Goal: Task Accomplishment & Management: Manage account settings

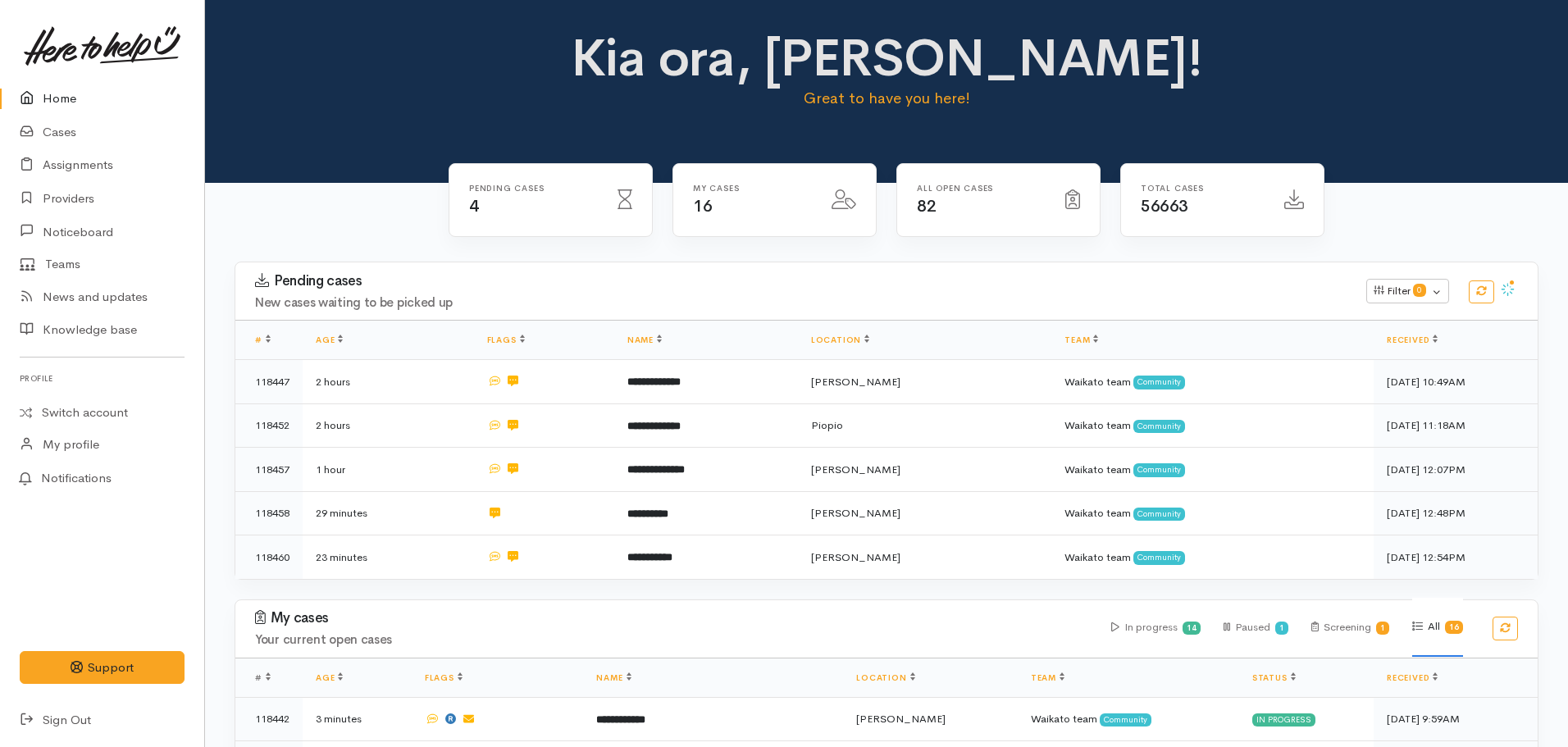
scroll to position [271, 0]
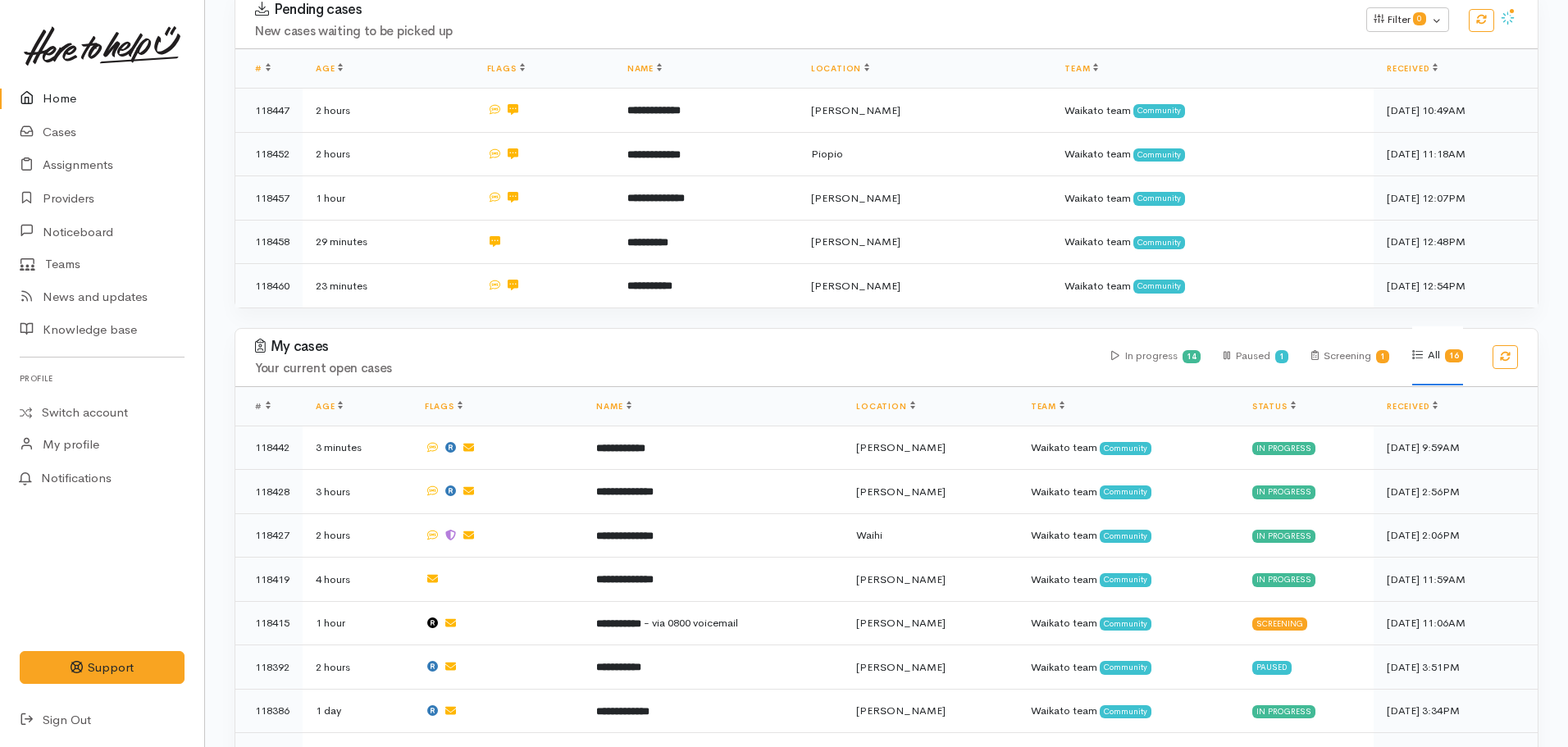
click at [59, 102] on link "Home" at bounding box center [102, 98] width 204 height 34
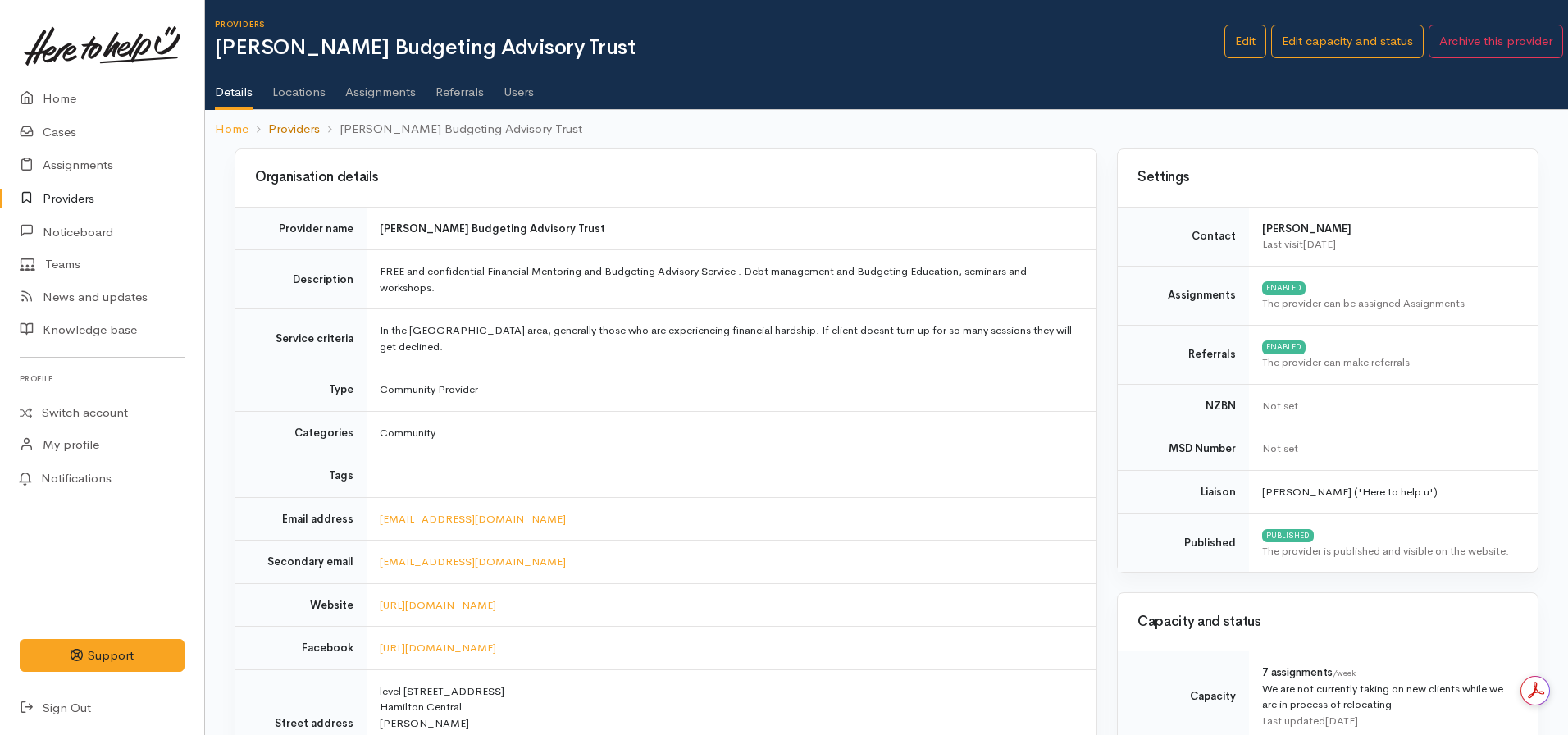
click at [290, 134] on link "Providers" at bounding box center [294, 128] width 52 height 18
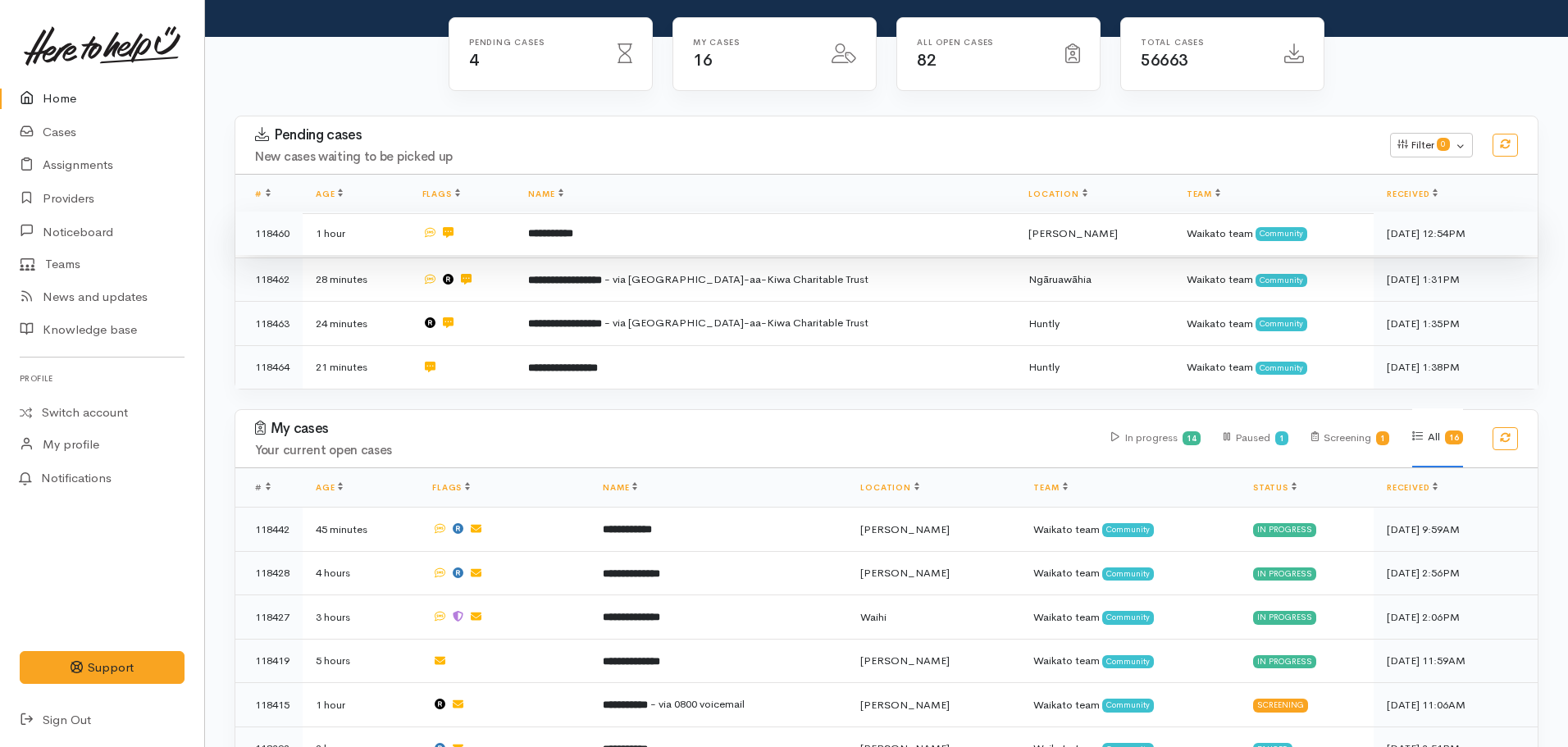
scroll to position [145, 0]
click at [573, 234] on b "**********" at bounding box center [551, 233] width 45 height 11
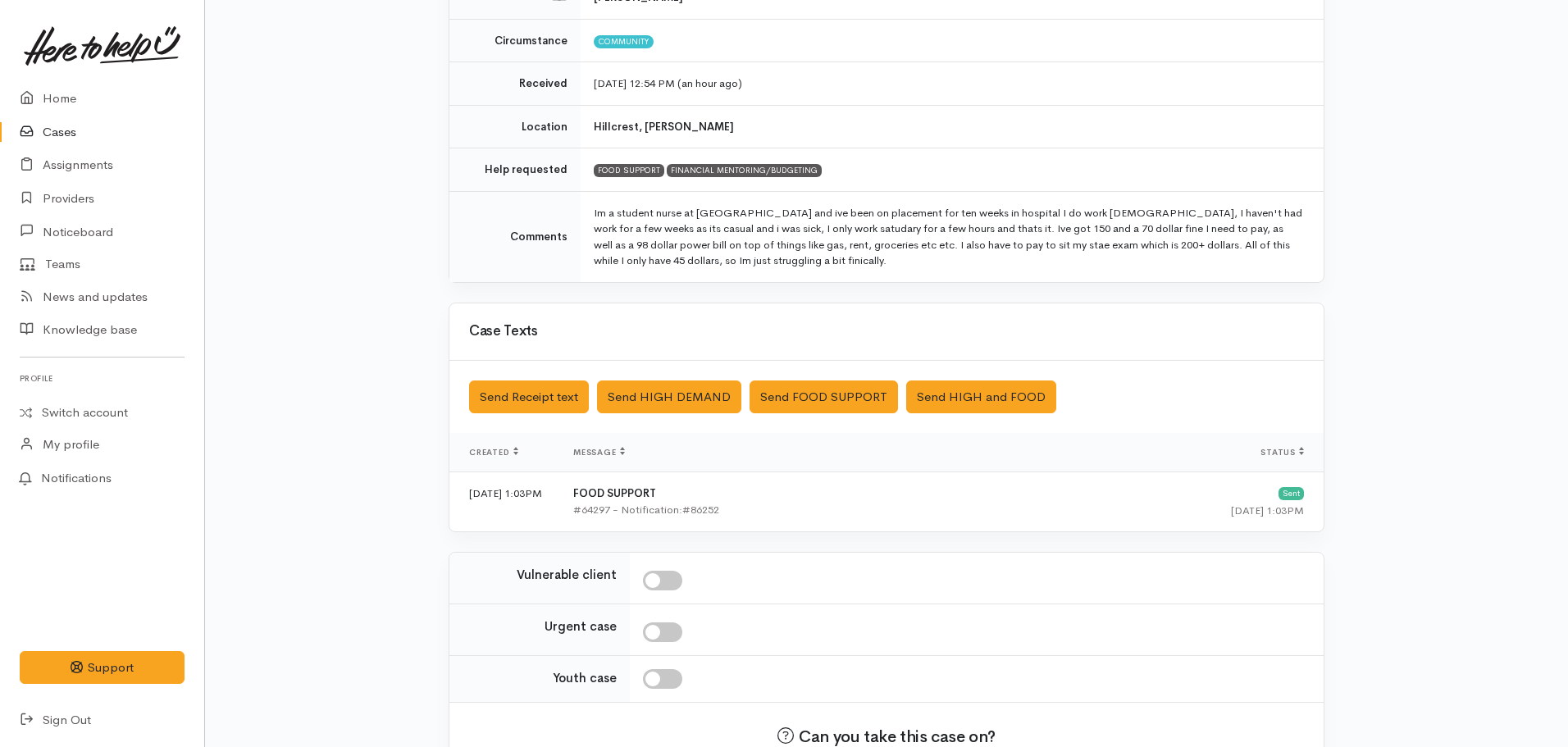
scroll to position [332, 0]
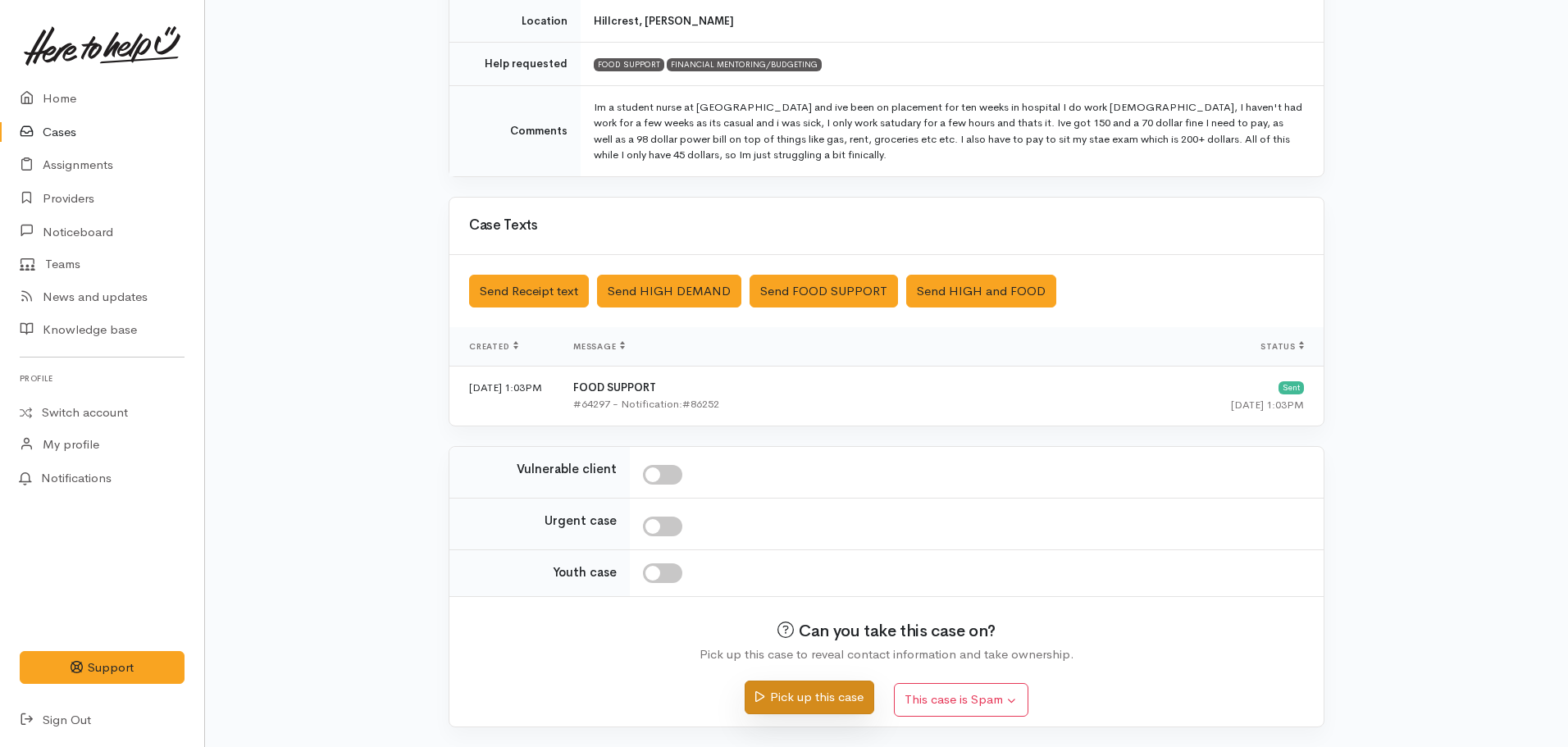
click at [817, 702] on button "Pick up this case" at bounding box center [809, 697] width 128 height 34
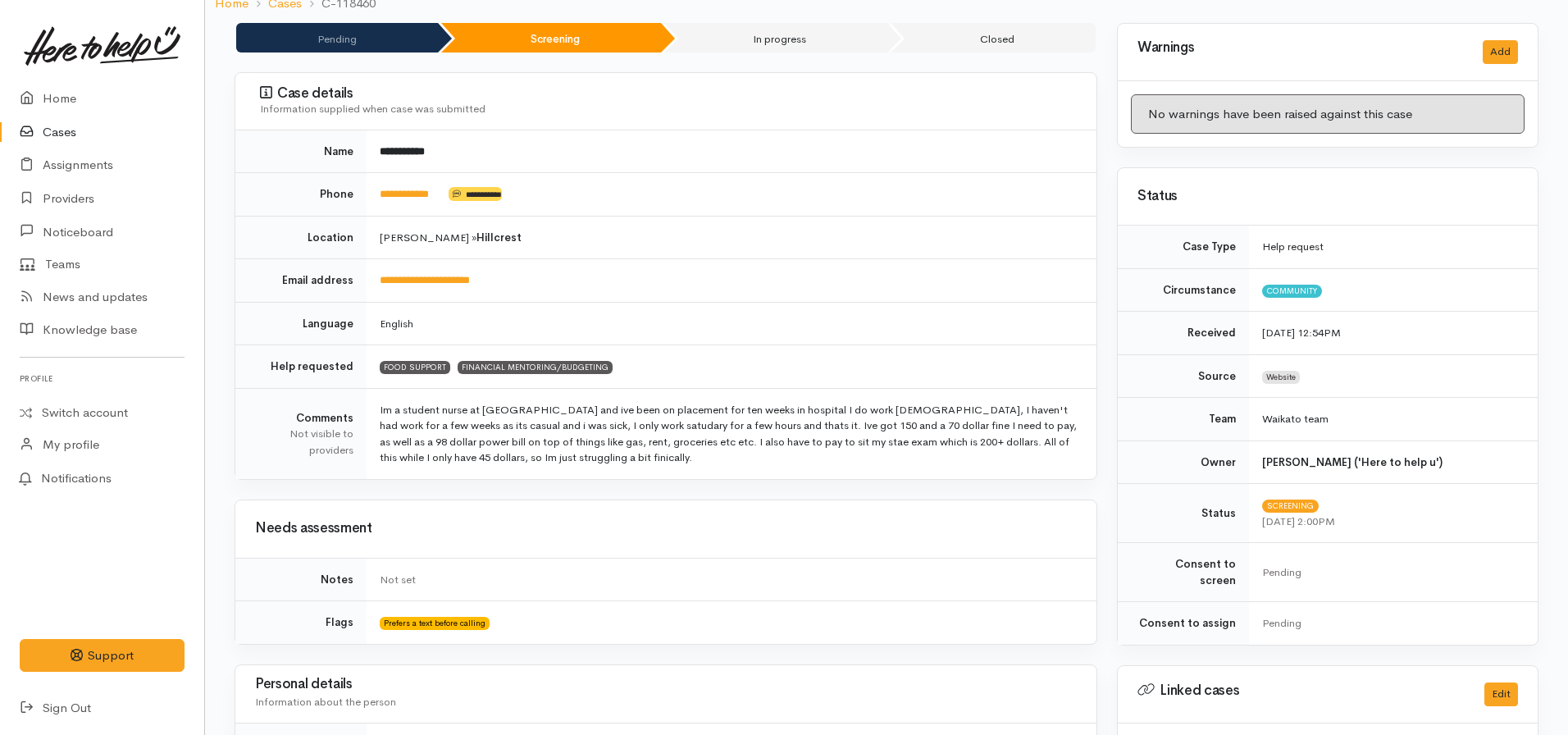
scroll to position [149, 0]
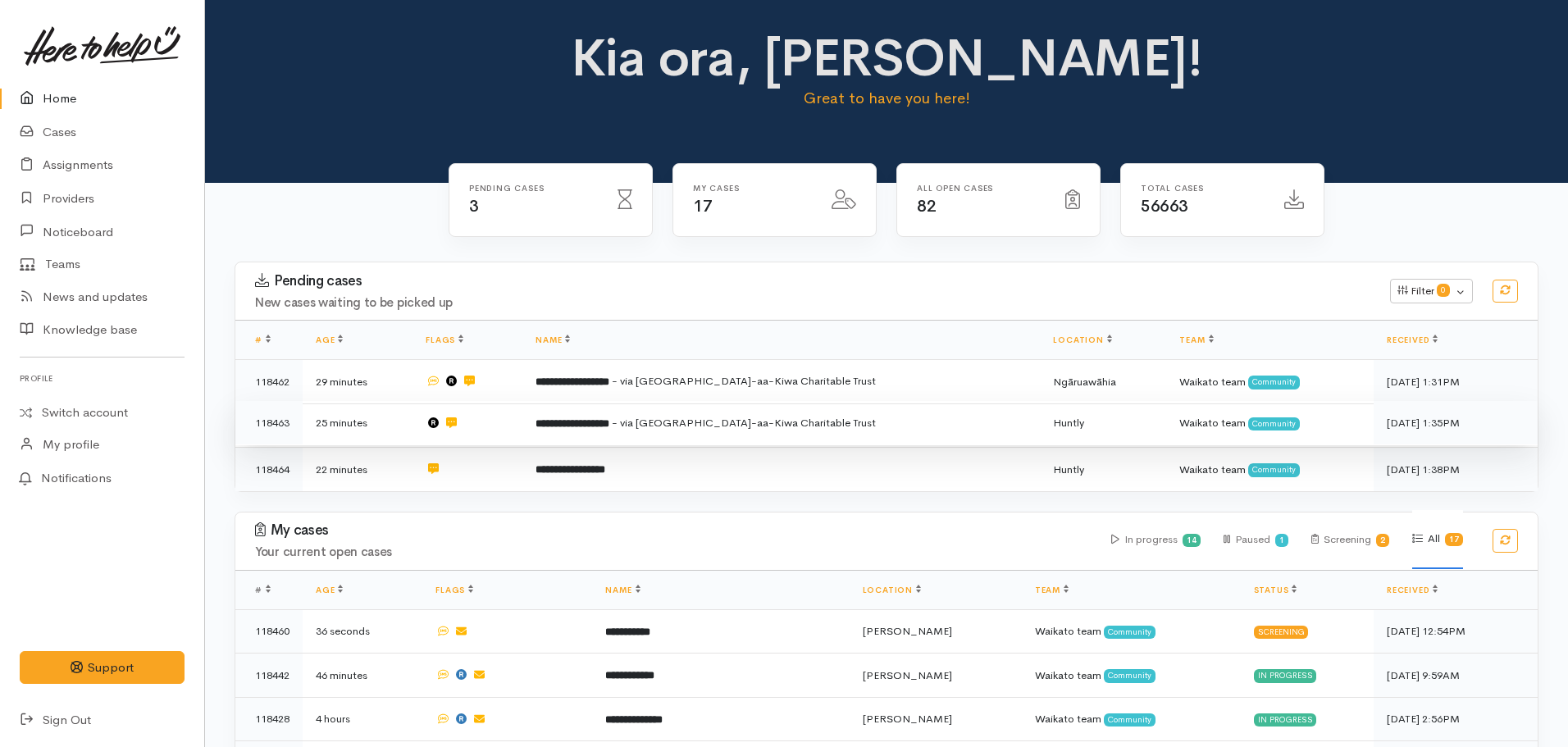
click at [674, 423] on span "- via [GEOGRAPHIC_DATA]-aa-Kiwa Charitable Trust" at bounding box center [744, 423] width 265 height 14
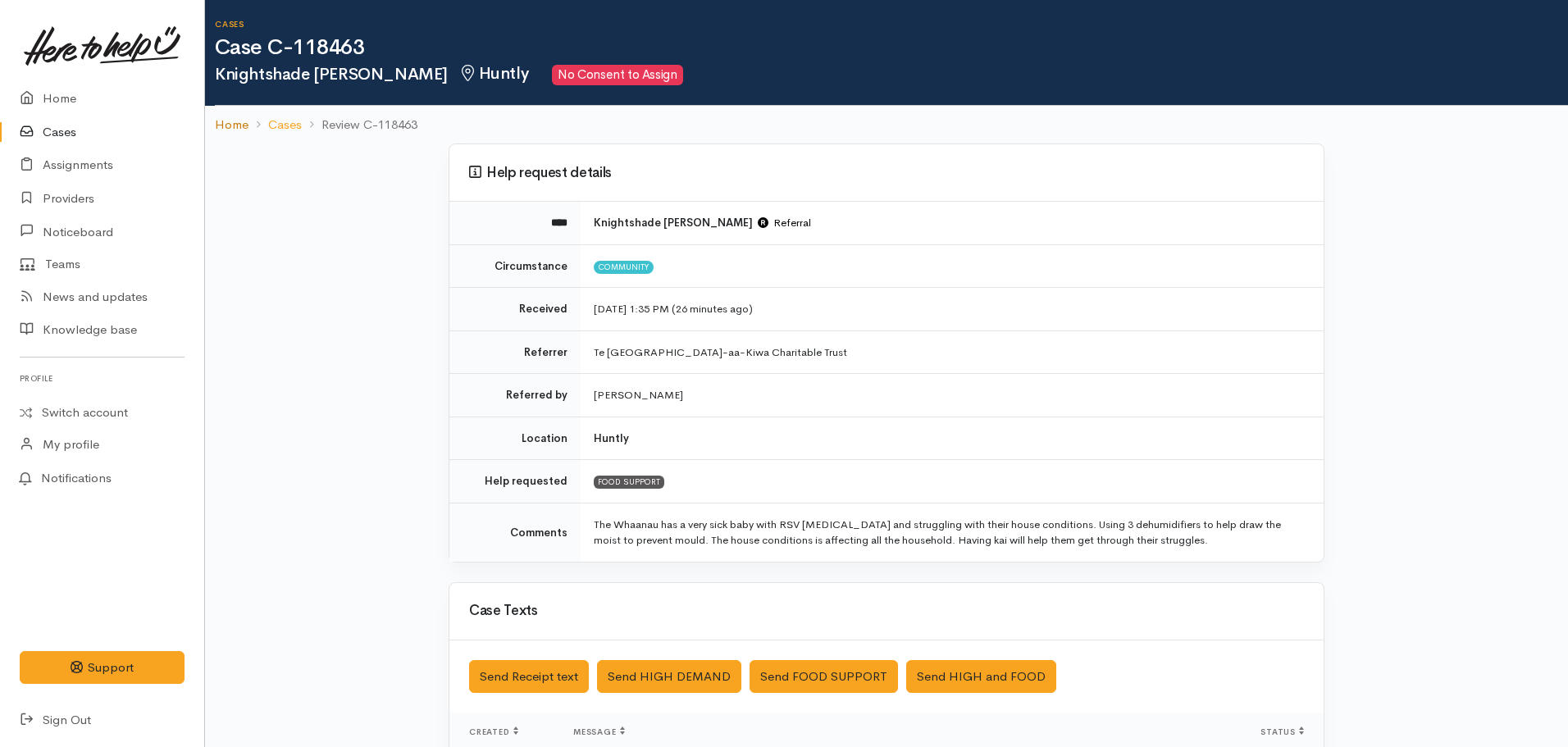
click at [230, 131] on link "Home" at bounding box center [232, 124] width 34 height 18
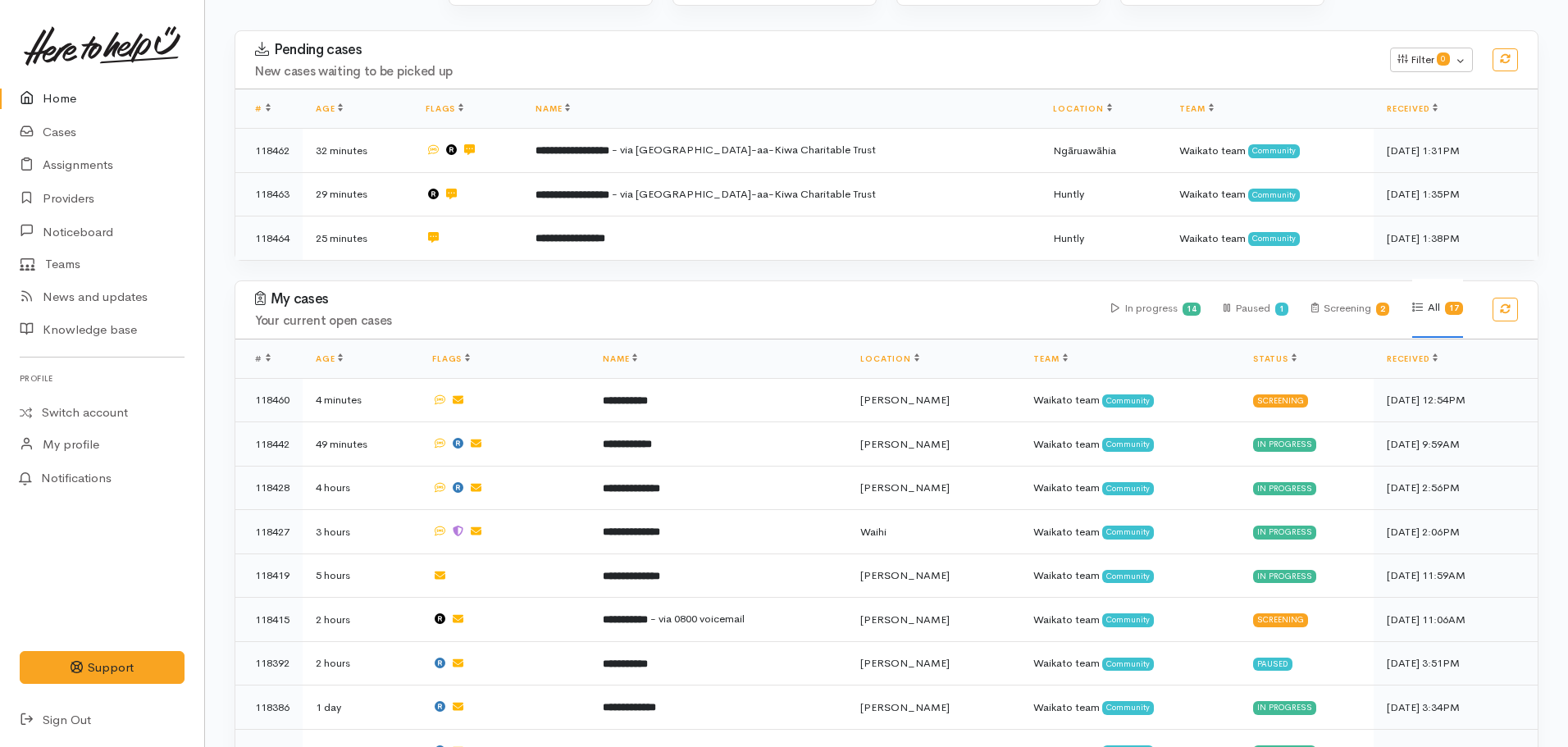
scroll to position [236, 0]
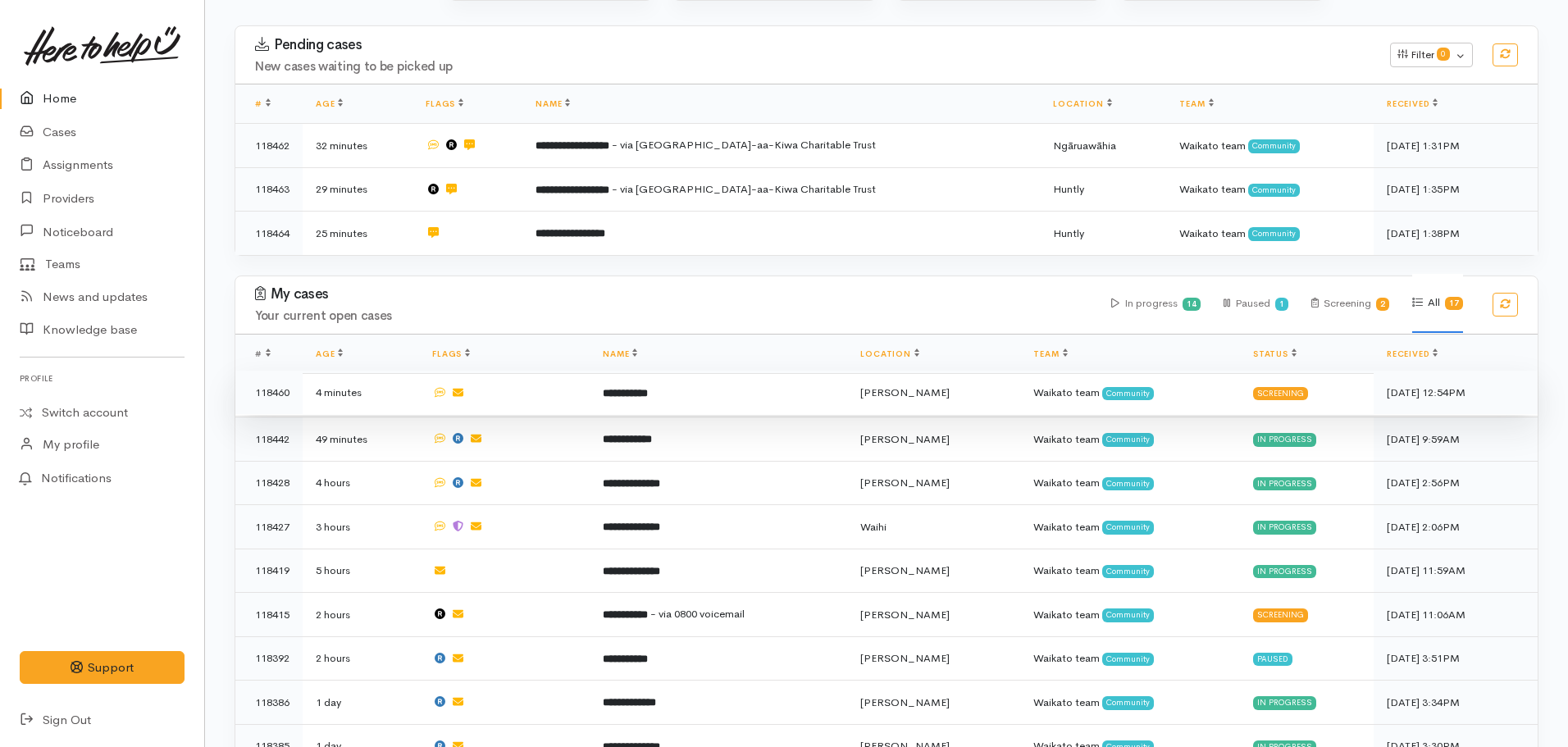
click at [648, 388] on b "**********" at bounding box center [625, 393] width 45 height 11
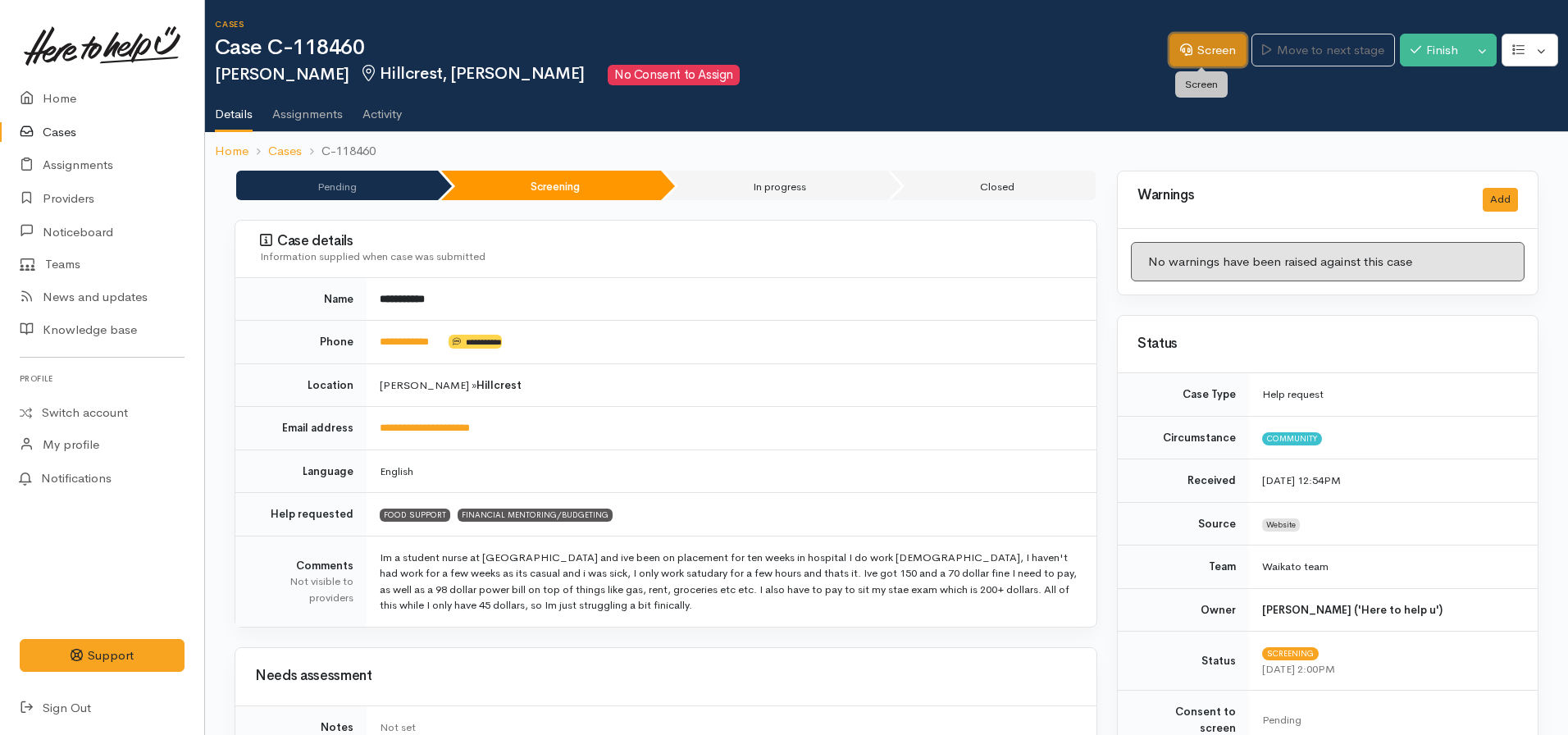
click at [1184, 53] on icon at bounding box center [1187, 50] width 13 height 13
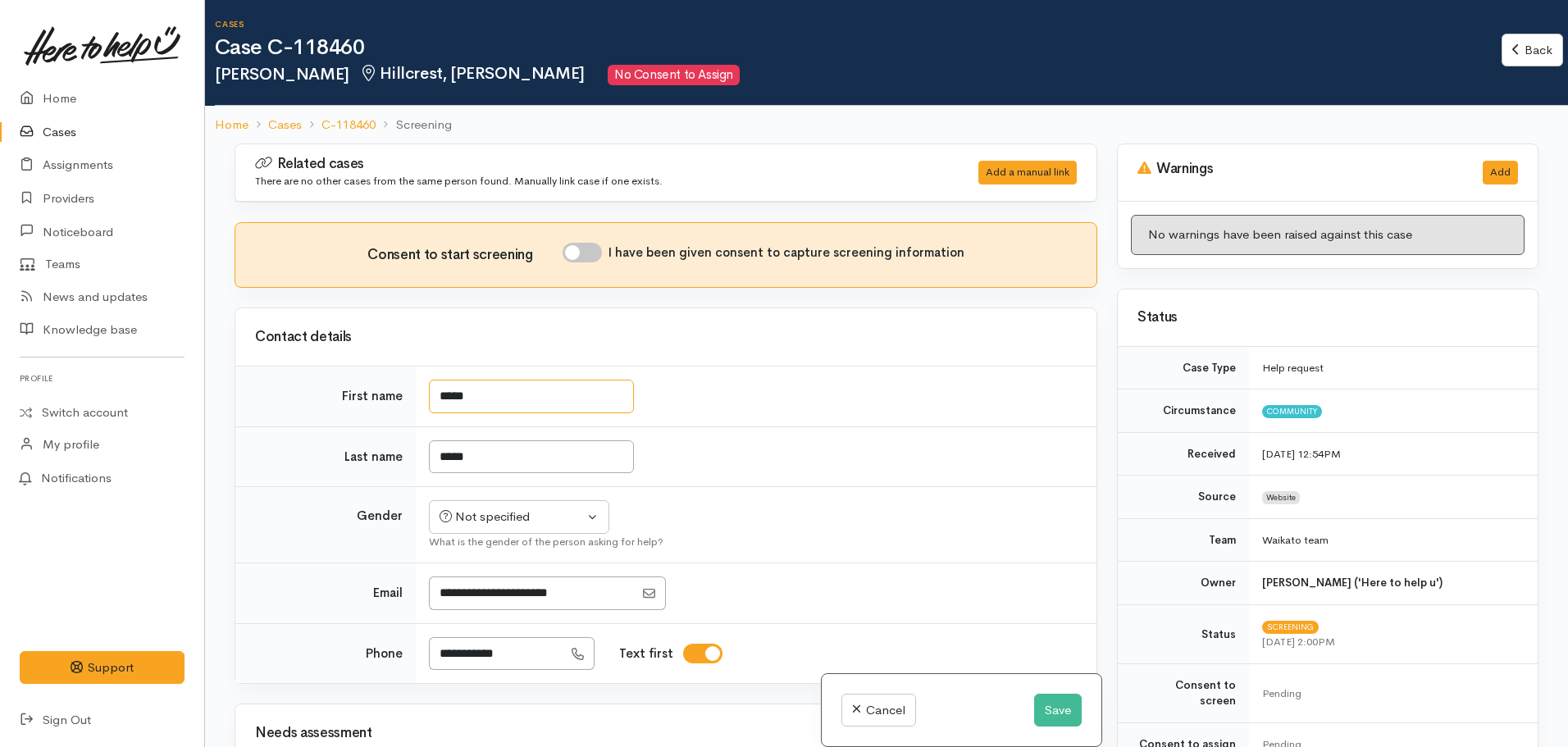
click at [446, 397] on input "*****" at bounding box center [531, 396] width 205 height 34
type input "*****"
click at [446, 455] on input "*****" at bounding box center [531, 457] width 205 height 34
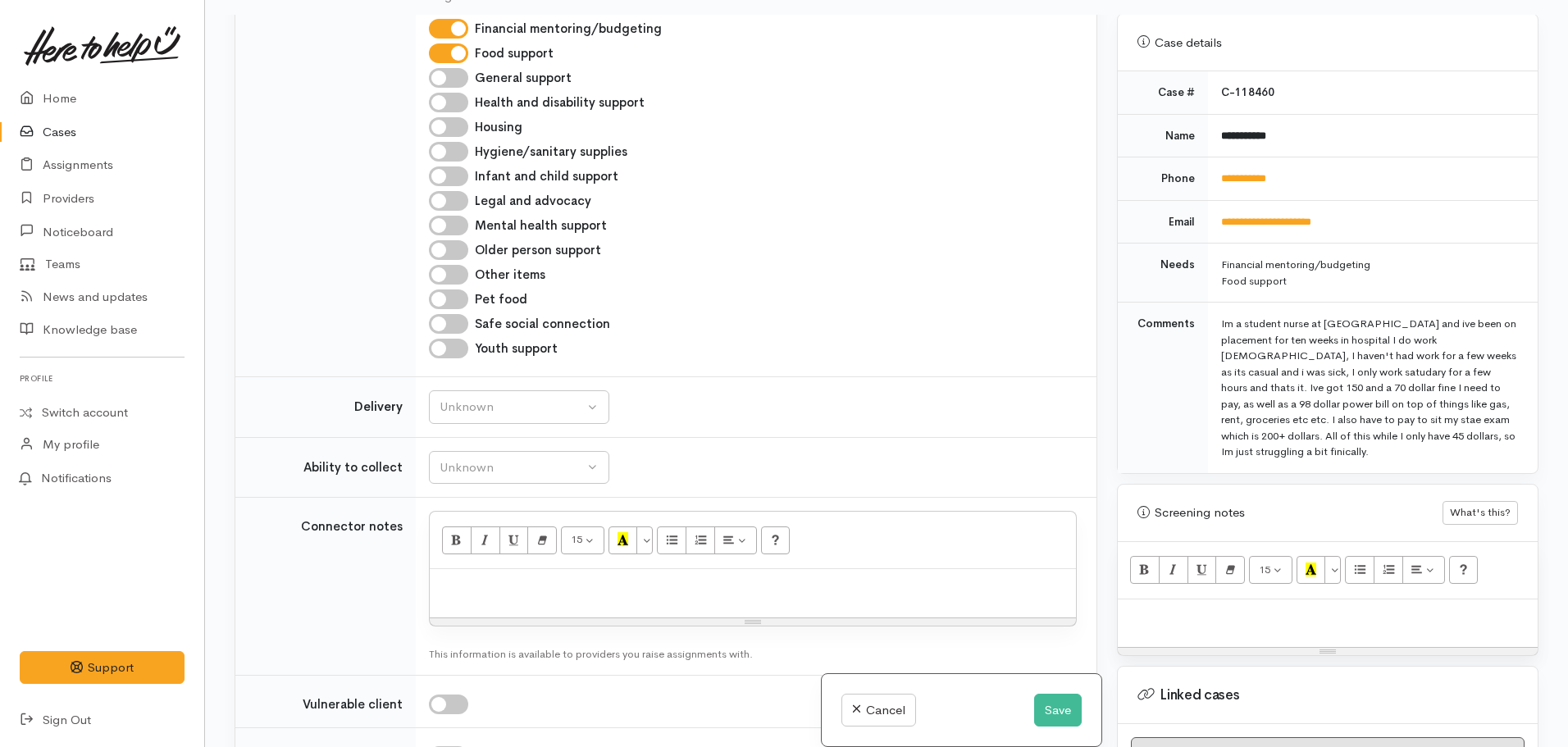
scroll to position [645, 0]
type input "*****"
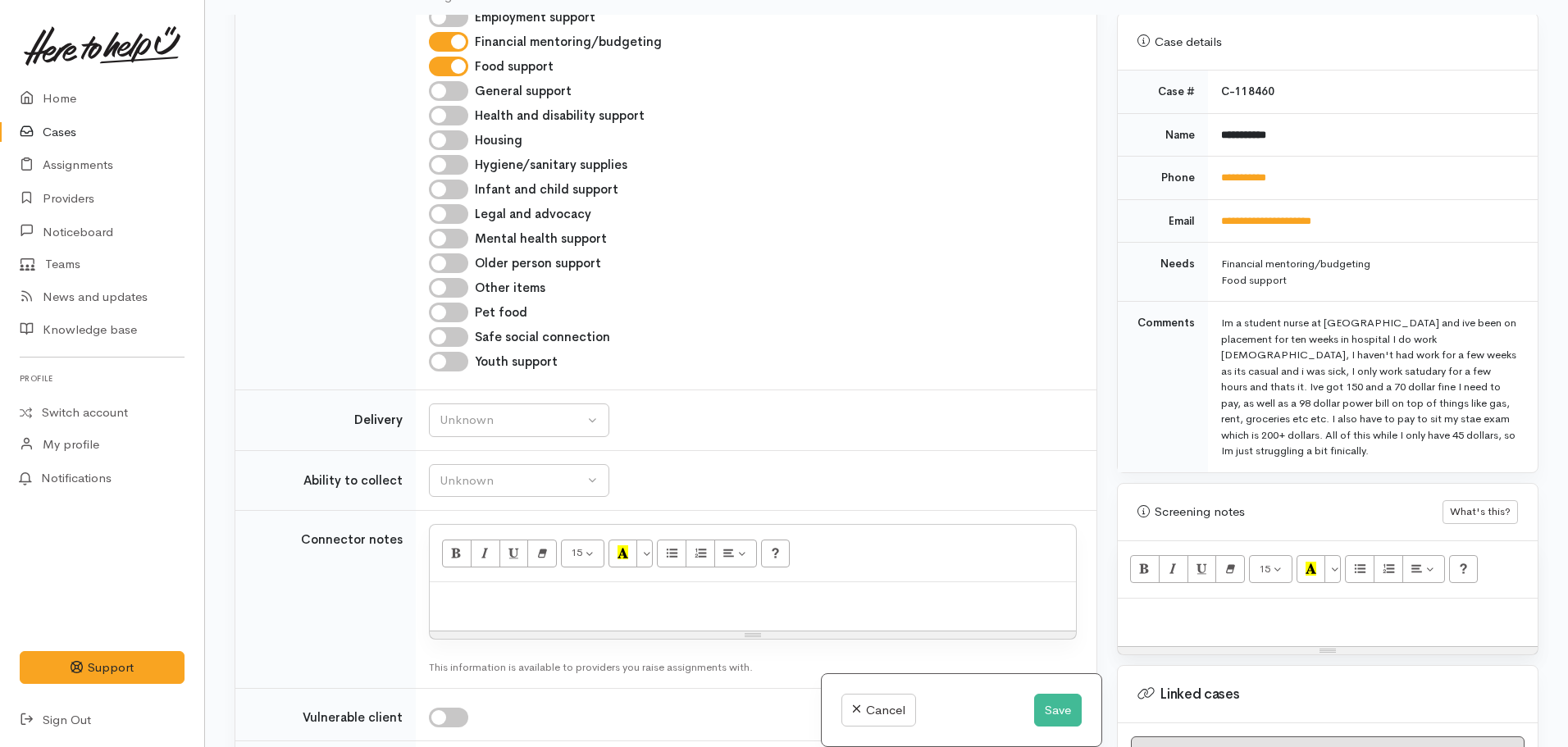
click at [1155, 607] on p at bounding box center [1328, 616] width 404 height 18
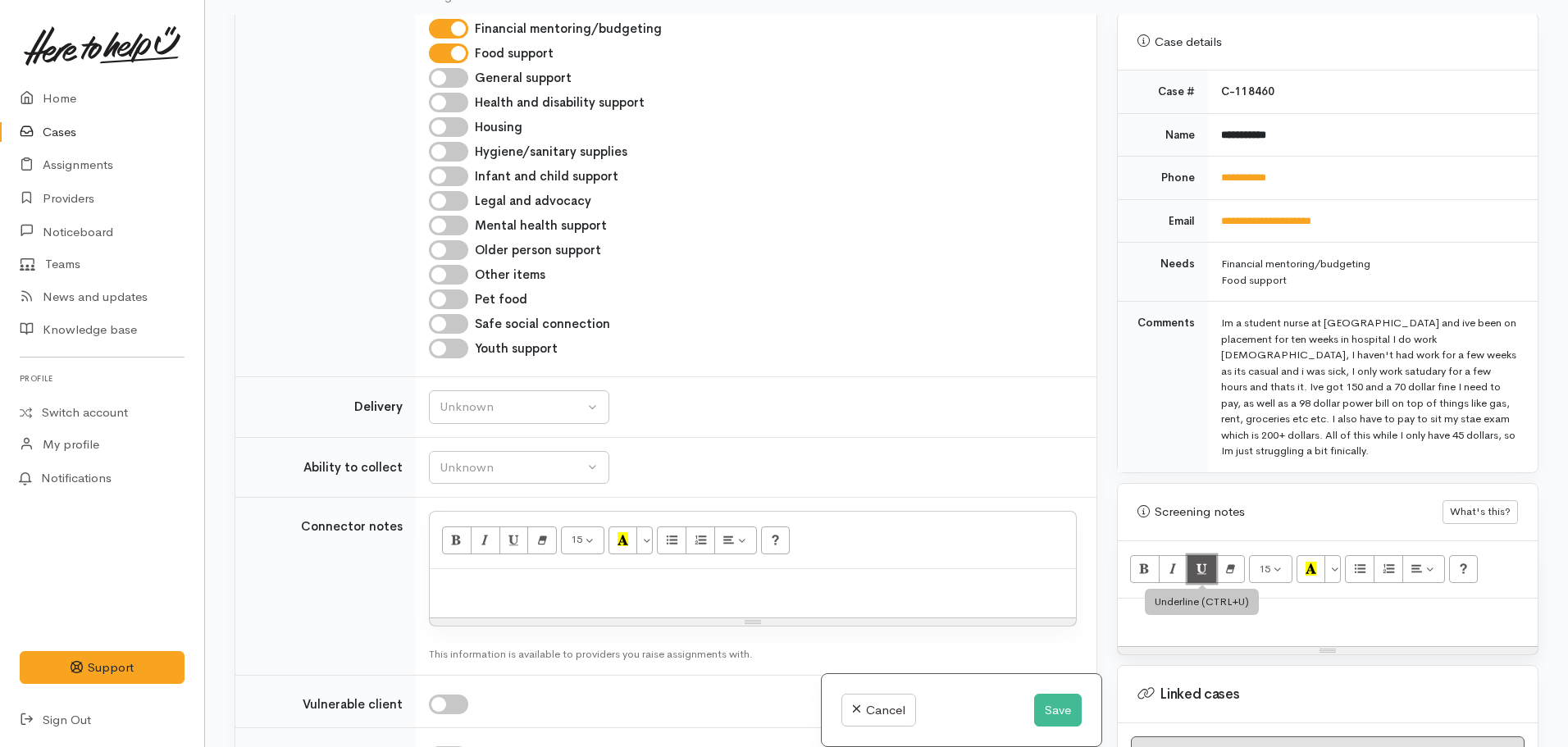
click at [1201, 567] on button "Underline (CTRL+U)" at bounding box center [1202, 569] width 29 height 28
click at [1196, 562] on icon "Underline (CTRL+U)" at bounding box center [1201, 569] width 11 height 14
paste div
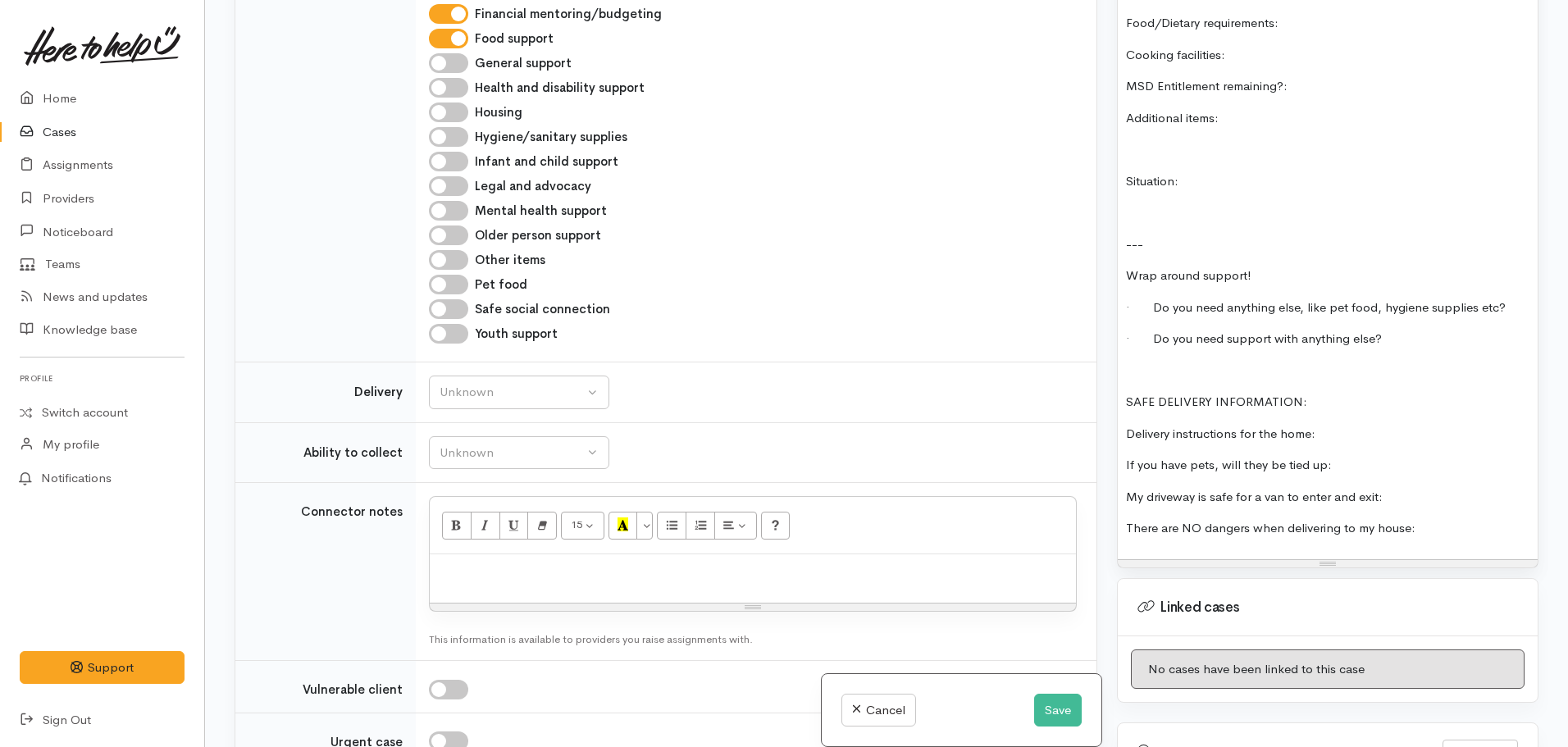
scroll to position [1571, 0]
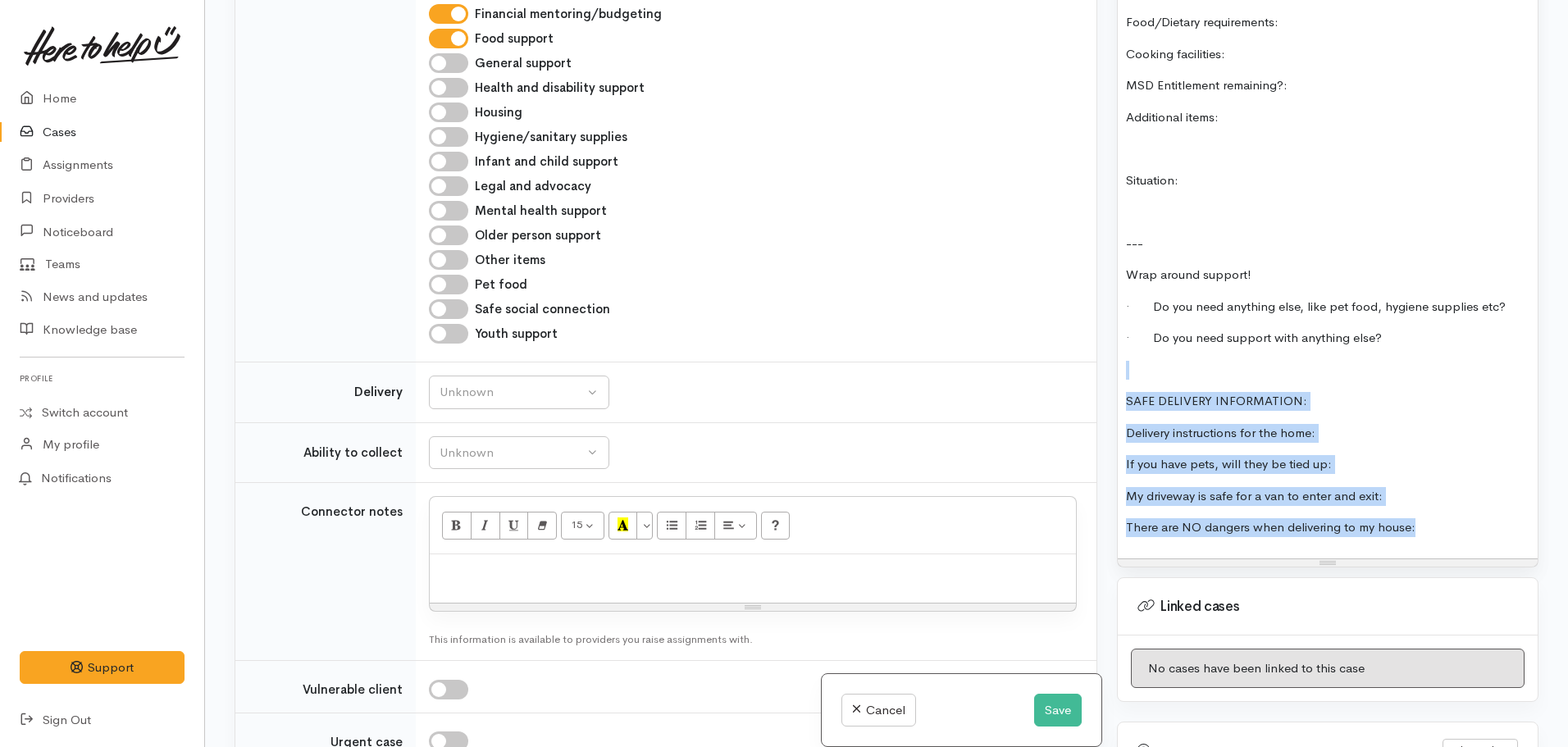
drag, startPoint x: 1427, startPoint y: 508, endPoint x: 1121, endPoint y: 349, distance: 344.8
click at [1121, 349] on div "FOOD SUPPORT: Name: Date of birth: Phone: Address: Household Members ( Name, Ge…" at bounding box center [1328, 108] width 420 height 901
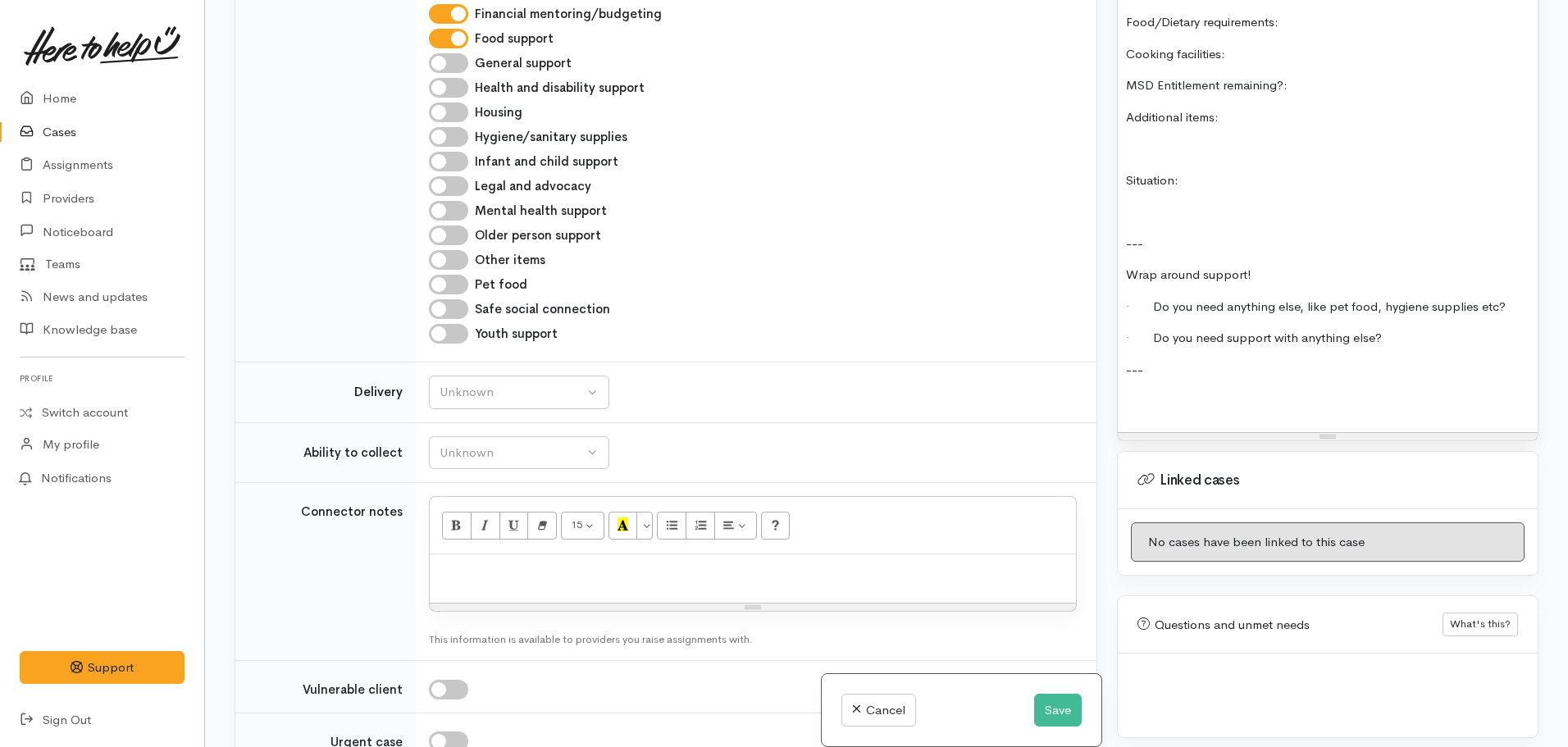
click at [1133, 392] on p at bounding box center [1328, 401] width 404 height 18
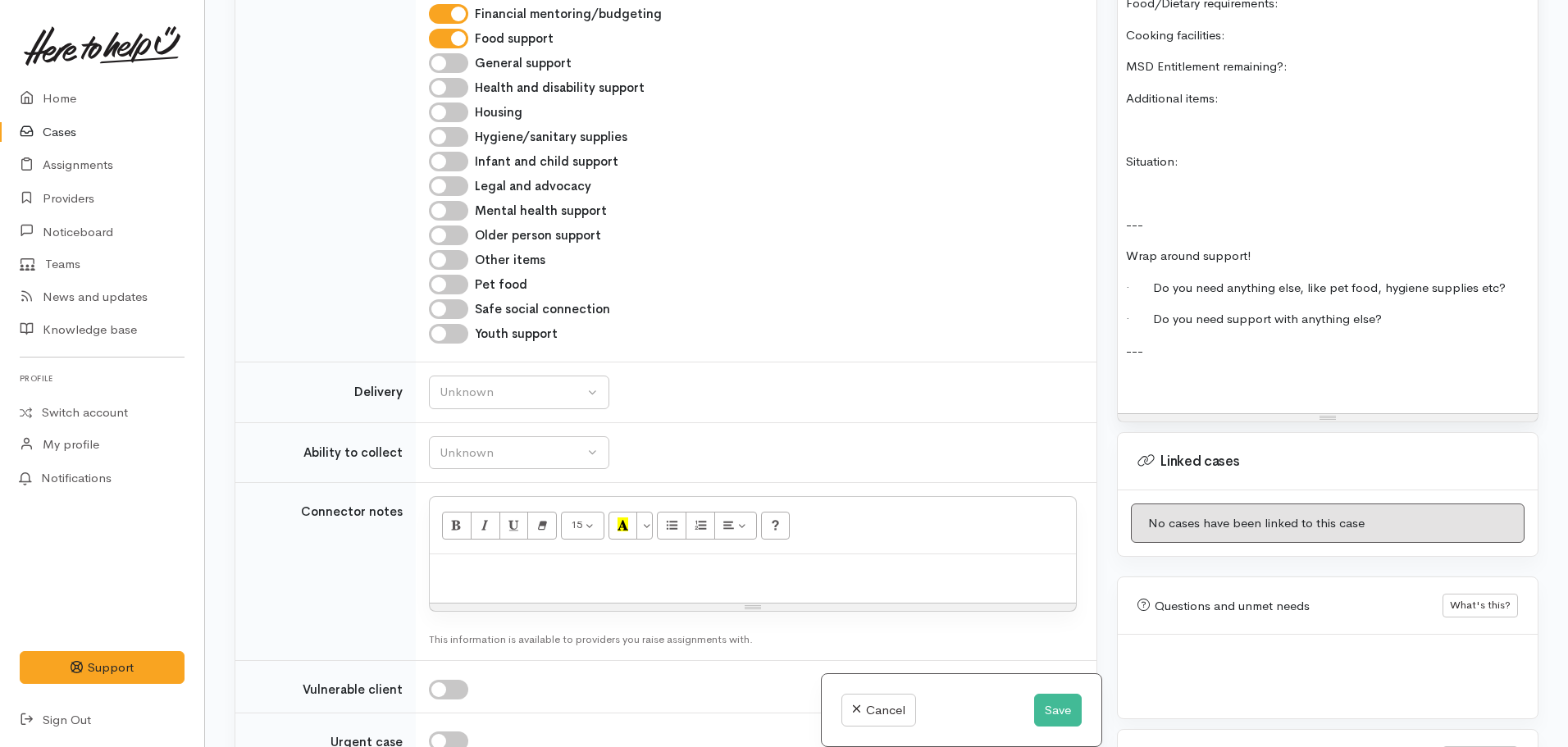
scroll to position [1708, 0]
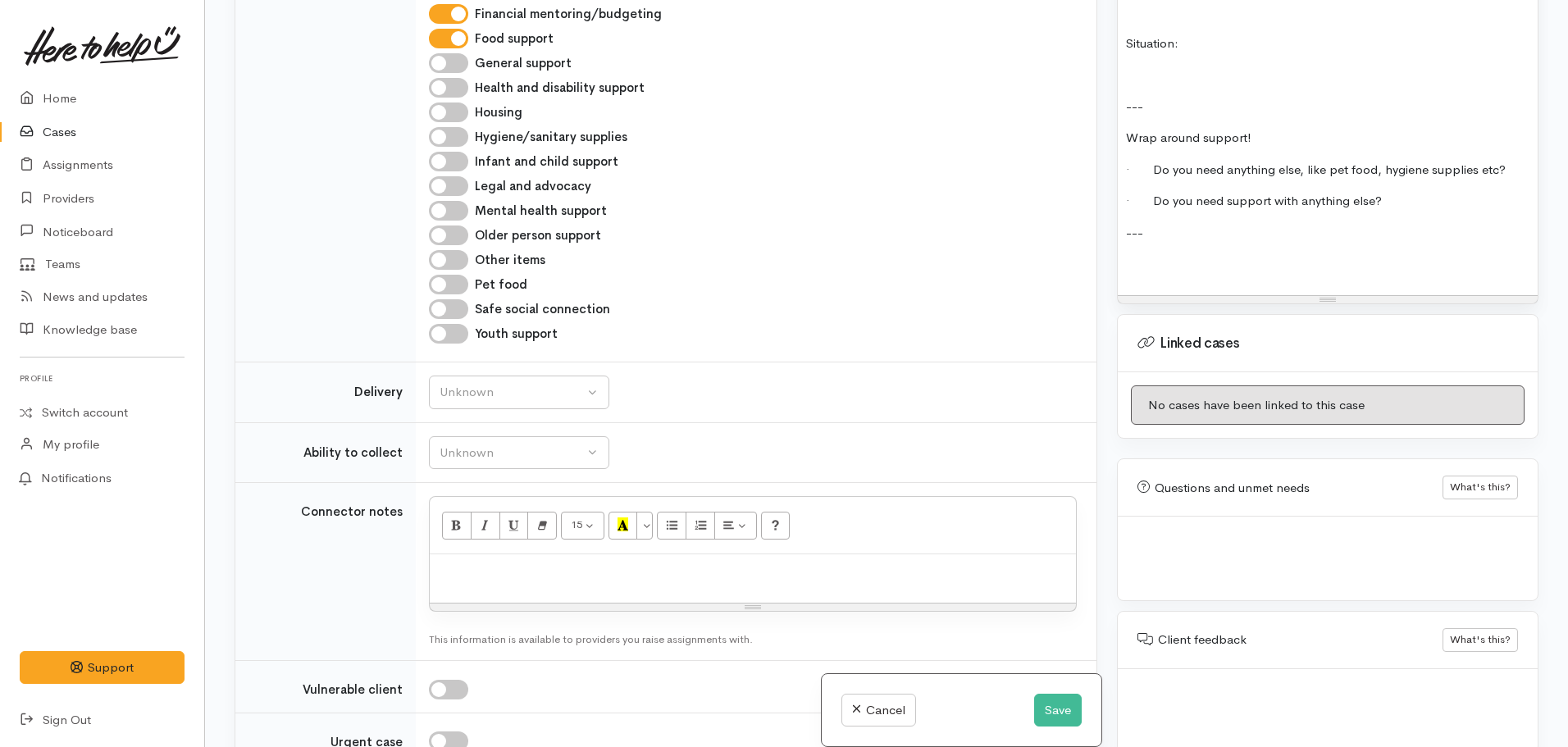
click at [1131, 255] on p at bounding box center [1328, 264] width 404 height 18
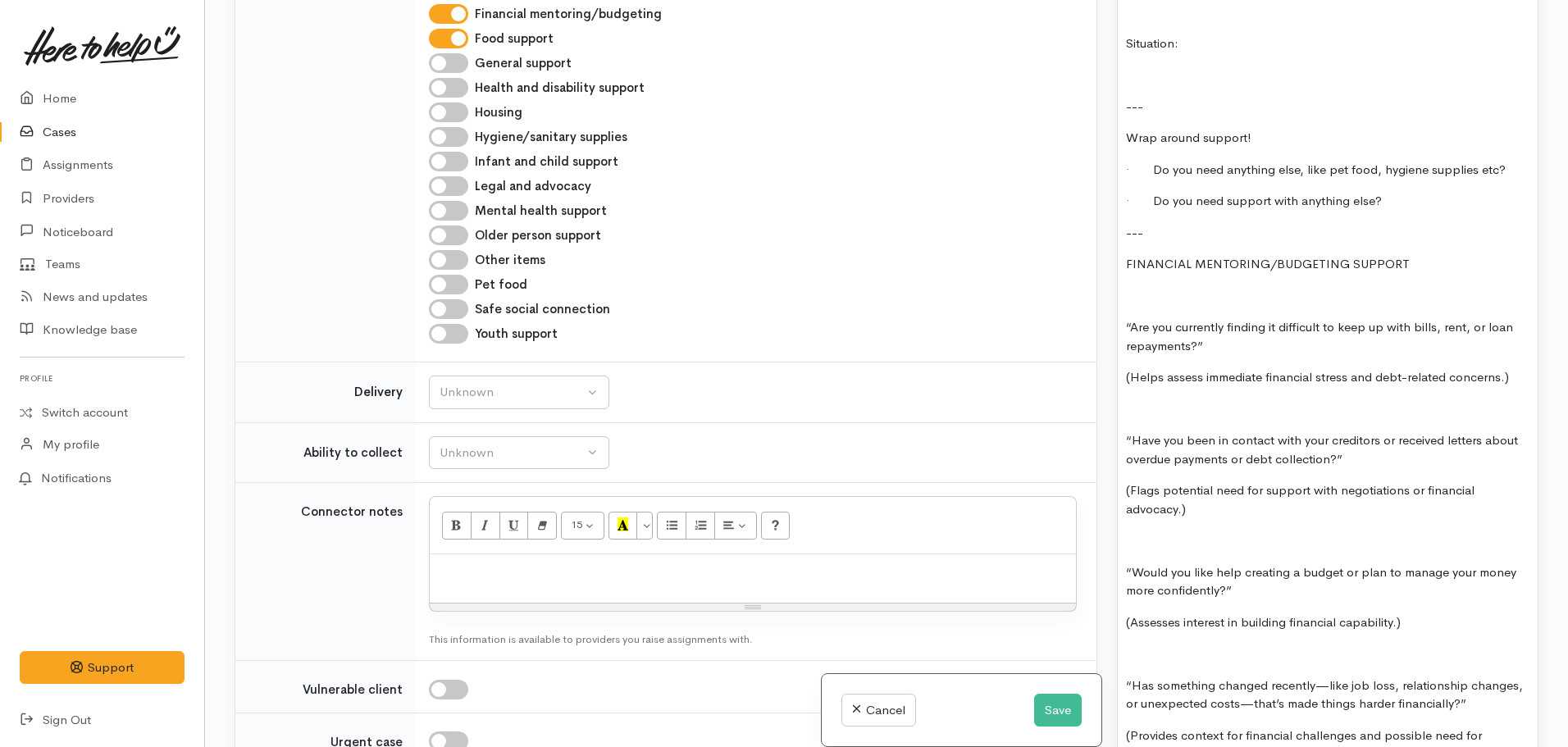
scroll to position [1869, 0]
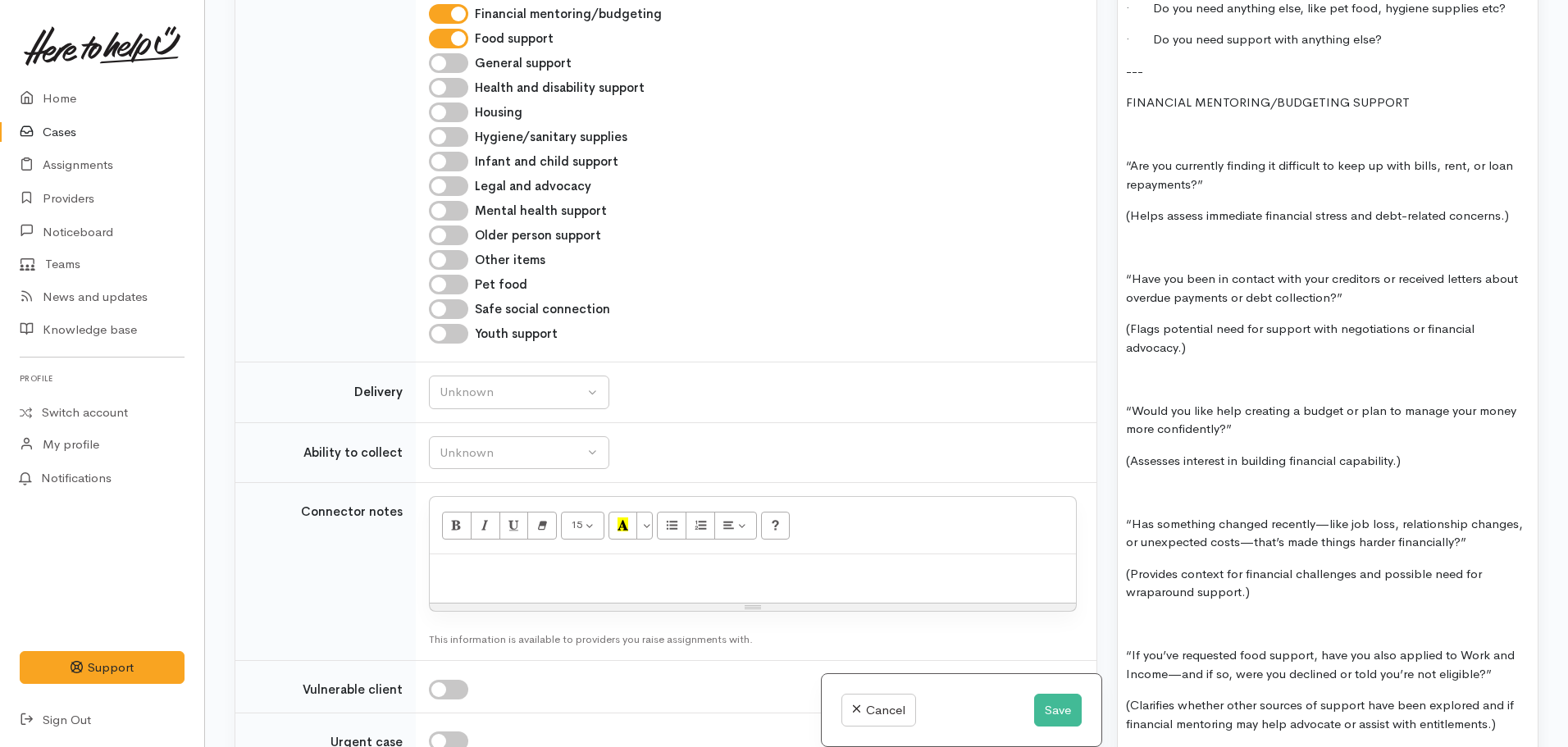
click at [1139, 125] on p at bounding box center [1328, 134] width 404 height 18
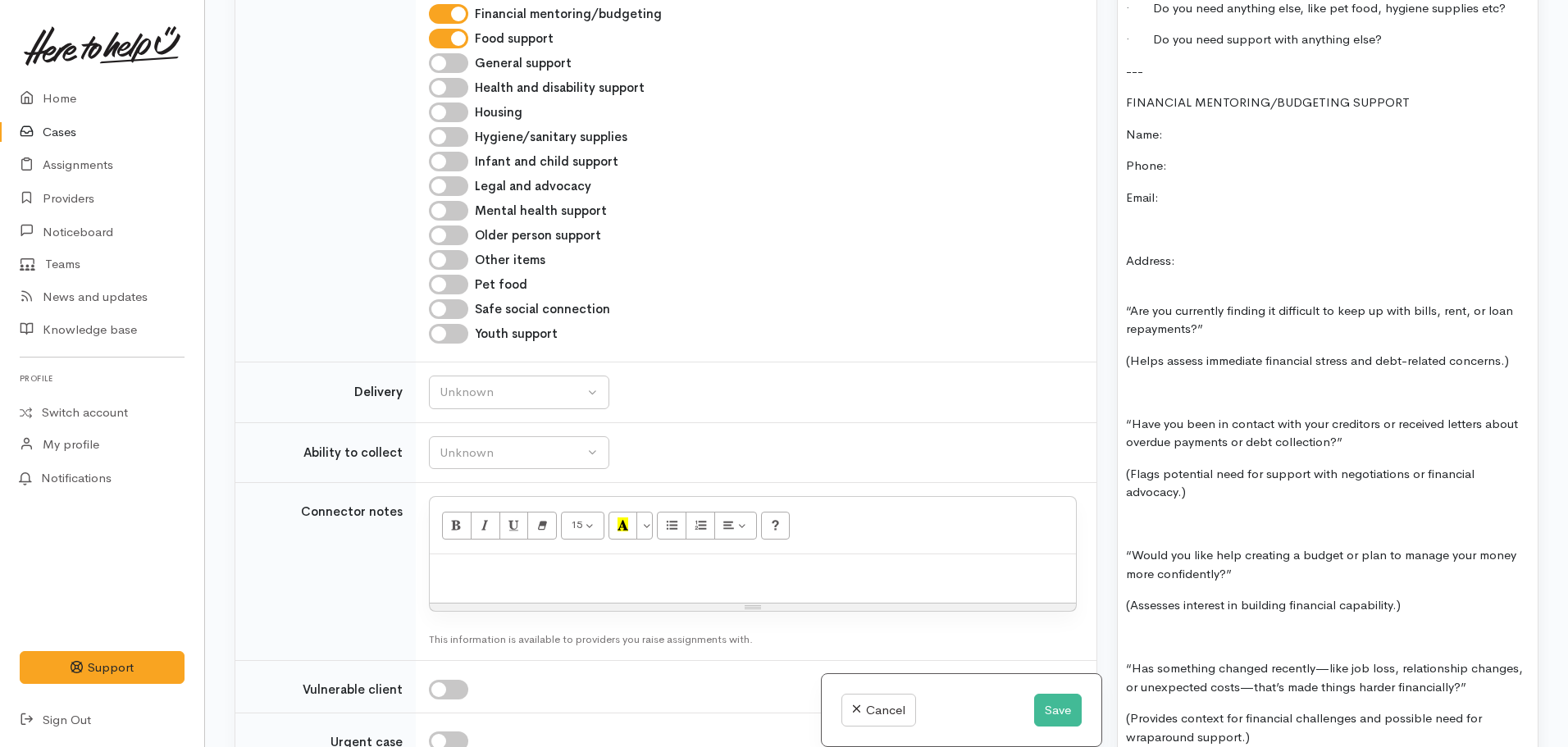
click at [1439, 76] on div "FOOD SUPPORT: Name: Date of birth: Phone: Address: Household Members ( Name, Ge…" at bounding box center [1328, 145] width 420 height 1573
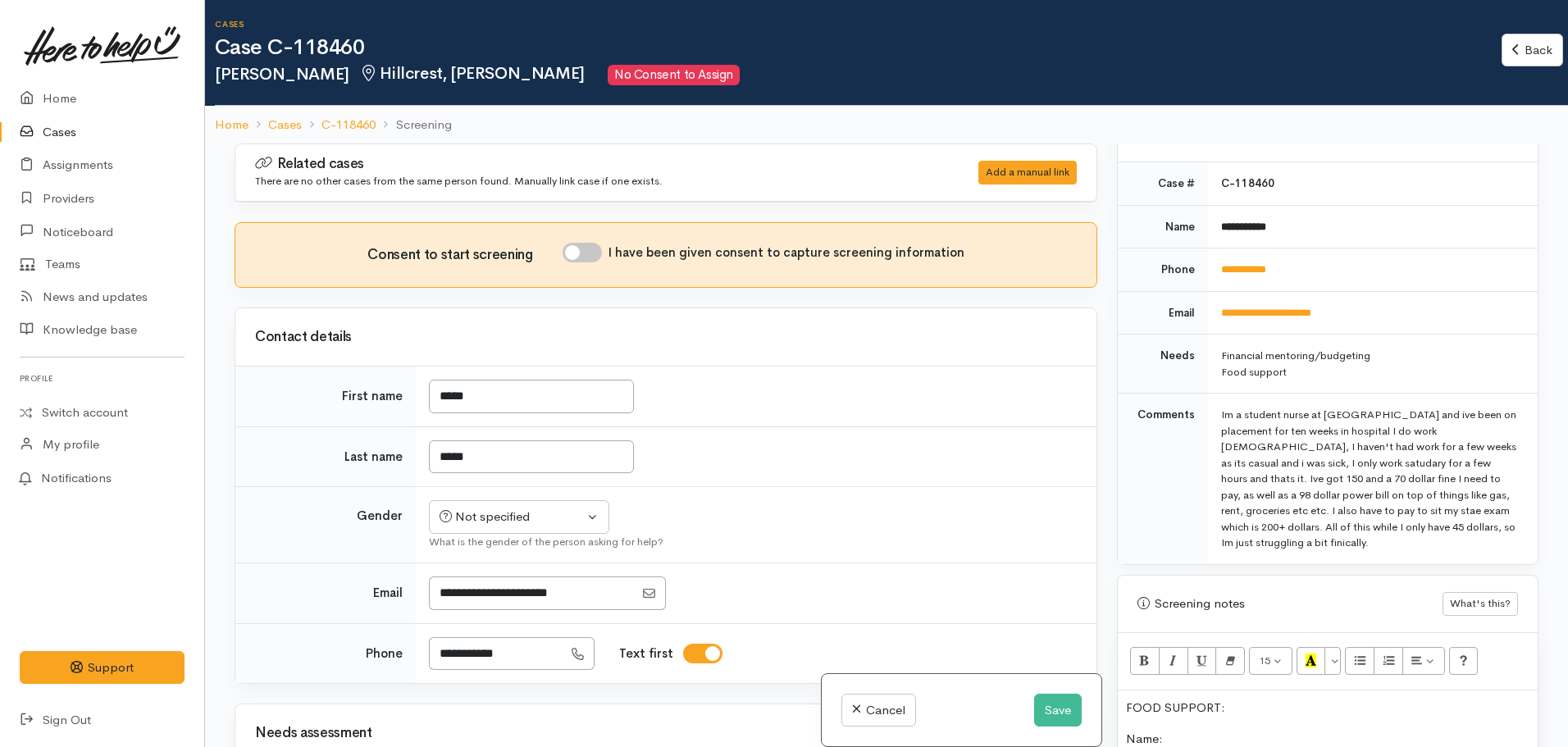
scroll to position [677, 0]
click at [1055, 709] on button "Save" at bounding box center [1057, 710] width 48 height 34
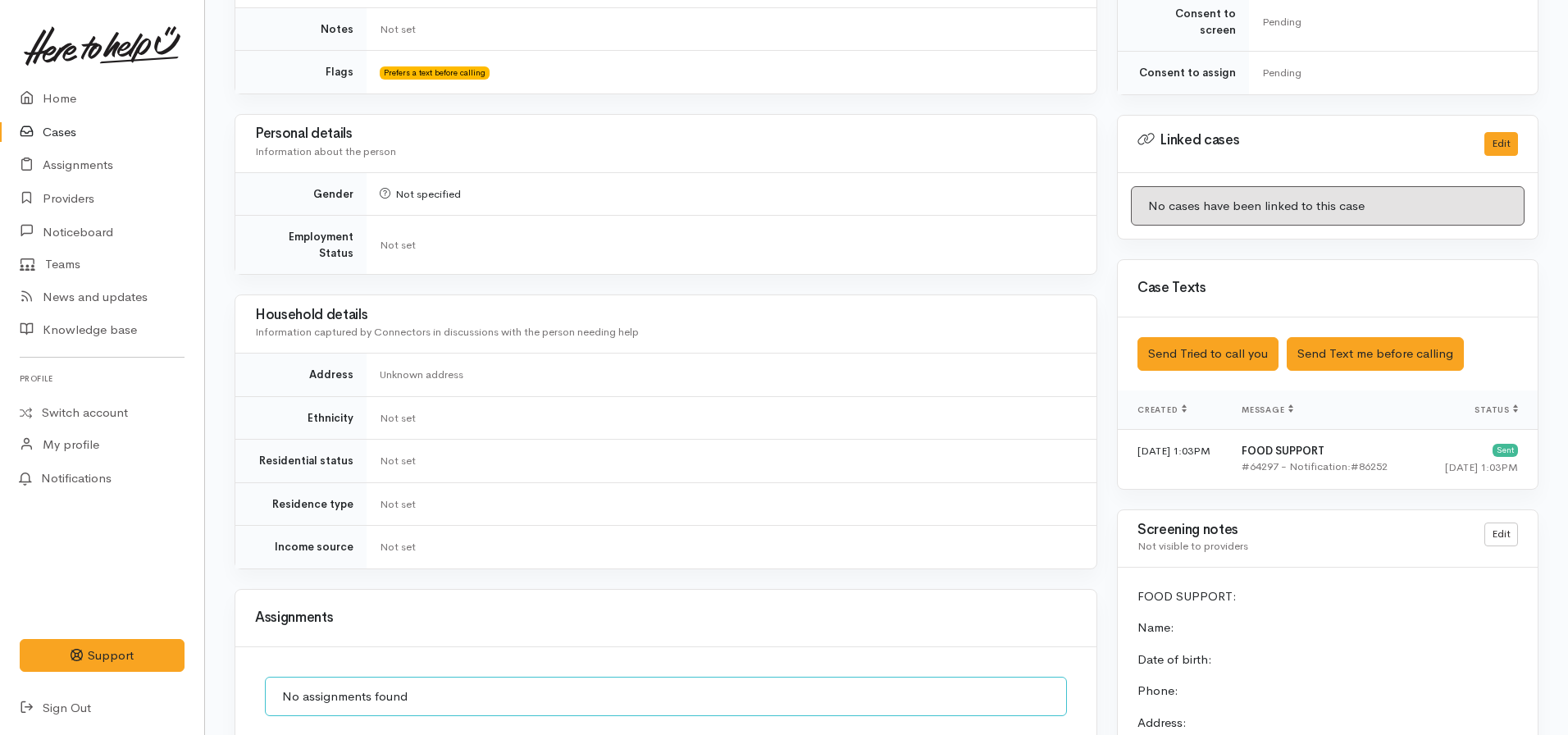
scroll to position [920, 0]
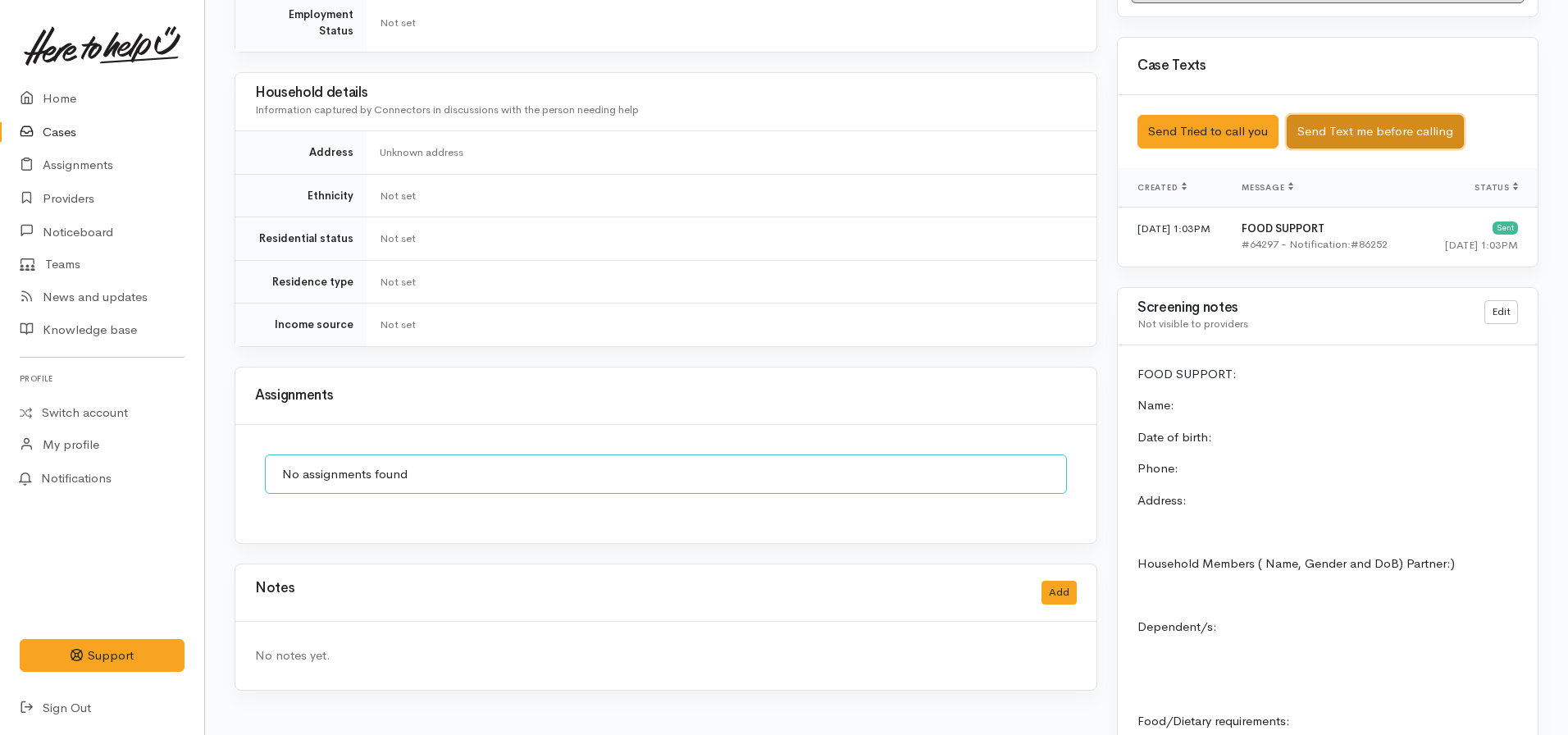
click at [1353, 127] on button "Send Text me before calling" at bounding box center [1375, 131] width 177 height 34
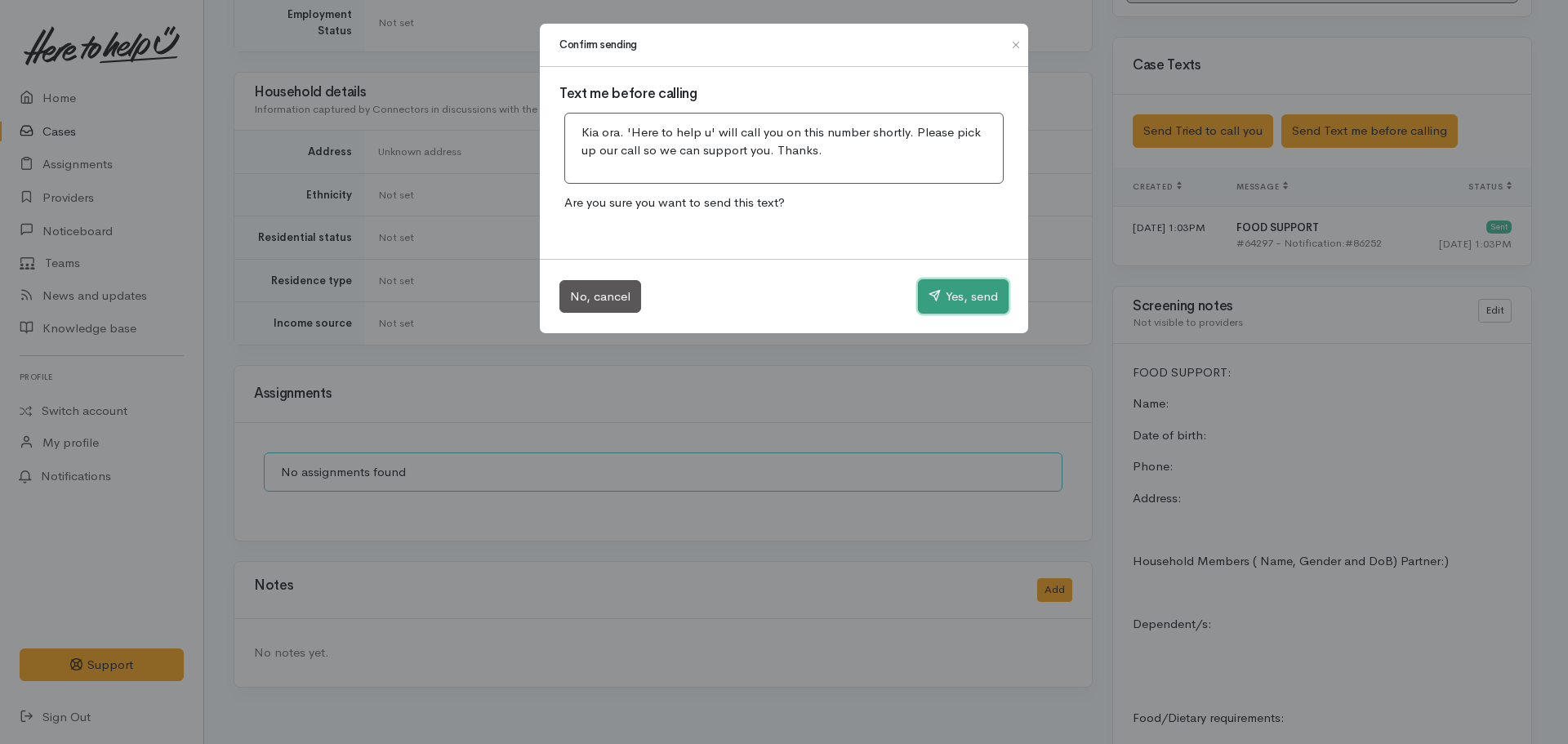
click at [946, 298] on button "Yes, send" at bounding box center [964, 295] width 91 height 34
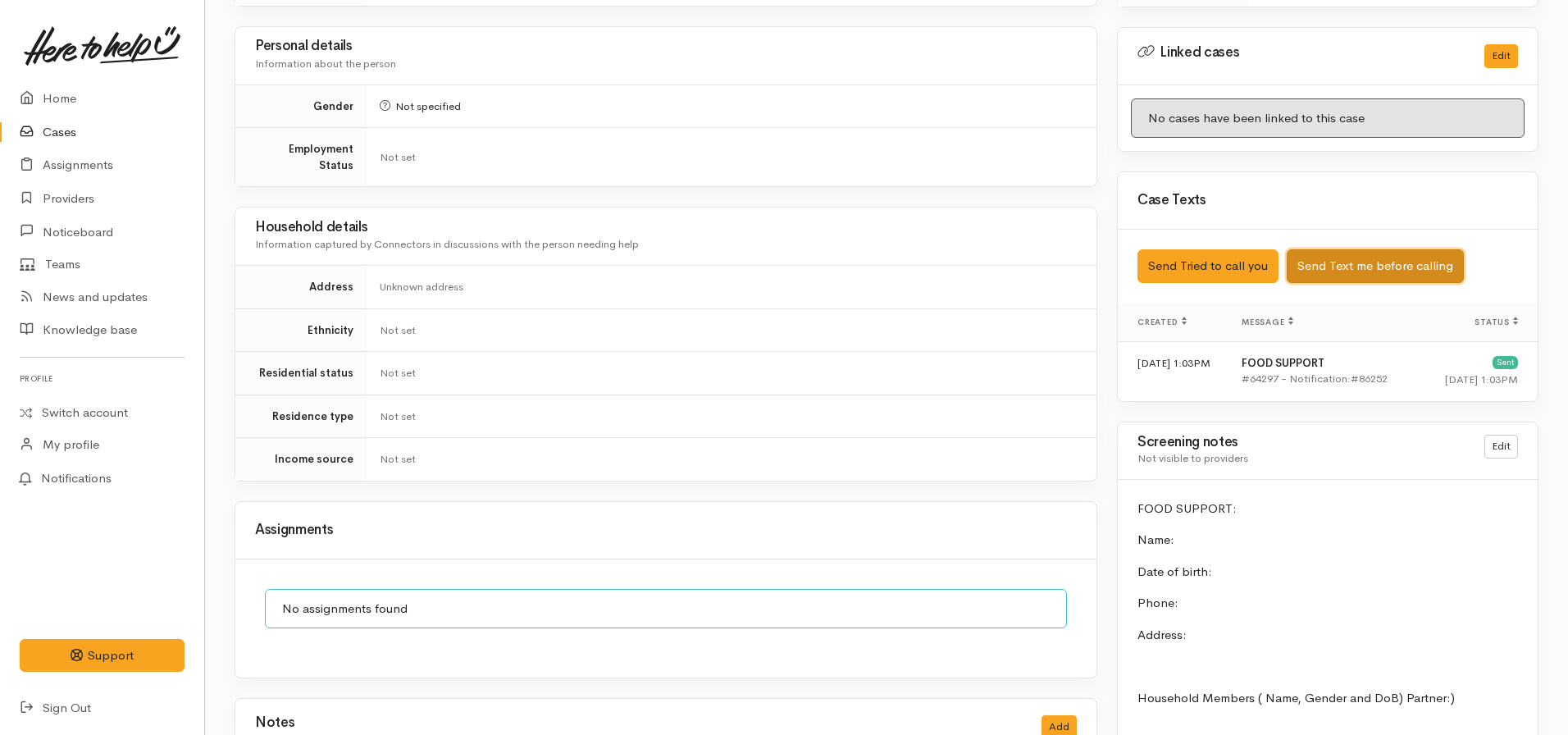
scroll to position [785, 0]
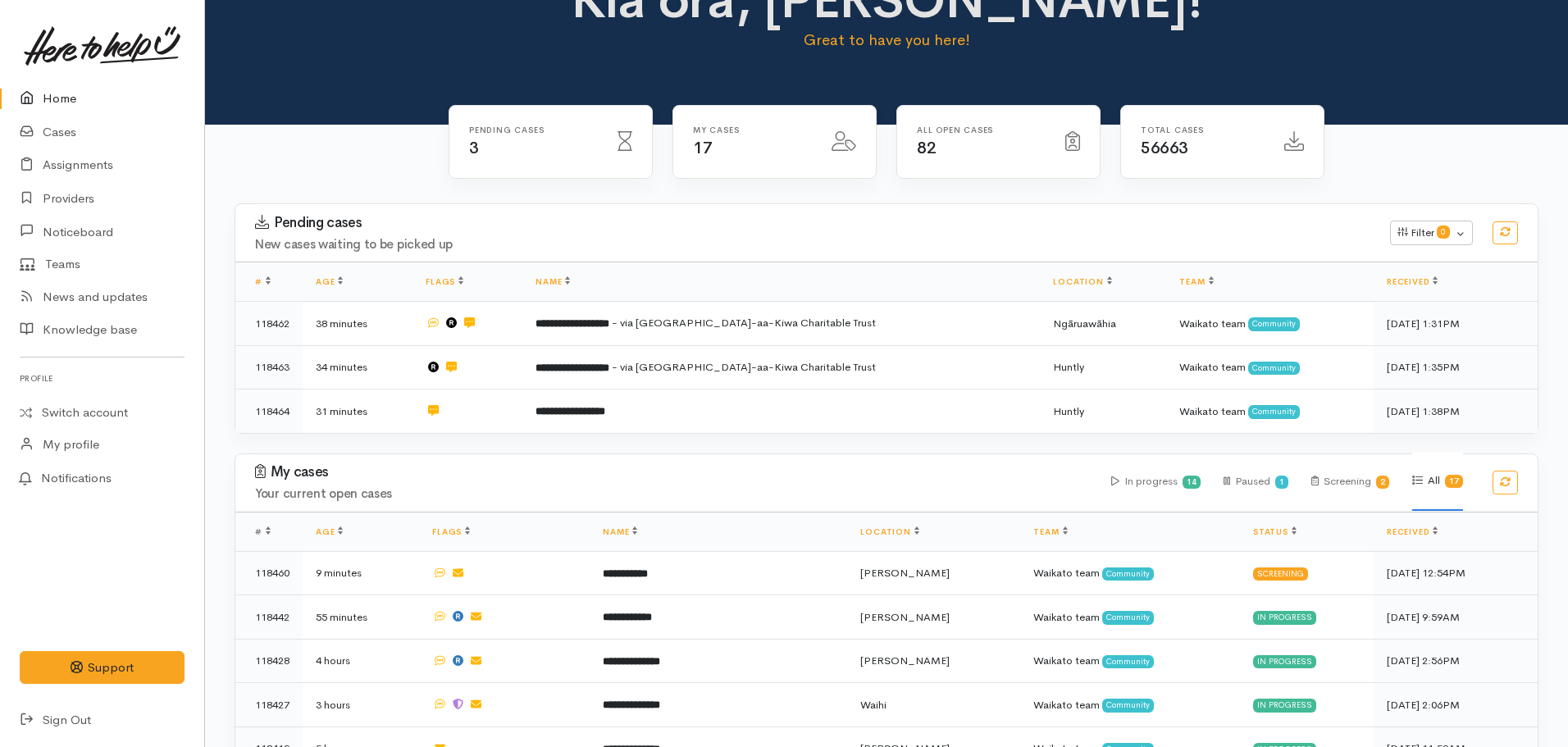
scroll to position [54, 0]
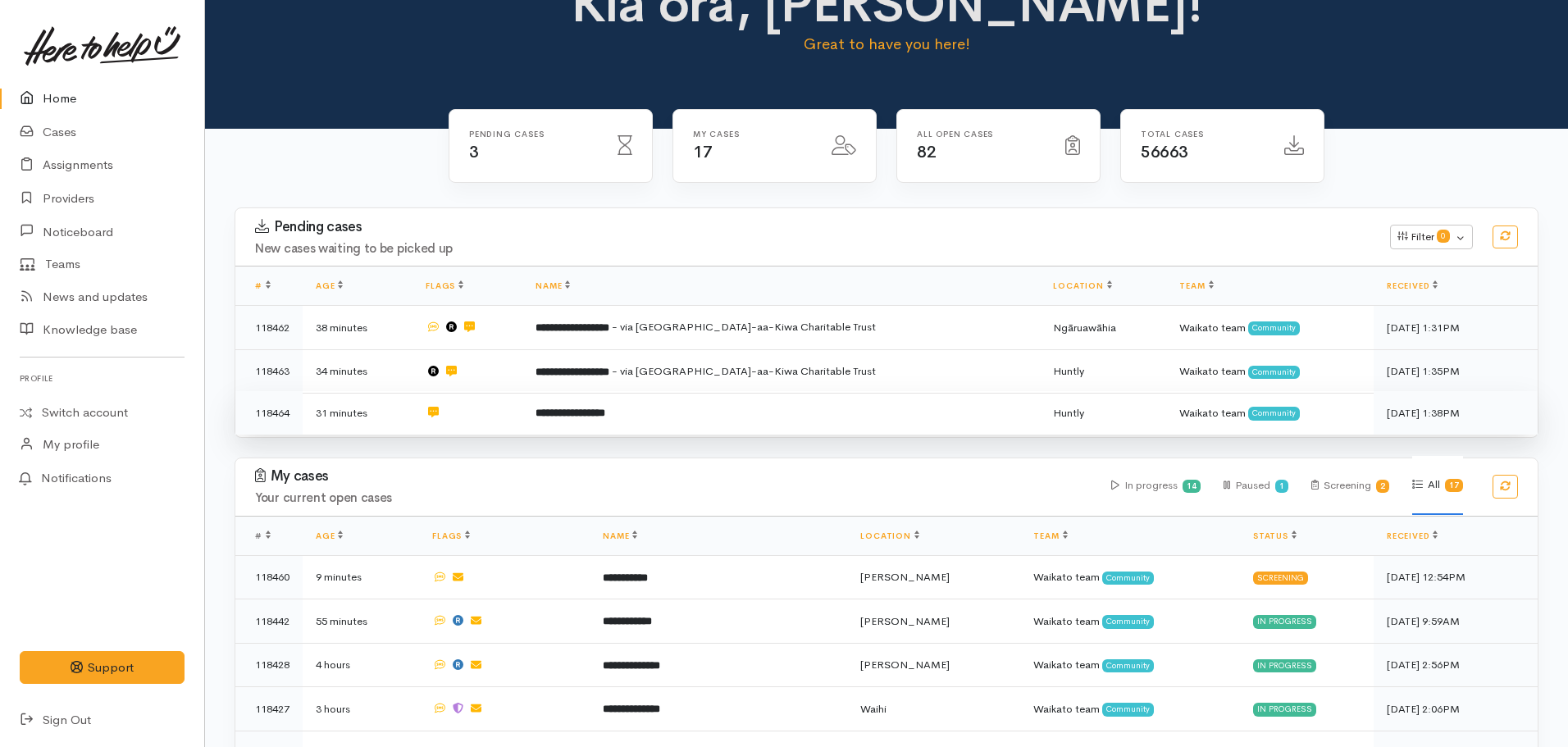
click at [589, 420] on td "**********" at bounding box center [781, 412] width 517 height 44
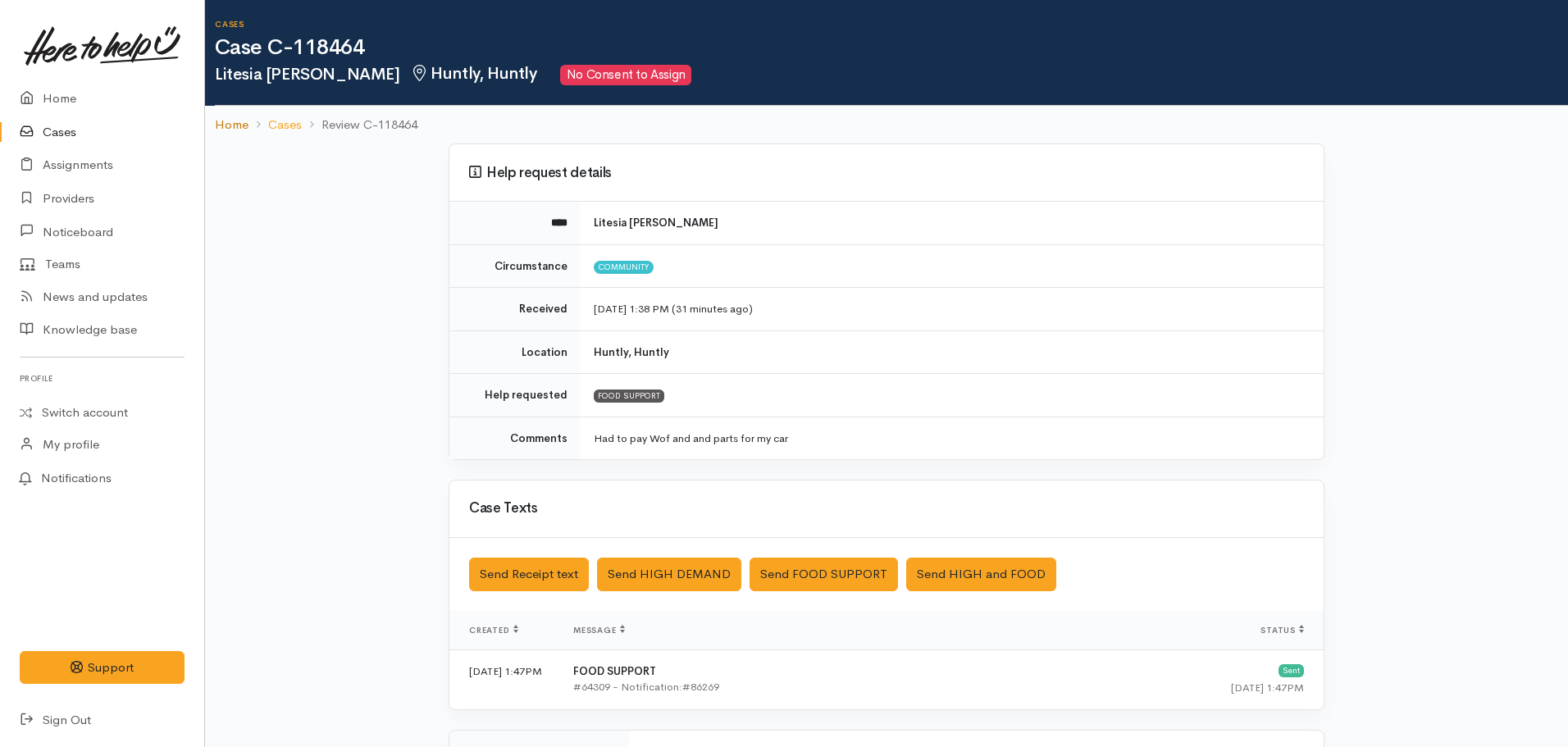
click at [233, 123] on link "Home" at bounding box center [232, 124] width 34 height 18
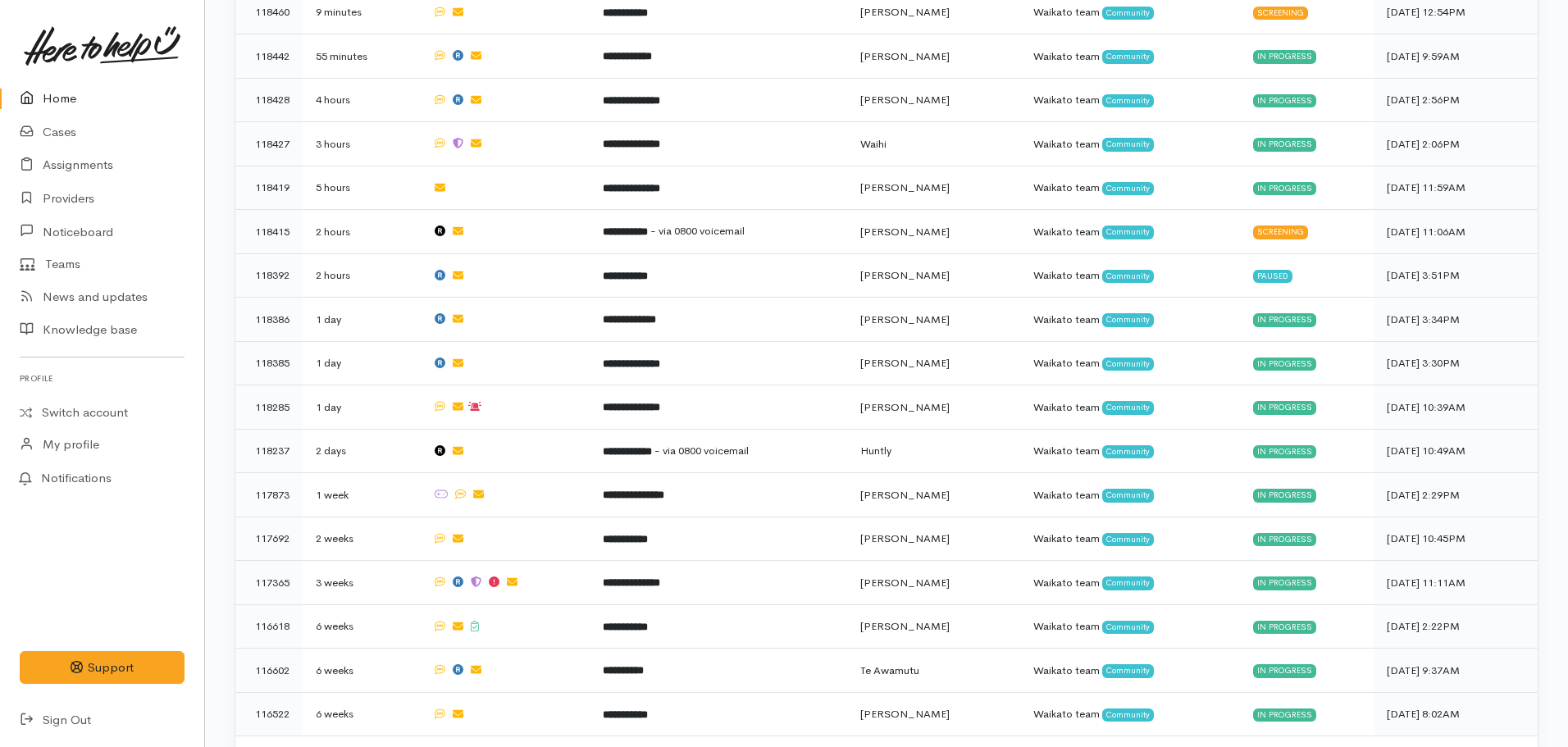
scroll to position [621, 0]
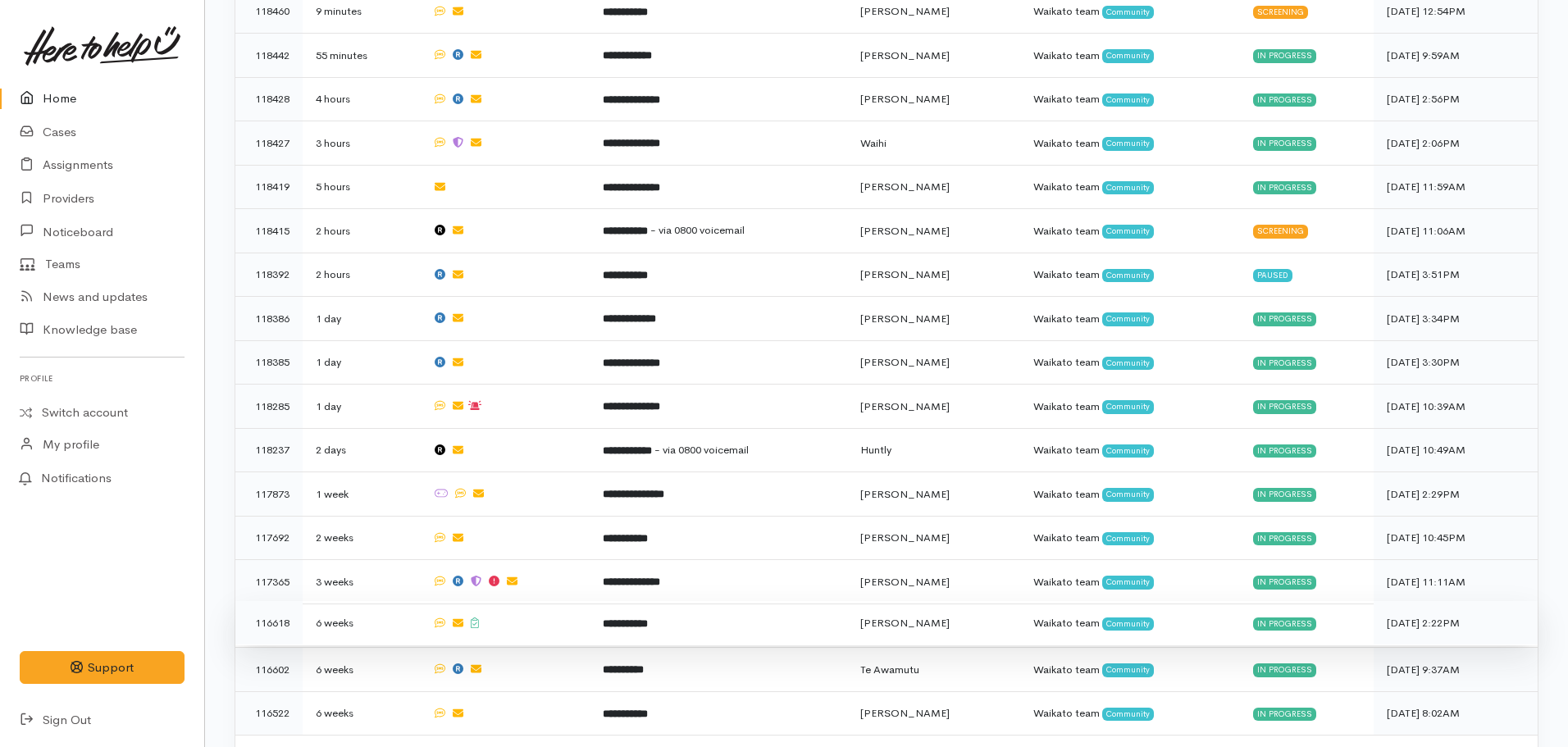
click at [679, 615] on td "**********" at bounding box center [718, 623] width 258 height 45
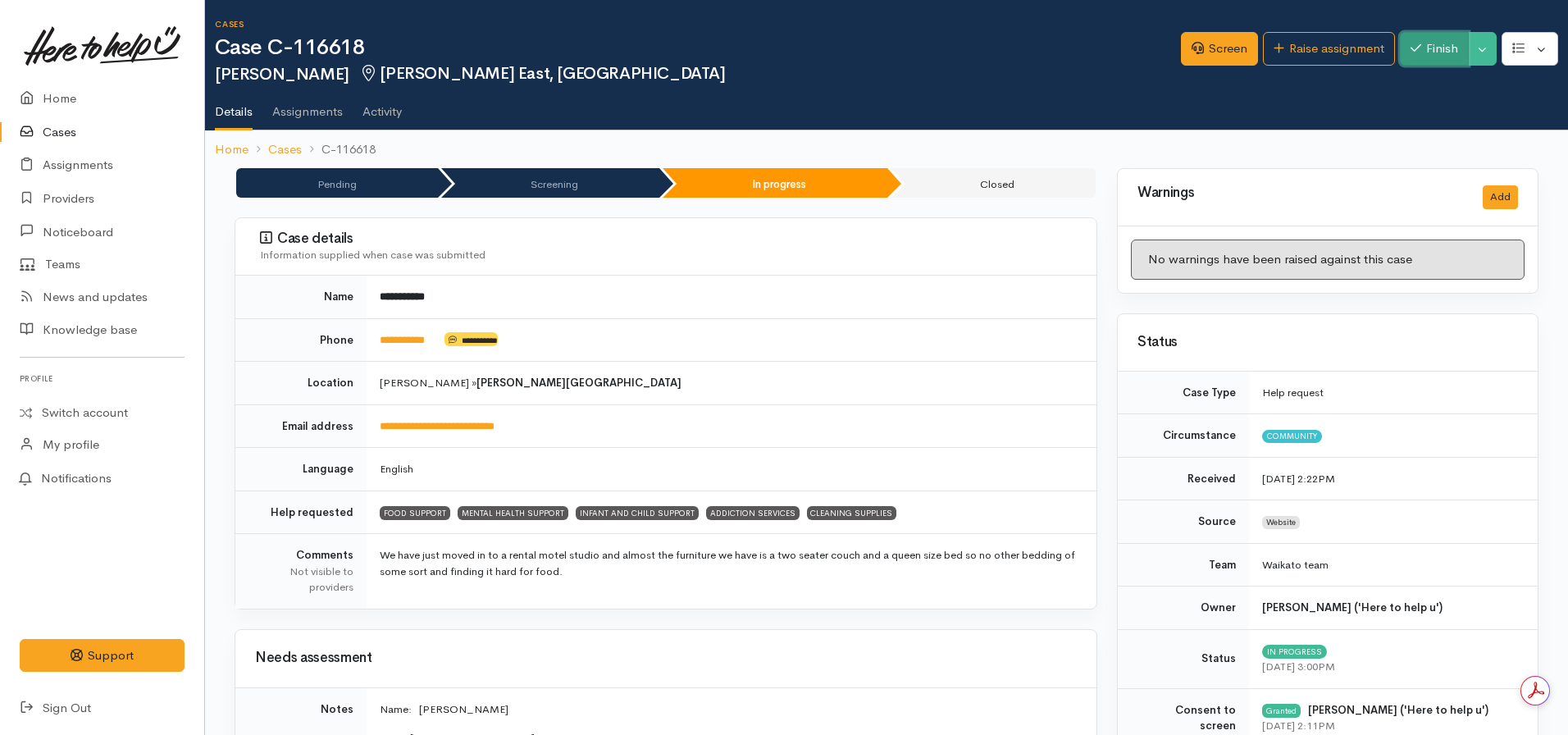
click at [1416, 58] on button "Finish" at bounding box center [1435, 49] width 69 height 34
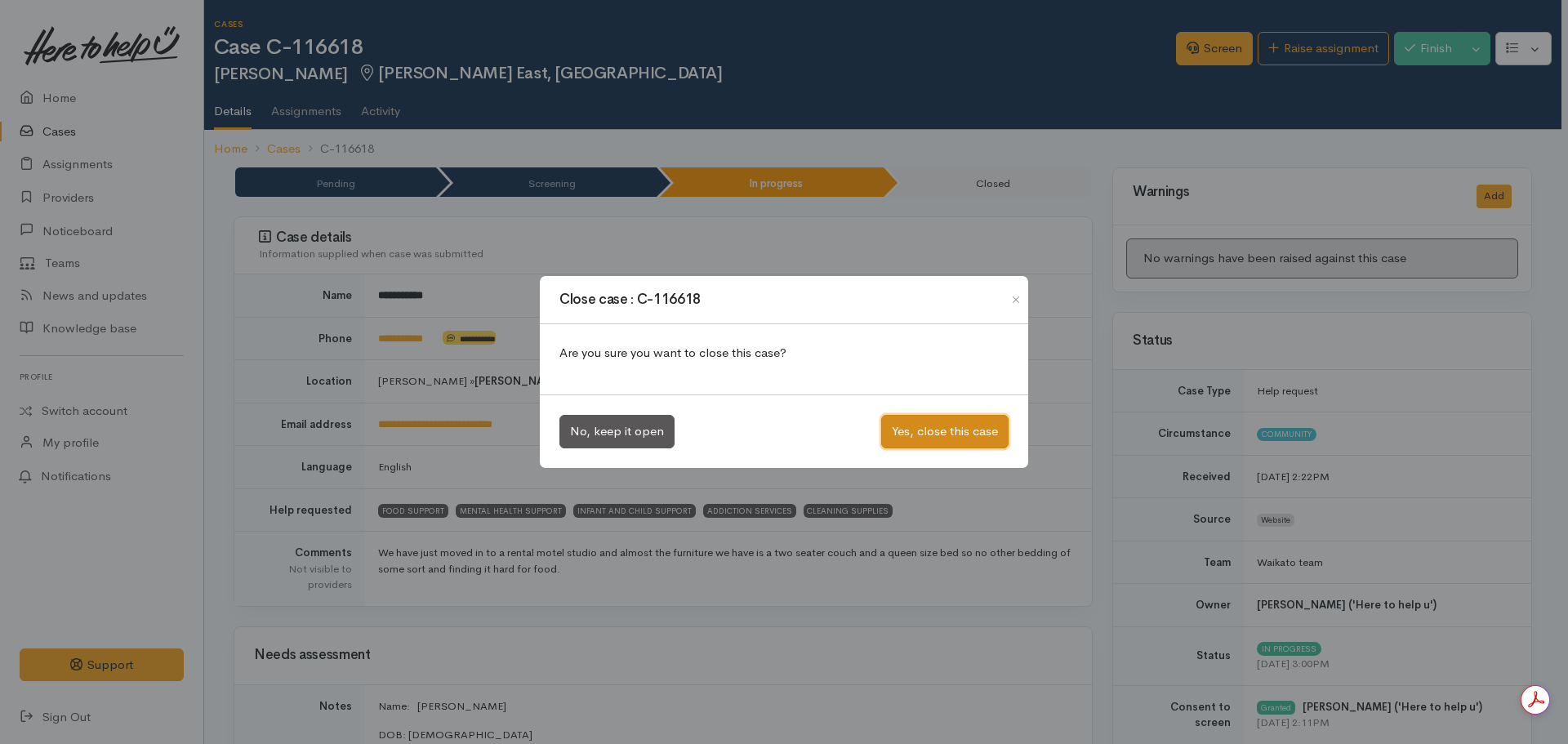
click at [905, 430] on button "Yes, close this case" at bounding box center [945, 431] width 128 height 34
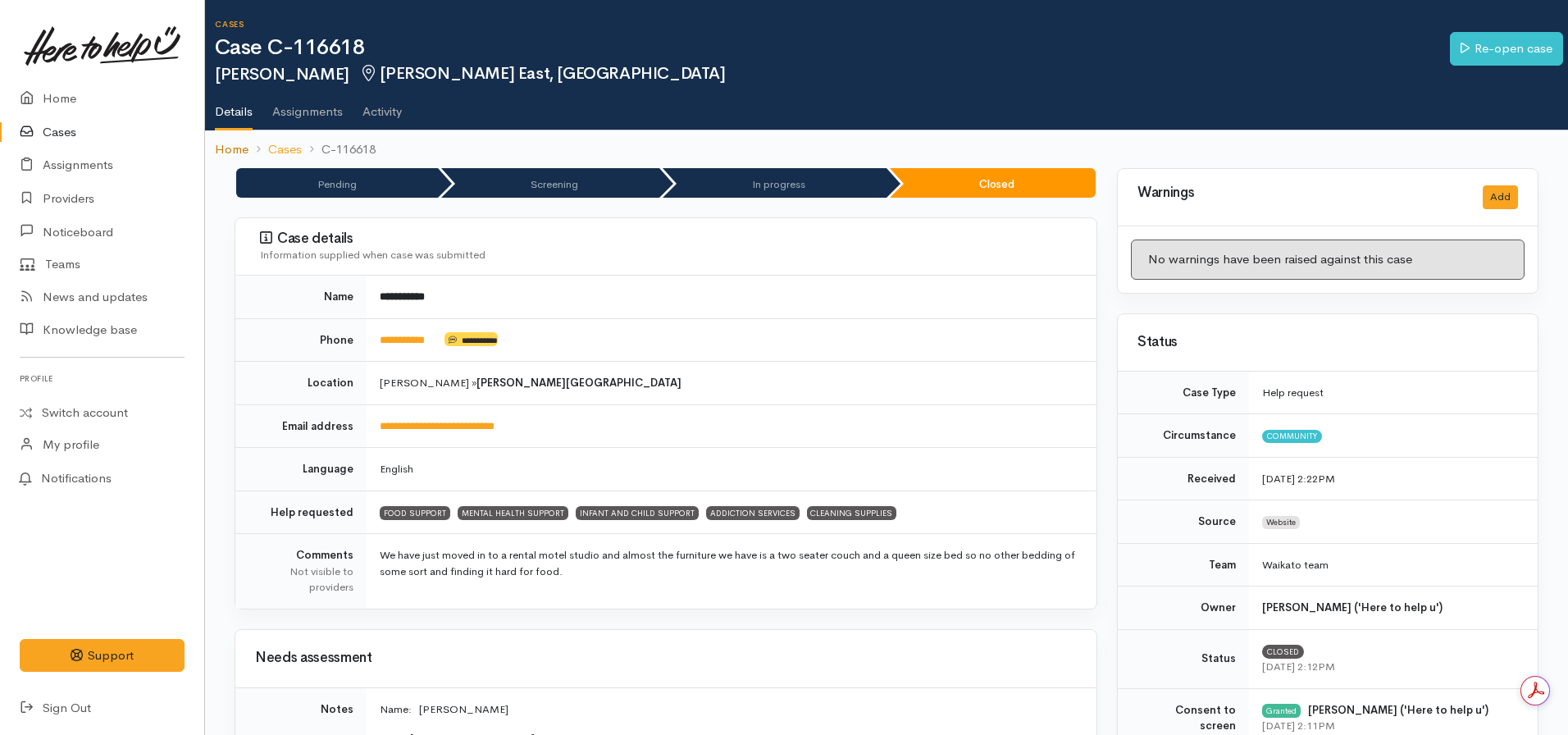
click at [246, 150] on link "Home" at bounding box center [232, 149] width 34 height 18
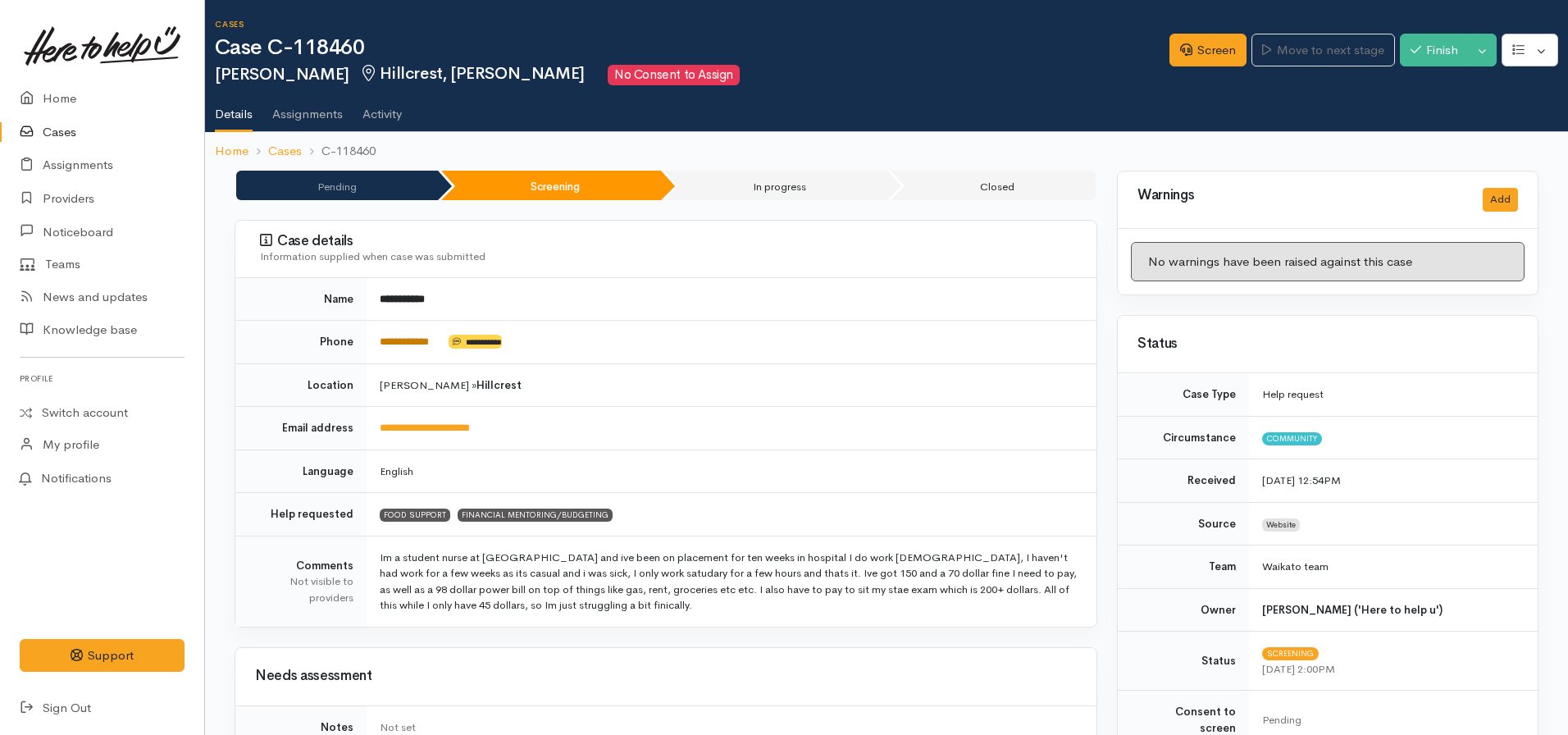
click at [412, 339] on link "**********" at bounding box center [404, 341] width 50 height 11
click at [1201, 45] on link "Screen" at bounding box center [1208, 51] width 77 height 34
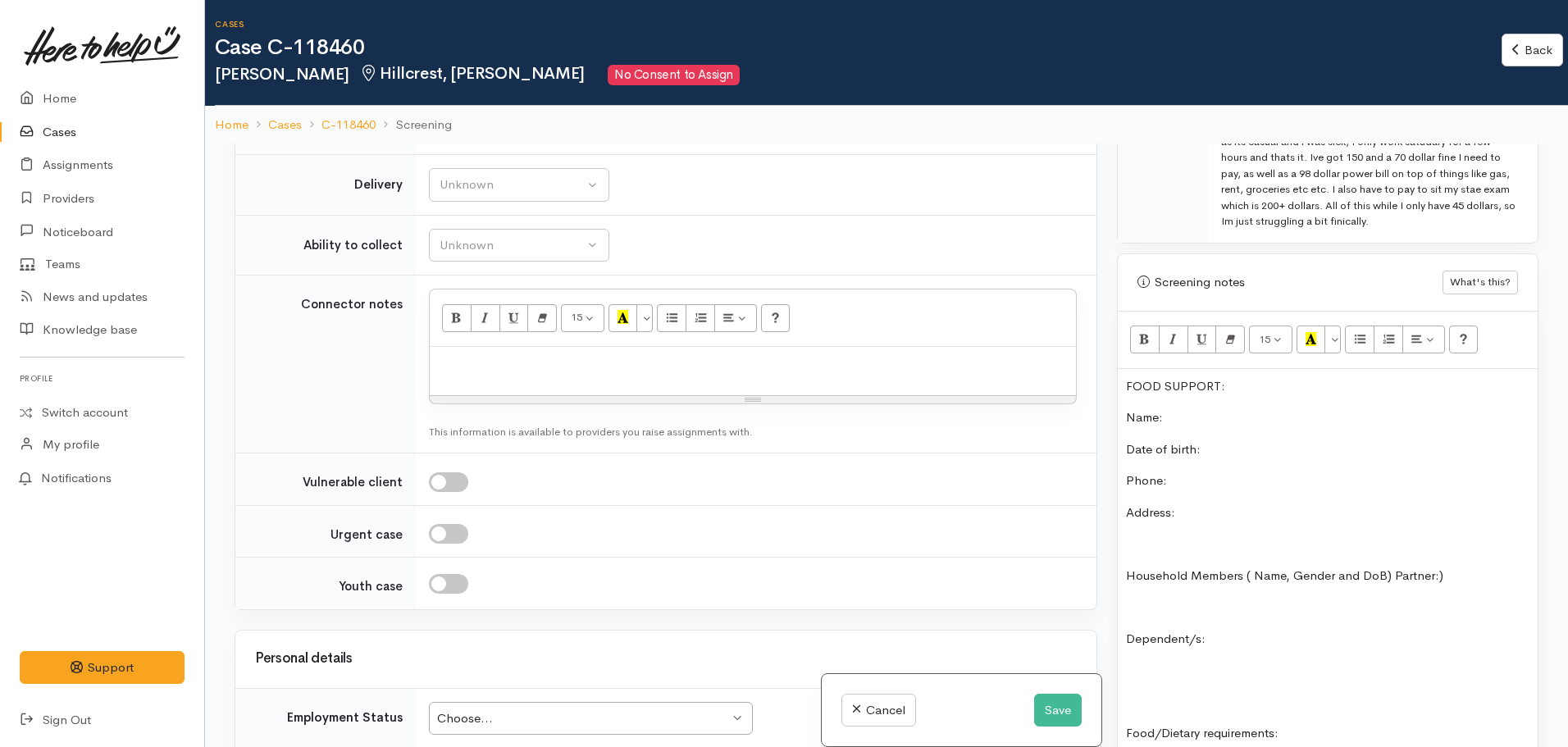
scroll to position [1006, 0]
click at [1189, 406] on p "Name:" at bounding box center [1328, 414] width 404 height 18
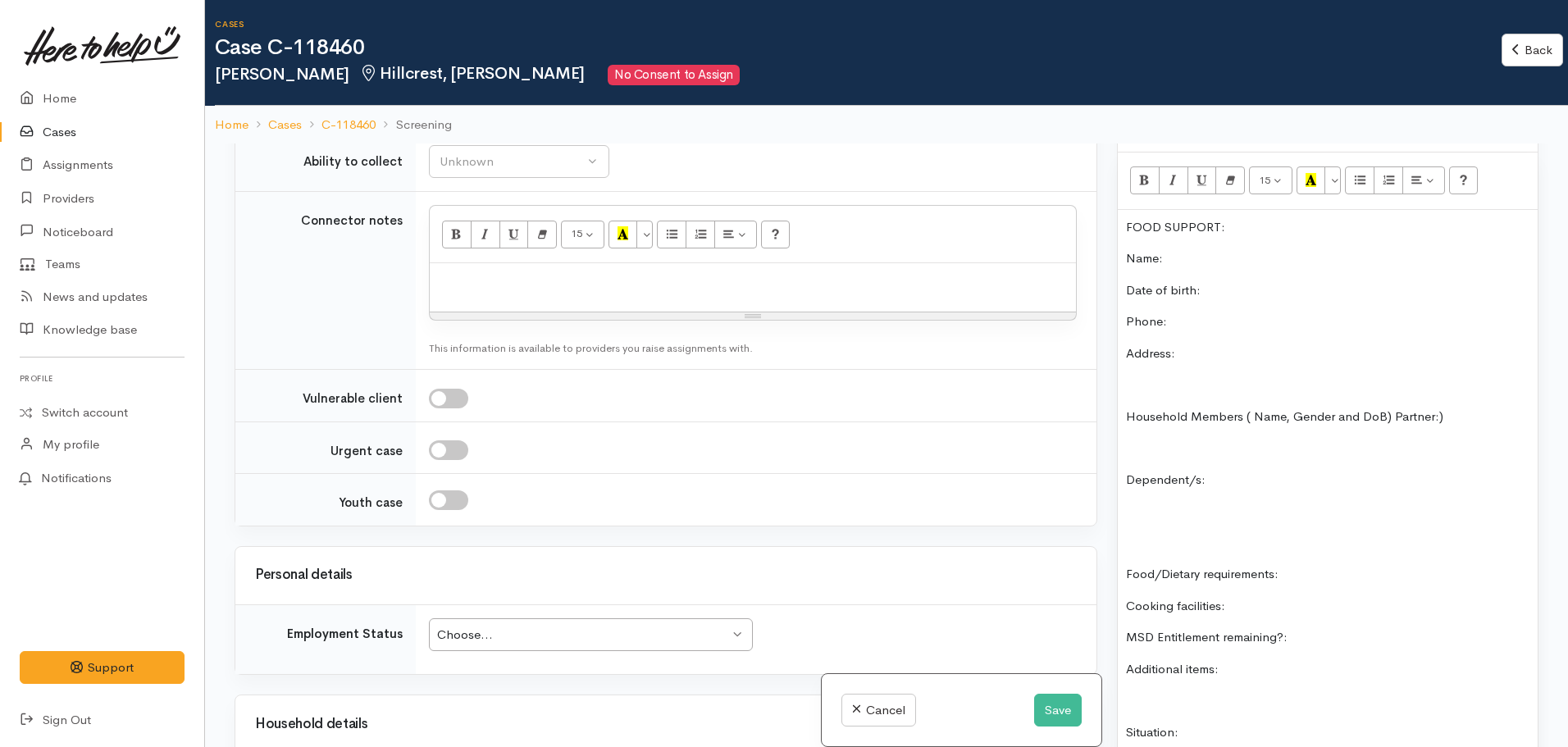
scroll to position [1173, 0]
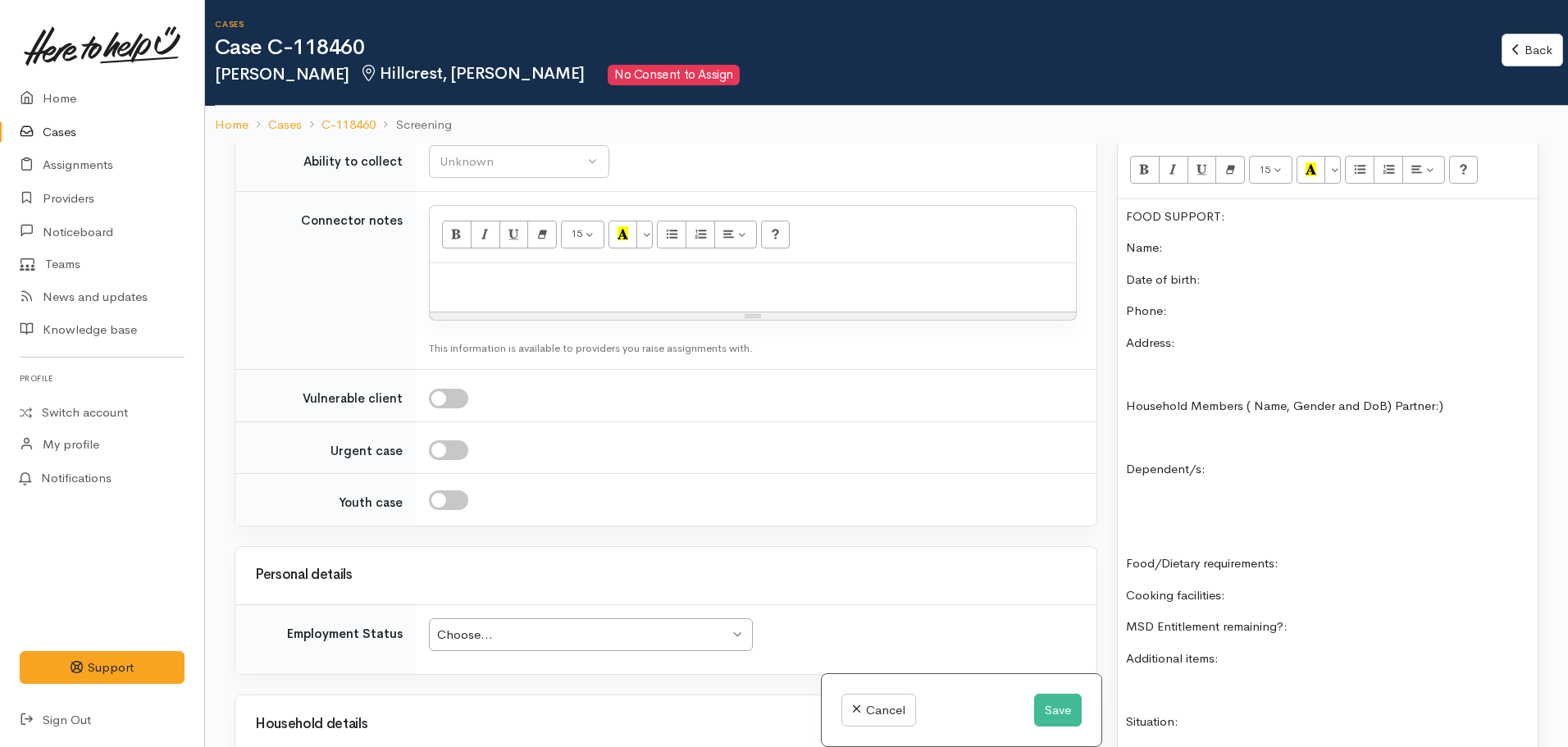
click at [1348, 618] on p "MSD Entitlement remaining?: gets studylink loan each week." at bounding box center [1328, 626] width 404 height 18
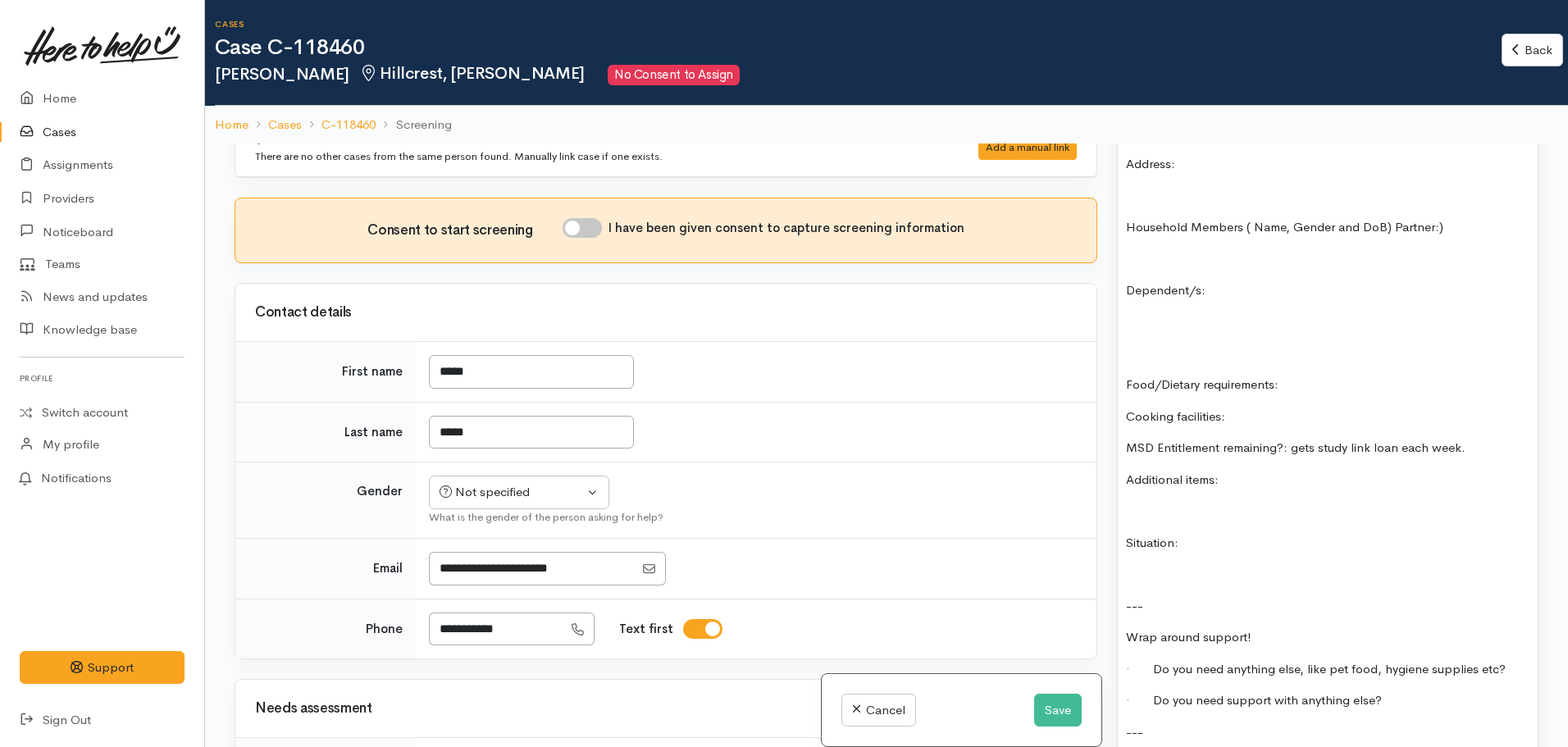
scroll to position [1338, 0]
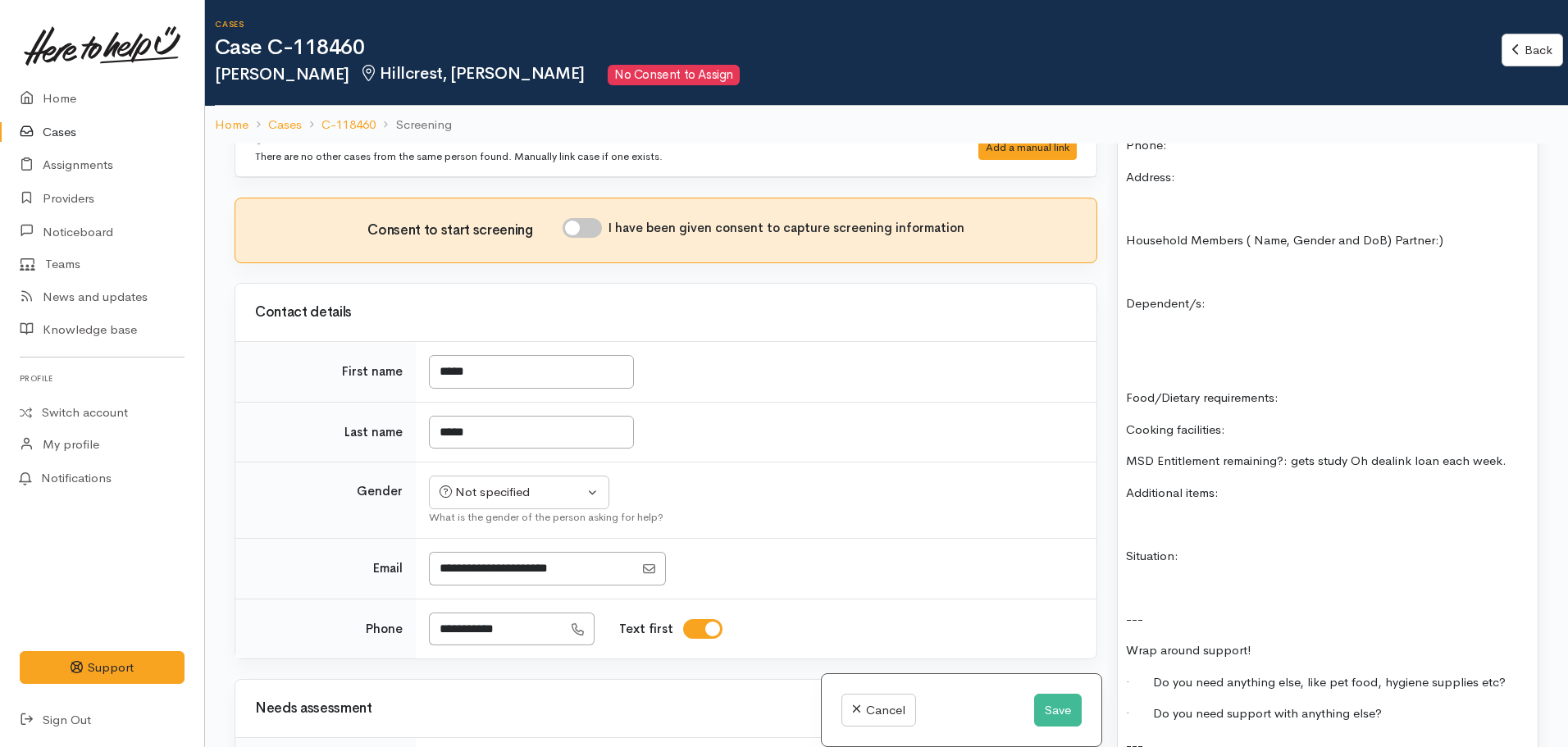
click at [594, 234] on input "I have been given consent to capture screening information" at bounding box center [583, 228] width 39 height 19
checkbox input "true"
click at [488, 494] on div "Not specified" at bounding box center [512, 492] width 144 height 18
click at [482, 585] on span "Female" at bounding box center [532, 581] width 140 height 18
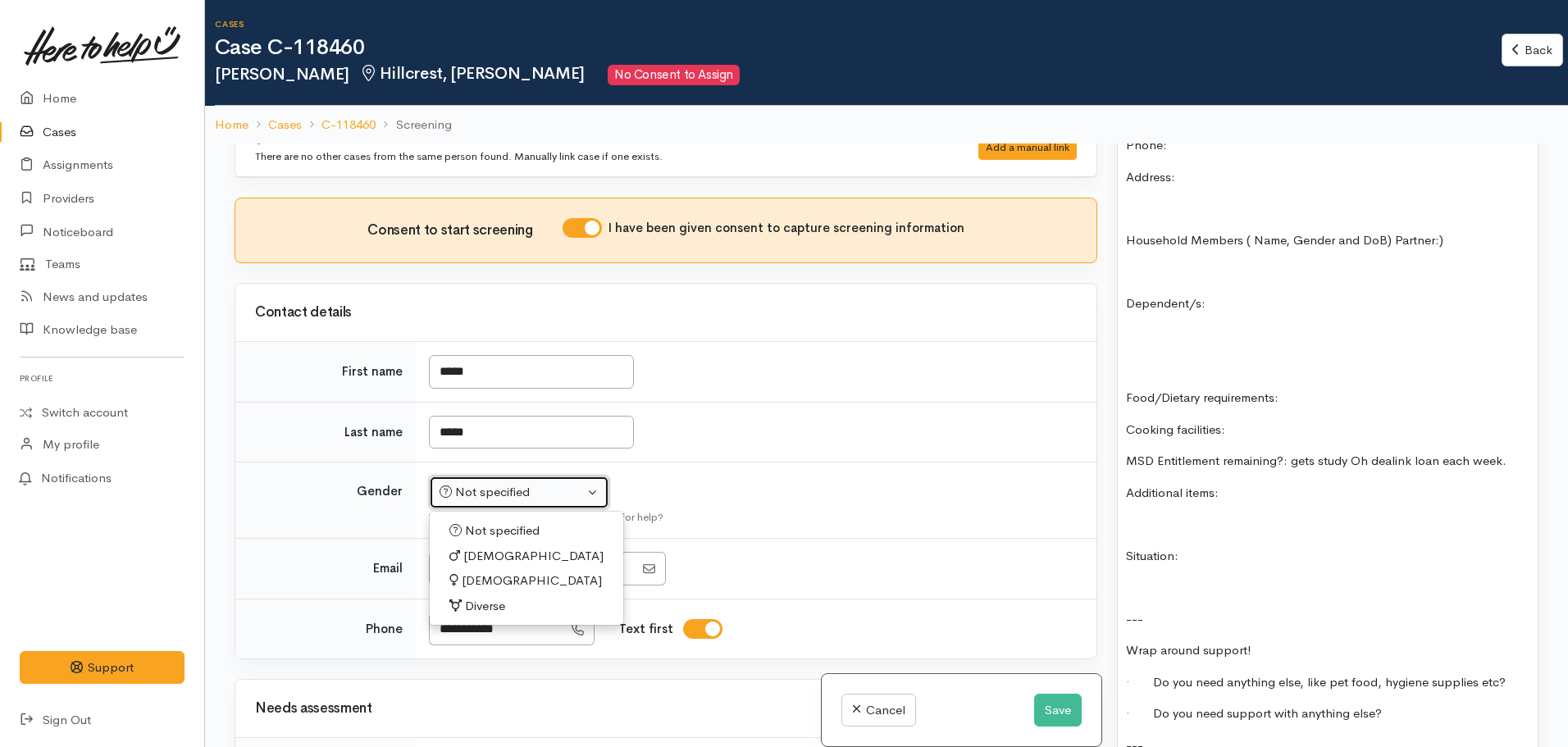
select select "Female"
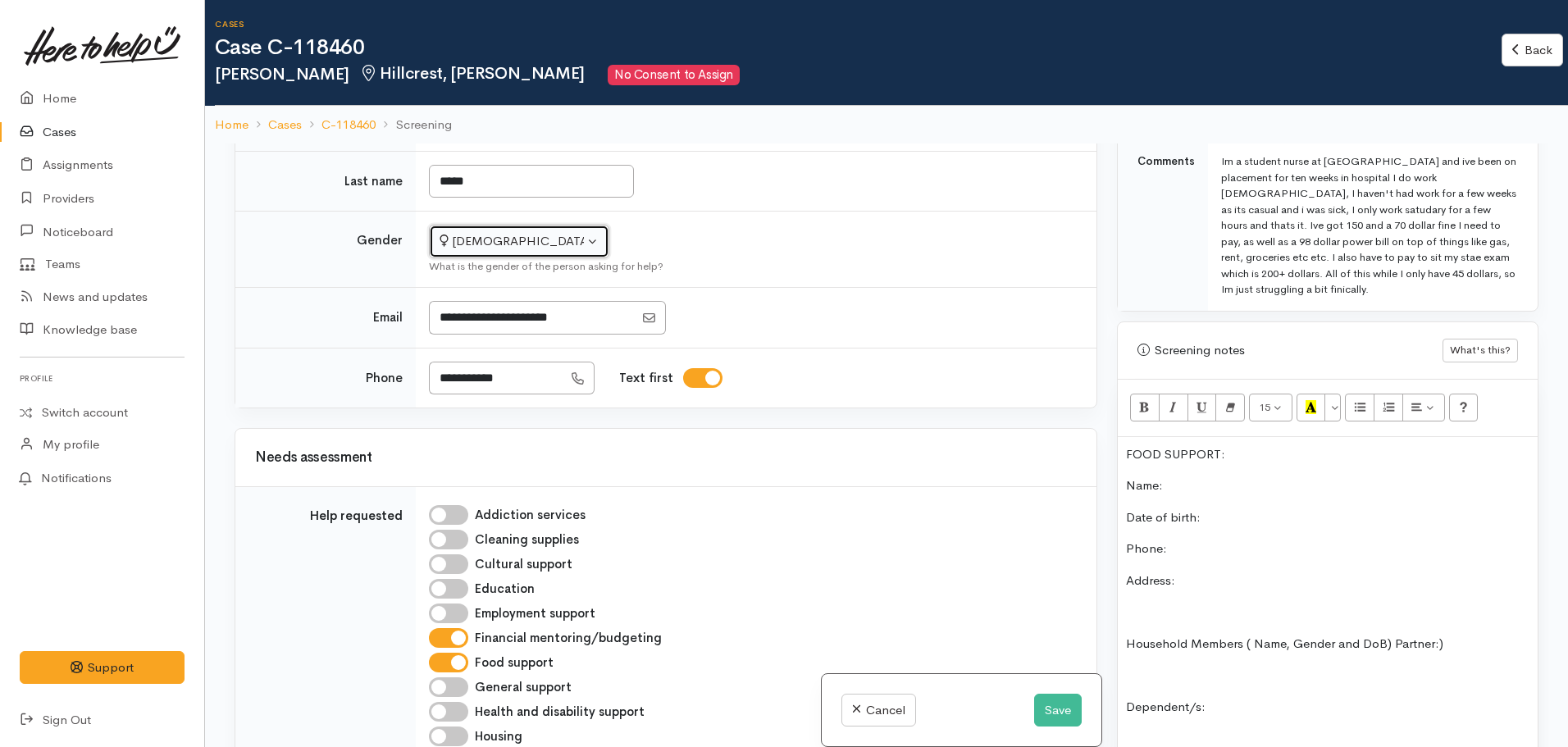
scroll to position [186, 0]
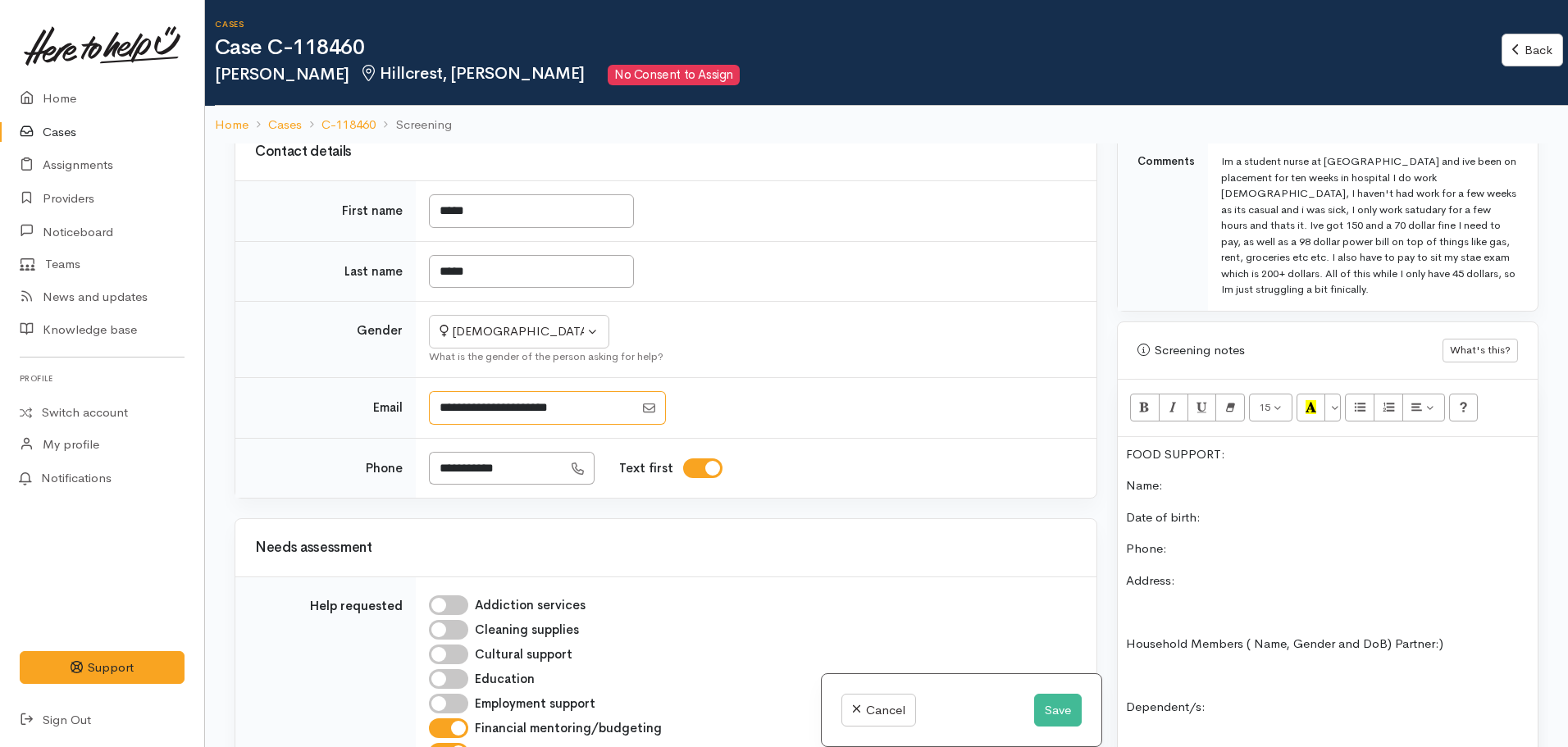
drag, startPoint x: 552, startPoint y: 401, endPoint x: 423, endPoint y: 397, distance: 129.1
click at [423, 397] on td at bounding box center [757, 409] width 681 height 60
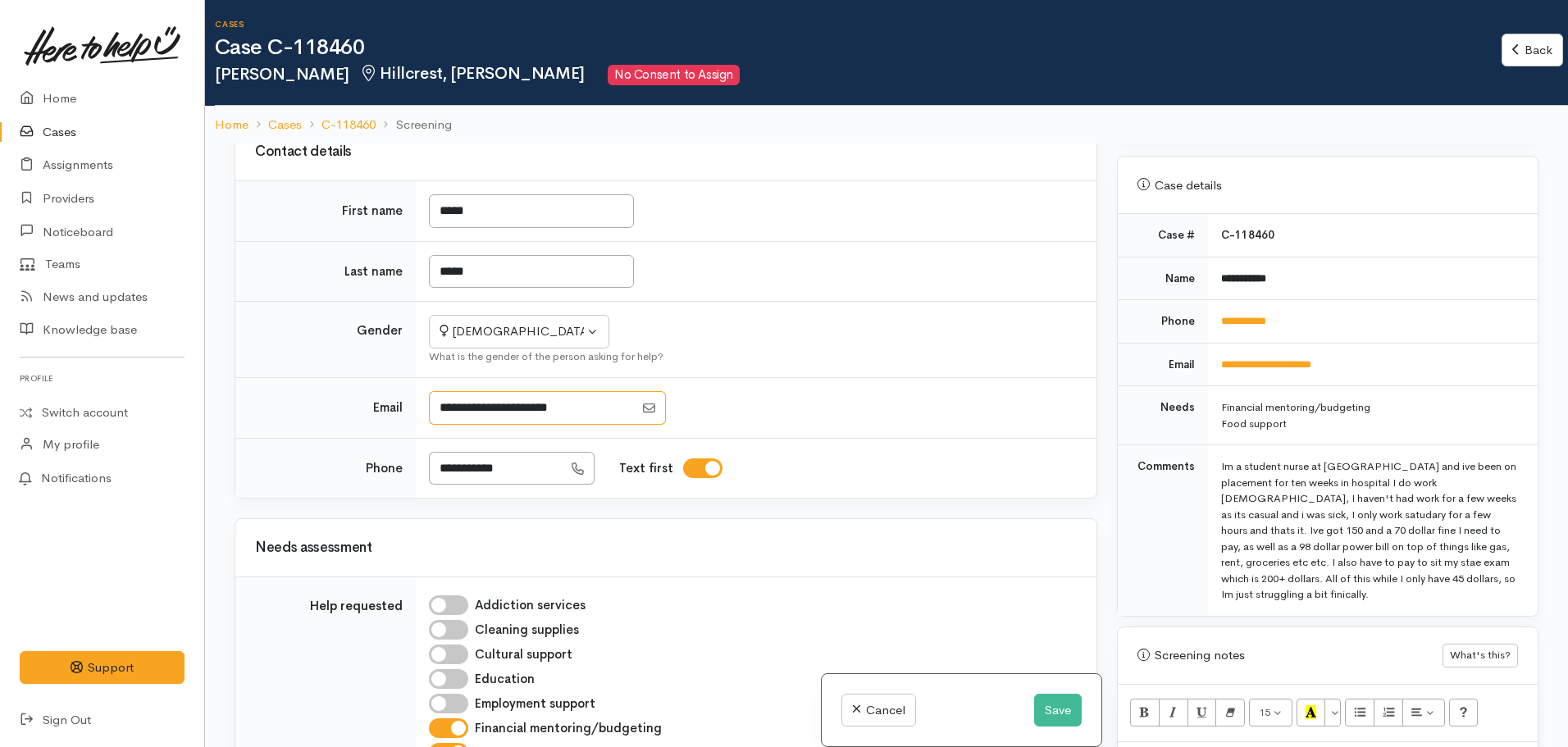
scroll to position [629, 0]
drag, startPoint x: 1364, startPoint y: 346, endPoint x: 1207, endPoint y: 356, distance: 157.3
click at [1208, 356] on td "**********" at bounding box center [1372, 365] width 330 height 44
copy link "**********"
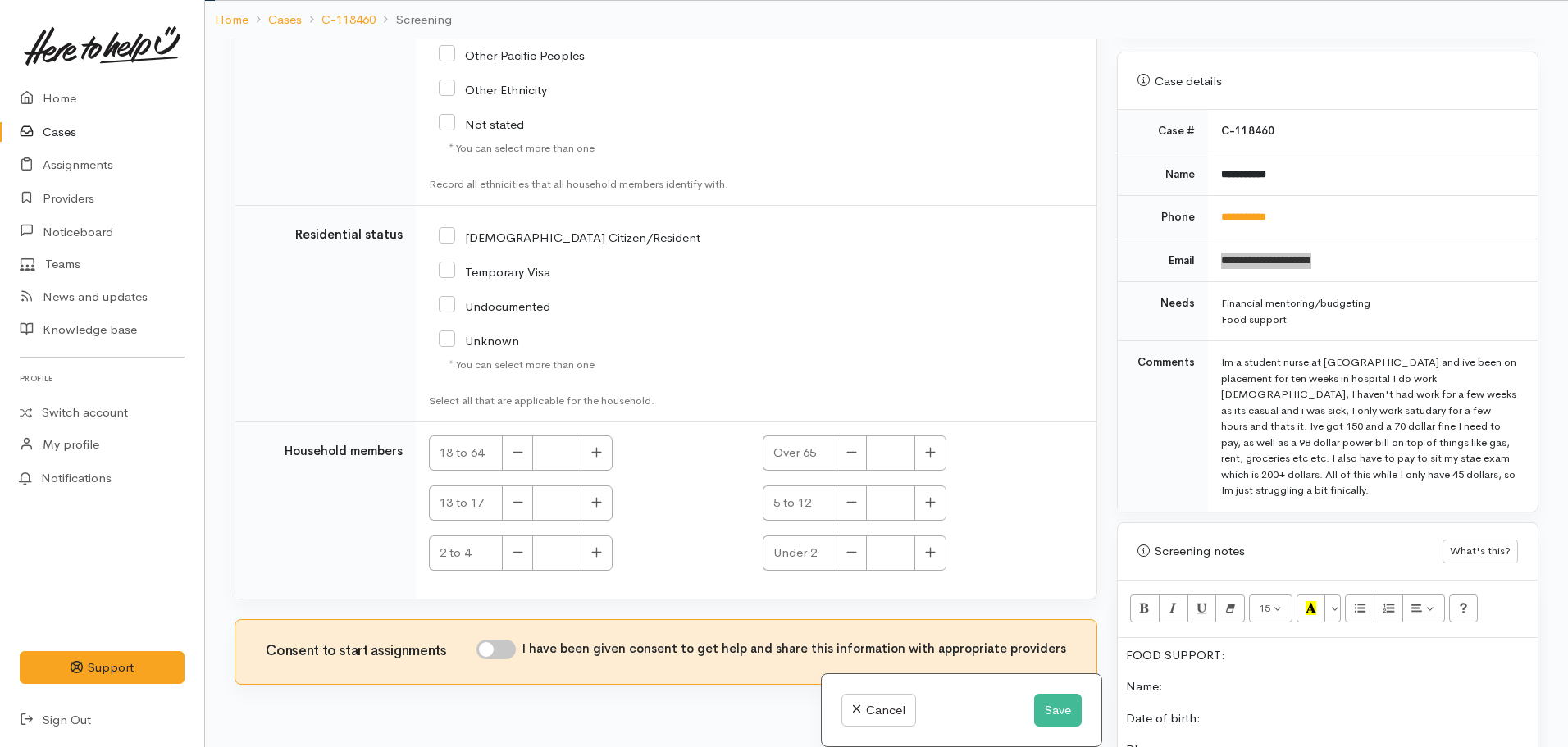
scroll to position [144, 0]
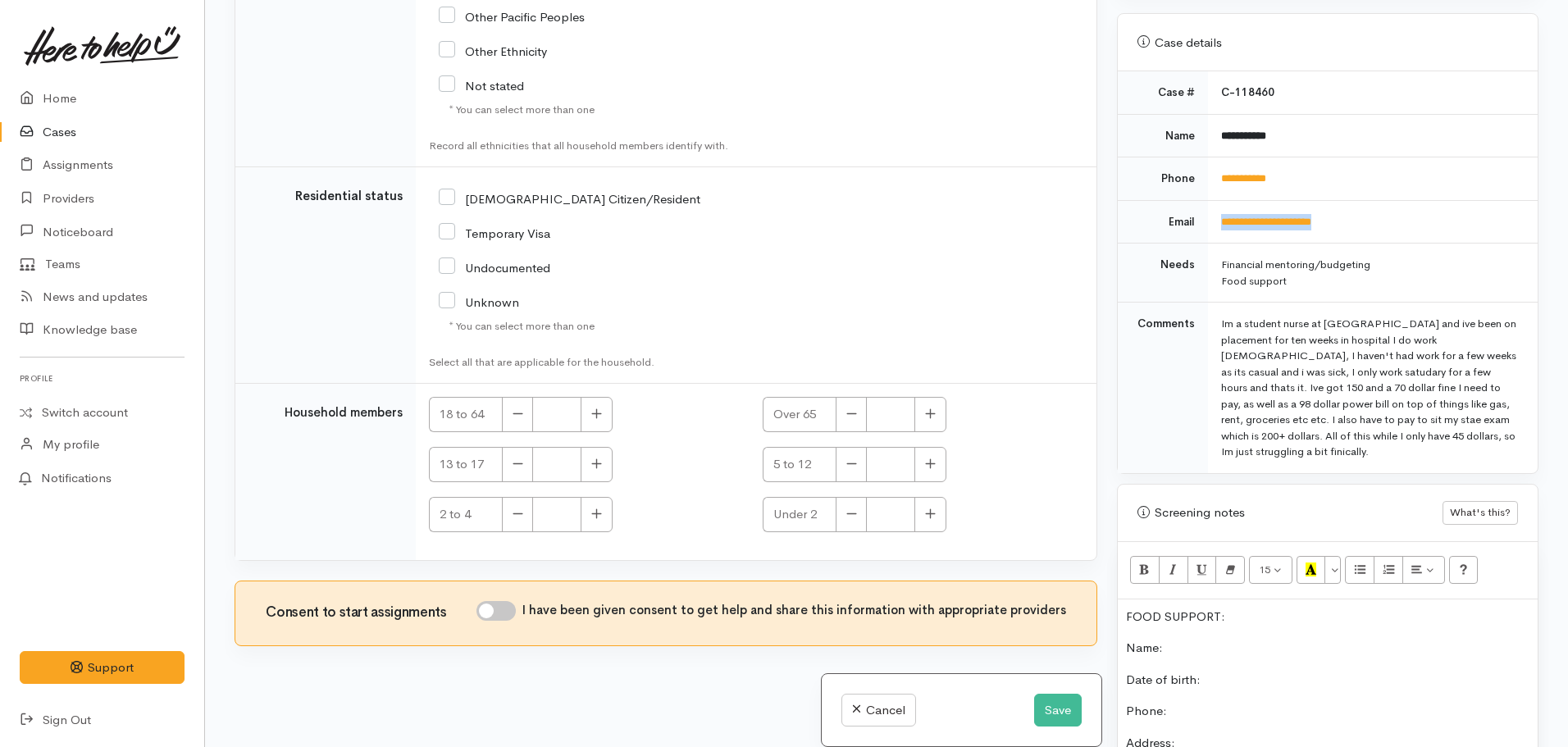
click at [484, 616] on input "I have been given consent to get help and share this information with appropria…" at bounding box center [496, 611] width 39 height 19
checkbox input "true"
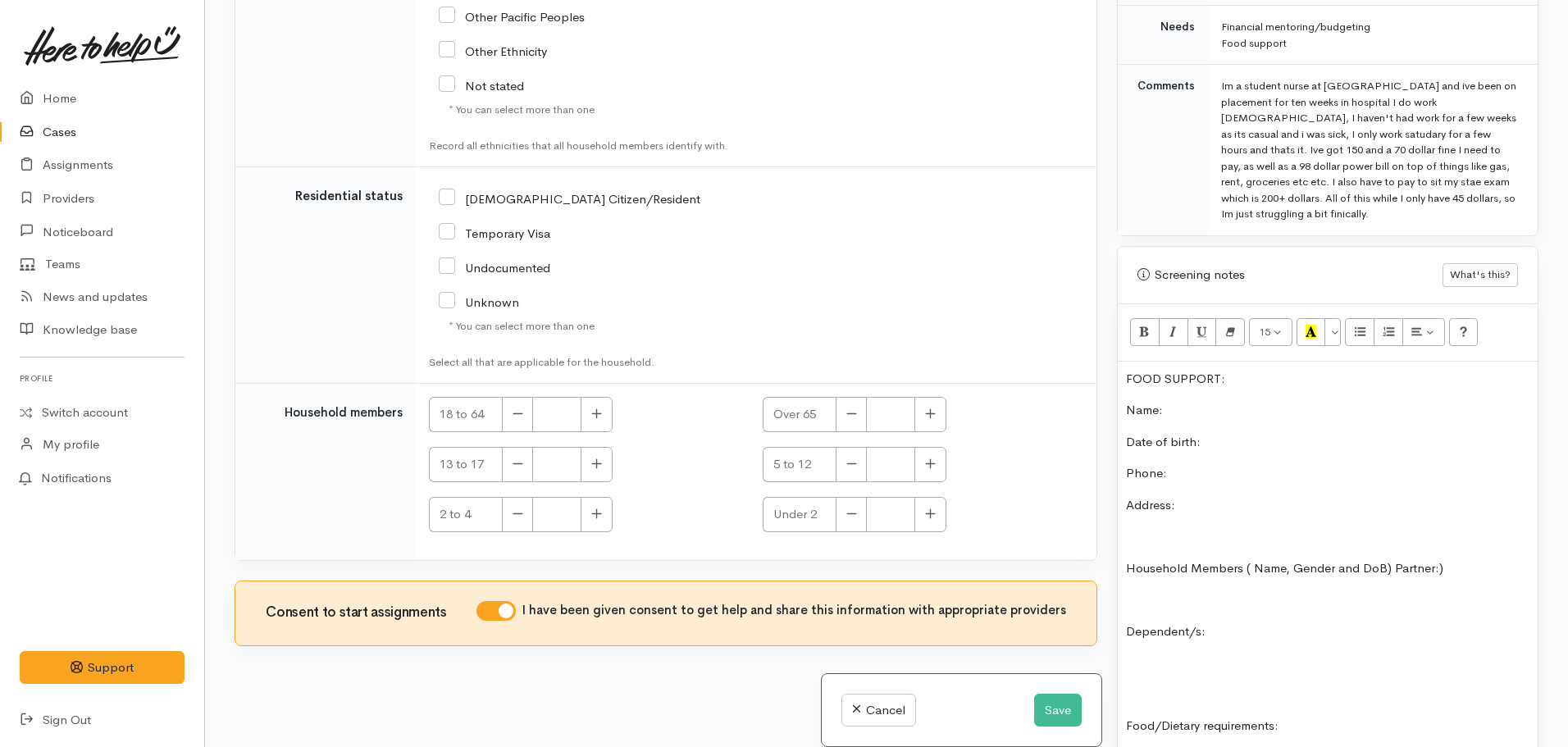
scroll to position [1057, 0]
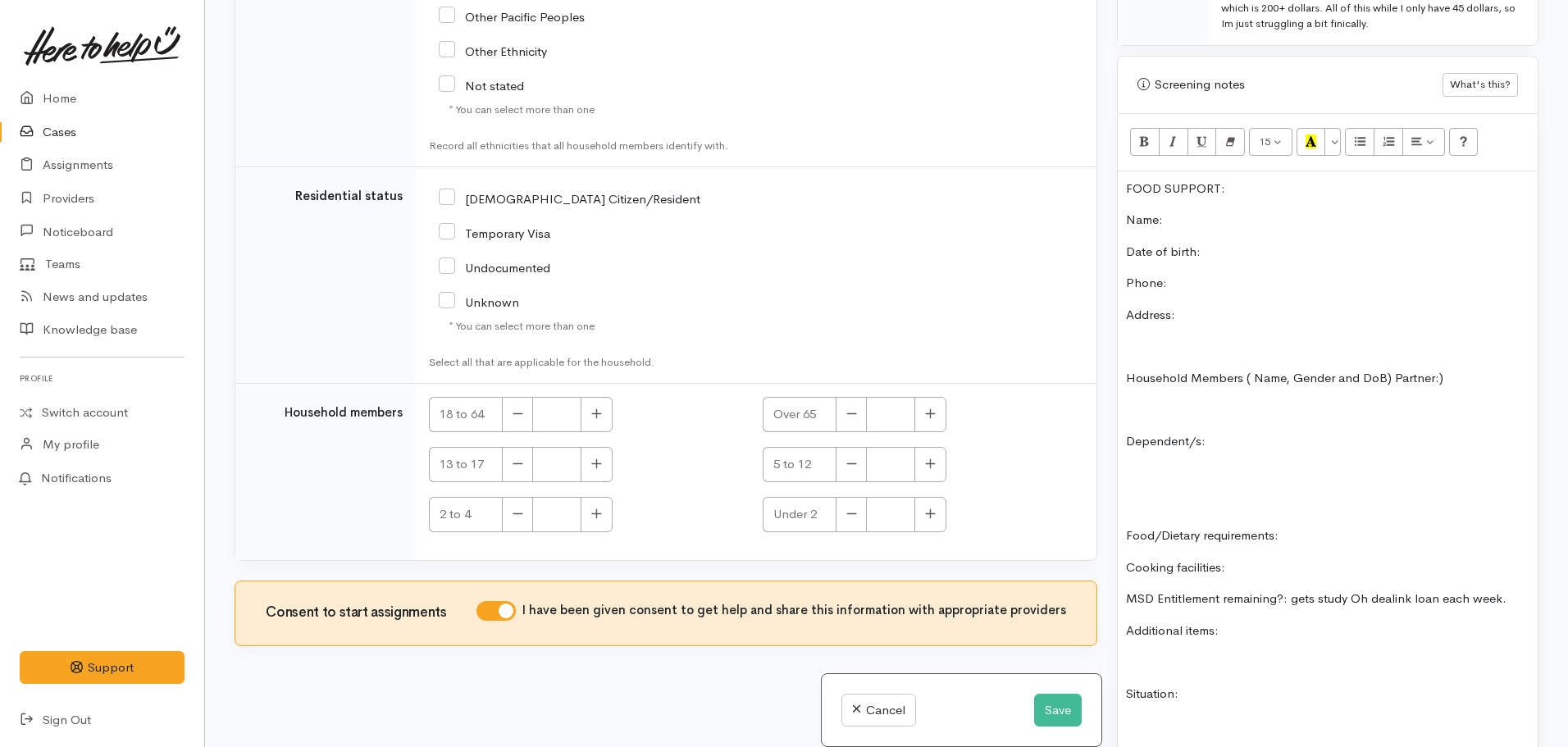
click at [1201, 211] on p "Name:" at bounding box center [1328, 220] width 404 height 18
click at [1194, 274] on p "Phone:" at bounding box center [1328, 283] width 404 height 18
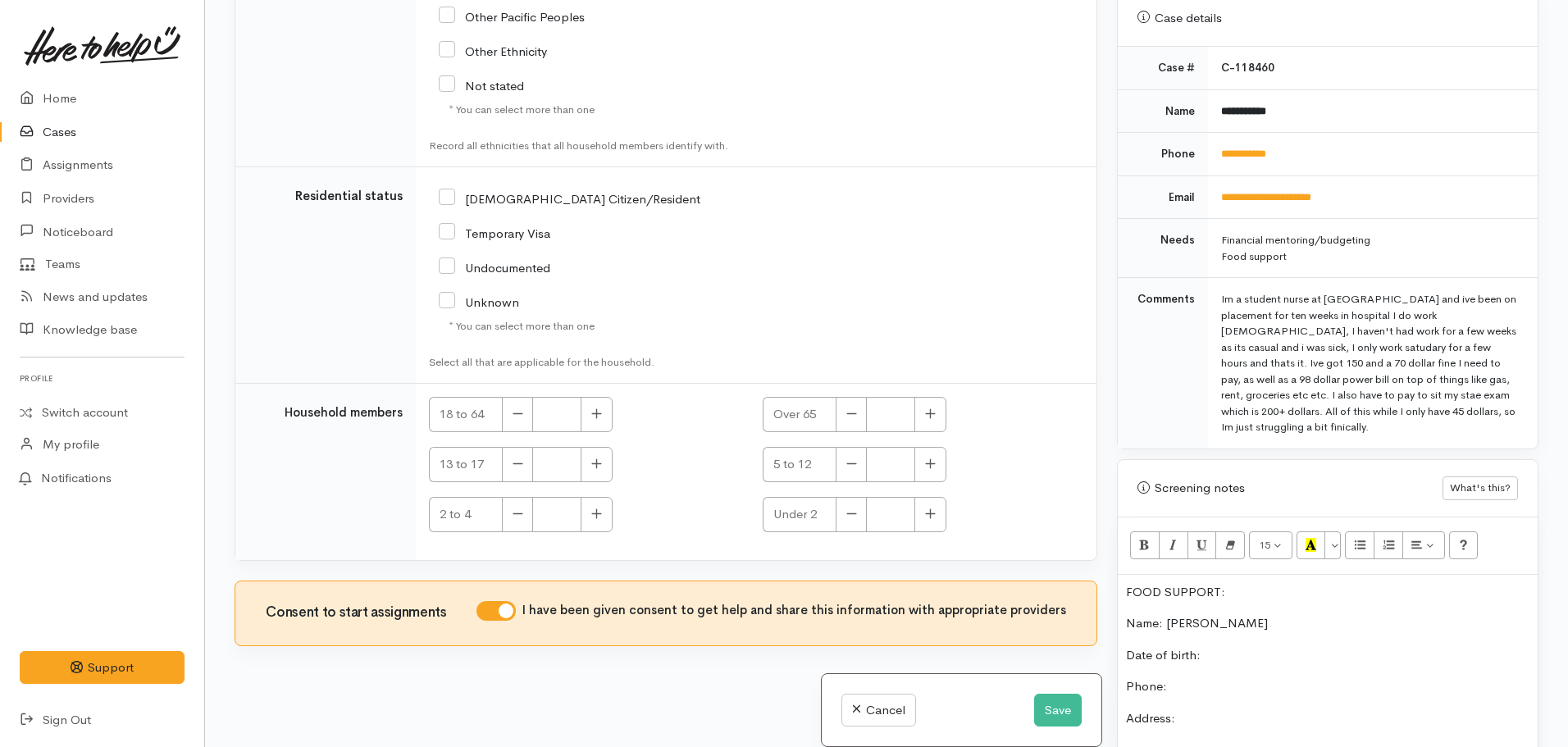
scroll to position [647, 0]
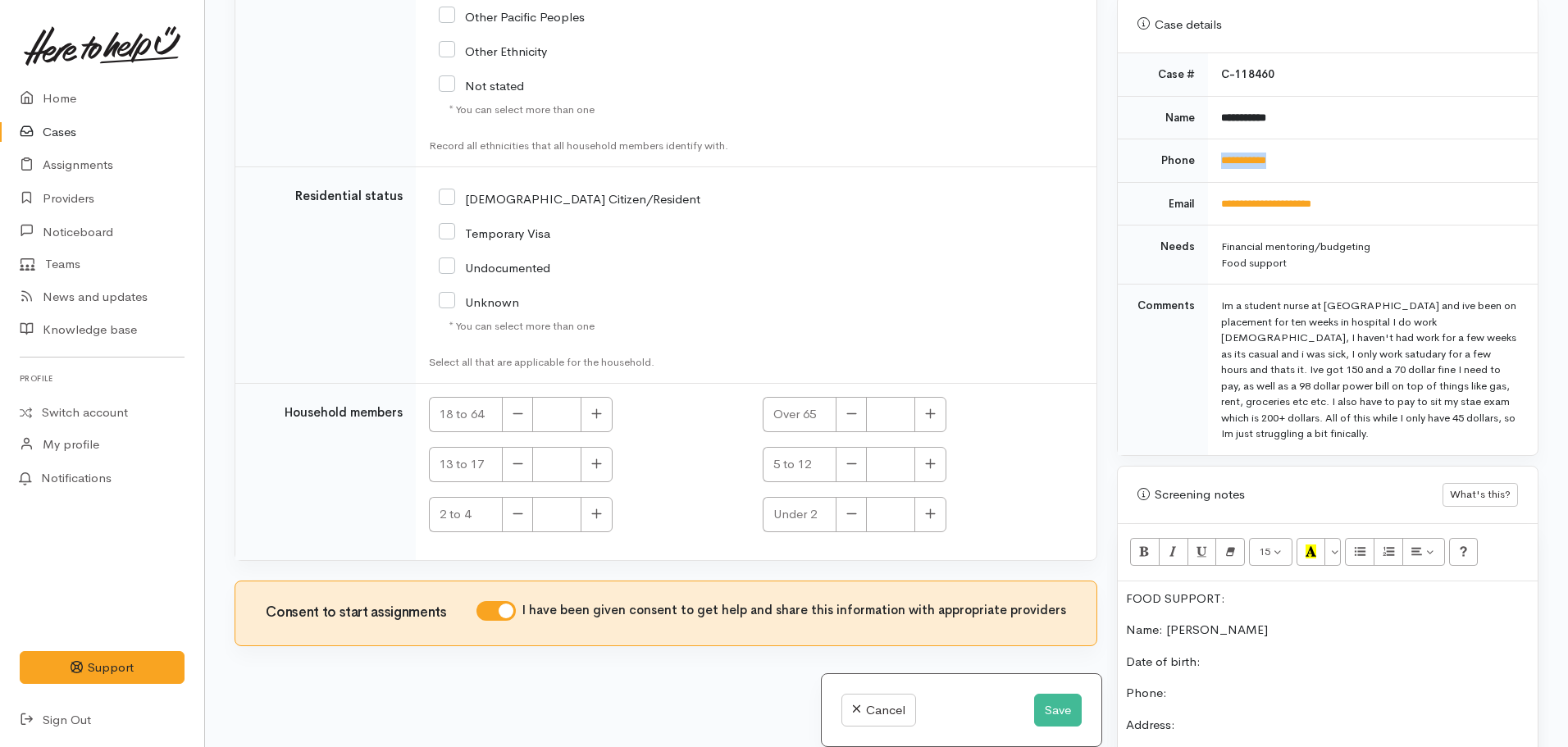
drag, startPoint x: 1305, startPoint y: 149, endPoint x: 1220, endPoint y: 156, distance: 85.3
click at [1220, 156] on td "**********" at bounding box center [1372, 160] width 330 height 44
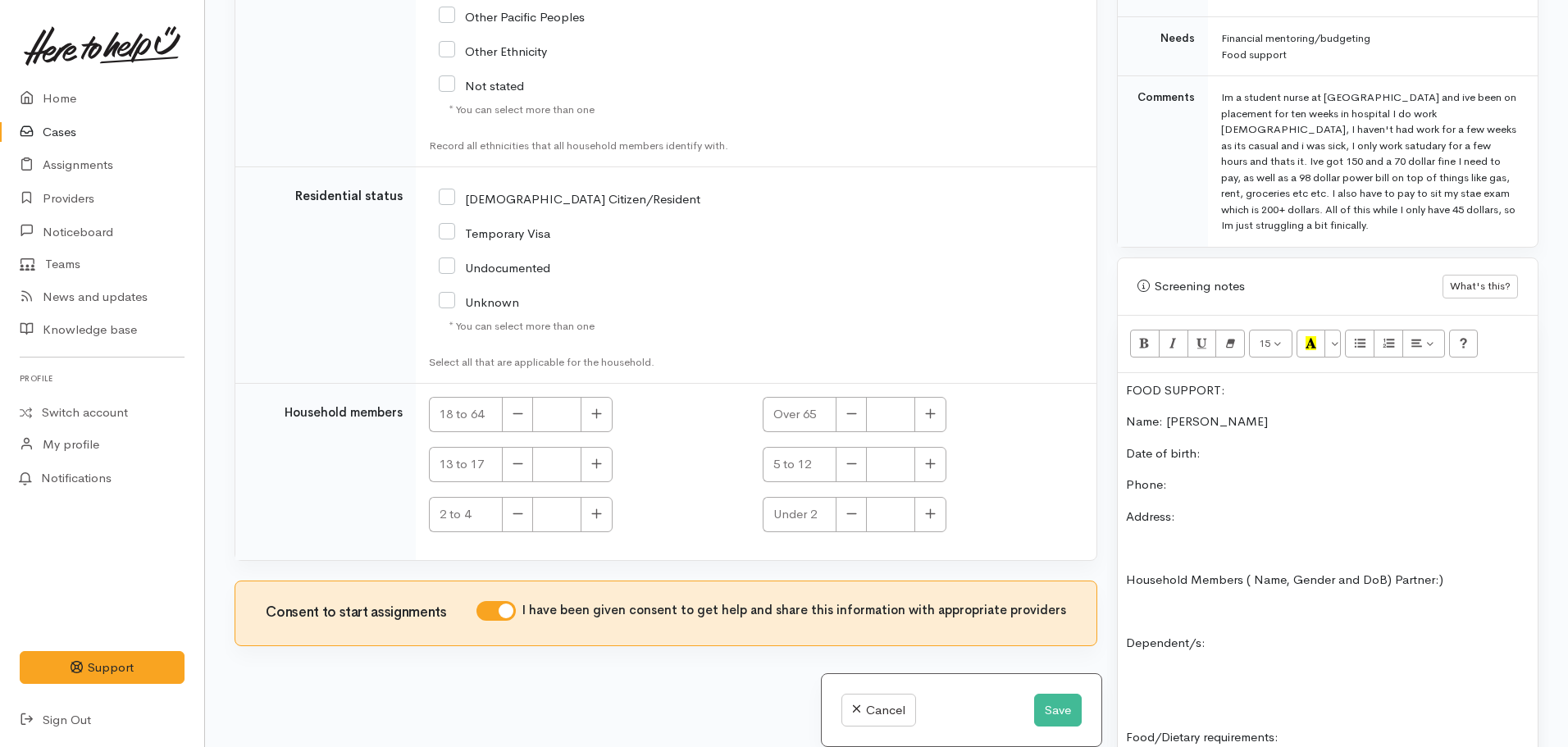
scroll to position [857, 0]
click at [1060, 701] on button "Save" at bounding box center [1057, 710] width 48 height 34
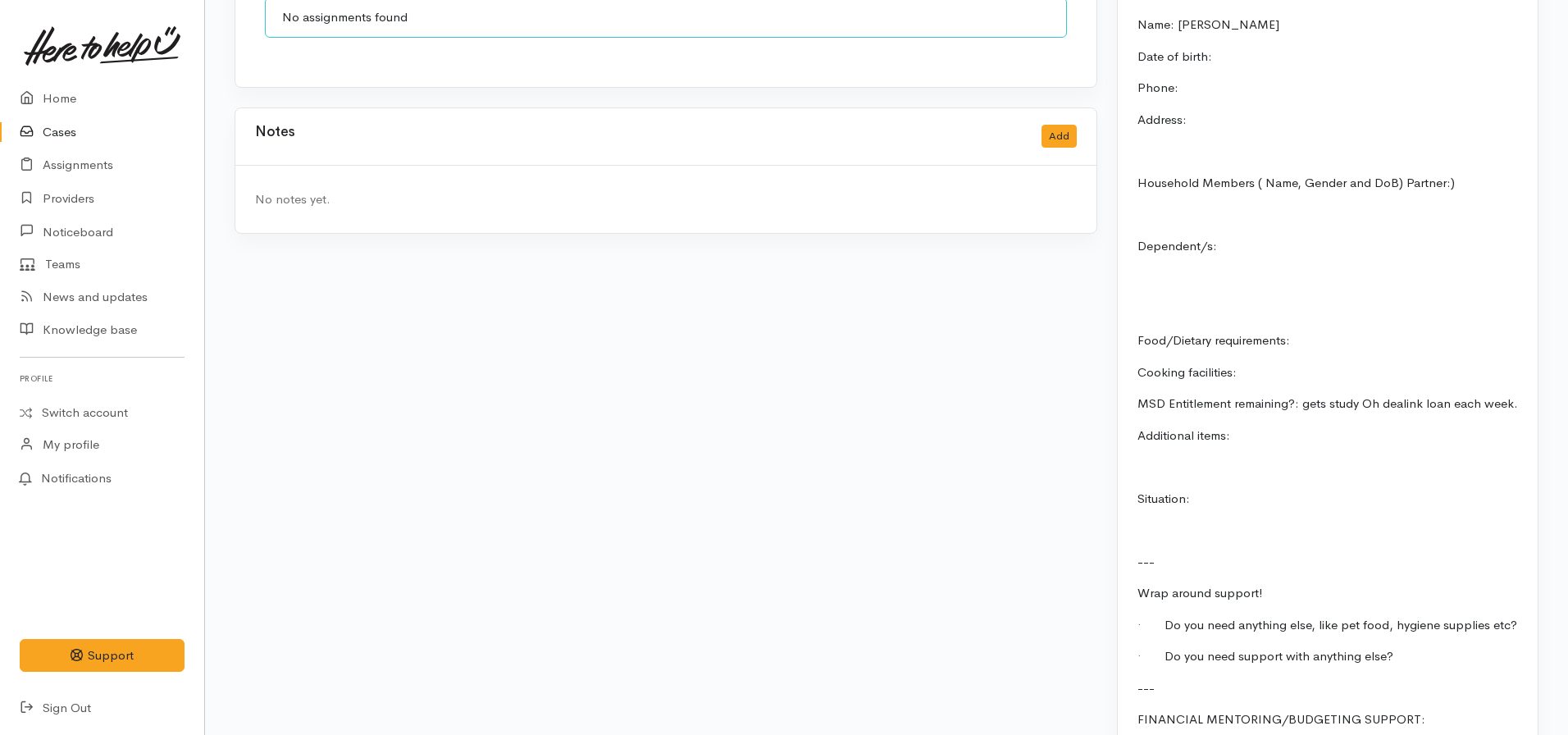
scroll to position [1382, 0]
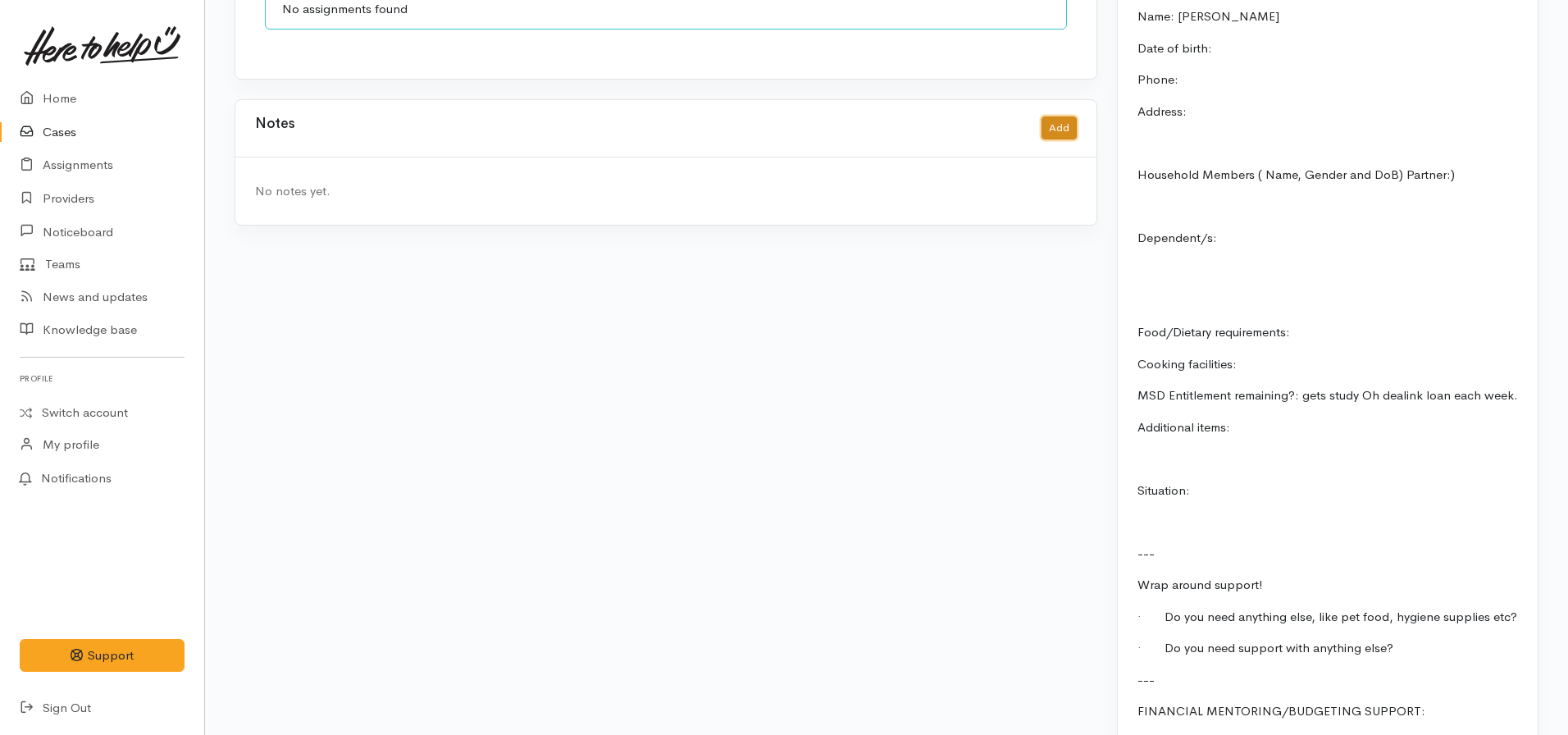
click at [1063, 117] on button "Add" at bounding box center [1059, 128] width 35 height 23
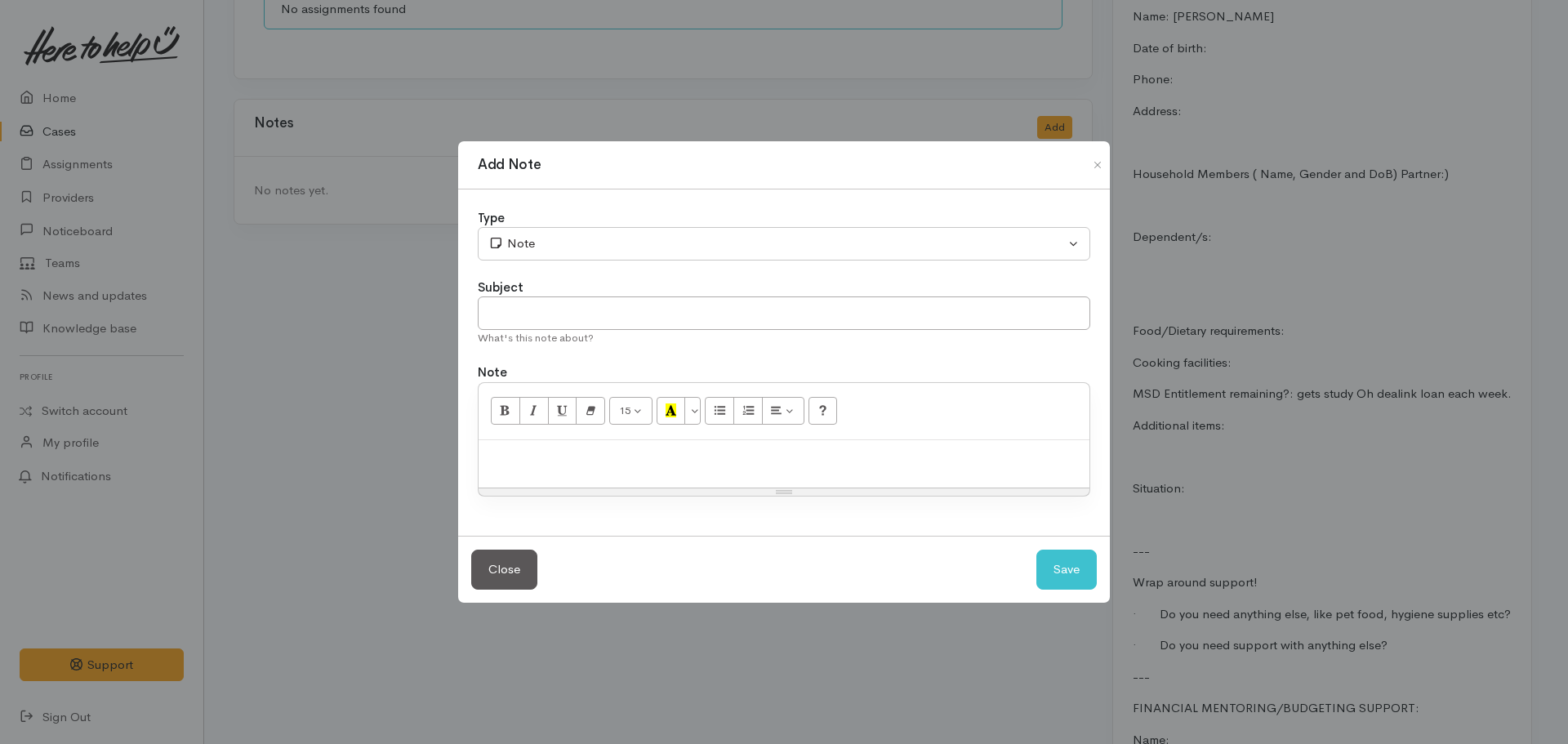
click at [704, 472] on div at bounding box center [784, 465] width 611 height 48
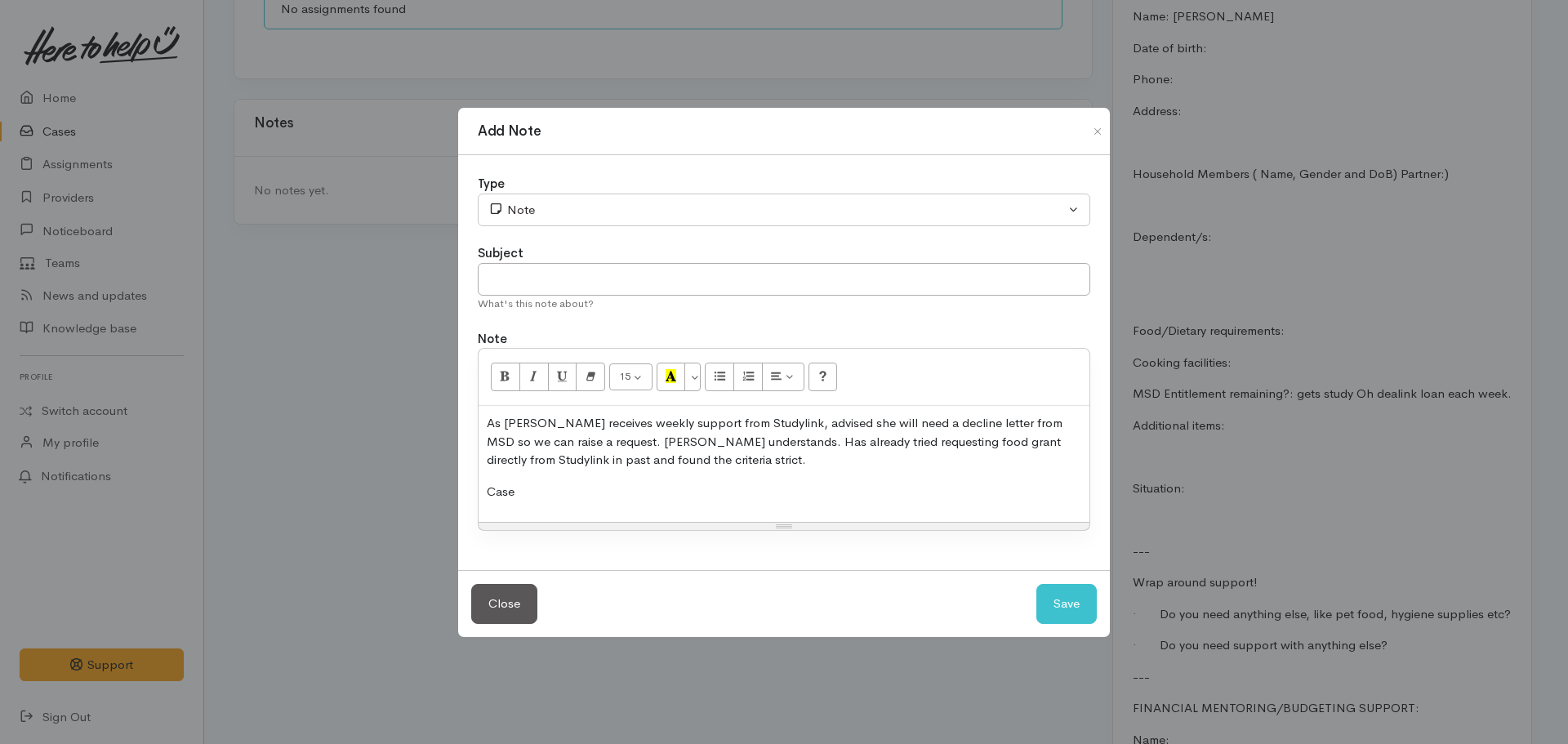
click at [697, 466] on p "As Elise receives weekly support from Studylink, advised she will need a declin…" at bounding box center [784, 442] width 595 height 55
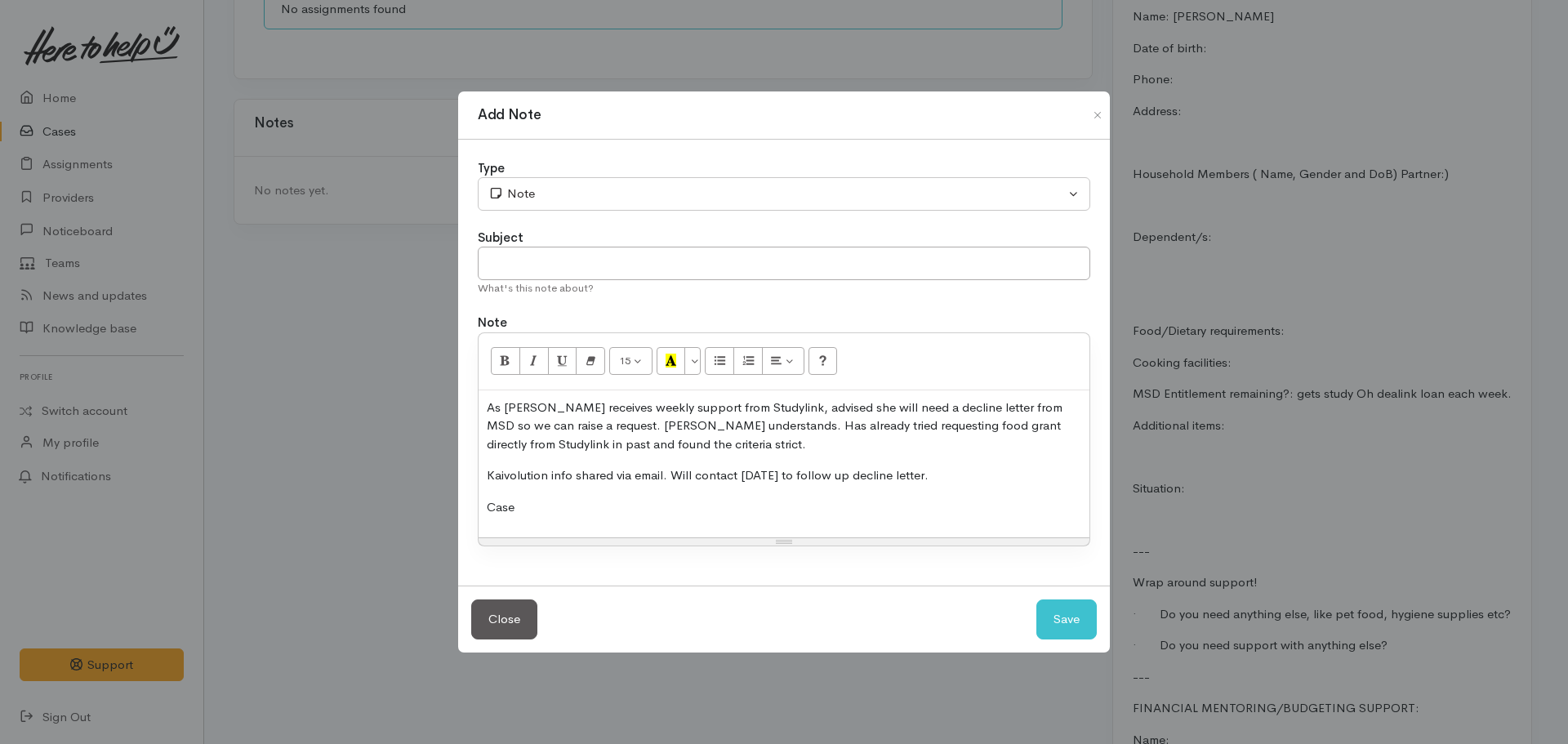
click at [574, 512] on p "Case" at bounding box center [784, 507] width 595 height 18
click at [520, 259] on input "text" at bounding box center [784, 264] width 612 height 34
type input "CASE PAUSED - kaivolution info shared in interim"
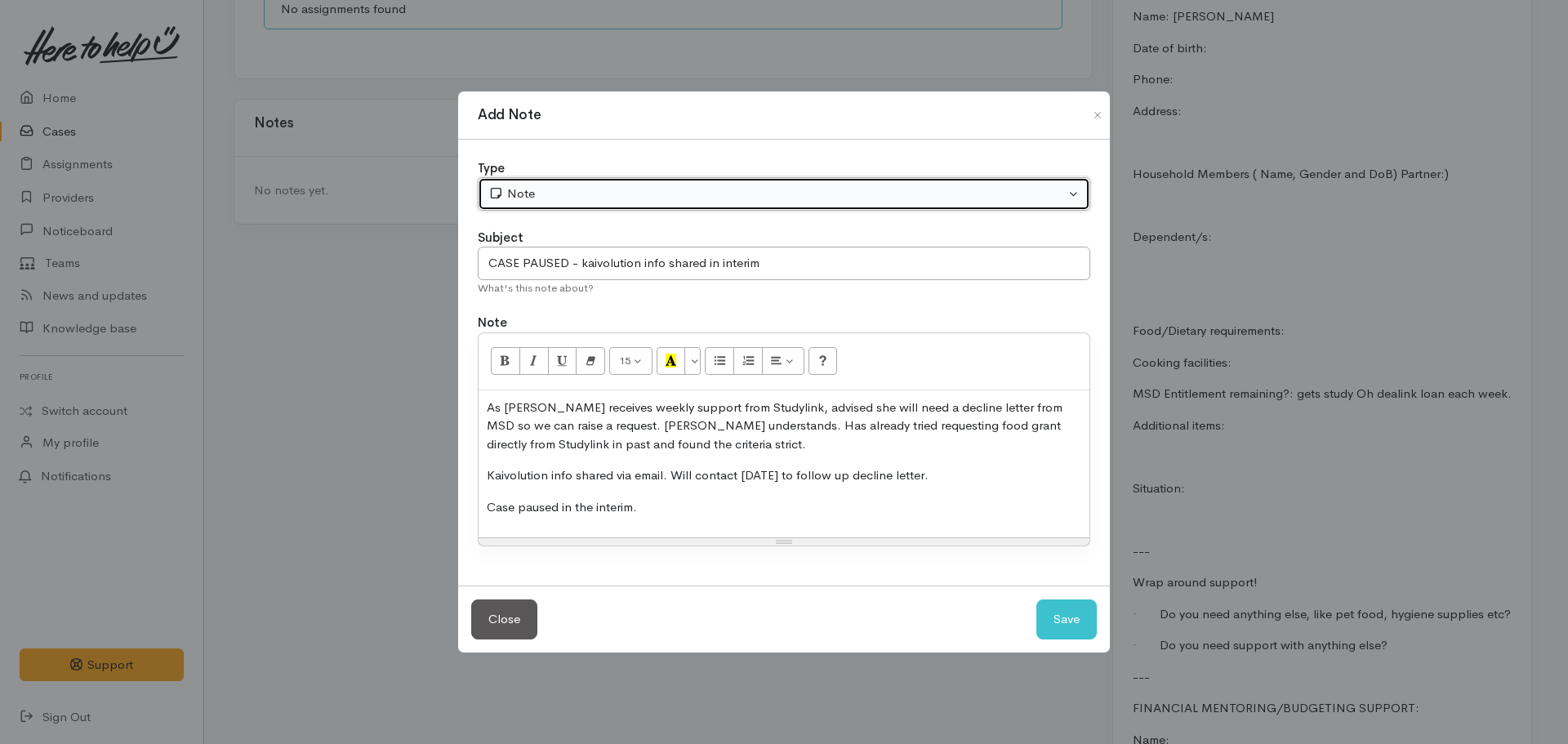
click at [598, 202] on div "Note" at bounding box center [776, 194] width 576 height 18
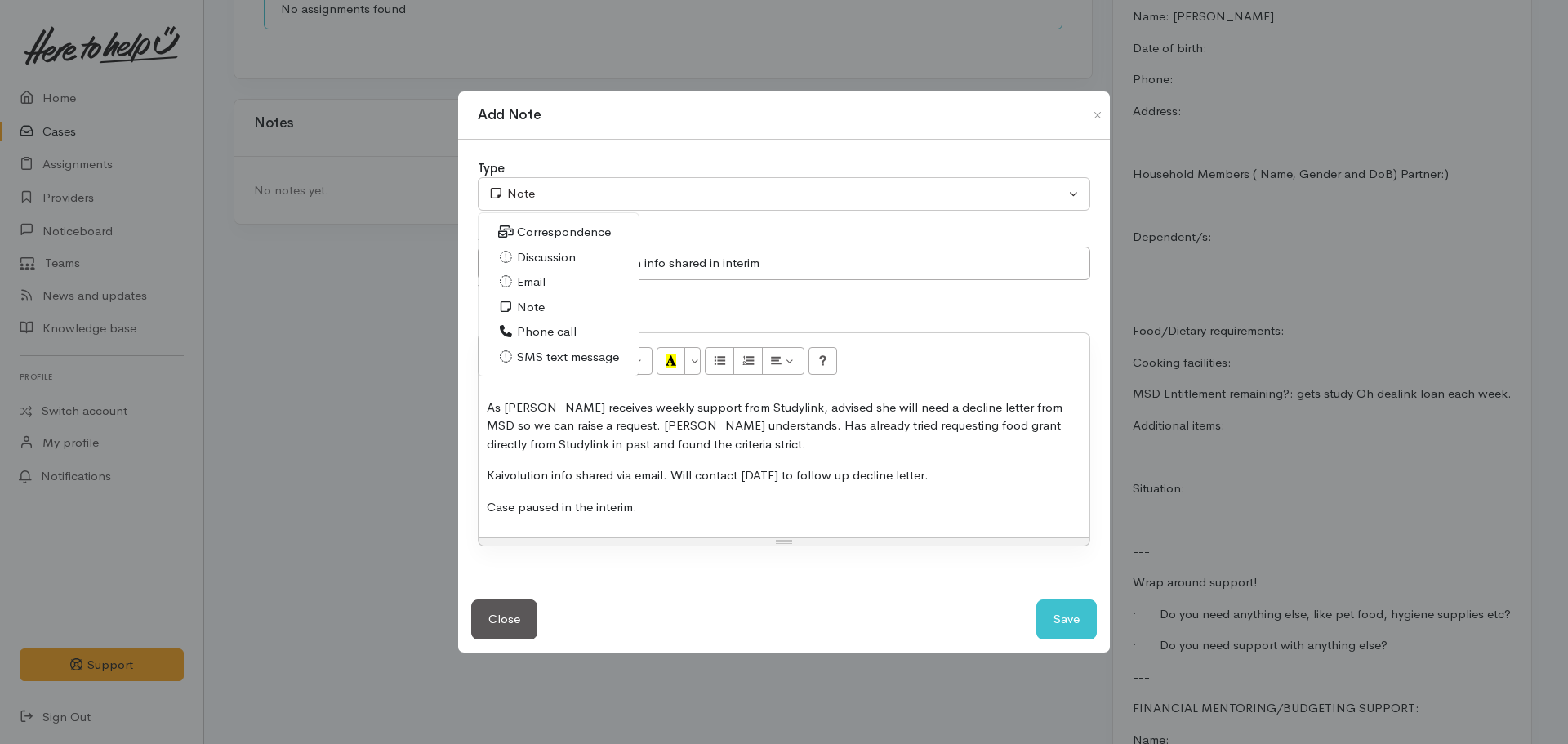
click at [549, 331] on span "Phone call" at bounding box center [547, 331] width 60 height 18
select select "3"
click at [1053, 637] on button "Save" at bounding box center [1066, 619] width 60 height 40
select select "1"
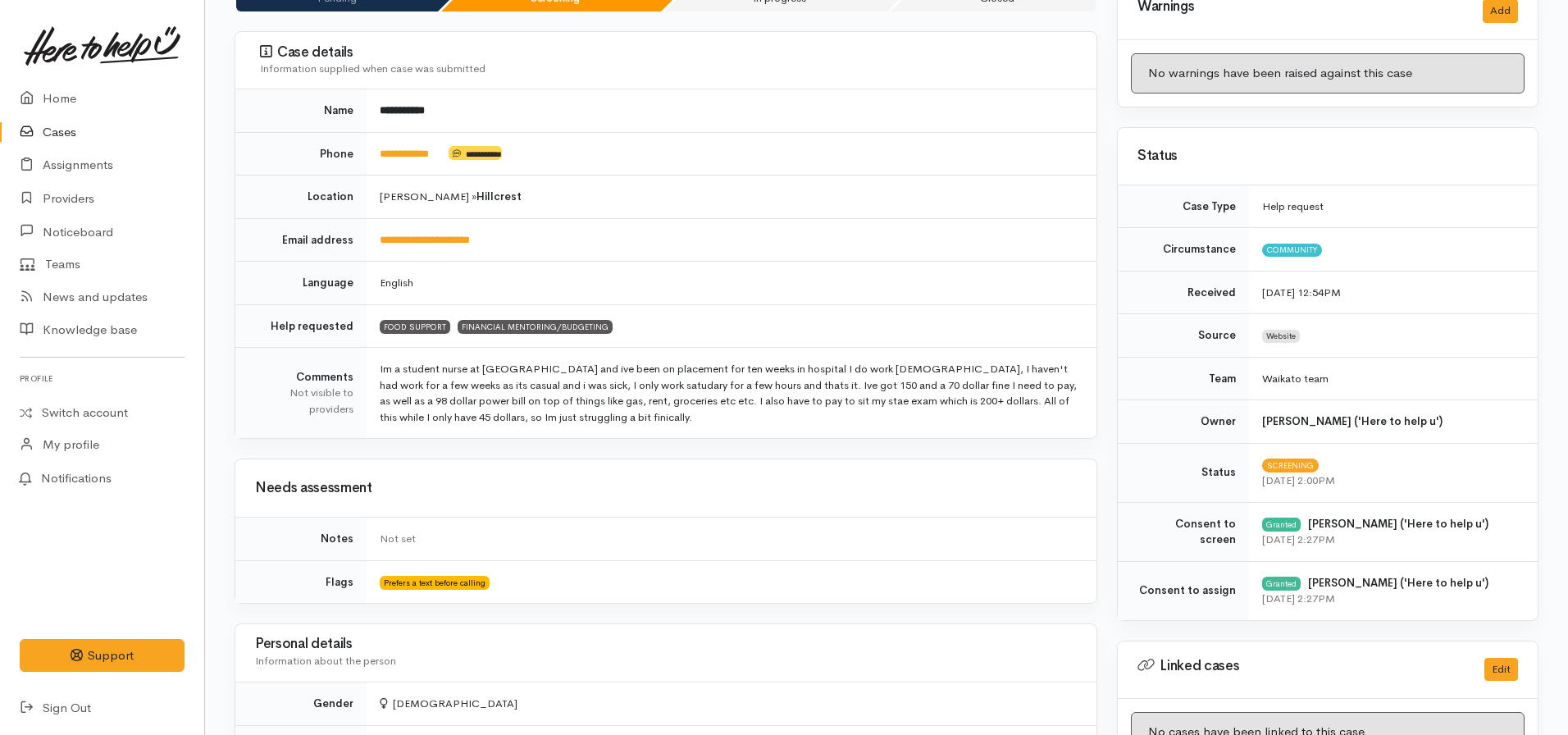
scroll to position [0, 0]
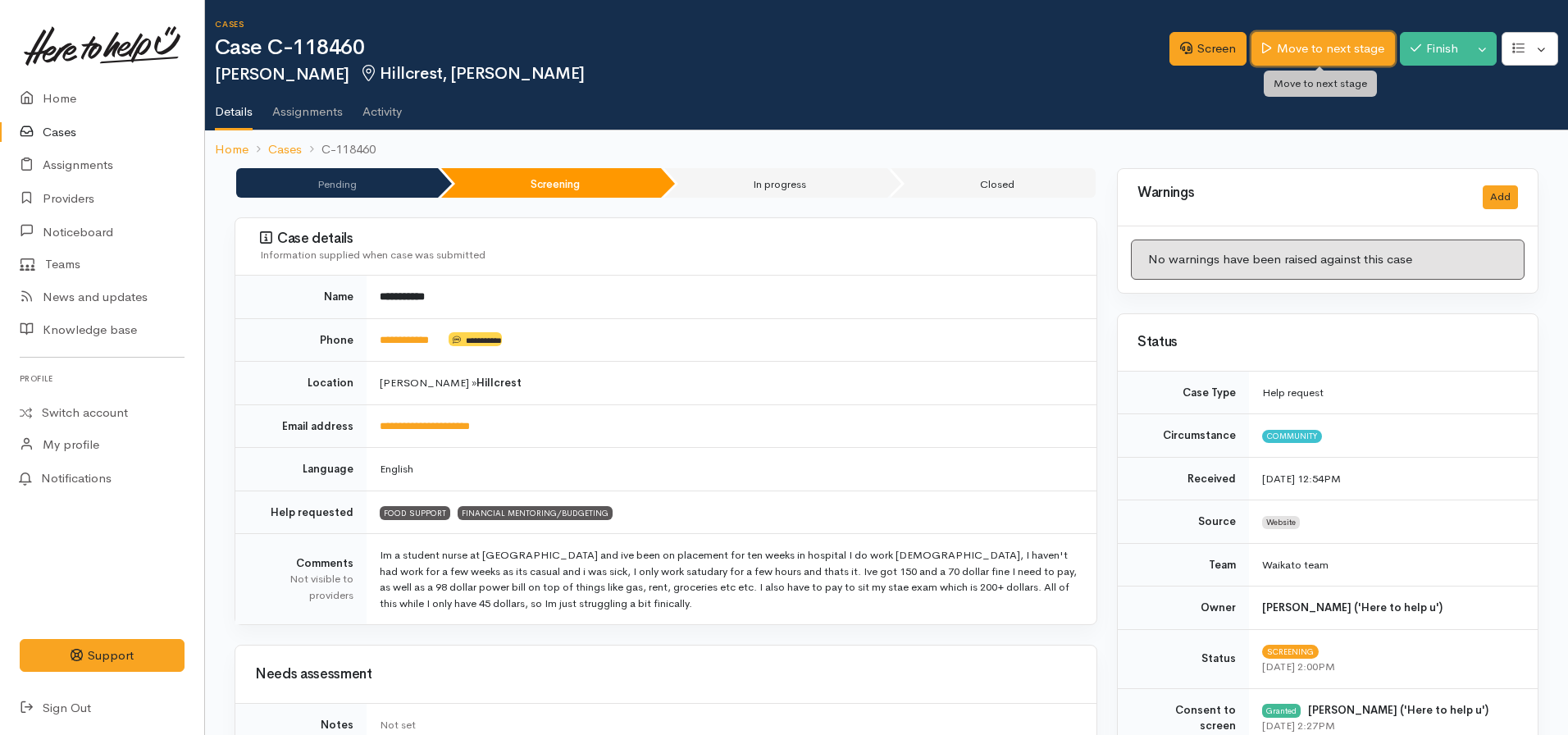
click at [1296, 44] on link "Move to next stage" at bounding box center [1323, 49] width 143 height 34
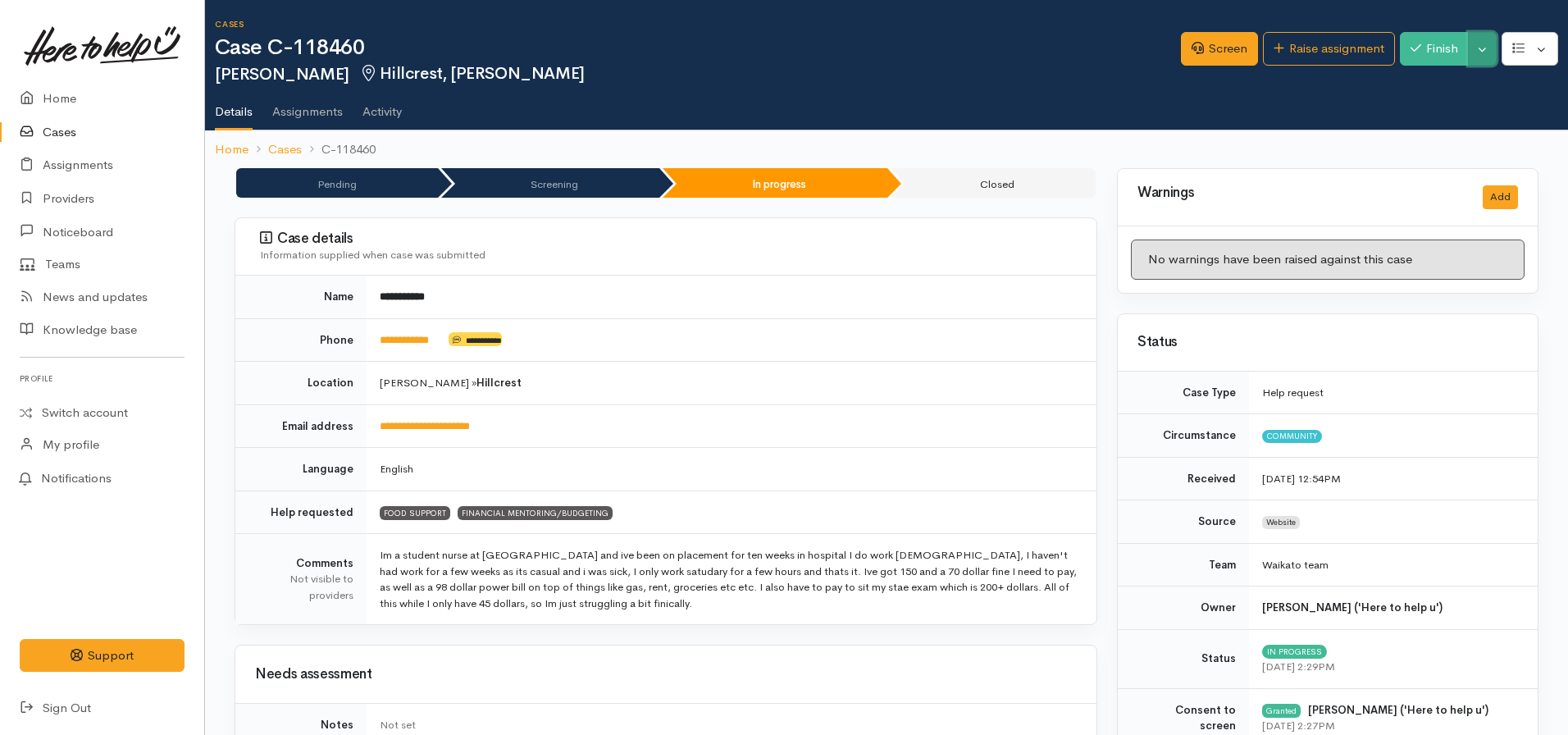
click at [1494, 49] on button "Toggle Dropdown" at bounding box center [1483, 49] width 29 height 34
click at [1423, 82] on link "Pause" at bounding box center [1431, 88] width 129 height 25
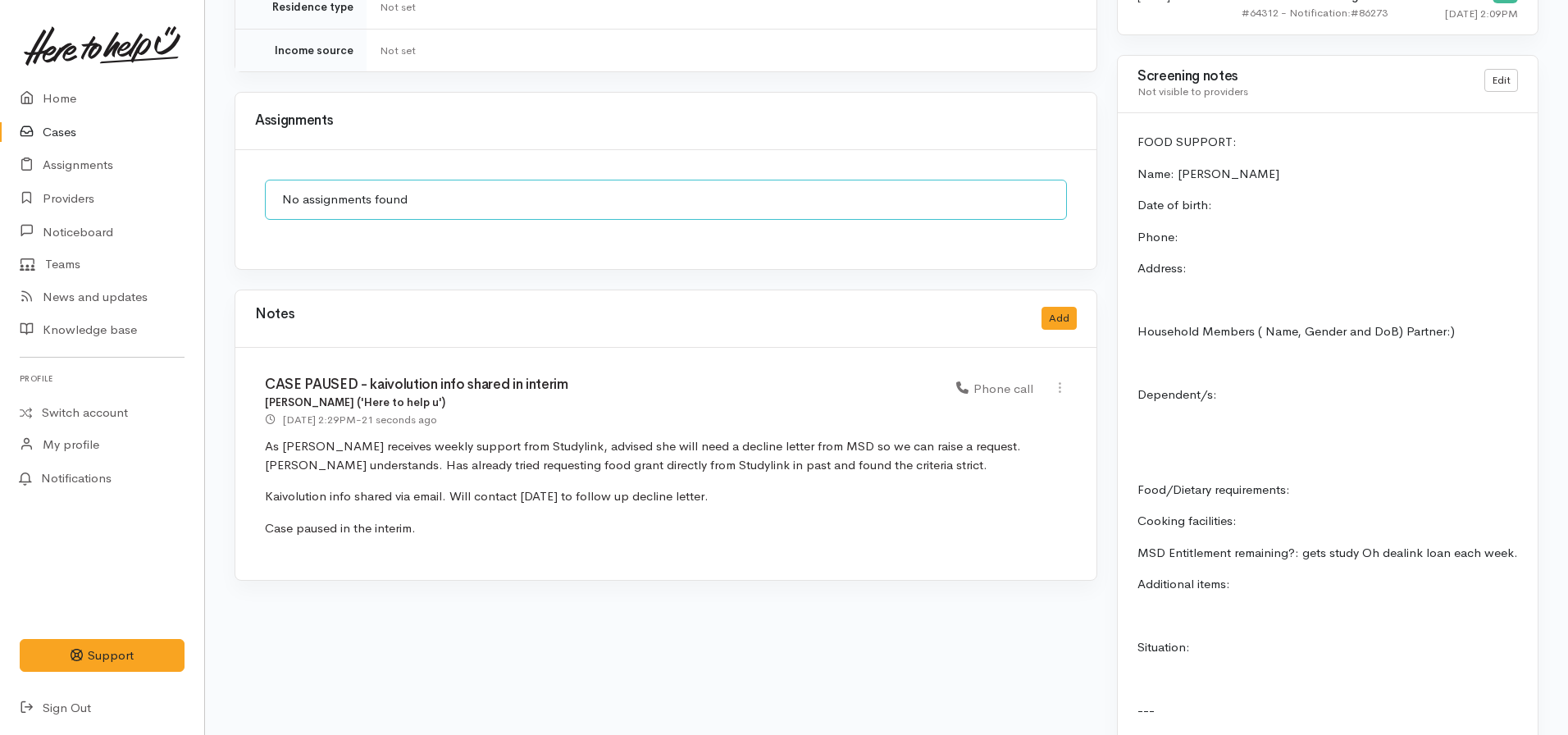
scroll to position [1165, 0]
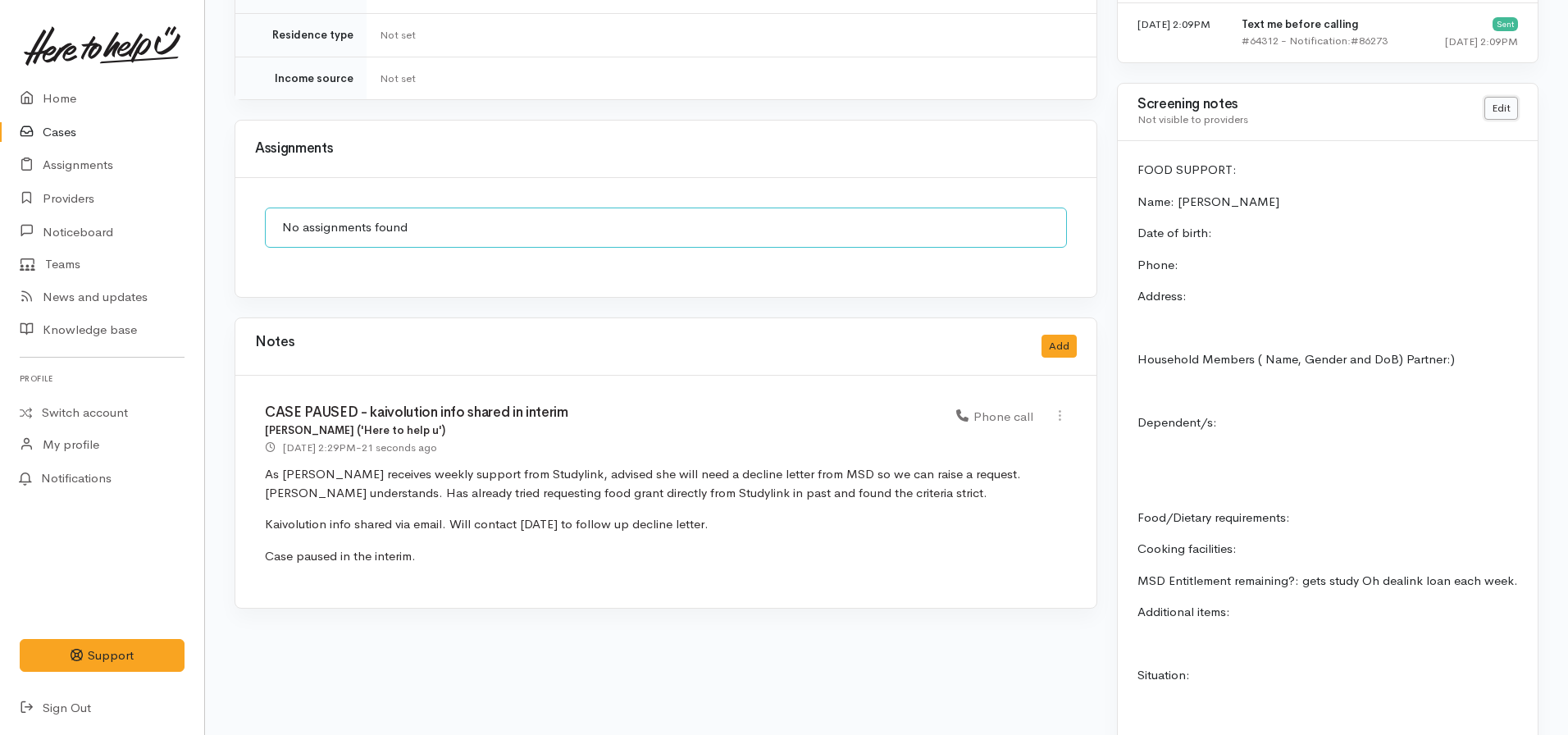
click at [1497, 107] on link "Edit" at bounding box center [1501, 109] width 34 height 23
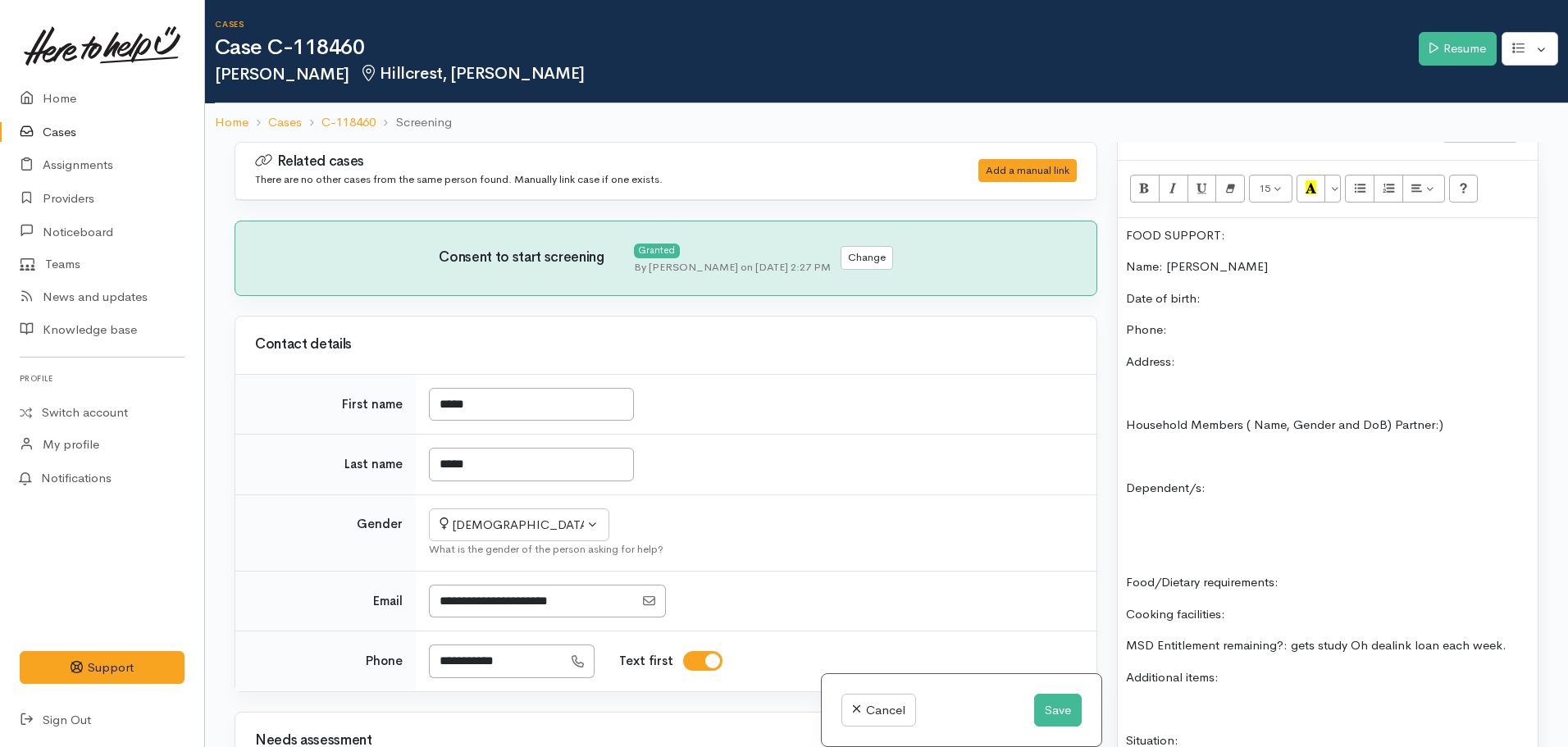
scroll to position [1018, 0]
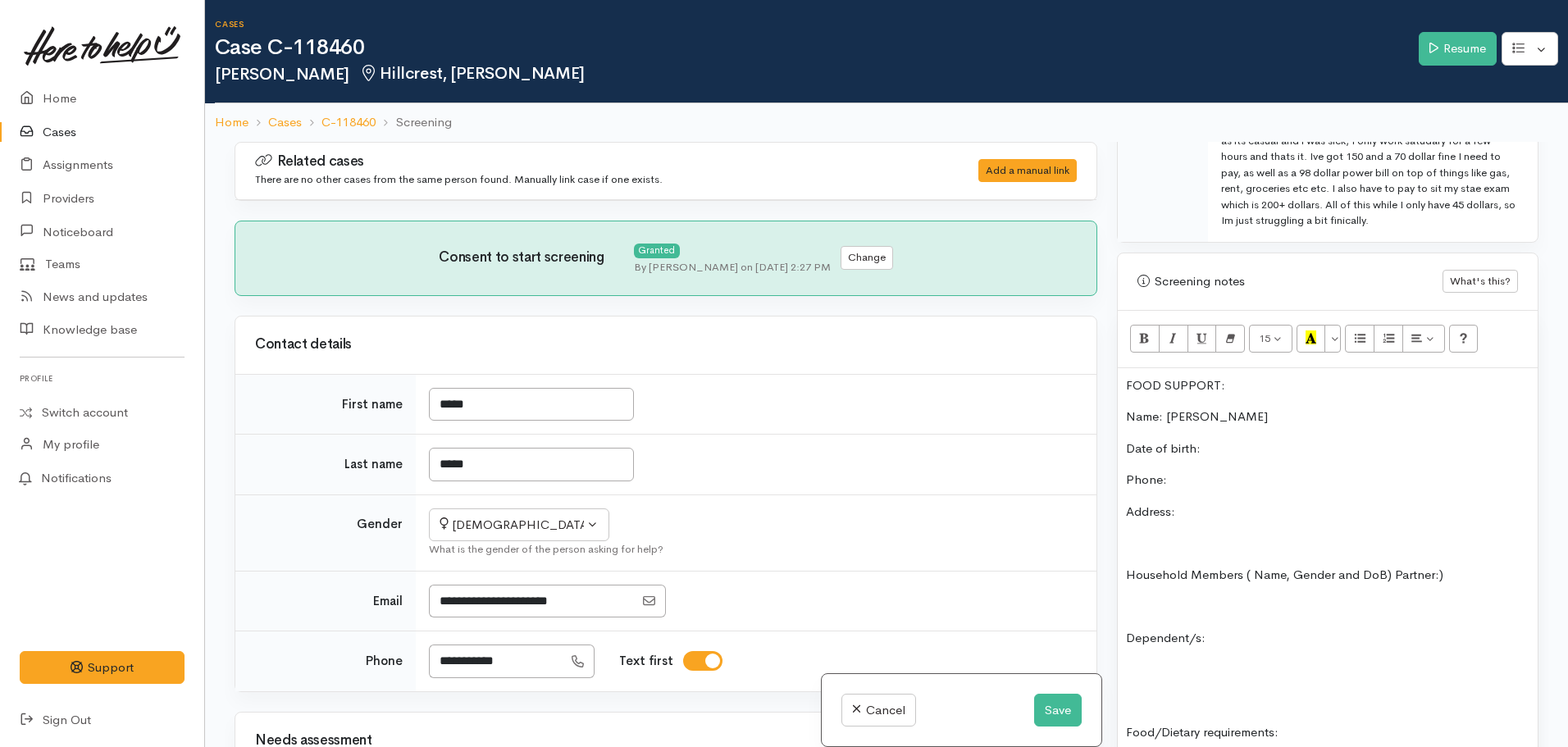
click at [1217, 479] on p "Phone:" at bounding box center [1328, 480] width 404 height 18
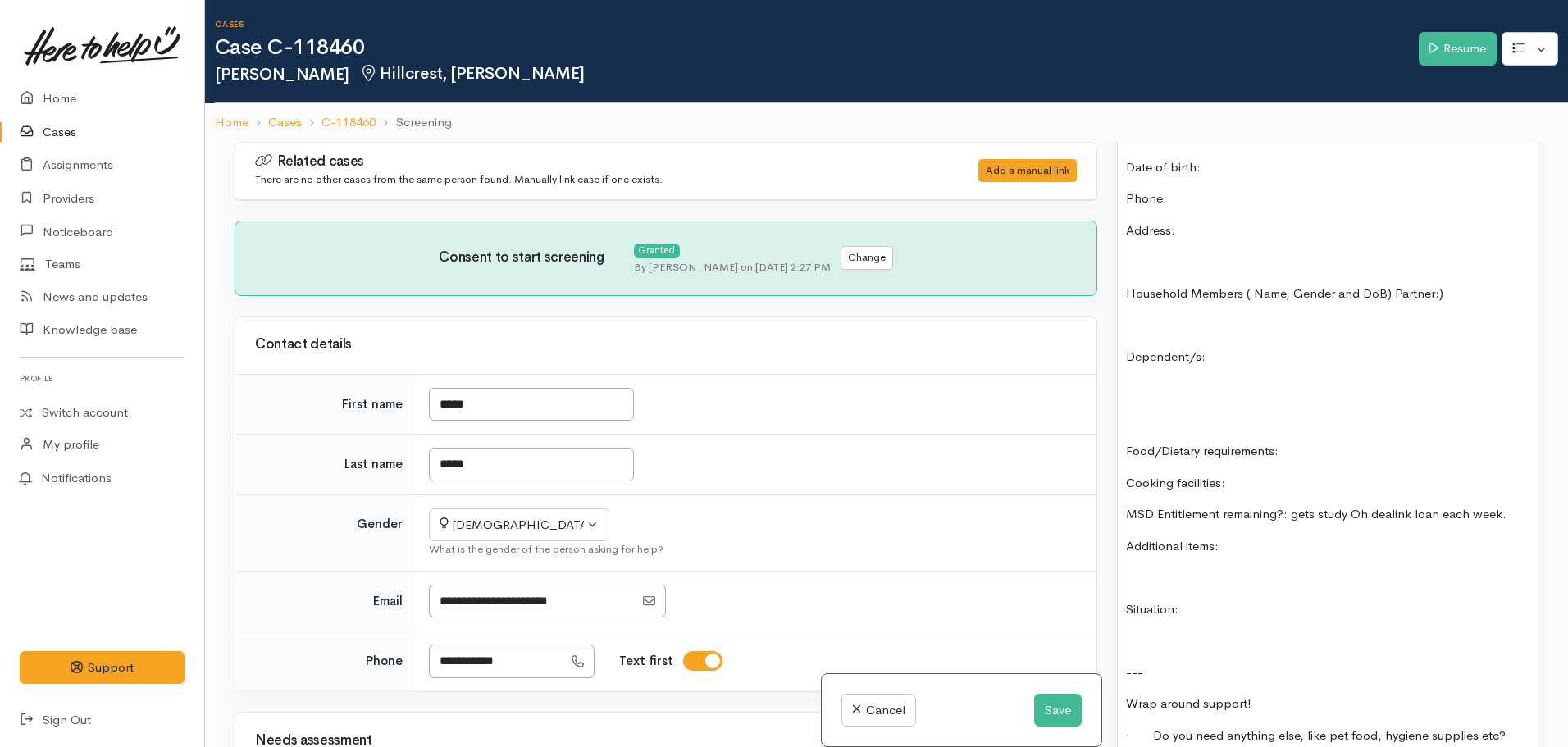
scroll to position [1300, 0]
drag, startPoint x: 1291, startPoint y: 514, endPoint x: 1548, endPoint y: 504, distance: 257.2
click at [1548, 504] on div "Warnings Add No warnings have been raised against this case Add Warning Title ●…" at bounding box center [1328, 516] width 442 height 747
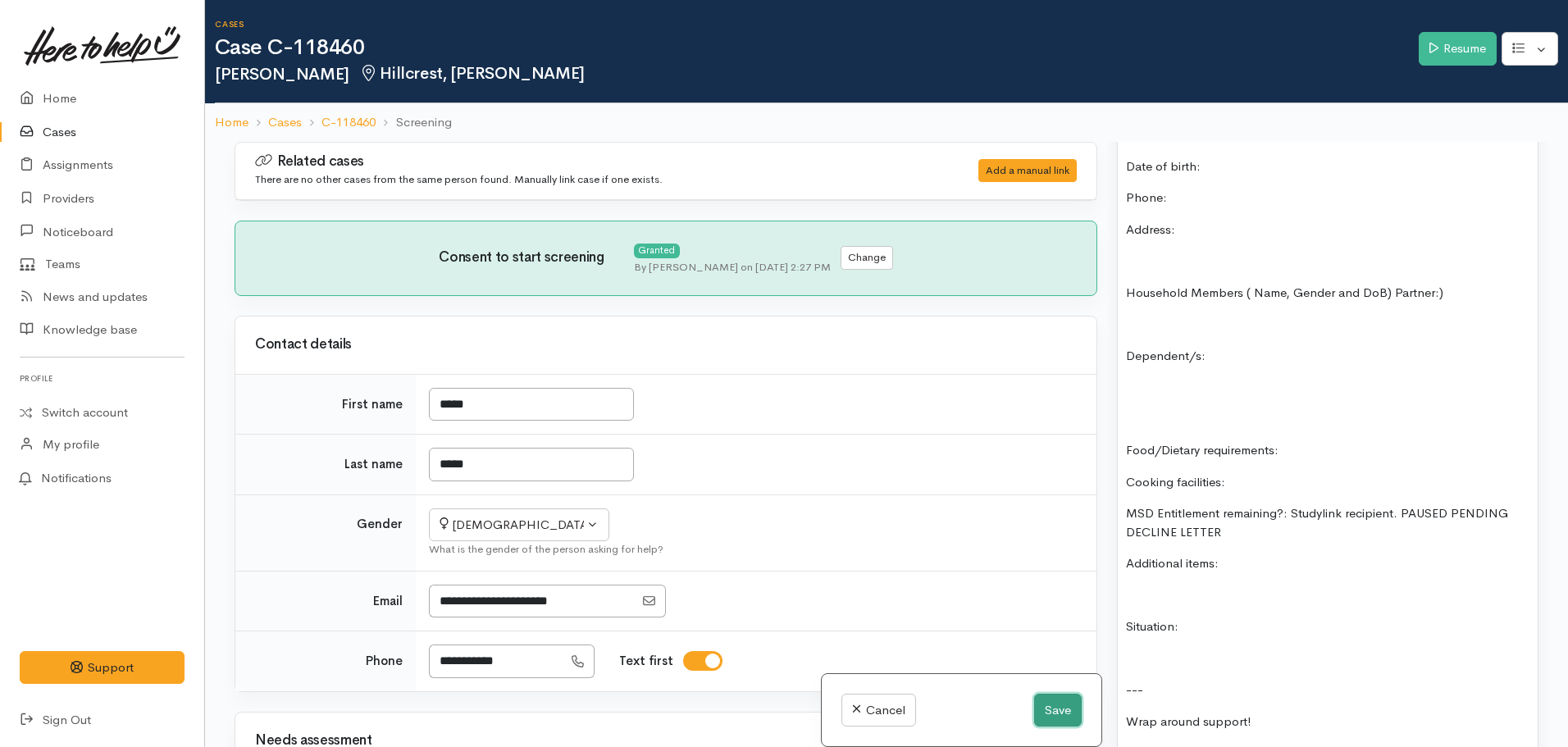
click at [1037, 719] on button "Save" at bounding box center [1057, 710] width 48 height 34
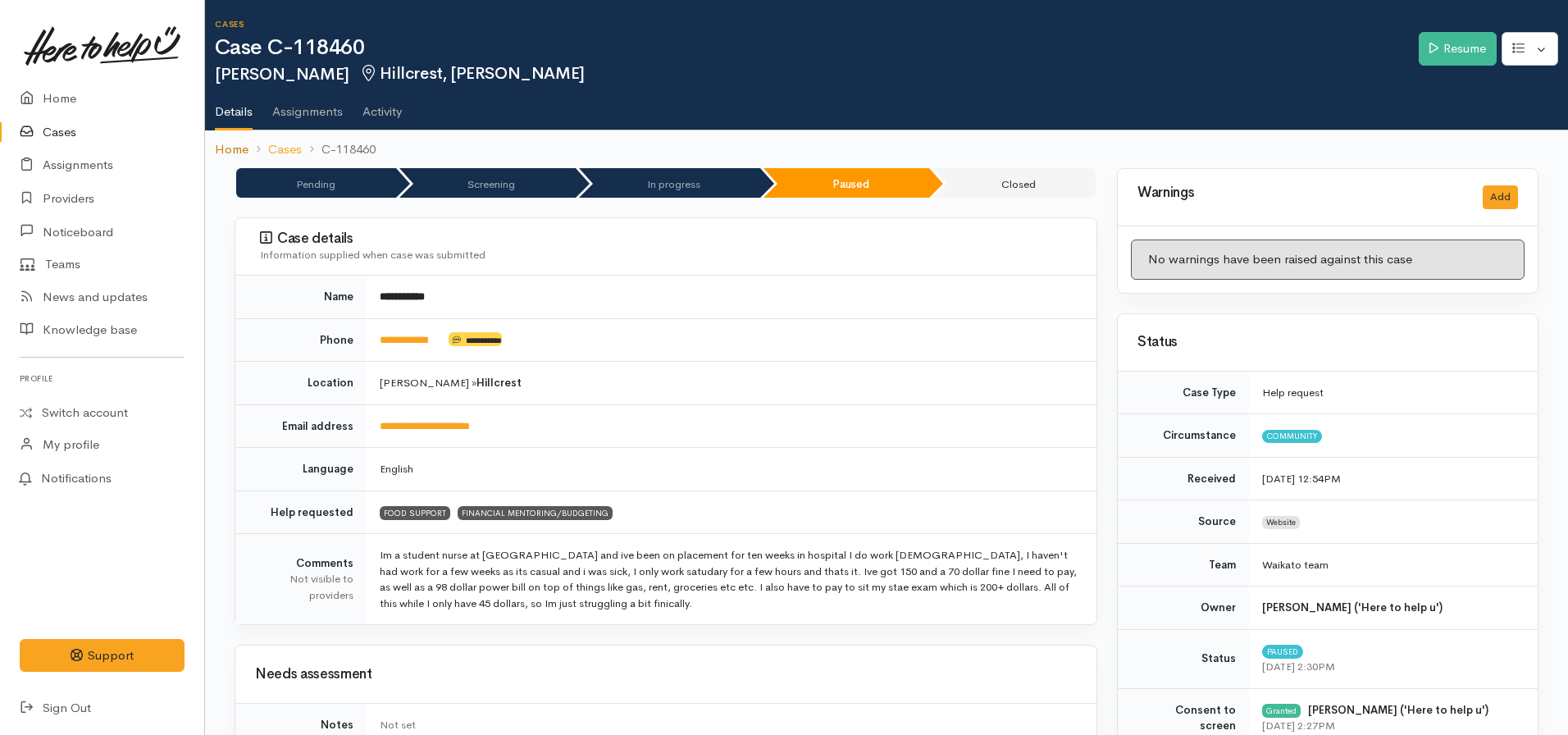
click at [221, 151] on link "Home" at bounding box center [232, 149] width 34 height 18
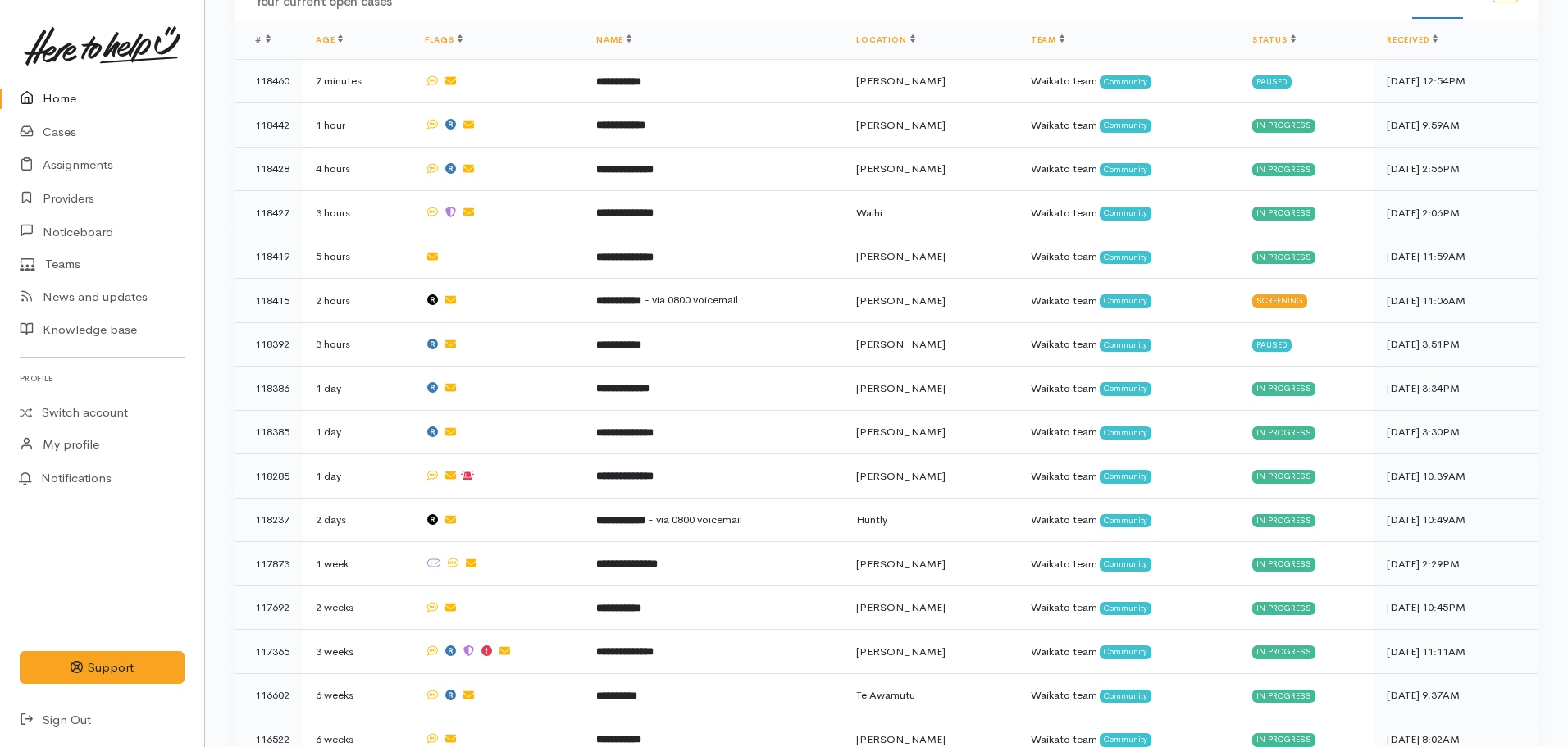
scroll to position [611, 0]
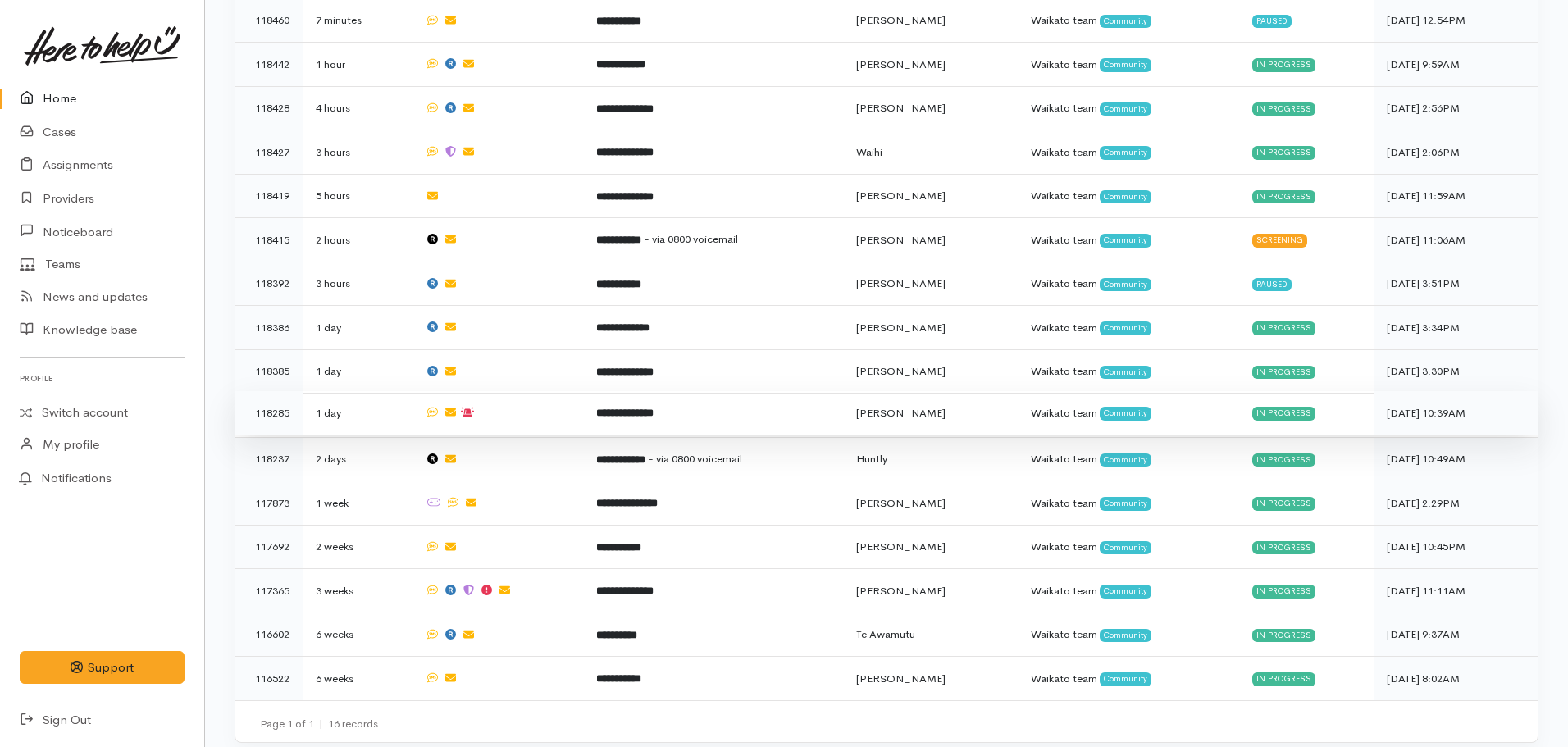
click at [668, 411] on td "**********" at bounding box center [713, 413] width 260 height 45
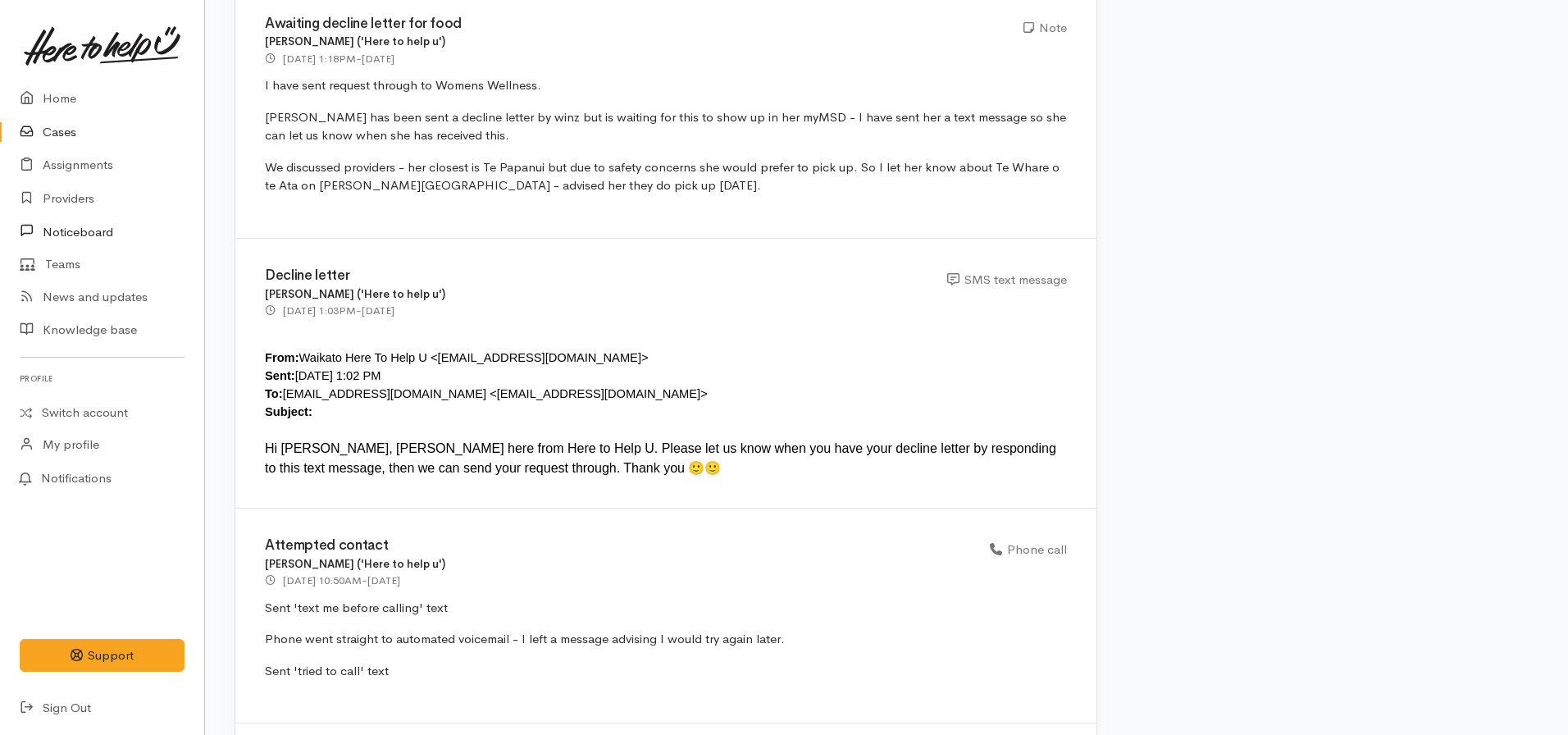
scroll to position [3833, 0]
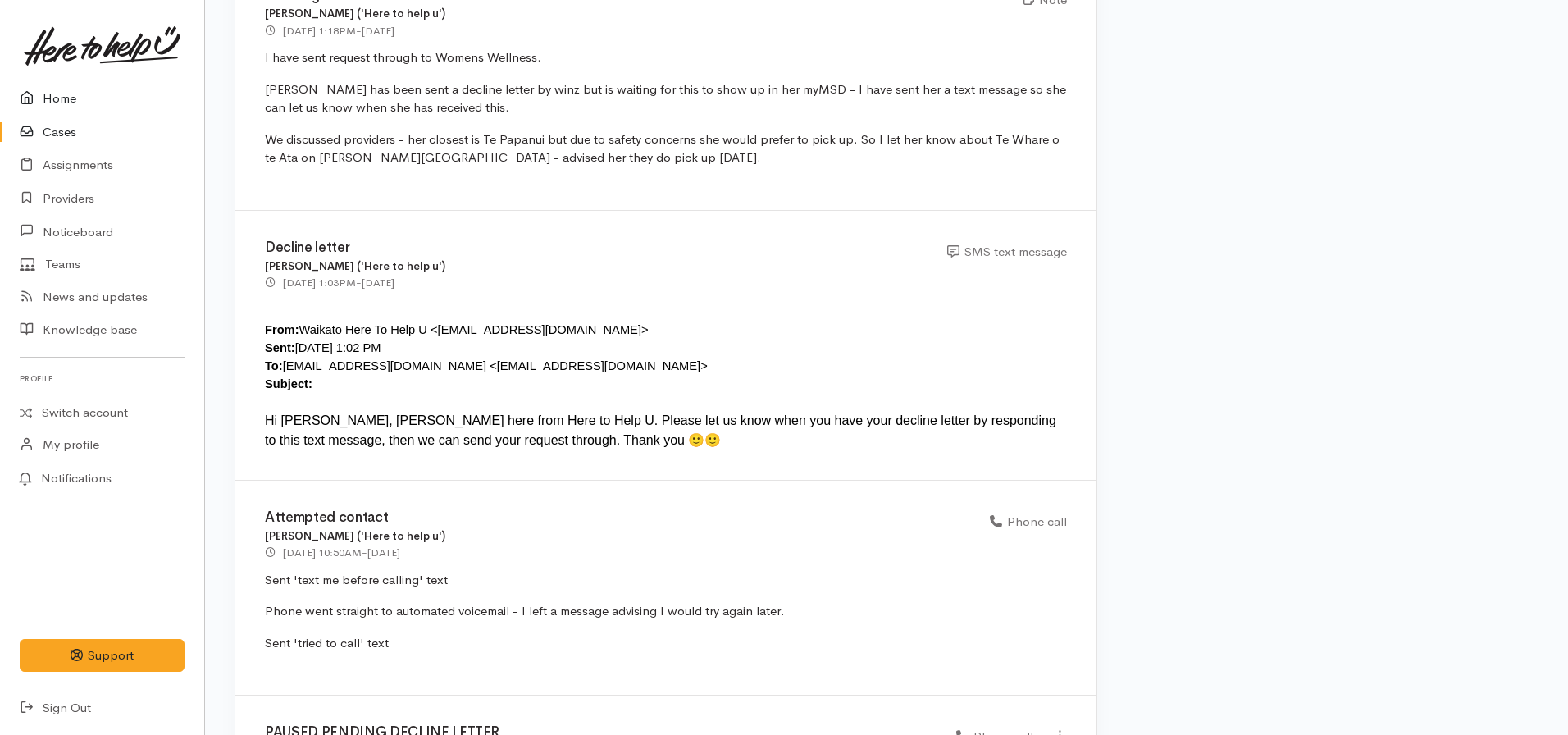
click at [93, 92] on link "Home" at bounding box center [102, 98] width 204 height 34
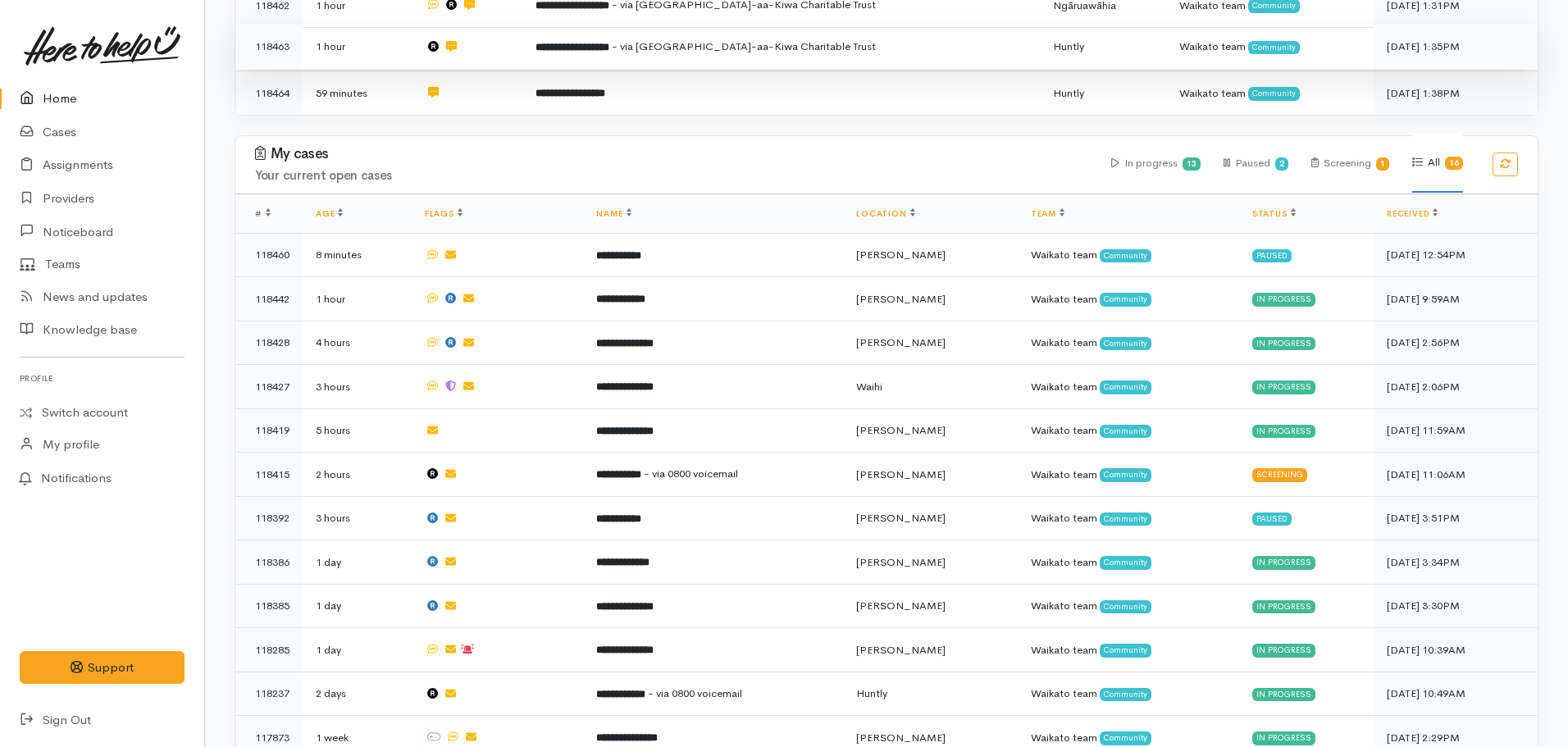
scroll to position [377, 0]
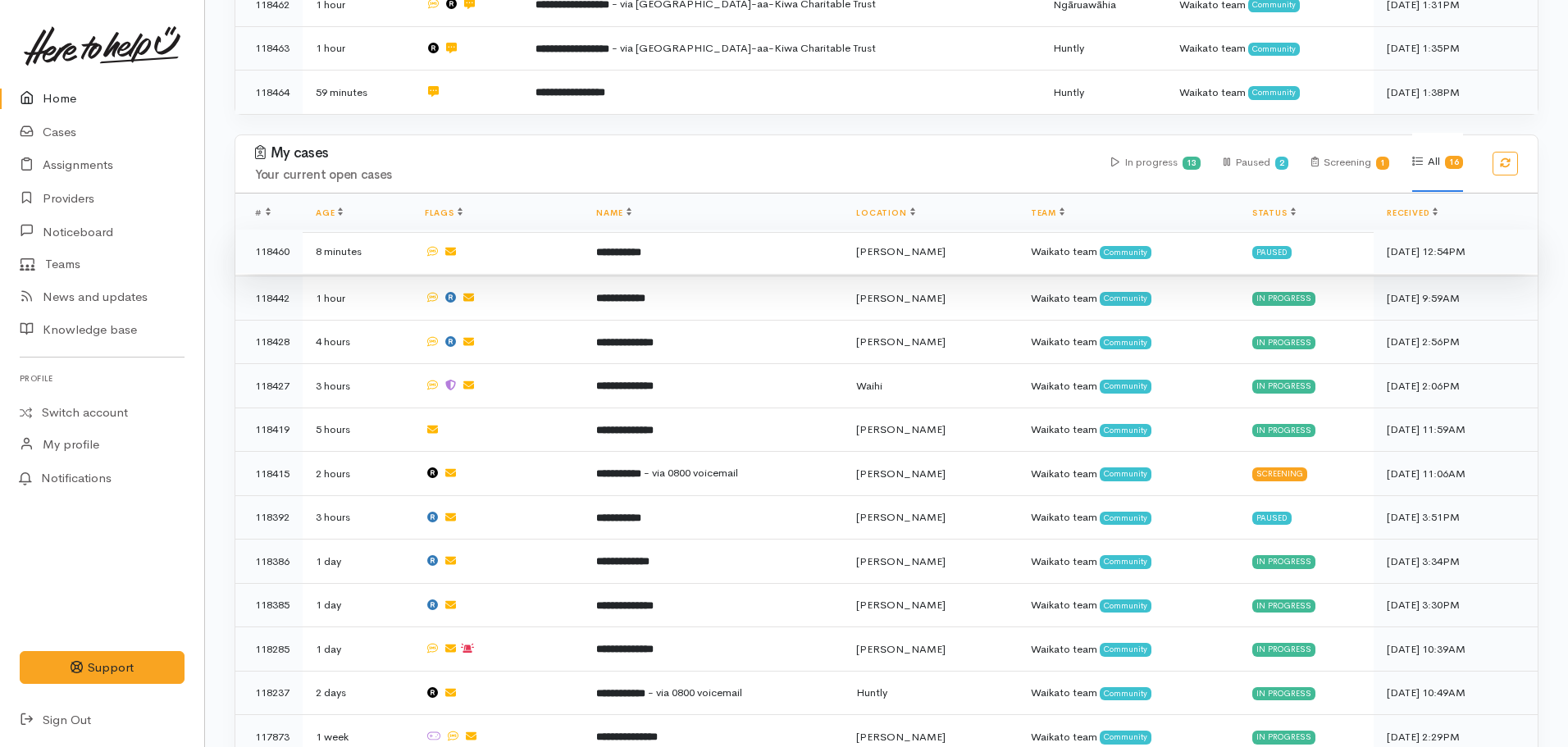
click at [629, 247] on b "**********" at bounding box center [619, 252] width 45 height 11
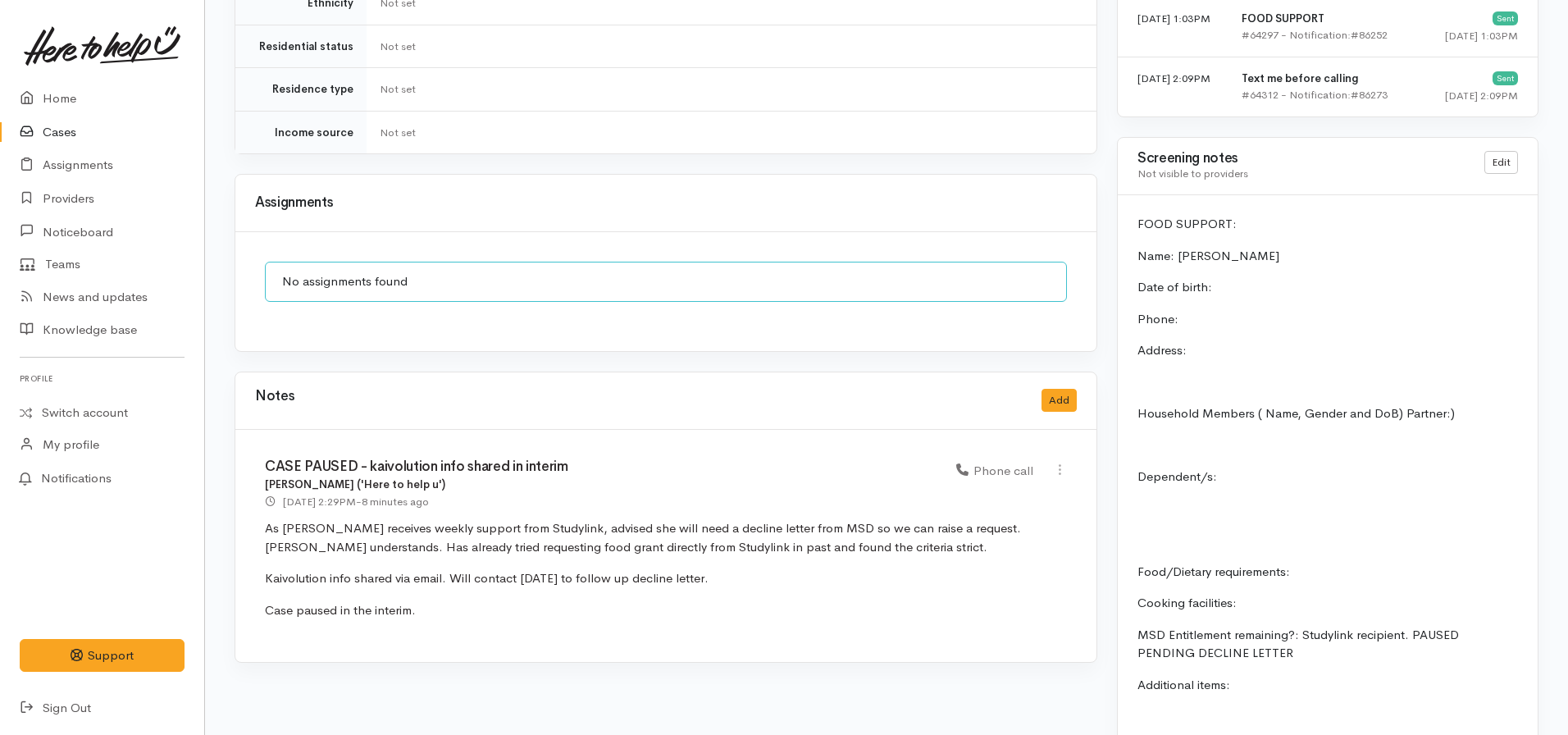
scroll to position [1111, 0]
click at [69, 128] on link "Cases" at bounding box center [102, 132] width 204 height 34
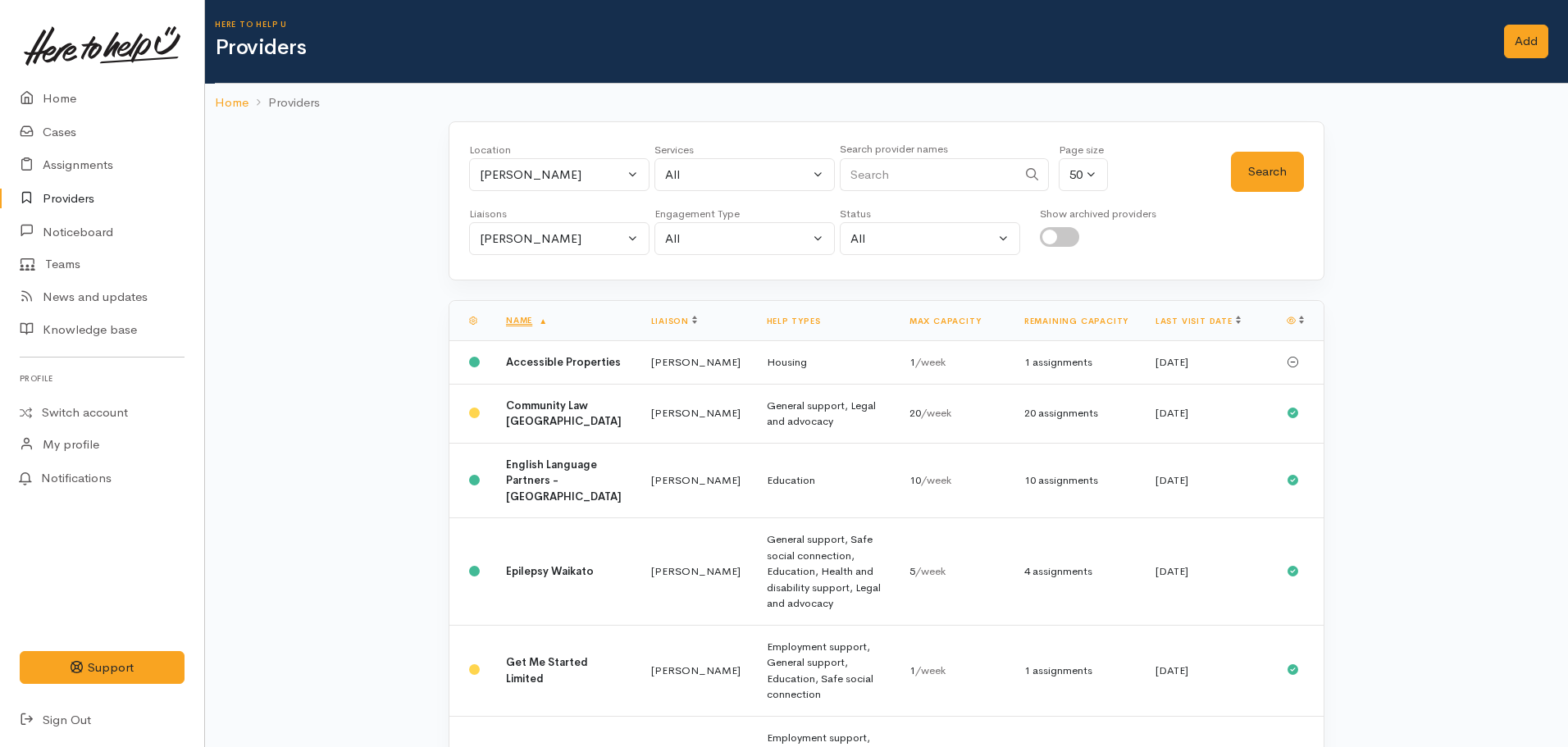
click at [505, 256] on div "Location All Tauranga Eastern Bay of Plenty - other Kawerau Ōhope Ōpōtiki Whaka…" at bounding box center [886, 201] width 876 height 160
click at [503, 243] on div "Nicole Rusk" at bounding box center [552, 238] width 144 height 18
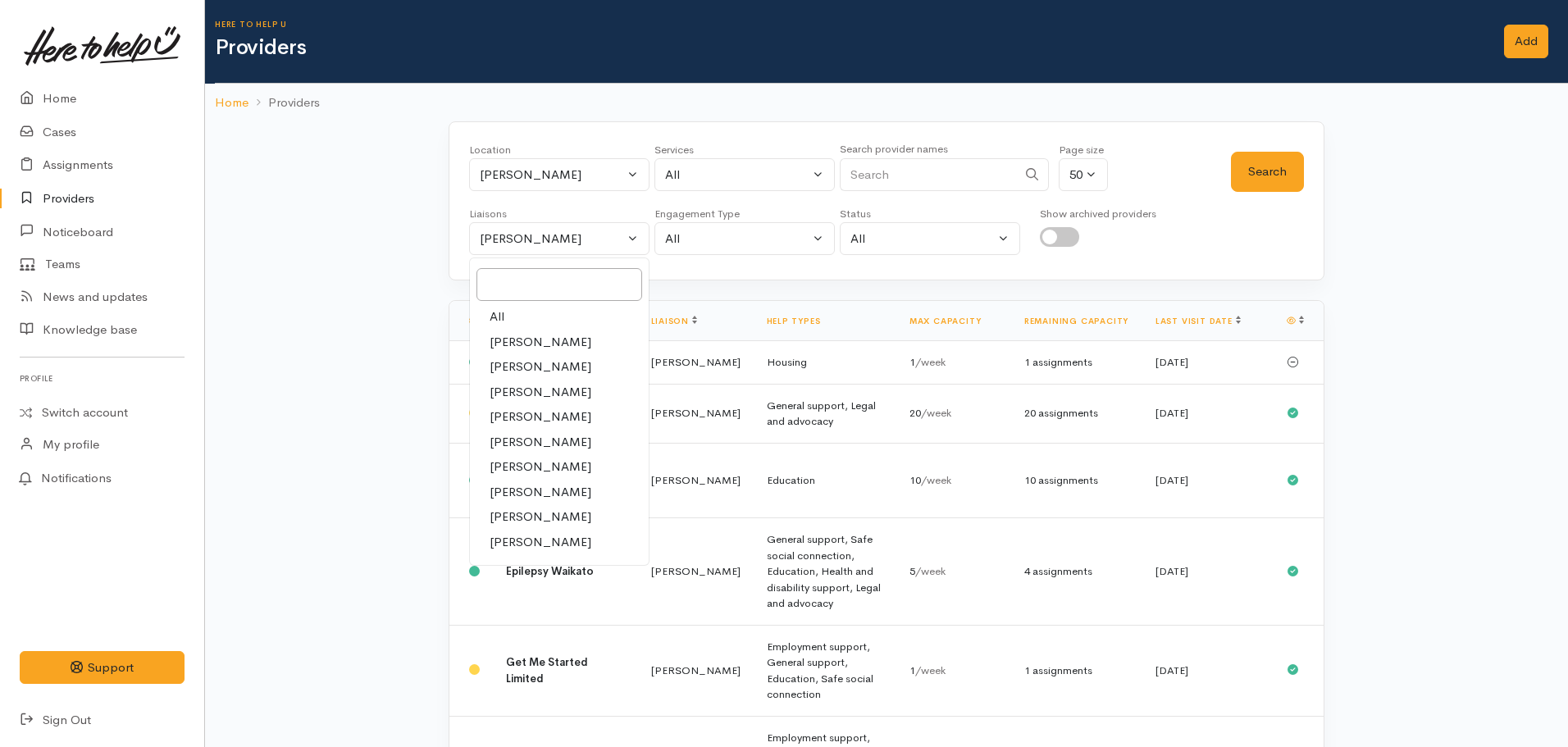
click at [511, 328] on link "All" at bounding box center [559, 317] width 179 height 25
select select "null"
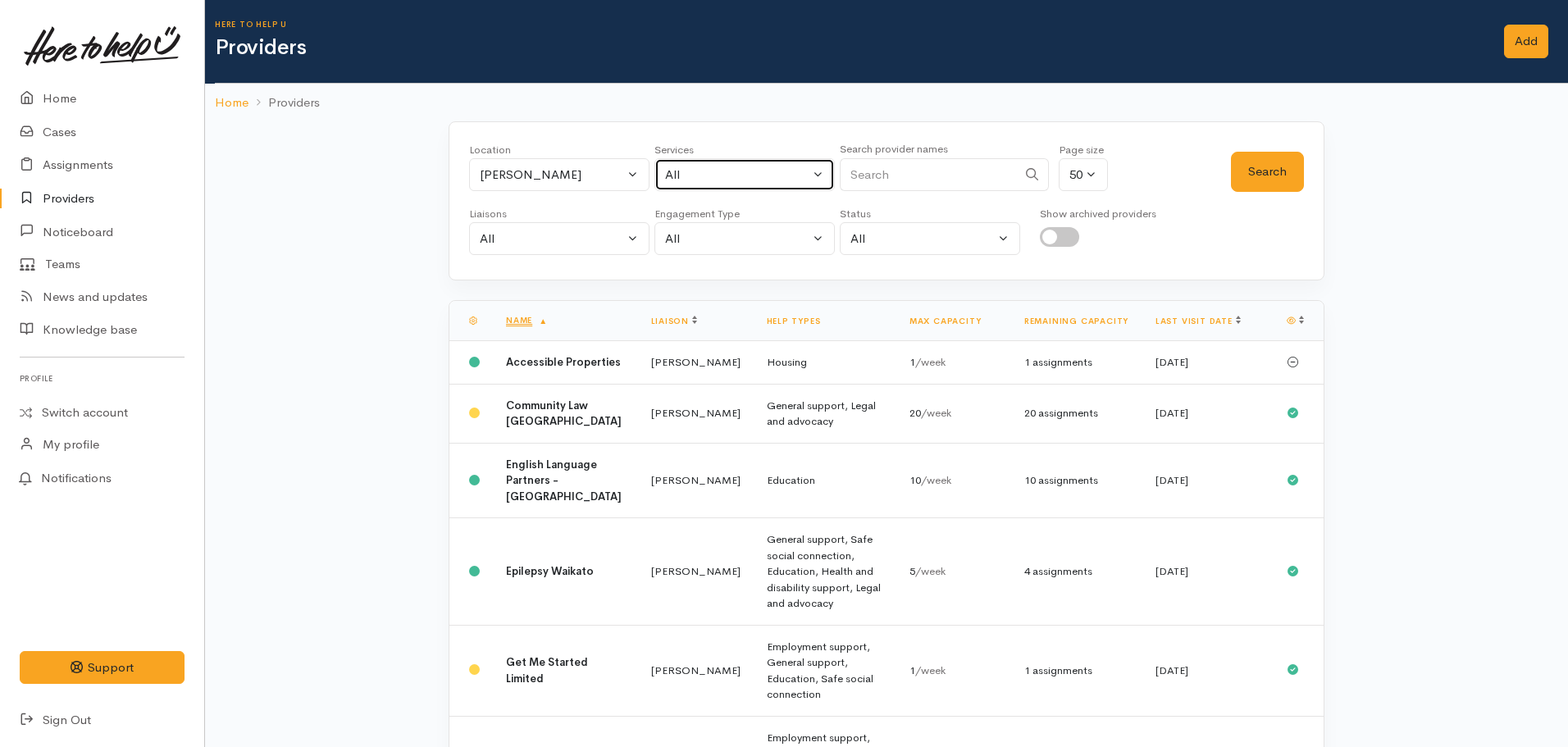
click at [748, 182] on div "All" at bounding box center [737, 174] width 144 height 18
type input "Food"
click at [749, 280] on span "Food support" at bounding box center [721, 282] width 76 height 18
select select "3"
click at [1286, 179] on button "Search" at bounding box center [1267, 171] width 73 height 40
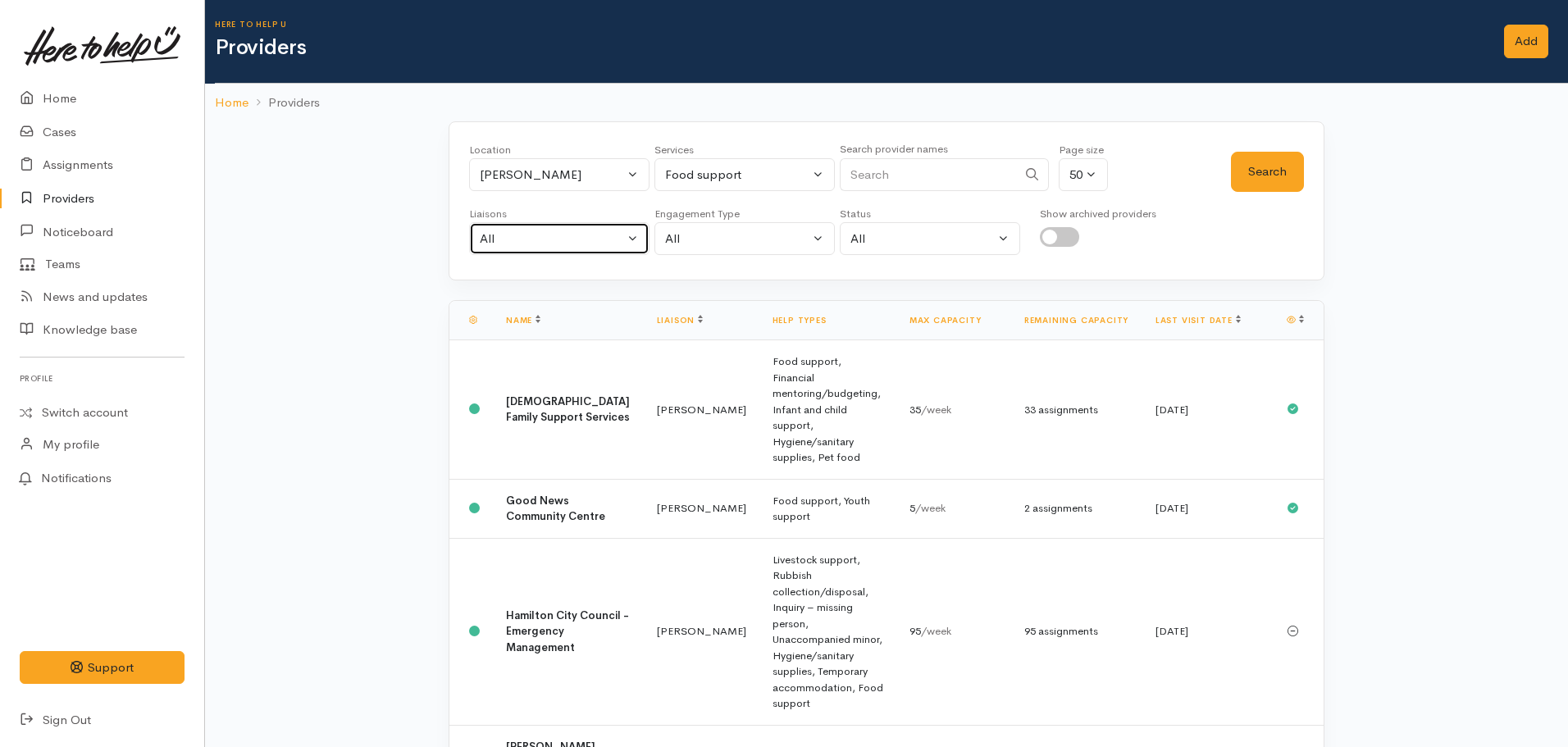
click at [569, 249] on button "All" at bounding box center [559, 239] width 181 height 34
type input "N"
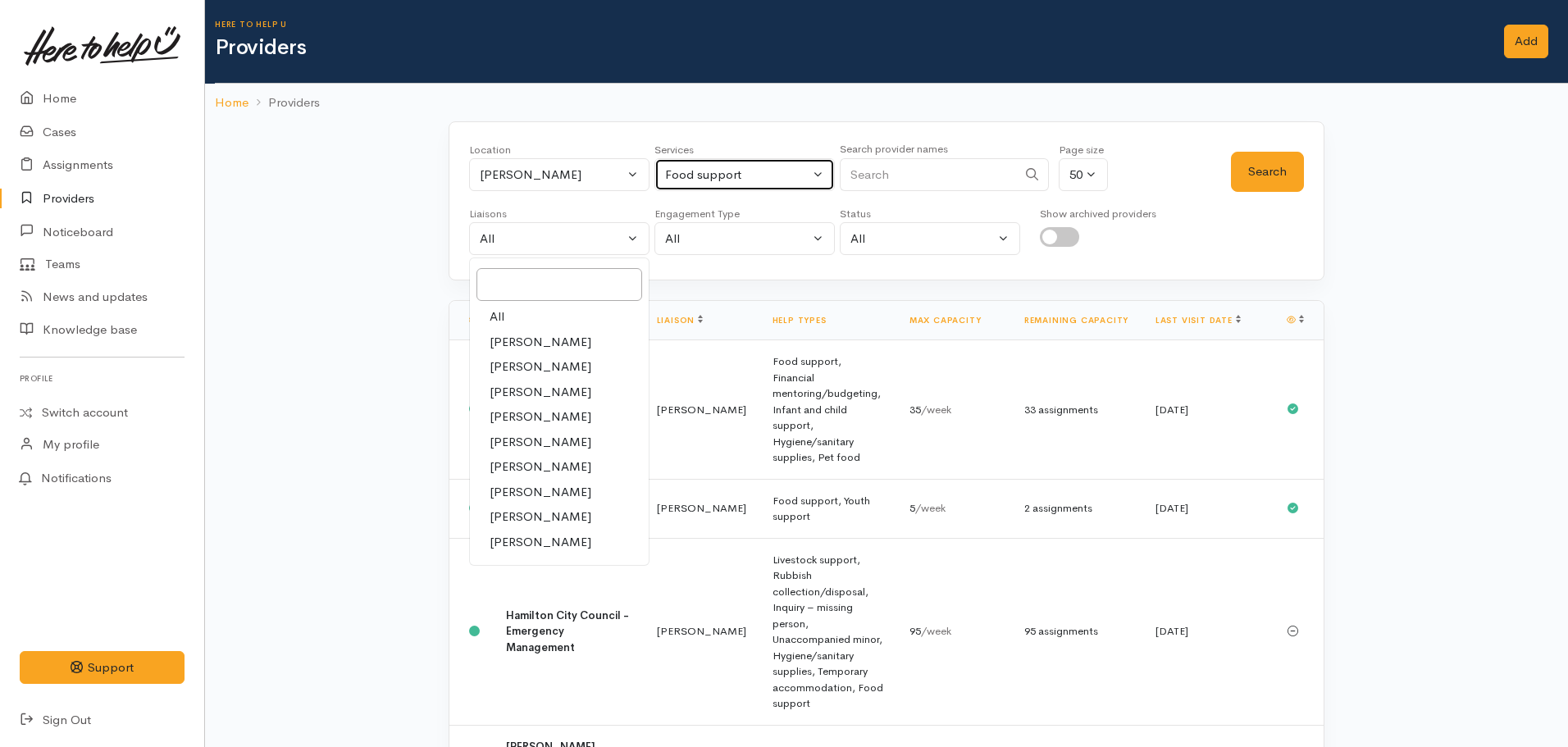
click at [757, 178] on div "Food support" at bounding box center [737, 174] width 144 height 18
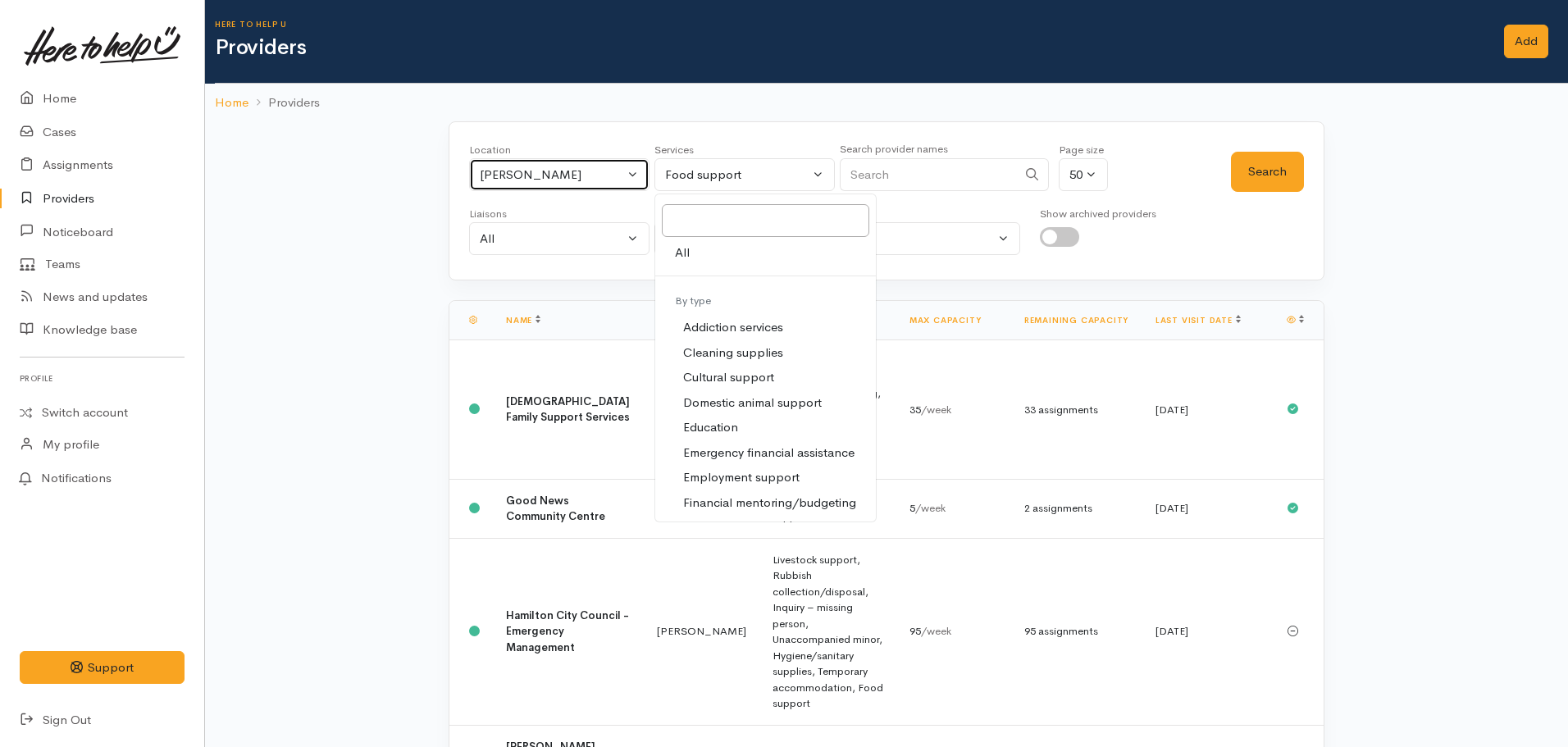
click at [517, 181] on div "[PERSON_NAME]" at bounding box center [552, 174] width 144 height 18
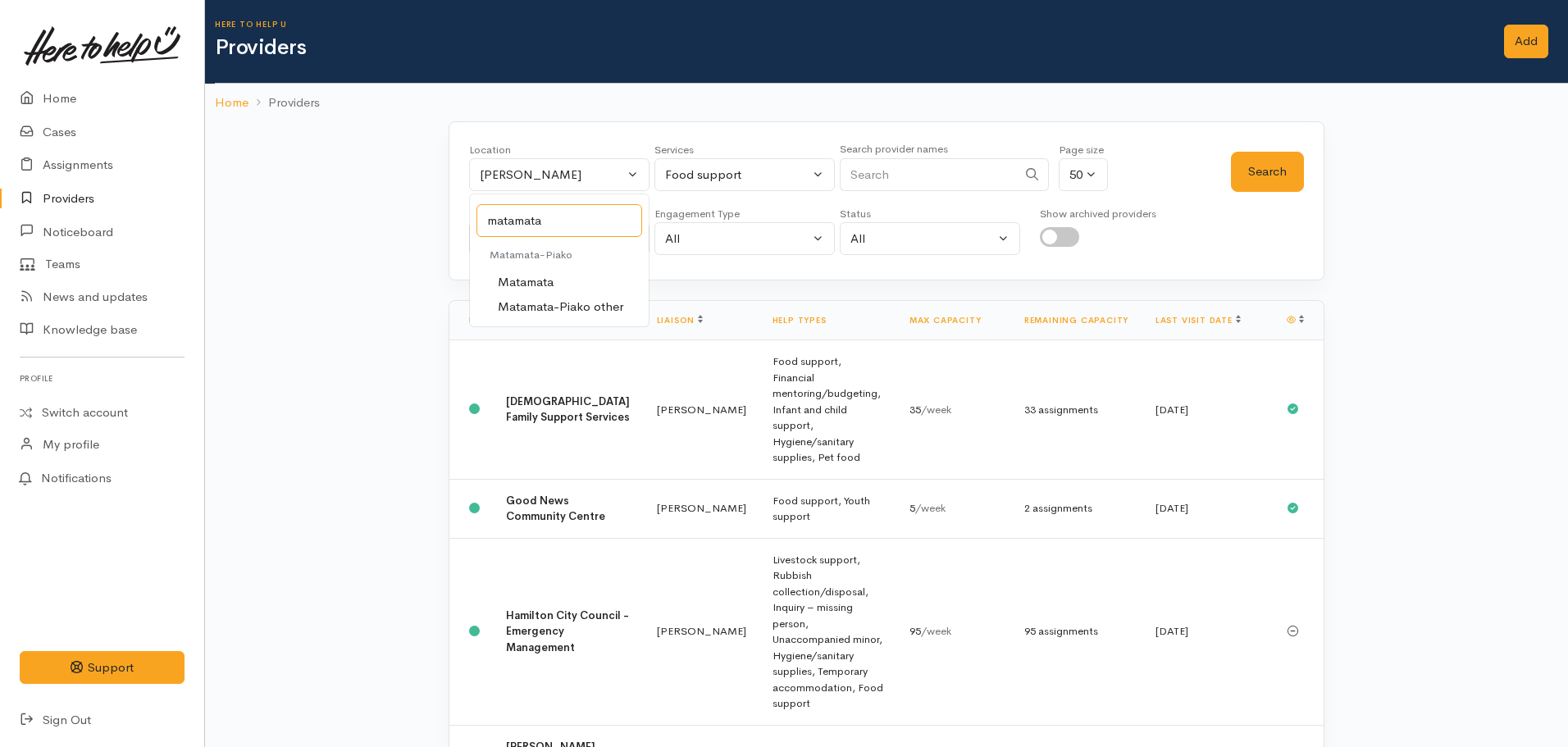
type input "matamata"
click at [538, 282] on span "Matamata" at bounding box center [525, 282] width 55 height 18
select select "22"
click at [1255, 163] on button "Search" at bounding box center [1267, 171] width 73 height 40
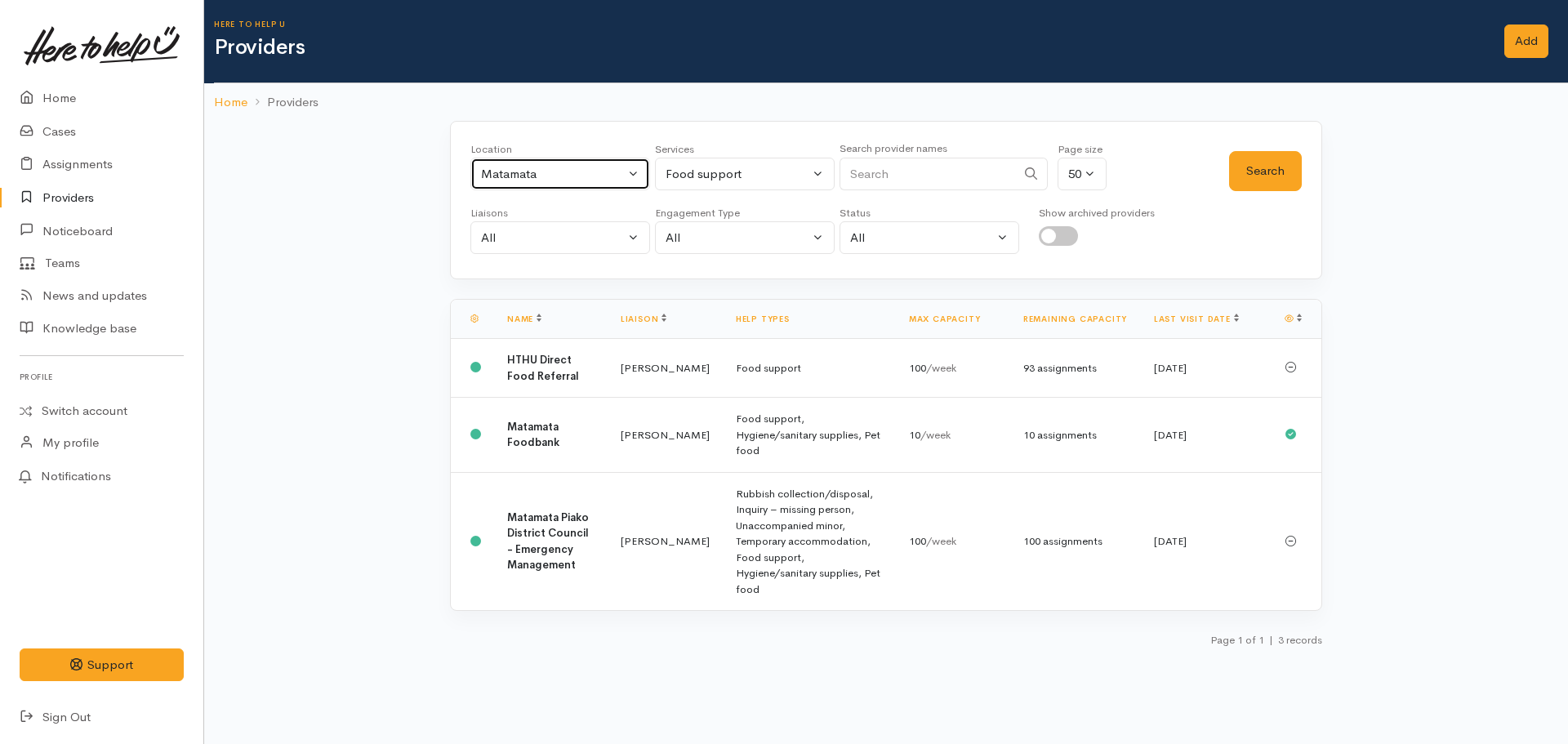
click at [573, 185] on button "Matamata" at bounding box center [561, 174] width 180 height 34
type input "hamilton"
click at [544, 284] on span "Hamilton" at bounding box center [549, 281] width 102 height 18
select select "1"
click at [752, 161] on button "Food support" at bounding box center [745, 174] width 180 height 34
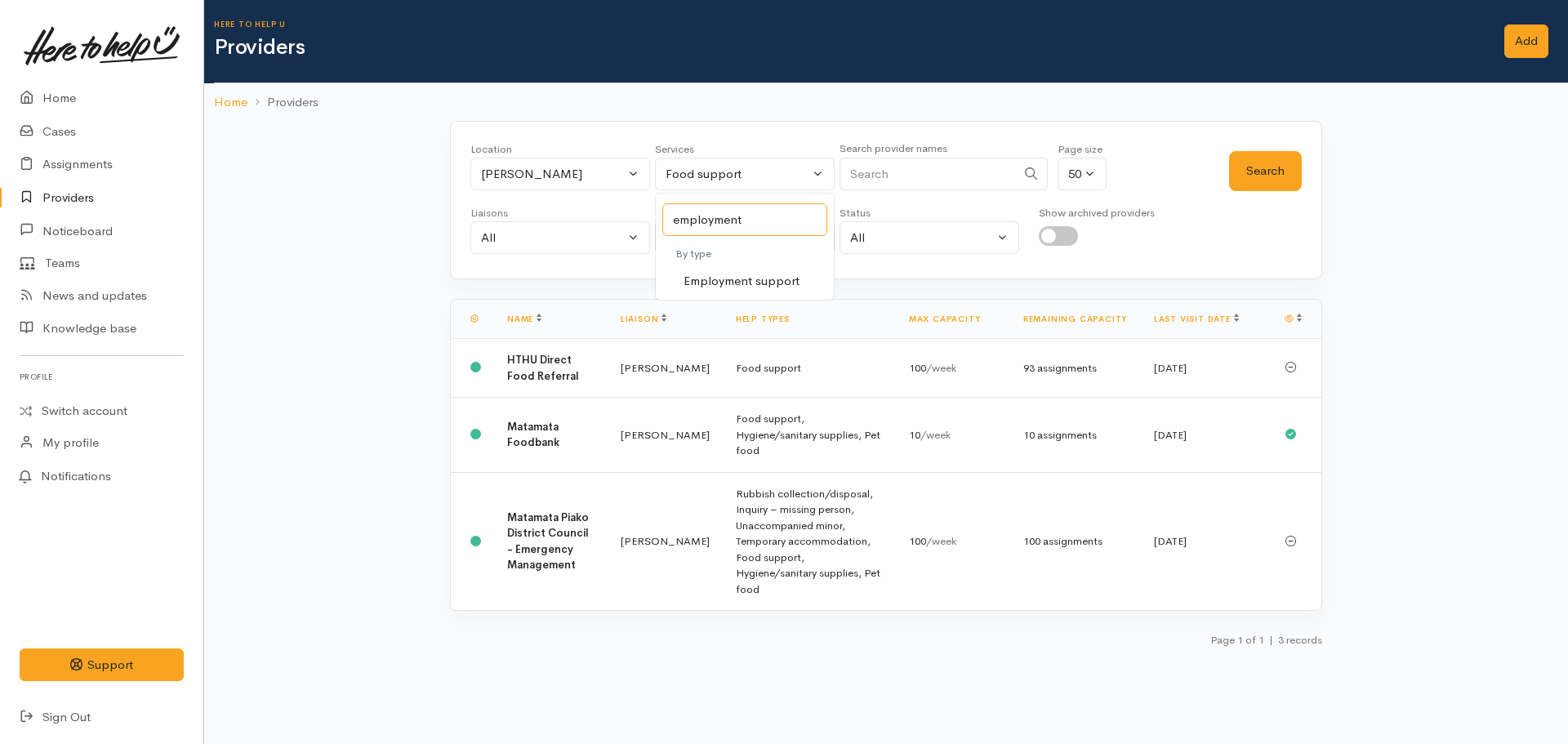
type input "employment"
click at [760, 286] on span "Employment support" at bounding box center [742, 281] width 116 height 18
select select "10"
click at [1257, 191] on div "Search" at bounding box center [1265, 170] width 73 height 59
click at [1251, 181] on button "Search" at bounding box center [1265, 170] width 73 height 40
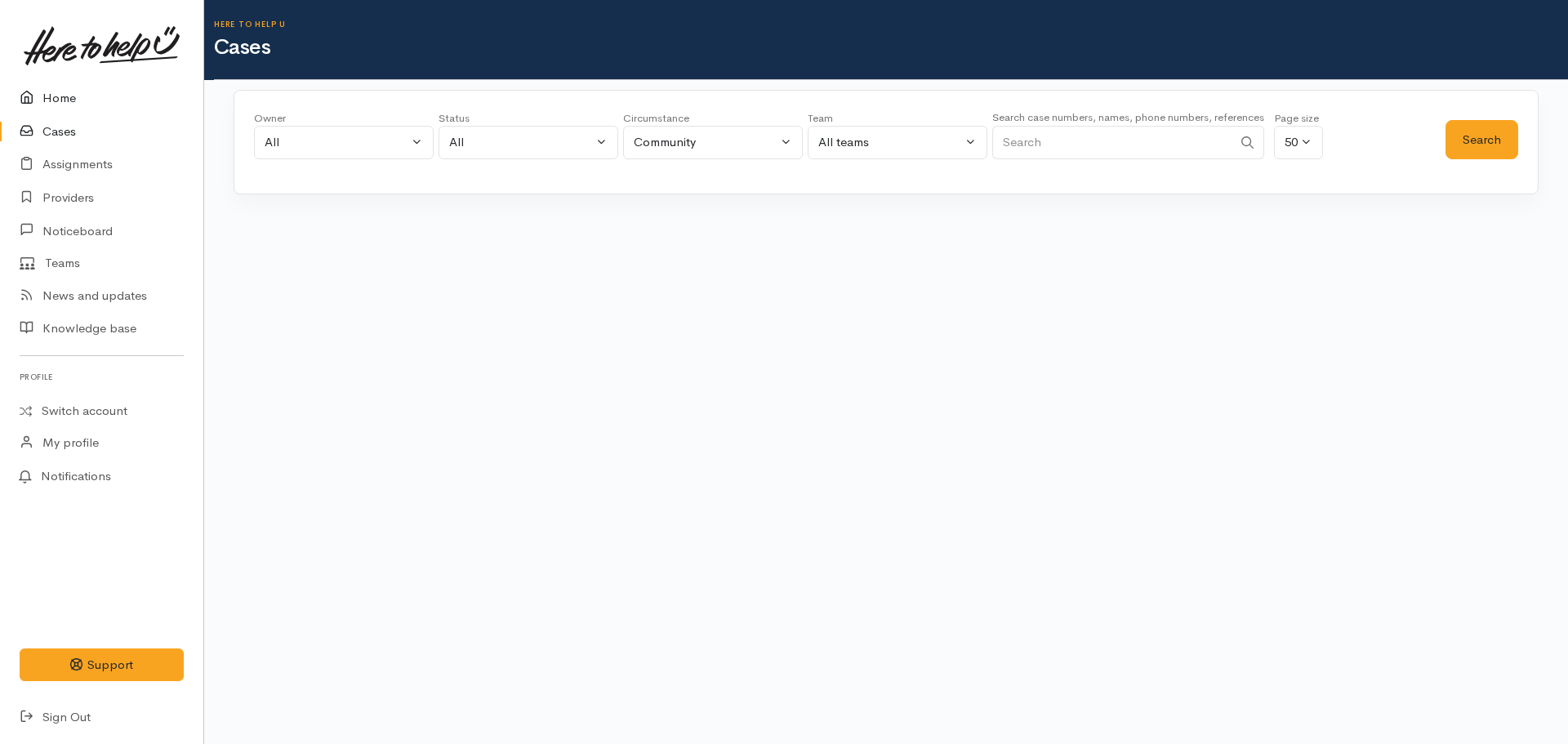
click at [86, 102] on link "Home" at bounding box center [102, 98] width 203 height 34
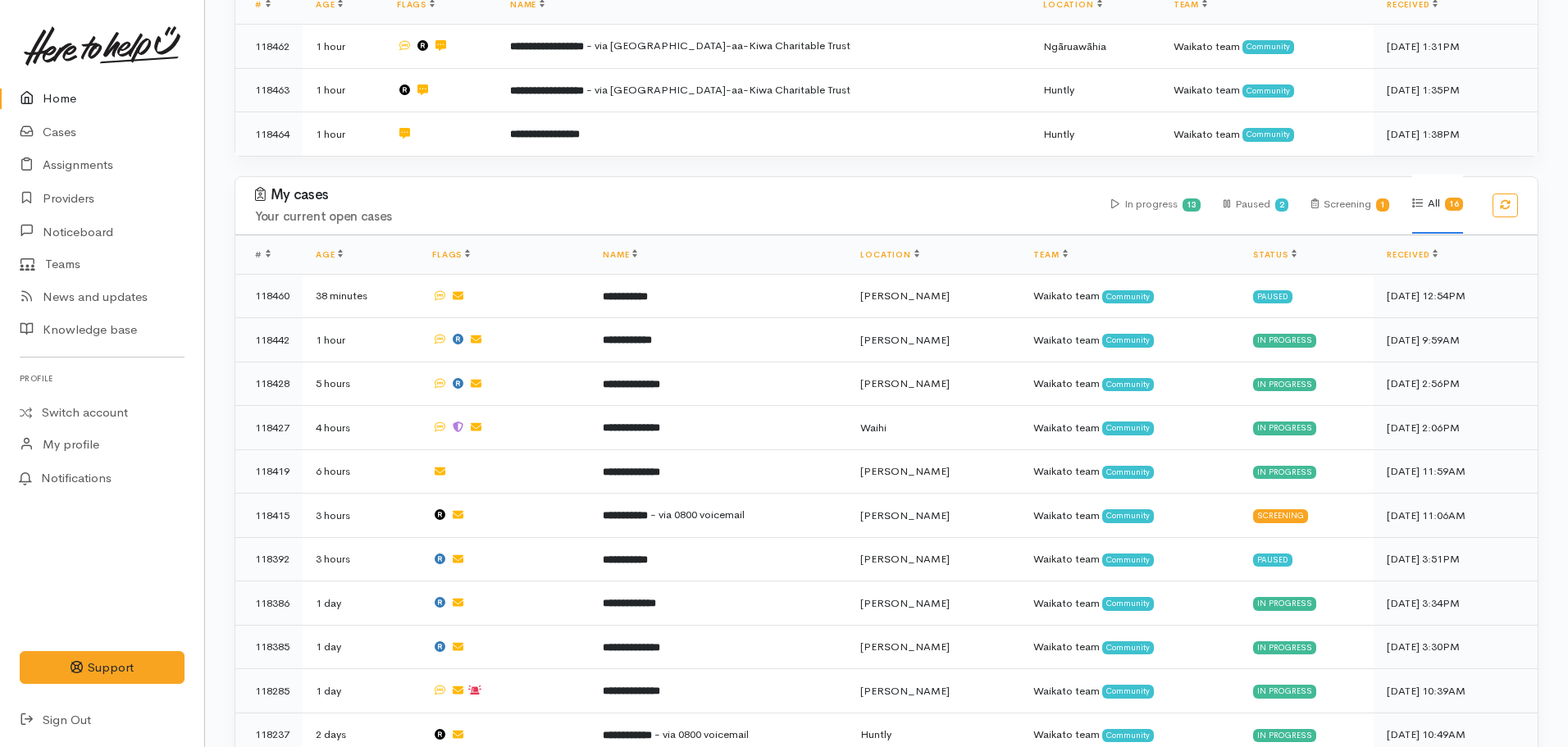
scroll to position [339, 0]
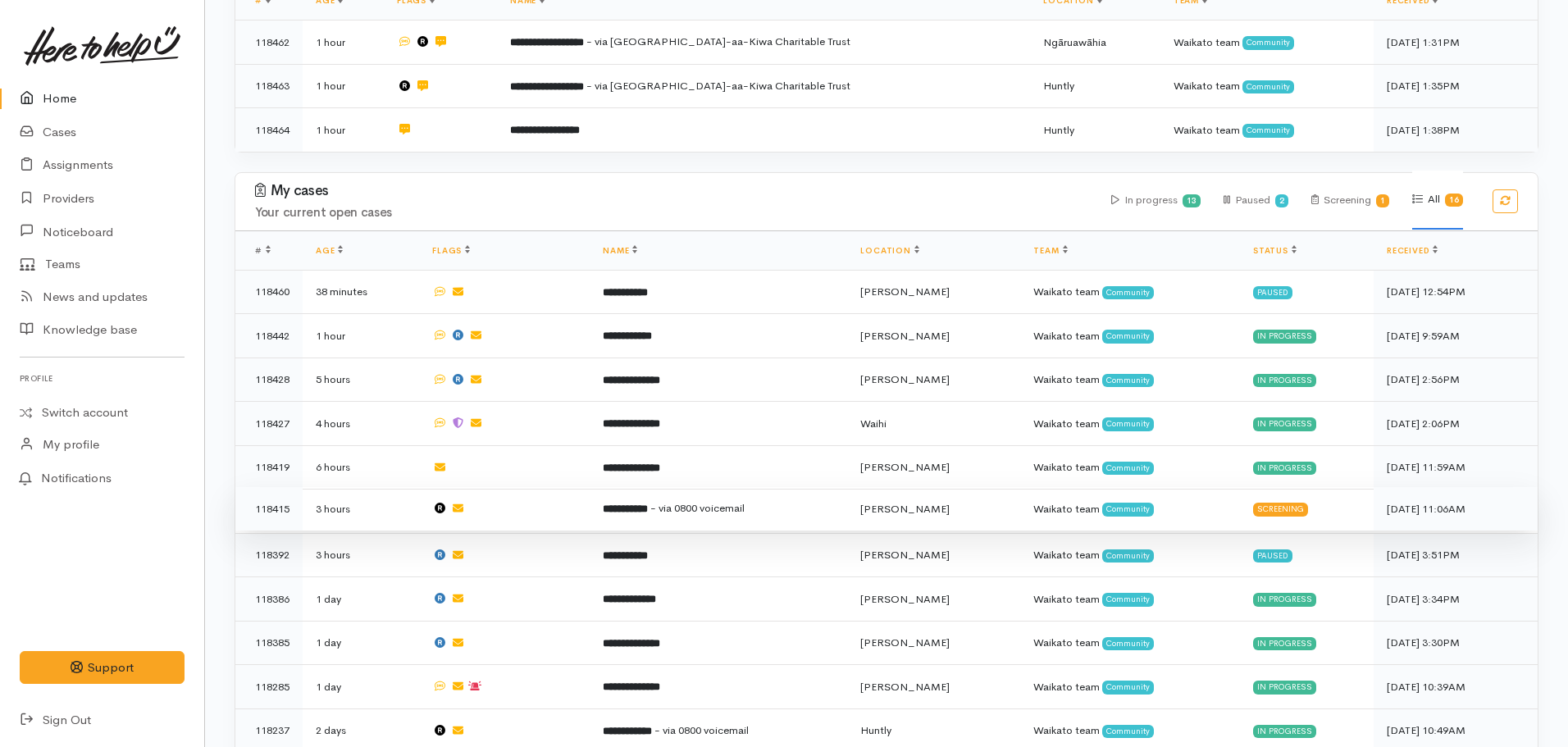
click at [648, 506] on b "**********" at bounding box center [625, 509] width 45 height 11
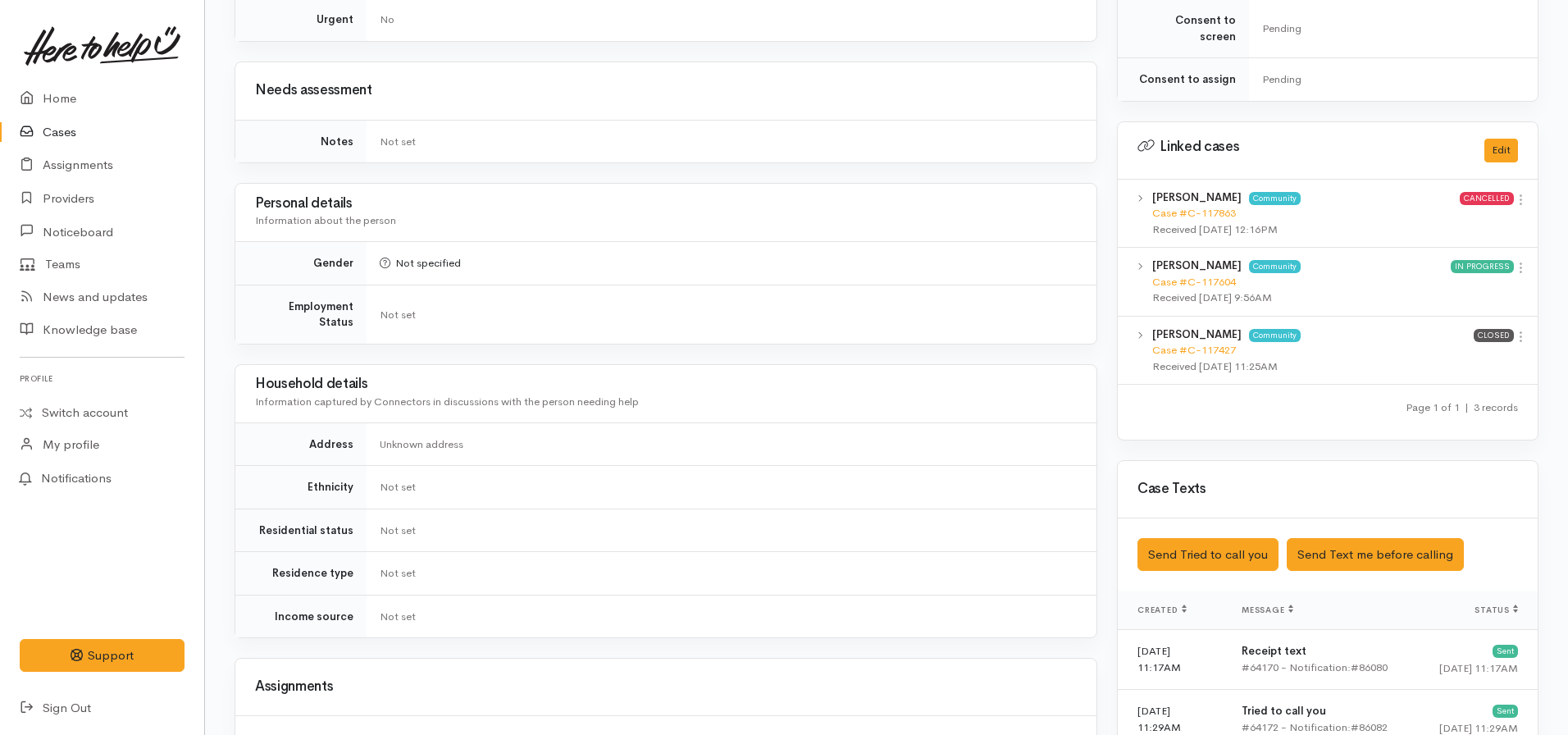
scroll to position [787, 0]
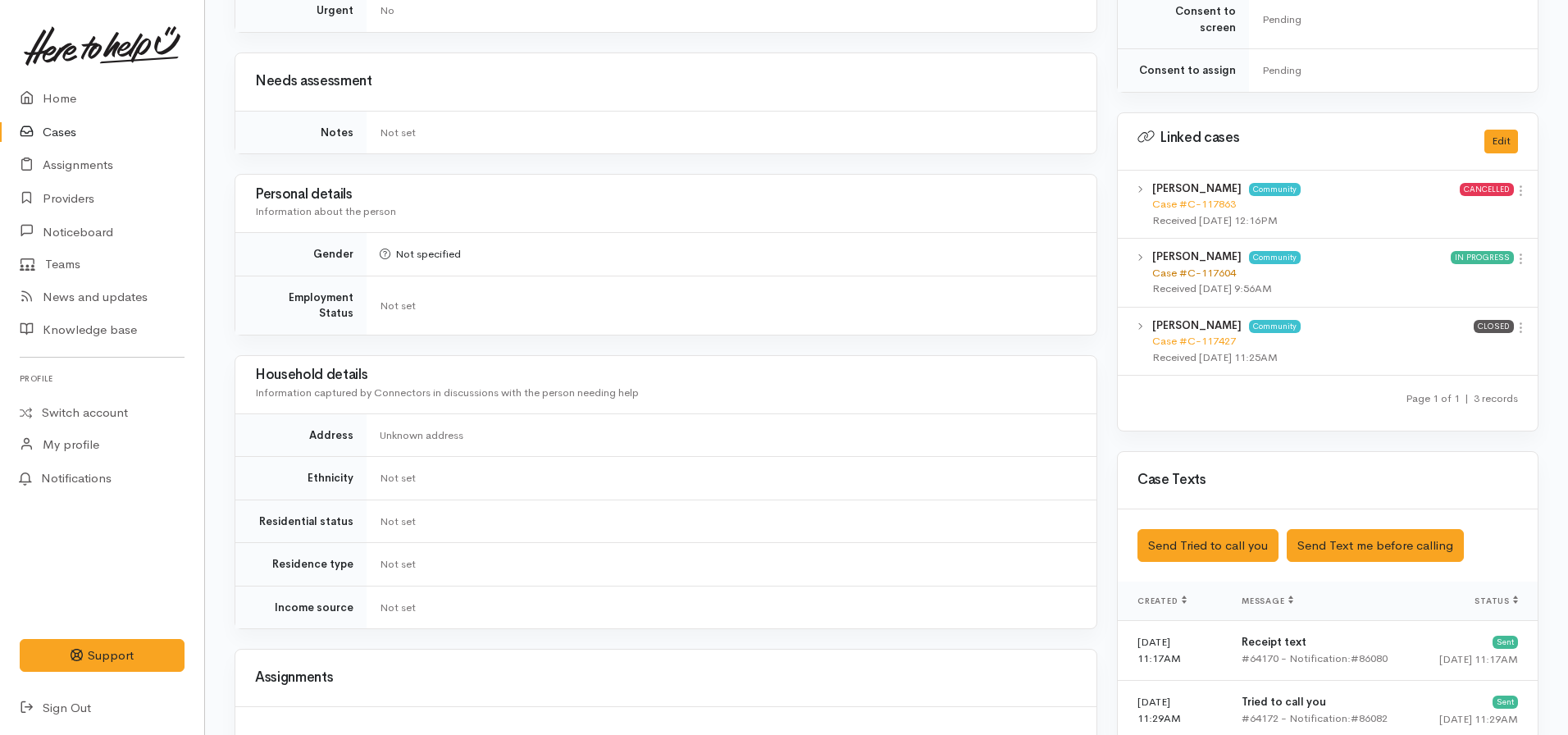
click at [1181, 265] on link "Case #C-117604" at bounding box center [1194, 272] width 84 height 14
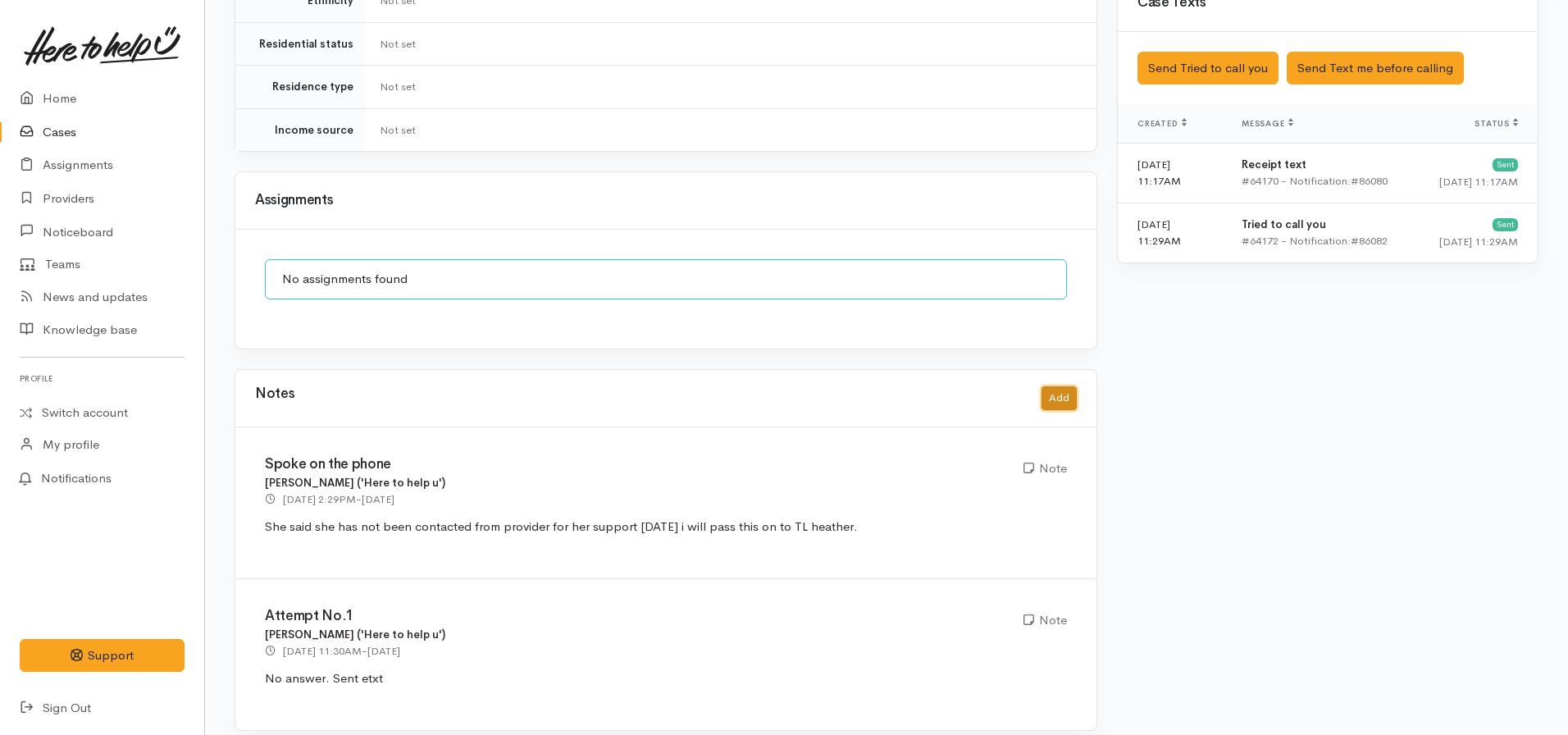
click at [1058, 390] on button "Add" at bounding box center [1059, 398] width 35 height 23
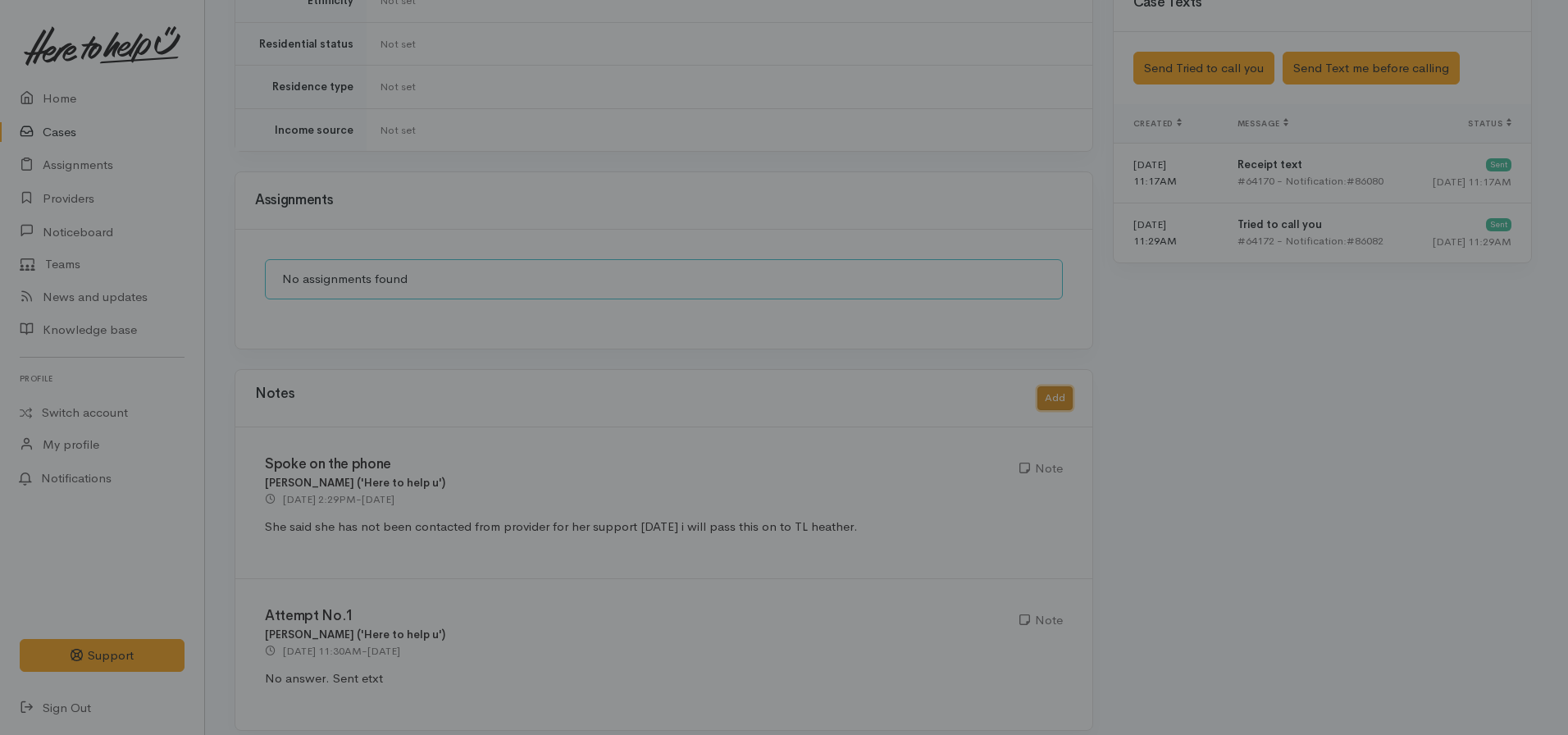
scroll to position [1251, 0]
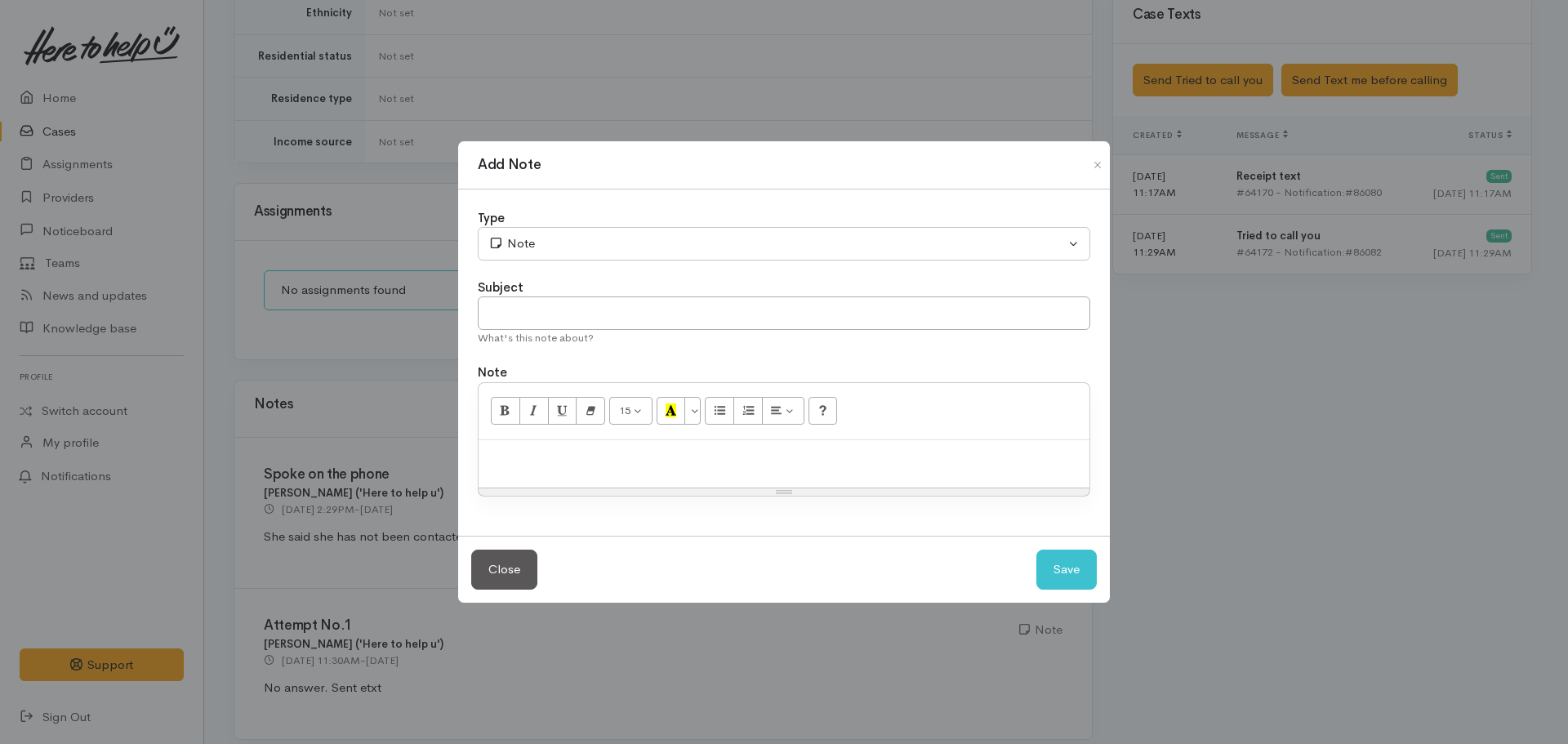
click at [650, 467] on div at bounding box center [784, 465] width 611 height 48
click at [561, 462] on link "https://heretohelpu.nz/Admin/Cases/117604#" at bounding box center [627, 457] width 134 height 16
click at [997, 454] on p "See notes on linked case: https://heretohelpu.nz/Admin/Cases/117604# confirming" at bounding box center [784, 457] width 595 height 18
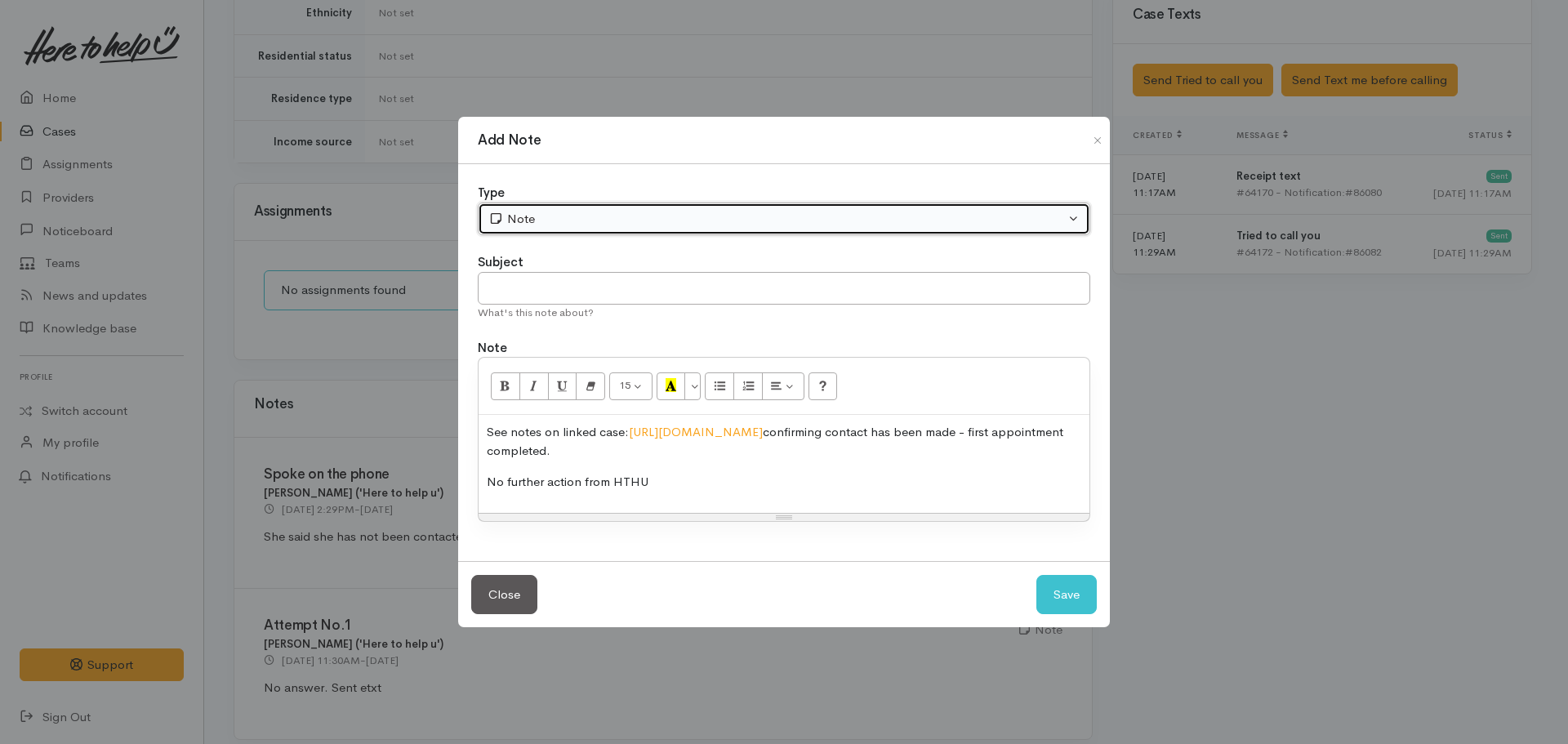
click at [680, 203] on button "Note" at bounding box center [784, 219] width 612 height 34
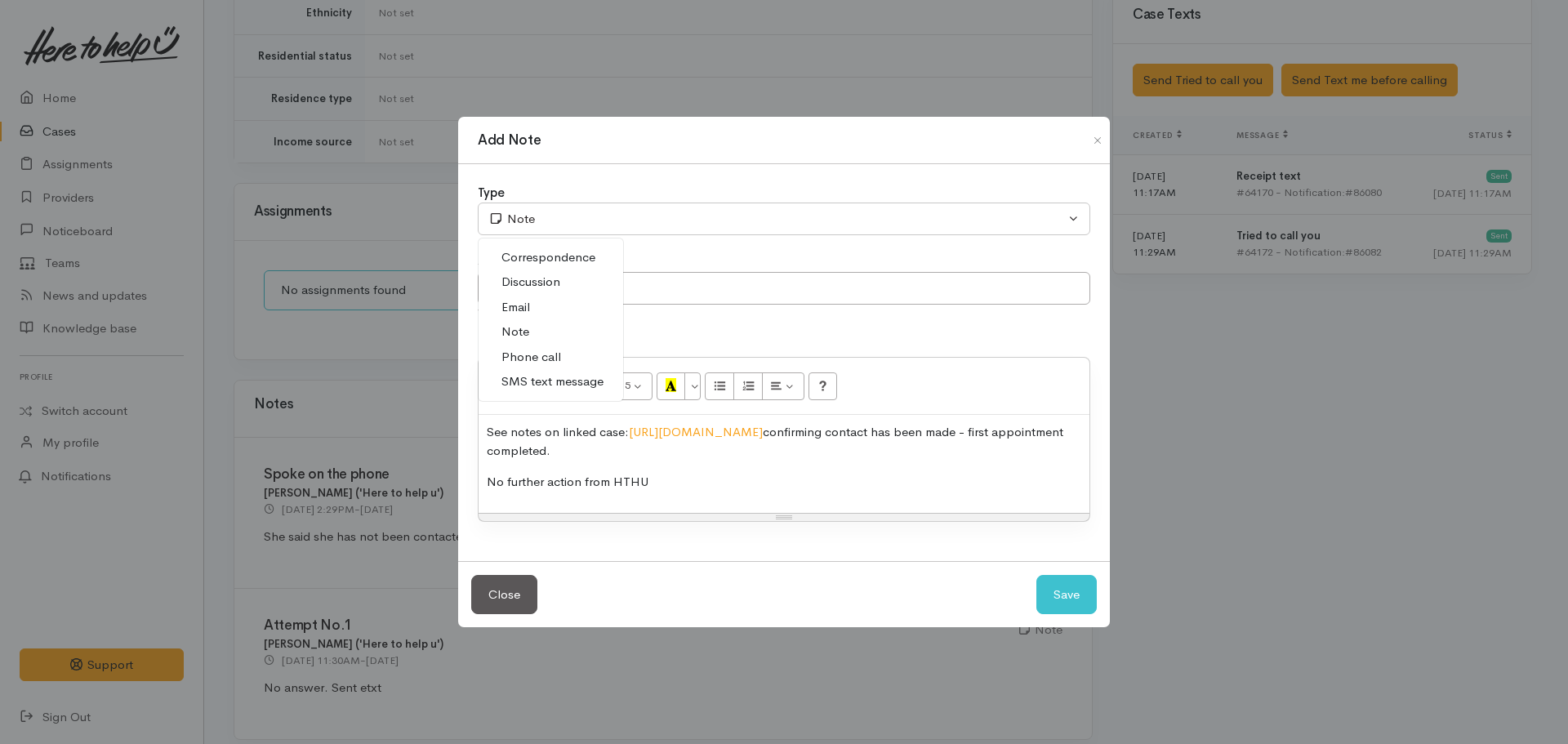
click at [535, 367] on link "Phone call" at bounding box center [550, 357] width 144 height 25
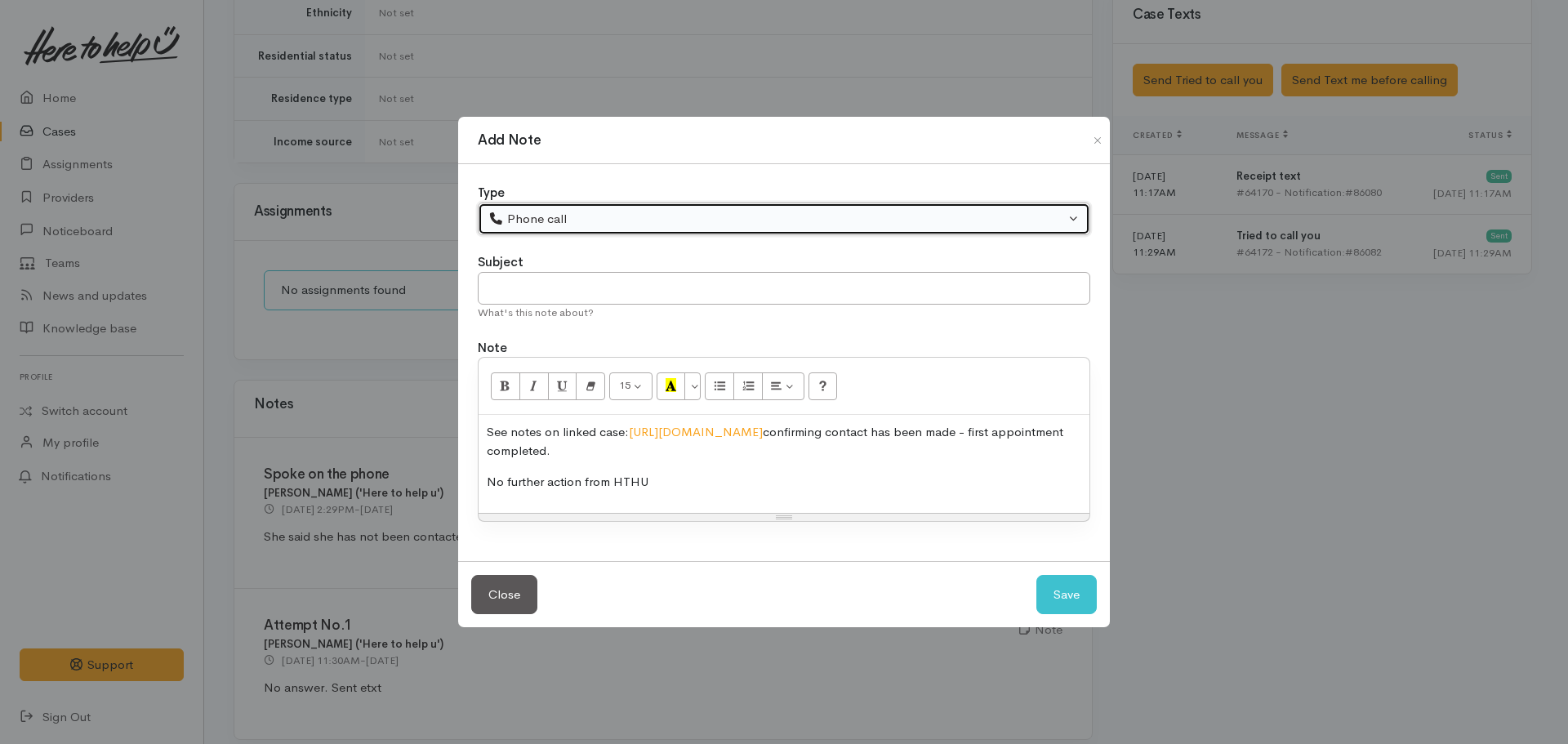
click at [578, 211] on div "Phone call" at bounding box center [776, 219] width 576 height 18
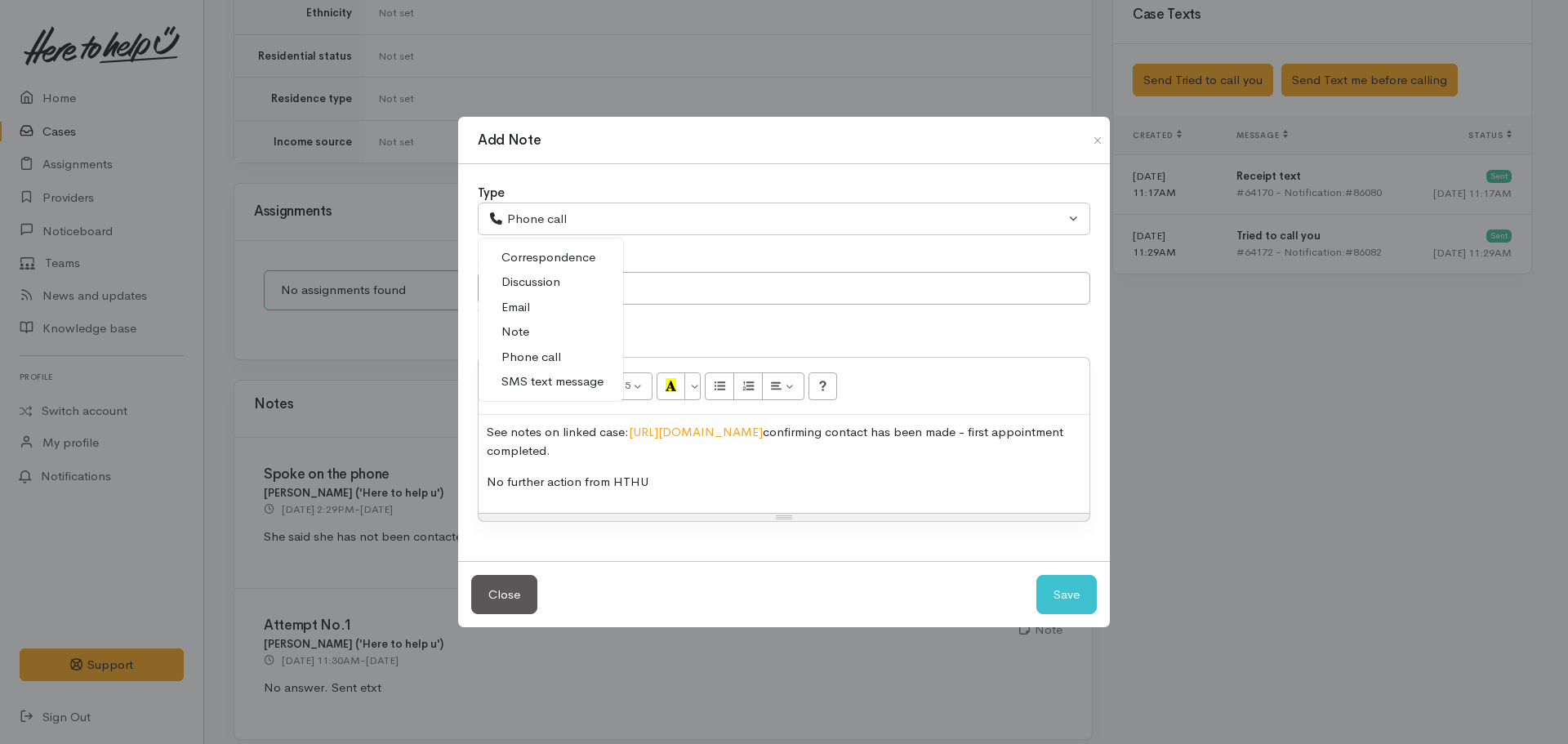
click at [537, 313] on link "Email" at bounding box center [550, 307] width 144 height 25
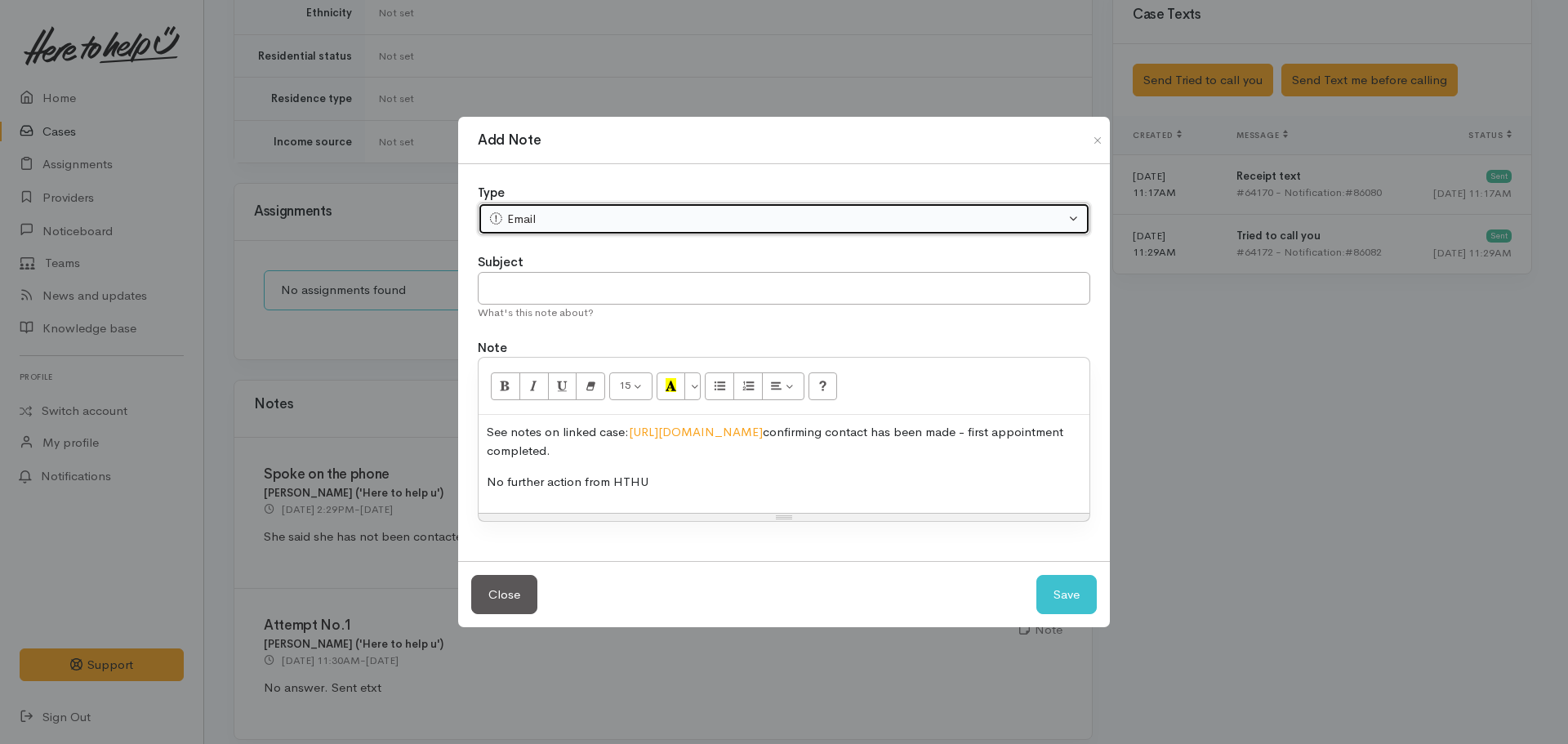
click at [594, 220] on div "Email" at bounding box center [776, 219] width 576 height 18
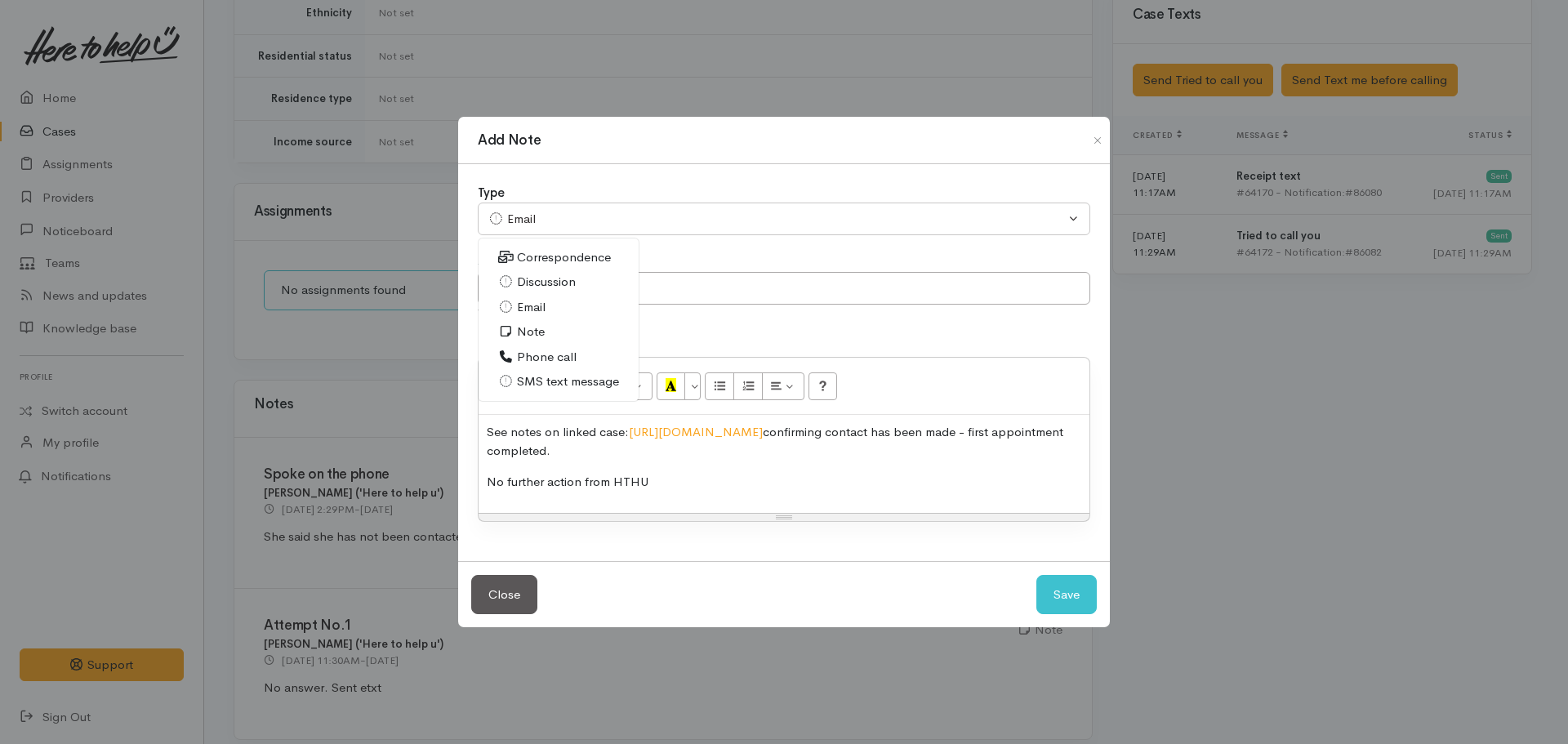
click at [538, 331] on span "Note" at bounding box center [531, 331] width 28 height 18
select select "1"
click at [595, 277] on input "text" at bounding box center [784, 289] width 612 height 34
click at [658, 478] on p "No further action from HTHU" at bounding box center [784, 481] width 595 height 18
click at [569, 279] on input "text" at bounding box center [784, 289] width 612 height 34
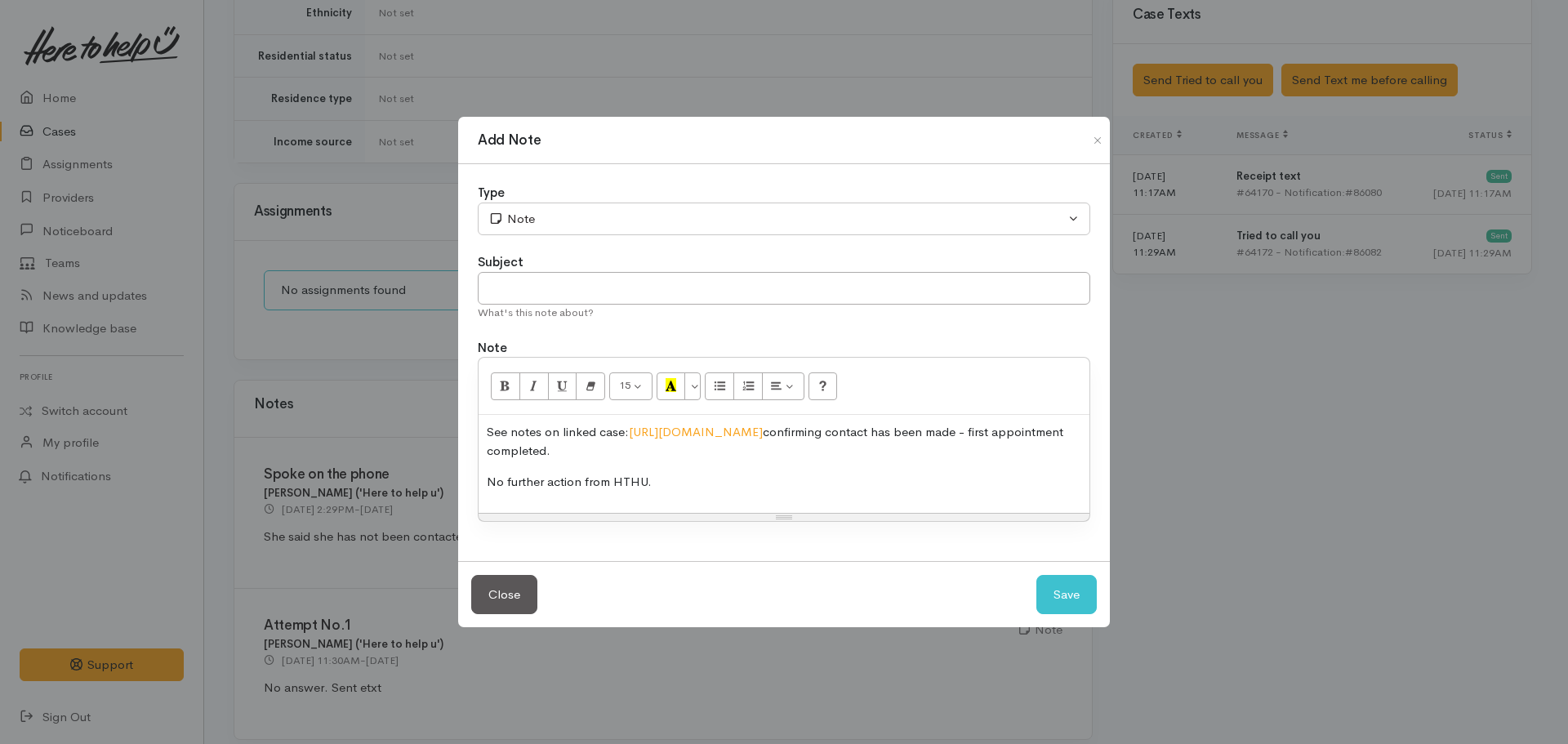
click at [682, 490] on p "No further action from HTHU." at bounding box center [784, 481] width 595 height 18
click at [556, 295] on input "text" at bounding box center [784, 289] width 612 height 34
type input "Case cancelled"
click at [1077, 596] on button "Save" at bounding box center [1066, 595] width 60 height 40
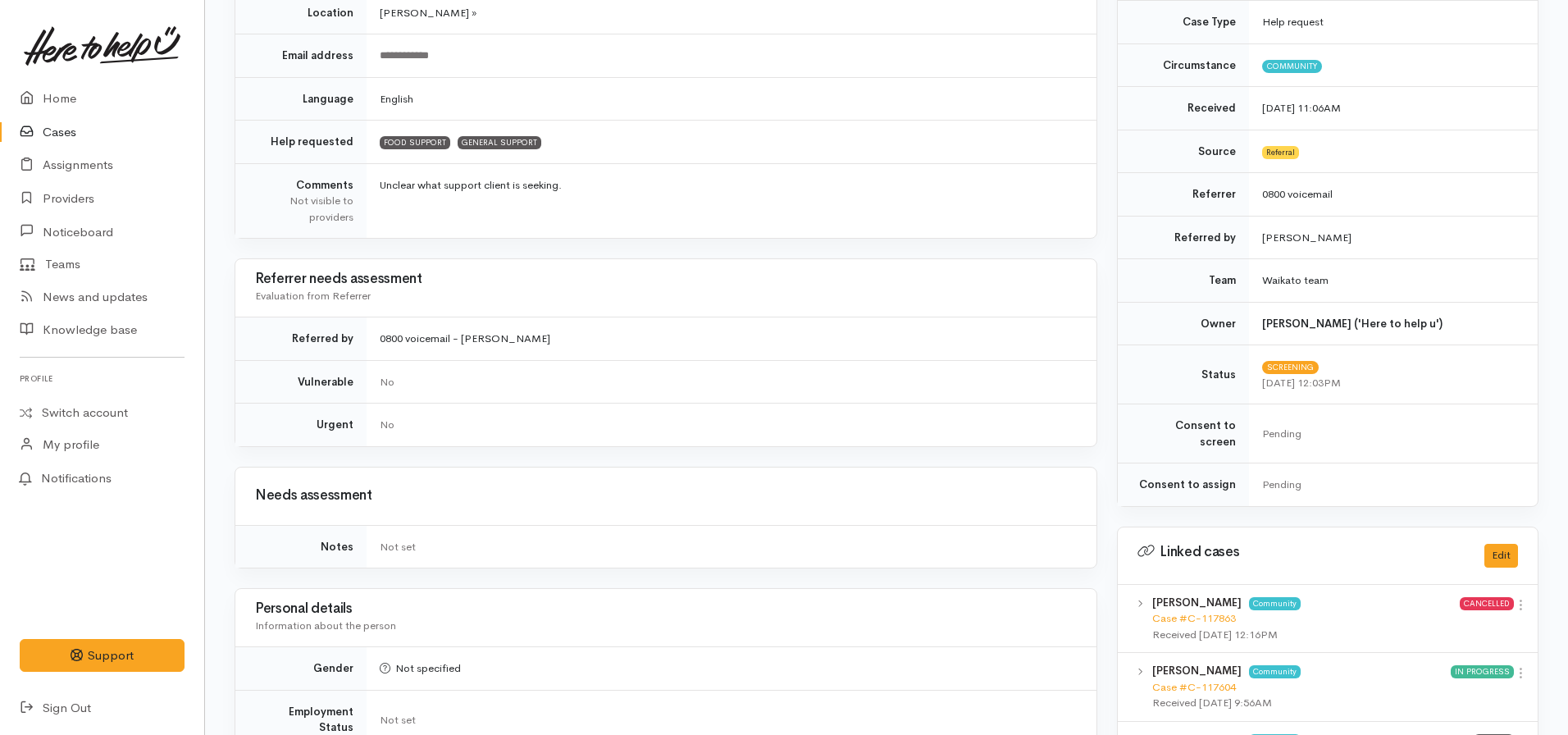
scroll to position [0, 0]
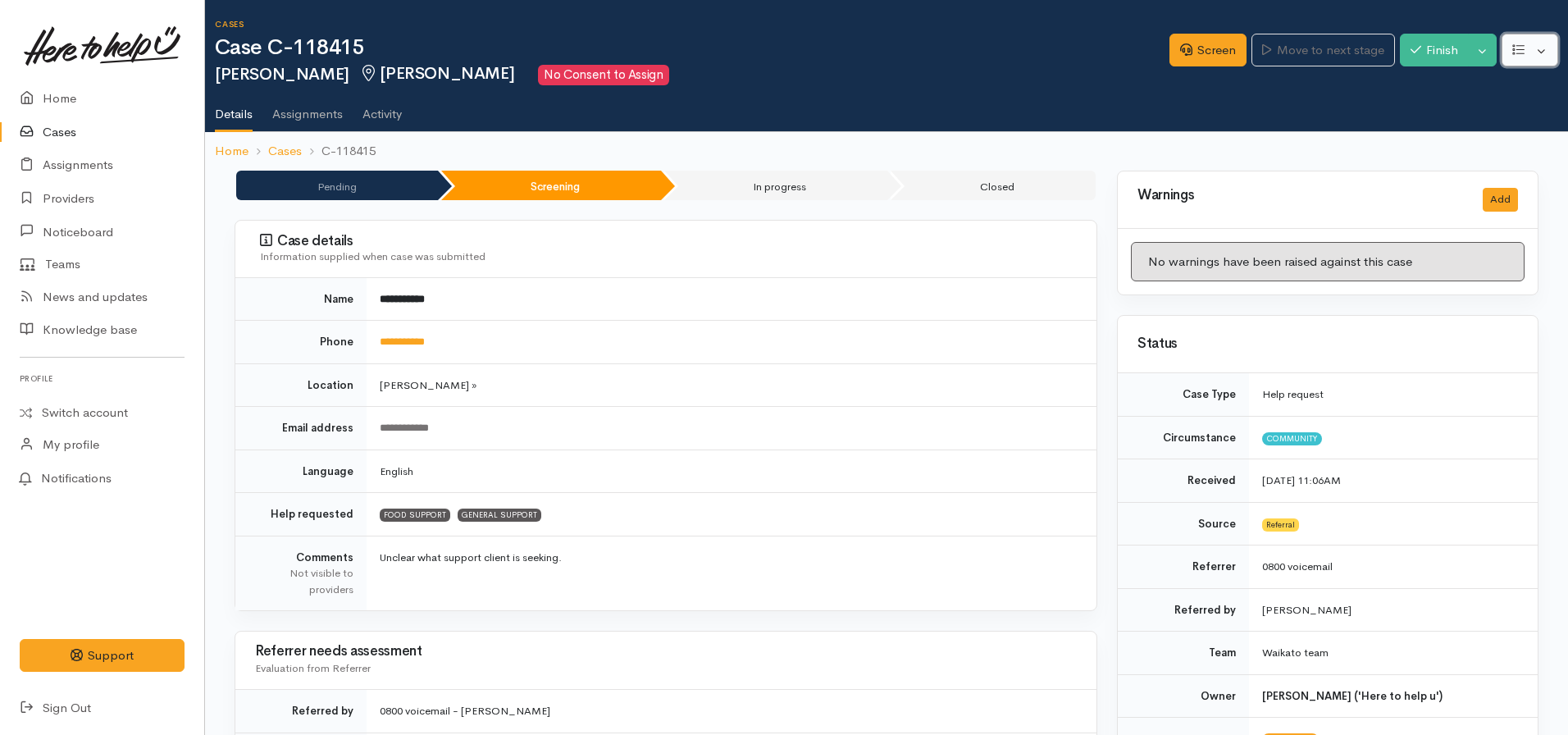
click at [1528, 45] on button "button" at bounding box center [1530, 51] width 56 height 34
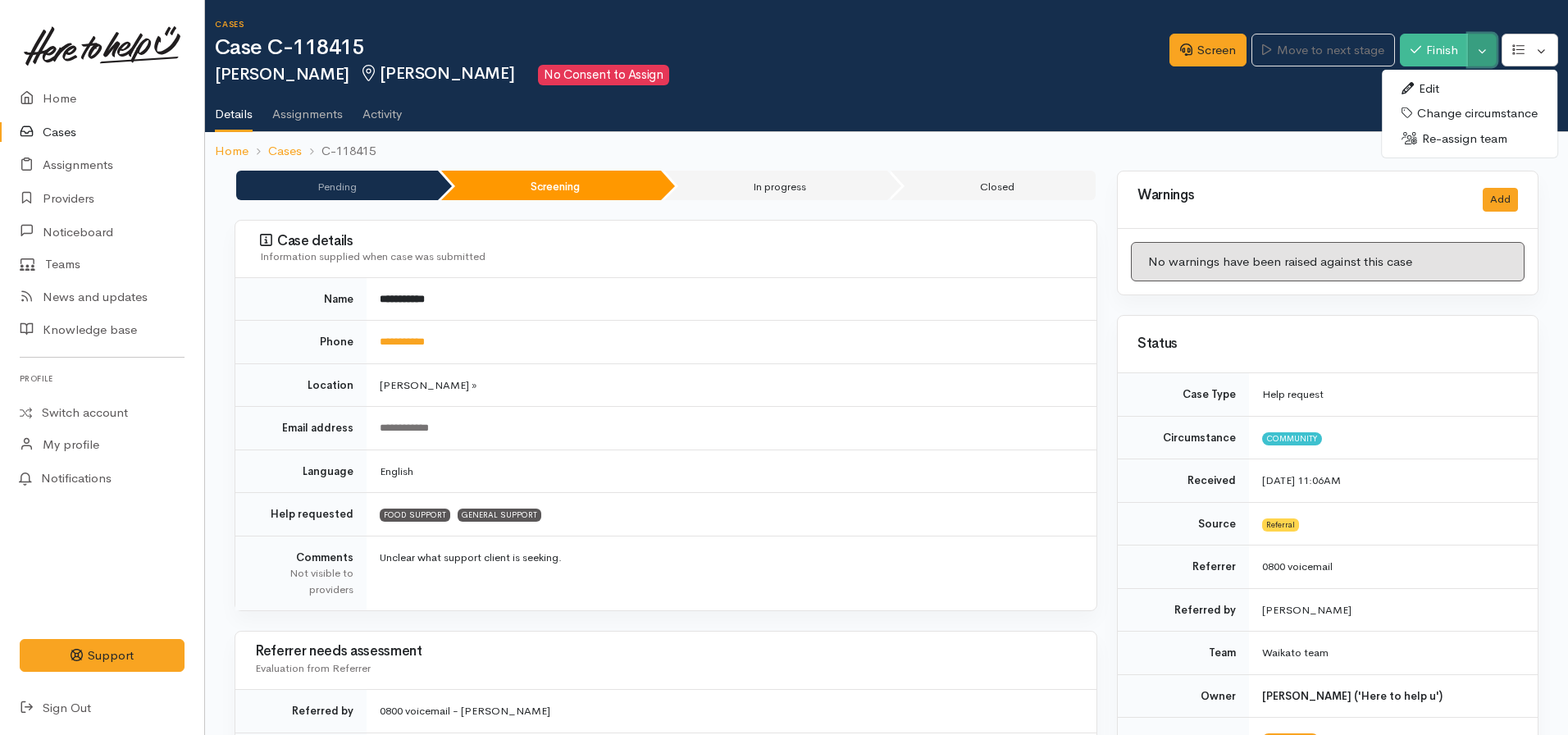
click at [1479, 56] on button "Toggle Dropdown" at bounding box center [1483, 51] width 29 height 34
click at [1421, 106] on link "Cancel" at bounding box center [1431, 114] width 129 height 25
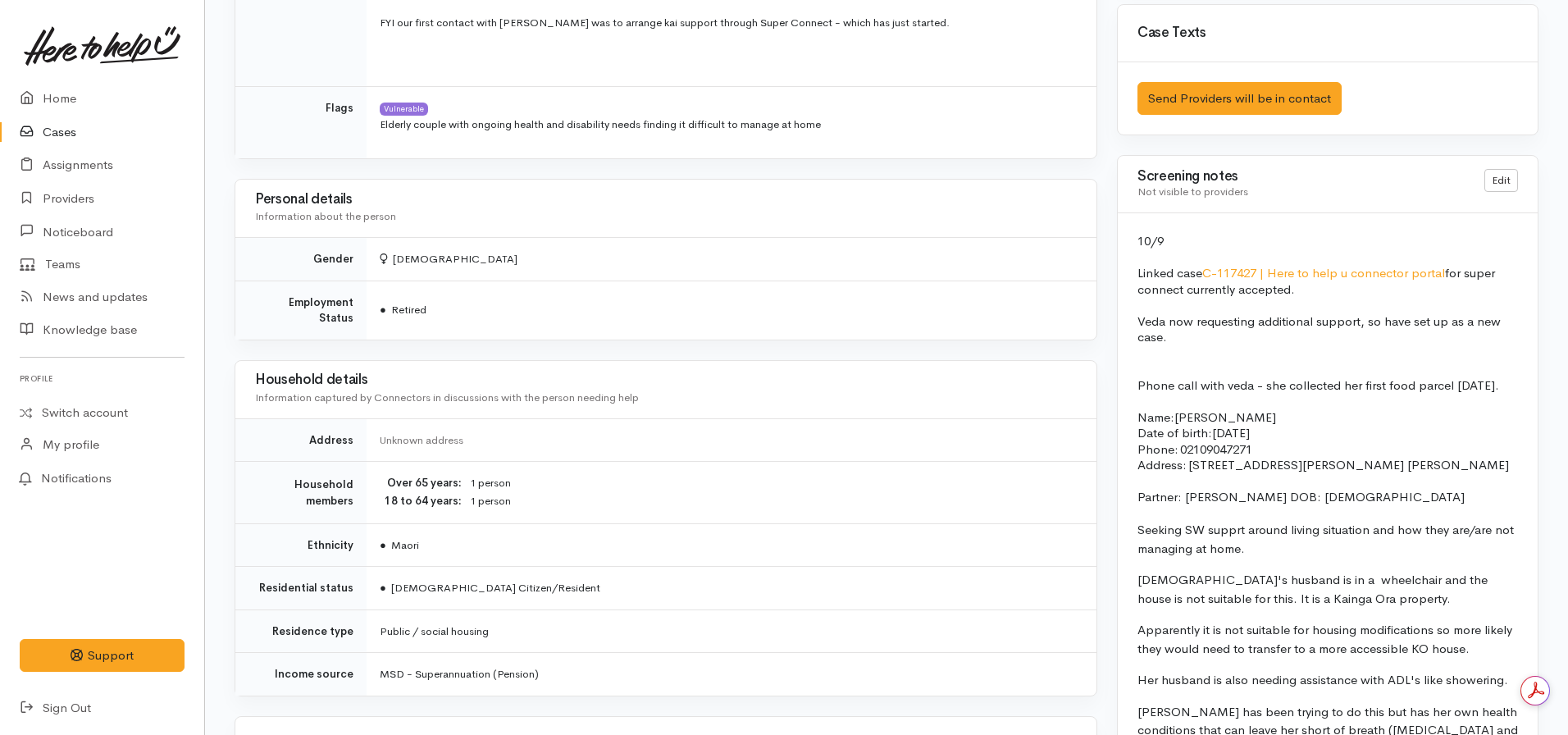
scroll to position [1246, 0]
click at [1262, 280] on link "C-117427 | Here to help u connector portal" at bounding box center [1324, 273] width 243 height 16
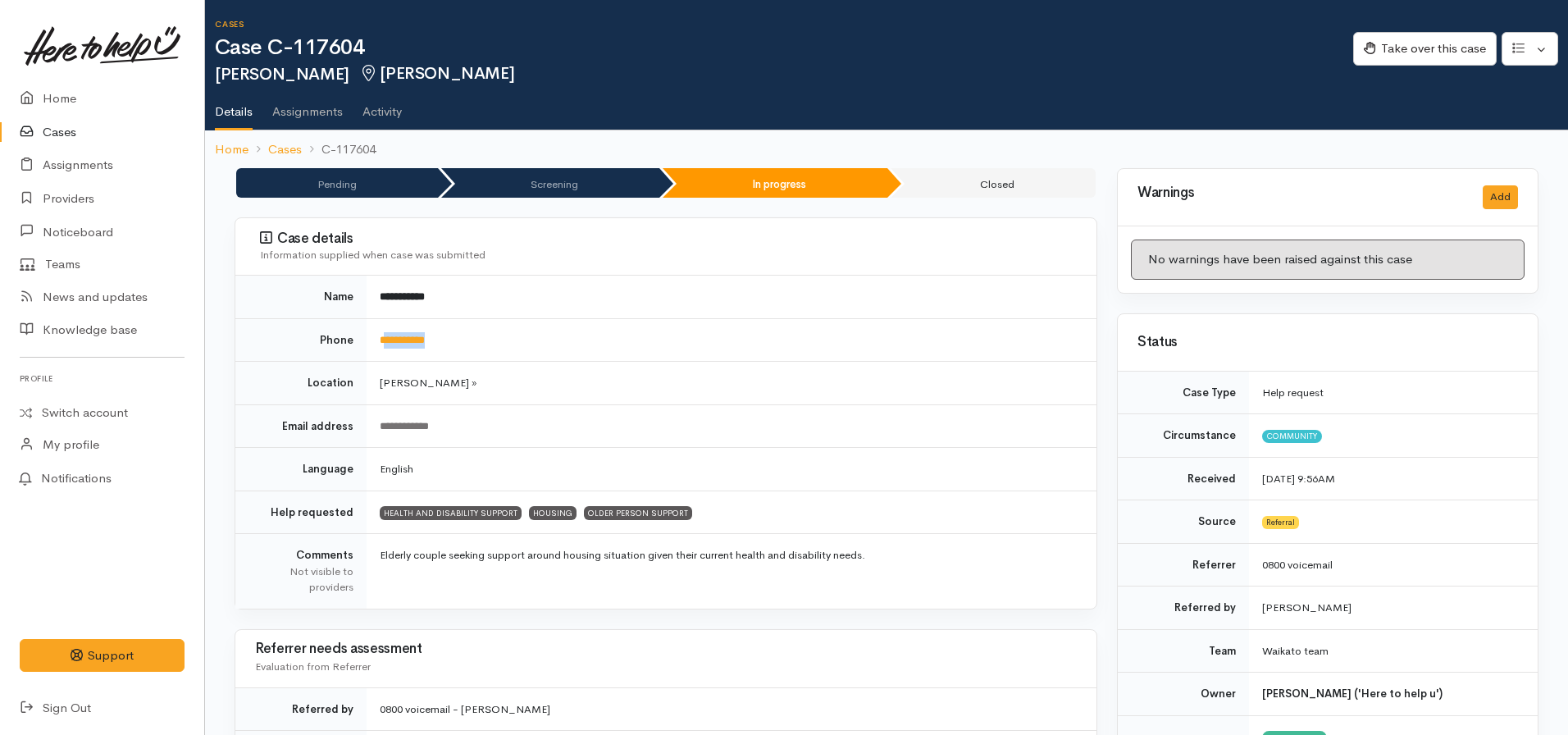
drag, startPoint x: 439, startPoint y: 338, endPoint x: 386, endPoint y: 330, distance: 53.6
click at [386, 330] on td "**********" at bounding box center [731, 339] width 731 height 44
click at [535, 334] on td "**********" at bounding box center [731, 339] width 731 height 44
drag, startPoint x: 484, startPoint y: 336, endPoint x: 366, endPoint y: 344, distance: 118.3
click at [366, 344] on tr "**********" at bounding box center [665, 339] width 861 height 44
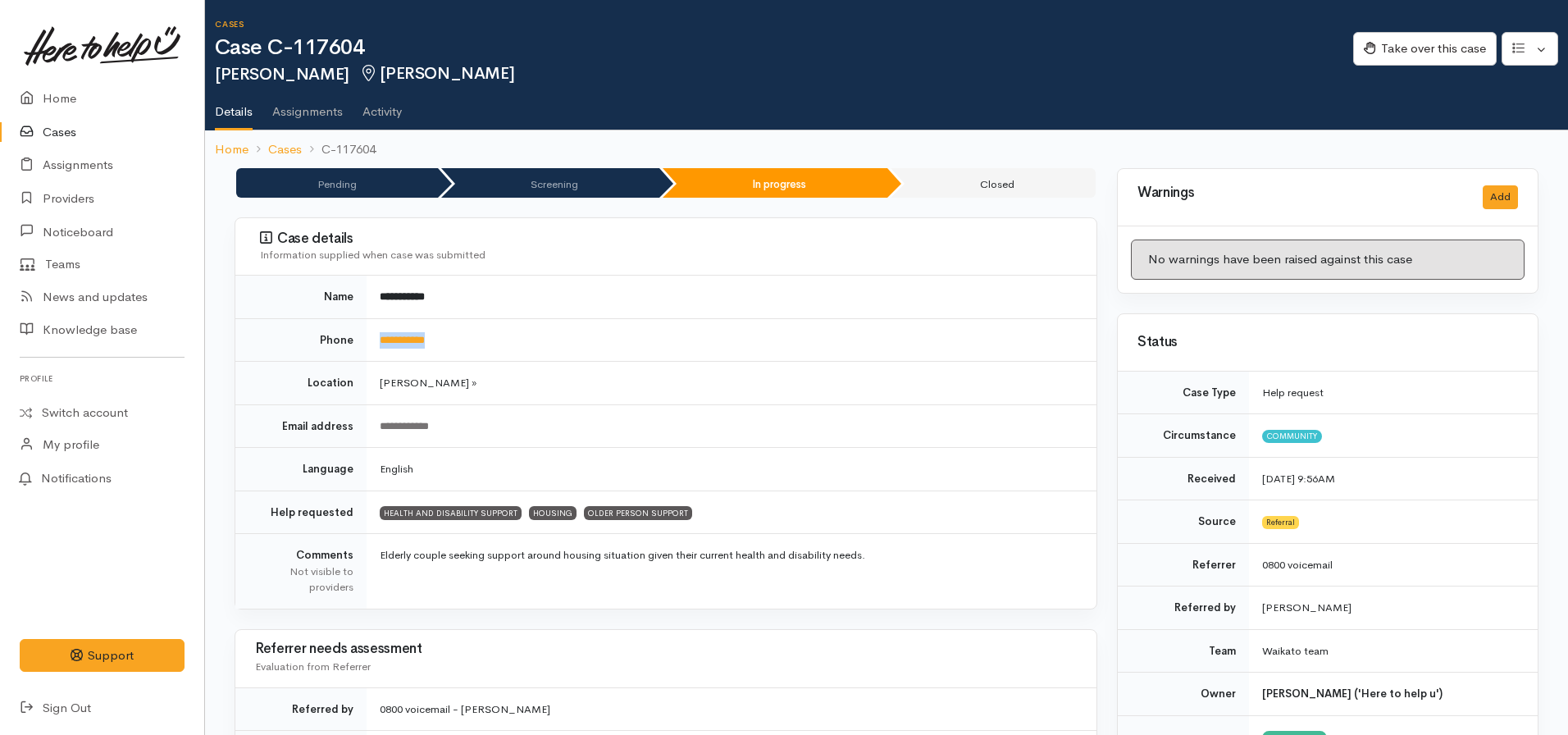
copy tr "**********"
click at [661, 368] on td "Hamilton »" at bounding box center [731, 383] width 731 height 44
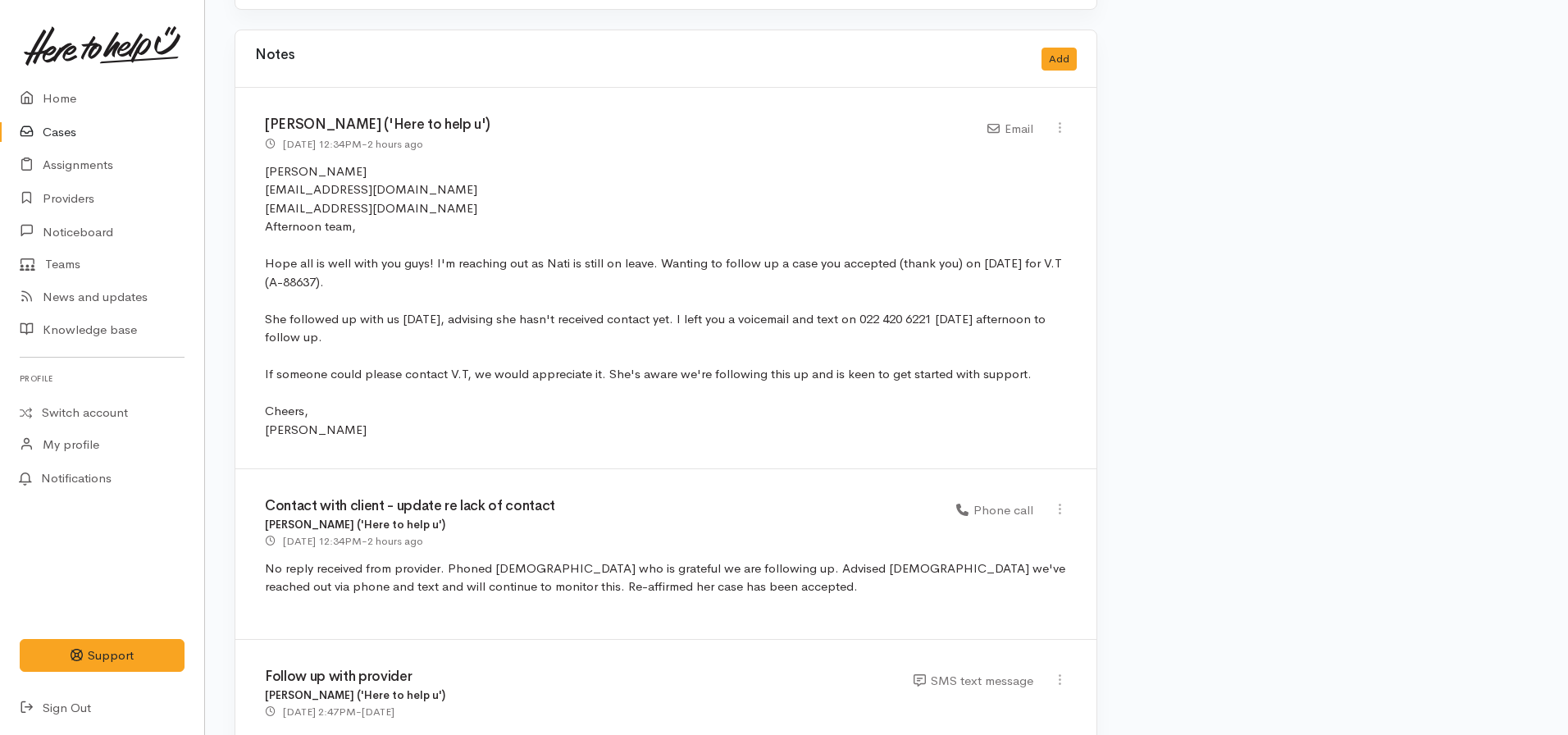
scroll to position [3185, 0]
click at [1057, 118] on icon at bounding box center [1060, 124] width 14 height 14
click at [955, 144] on link "Edit" at bounding box center [1001, 157] width 129 height 25
select select "2"
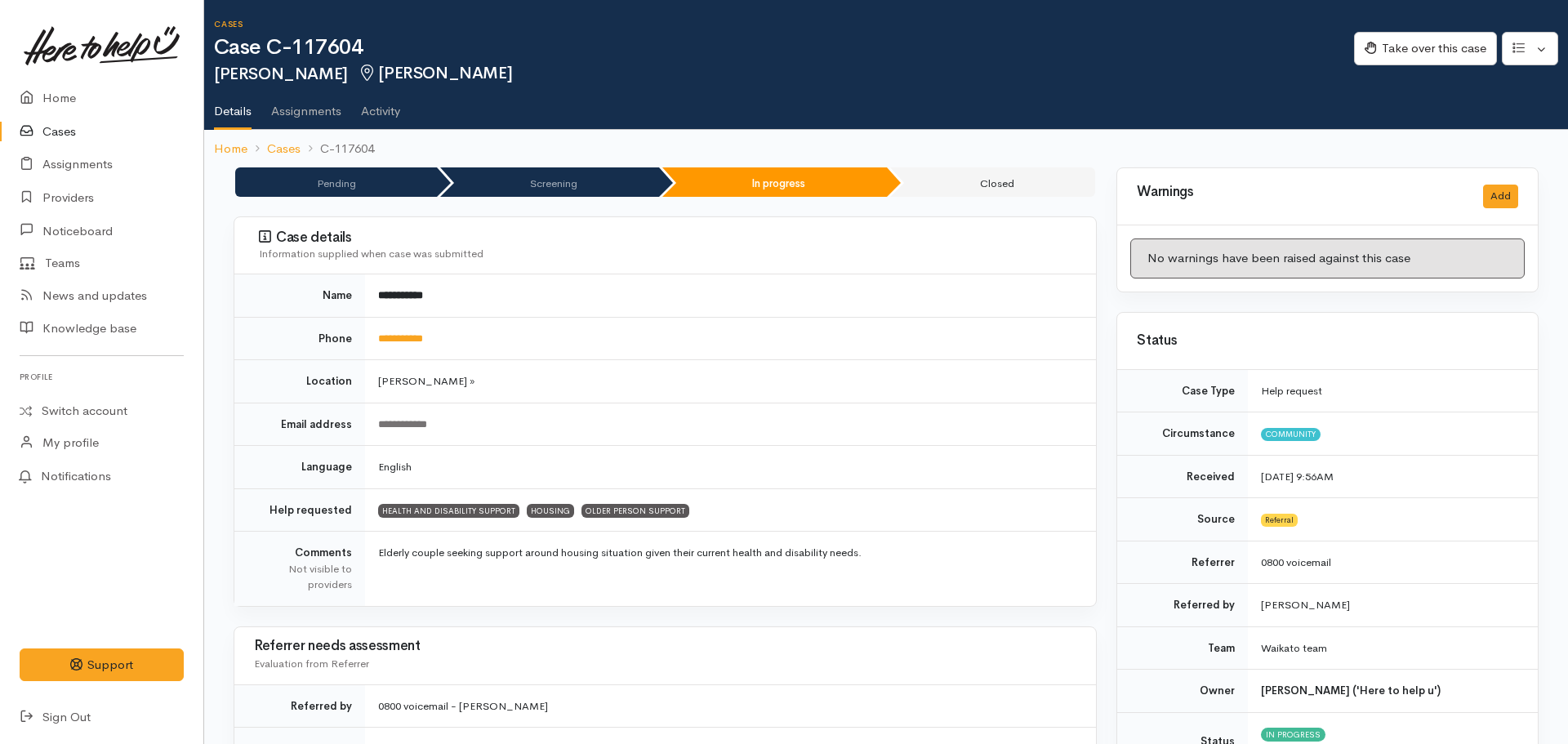
select select "2"
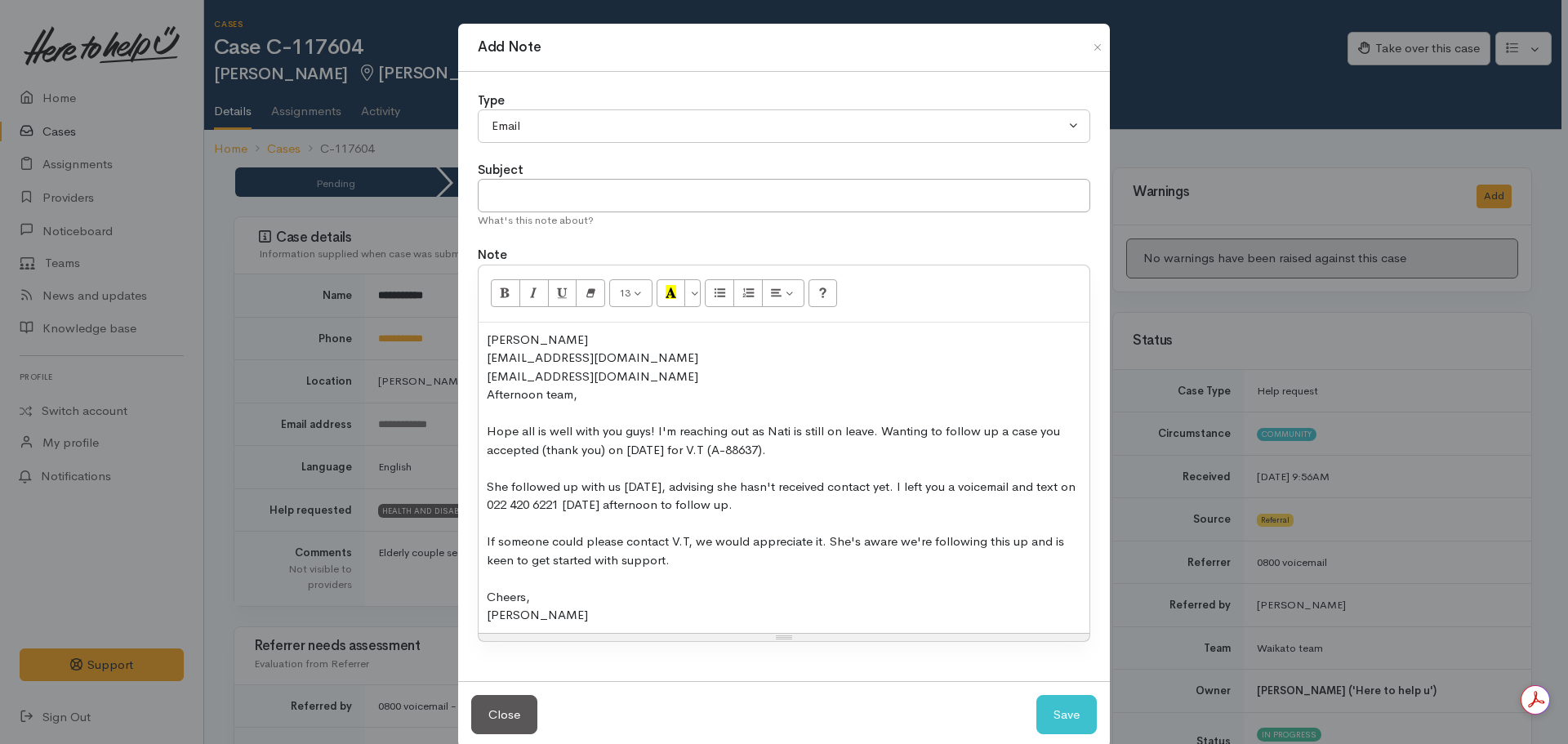
click at [562, 621] on div "[PERSON_NAME]" at bounding box center [784, 615] width 595 height 18
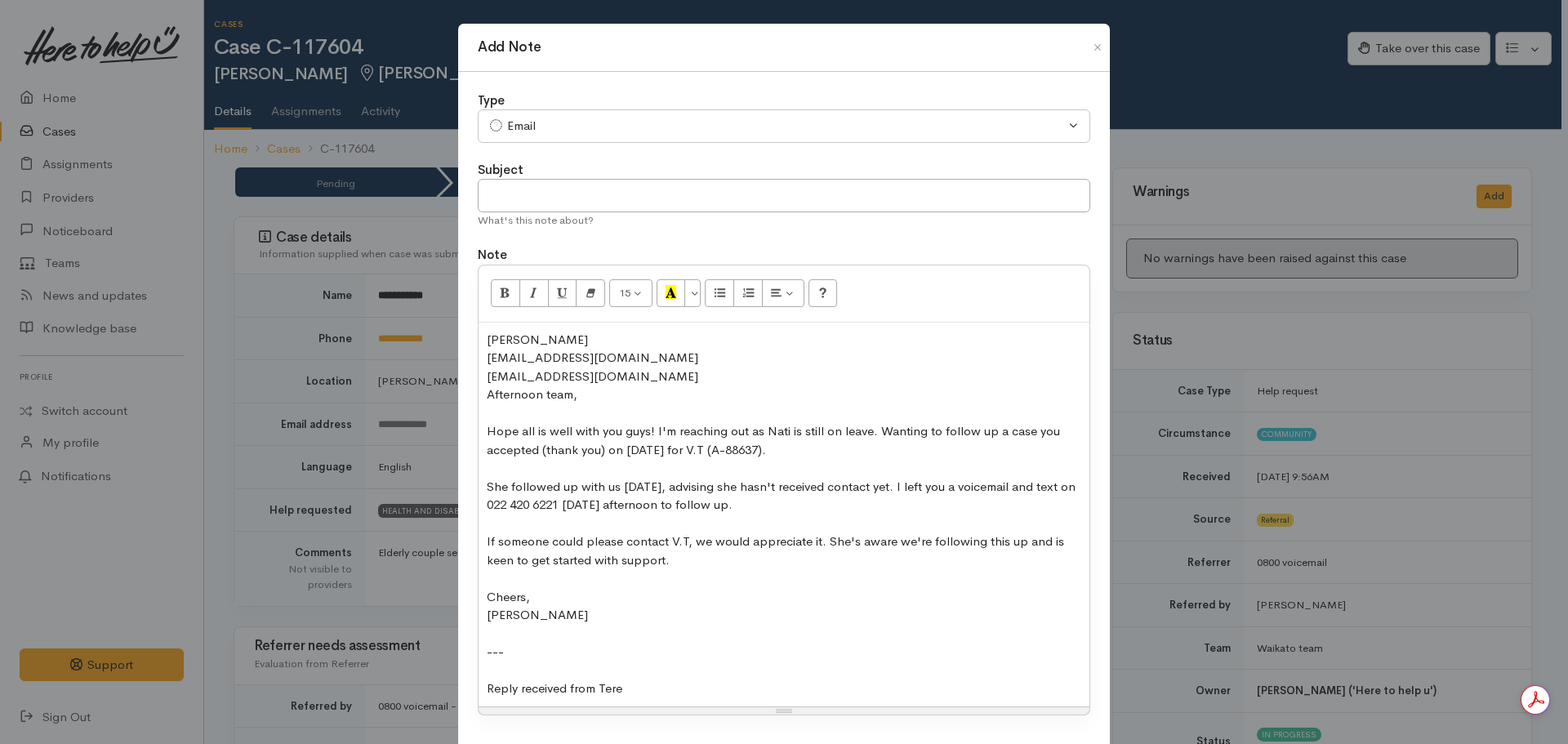
click at [638, 692] on div "Reply received from Tere" at bounding box center [784, 689] width 595 height 18
click at [819, 689] on div "Reply received from clinical director (Terereawai) stating:" at bounding box center [784, 689] width 595 height 18
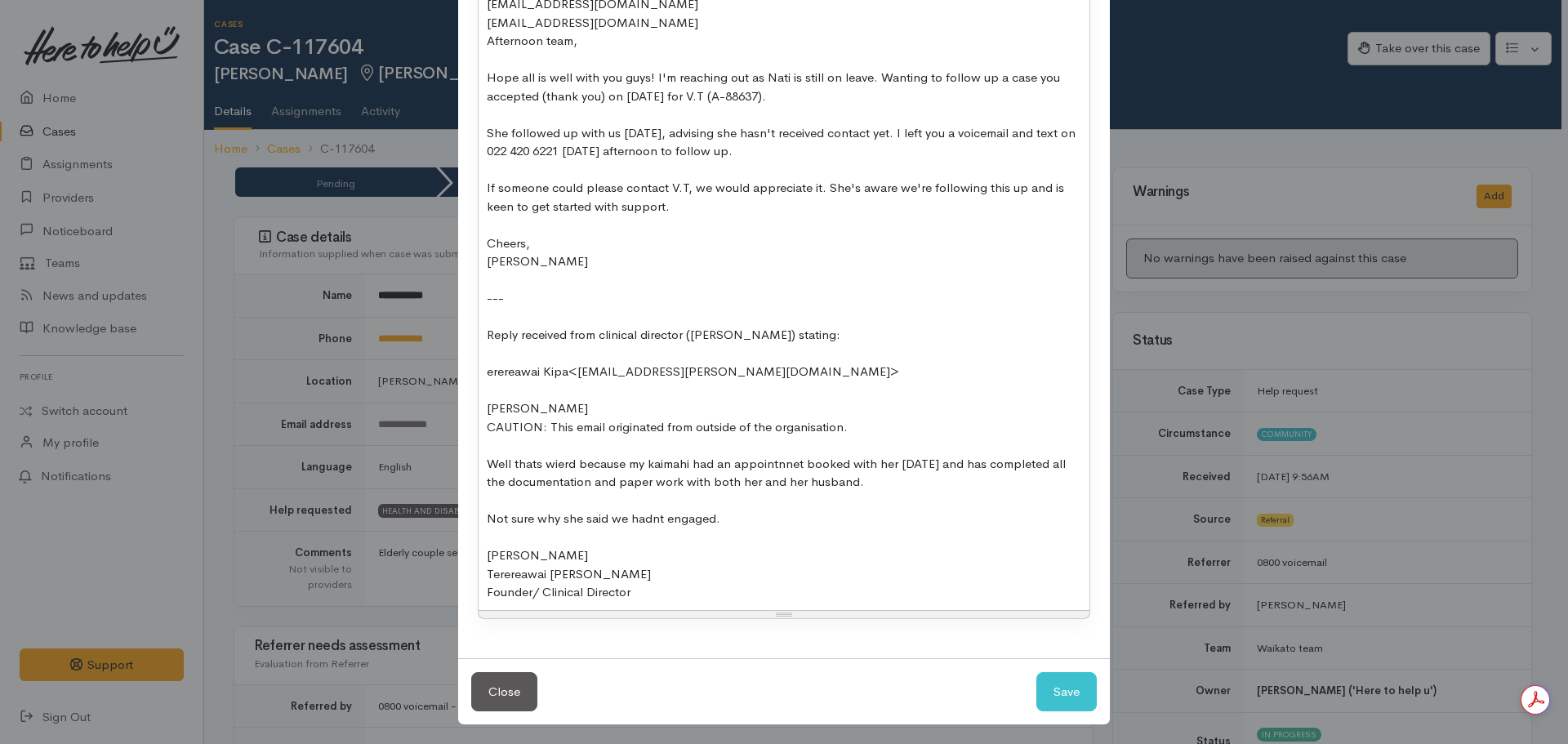
scroll to position [356, 0]
click at [482, 375] on div "Nicole Rusk ​chairperson@tengakauakiwa.com​ ​info@tengakauakiwa.com​ Afternoon …" at bounding box center [784, 288] width 611 height 641
click at [482, 404] on div "Nicole Rusk ​chairperson@tengakauakiwa.com​ ​info@tengakauakiwa.com​ Afternoon …" at bounding box center [784, 288] width 611 height 641
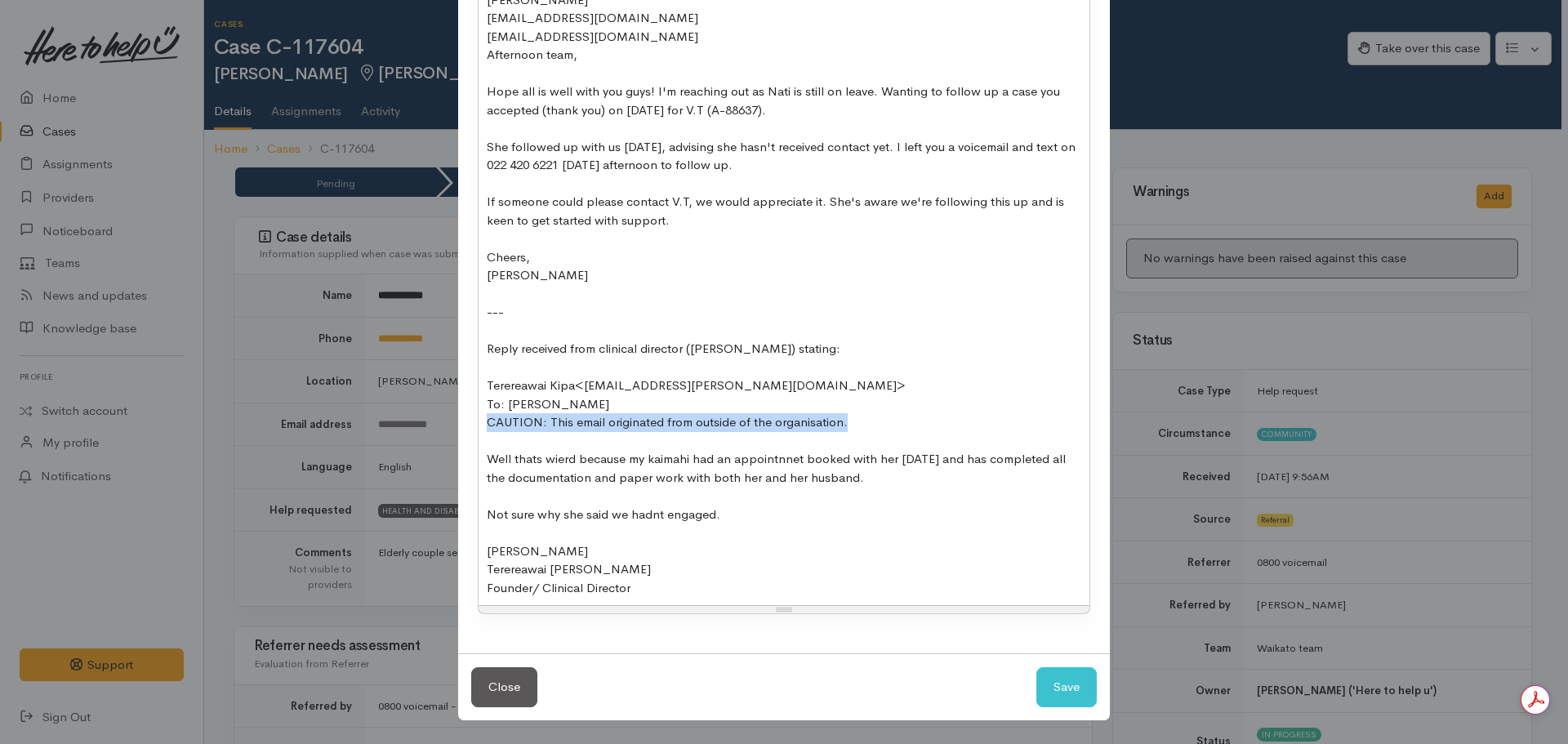
drag, startPoint x: 865, startPoint y: 419, endPoint x: 472, endPoint y: 425, distance: 393.0
click at [472, 425] on div "Type Correspondence Discussion Email Note Phone call SMS text message Email Sub…" at bounding box center [784, 193] width 652 height 922
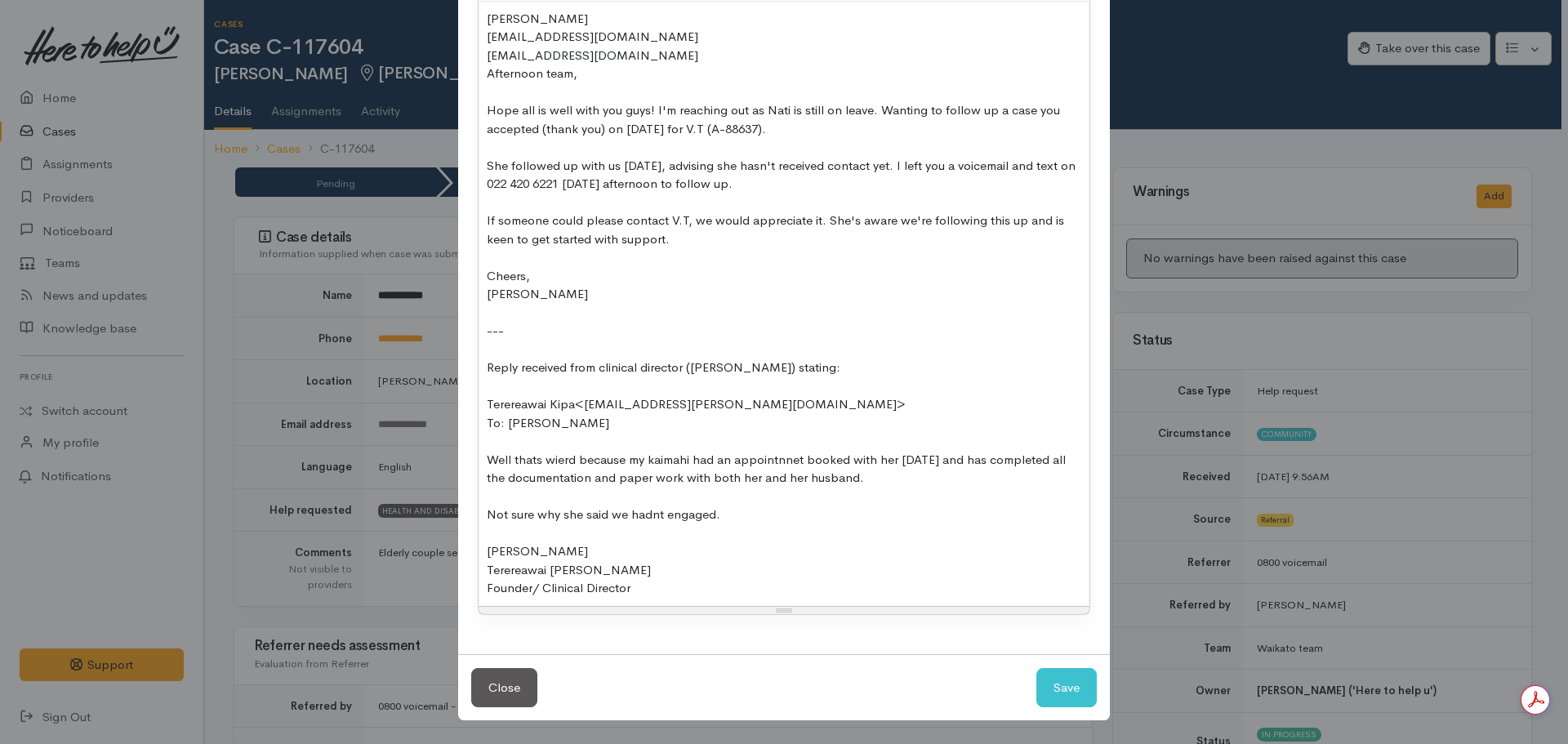
scroll to position [321, 0]
click at [654, 581] on div "Founder/ Clinical Director" at bounding box center [784, 588] width 595 height 18
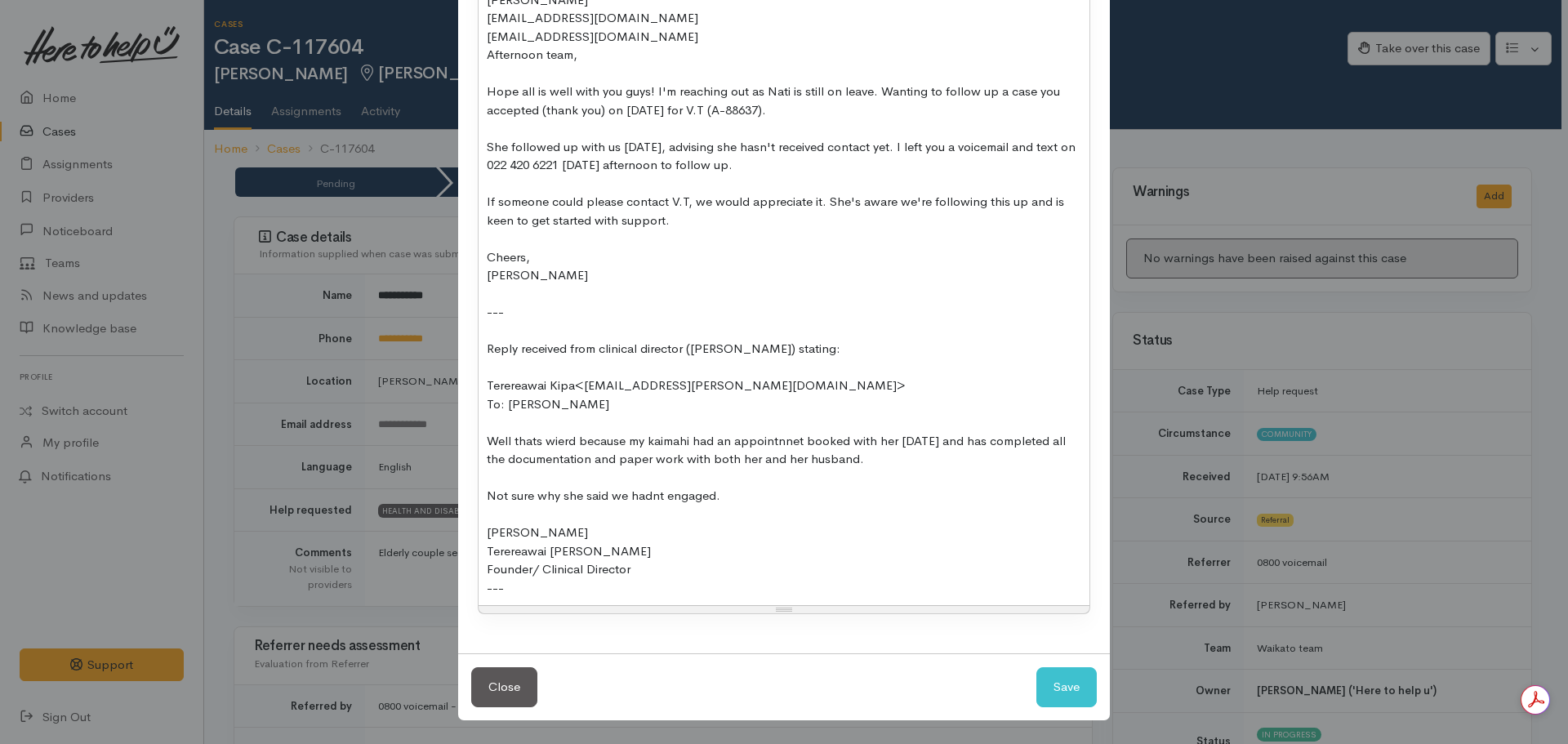
scroll to position [356, 0]
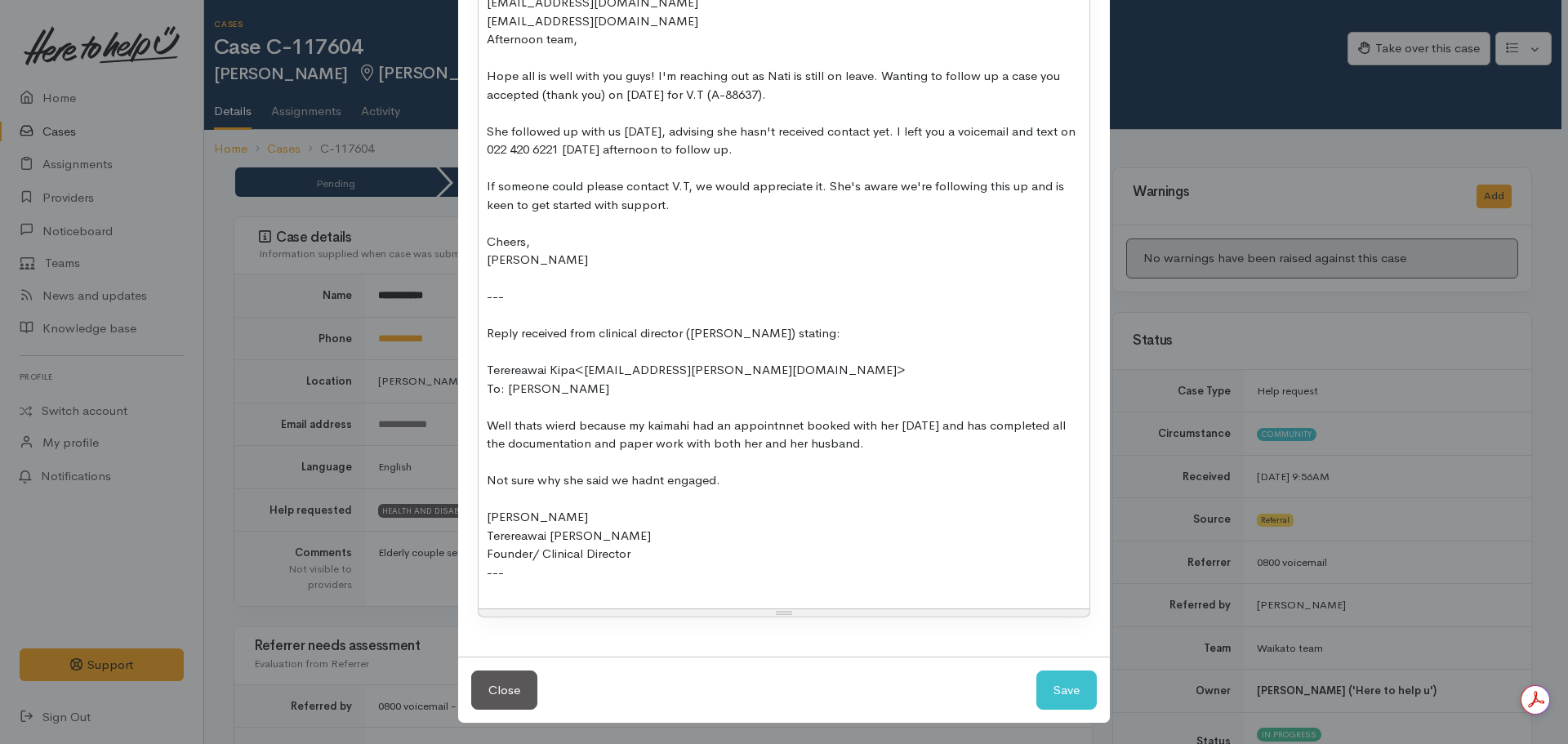
click at [479, 570] on div "Nicole Rusk ​chairperson@tengakauakiwa.com​ ​info@tengakauakiwa.com​ Afternoon …" at bounding box center [784, 288] width 611 height 641
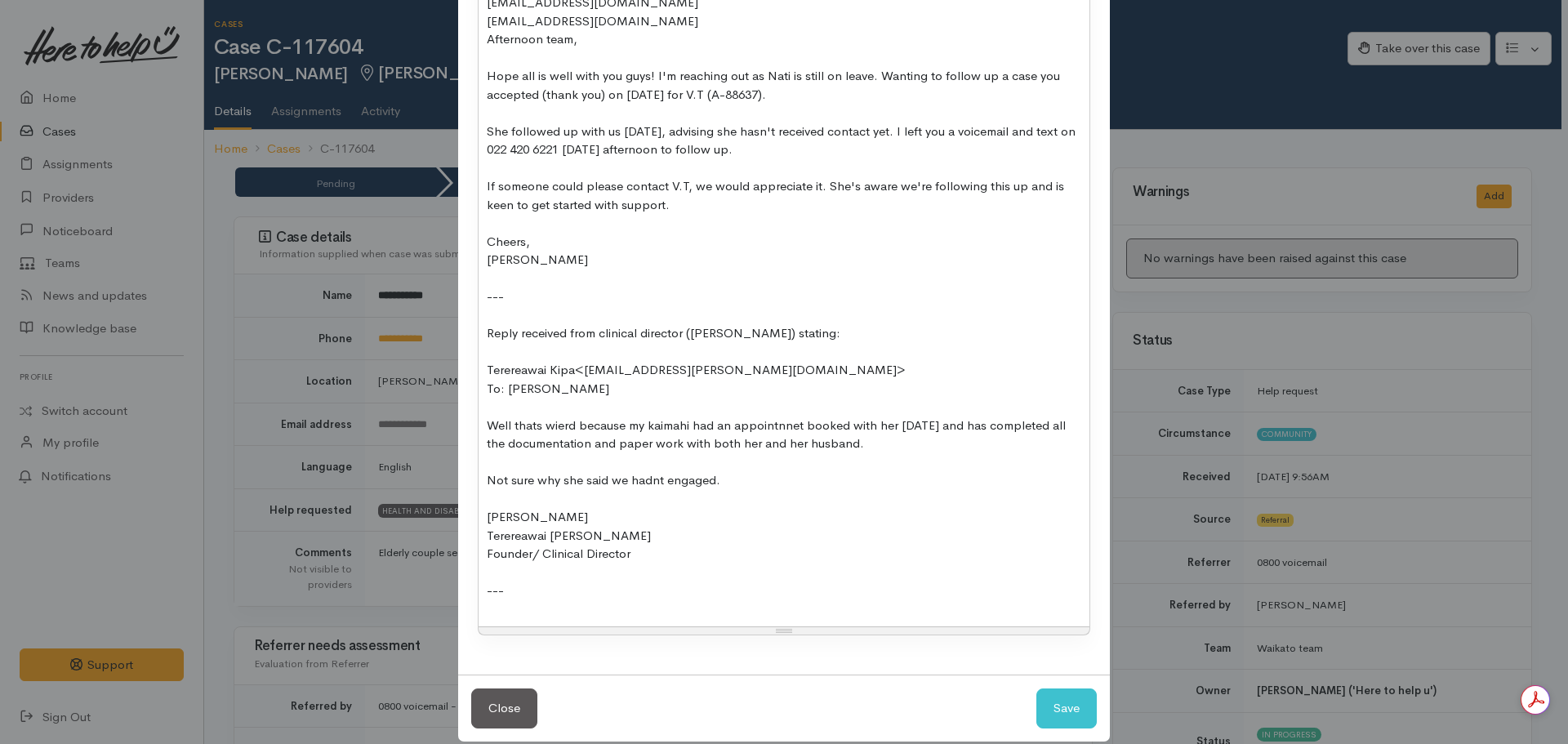
click at [487, 613] on div at bounding box center [784, 609] width 595 height 18
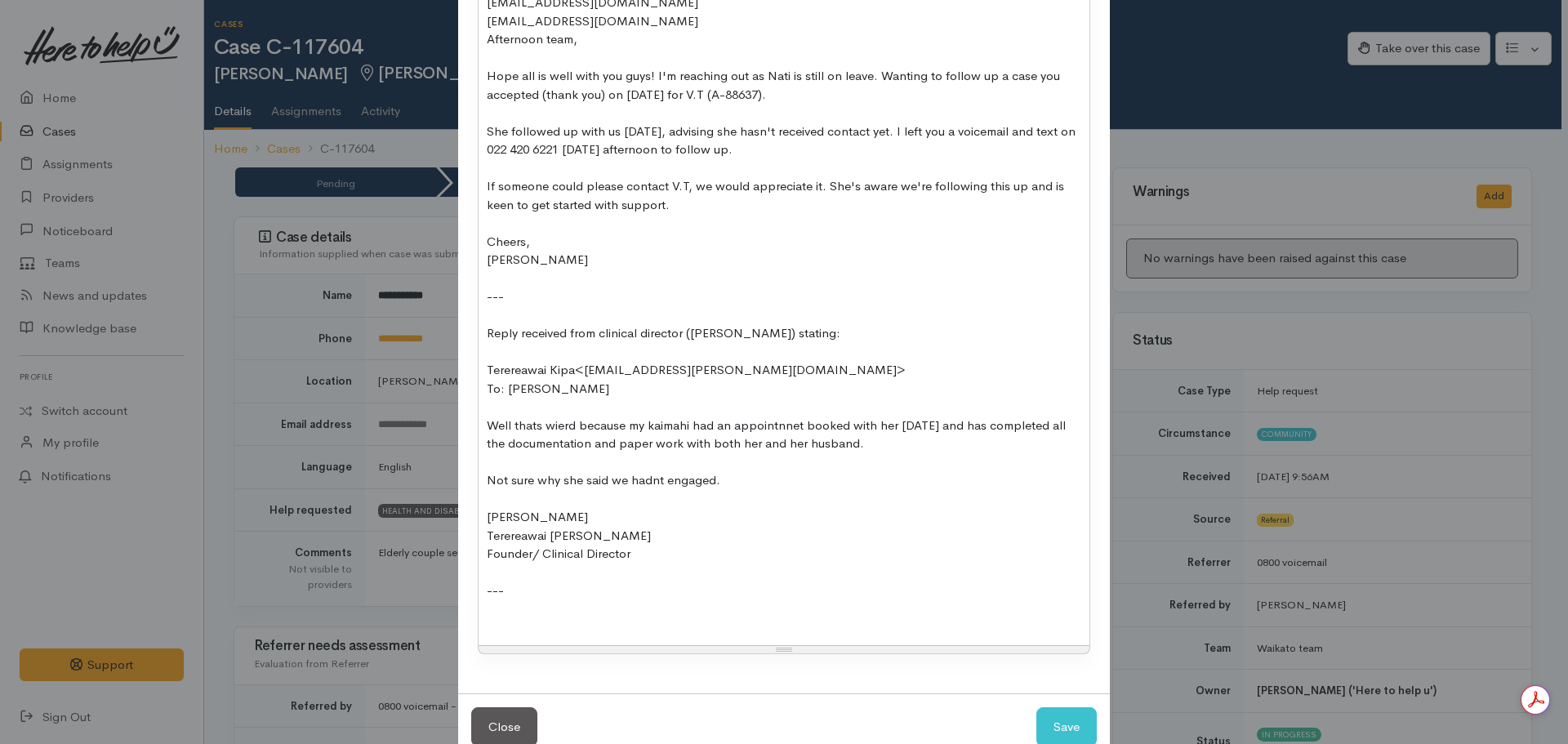
click at [500, 629] on div at bounding box center [784, 627] width 595 height 18
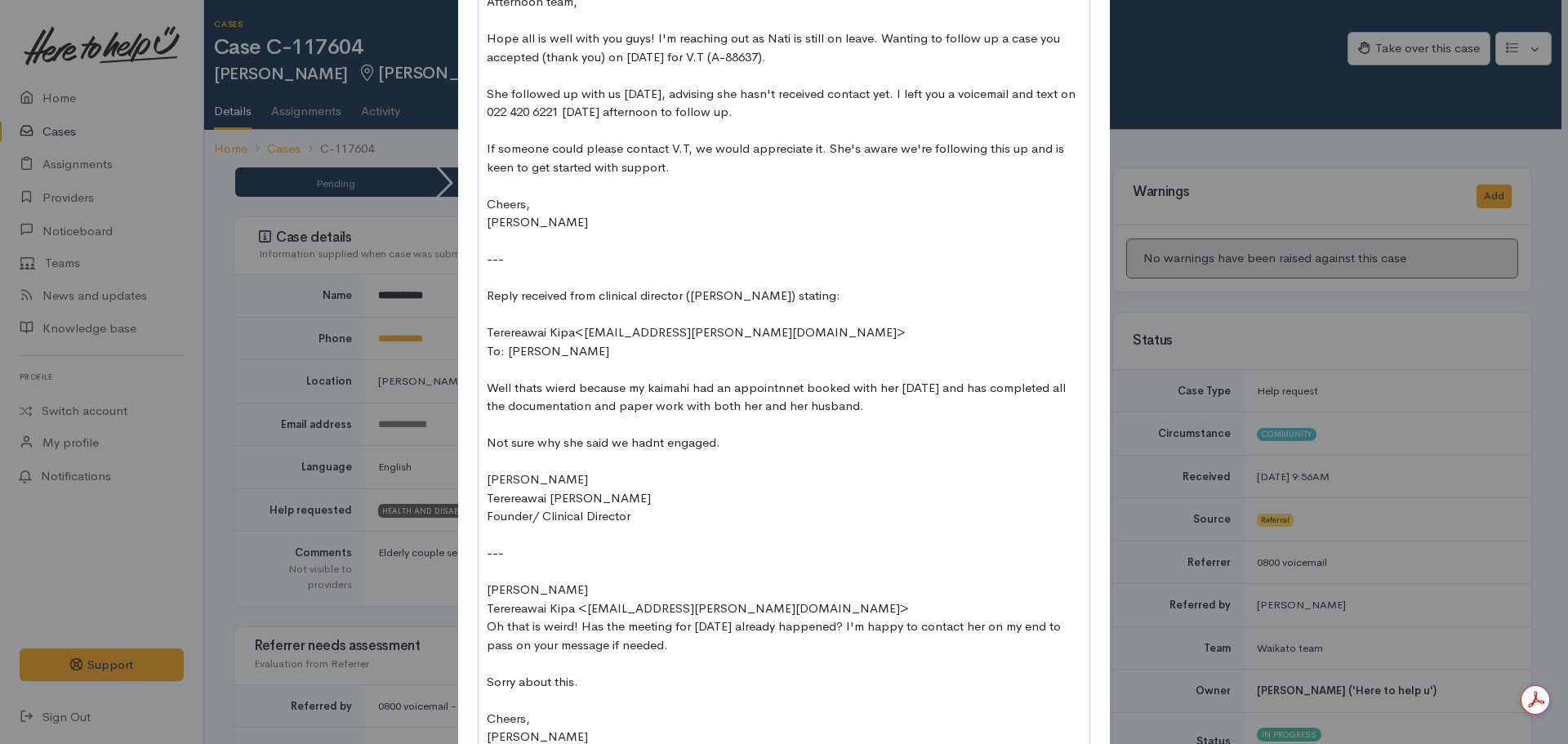
scroll to position [542, 0]
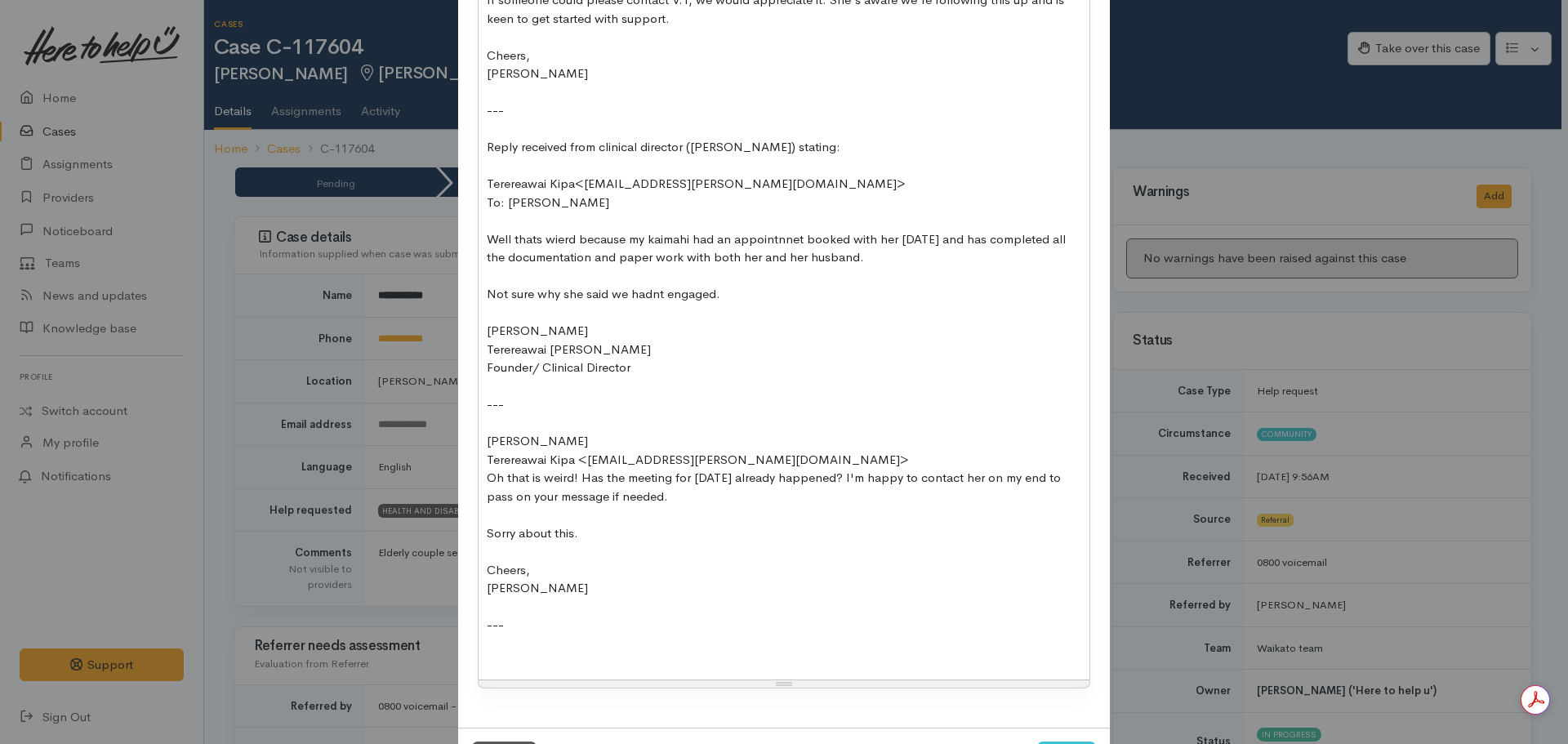
click at [487, 666] on div at bounding box center [784, 662] width 595 height 18
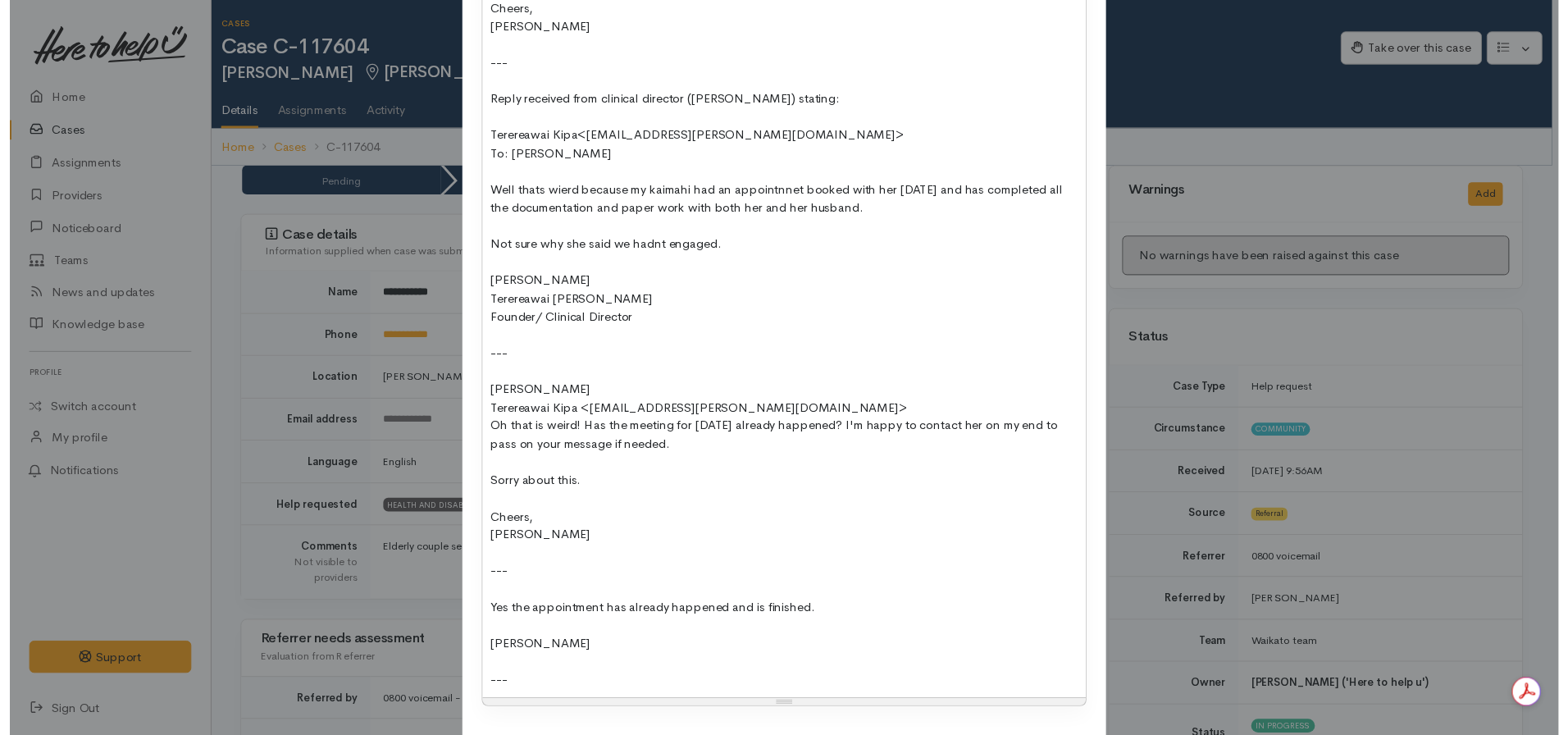
scroll to position [691, 0]
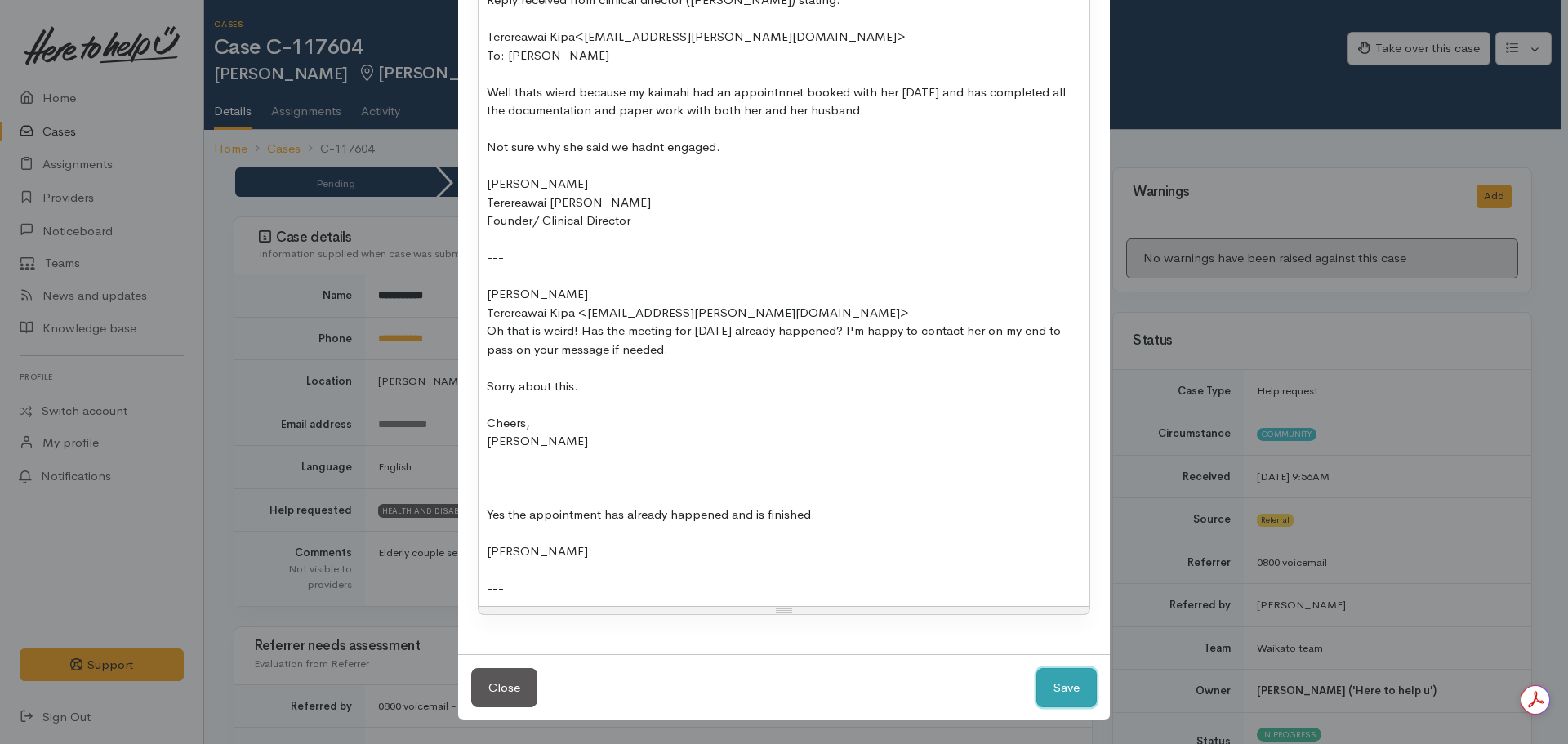
click at [1053, 681] on button "Save" at bounding box center [1066, 688] width 60 height 40
select select "1"
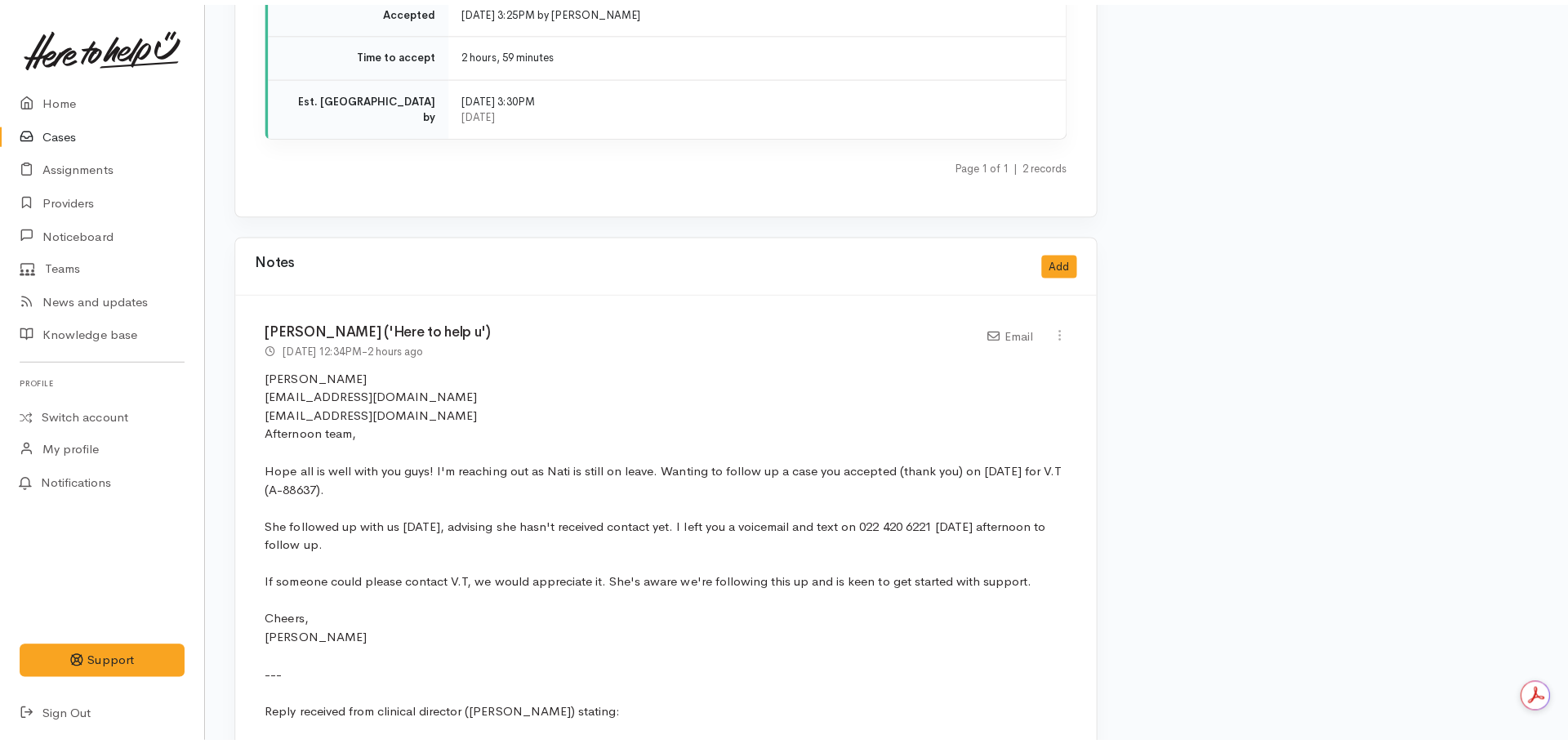
scroll to position [2954, 0]
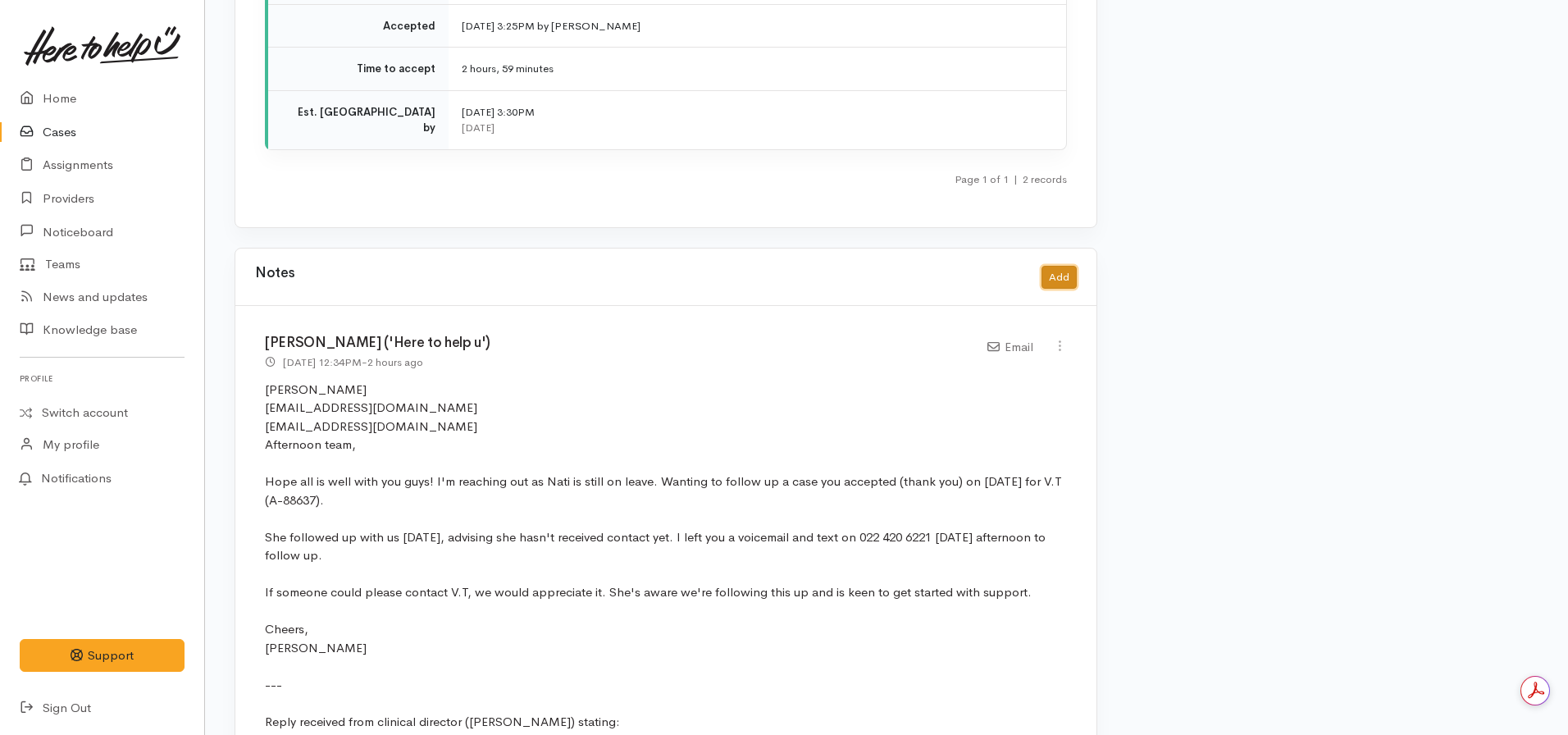
click at [1058, 265] on button "Add" at bounding box center [1059, 277] width 35 height 23
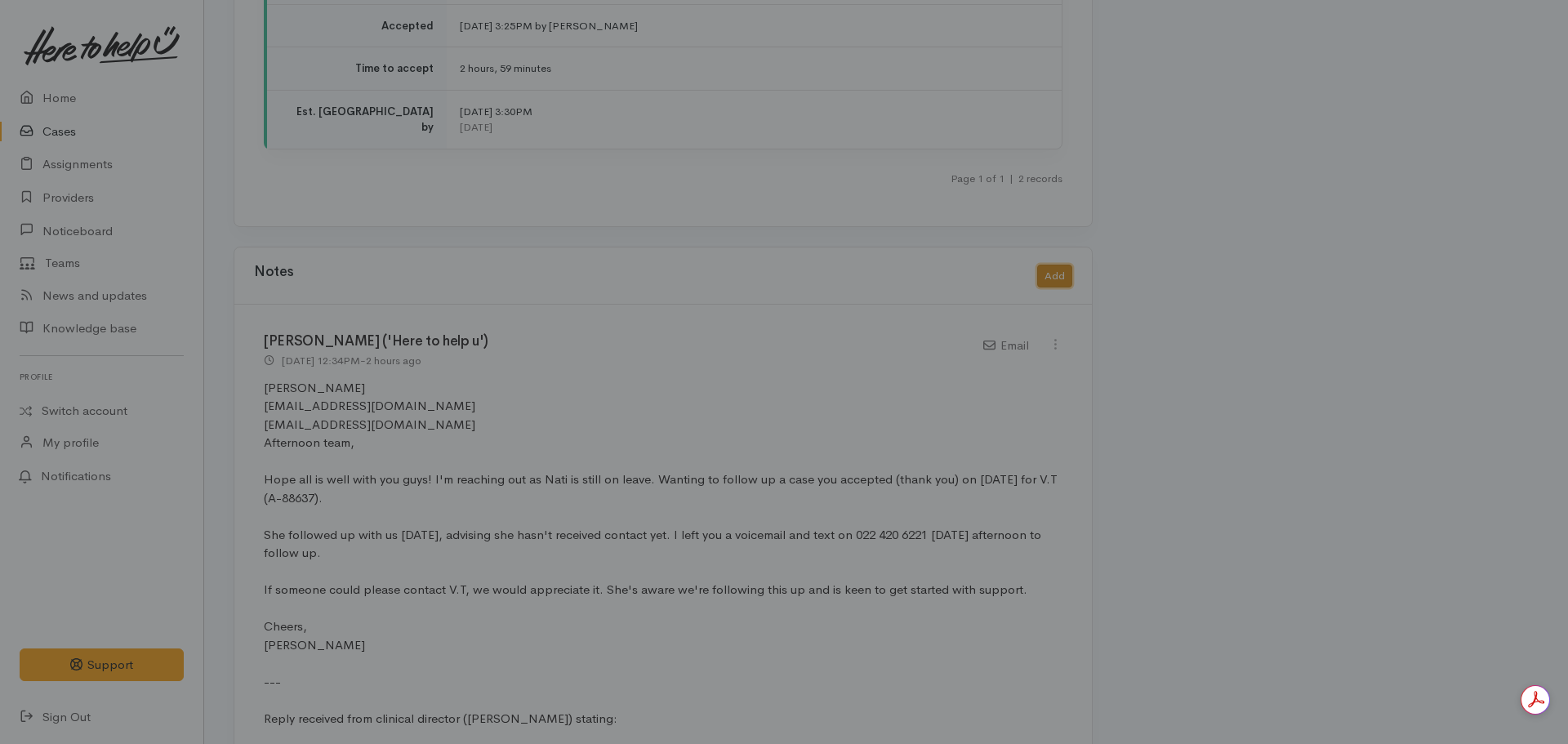
scroll to position [0, 0]
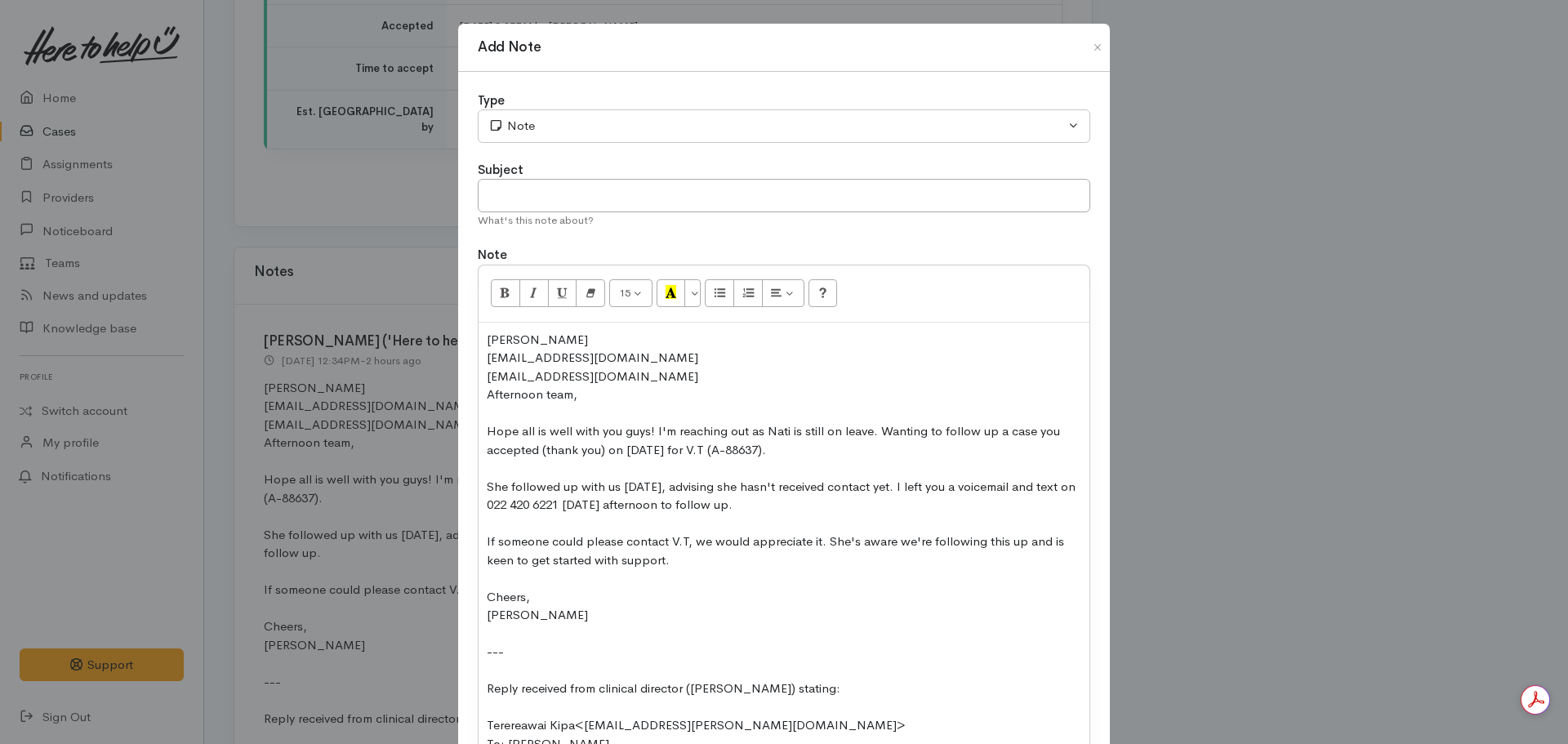
click at [661, 433] on div "Hope all is well with you guys! I'm reaching out as Nati is still on leave. Wan…" at bounding box center [784, 441] width 595 height 37
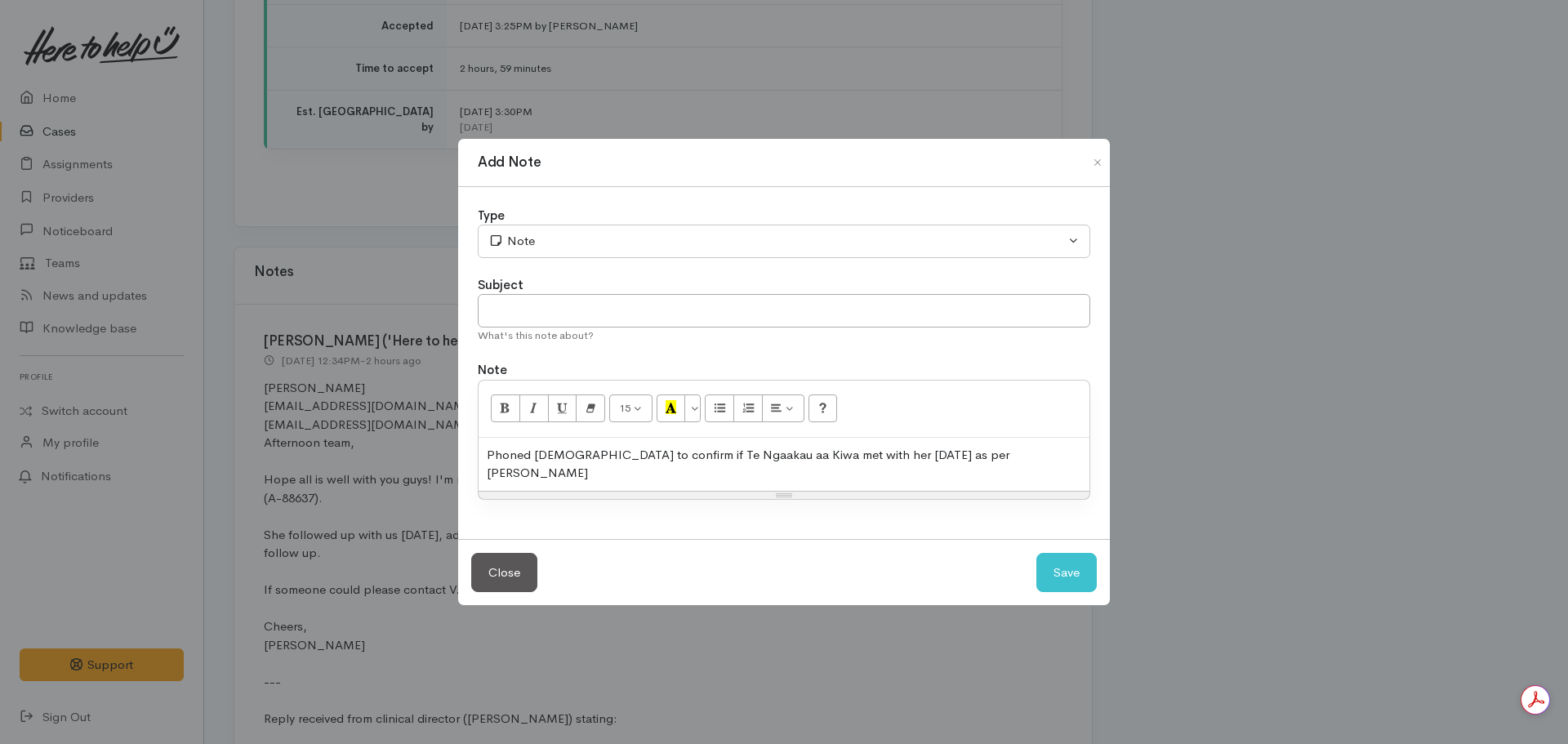
click at [851, 469] on div "Phoned Veda to confirm if Te Ngaakau aa Kiwa met with her today as per Terereaw…" at bounding box center [784, 464] width 611 height 53
click at [979, 467] on div "Phoned Veda to confirm if Te Ngaakau aa Kiwa met with her today (as per Tererea…" at bounding box center [784, 464] width 611 height 53
click at [1016, 459] on div "Phoned Veda to confirm if Te Ngaakau aa Kiwa met with her today (as per Tererea…" at bounding box center [784, 464] width 611 height 53
click at [580, 474] on div "Phoned Veda to confirm if Te Ngaakau aa Kiwa met with her today (as per Tererea…" at bounding box center [784, 464] width 611 height 53
click at [680, 483] on div "Phoned Veda to confirm if Te Ngaakau aa Kiwa met with her today (as per Tererea…" at bounding box center [784, 464] width 611 height 53
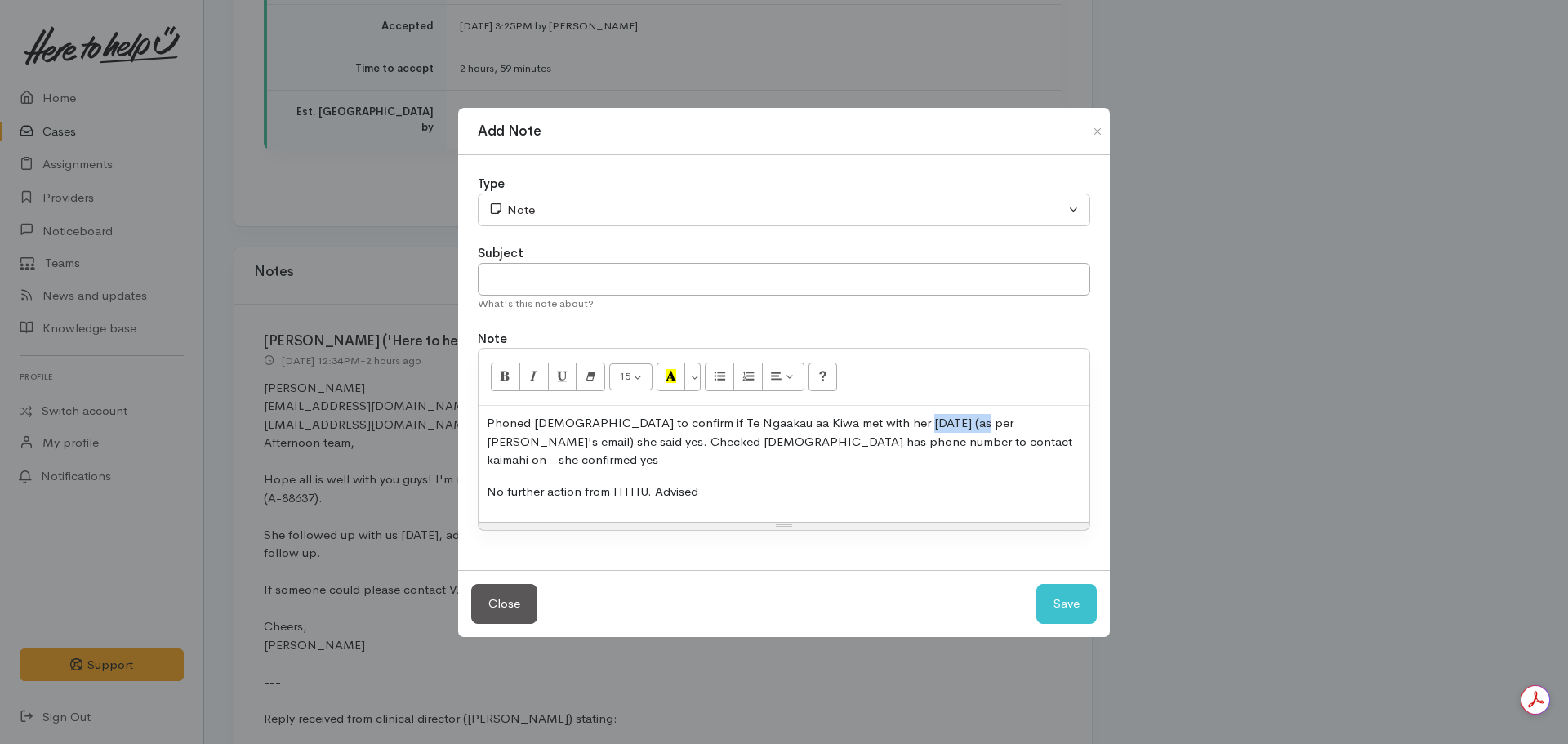
drag, startPoint x: 950, startPoint y: 435, endPoint x: 893, endPoint y: 441, distance: 57.3
click at [893, 441] on p "Phoned Veda to confirm if Te Ngaakau aa Kiwa met with her today (as per Tererea…" at bounding box center [784, 442] width 595 height 55
copy p "Terereawai"
click at [725, 484] on p "No further action from HTHU. Advised" at bounding box center [784, 491] width 595 height 18
click at [579, 296] on input "text" at bounding box center [784, 280] width 612 height 34
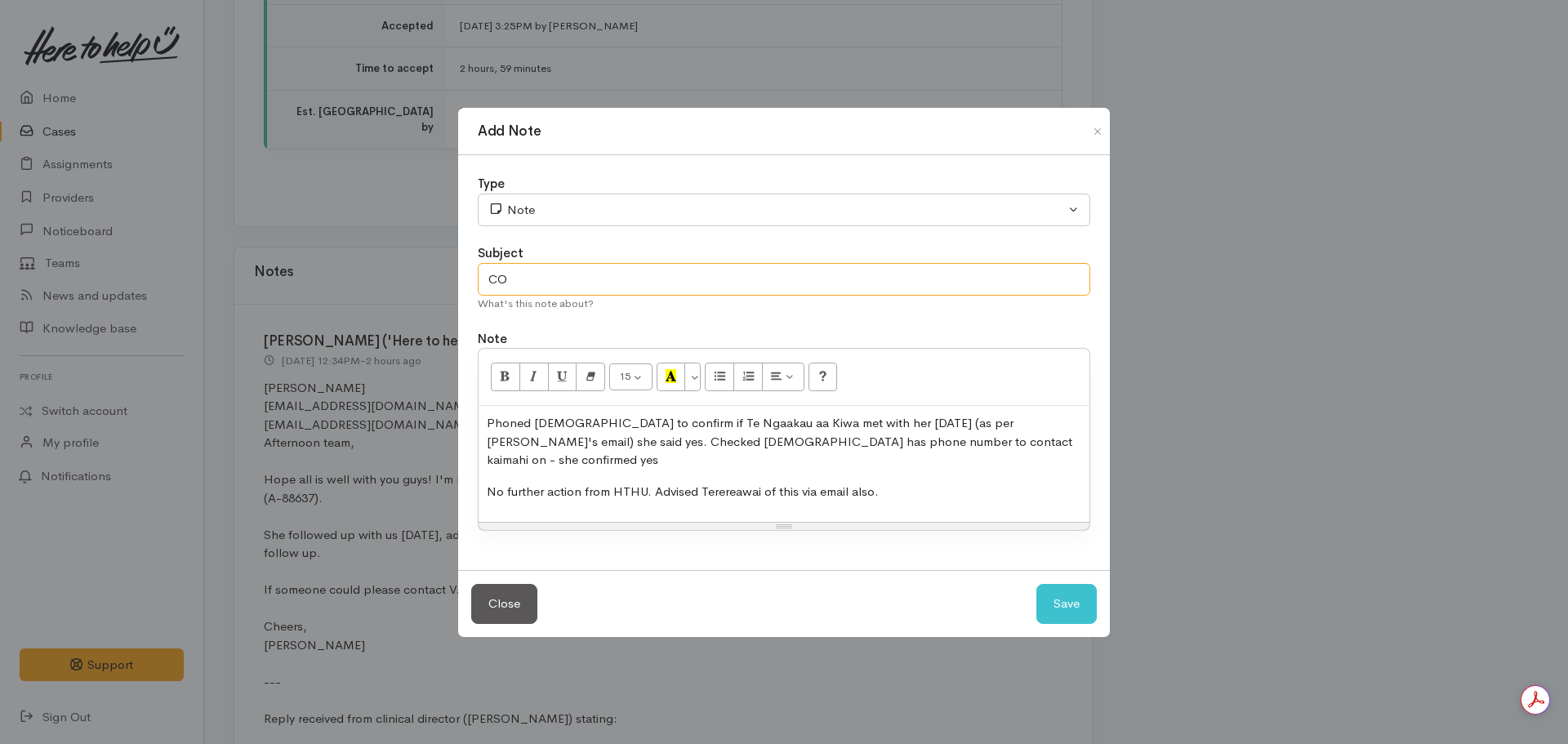
type input "C"
click at [630, 277] on input "Confied" at bounding box center [784, 280] width 612 height 34
type input "Confirmed"
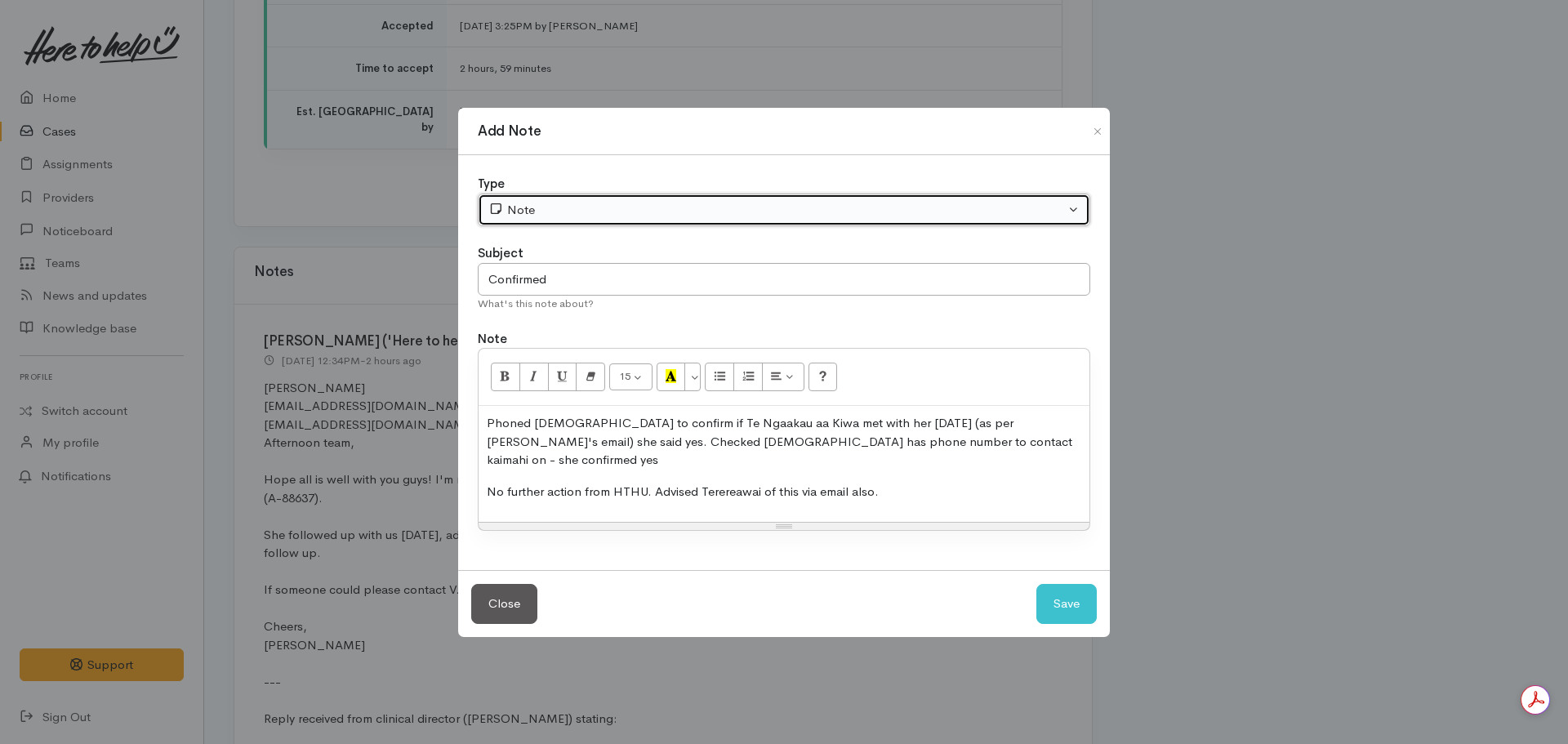
click at [575, 206] on button "Note" at bounding box center [784, 210] width 612 height 34
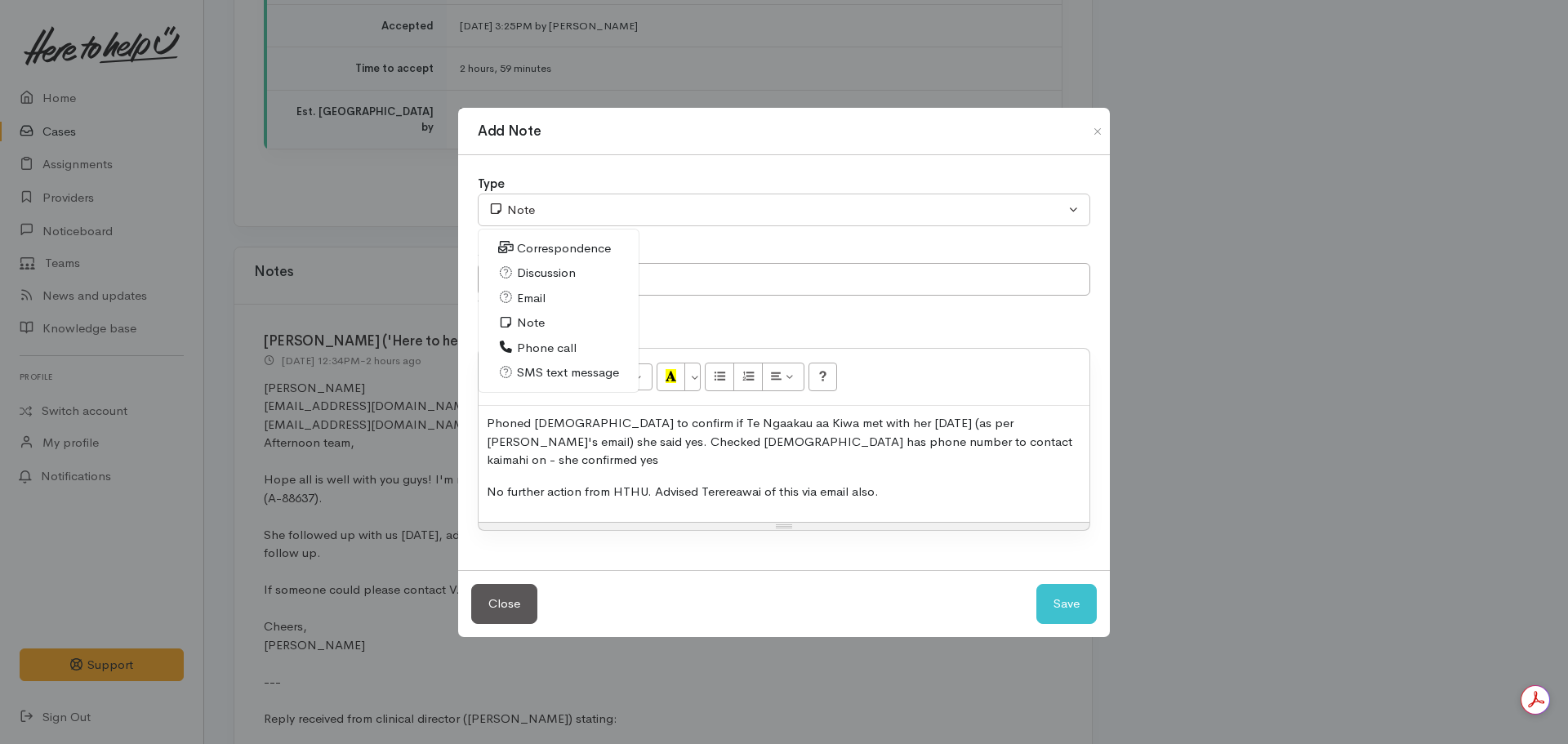
click at [555, 351] on span "Phone call" at bounding box center [547, 348] width 60 height 18
select select "3"
click at [596, 294] on input "Confirmed" at bounding box center [784, 280] width 612 height 34
type input "Confirmed contact made - first appointment held"
click at [1036, 584] on button "Save" at bounding box center [1066, 604] width 60 height 40
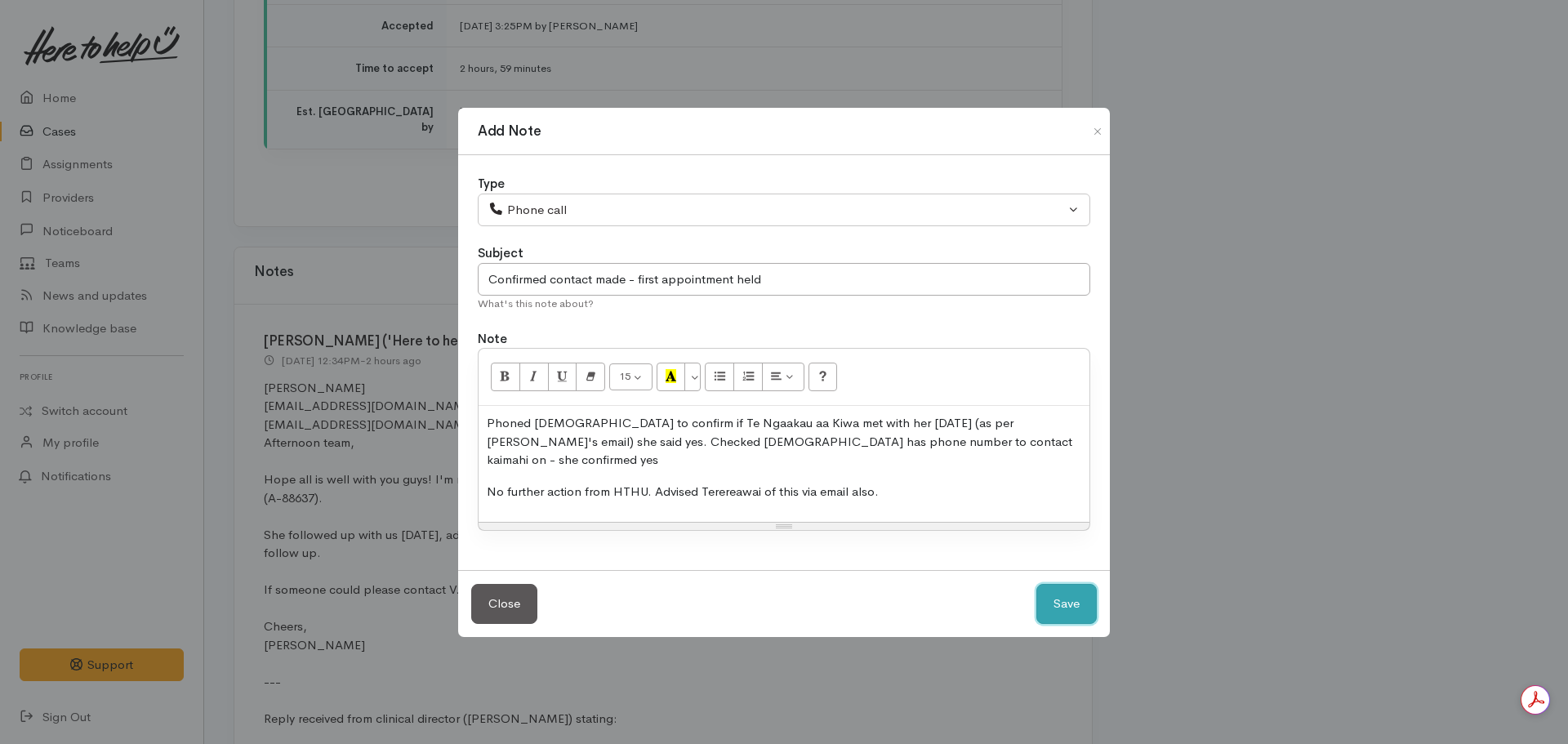
select select "1"
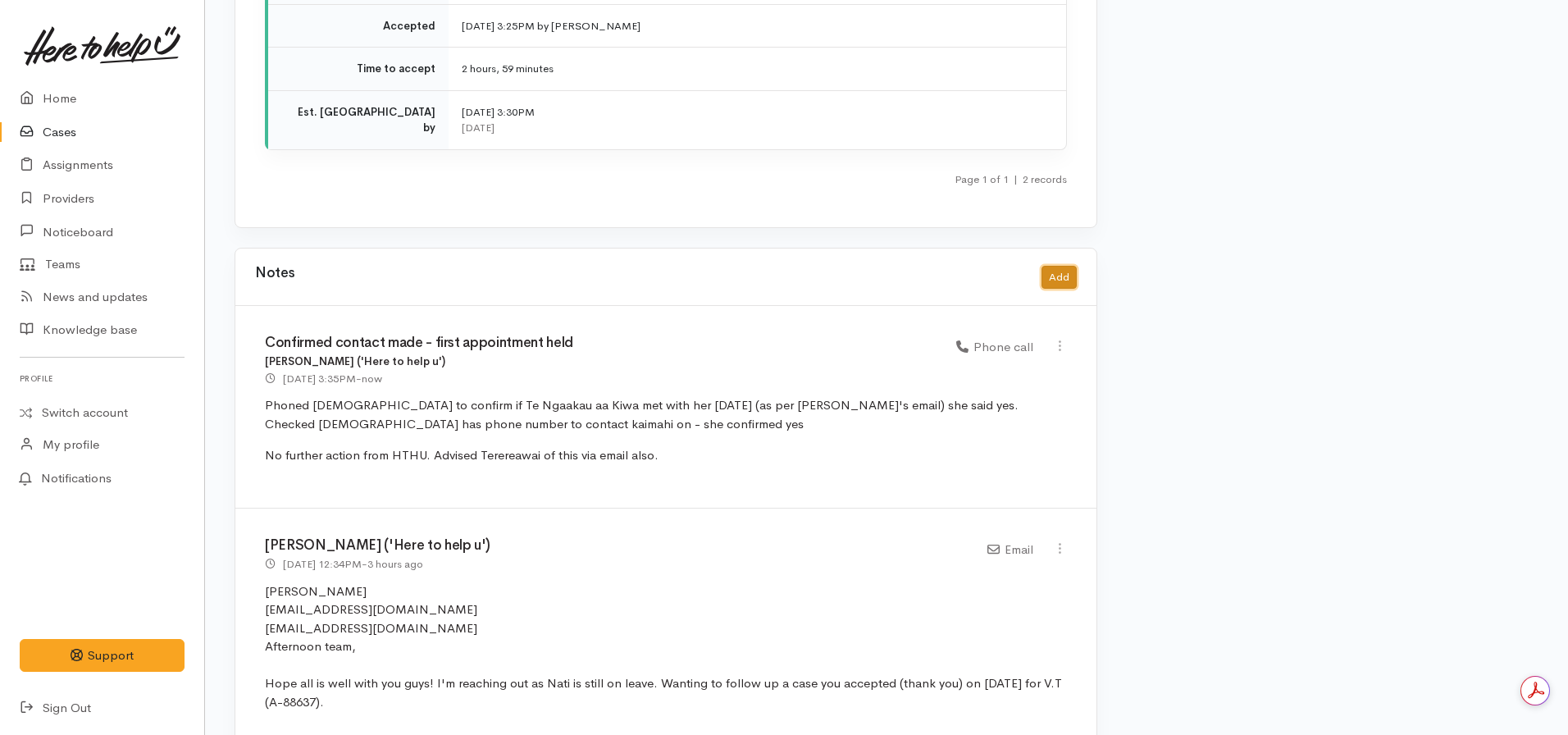
click at [1053, 266] on button "Add" at bounding box center [1059, 277] width 35 height 23
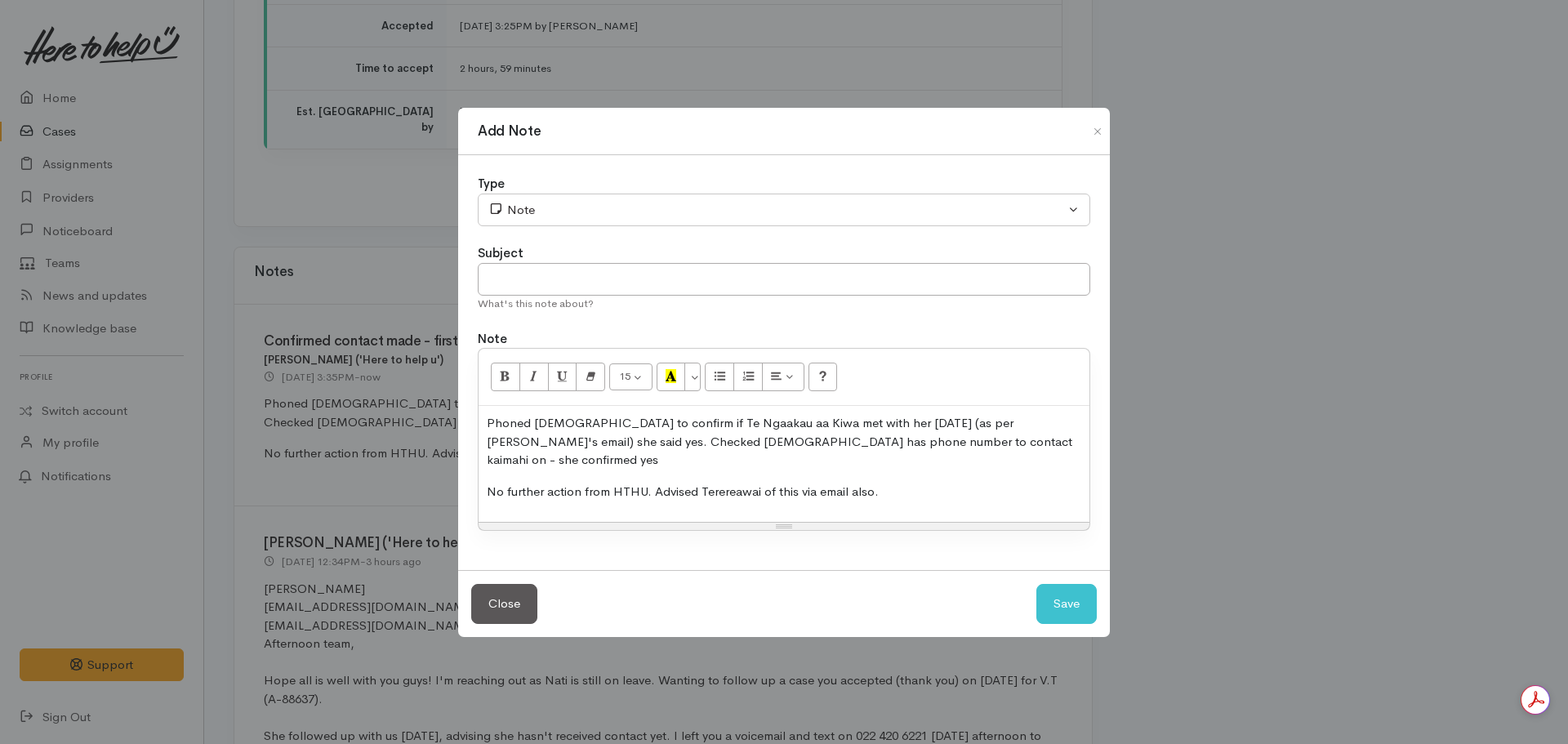
click at [909, 485] on p "No further action from HTHU. Advised Terereawai of this via email also." at bounding box center [784, 491] width 595 height 18
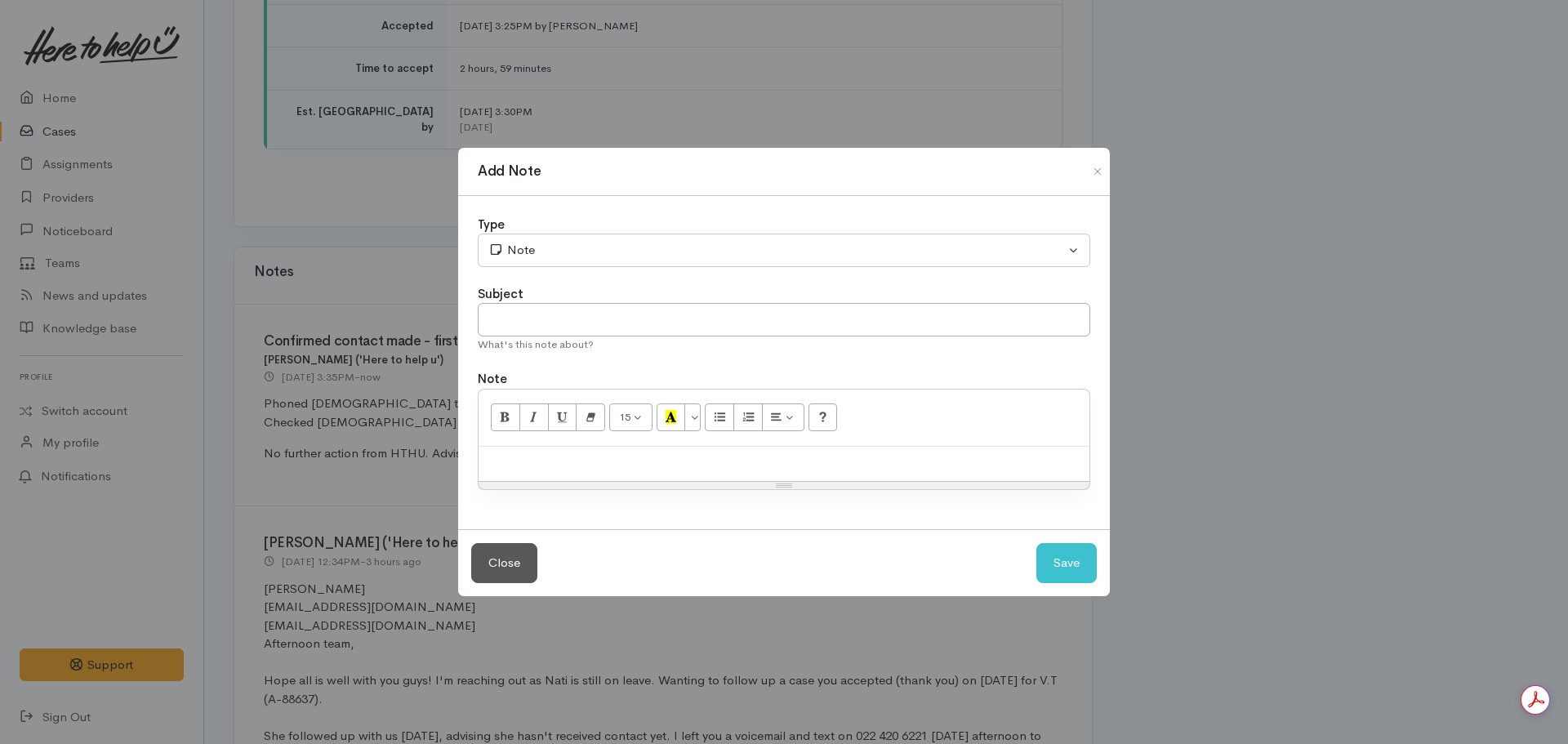
click at [549, 454] on div at bounding box center [784, 464] width 611 height 35
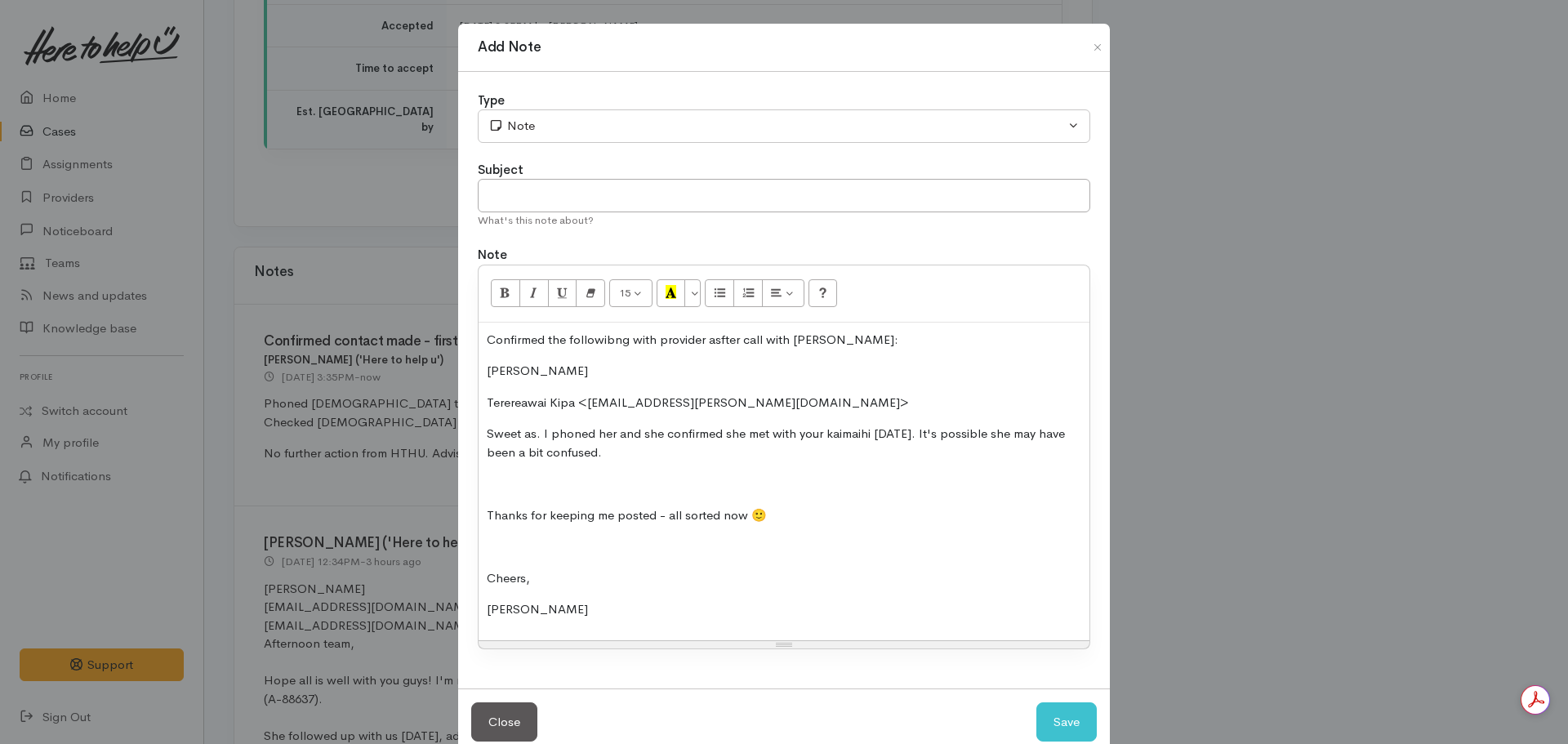
click at [711, 341] on p "Confirmed the followibng with provider asfter call with Veda:" at bounding box center [784, 340] width 595 height 18
click at [610, 343] on p "Confirmed the followibng with provider after call with Veda:" at bounding box center [784, 340] width 595 height 18
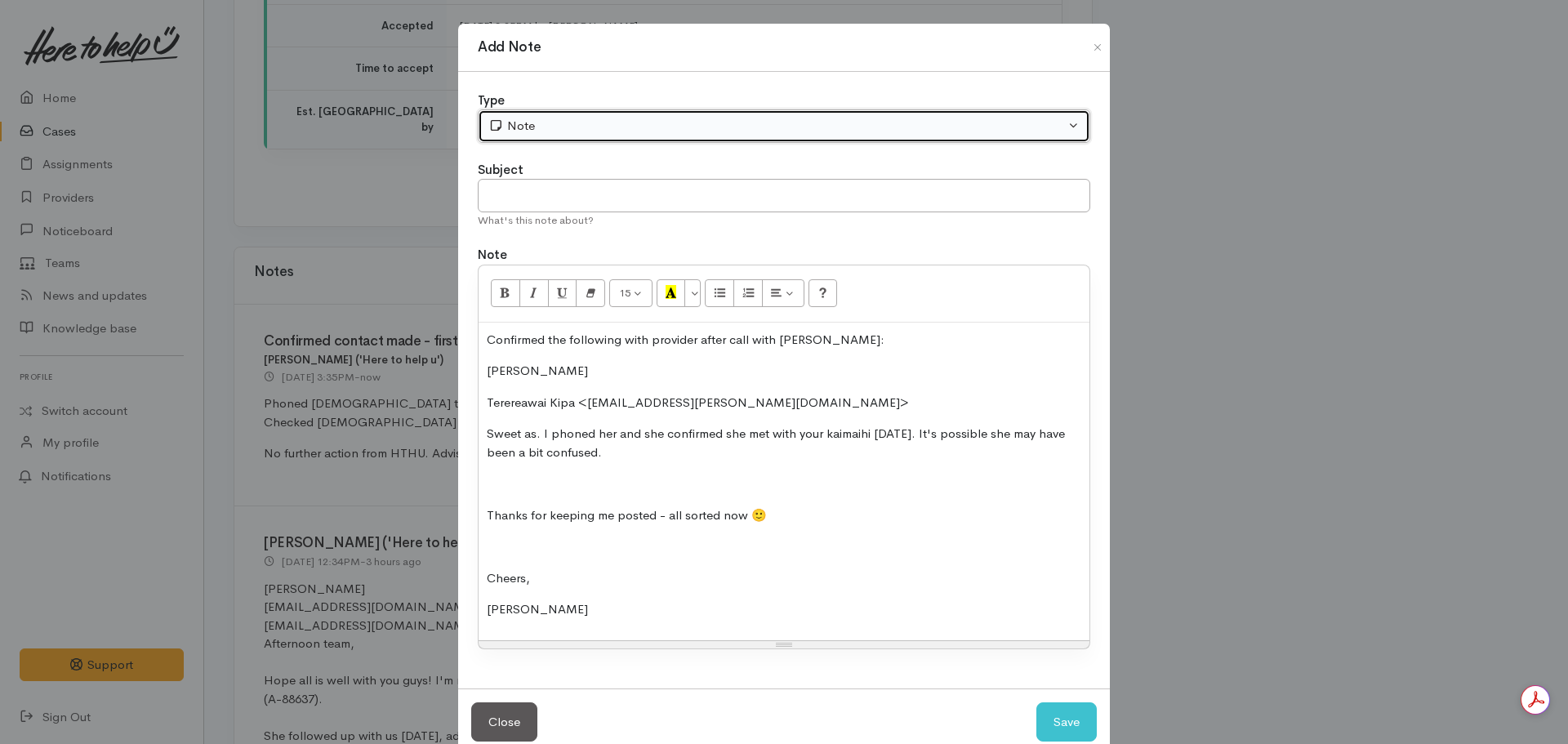
click at [540, 140] on button "Note" at bounding box center [784, 126] width 612 height 34
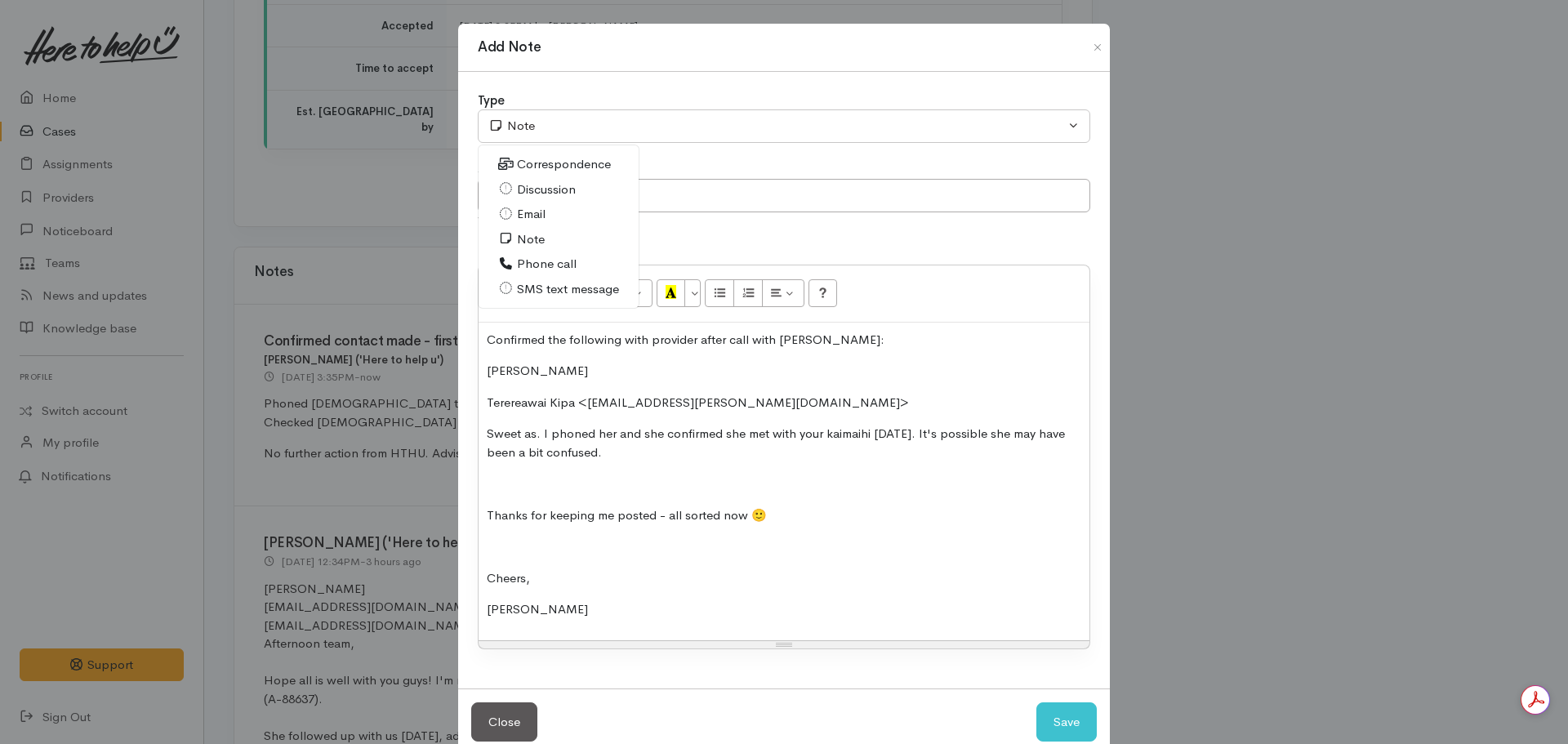
click at [549, 207] on link "Email" at bounding box center [558, 214] width 160 height 25
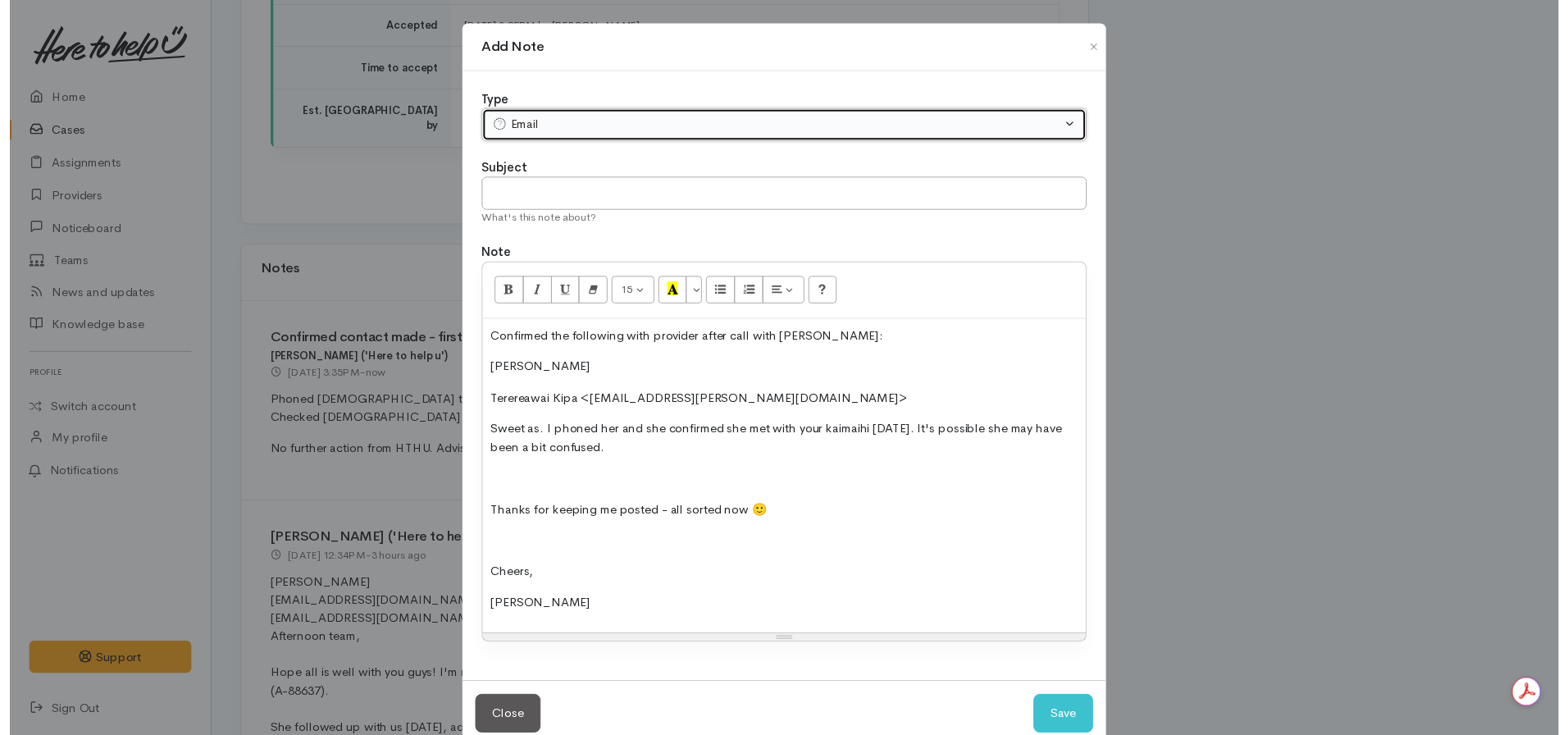
scroll to position [34, 0]
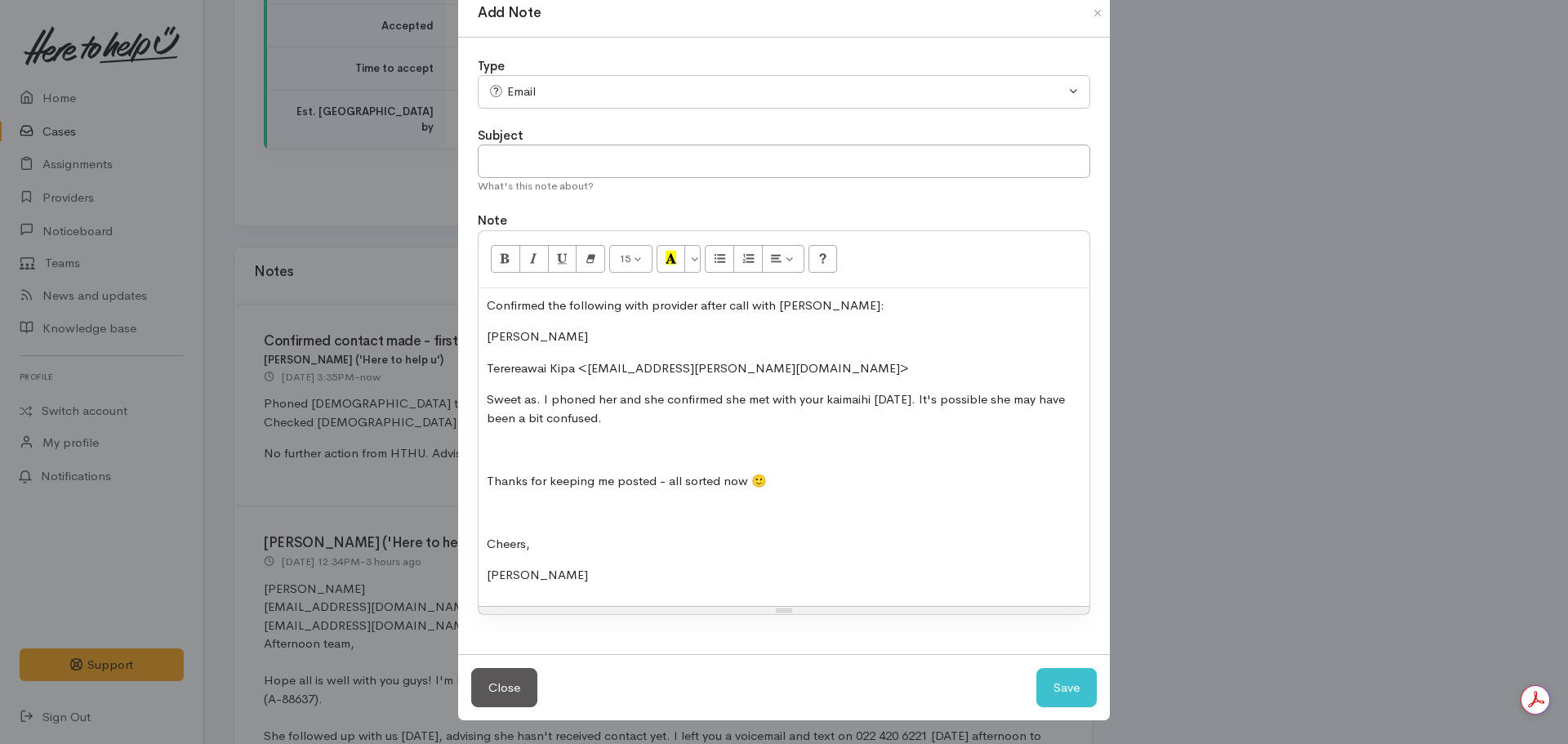
click at [487, 337] on p "Nicole Rusk" at bounding box center [784, 336] width 595 height 18
click at [480, 373] on div "Confirmed the following with provider after call with Veda: From: Nicole Rusk ​…" at bounding box center [784, 448] width 611 height 318
click at [478, 333] on div "Confirmed the following with provider after call with Veda: From: Nicole Rusk T…" at bounding box center [784, 448] width 611 height 318
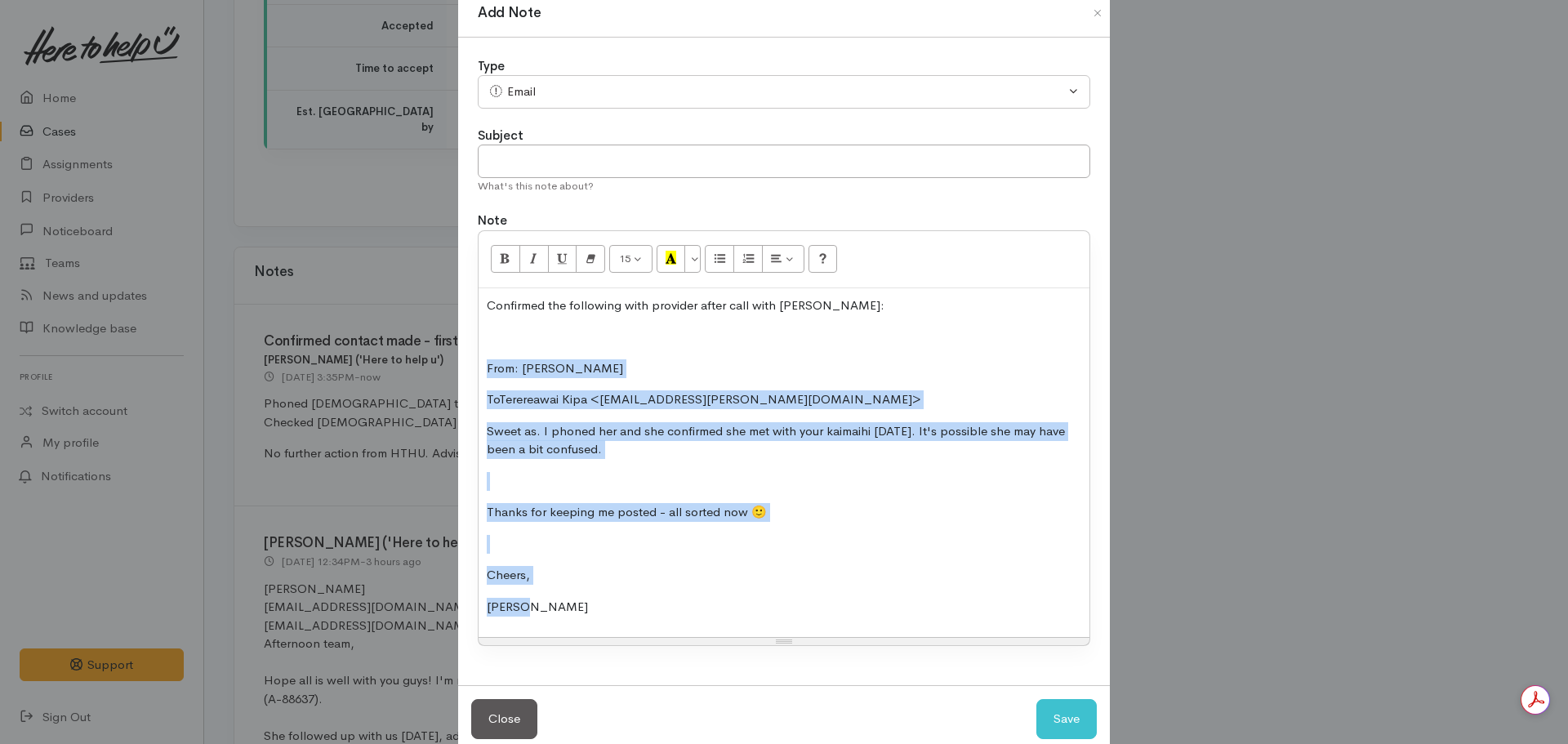
drag, startPoint x: 542, startPoint y: 604, endPoint x: 453, endPoint y: 363, distance: 256.9
click at [453, 363] on div "Add Note Type Correspondence Discussion Email Note Phone call SMS text message …" at bounding box center [784, 372] width 1568 height 744
click at [497, 409] on p "To​Terereawai Kipa <Terereawai.Kipa-Kearns@tengakauakiwa.com>​" at bounding box center [784, 399] width 595 height 18
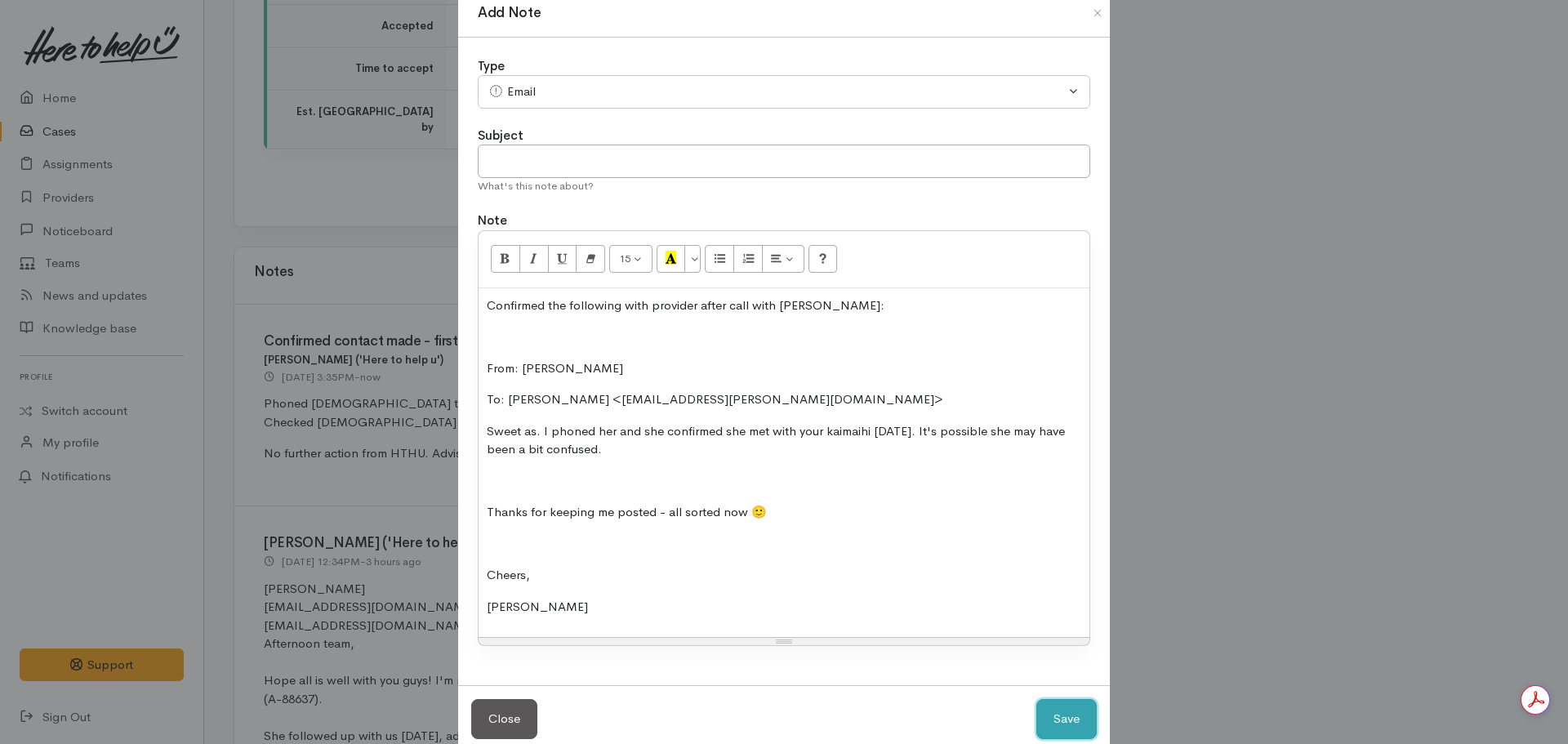
click at [1061, 723] on button "Save" at bounding box center [1066, 719] width 60 height 40
select select "1"
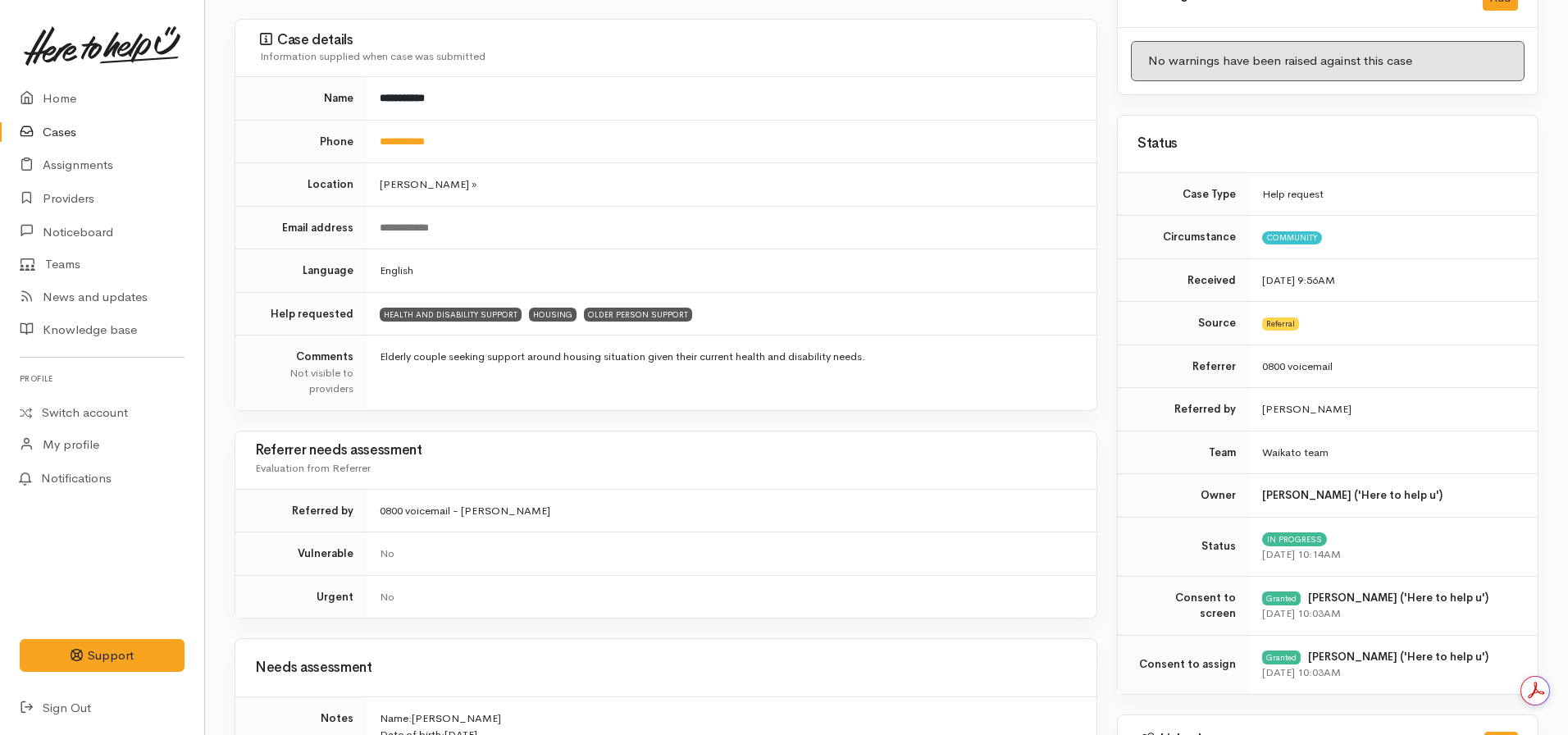
scroll to position [0, 0]
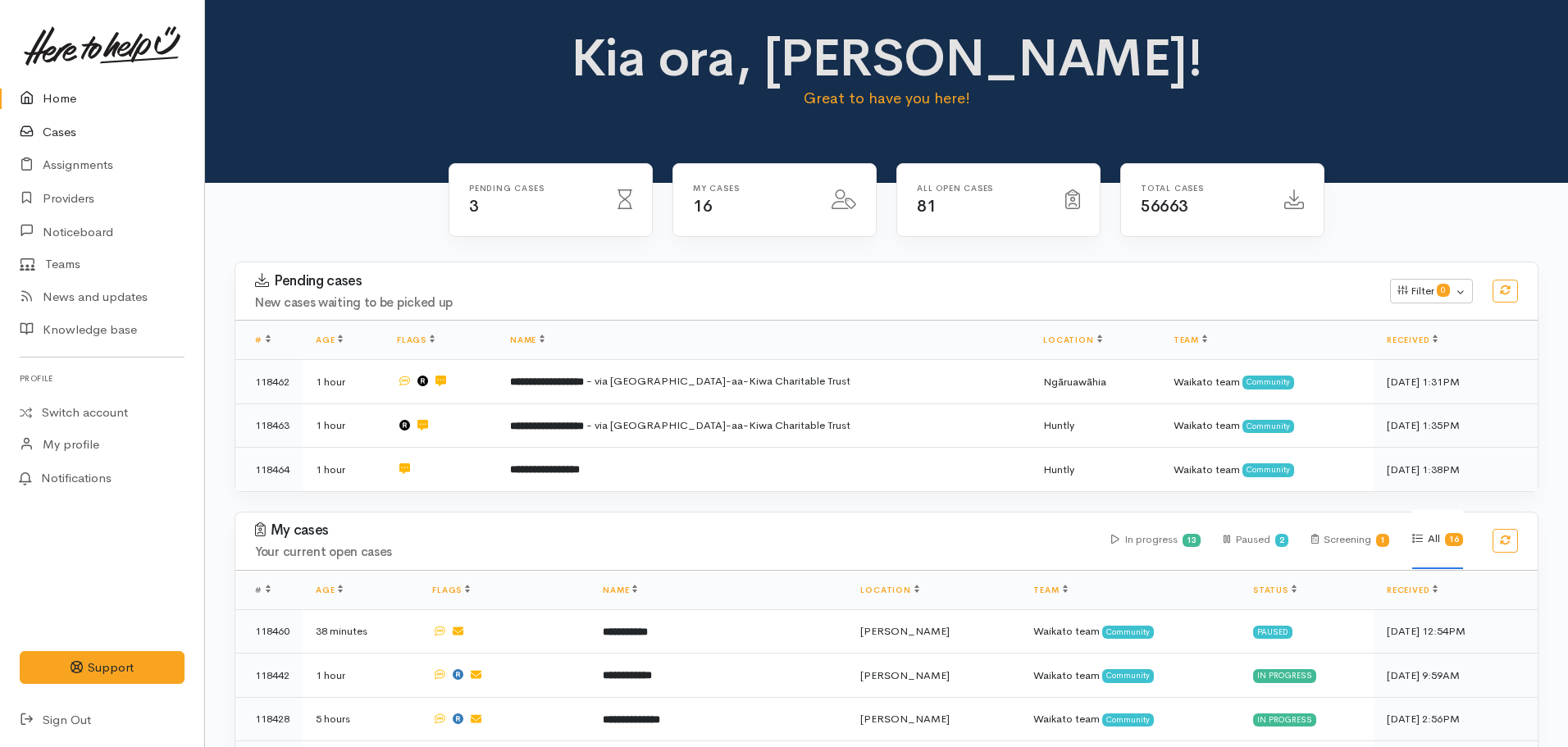
click at [48, 142] on link "Cases" at bounding box center [102, 132] width 204 height 34
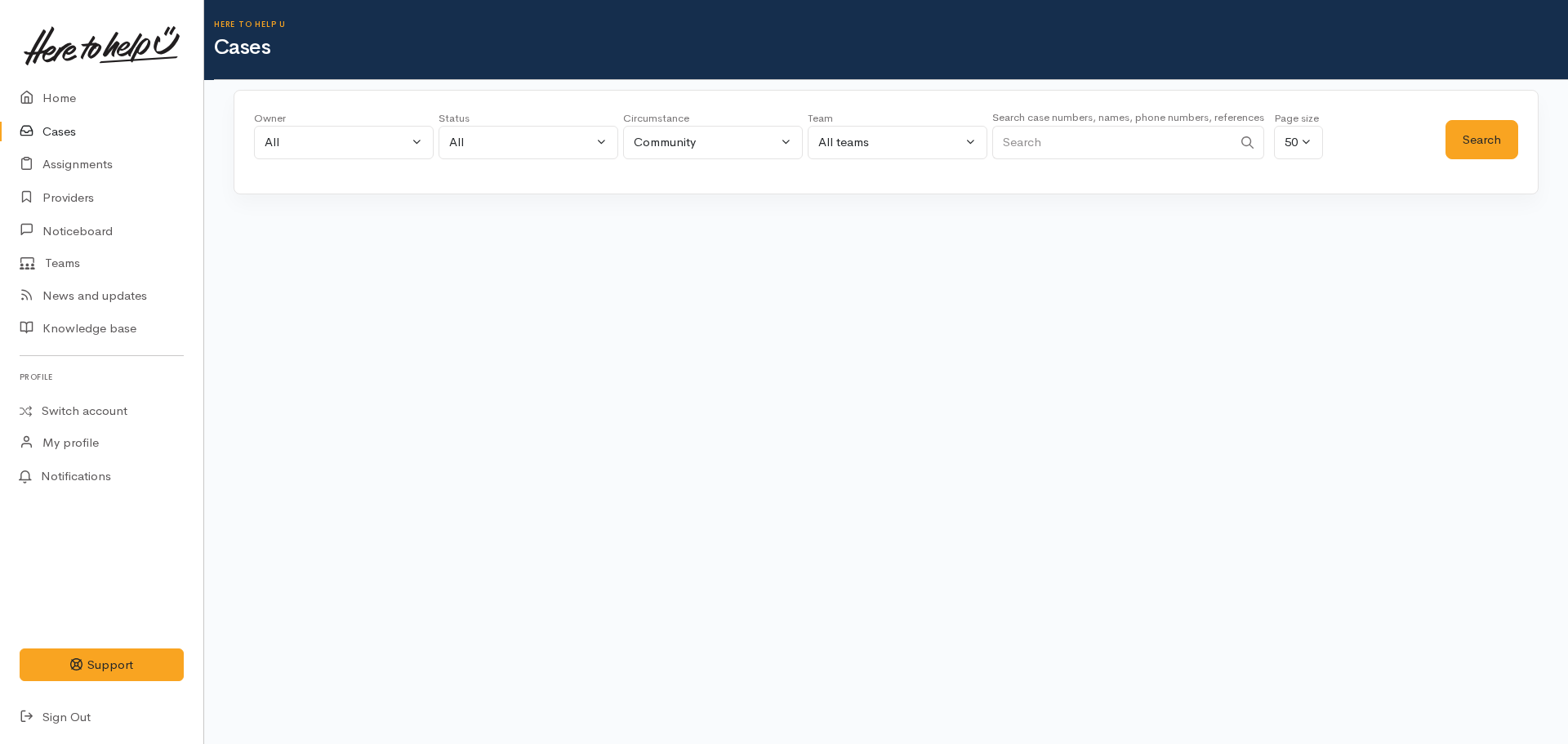
click at [1105, 143] on input "Search" at bounding box center [1113, 142] width 240 height 34
type input "117427"
click at [1478, 146] on button "Search" at bounding box center [1482, 140] width 73 height 40
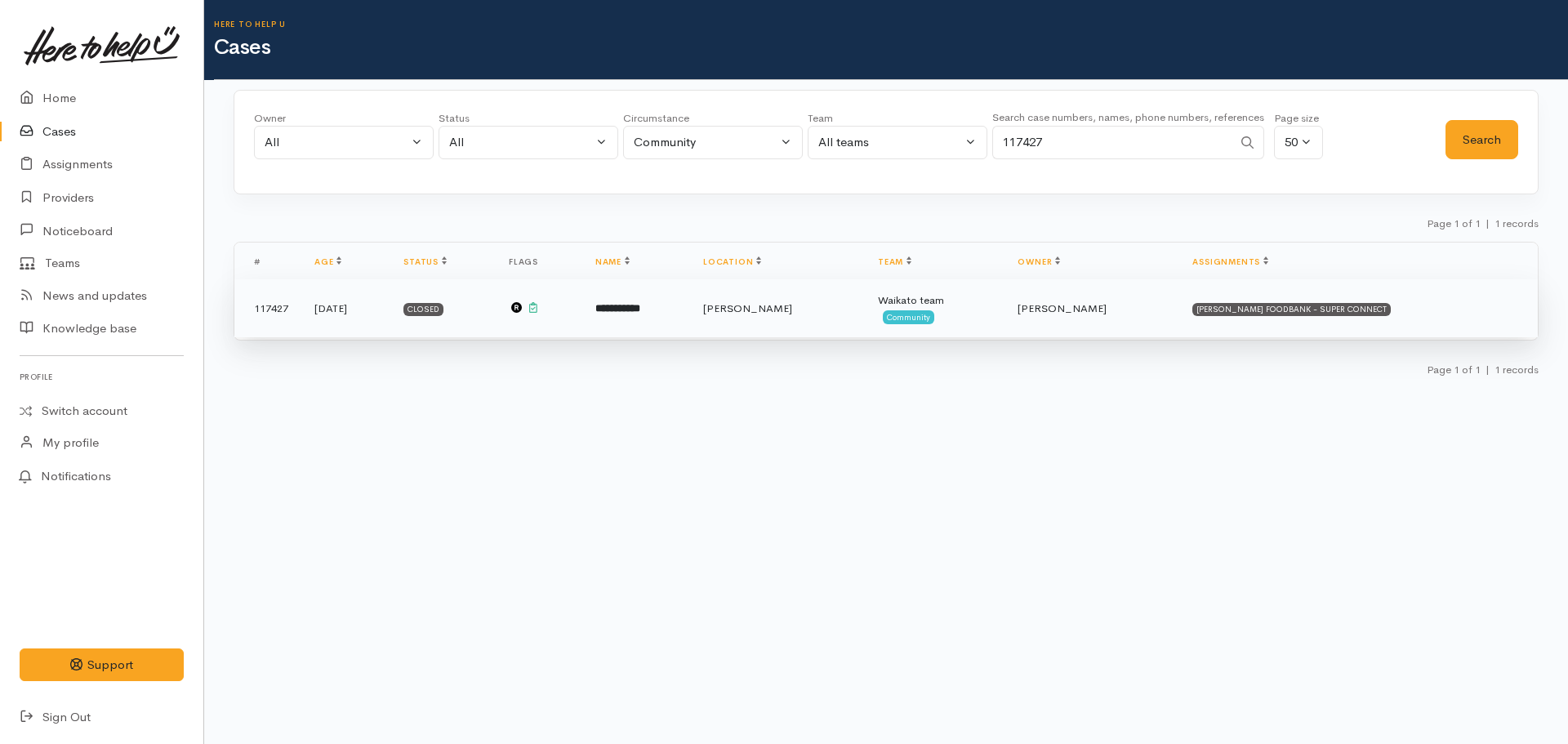
click at [640, 303] on b "**********" at bounding box center [618, 308] width 45 height 11
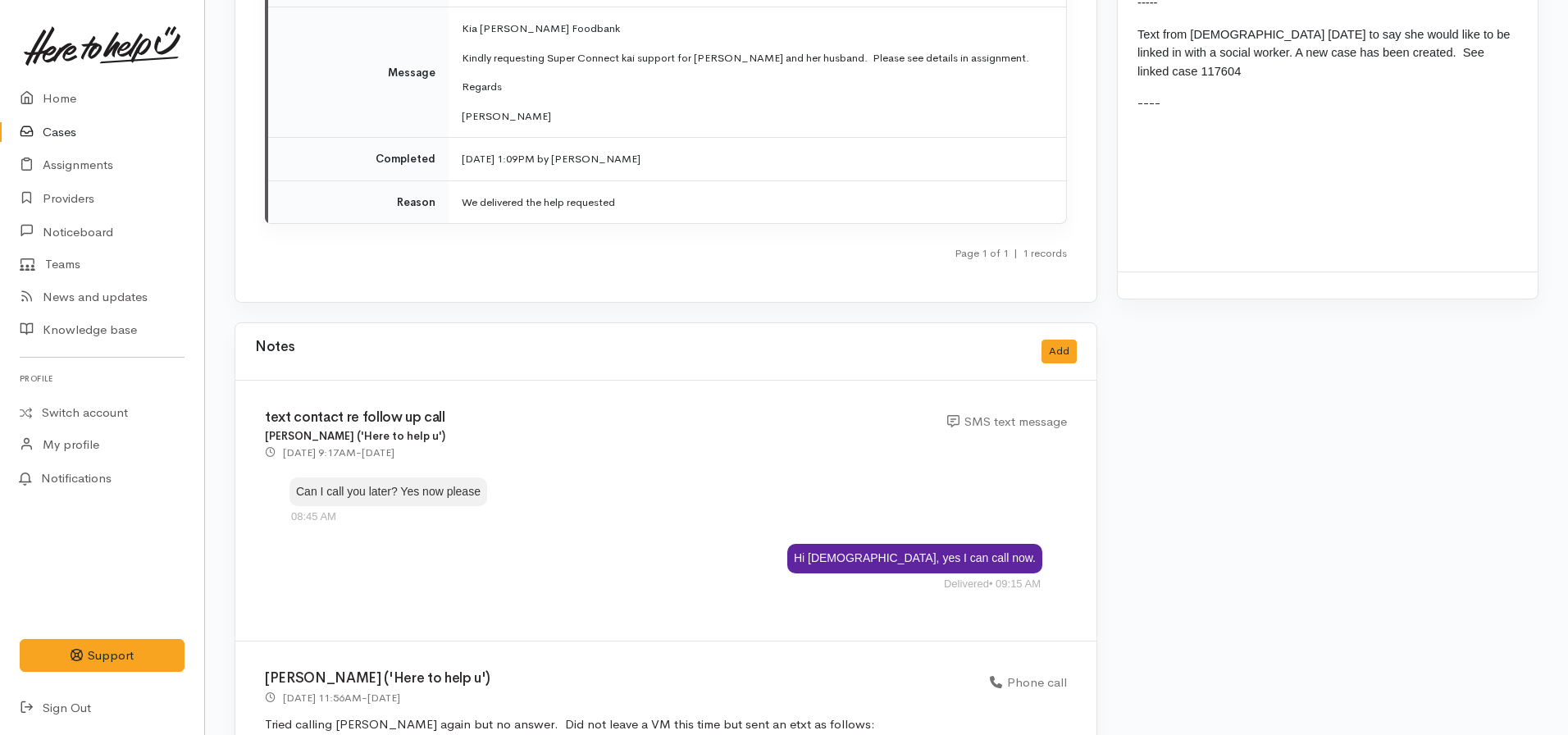
scroll to position [2290, 0]
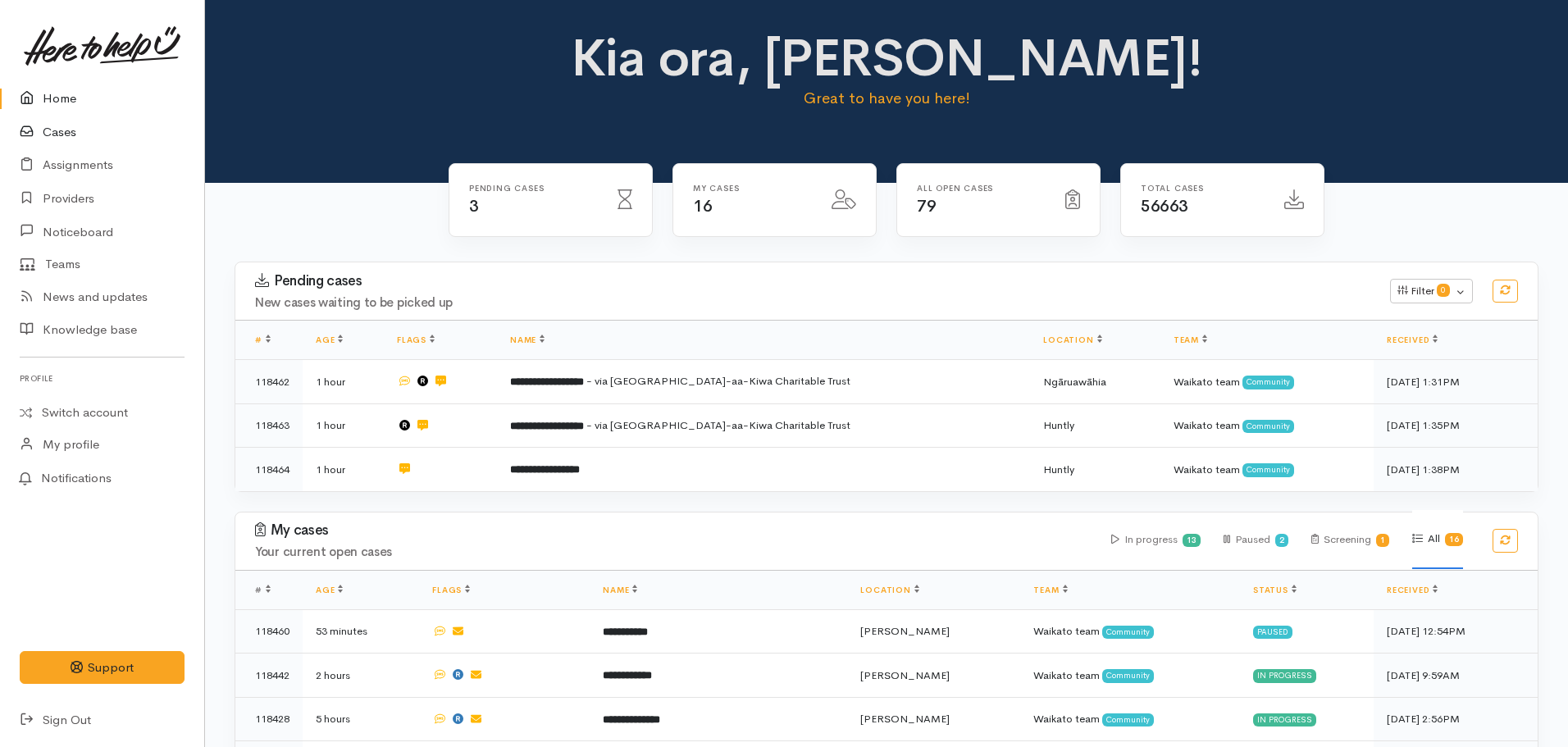
click at [61, 133] on link "Cases" at bounding box center [102, 132] width 204 height 34
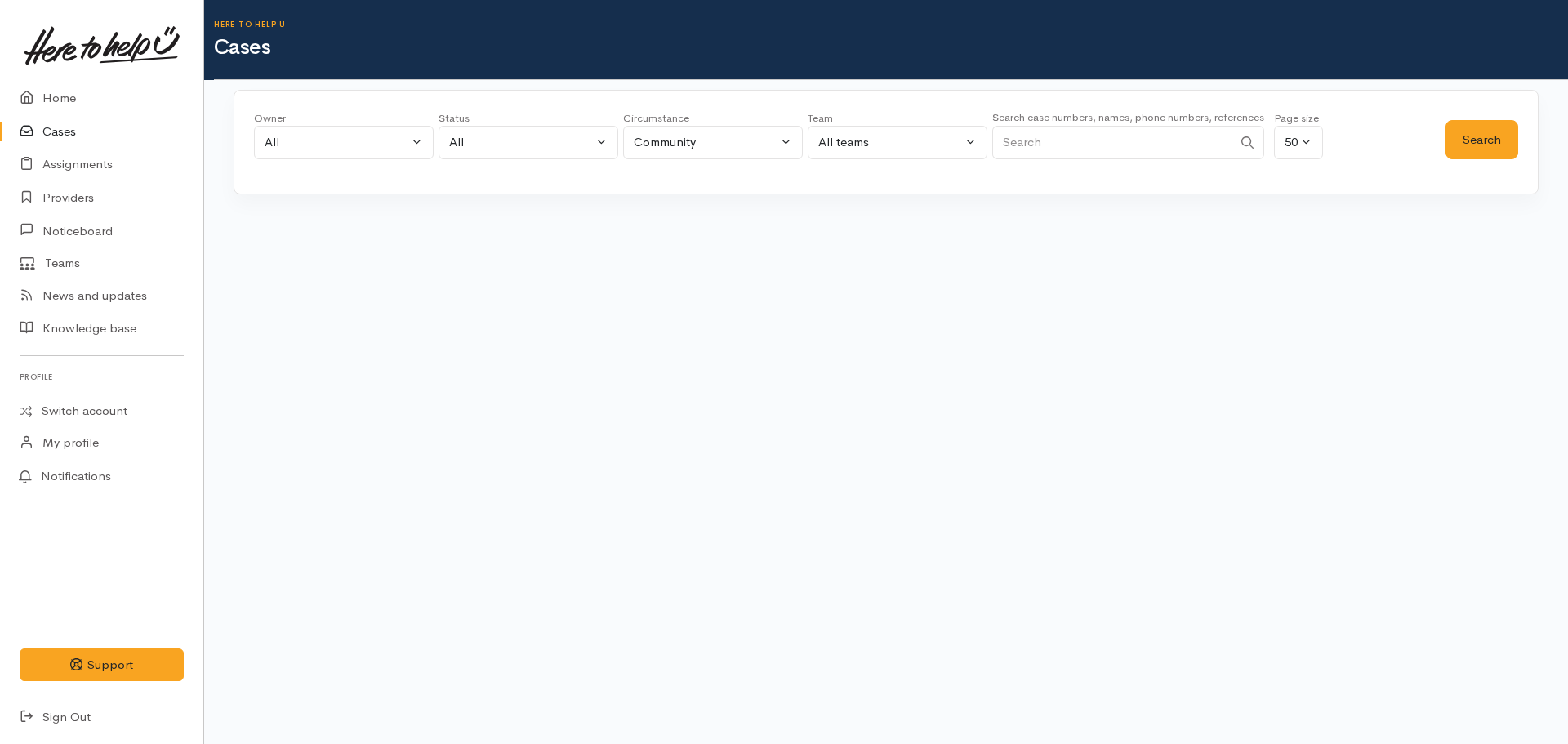
click at [1028, 142] on input "Search" at bounding box center [1113, 142] width 240 height 34
paste input "02109047271"
type input "02109047271"
paste input "02109047271"
click at [1028, 142] on input "02109047271" at bounding box center [1113, 142] width 240 height 34
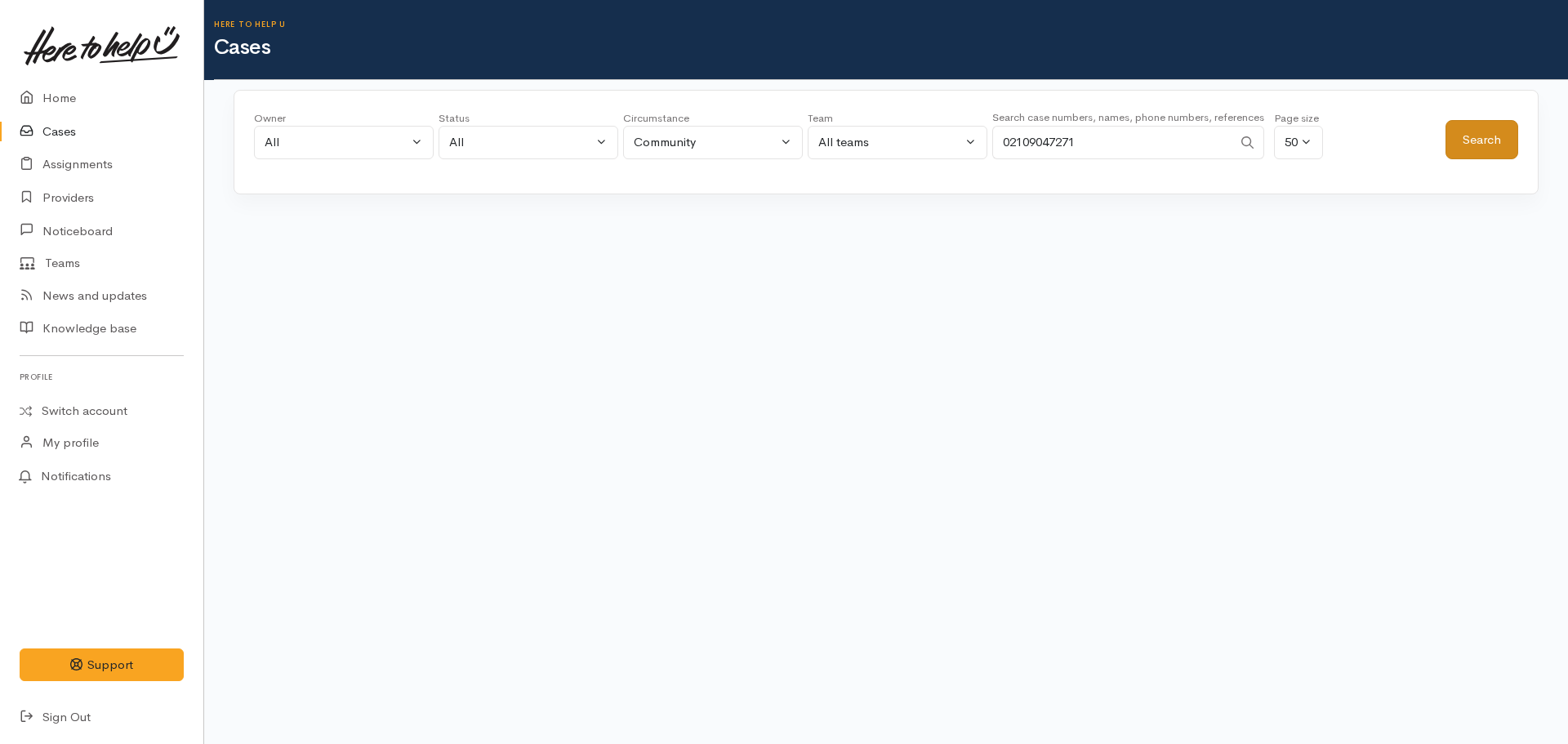
type input "02109047271"
click at [1516, 126] on button "Search" at bounding box center [1482, 140] width 73 height 40
click at [1480, 155] on button "Search" at bounding box center [1482, 140] width 73 height 40
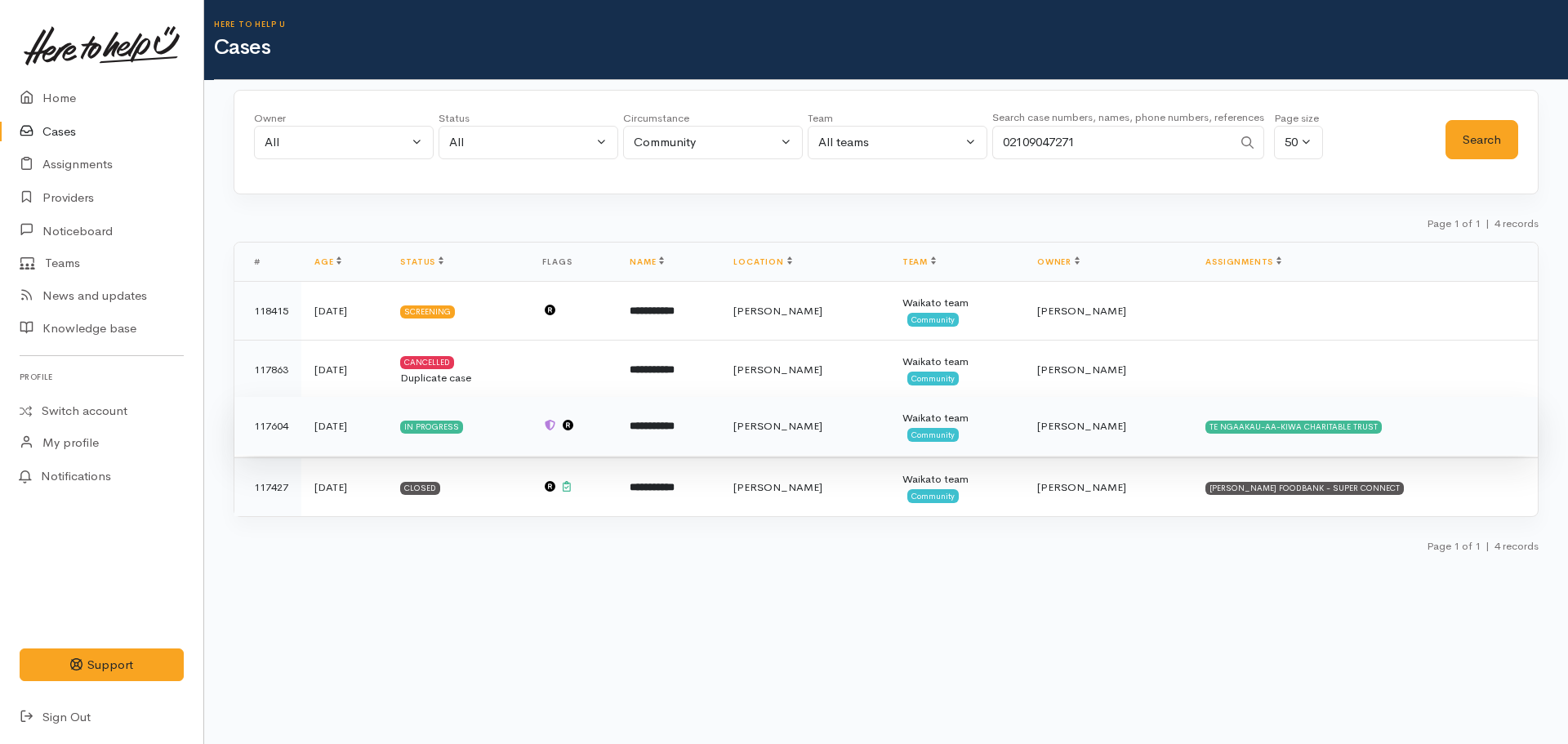
click at [675, 427] on b "**********" at bounding box center [652, 425] width 45 height 11
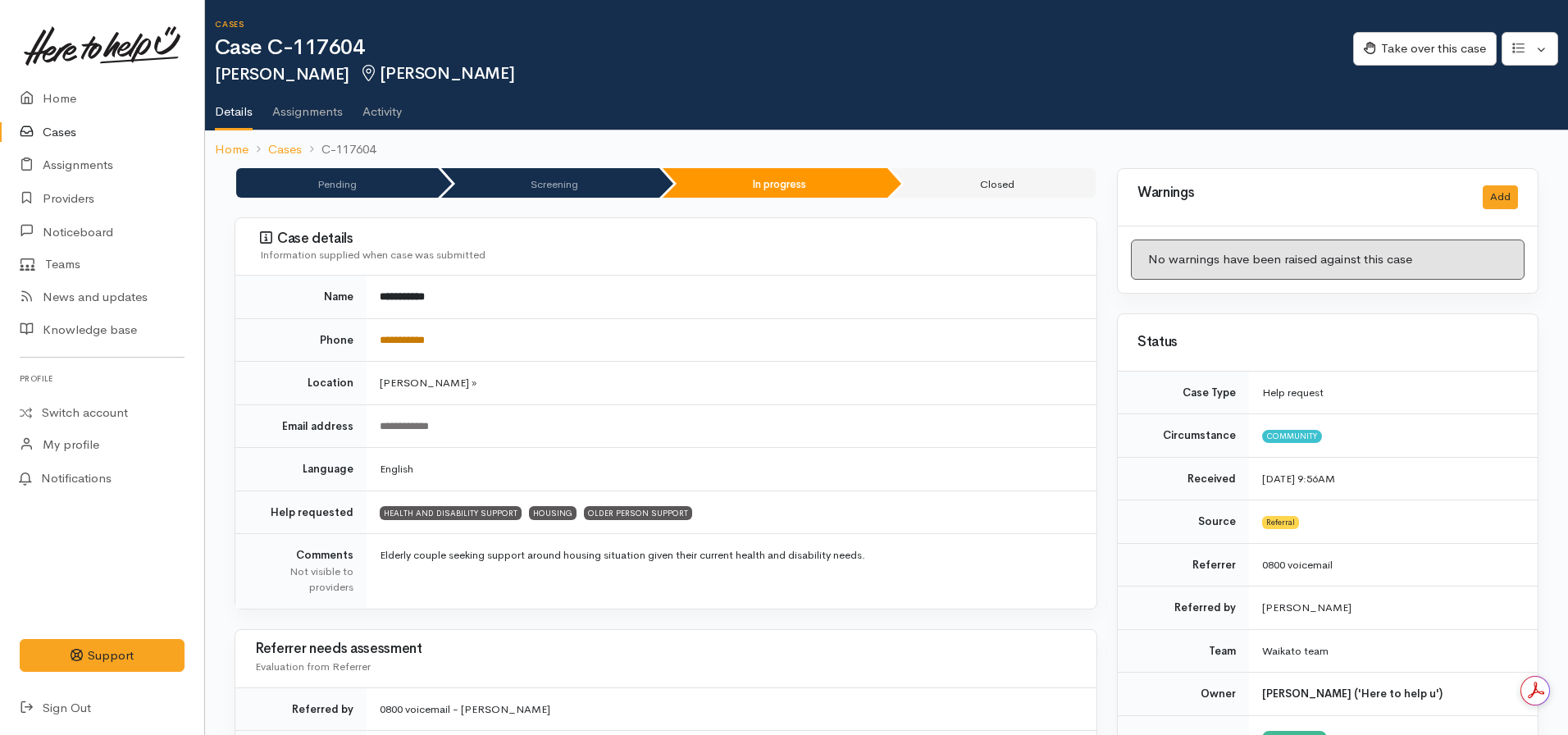
click at [425, 343] on link "**********" at bounding box center [402, 339] width 45 height 11
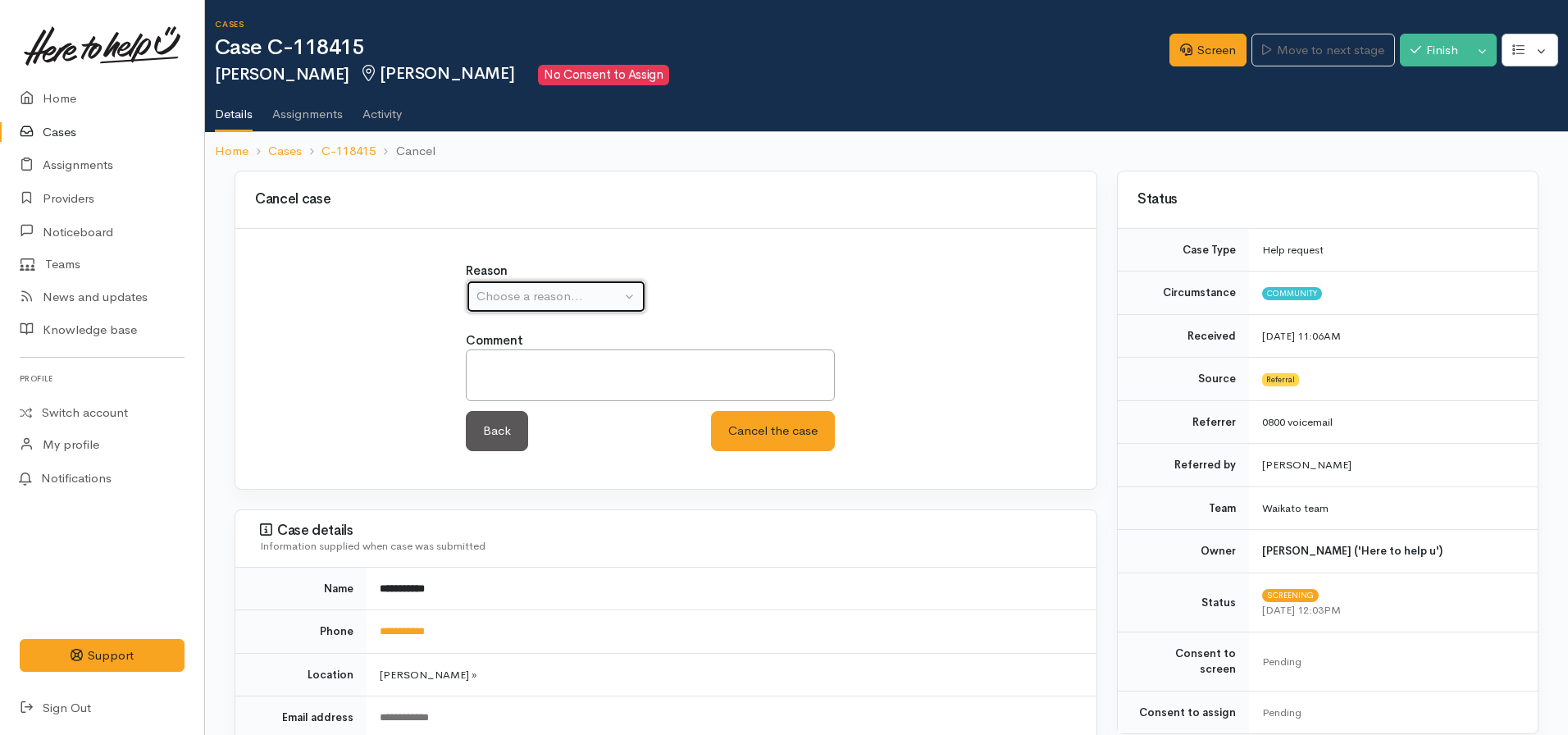
click at [564, 302] on div "Choose a reason..." at bounding box center [549, 296] width 144 height 18
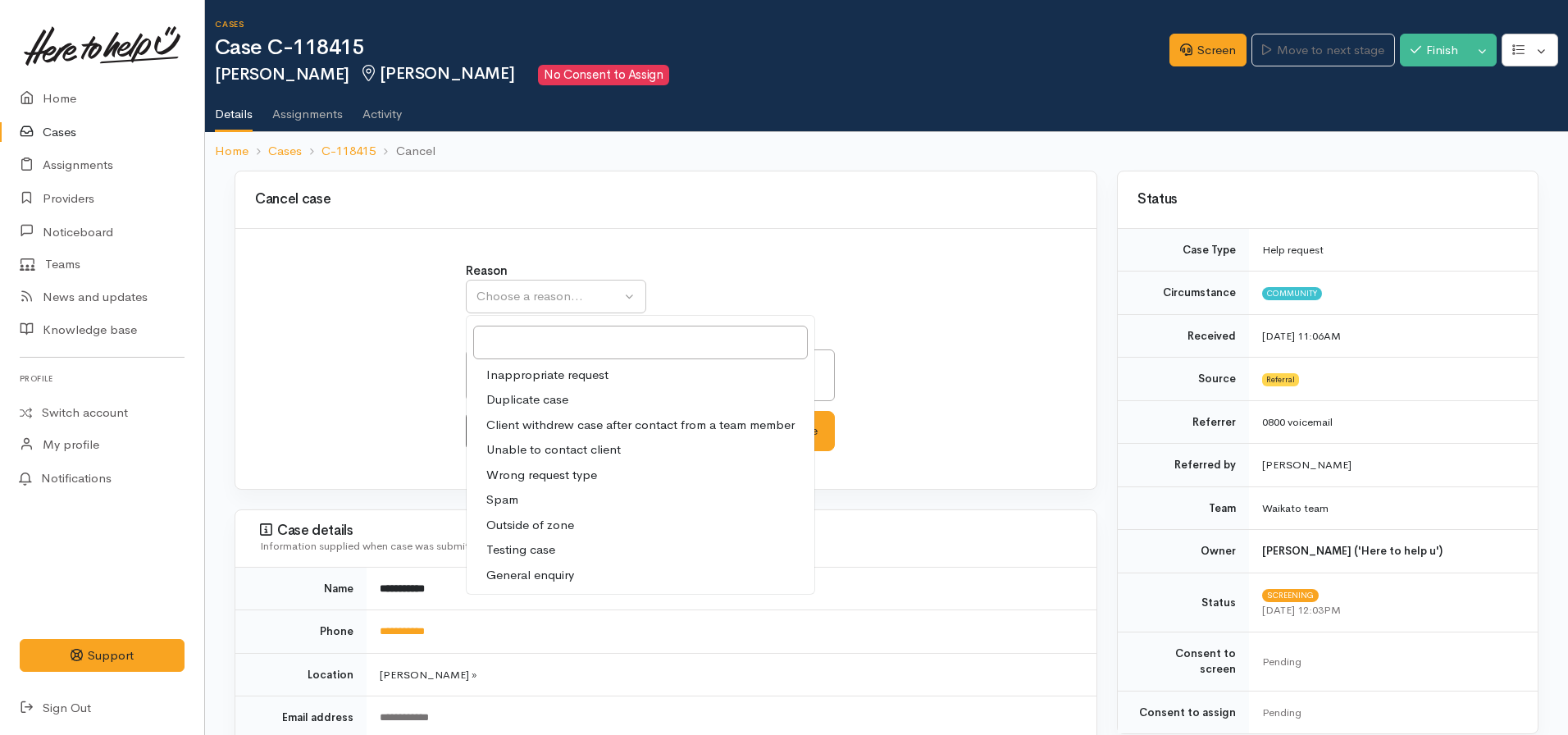
click at [573, 377] on span "Inappropriate request" at bounding box center [548, 374] width 123 height 18
select select "1"
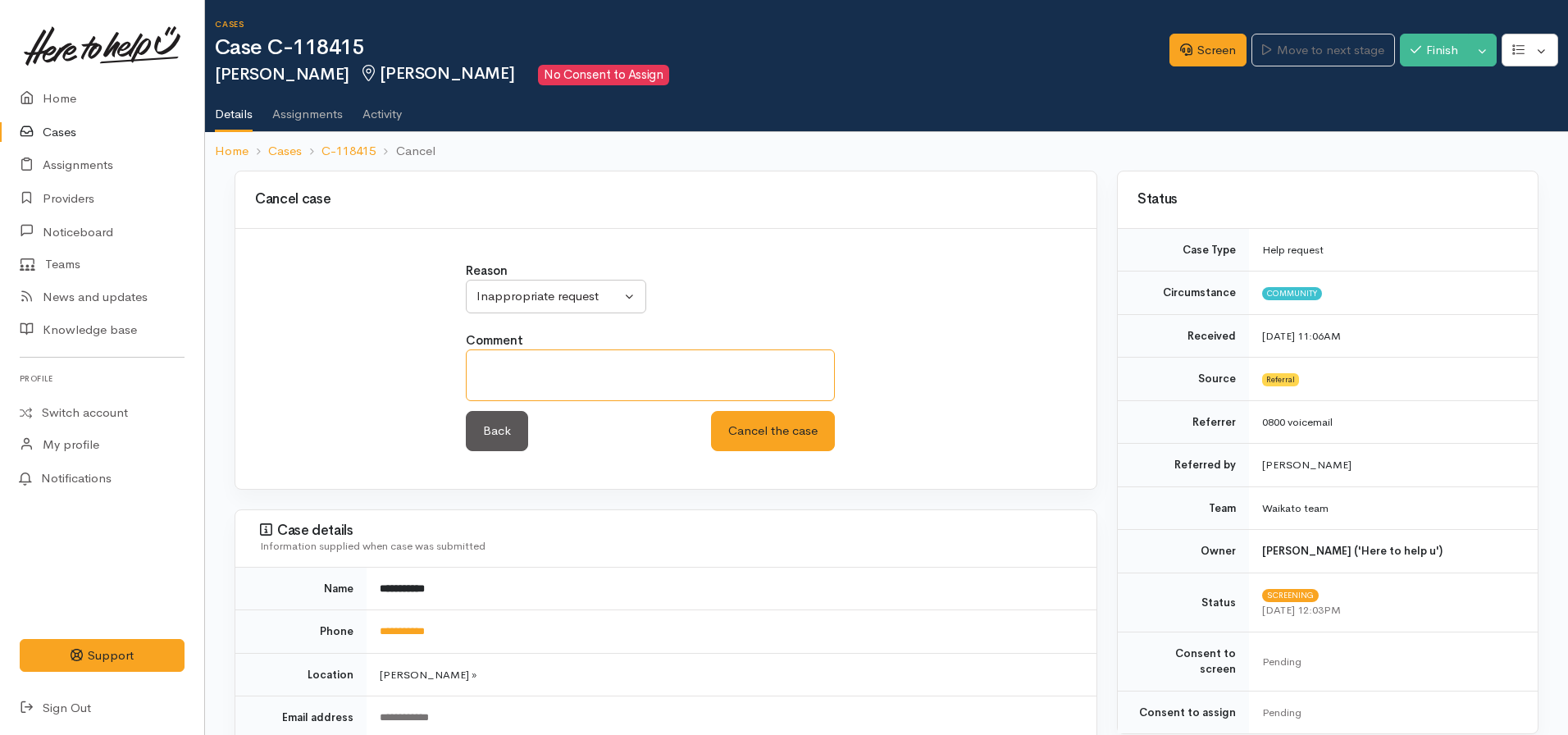
click at [542, 381] on textarea at bounding box center [650, 374] width 369 height 52
type textarea "Following up a prior case"
click at [711, 411] on button "Cancel the case" at bounding box center [772, 431] width 124 height 40
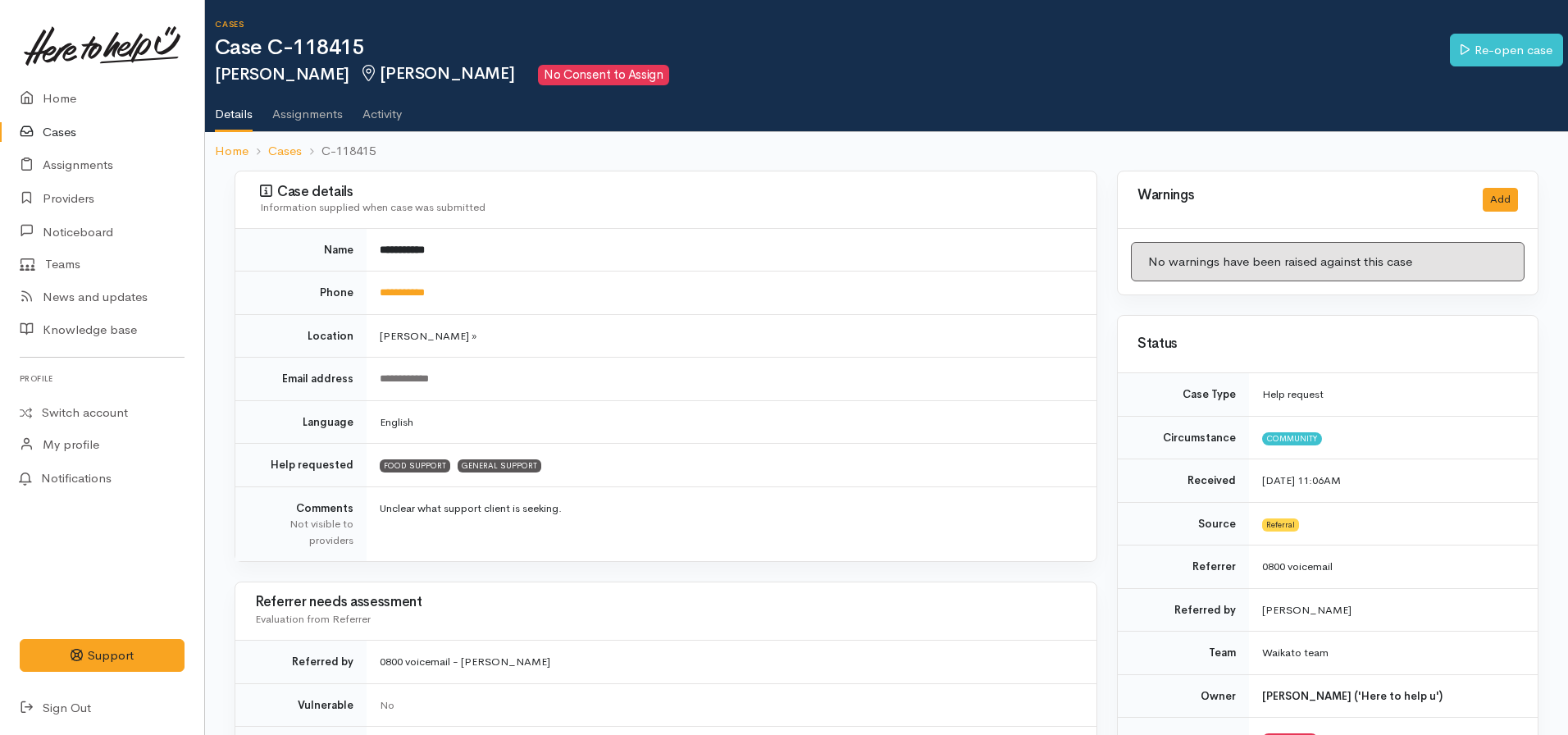
click at [225, 139] on ol "Home Cases C-118415" at bounding box center [886, 152] width 1343 height 39
click at [233, 154] on link "Home" at bounding box center [232, 151] width 34 height 18
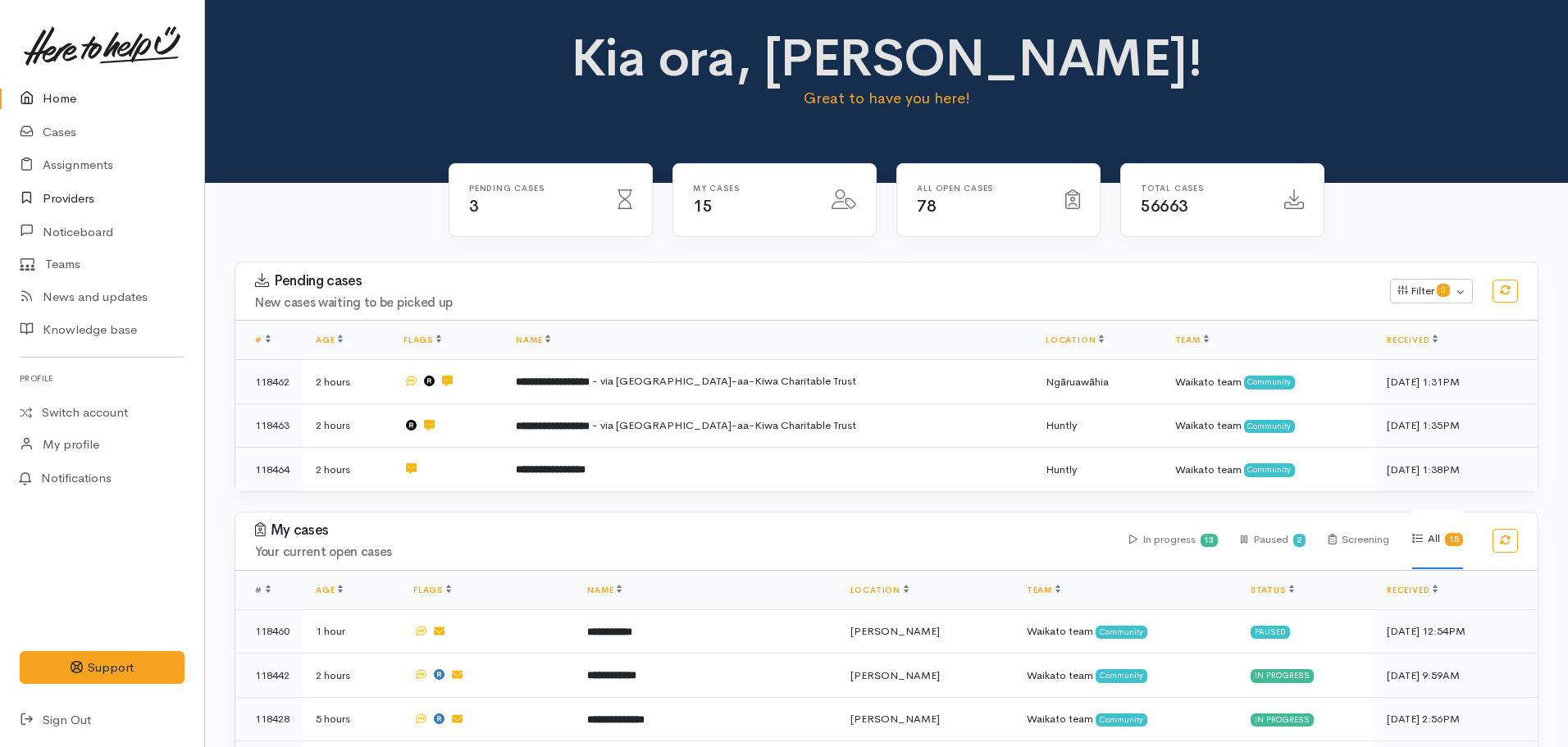
click at [34, 204] on icon at bounding box center [31, 198] width 23 height 20
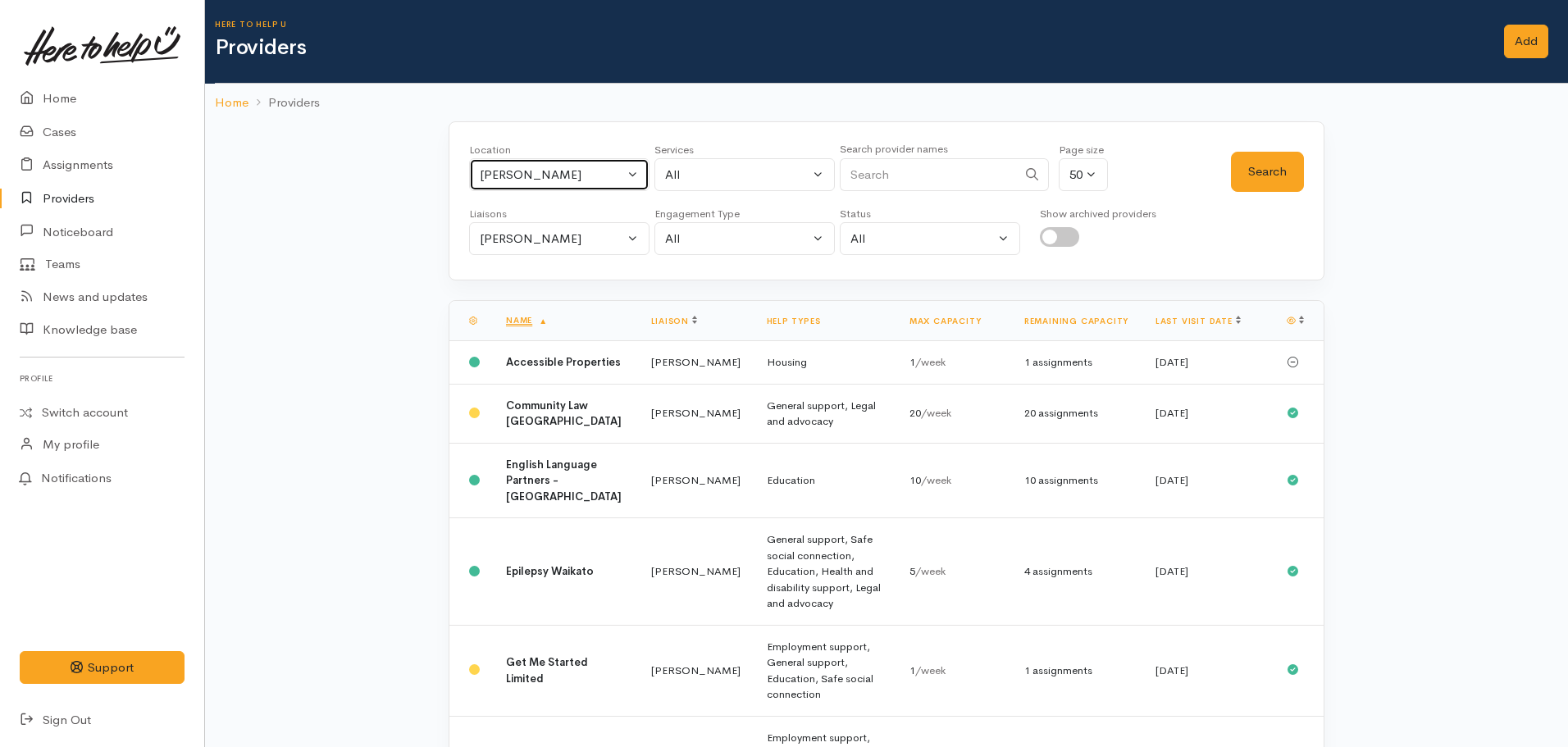
click at [532, 167] on div "[PERSON_NAME]" at bounding box center [552, 174] width 144 height 18
type input "Huntly"
click at [518, 275] on span "Huntly" at bounding box center [517, 282] width 37 height 18
select select "110"
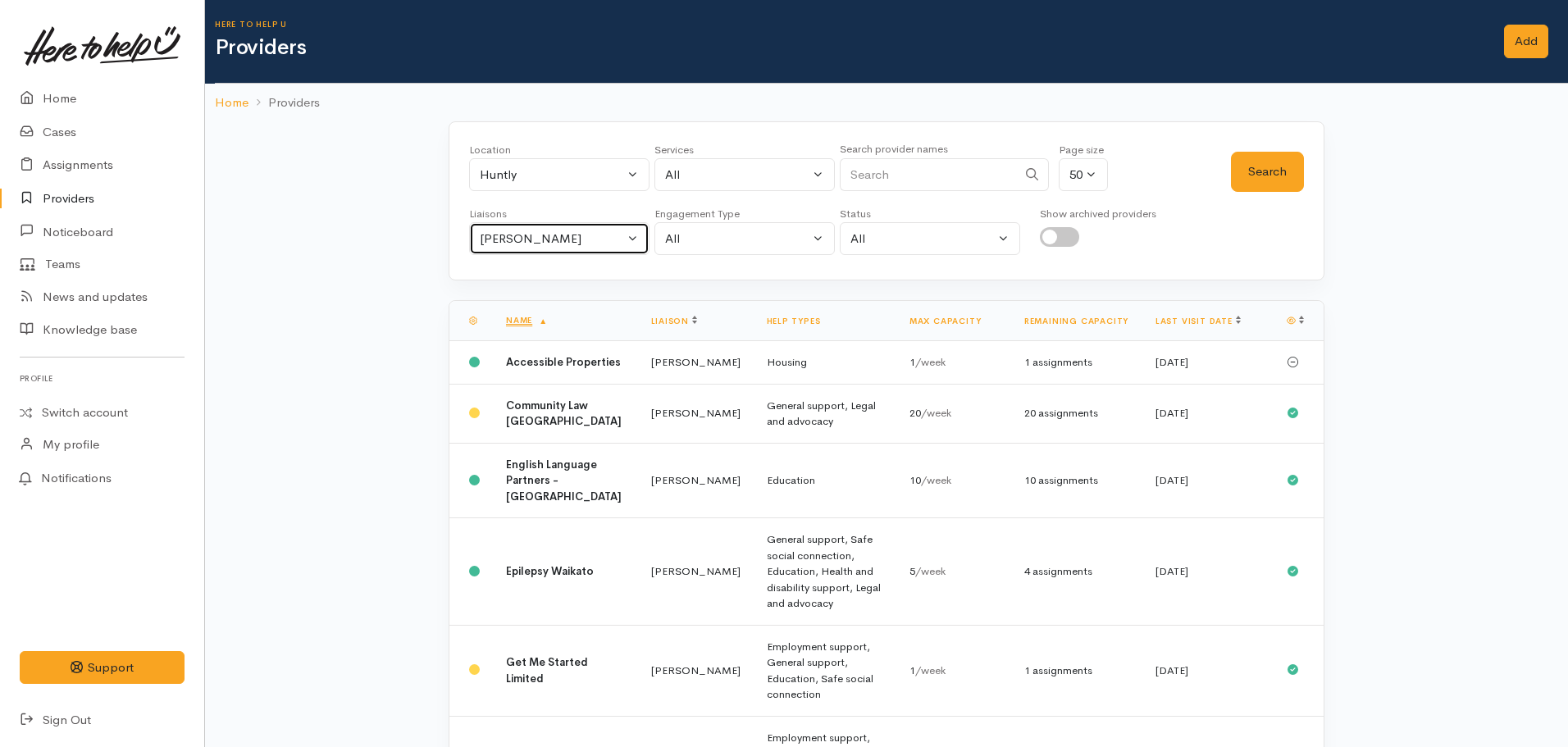
click at [526, 235] on div "[PERSON_NAME]" at bounding box center [552, 238] width 144 height 18
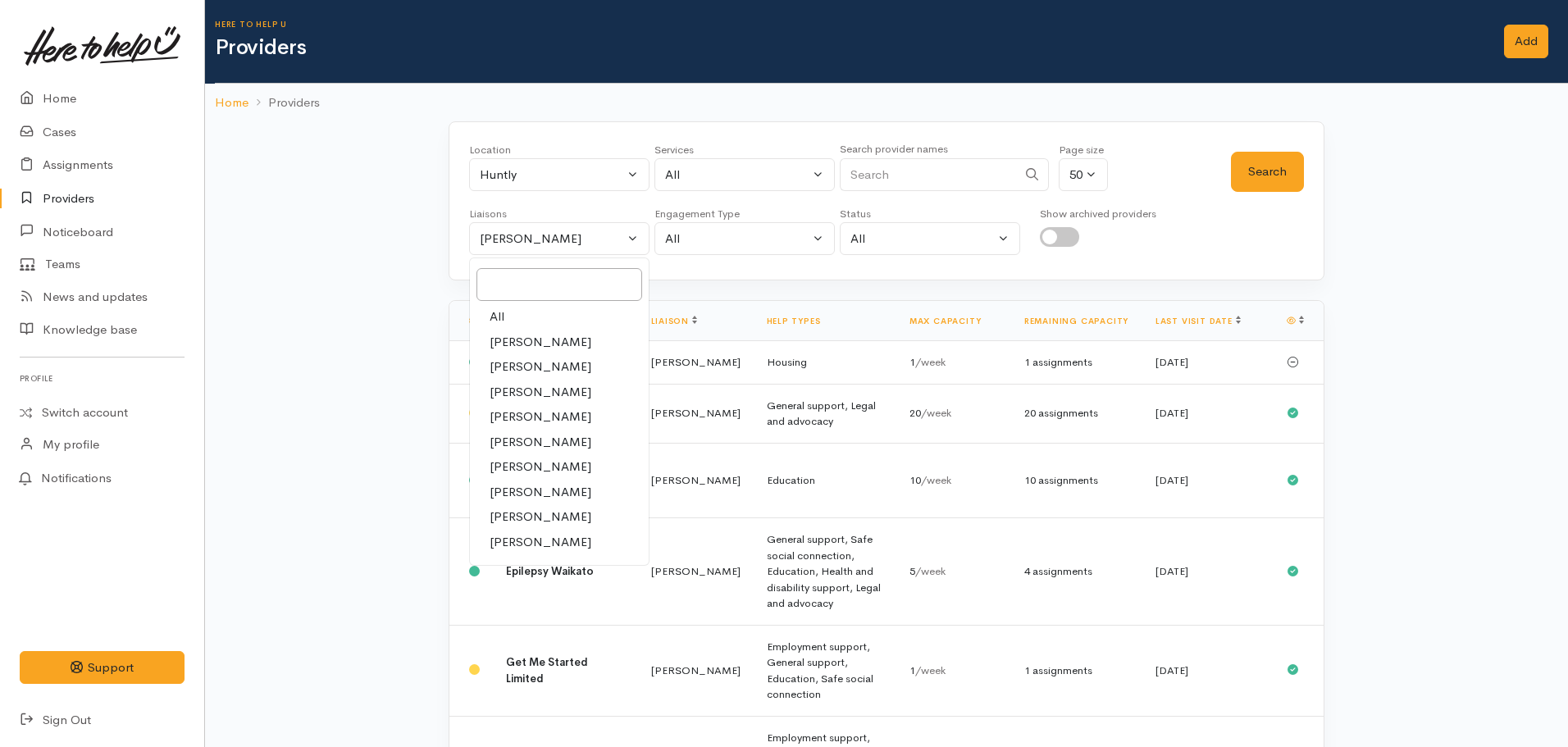
click at [509, 319] on link "All" at bounding box center [559, 317] width 179 height 25
select select "null"
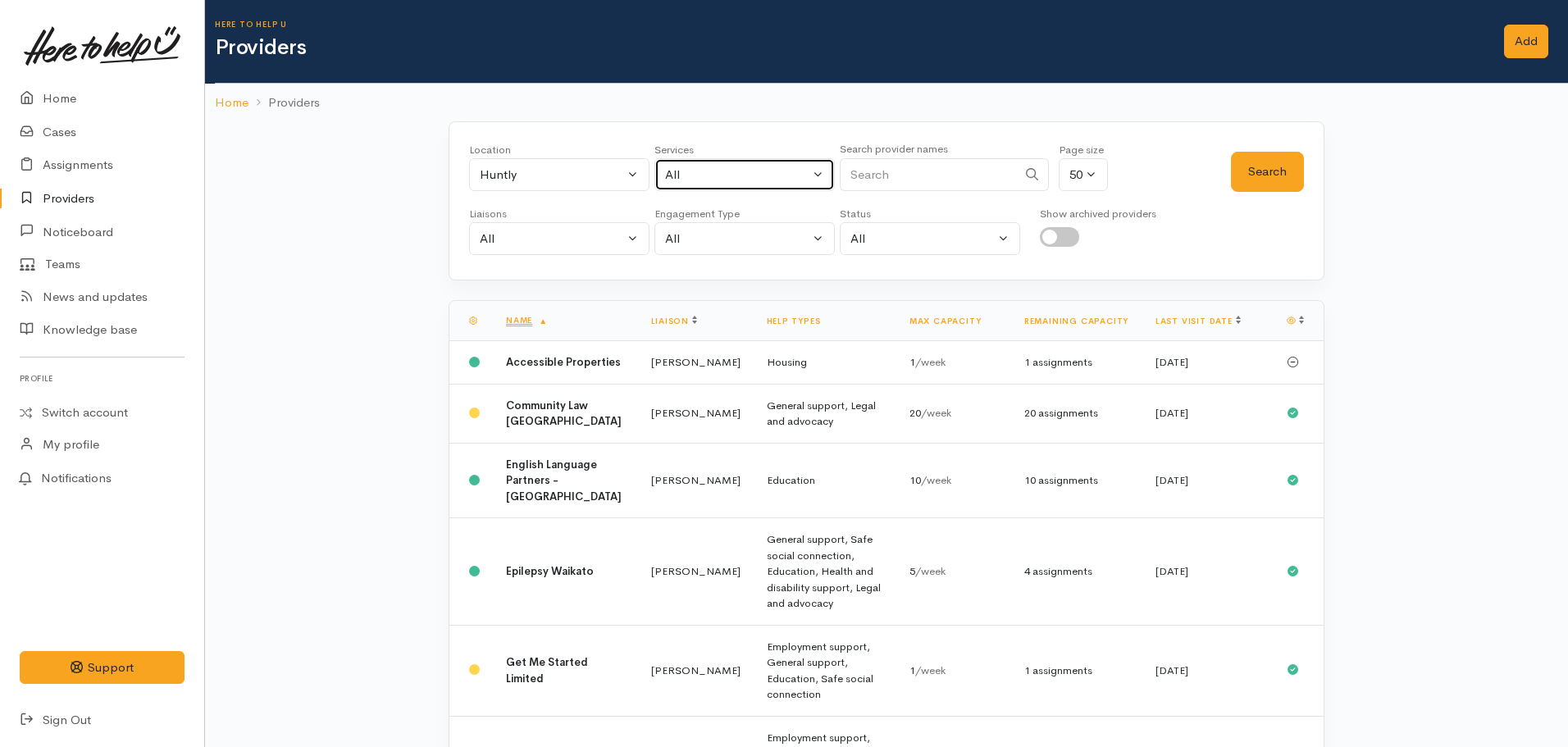
click at [751, 186] on button "All" at bounding box center [745, 175] width 181 height 34
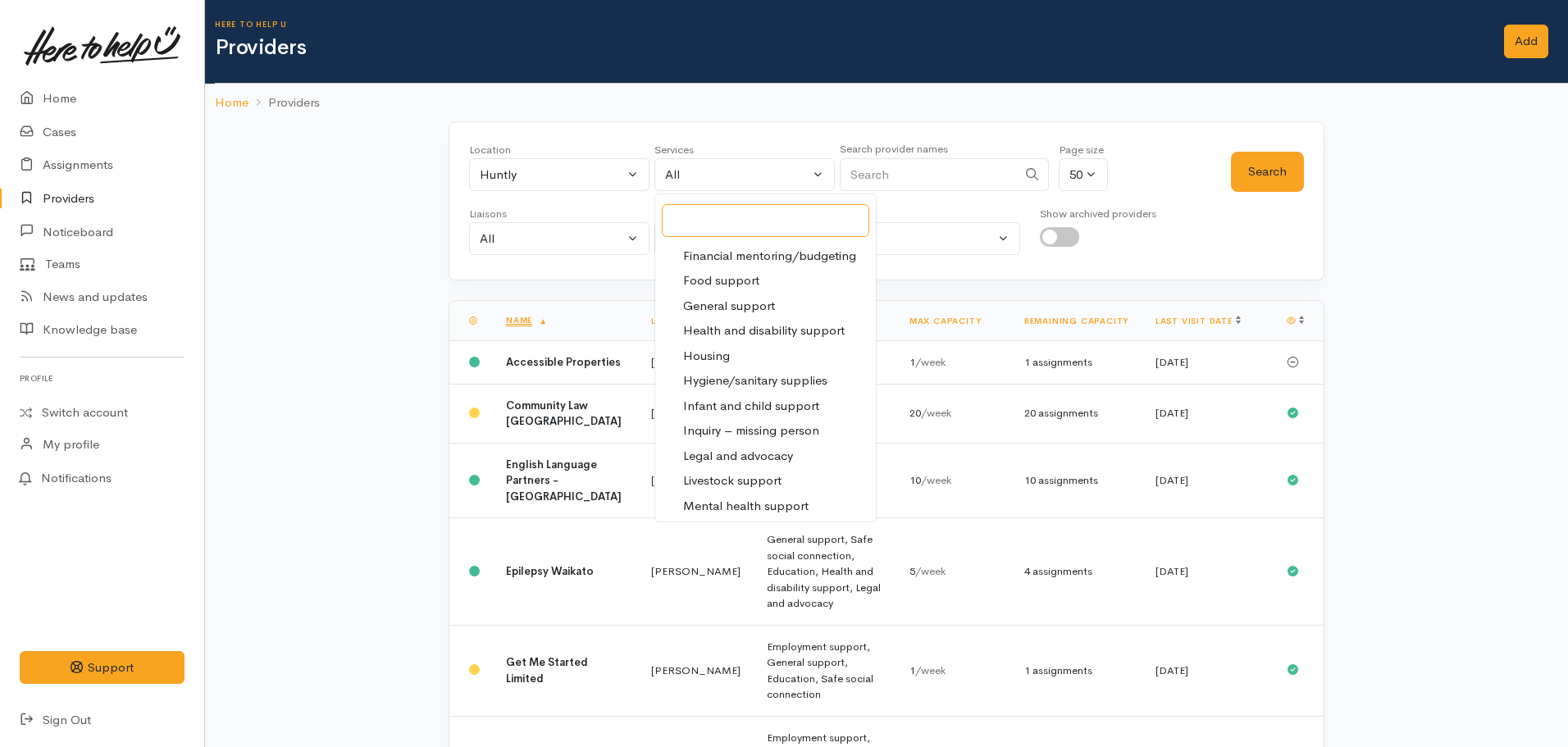
scroll to position [248, 0]
click at [717, 279] on span "Food support" at bounding box center [721, 279] width 76 height 18
select select "3"
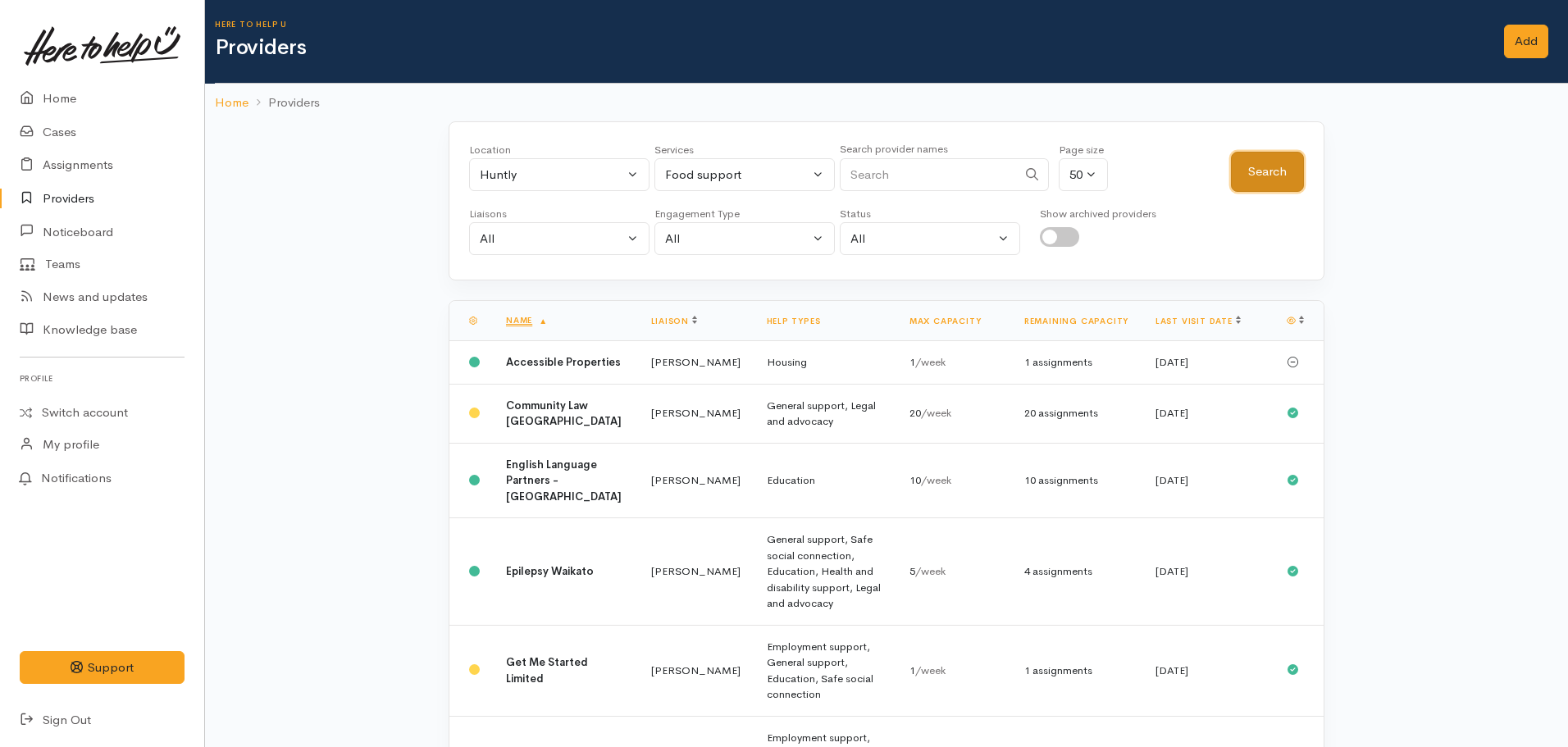
click at [1257, 181] on button "Search" at bounding box center [1267, 171] width 73 height 40
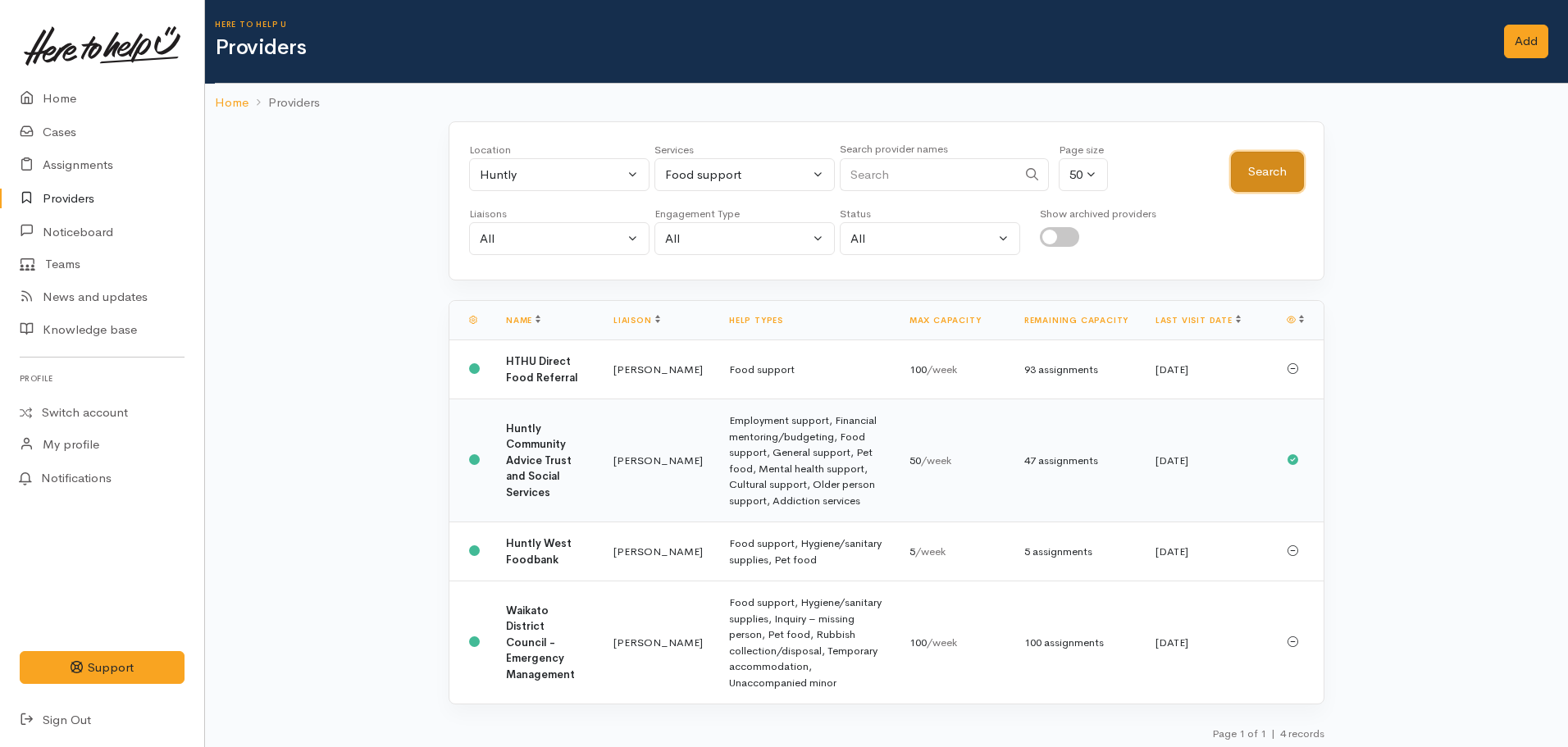
scroll to position [6, 0]
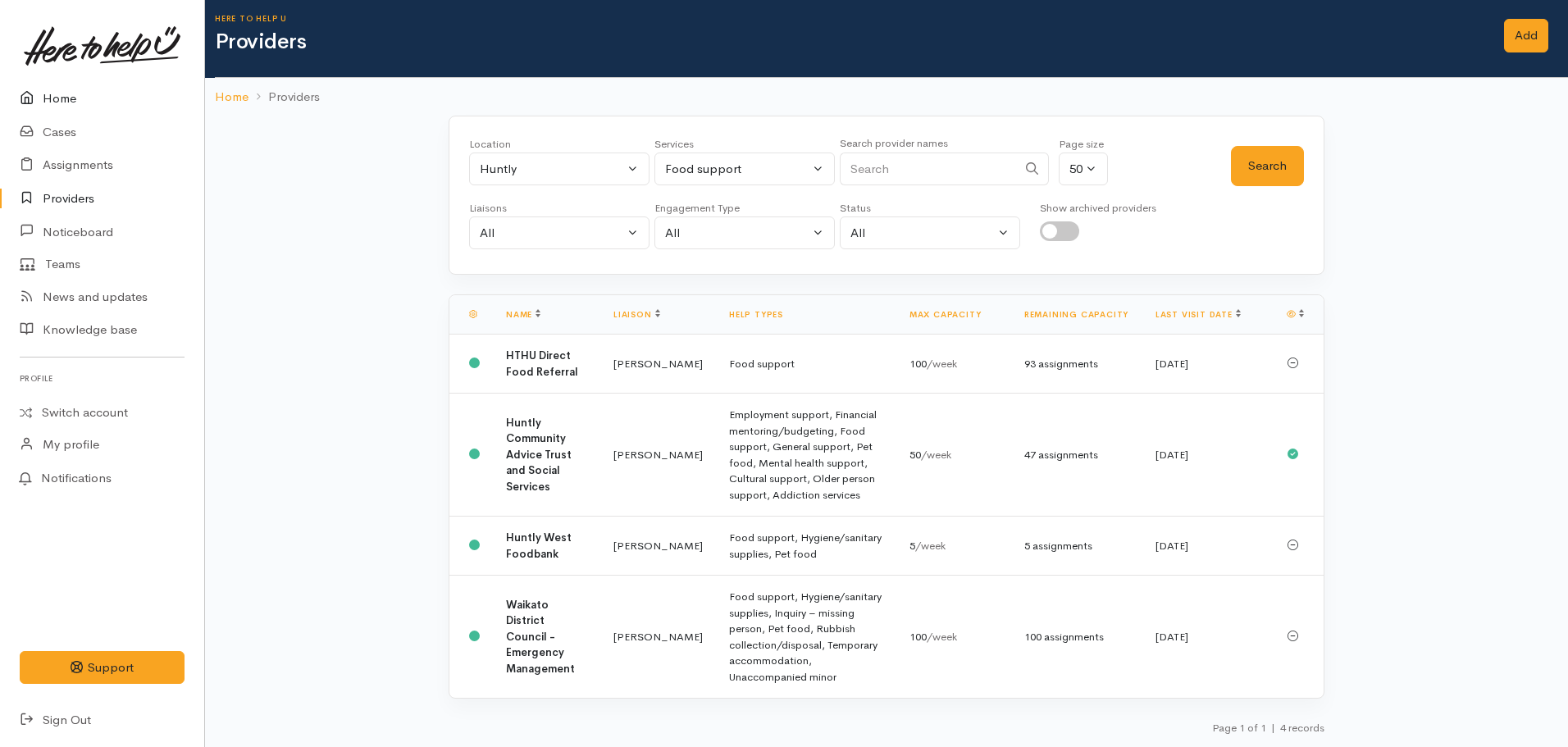
click at [77, 100] on link "Home" at bounding box center [102, 98] width 204 height 34
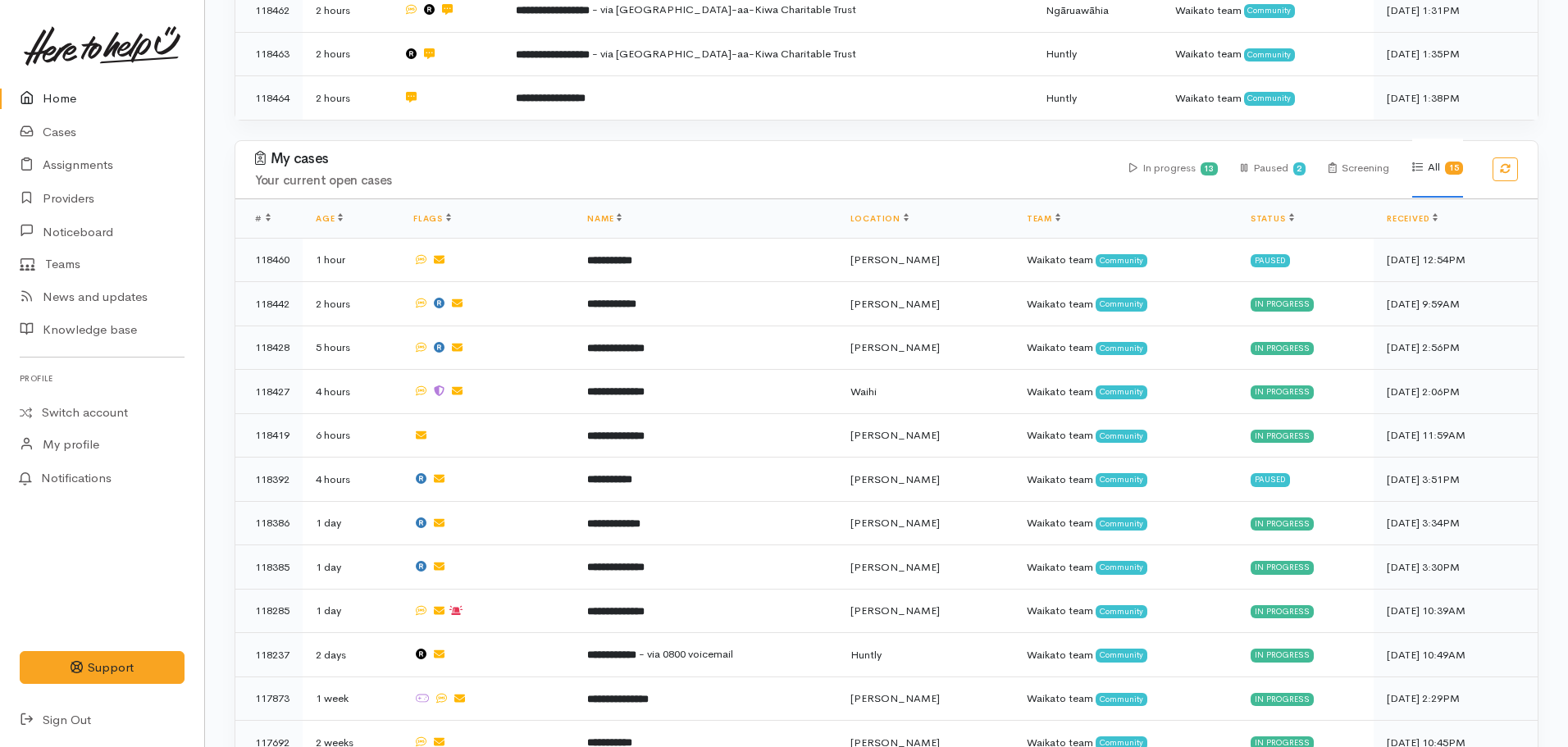
scroll to position [568, 0]
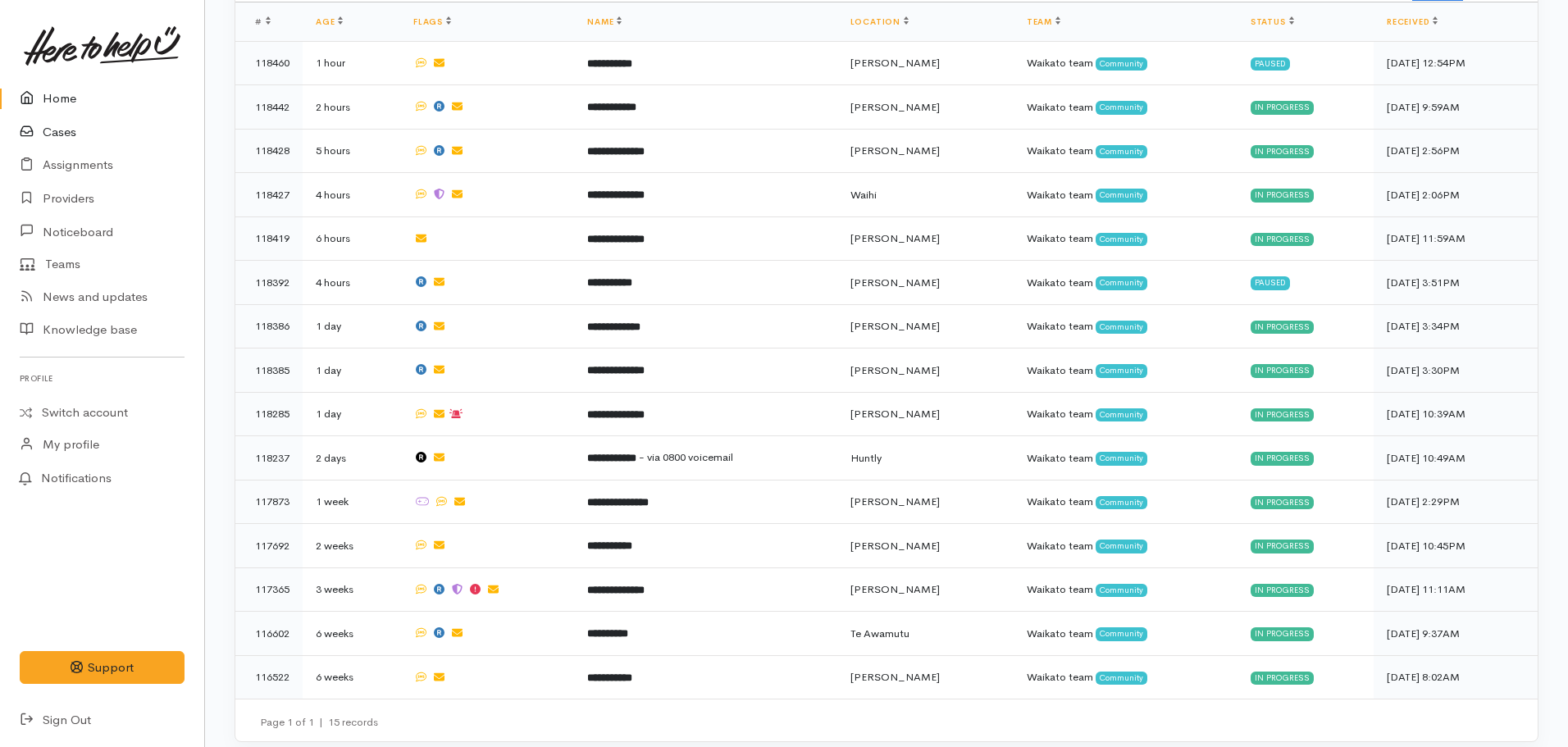
click at [54, 139] on link "Cases" at bounding box center [102, 132] width 204 height 34
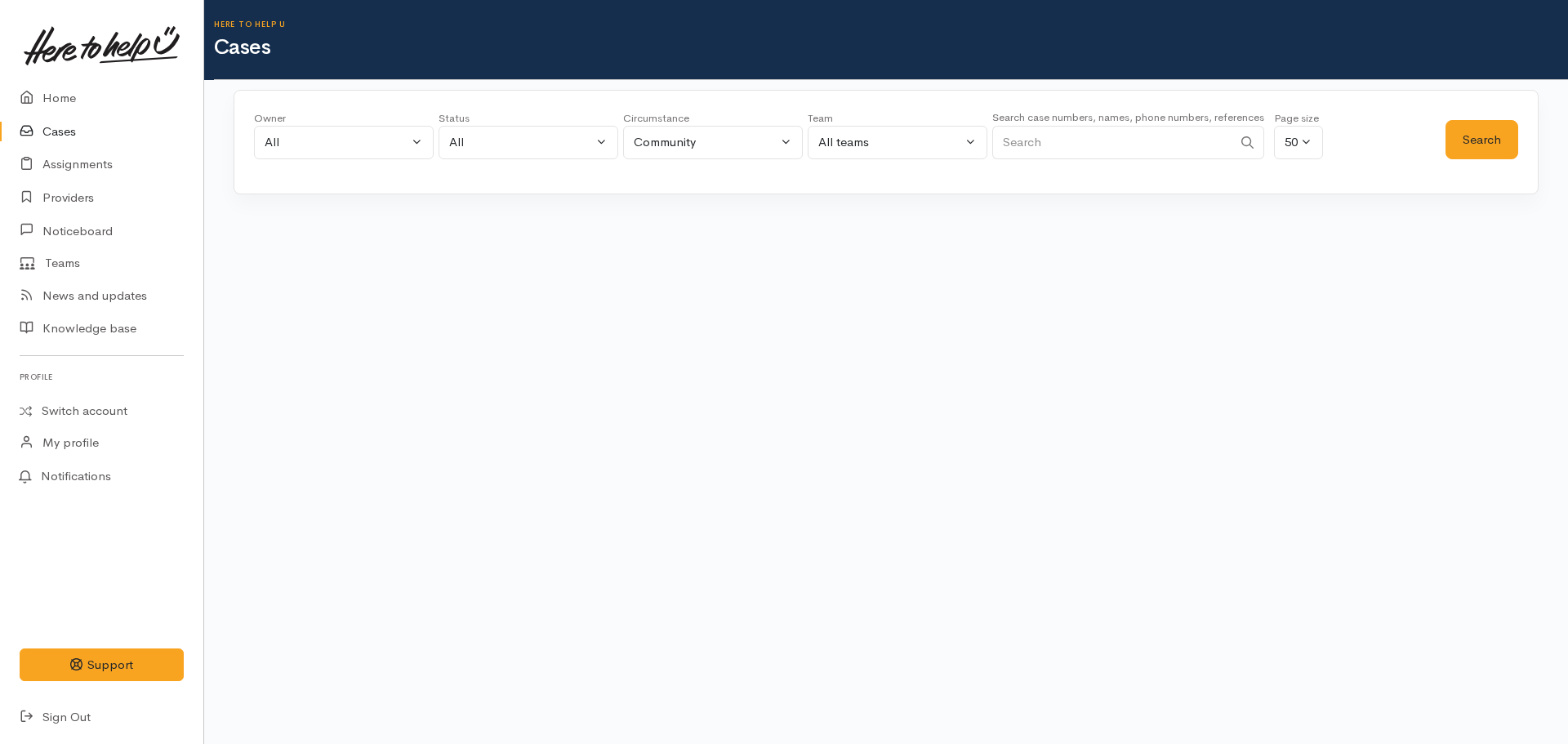
click at [1099, 147] on input "Search" at bounding box center [1113, 142] width 240 height 34
type input "Luseane Palefau"
click at [1504, 128] on button "Search" at bounding box center [1482, 140] width 73 height 40
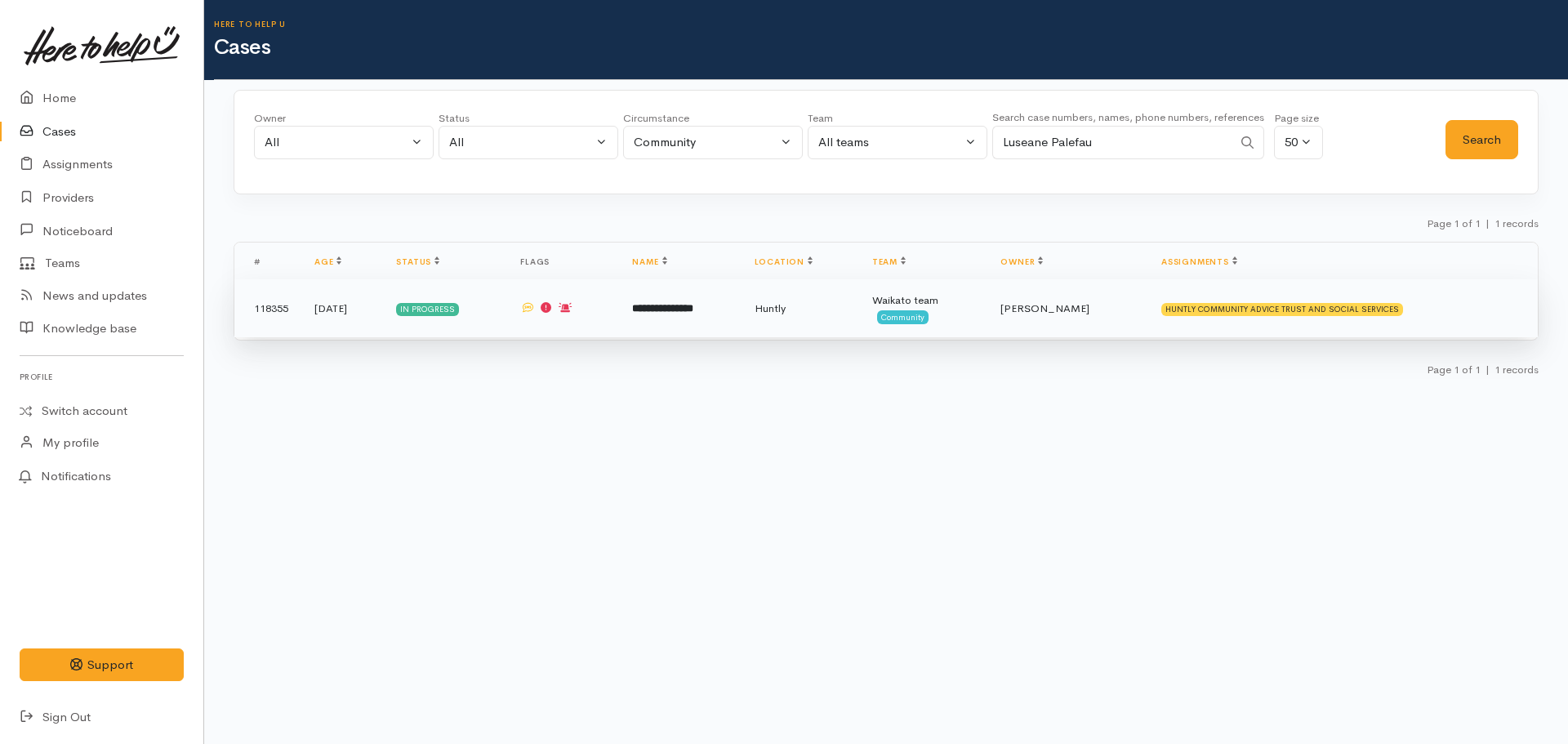
click at [600, 320] on td at bounding box center [564, 308] width 112 height 59
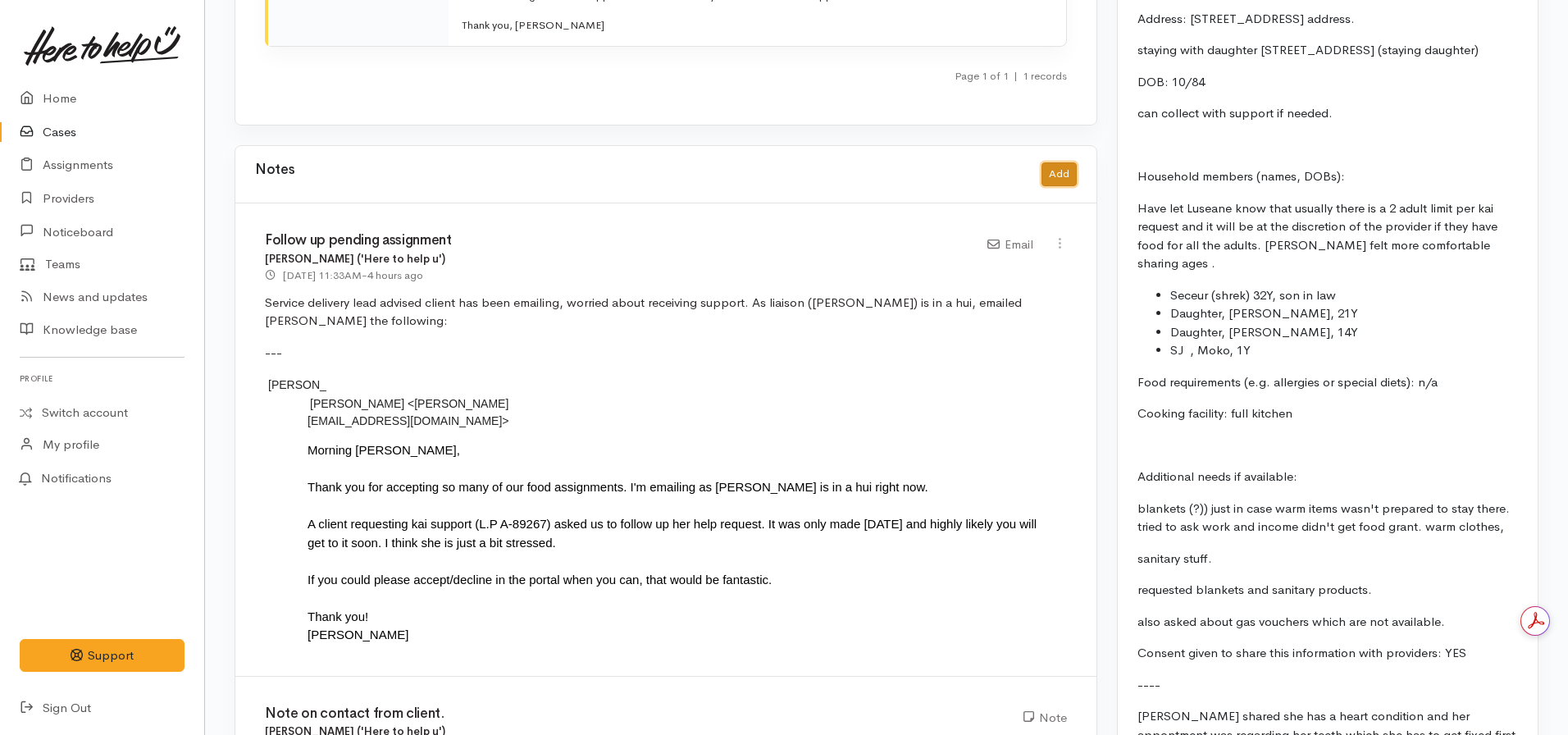
click at [1060, 162] on button "Add" at bounding box center [1059, 174] width 35 height 23
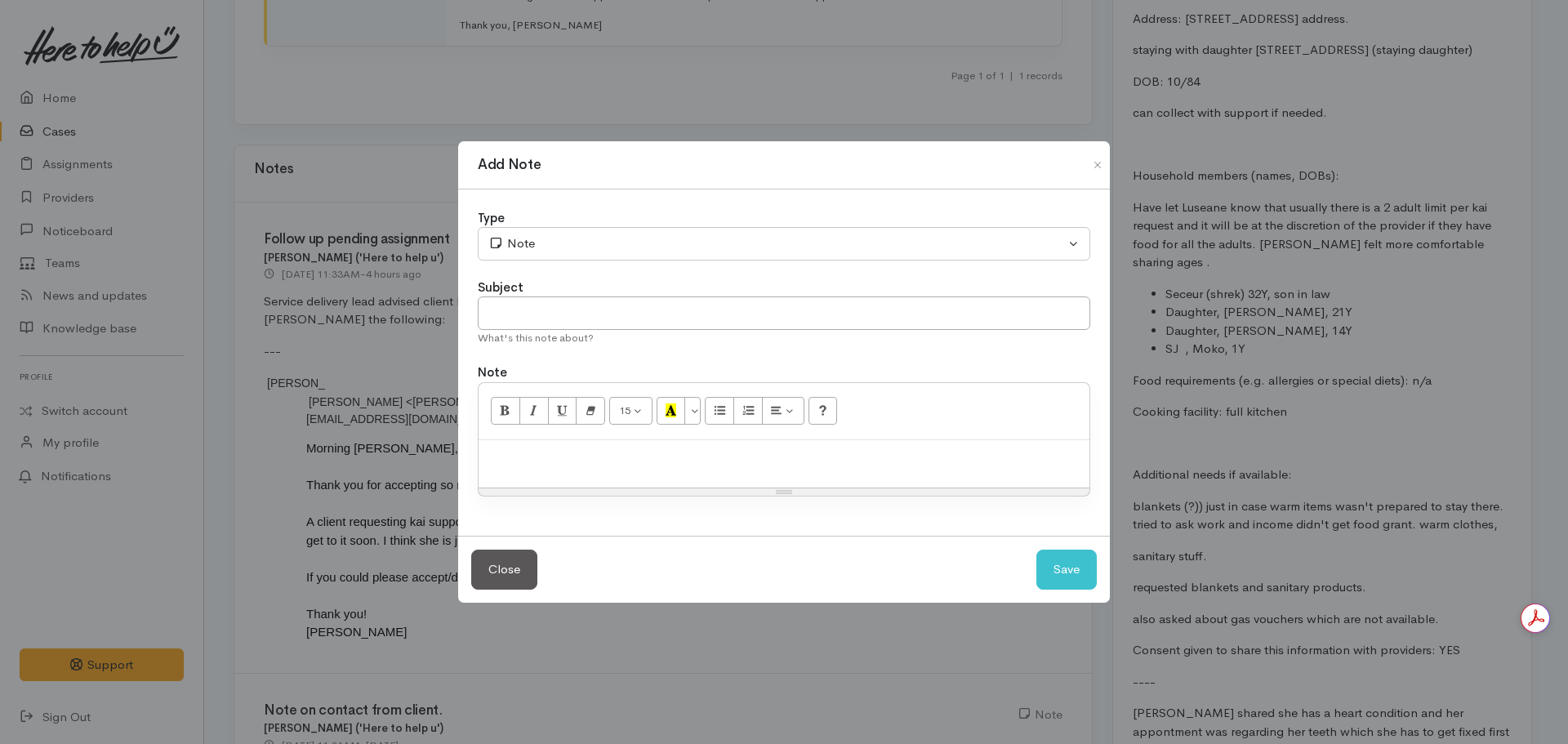
click at [593, 450] on p at bounding box center [784, 457] width 595 height 18
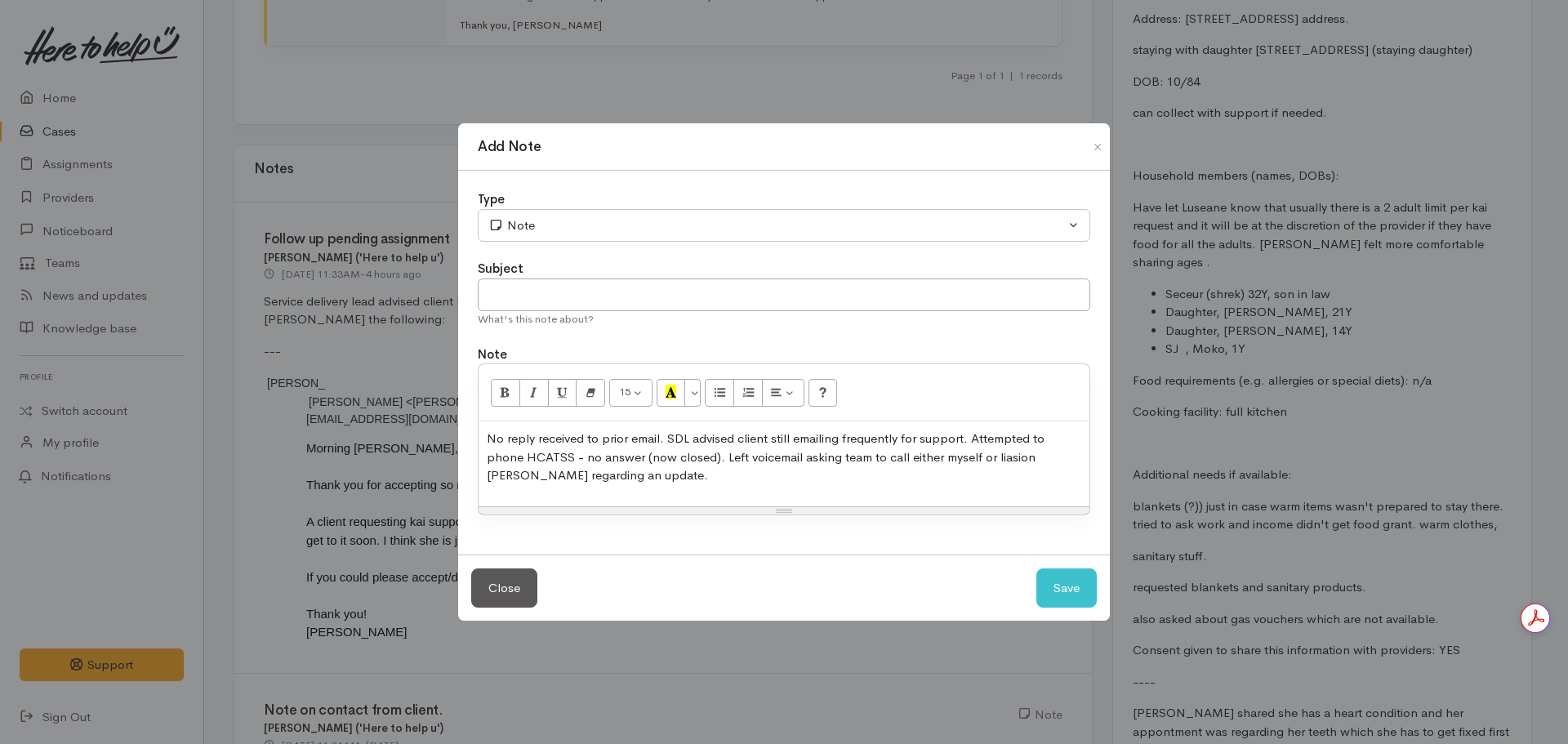
click at [1012, 462] on p "No reply received to prior email. SDL advised client still emailing frequently …" at bounding box center [784, 457] width 595 height 55
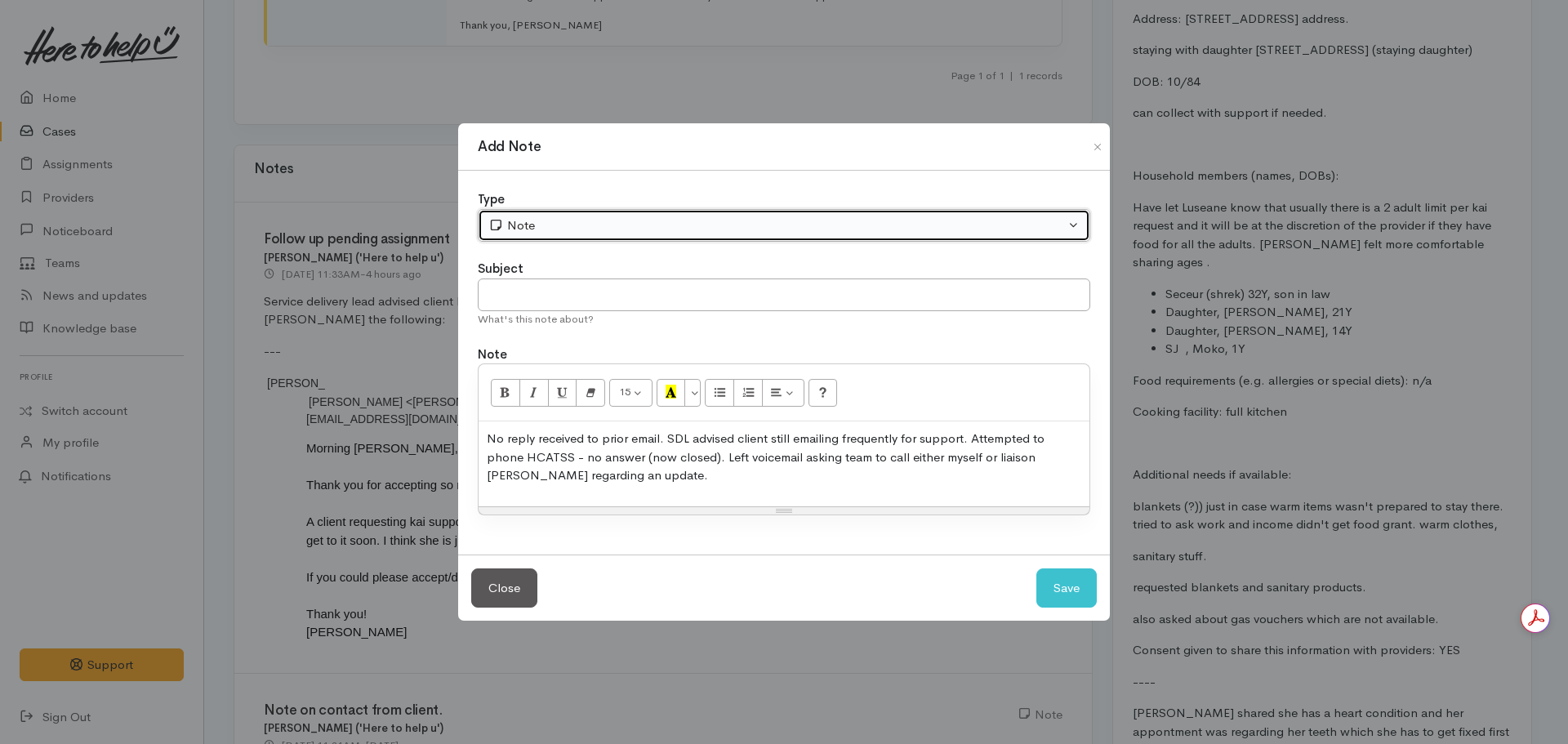
click at [581, 226] on div "Note" at bounding box center [776, 225] width 576 height 18
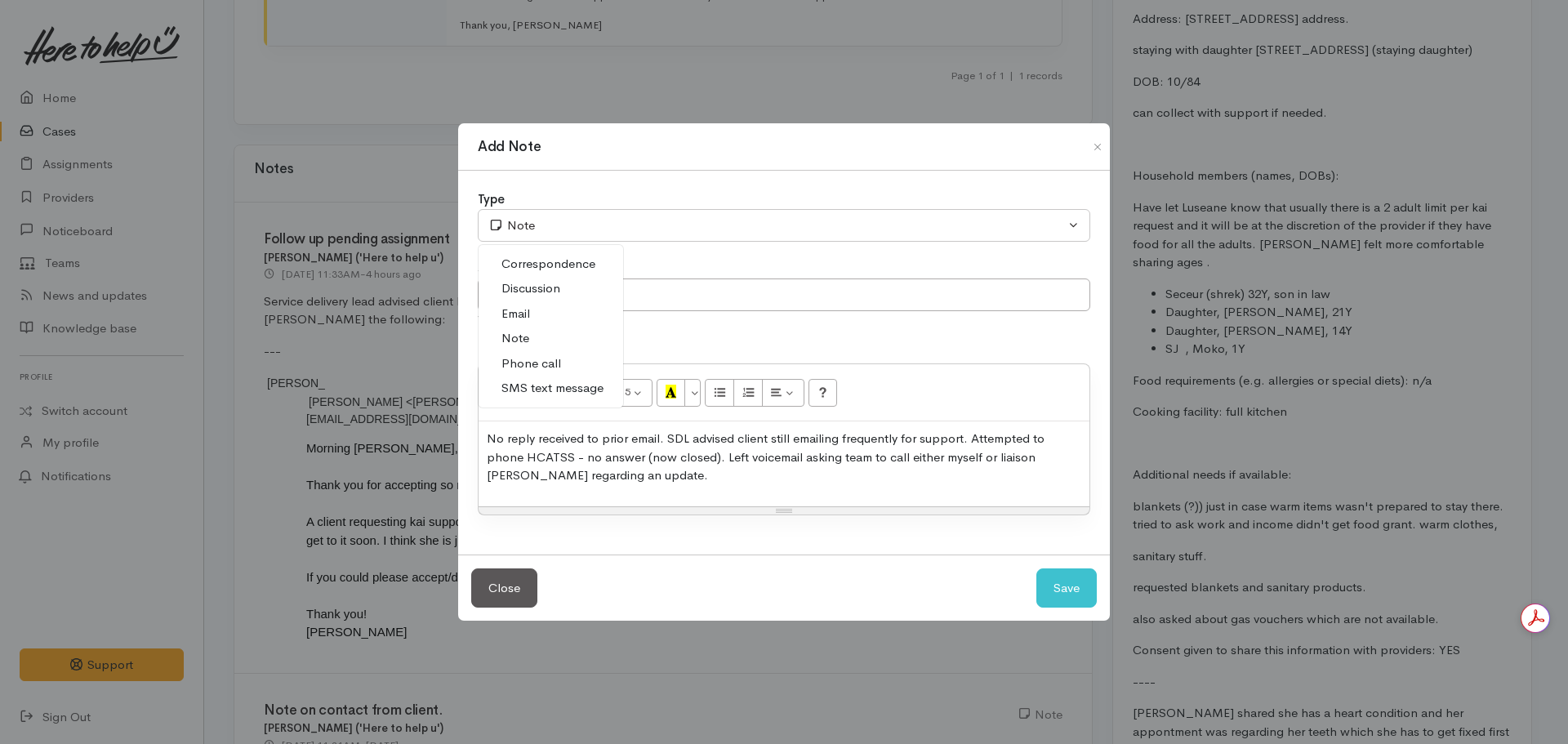
click at [536, 357] on span "Phone call" at bounding box center [532, 363] width 60 height 18
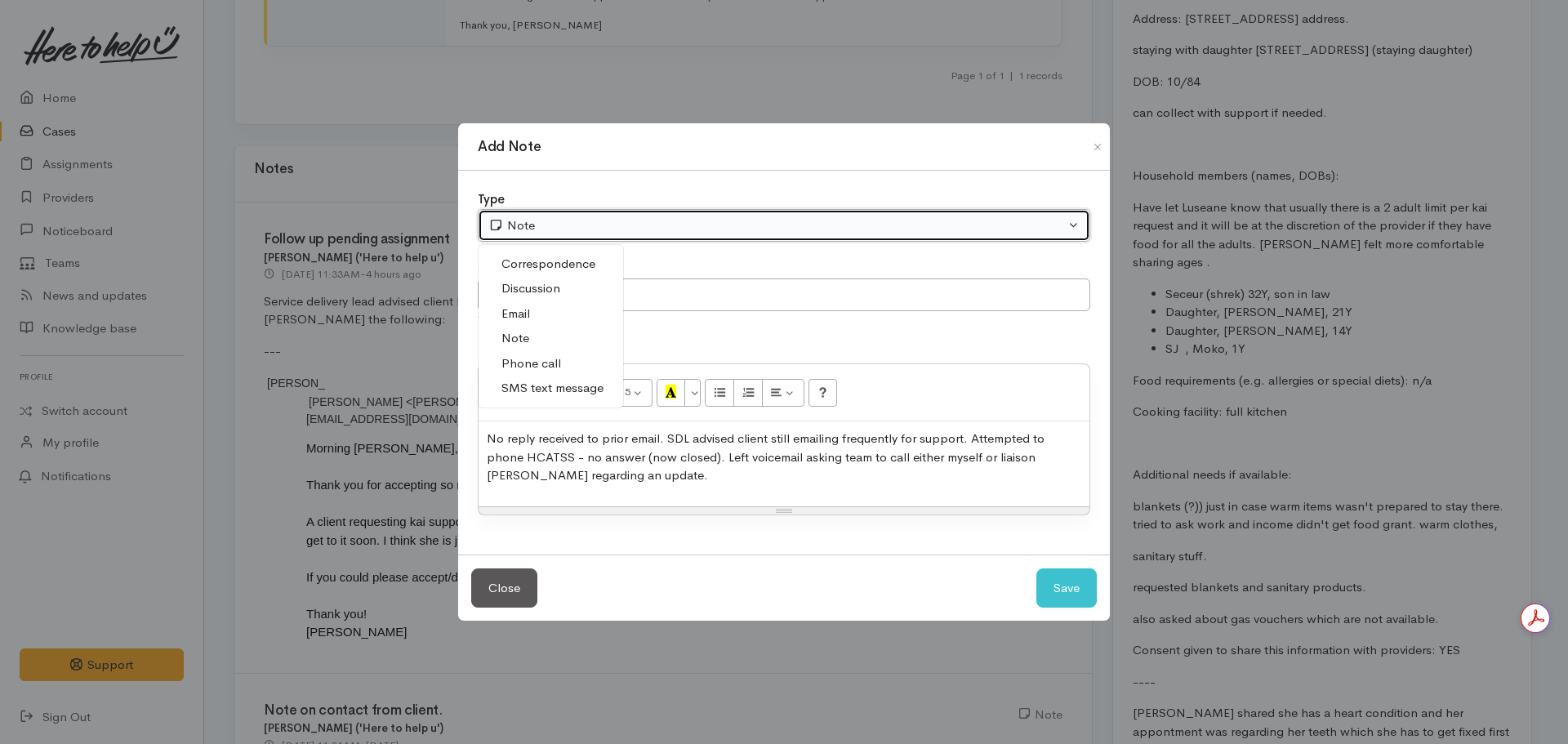
select select "3"
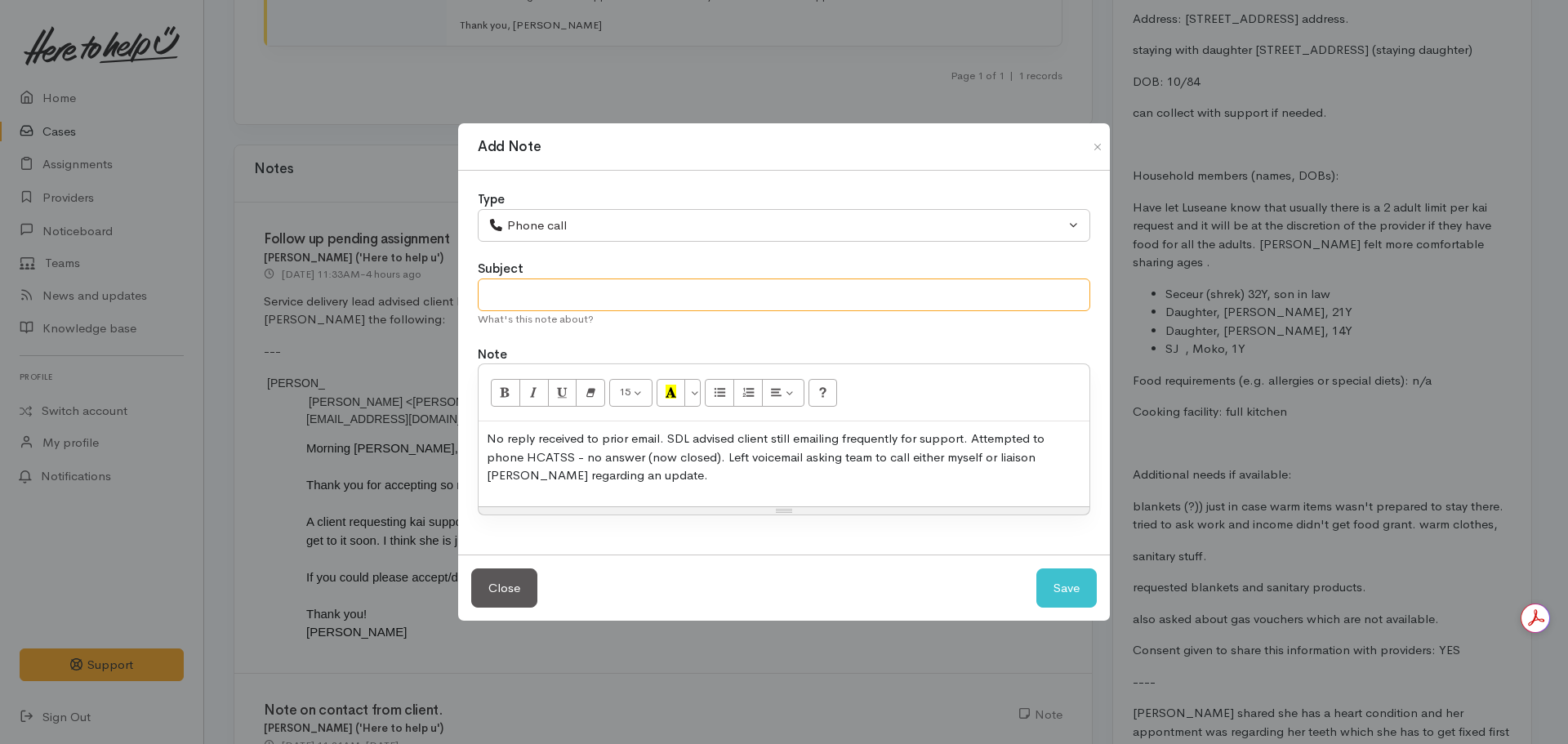
click at [546, 280] on input "text" at bounding box center [784, 295] width 612 height 34
type input "A"
type input "Phone HCATSS - no answer, left VM"
click at [1036, 569] on button "Save" at bounding box center [1066, 588] width 60 height 40
select select "1"
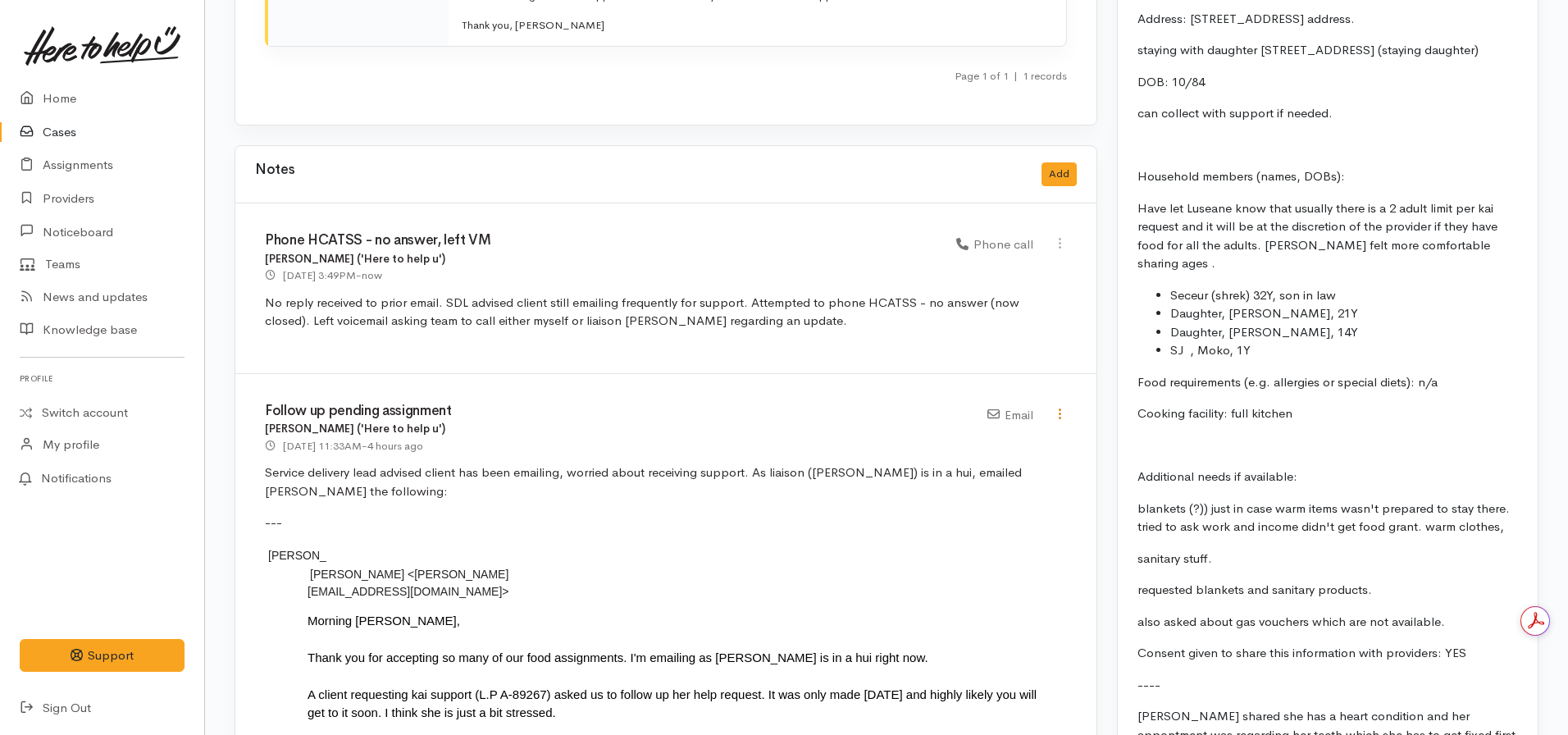
click at [1066, 406] on icon at bounding box center [1060, 413] width 14 height 14
click at [987, 433] on link "Edit" at bounding box center [1001, 445] width 129 height 25
type input "Follow up pending assignment"
select select "2"
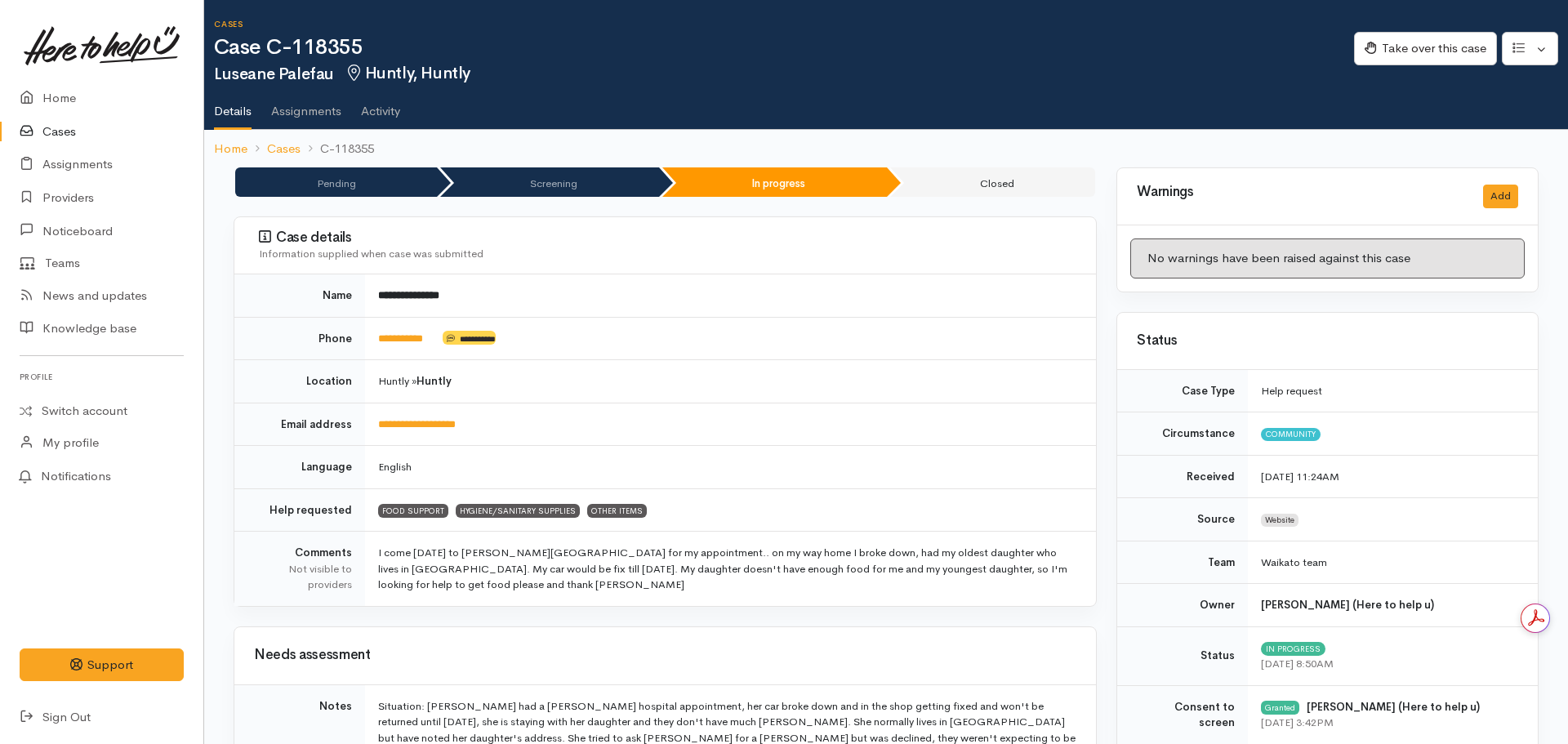
select select "2"
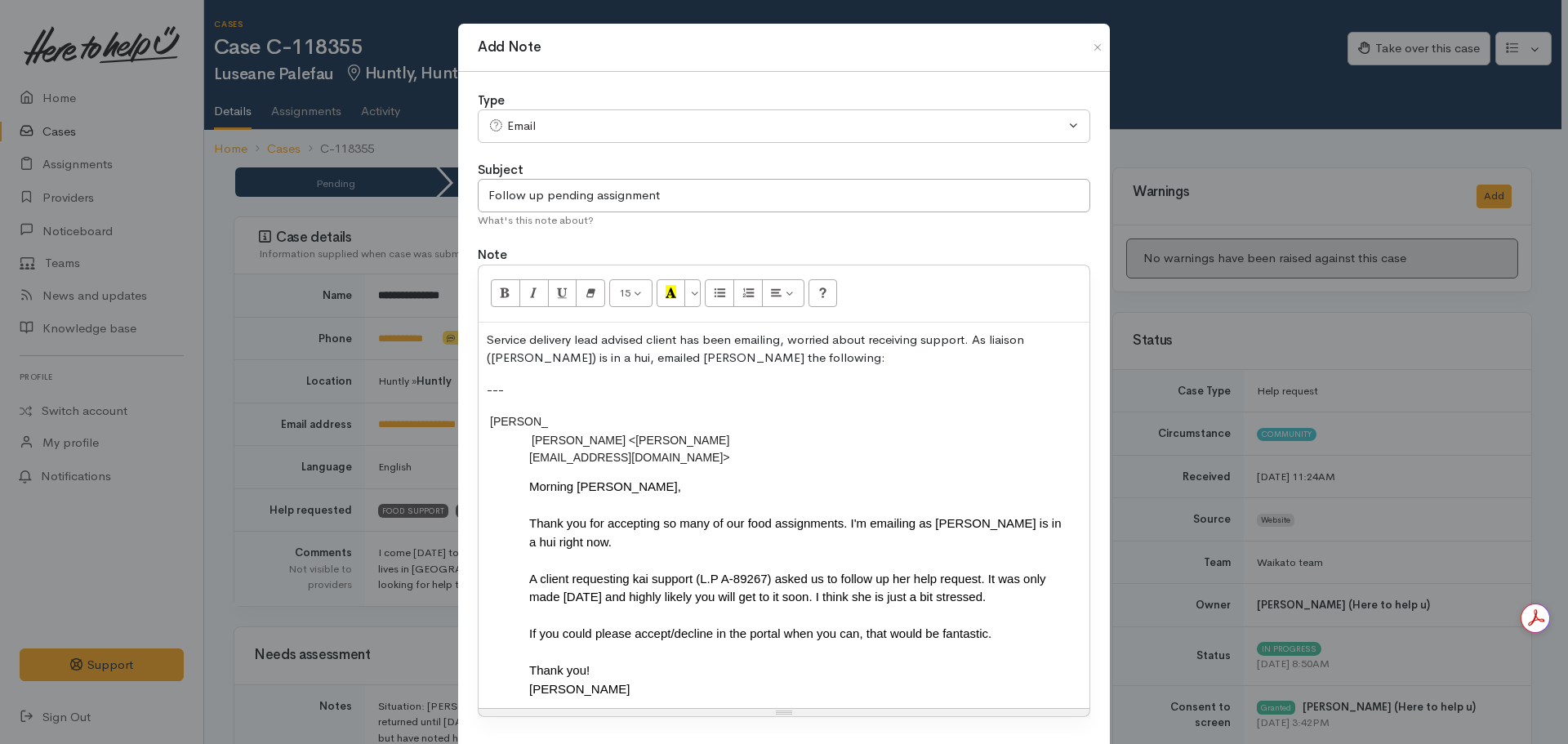
click at [596, 343] on p "Service delivery lead advised client has been emailing, worried about receiving…" at bounding box center [784, 350] width 595 height 37
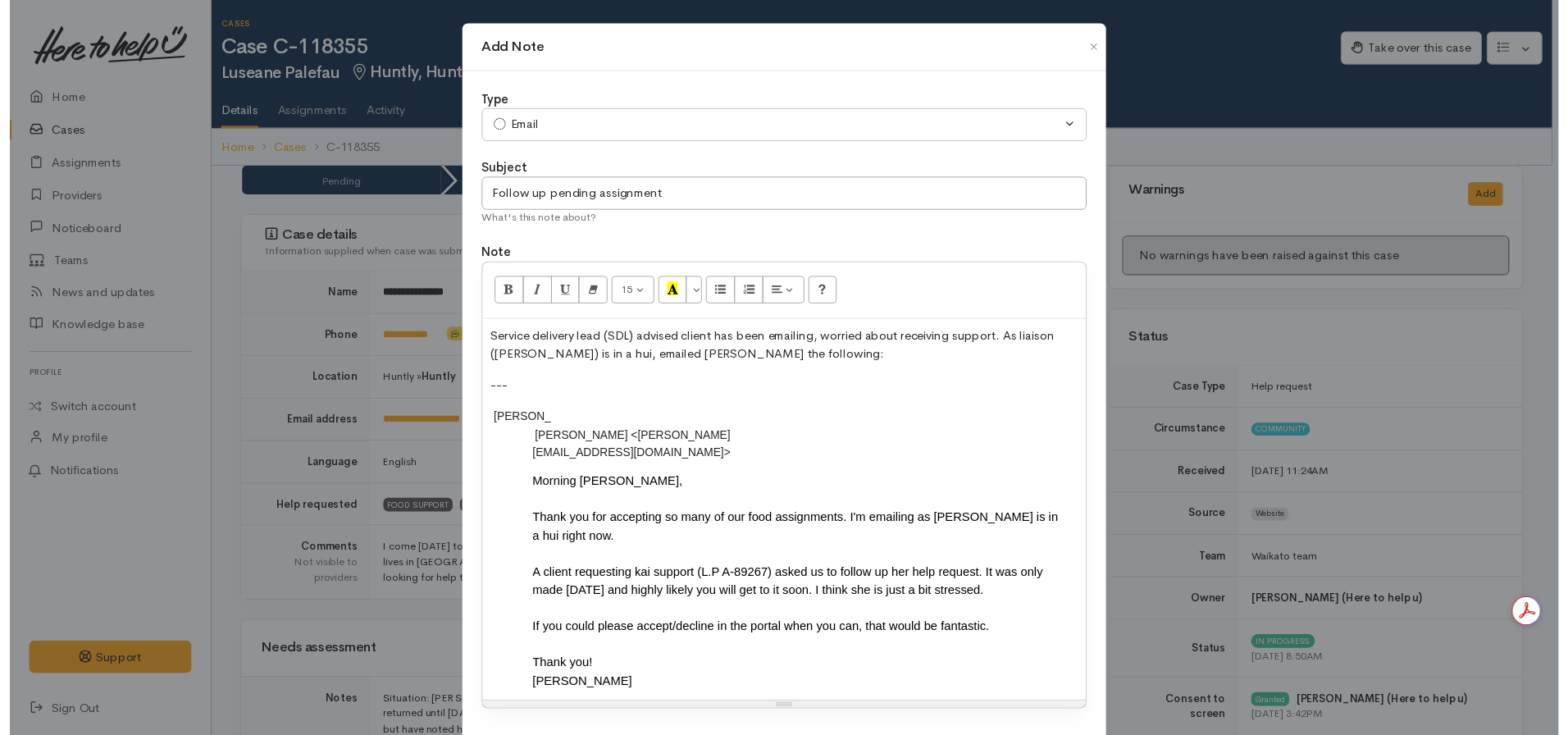
scroll to position [103, 0]
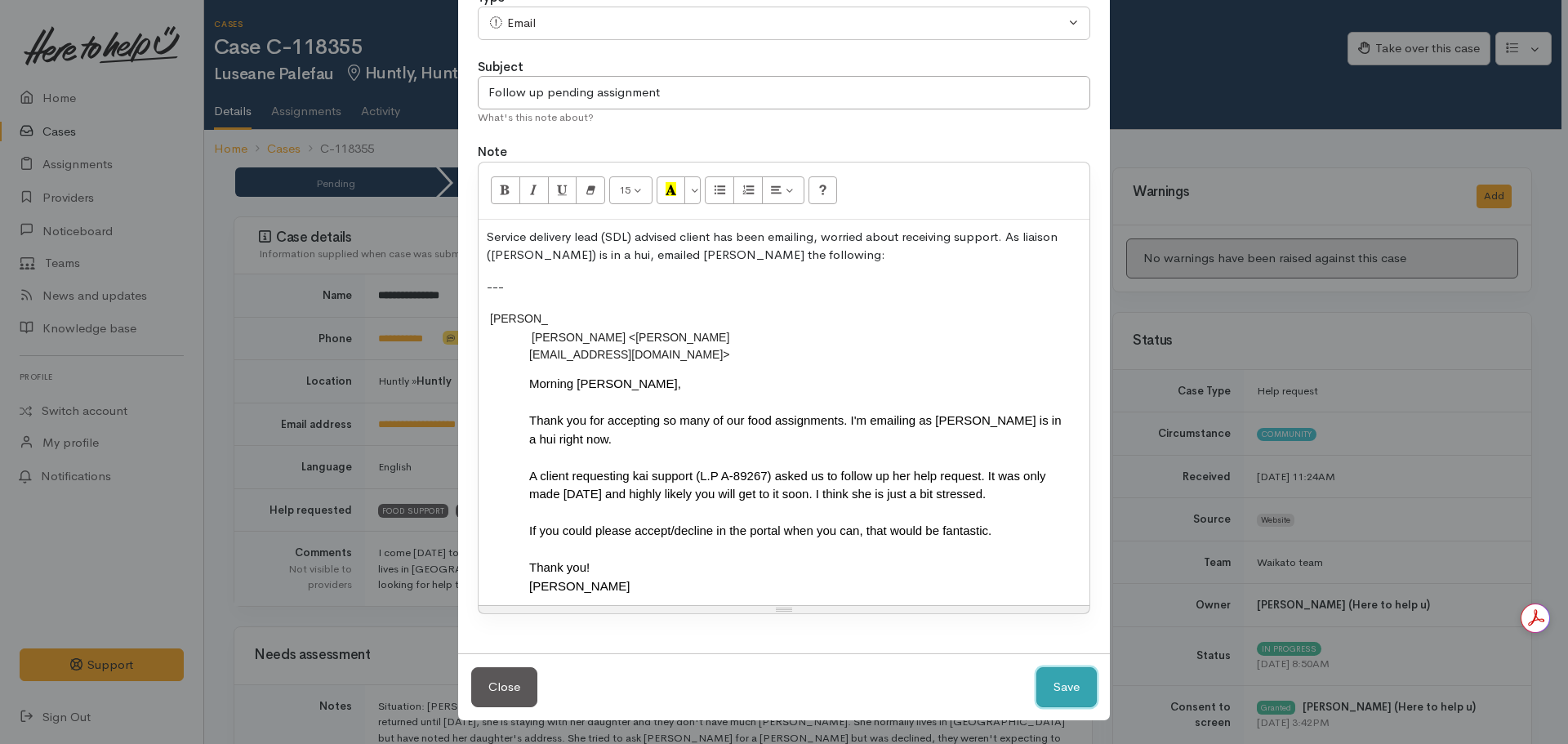
click at [1052, 692] on button "Save" at bounding box center [1066, 687] width 60 height 40
select select "1"
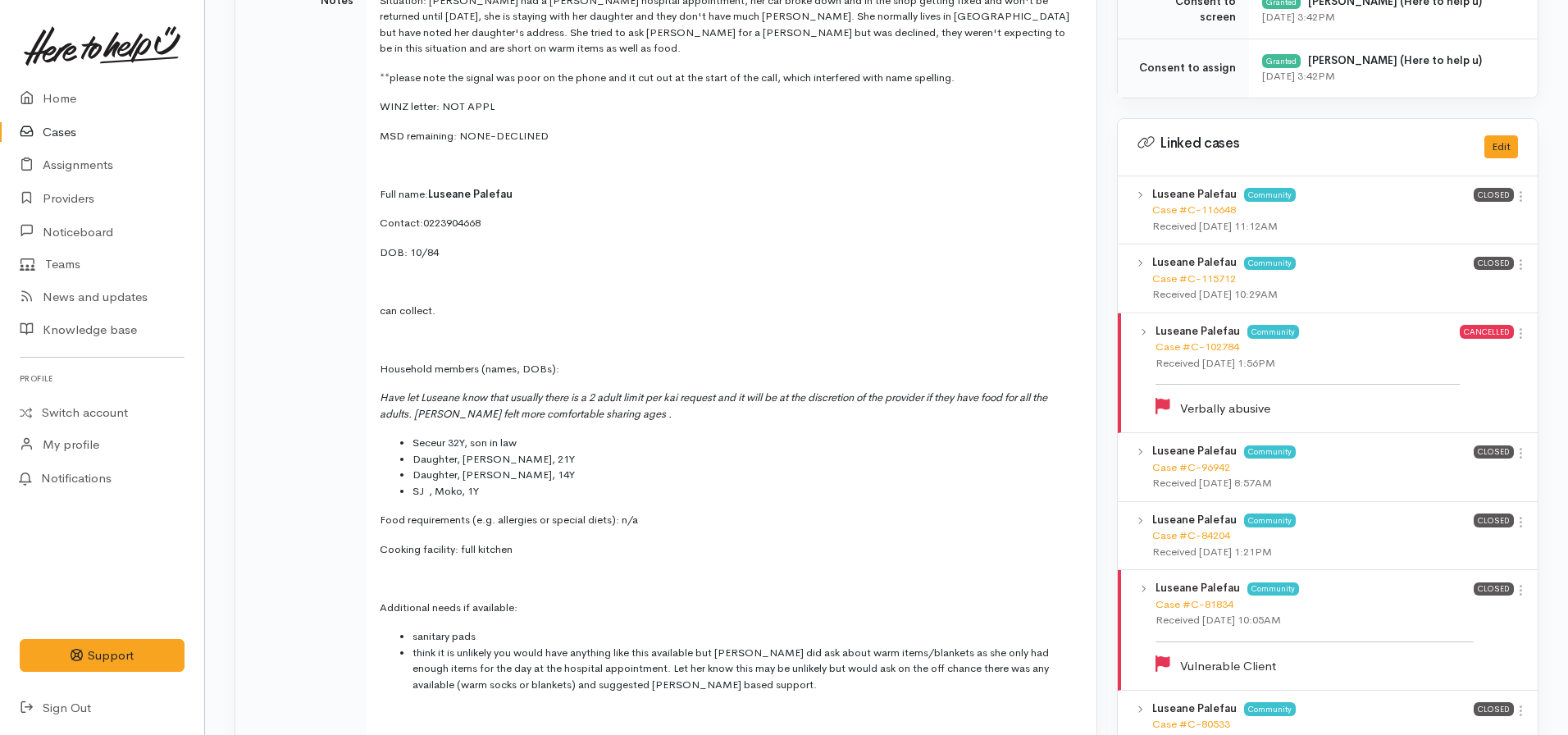
scroll to position [707, 0]
click at [1187, 344] on link "Case #C-102784" at bounding box center [1197, 348] width 84 height 14
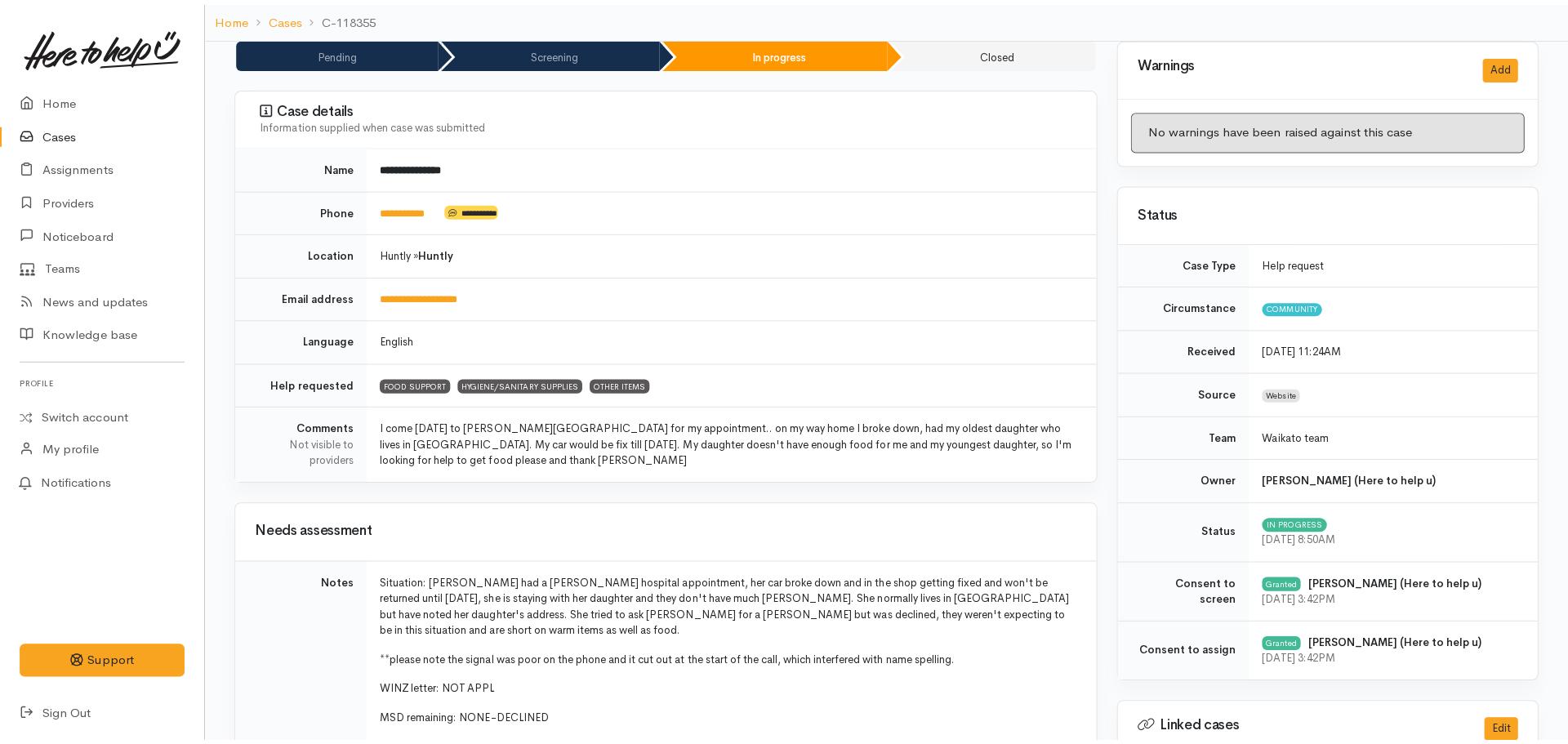
scroll to position [0, 0]
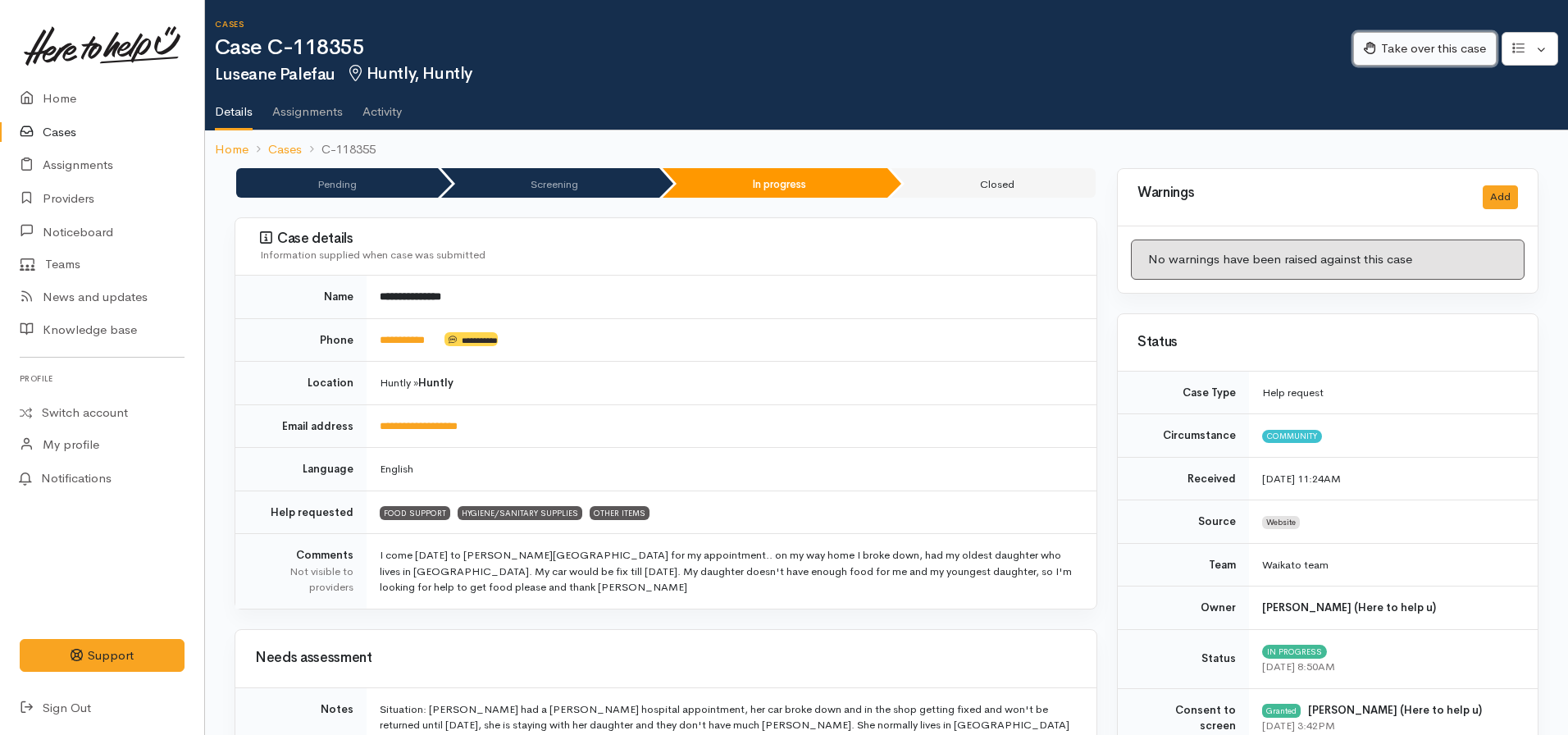
click at [1432, 54] on button "Take over this case" at bounding box center [1425, 49] width 144 height 34
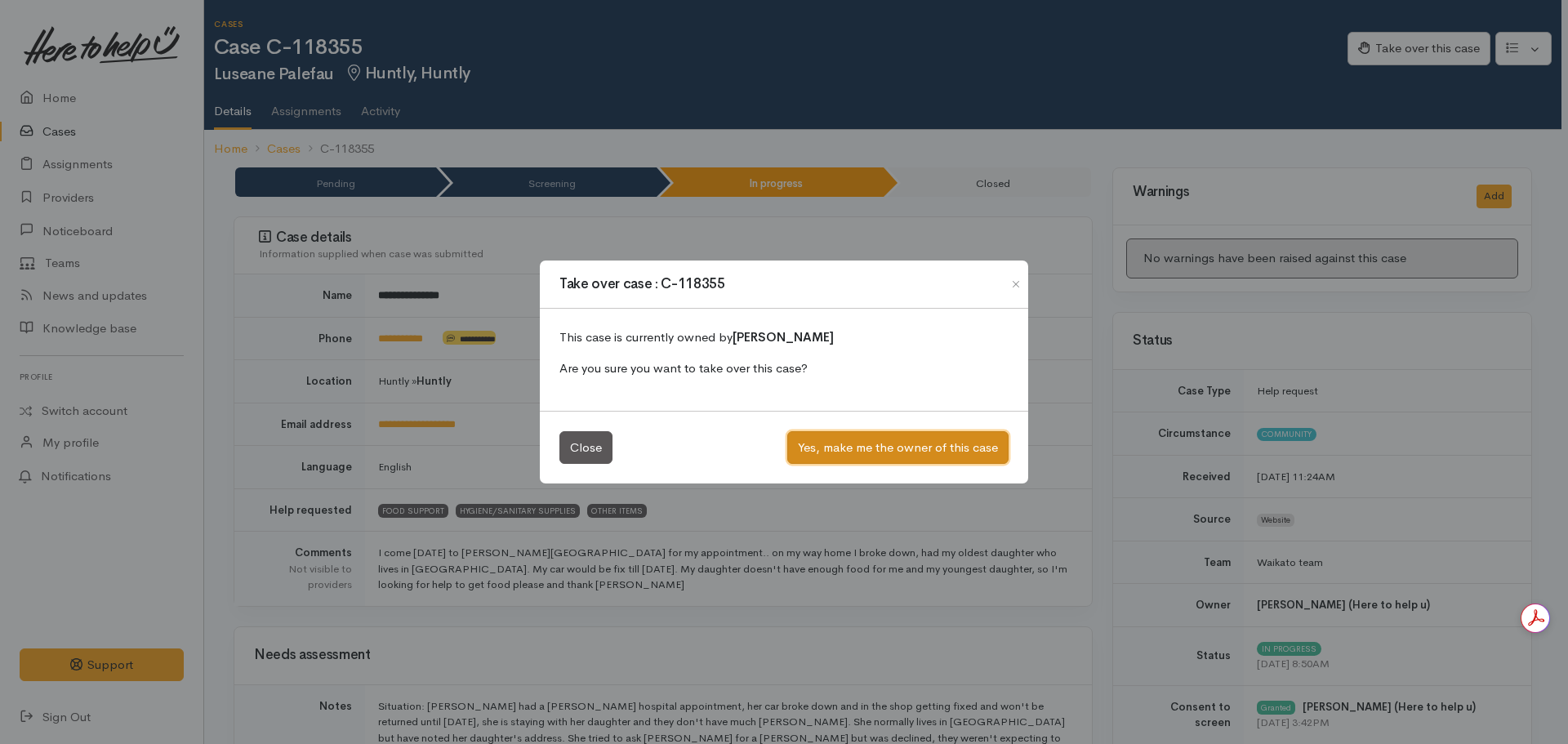
click at [847, 454] on button "Yes, make me the owner of this case" at bounding box center [898, 448] width 222 height 34
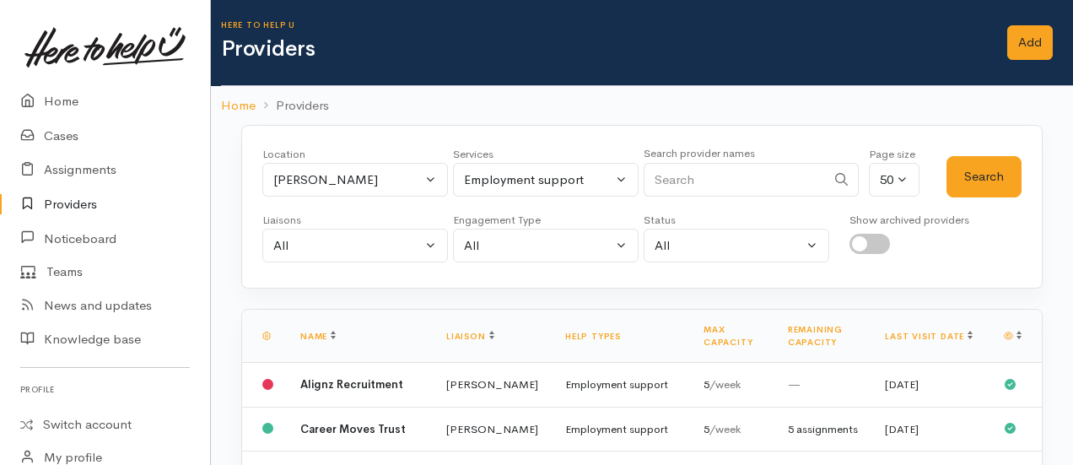
select select "10"
select select "null"
click at [353, 191] on button "[PERSON_NAME]" at bounding box center [355, 180] width 186 height 35
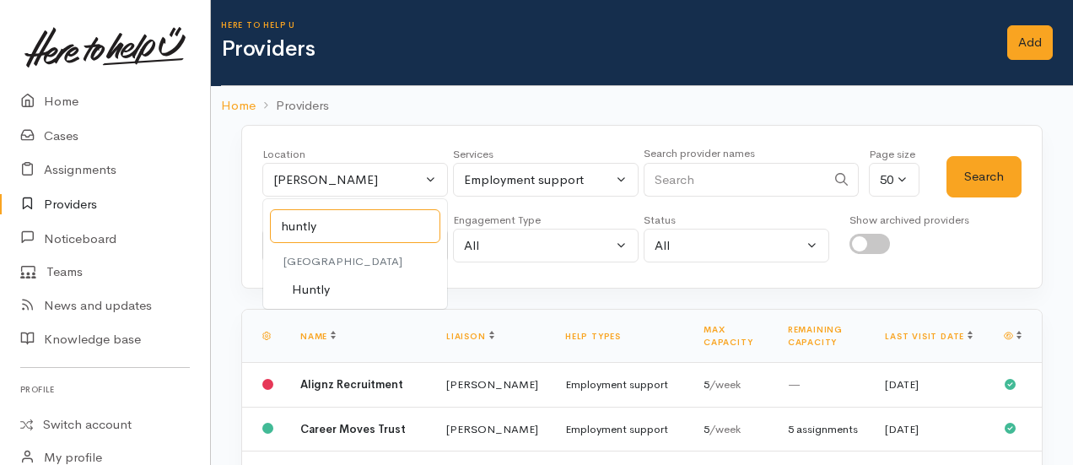
type input "huntly"
click at [308, 292] on span "Huntly" at bounding box center [311, 289] width 38 height 19
select select "110"
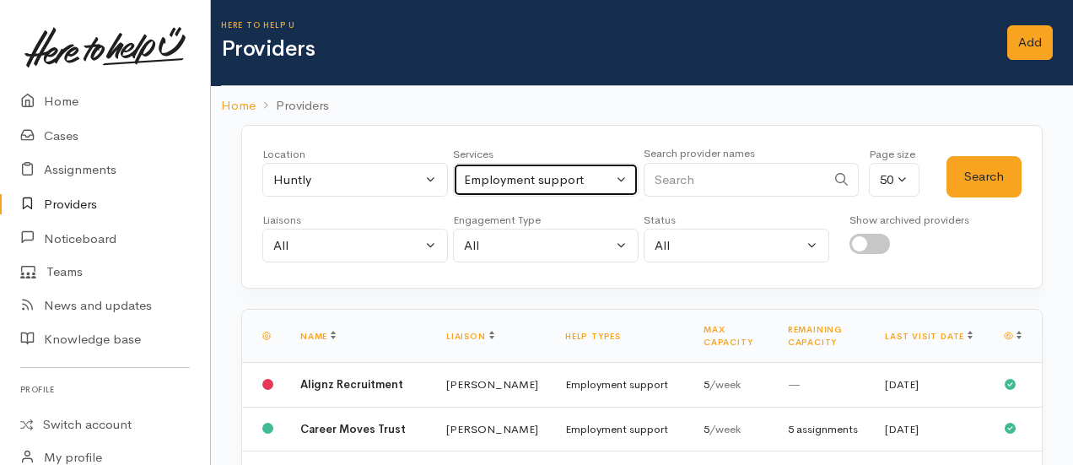
click at [526, 188] on button "Employment support" at bounding box center [546, 180] width 186 height 35
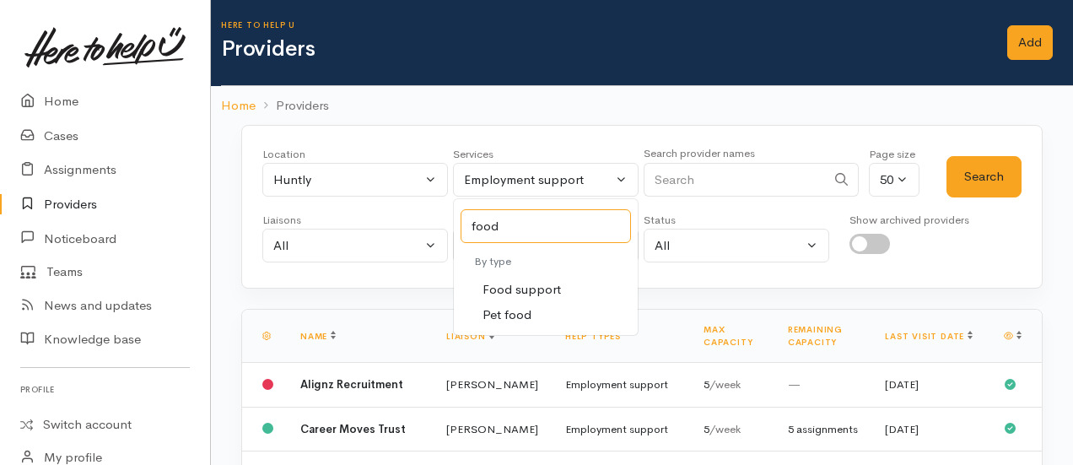
type input "food"
click at [533, 283] on span "Food support" at bounding box center [521, 289] width 78 height 19
select select "3"
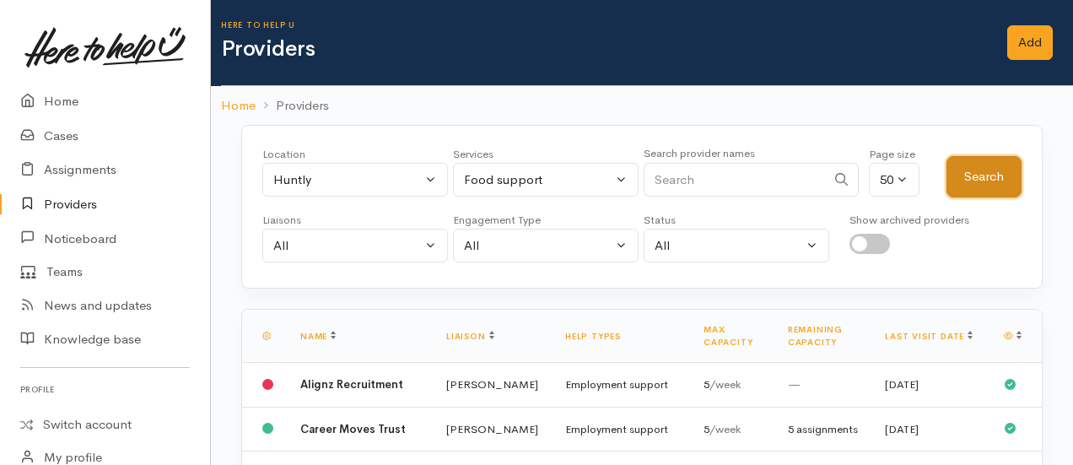
click at [960, 178] on button "Search" at bounding box center [983, 176] width 75 height 41
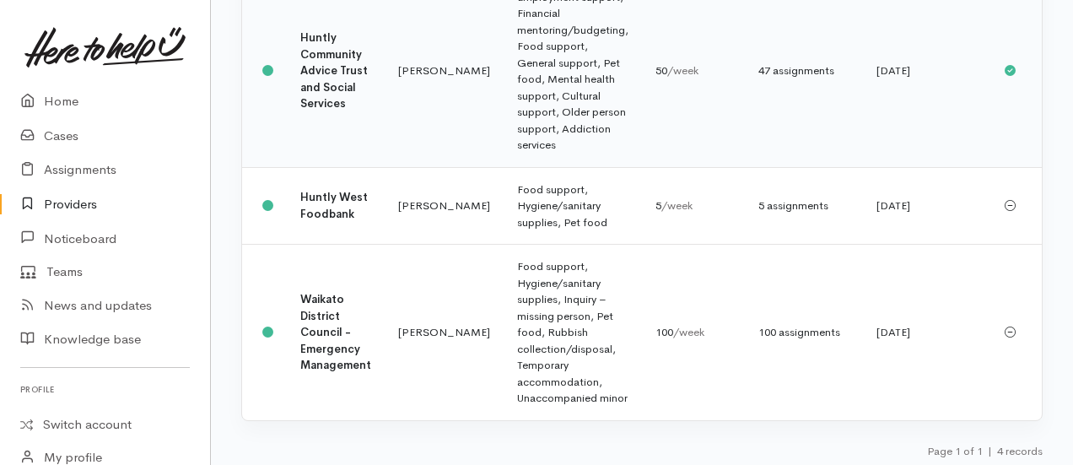
scroll to position [466, 0]
click at [369, 110] on td "Huntly Community Advice Trust and Social Services" at bounding box center [336, 70] width 98 height 192
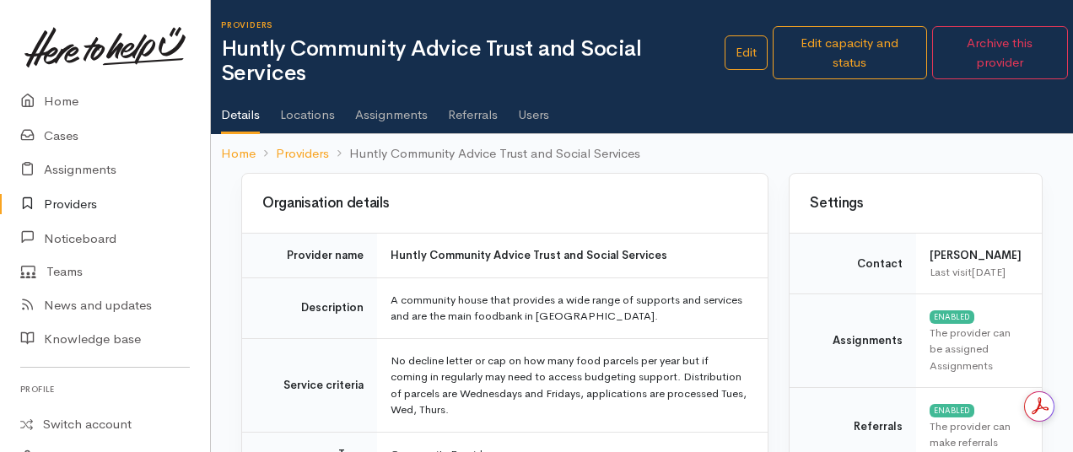
click at [525, 116] on link "Users" at bounding box center [533, 108] width 31 height 47
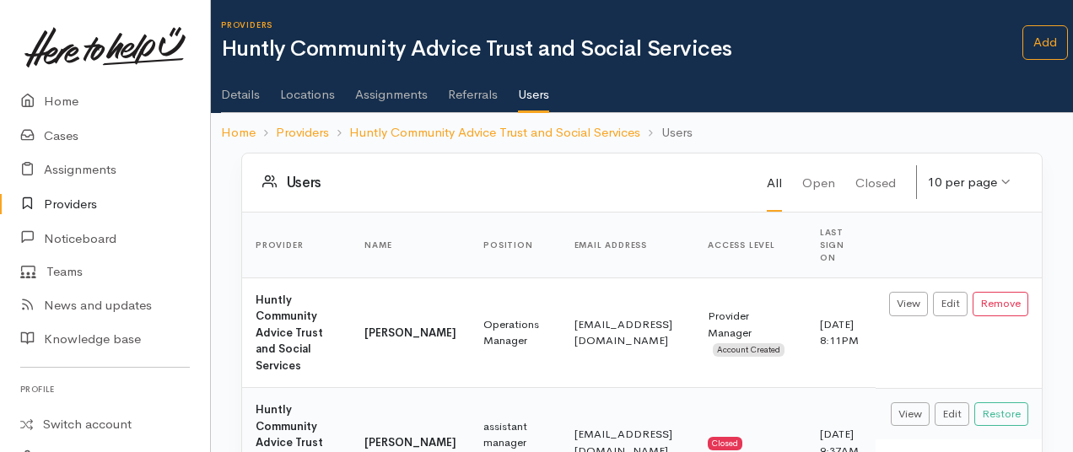
click at [250, 89] on link "Details" at bounding box center [240, 88] width 39 height 47
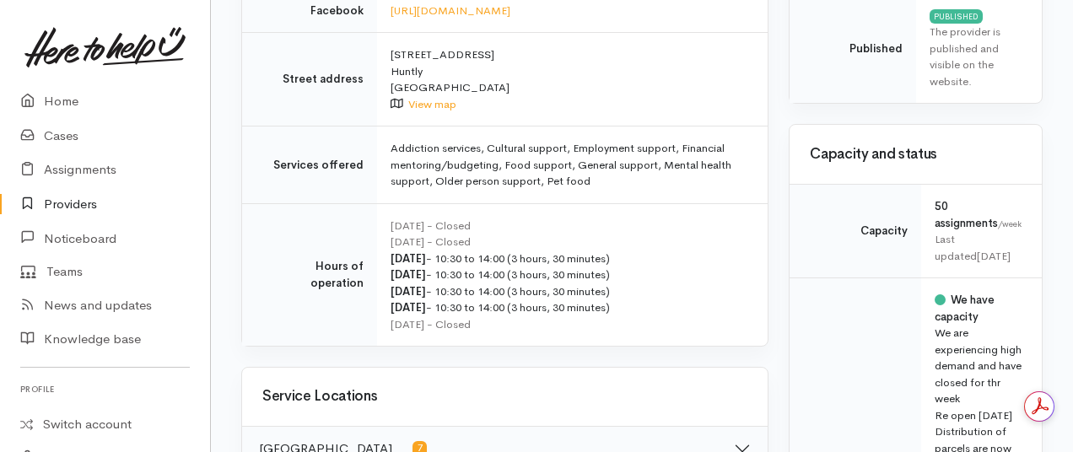
scroll to position [622, 0]
drag, startPoint x: 506, startPoint y: 309, endPoint x: 435, endPoint y: 308, distance: 70.9
click at [435, 308] on div "[DATE] - 10:30 to 14:00 (3 hours, 30 minutes)" at bounding box center [568, 307] width 357 height 17
copy div "10:30 to 14:00"
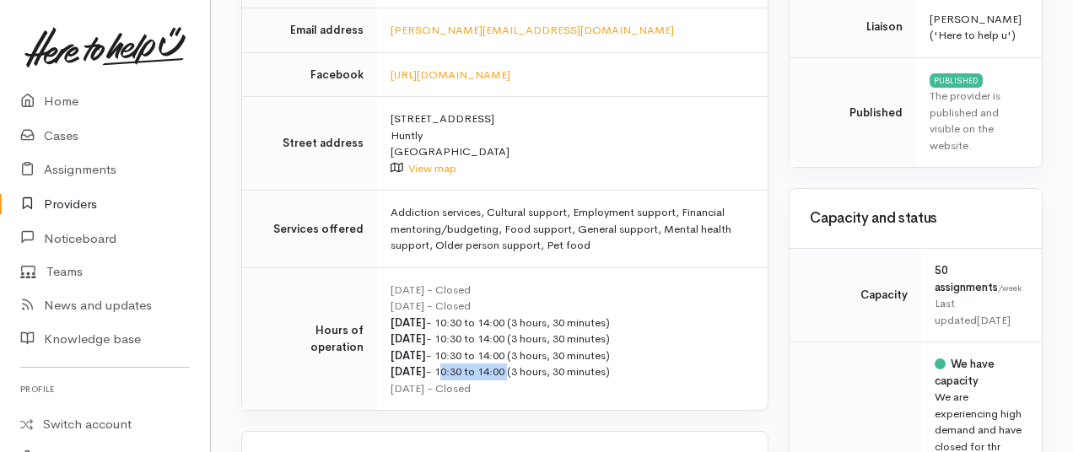
scroll to position [557, 0]
click at [689, 314] on div "Tuesday - 10:30 to 14:00 (3 hours, 30 minutes)" at bounding box center [568, 322] width 357 height 17
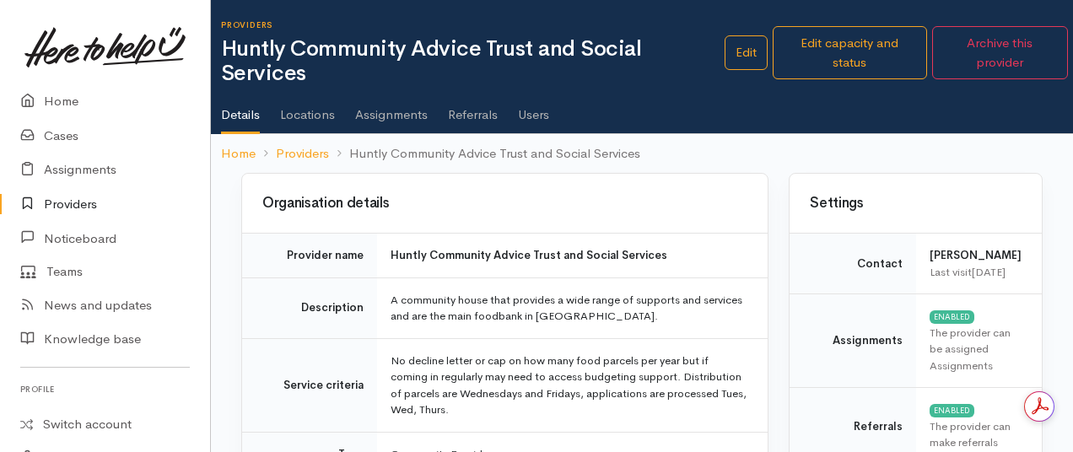
scroll to position [0, 0]
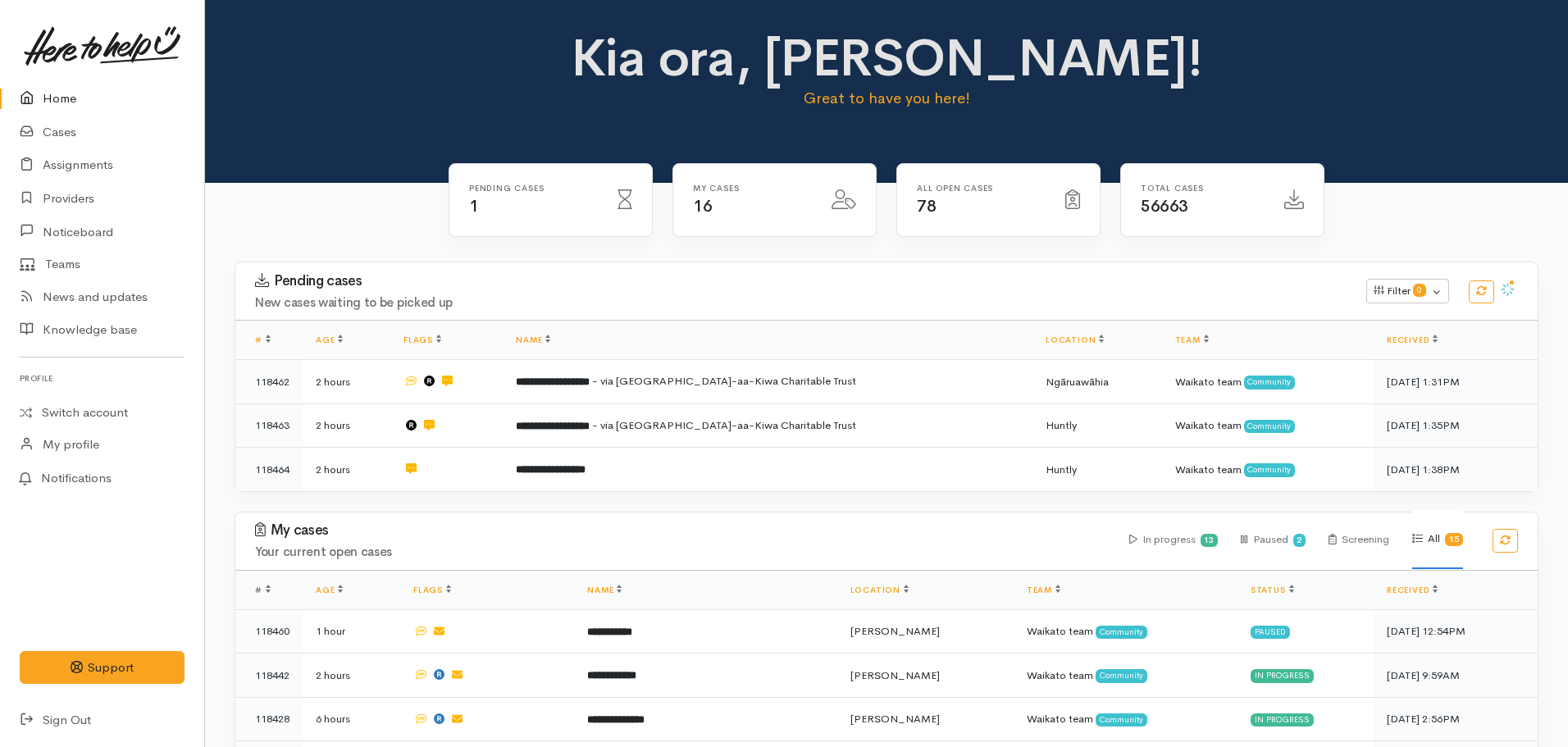
click at [72, 96] on link "Home" at bounding box center [102, 98] width 204 height 34
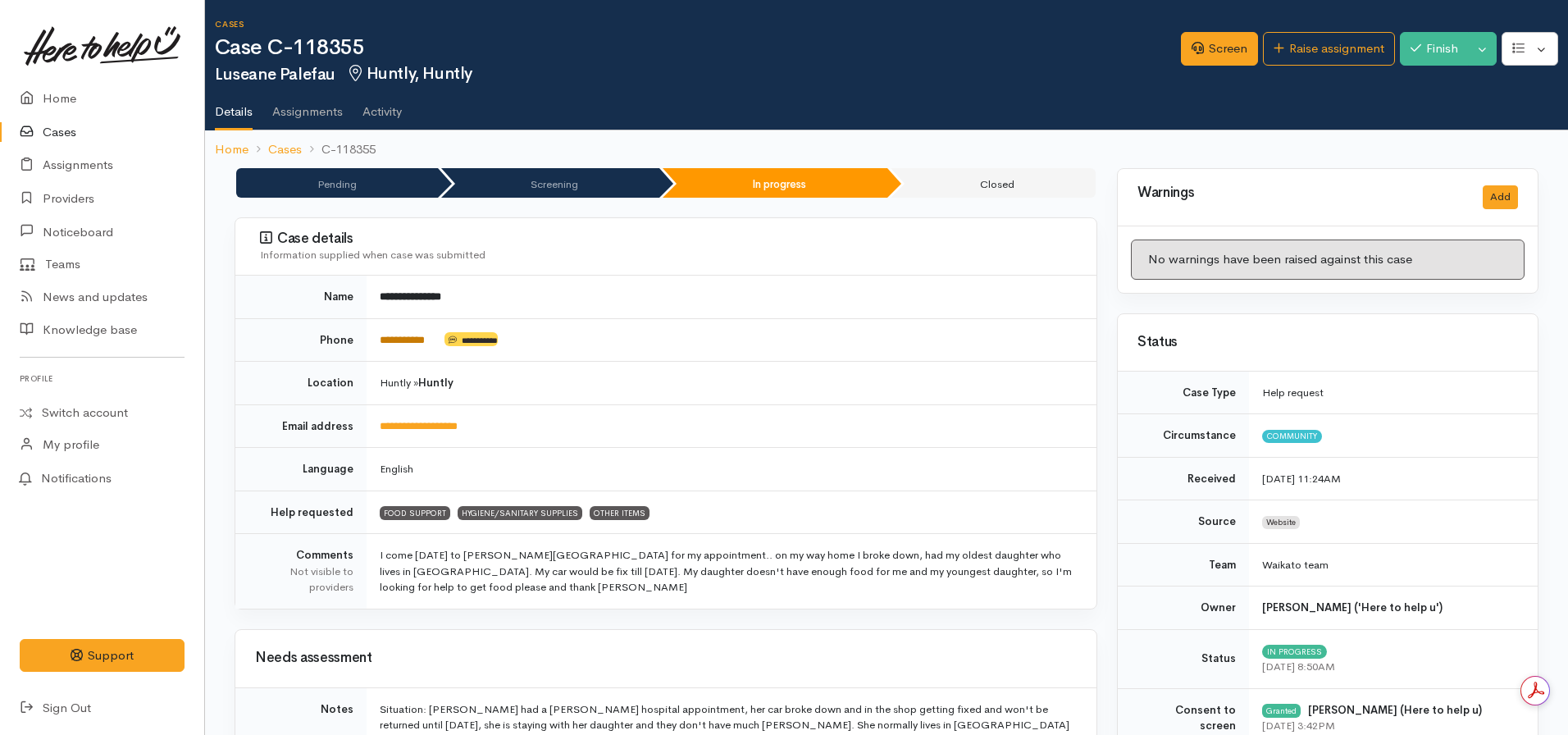
click at [416, 334] on link "**********" at bounding box center [402, 339] width 45 height 11
click at [413, 334] on link "**********" at bounding box center [402, 339] width 45 height 11
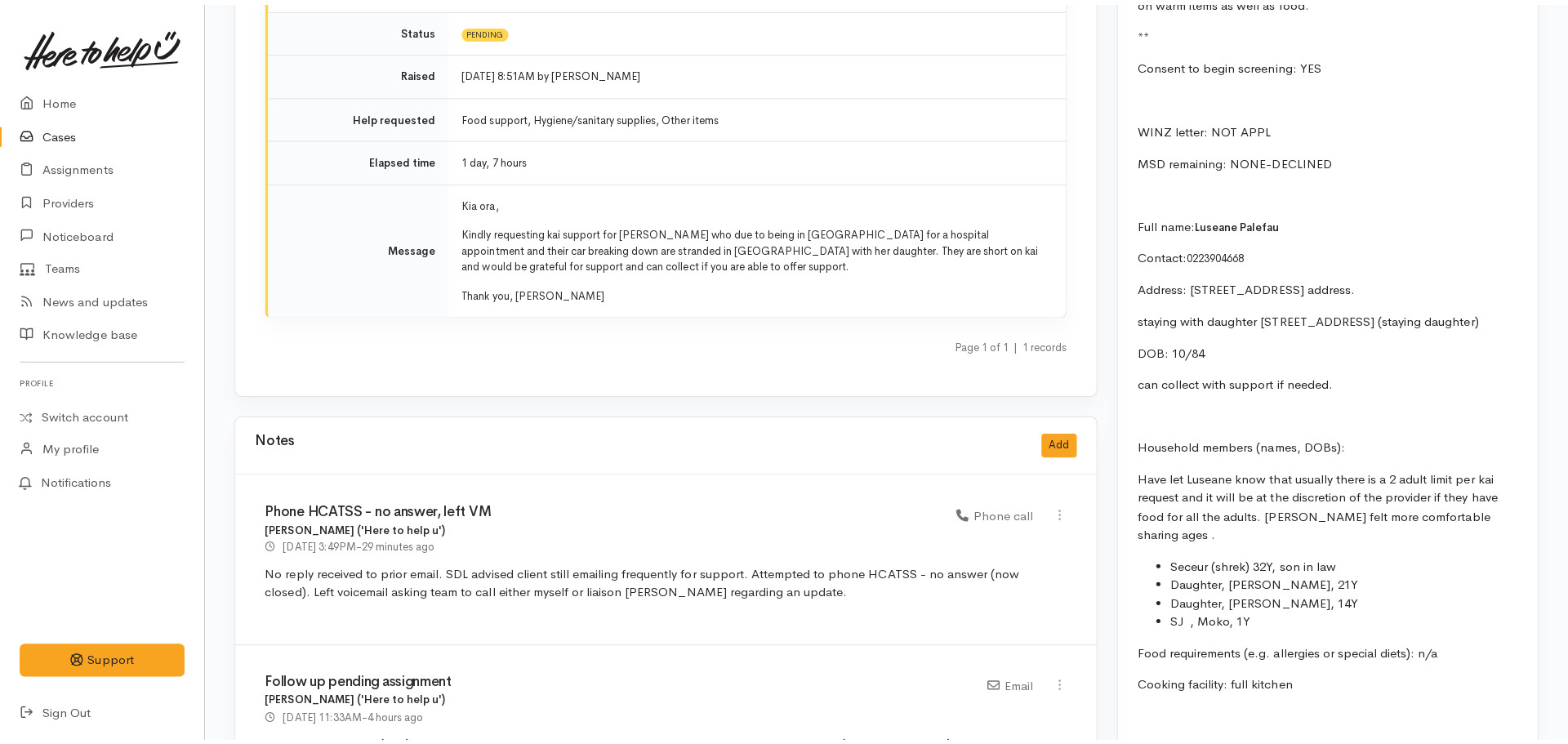
scroll to position [2324, 0]
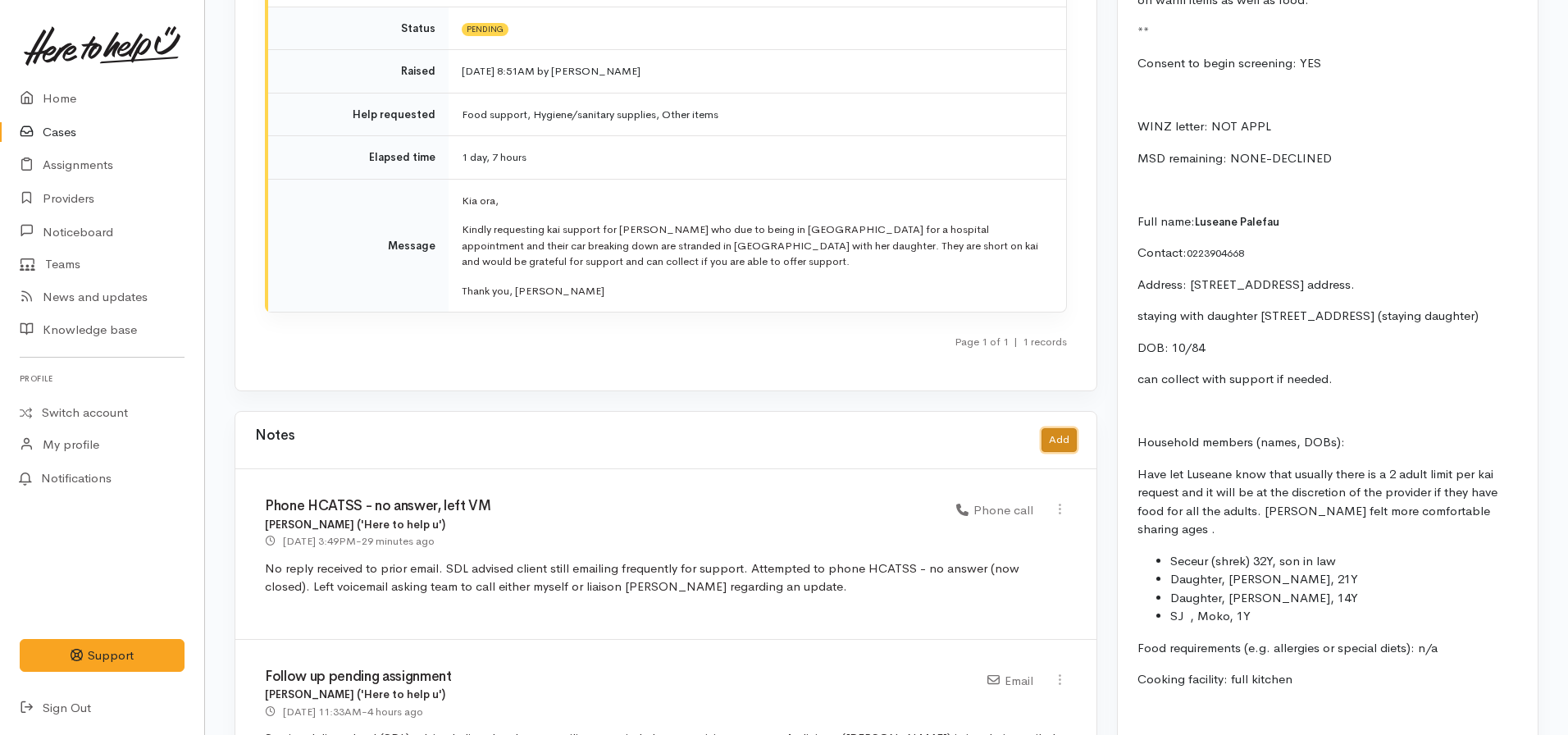
click at [1075, 428] on button "Add" at bounding box center [1059, 439] width 35 height 23
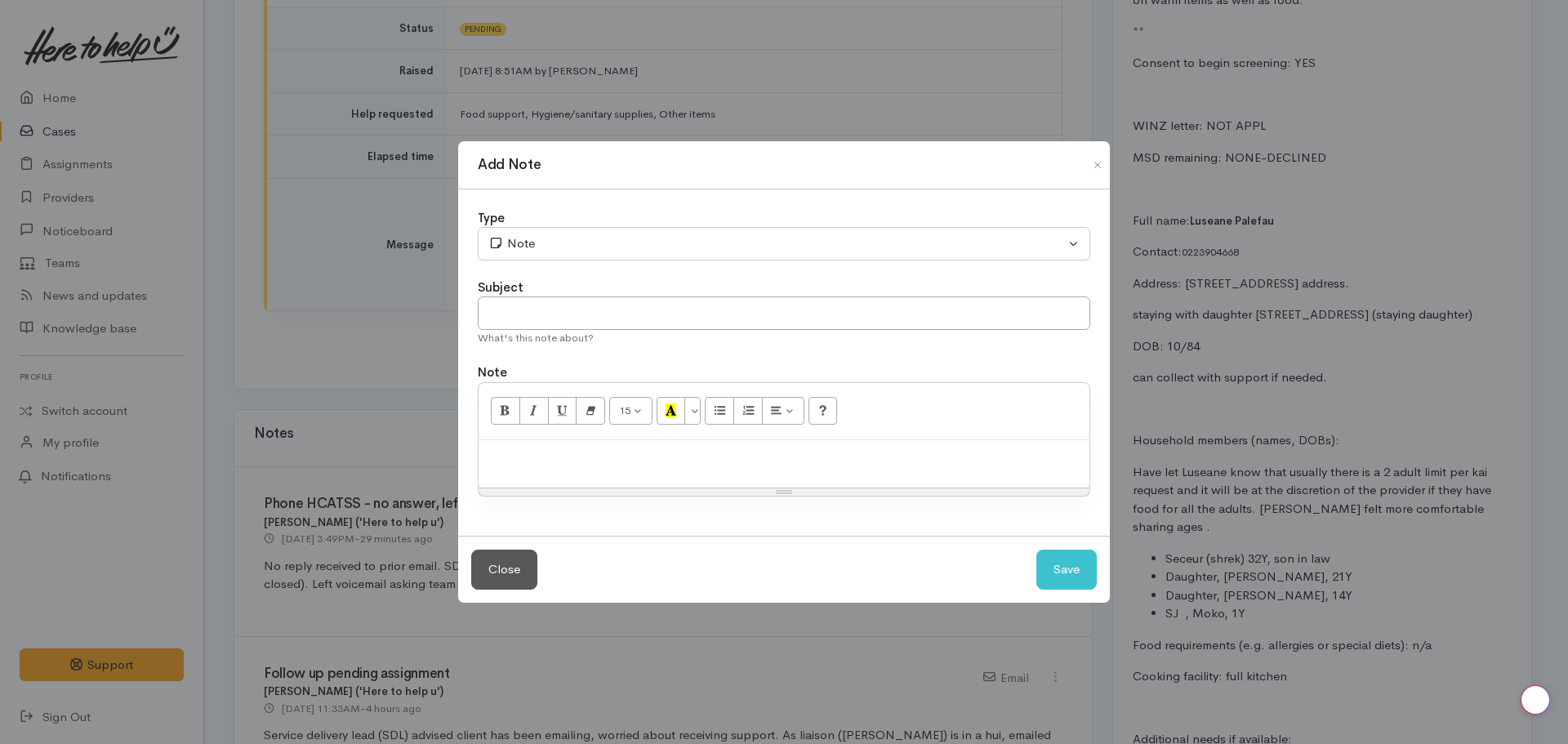
click at [699, 466] on p at bounding box center [784, 457] width 595 height 18
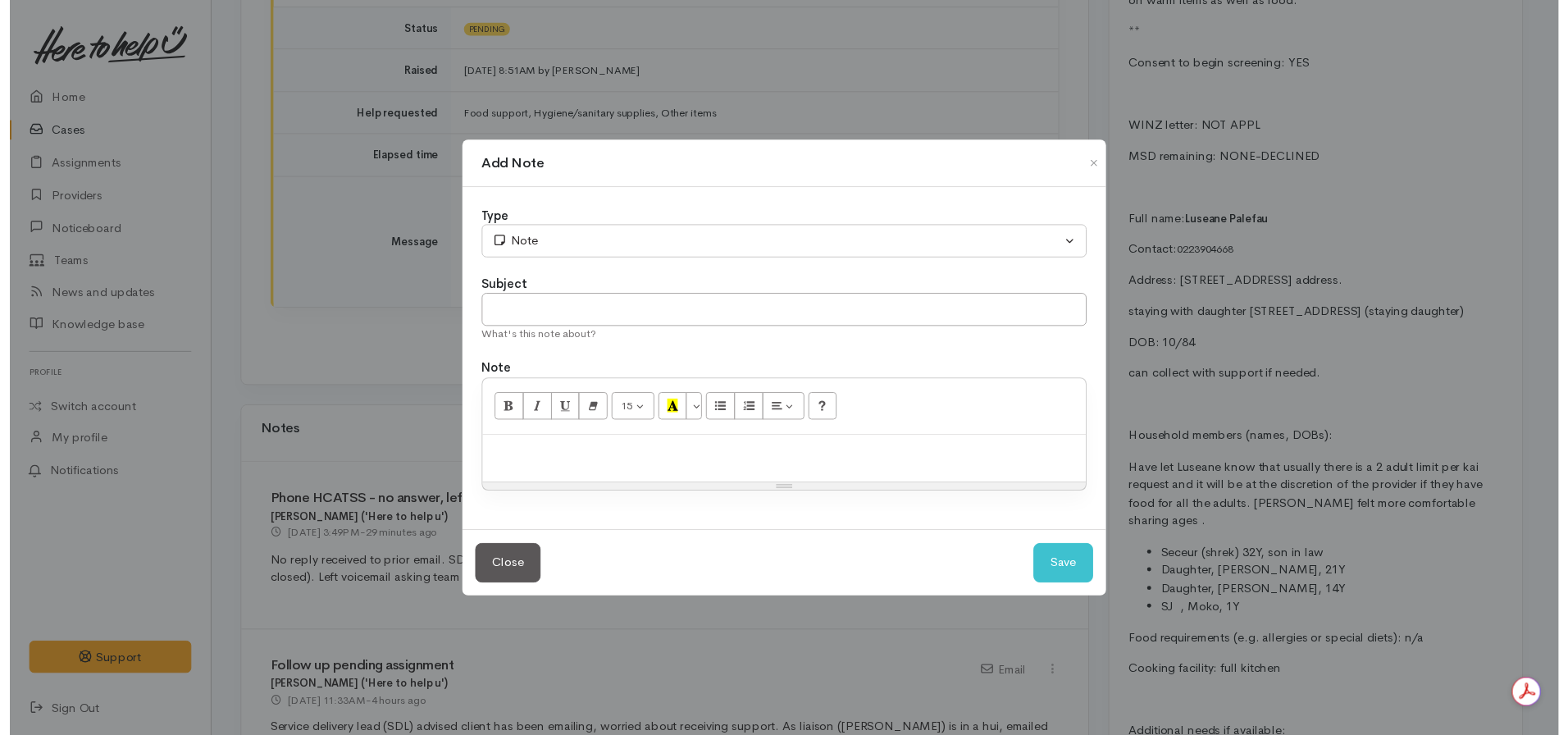
scroll to position [0, 0]
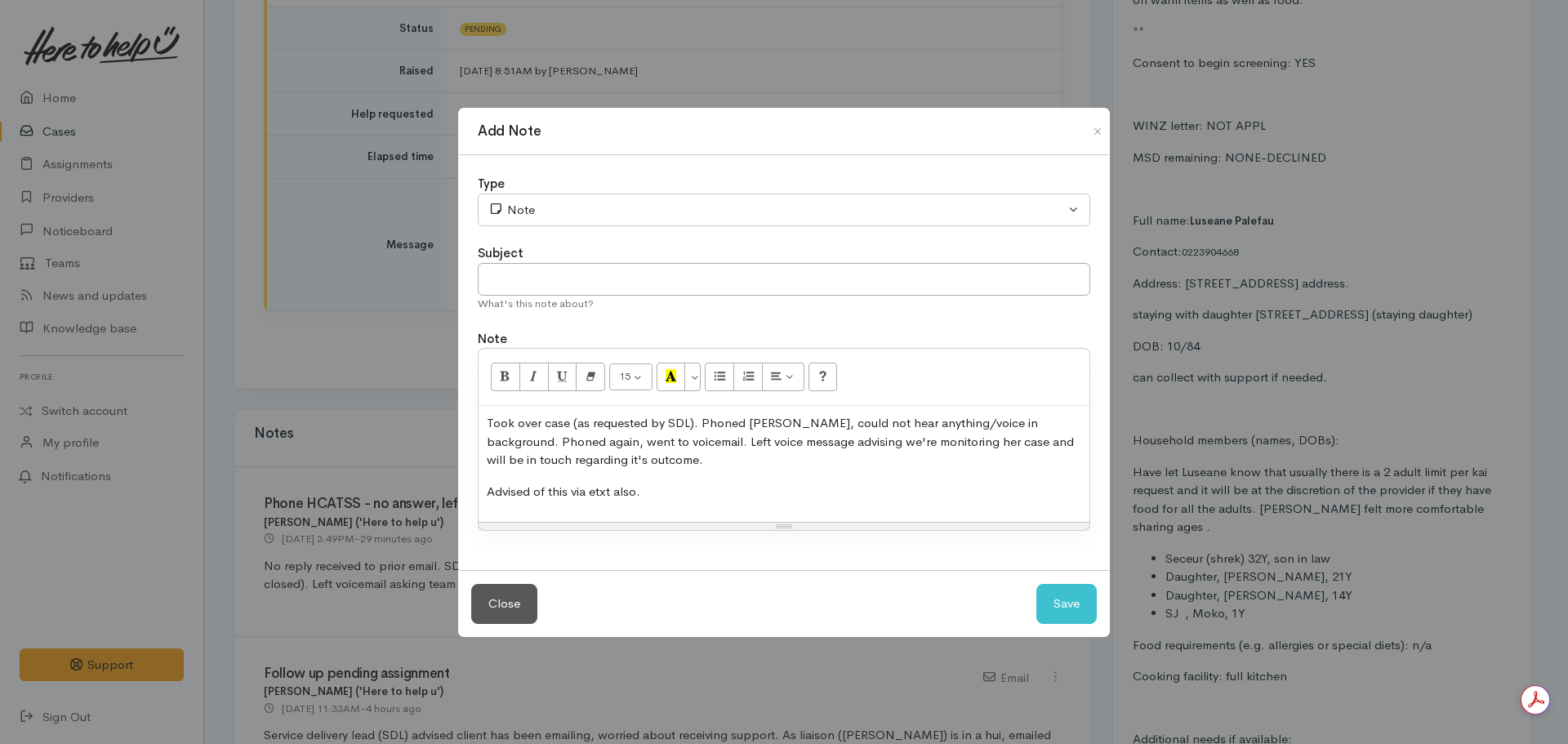
click at [769, 431] on p "Took over case (as requested by SDL). Phoned Lusaene, could not hear anything/v…" at bounding box center [784, 442] width 595 height 55
click at [734, 490] on p "Advised of this via etxt also." at bounding box center [784, 491] width 595 height 18
click at [652, 281] on input "text" at bounding box center [784, 280] width 612 height 34
type input "Attempt to contact client"
click at [602, 189] on div "Type" at bounding box center [784, 183] width 612 height 18
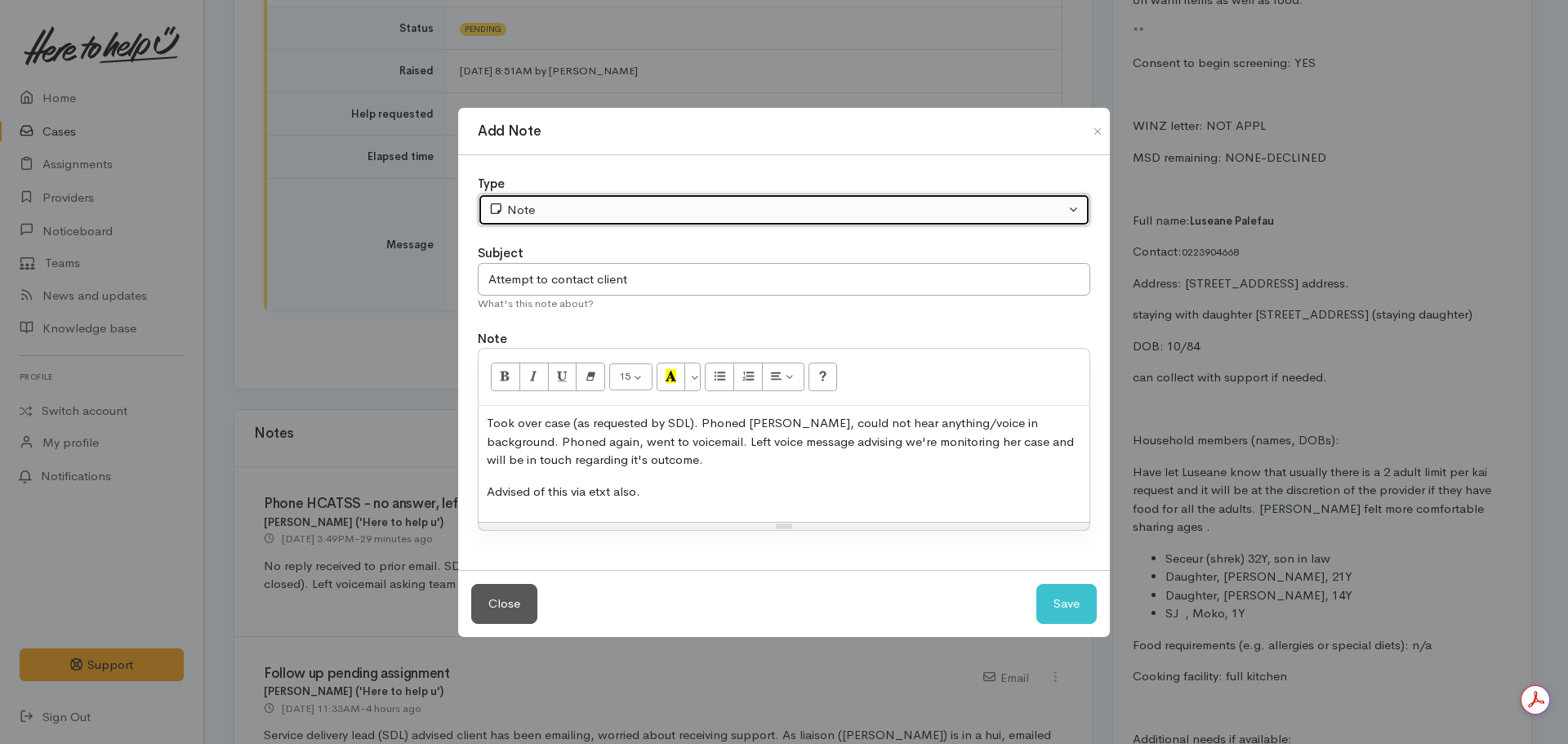
click at [597, 200] on button "Note" at bounding box center [784, 210] width 612 height 34
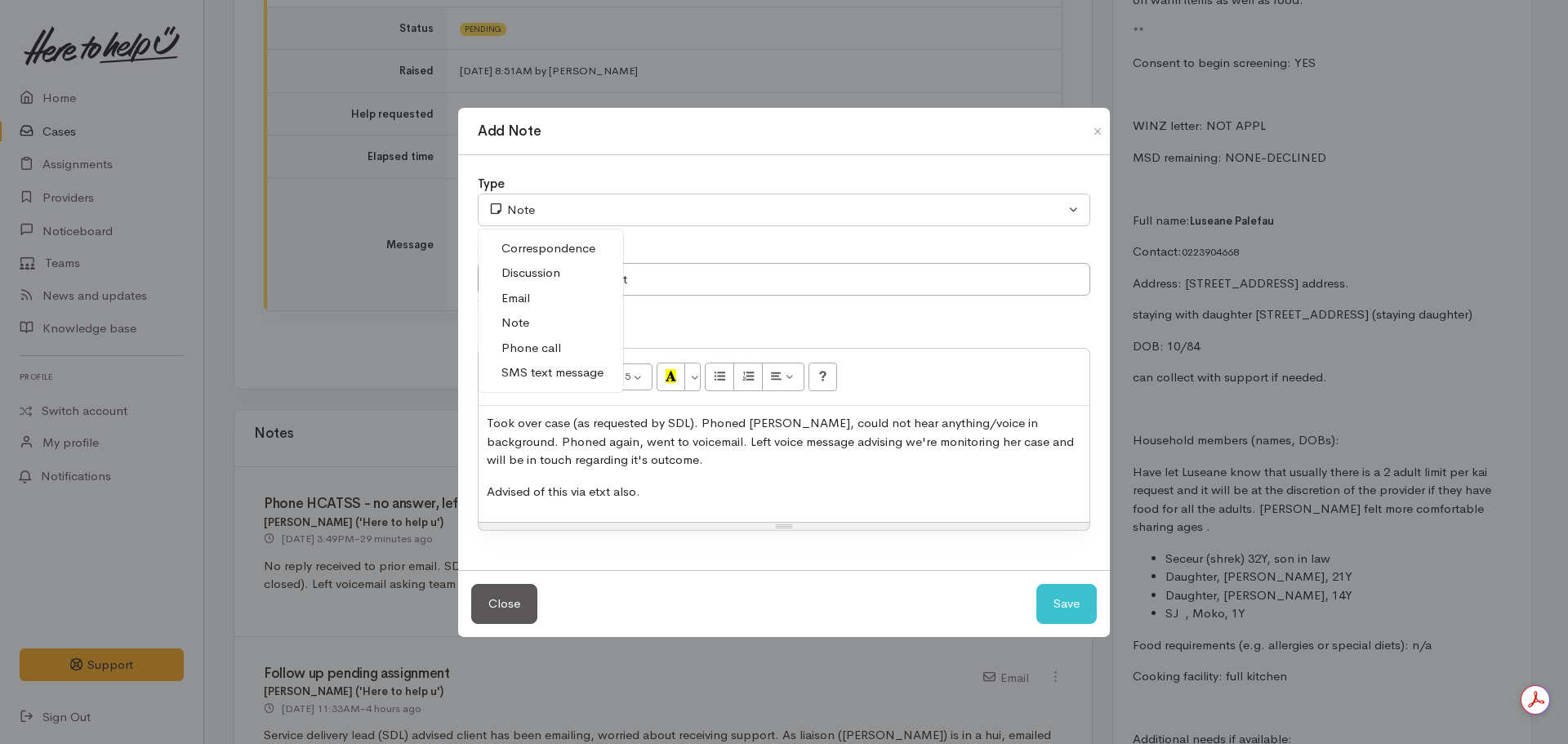
click at [544, 349] on span "Phone call" at bounding box center [532, 348] width 60 height 18
select select "3"
click at [1066, 594] on button "Save" at bounding box center [1066, 604] width 60 height 40
select select "1"
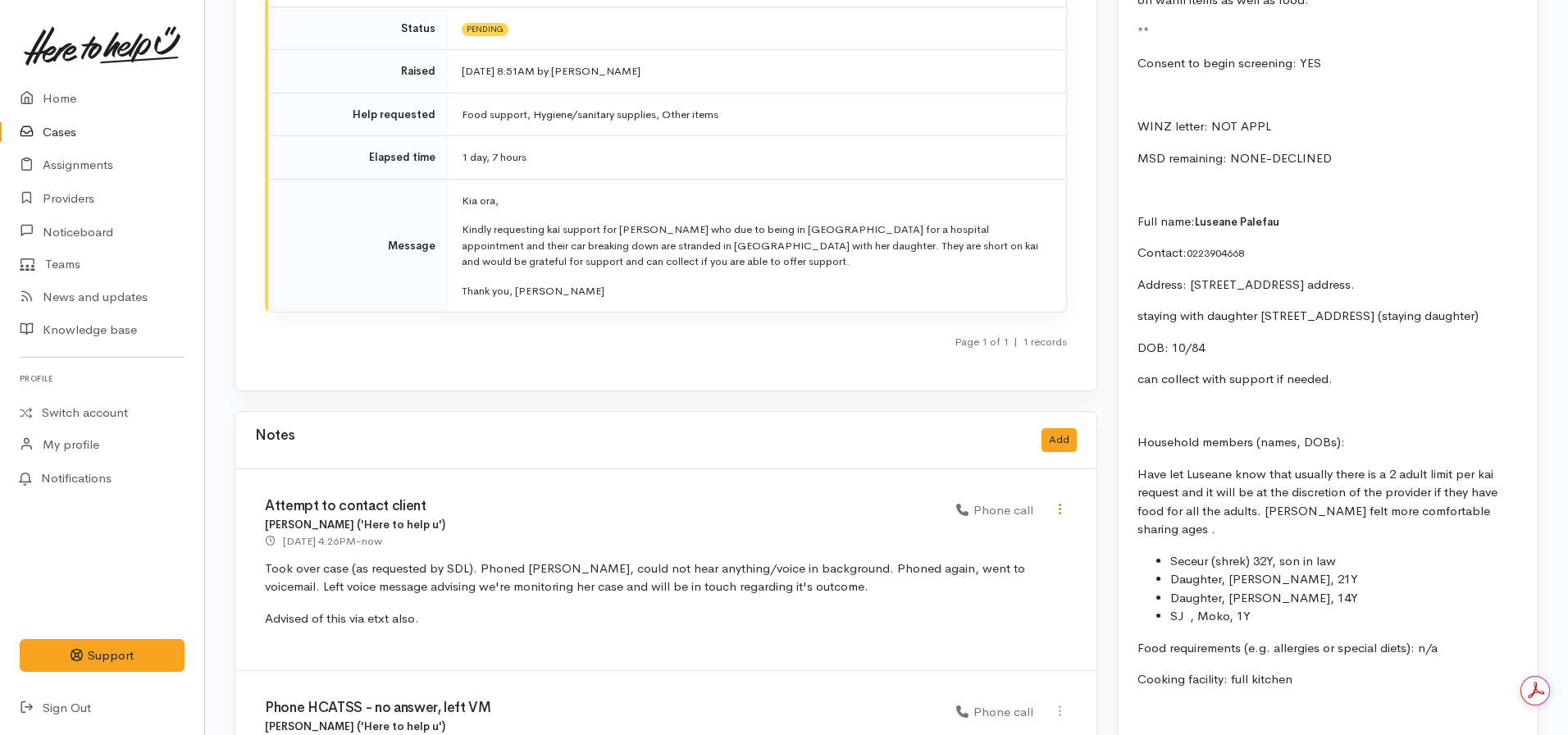
click at [1059, 502] on icon at bounding box center [1060, 508] width 14 height 14
click at [984, 528] on link "Edit" at bounding box center [1001, 541] width 129 height 25
type input "Attempt to contact client"
select select "3"
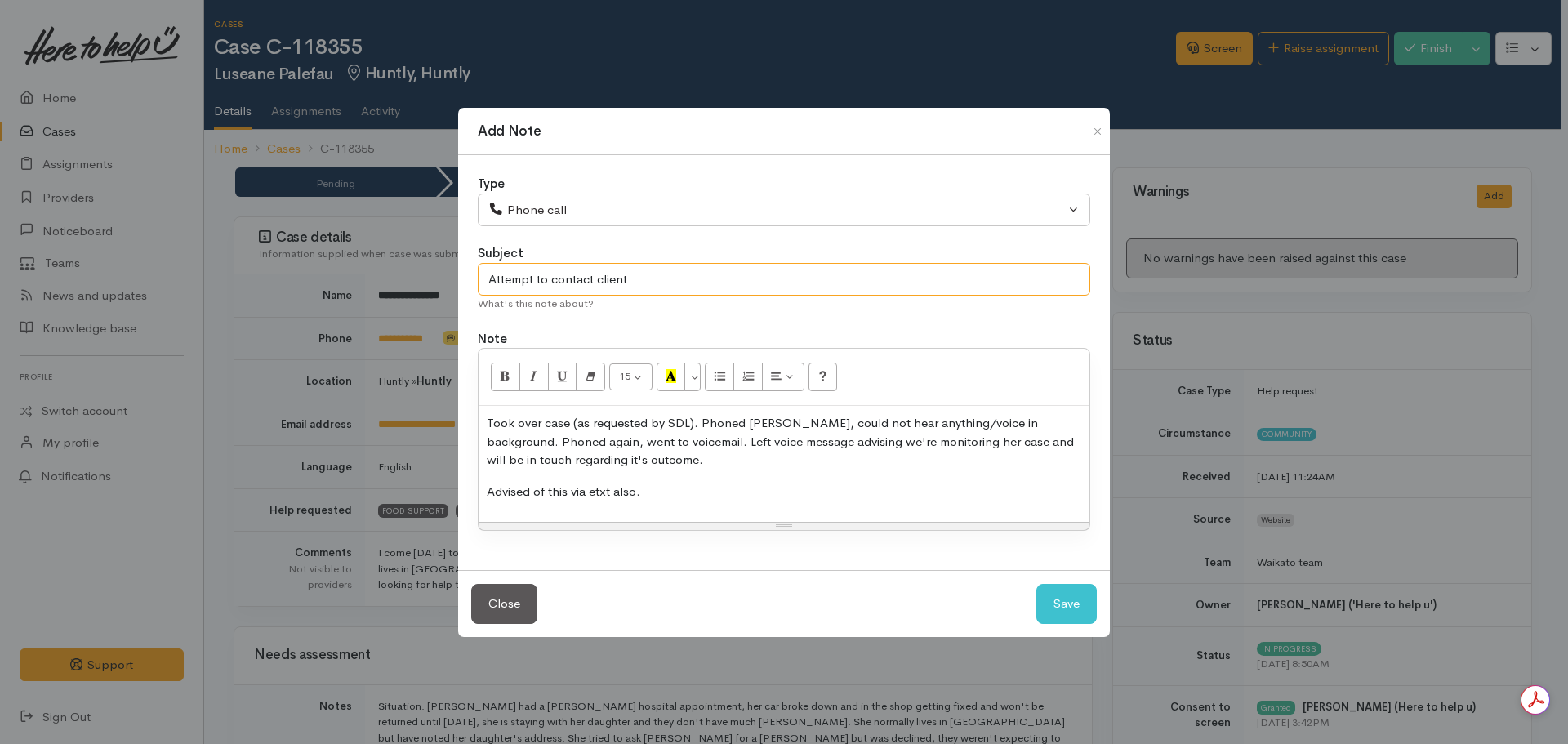
click at [659, 274] on input "Attempt to contact client" at bounding box center [784, 280] width 612 height 34
type input "Attempt to contact client - VM and text sent"
click at [1078, 599] on button "Save" at bounding box center [1066, 604] width 60 height 40
select select "1"
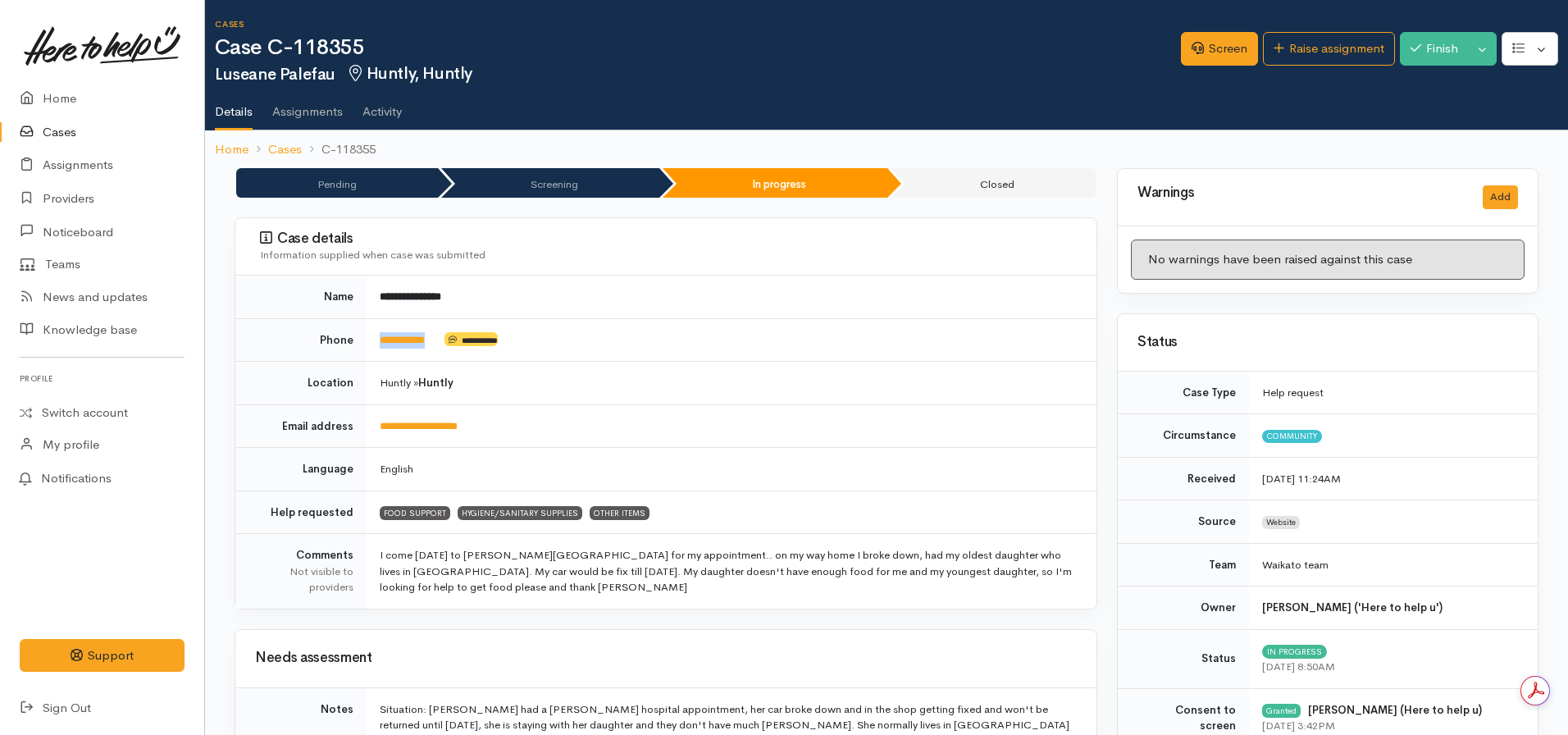
drag, startPoint x: 445, startPoint y: 345, endPoint x: 365, endPoint y: 358, distance: 81.0
click at [365, 358] on tr "**********" at bounding box center [665, 339] width 861 height 44
copy tr "**********"
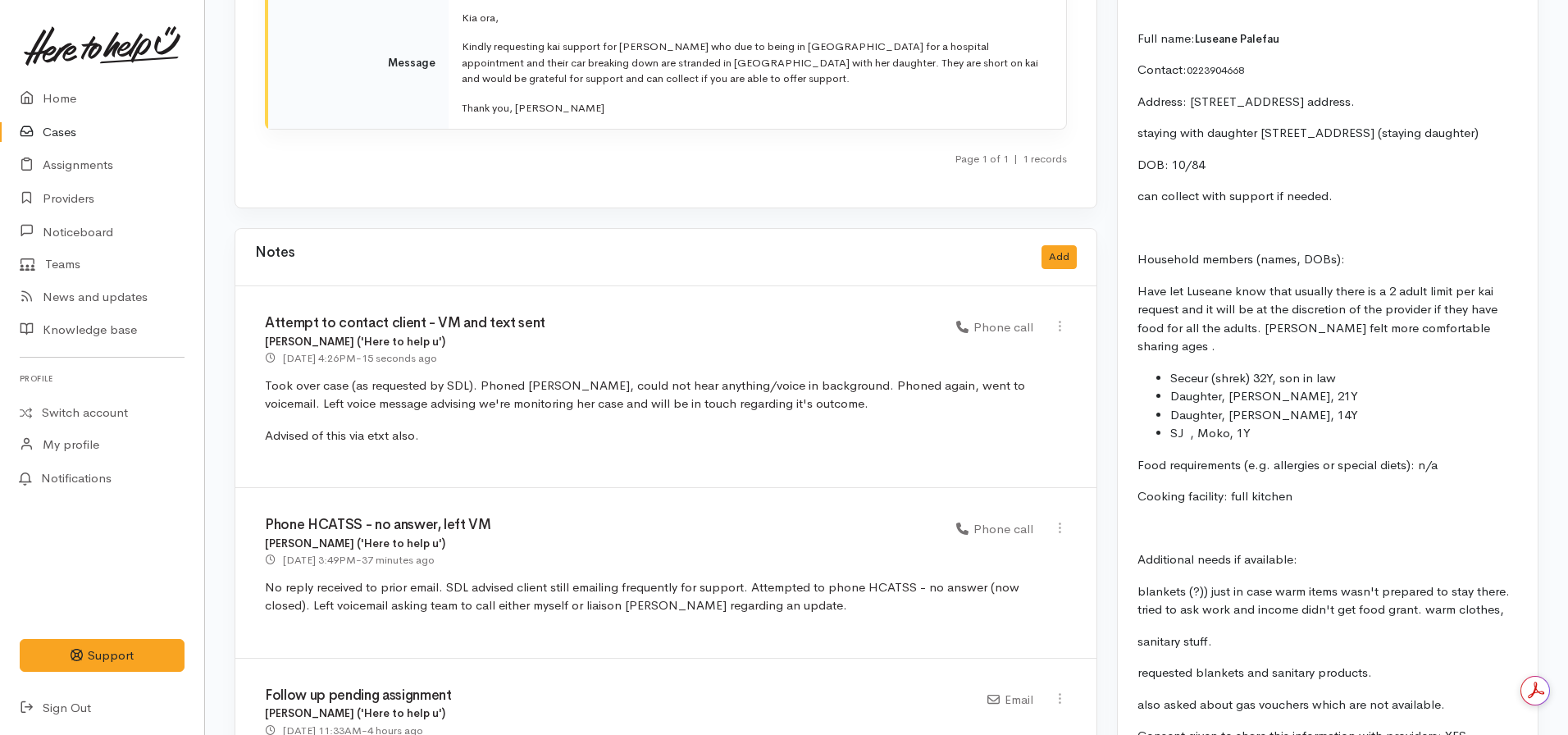
scroll to position [2519, 0]
click at [1061, 242] on button "Add" at bounding box center [1059, 254] width 35 height 23
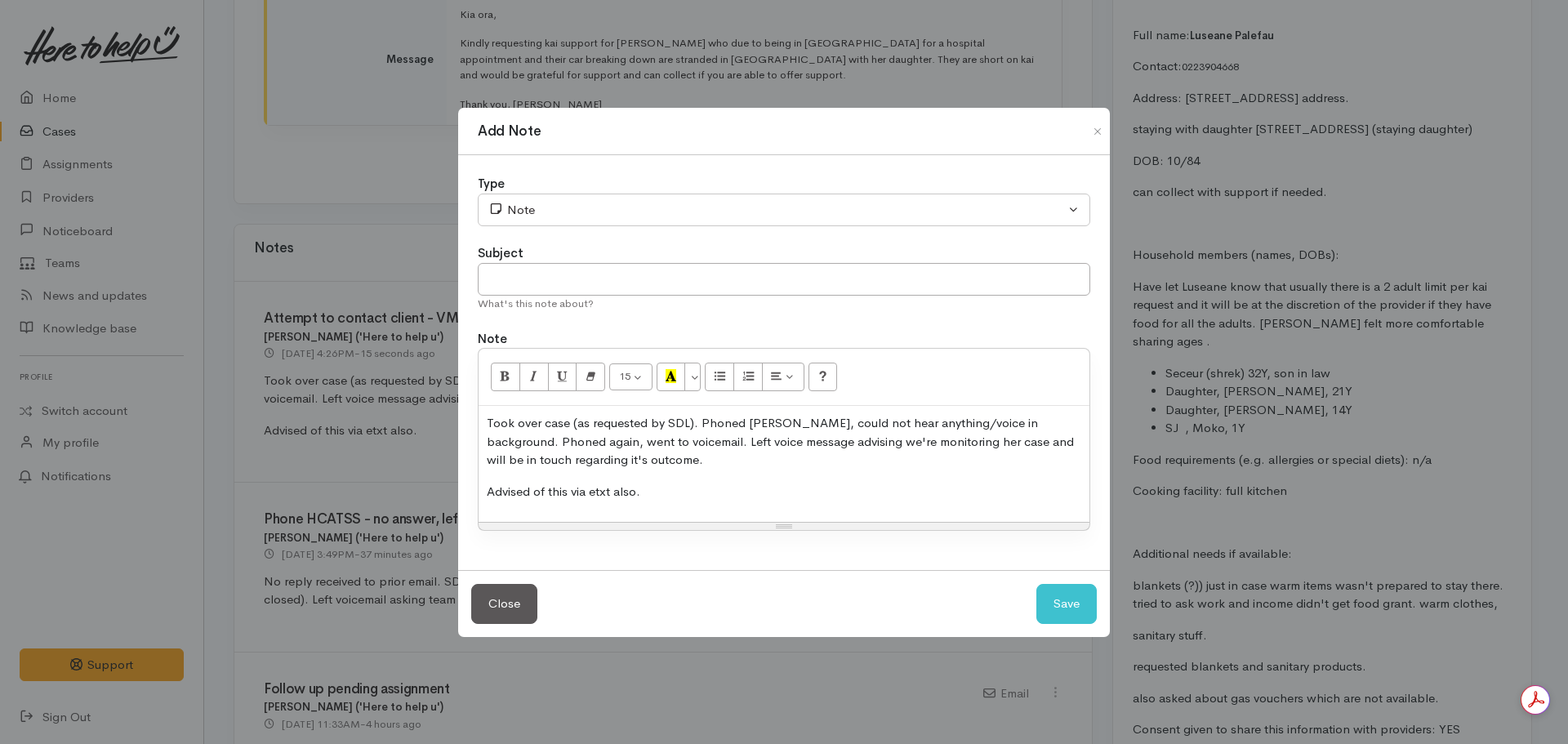
click at [736, 472] on div "Took over case (as requested by SDL). Phoned Luseane, could not hear anything/v…" at bounding box center [784, 464] width 611 height 116
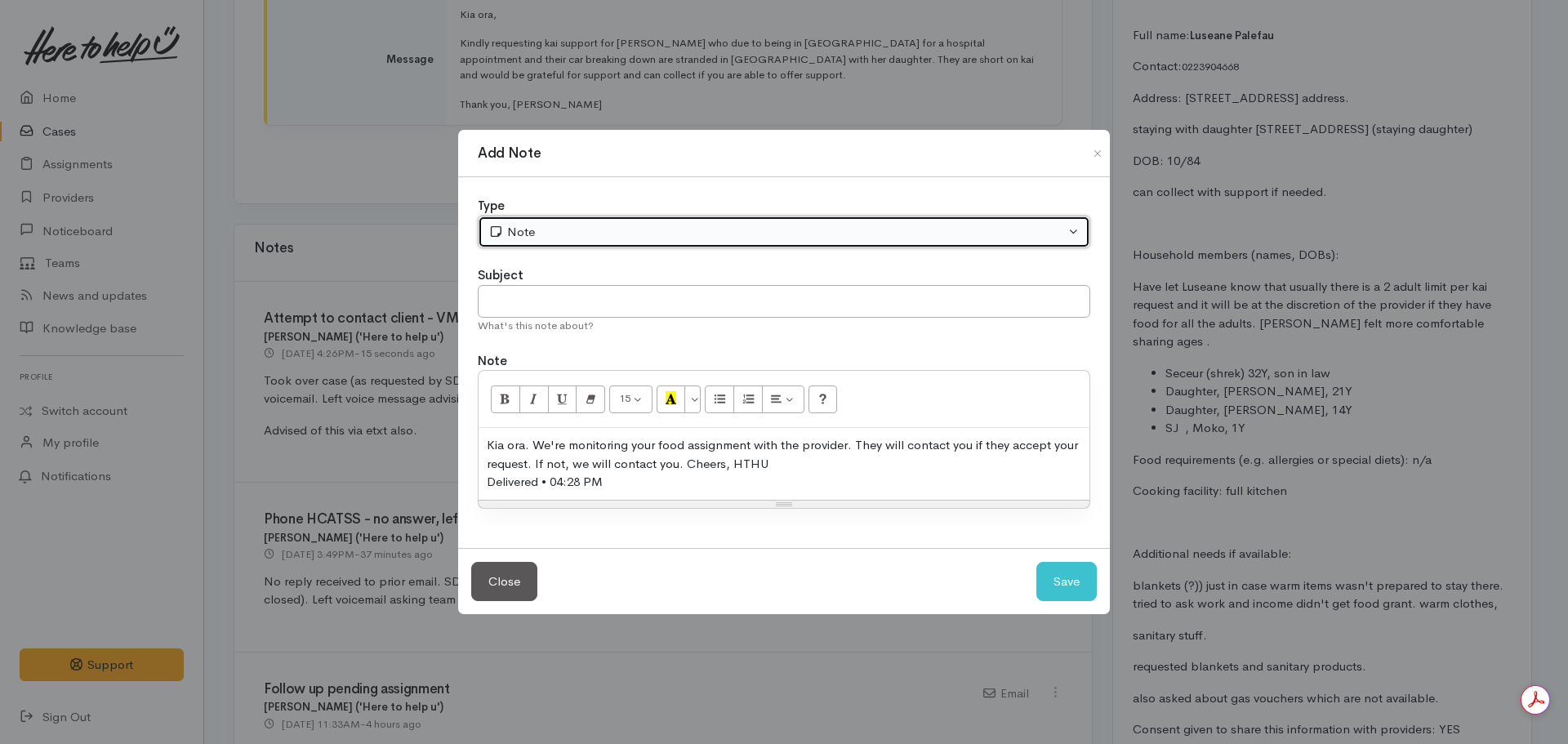
click at [601, 237] on div "Note" at bounding box center [776, 232] width 576 height 18
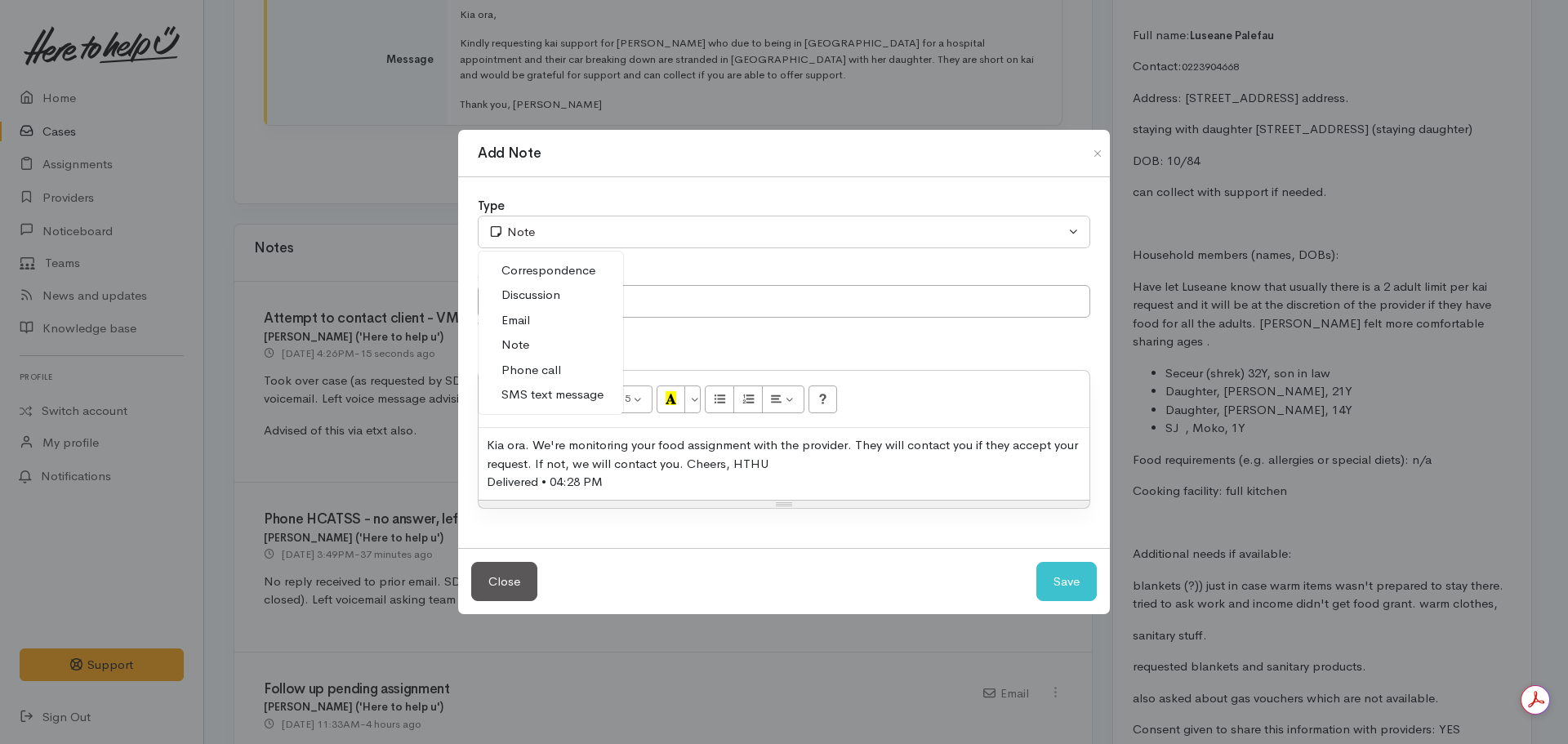
click at [555, 395] on span "SMS text message" at bounding box center [552, 394] width 102 height 18
click at [1045, 586] on button "Save" at bounding box center [1066, 581] width 60 height 40
select select "1"
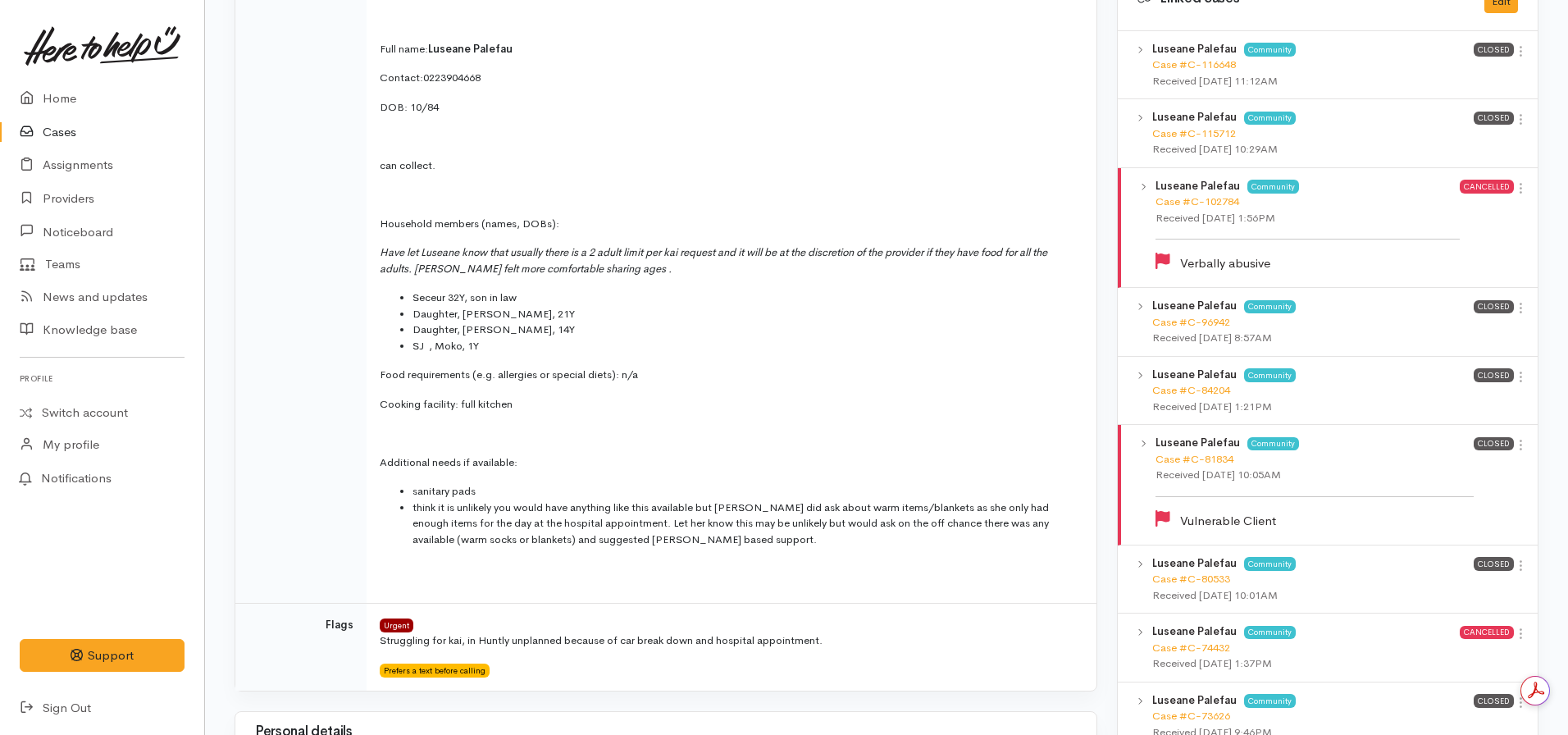
scroll to position [0, 0]
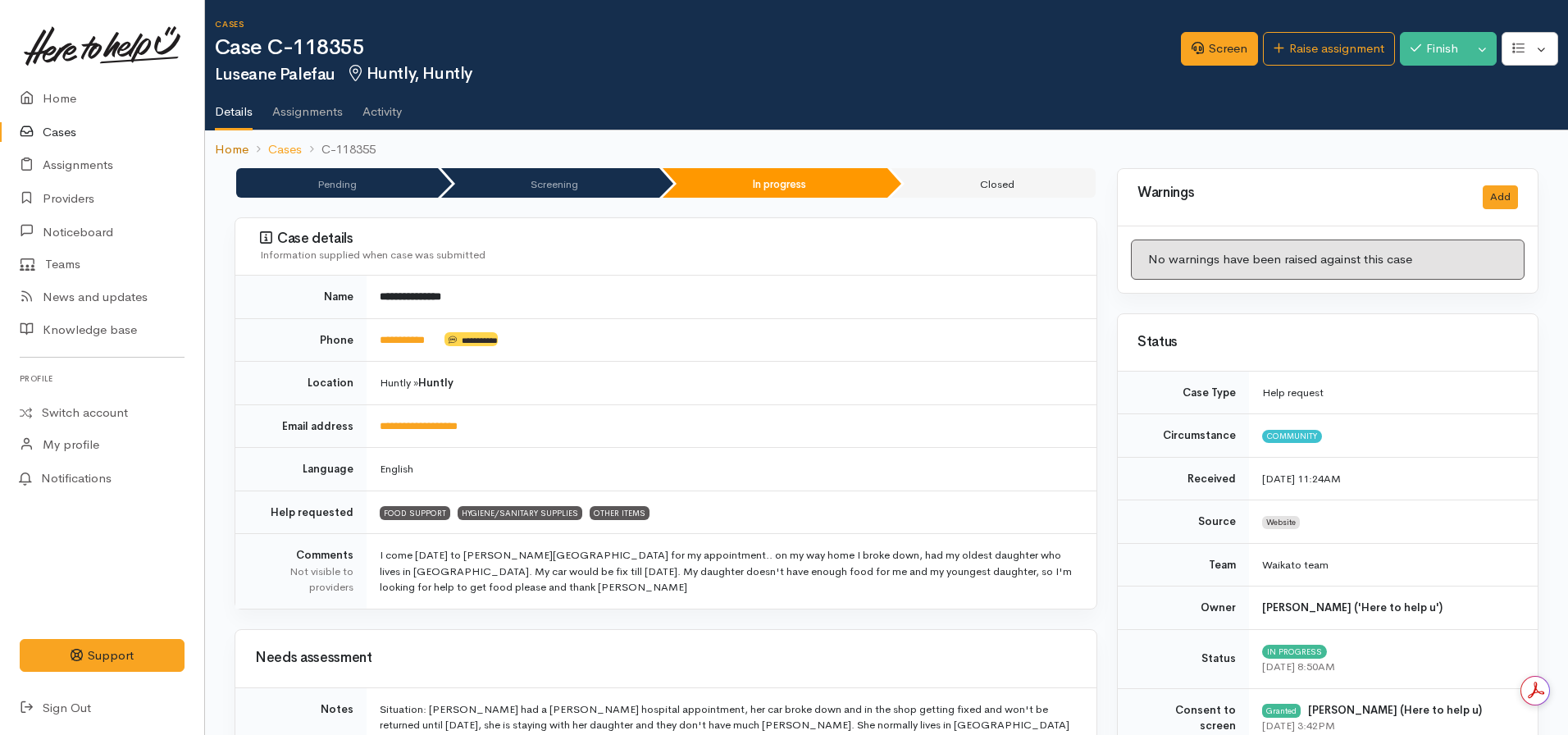
click at [232, 154] on link "Home" at bounding box center [232, 149] width 34 height 18
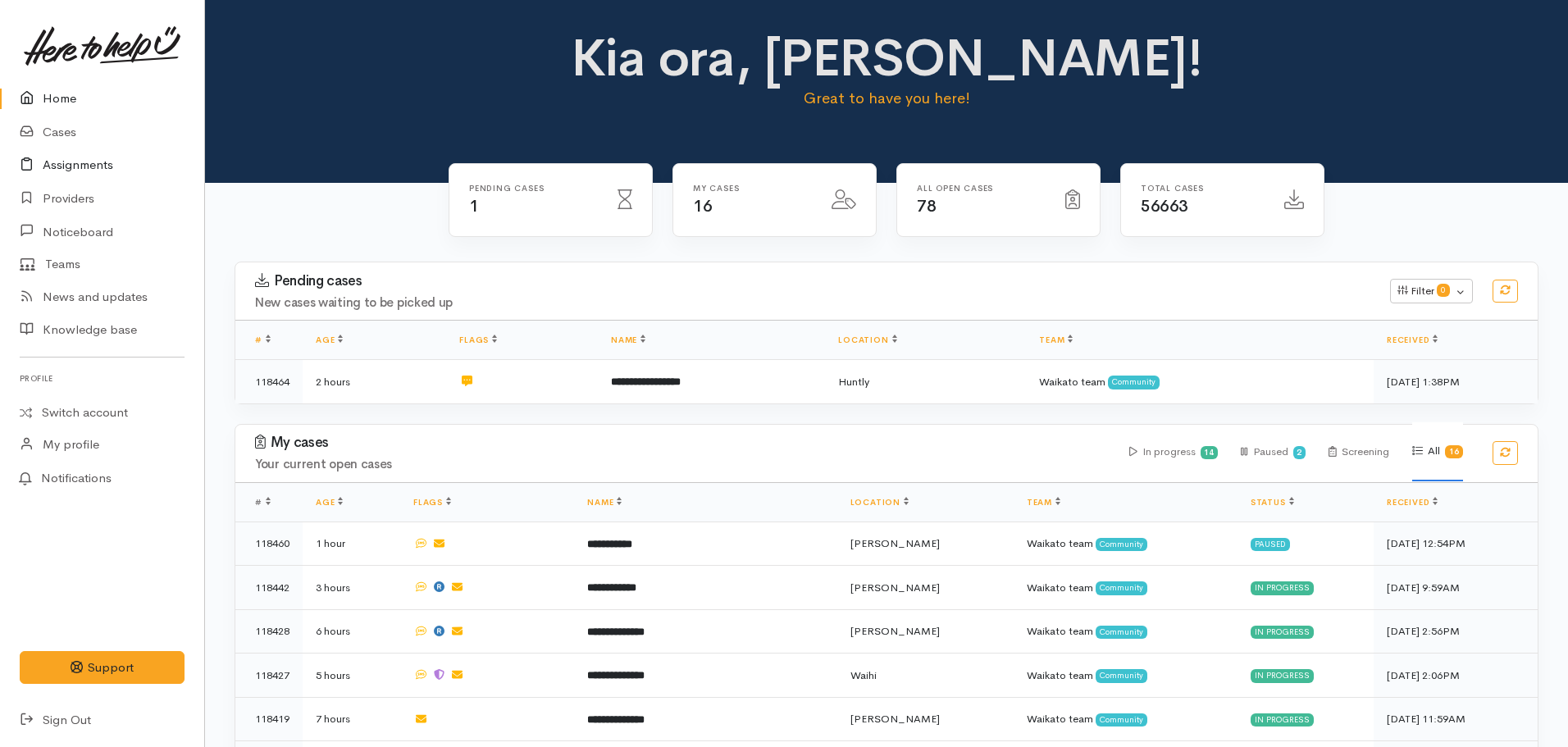
click at [69, 149] on link "Assignments" at bounding box center [102, 165] width 204 height 34
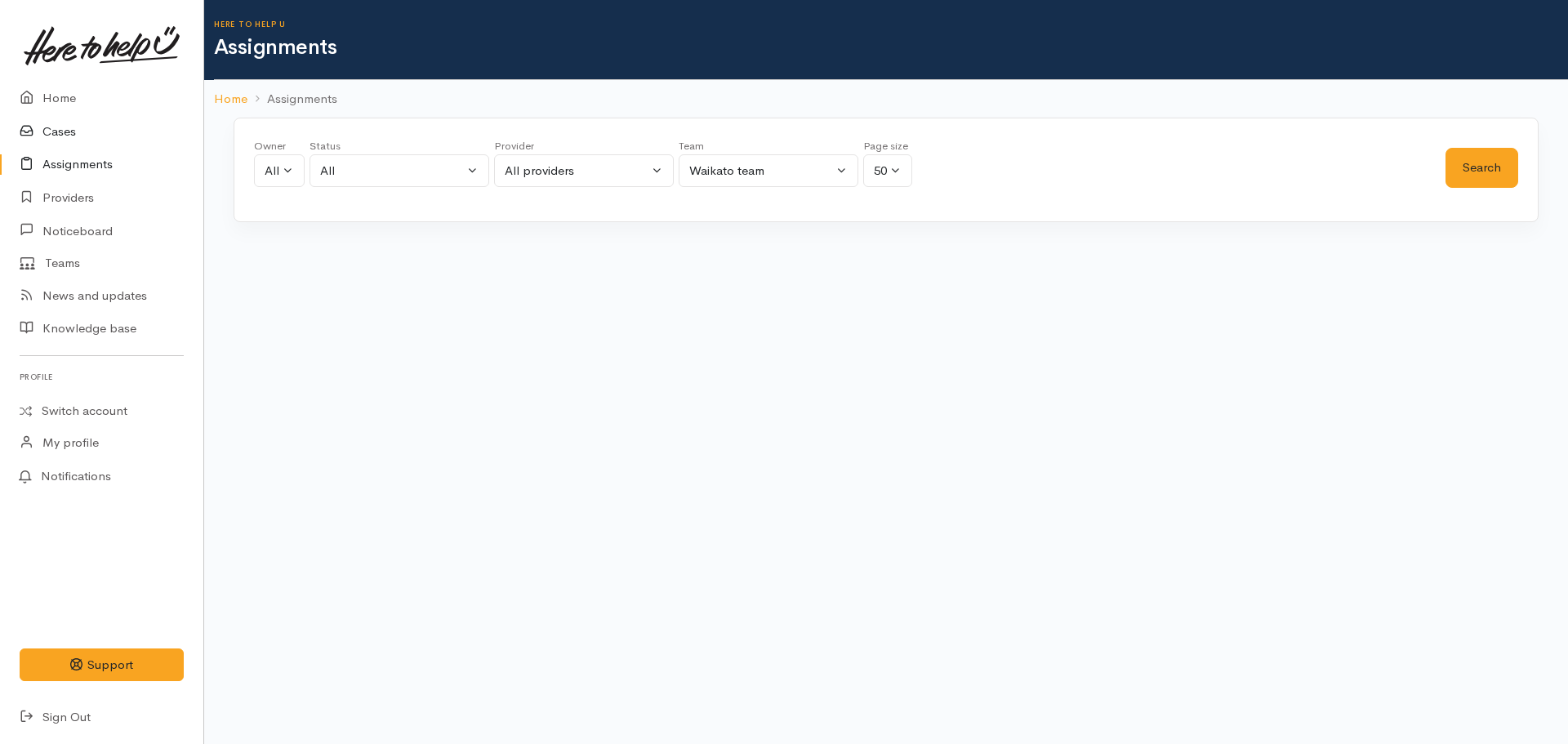
click at [67, 125] on link "Cases" at bounding box center [102, 132] width 203 height 34
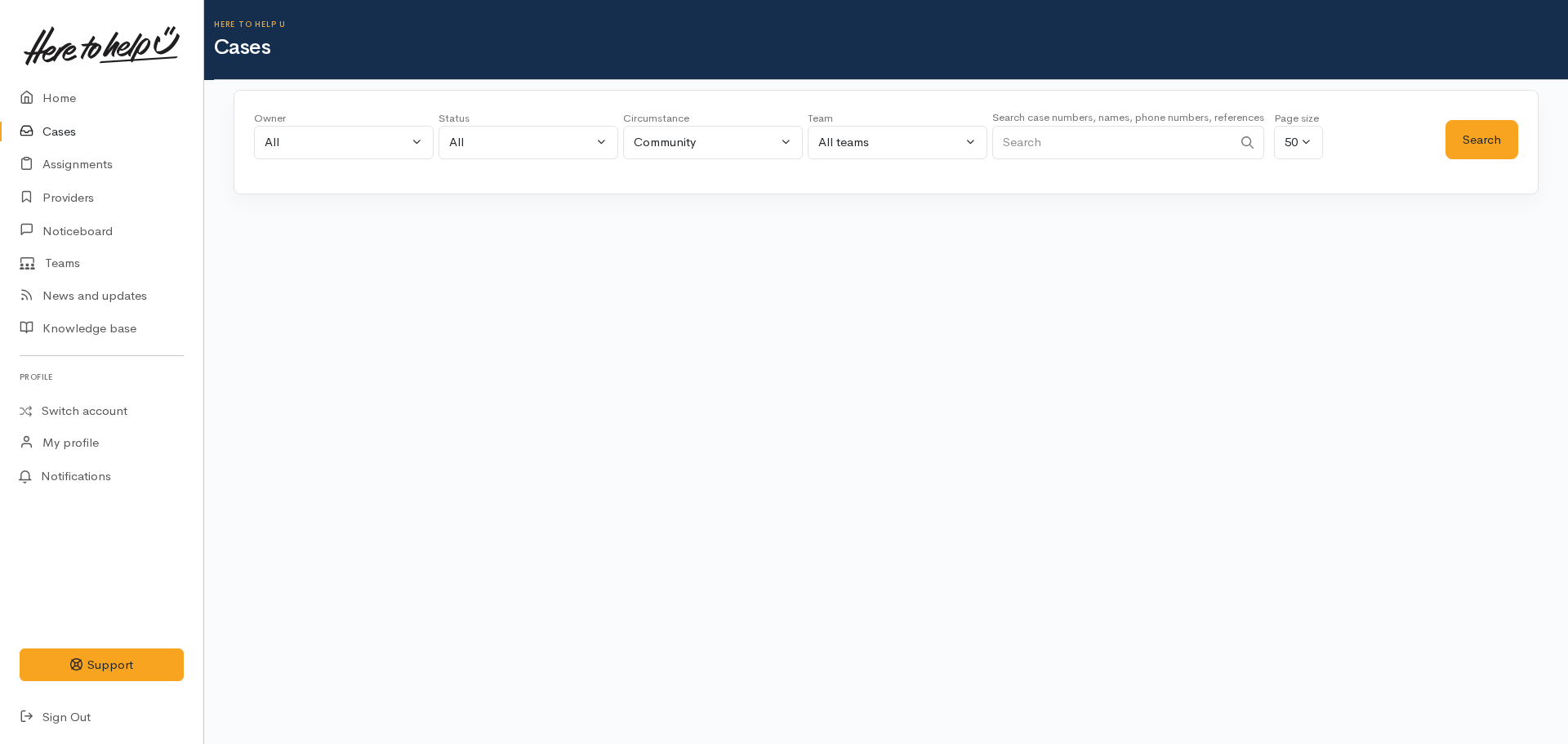
click at [1097, 141] on input "Search" at bounding box center [1113, 142] width 240 height 34
paste input "[PHONE_NUMBER]"
type input "[PHONE_NUMBER]"
click at [1491, 139] on button "Search" at bounding box center [1482, 140] width 73 height 40
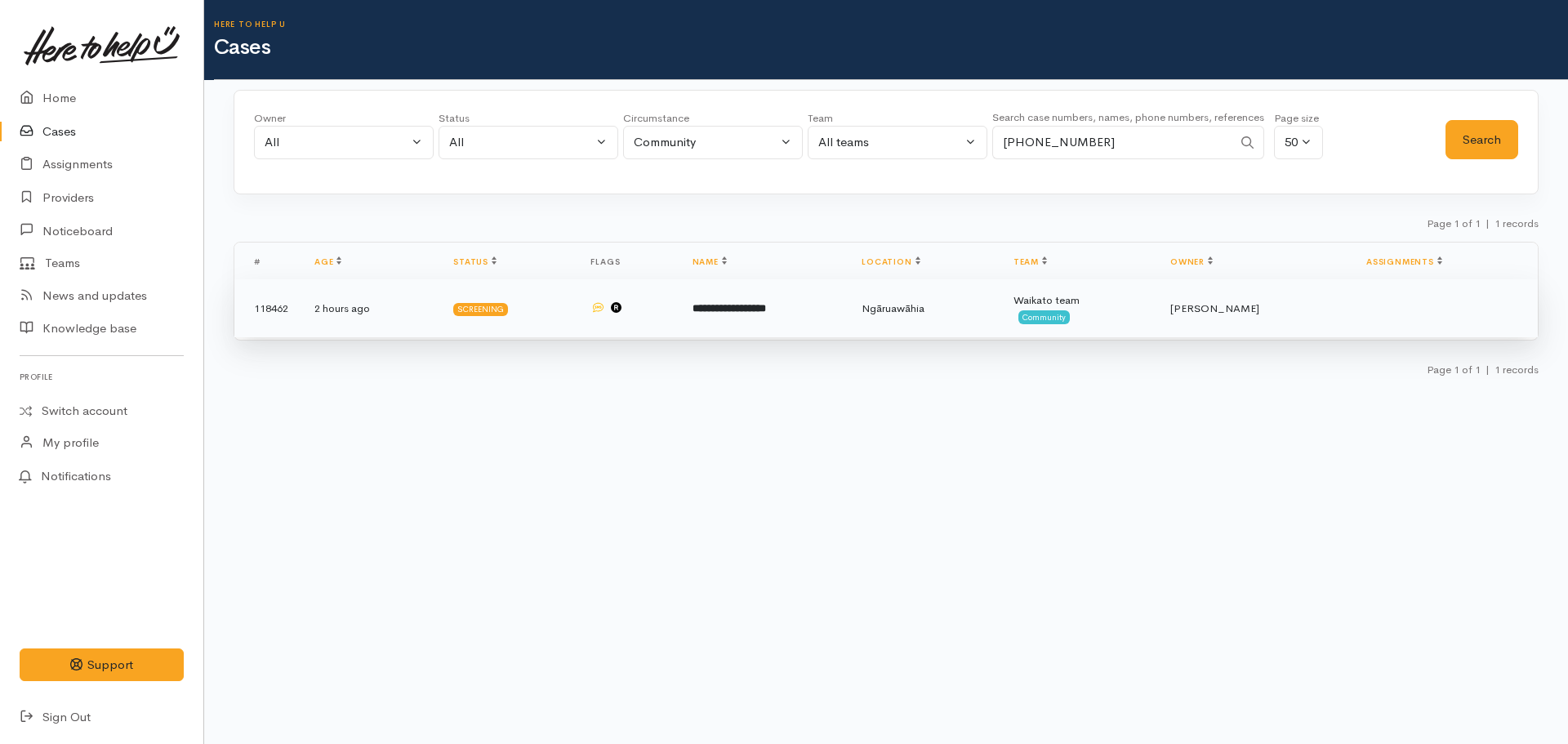
click at [1157, 329] on td "Waikato team Community" at bounding box center [1079, 308] width 157 height 59
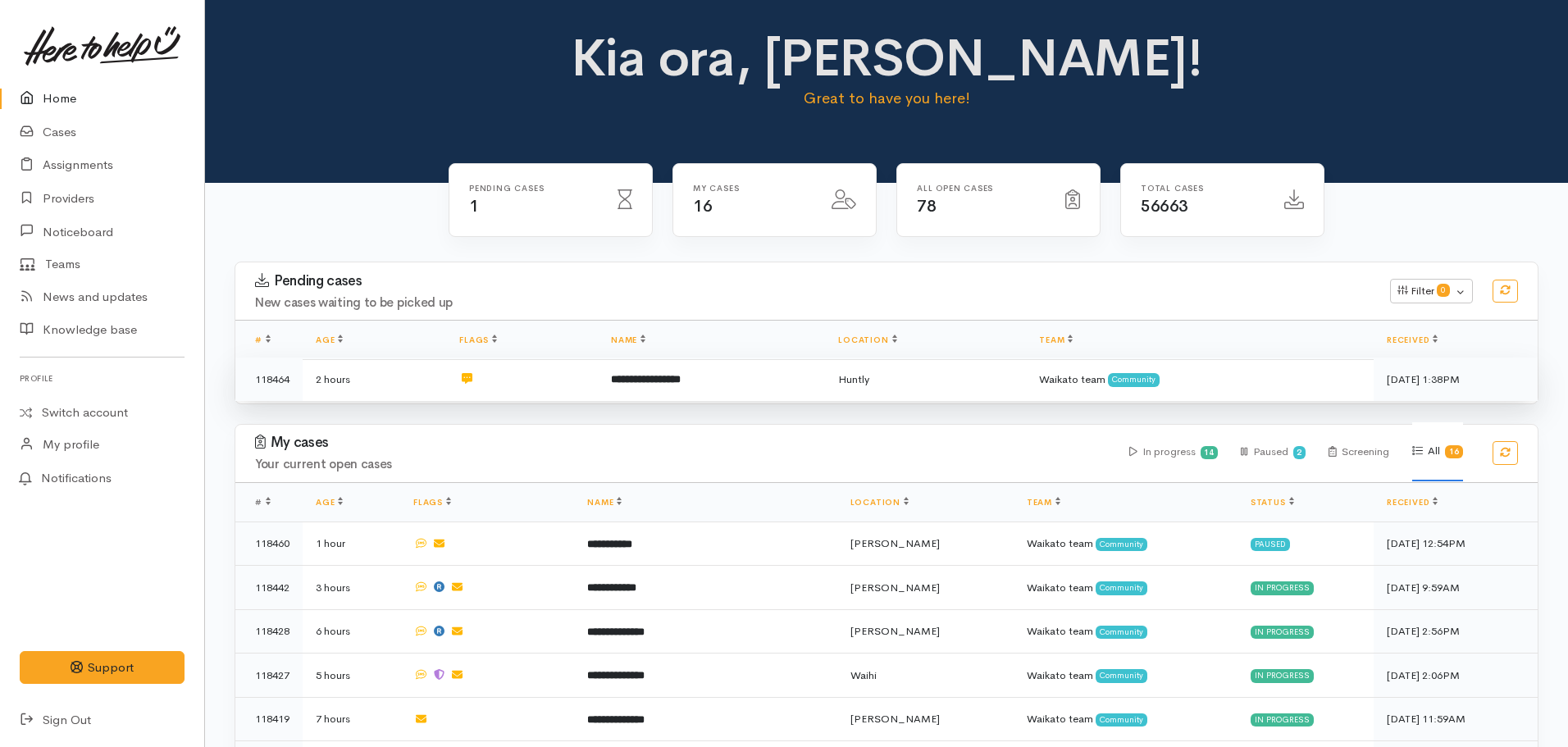
click at [635, 390] on td "**********" at bounding box center [712, 379] width 228 height 44
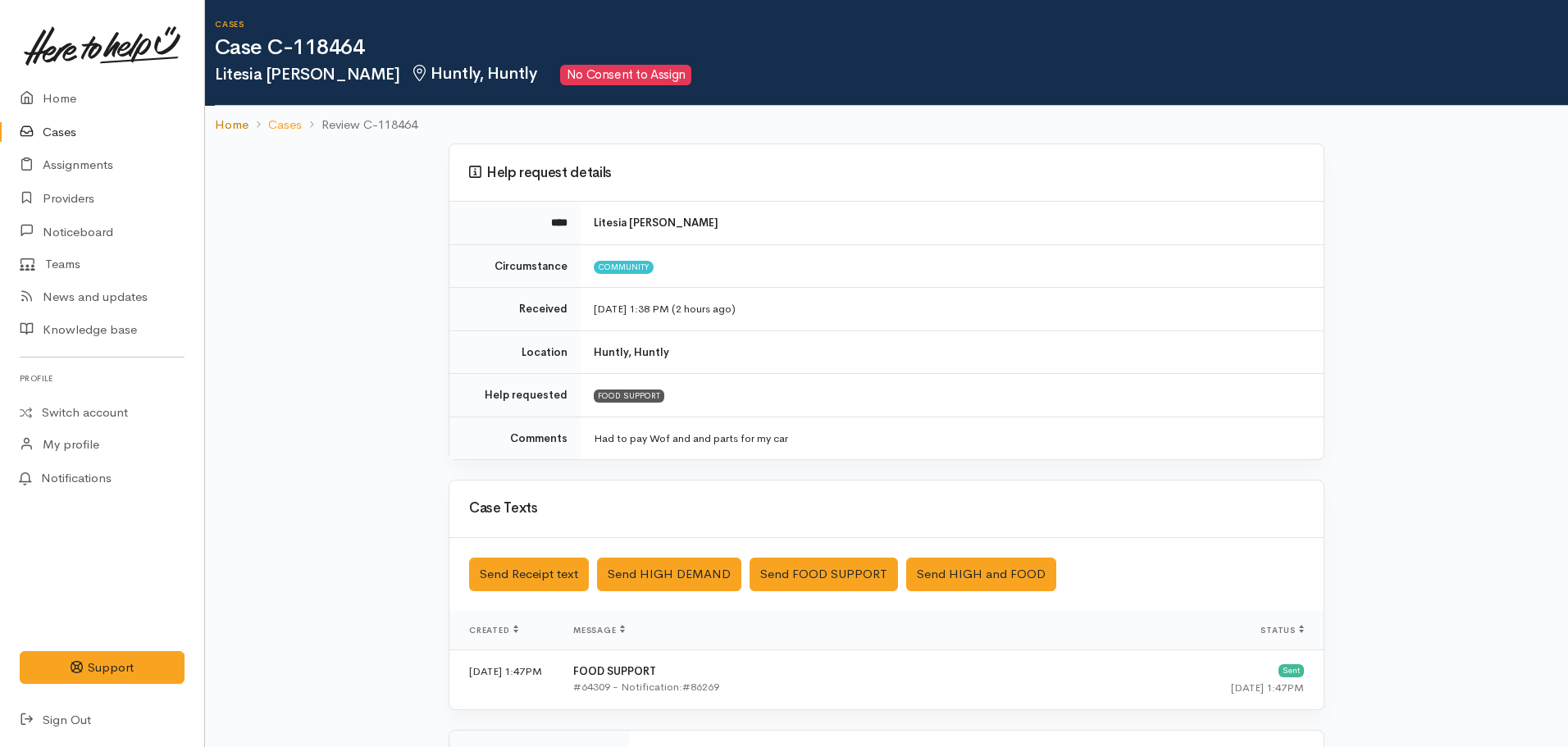
click at [230, 122] on link "Home" at bounding box center [232, 124] width 34 height 18
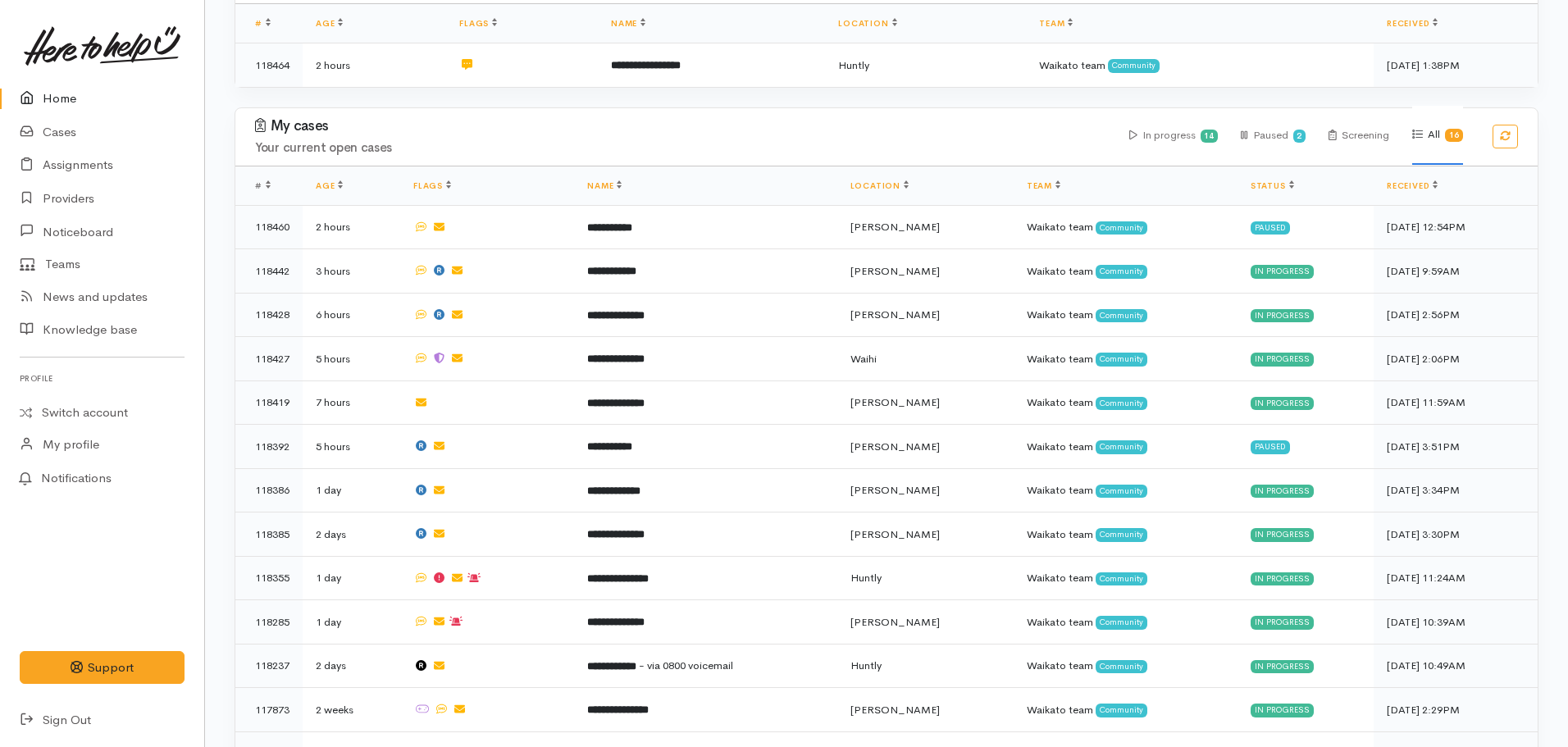
scroll to position [314, 0]
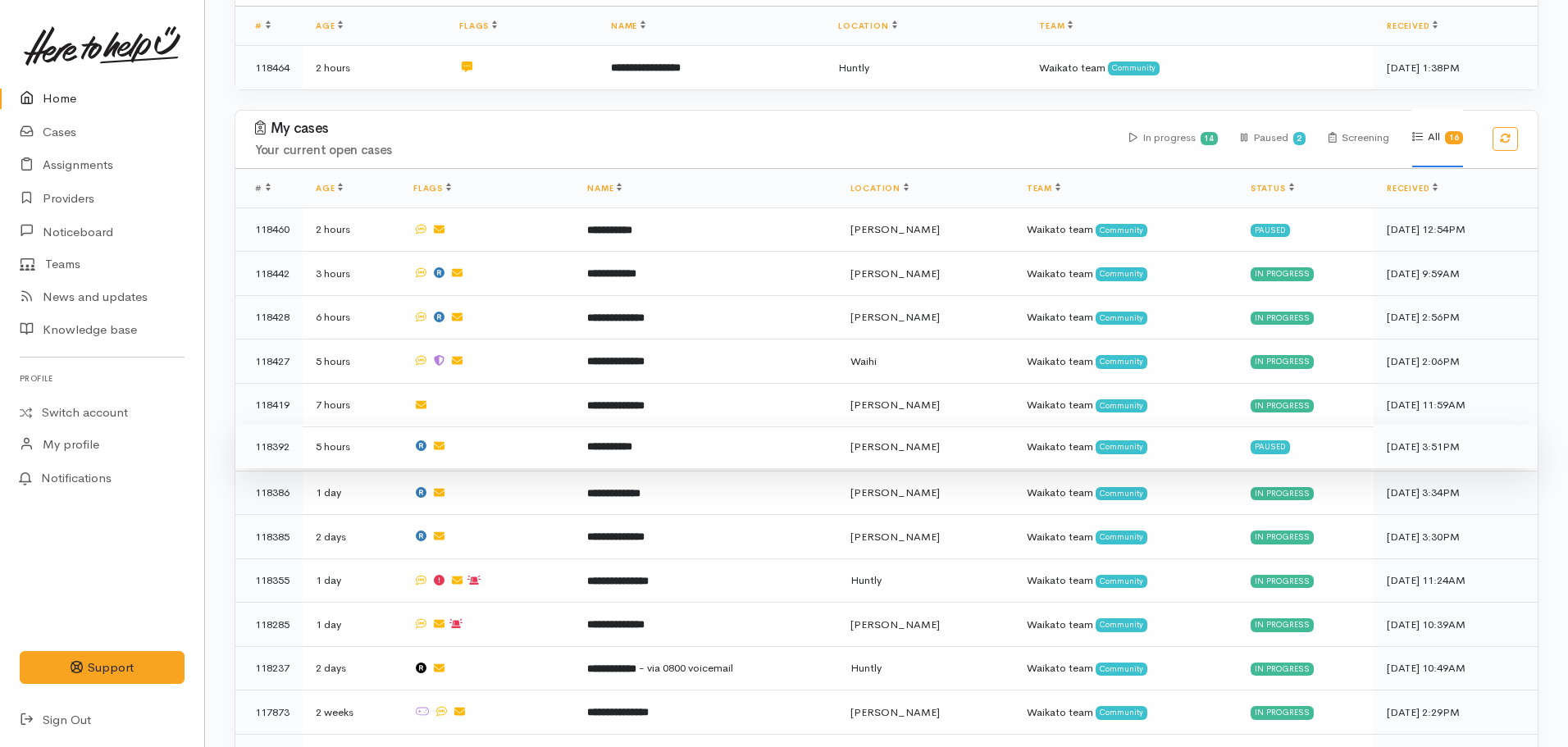
click at [648, 449] on td "**********" at bounding box center [705, 447] width 263 height 45
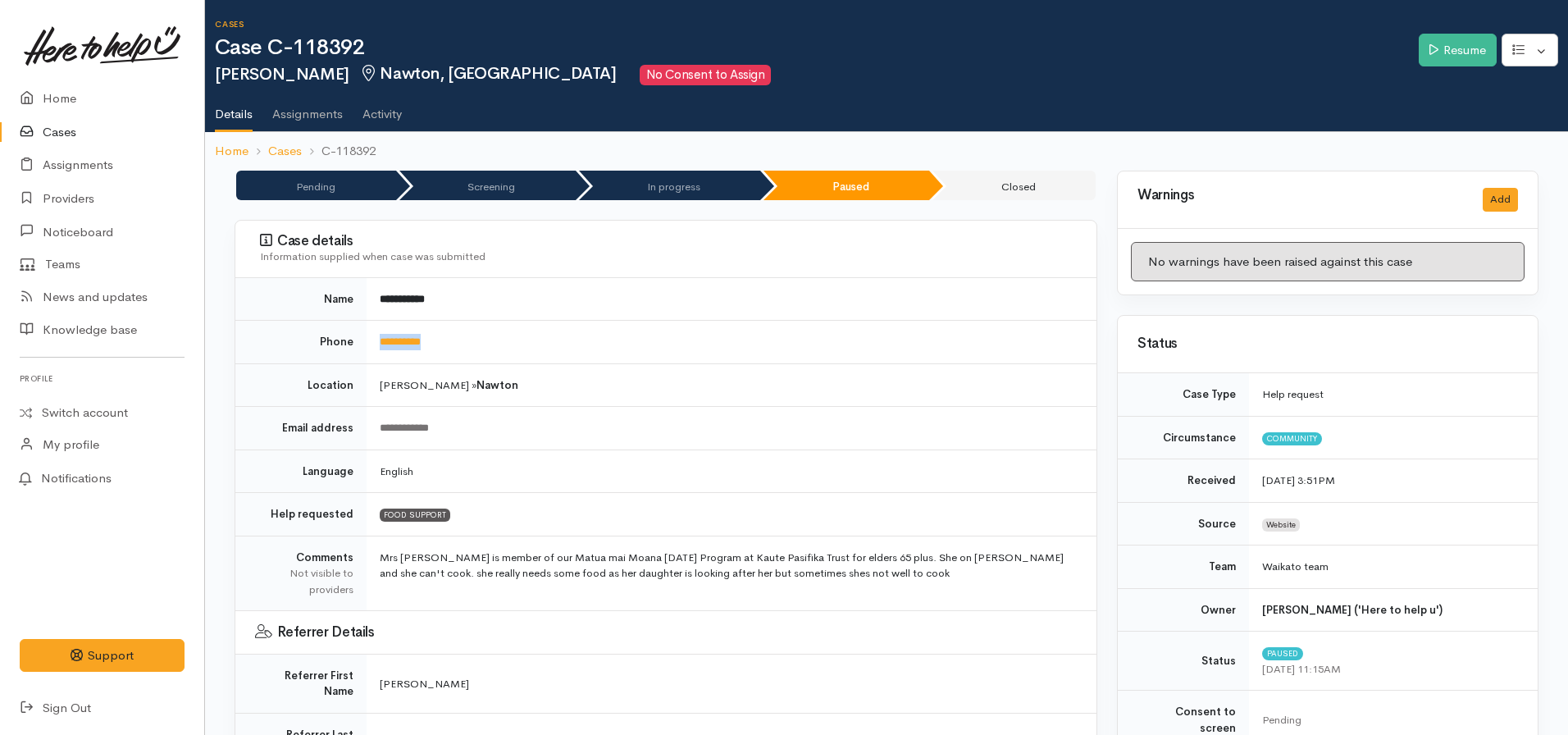
drag, startPoint x: 453, startPoint y: 343, endPoint x: 363, endPoint y: 345, distance: 90.0
click at [363, 345] on tr "**********" at bounding box center [665, 342] width 861 height 44
copy tr "**********"
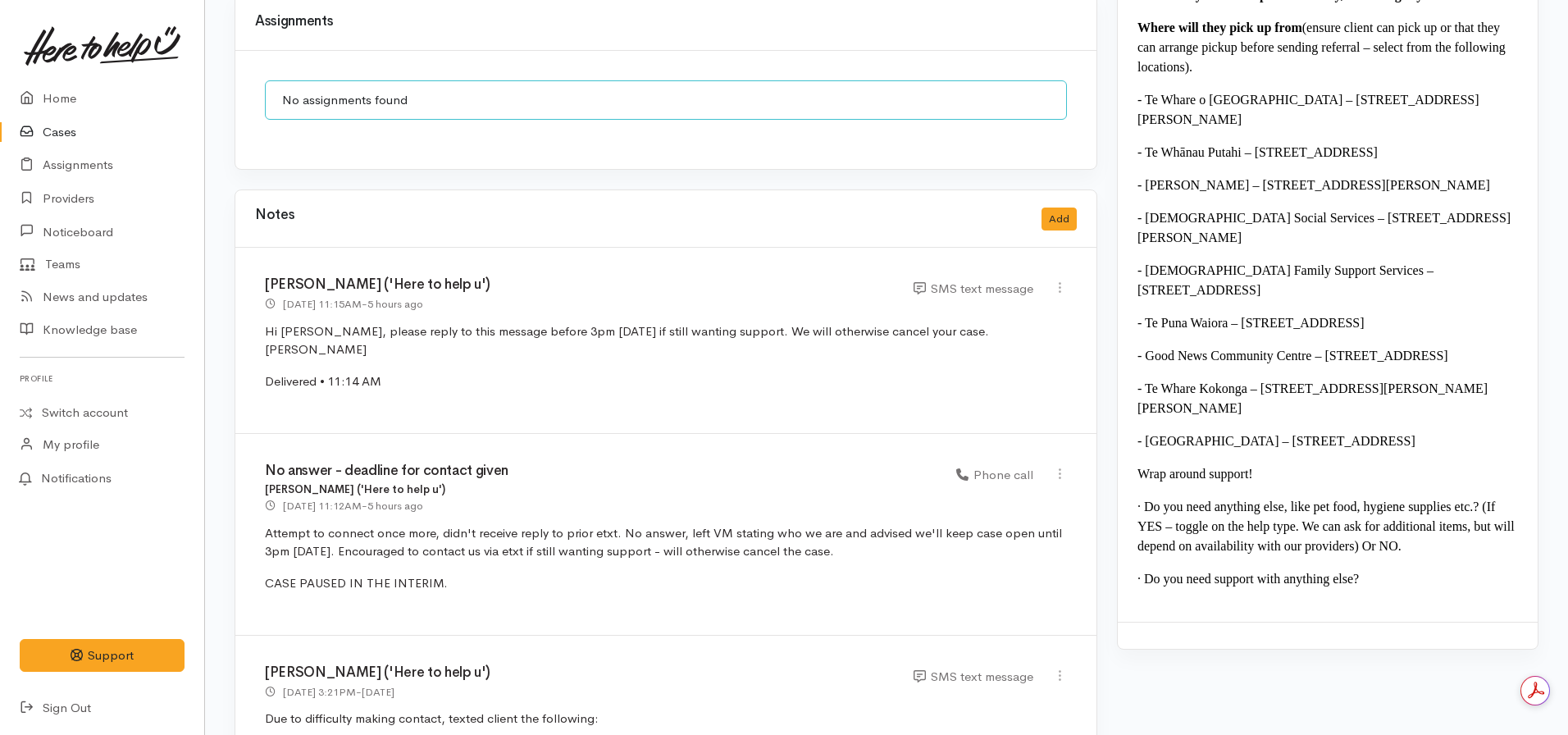
scroll to position [1676, 0]
click at [1046, 207] on button "Add" at bounding box center [1059, 219] width 35 height 23
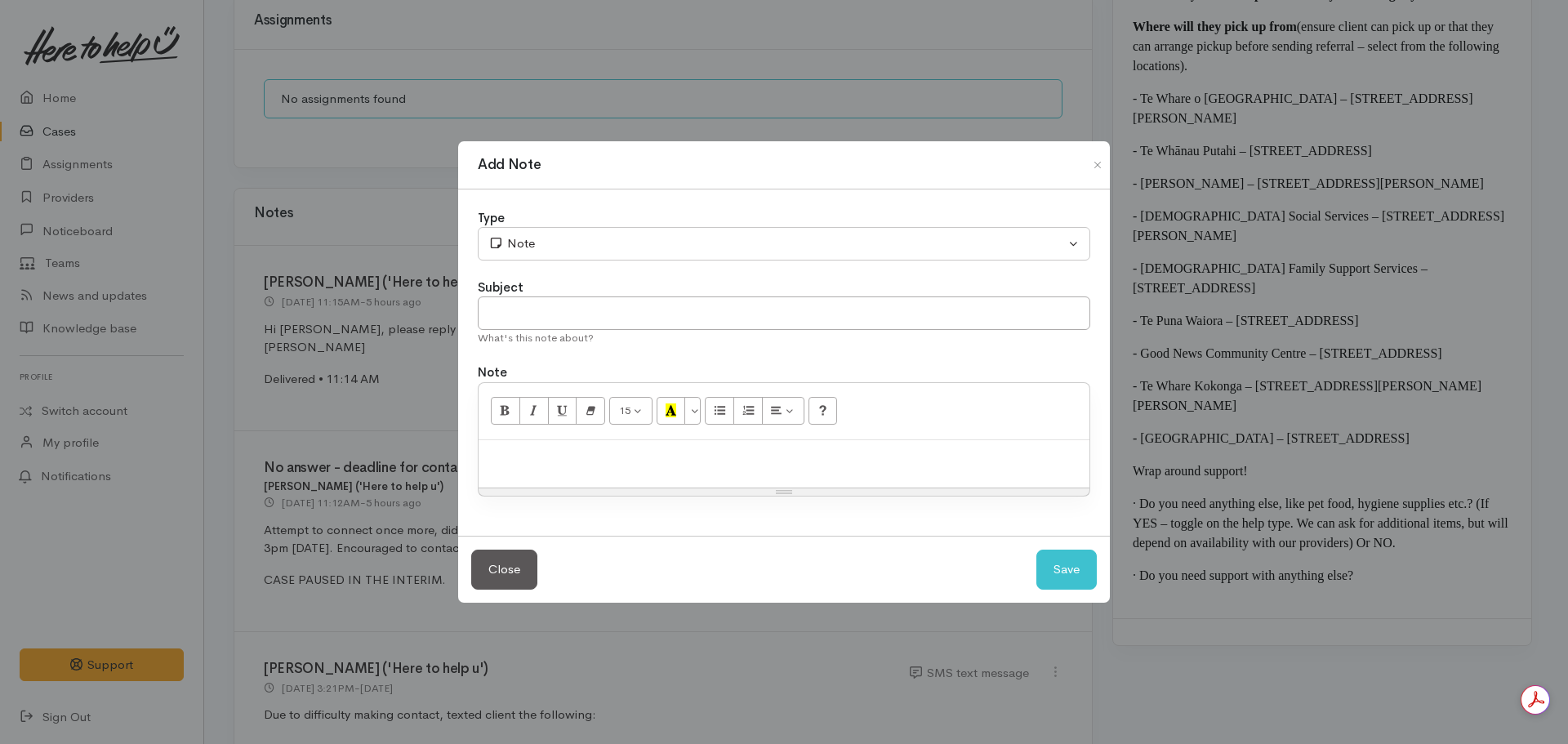
click at [614, 450] on p at bounding box center [784, 457] width 595 height 18
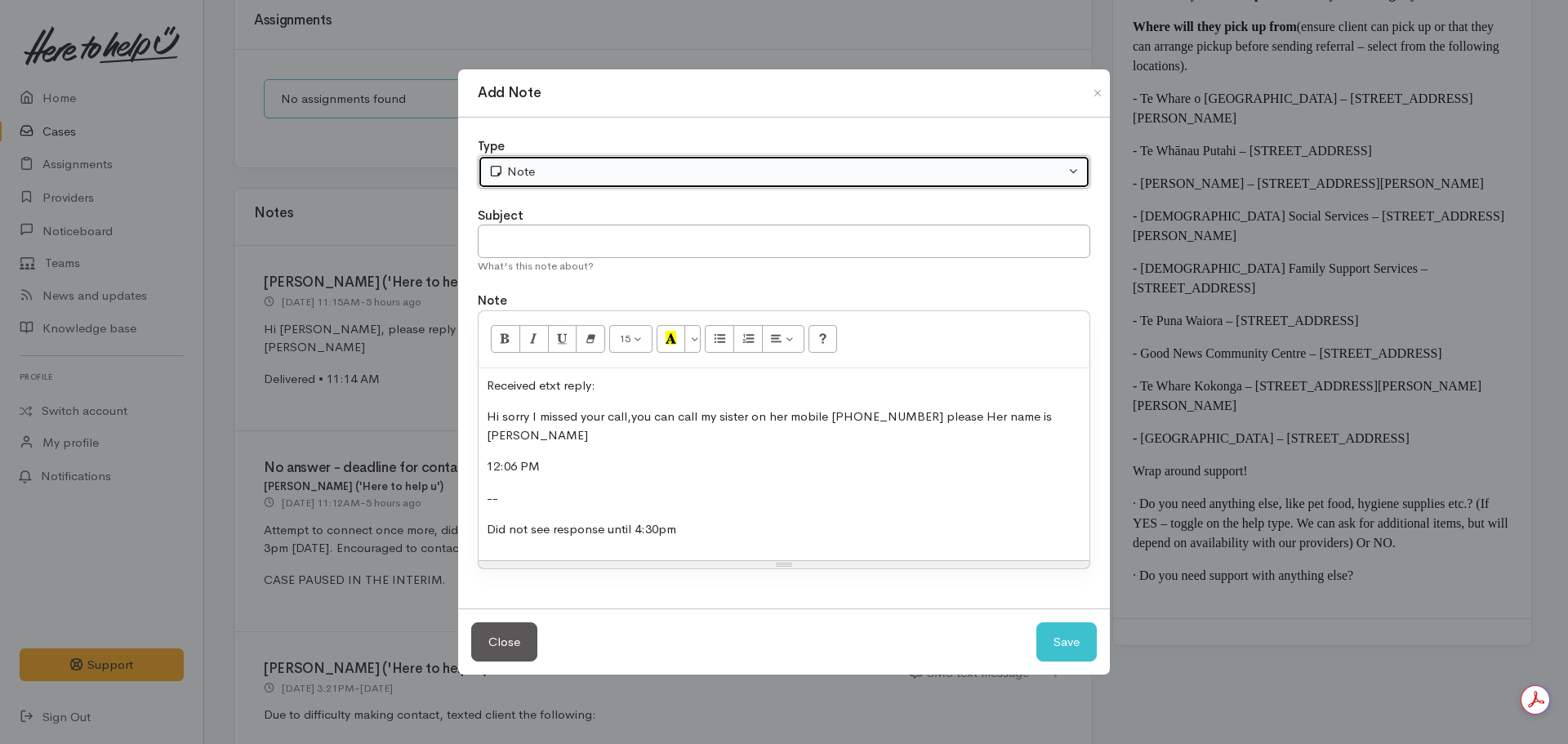
click at [609, 165] on div "Note" at bounding box center [776, 171] width 576 height 18
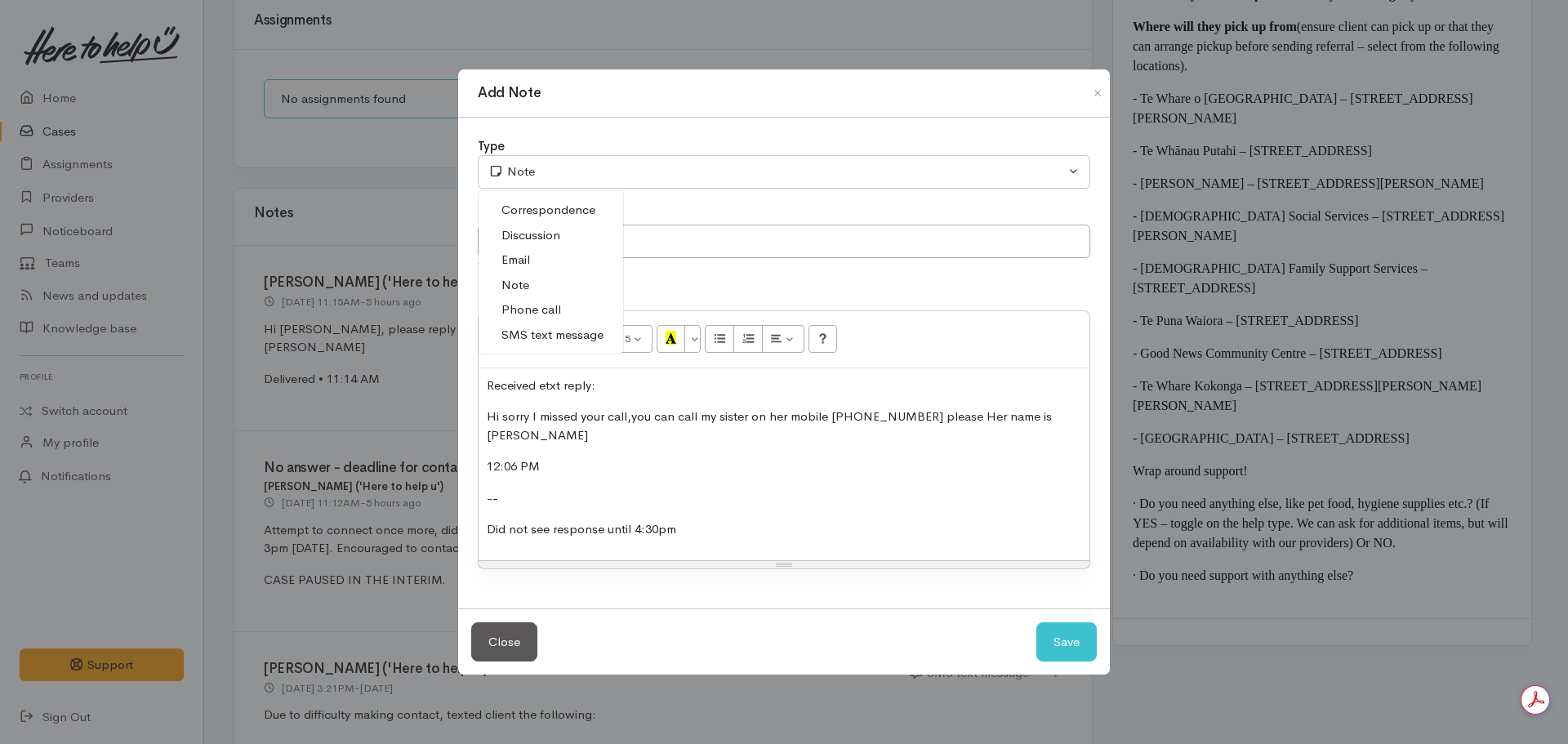
click at [557, 331] on span "SMS text message" at bounding box center [552, 334] width 102 height 18
click at [1086, 644] on button "Save" at bounding box center [1066, 642] width 60 height 40
select select "1"
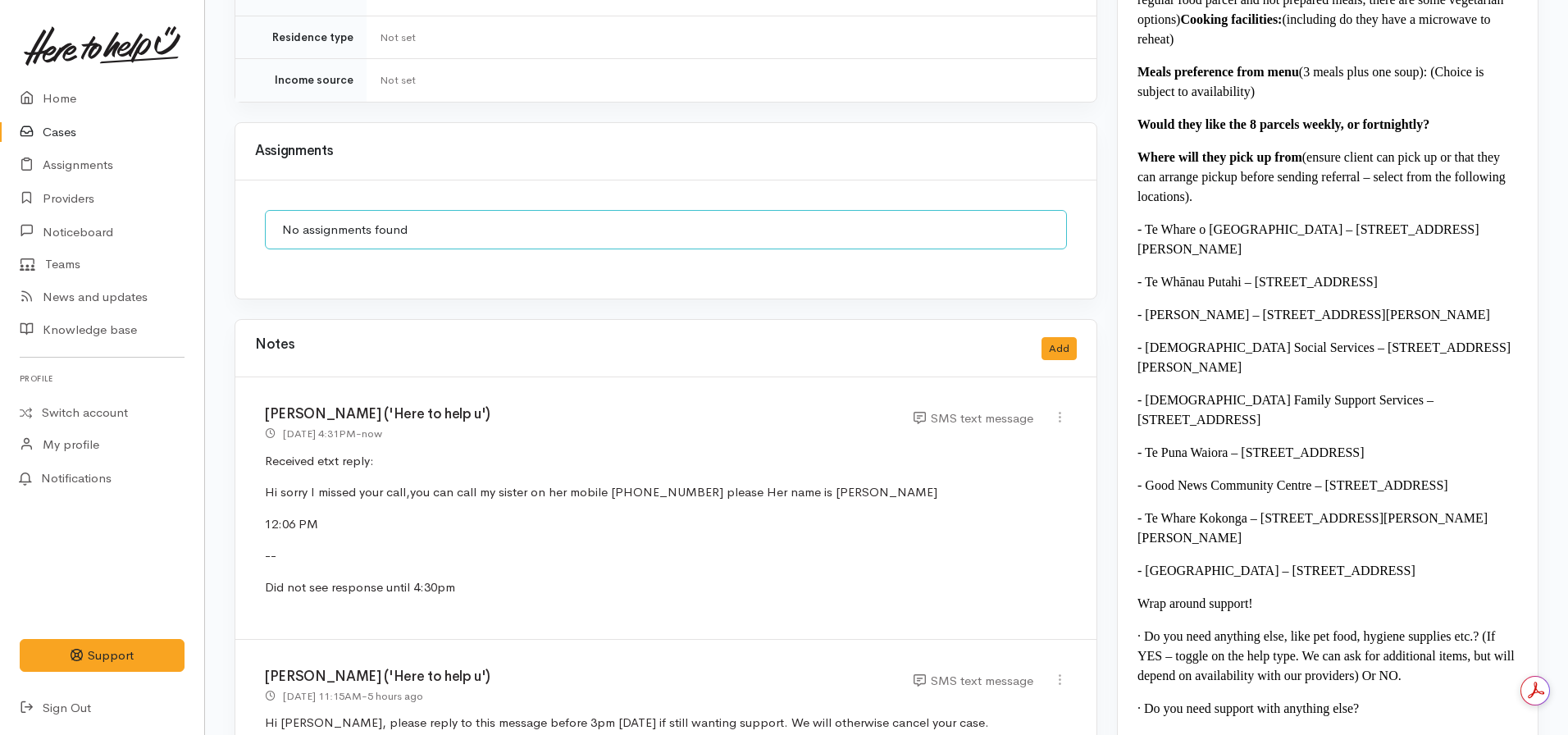
scroll to position [0, 0]
drag, startPoint x: 675, startPoint y: 427, endPoint x: 611, endPoint y: 427, distance: 64.0
click at [611, 483] on p "Hi sorry I missed your call,you can call my sister on her mobile [PHONE_NUMBER]…" at bounding box center [665, 492] width 802 height 18
copy p "0273856289"
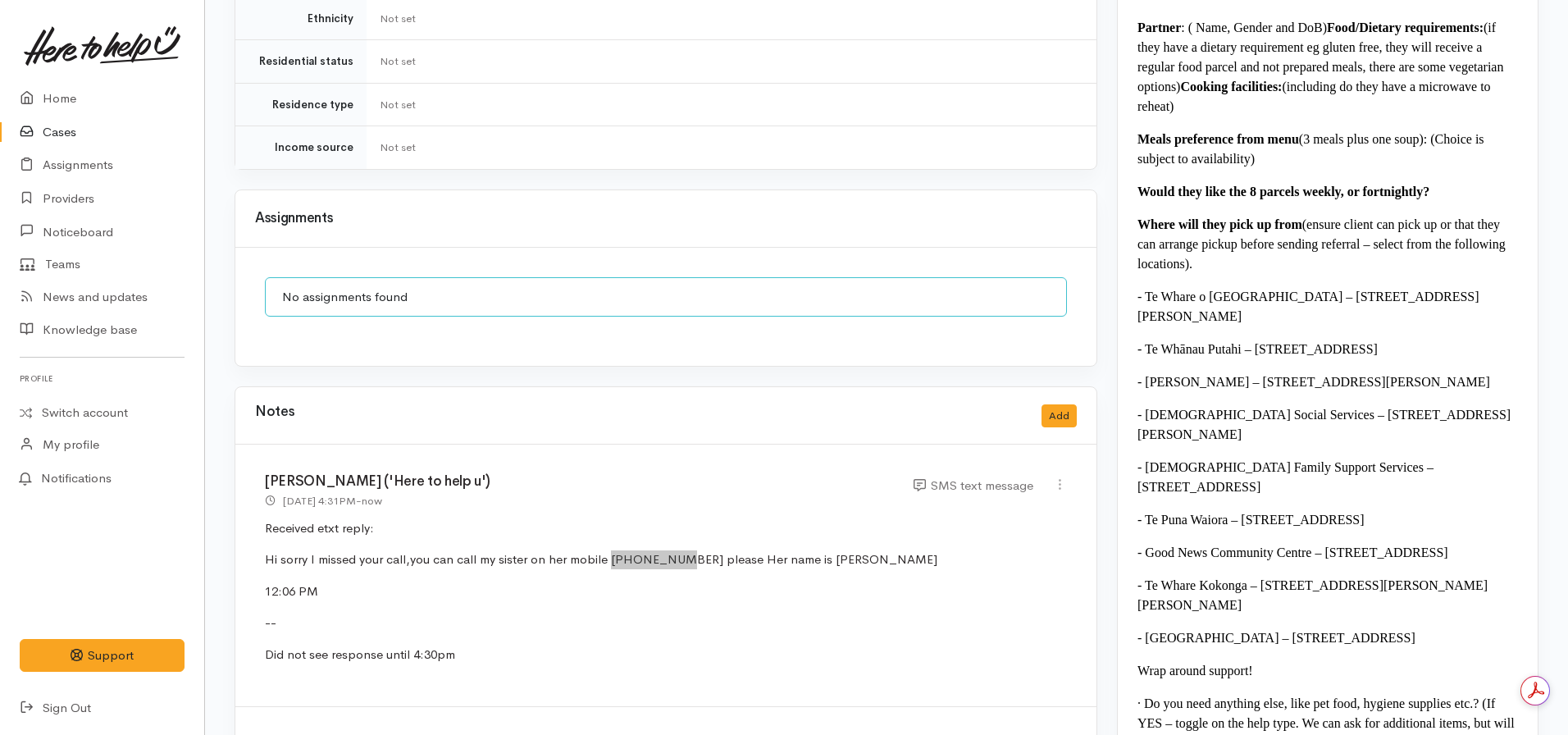
scroll to position [1484, 0]
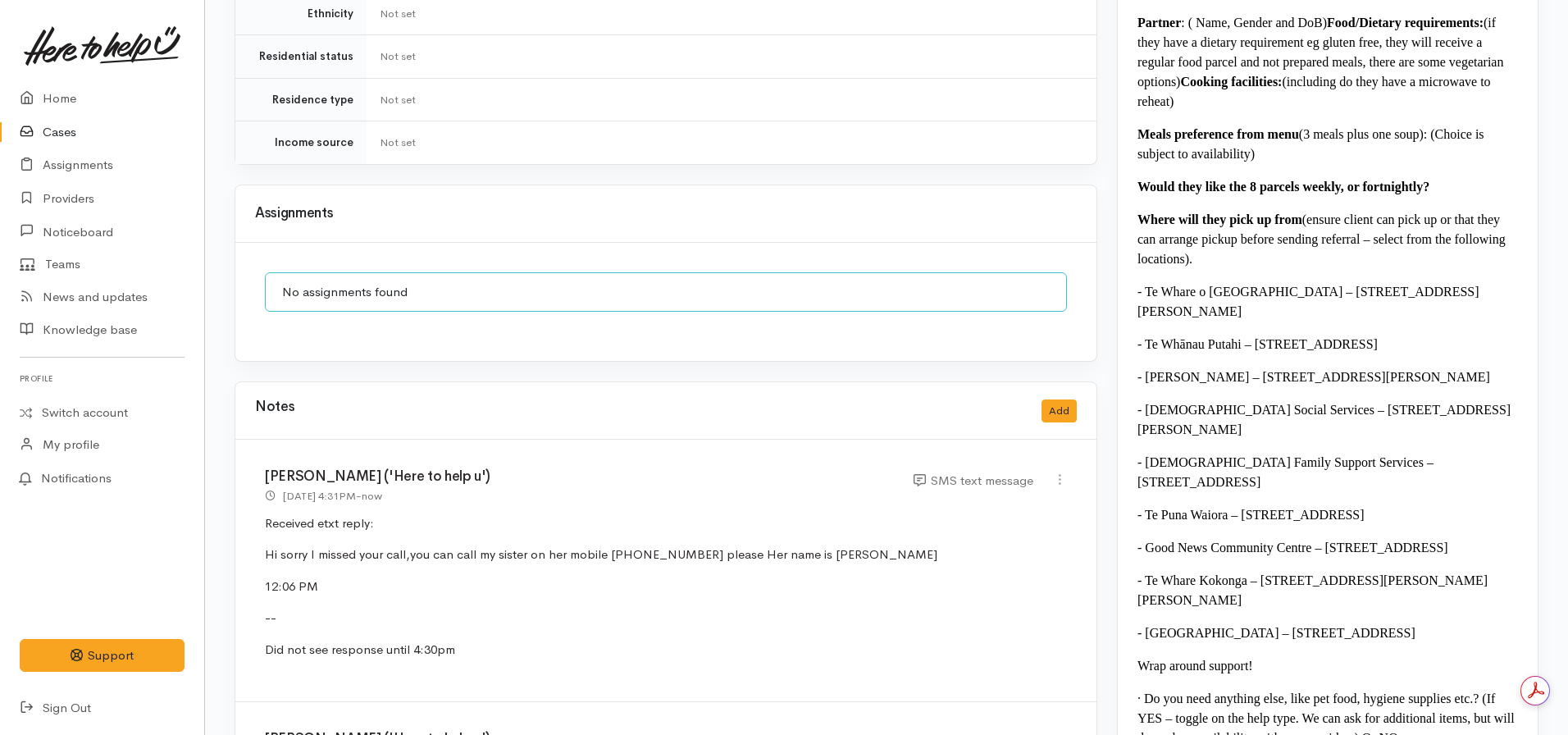
click at [851, 545] on p "Hi sorry I missed your call,you can call my sister on her mobile [PHONE_NUMBER]…" at bounding box center [665, 554] width 802 height 18
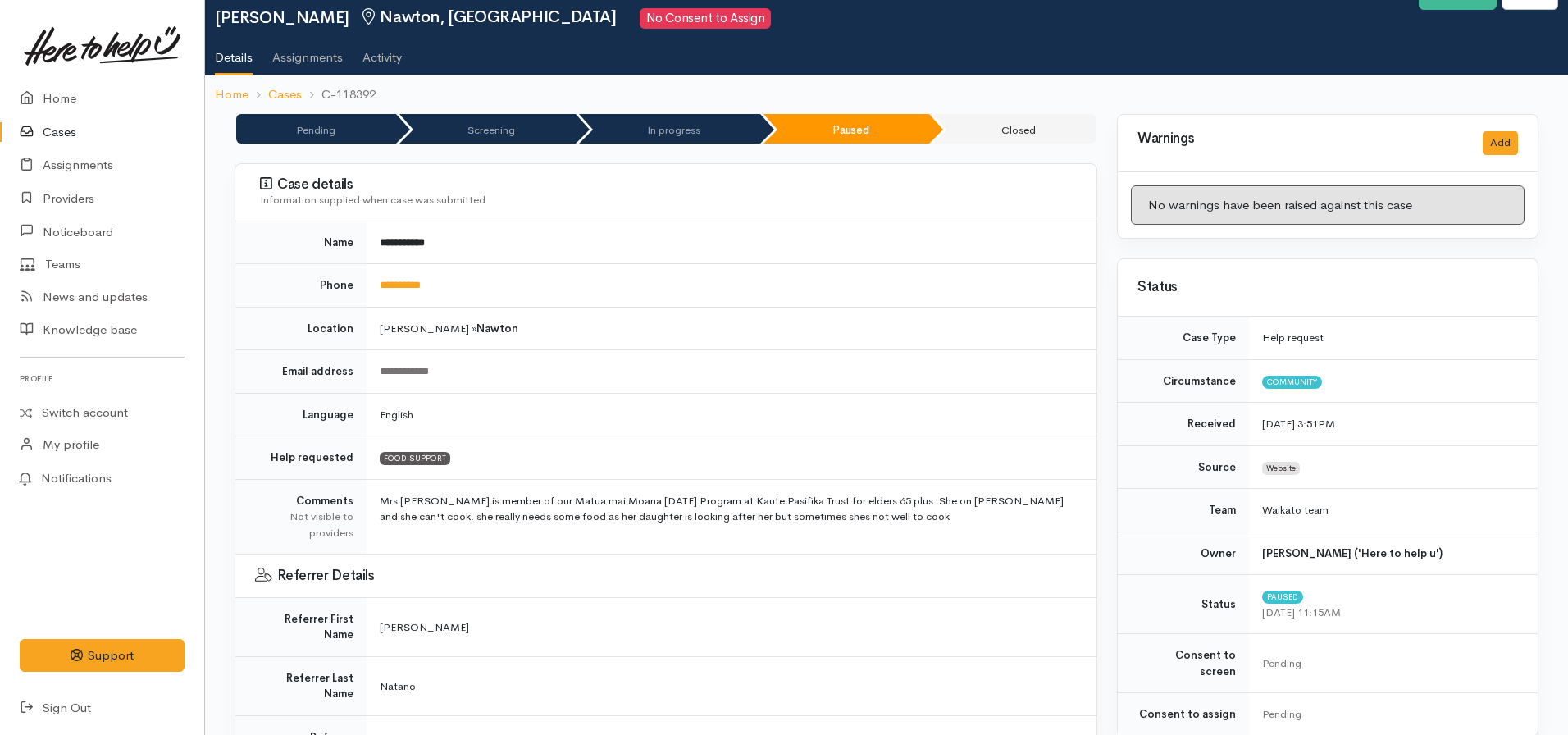
scroll to position [0, 0]
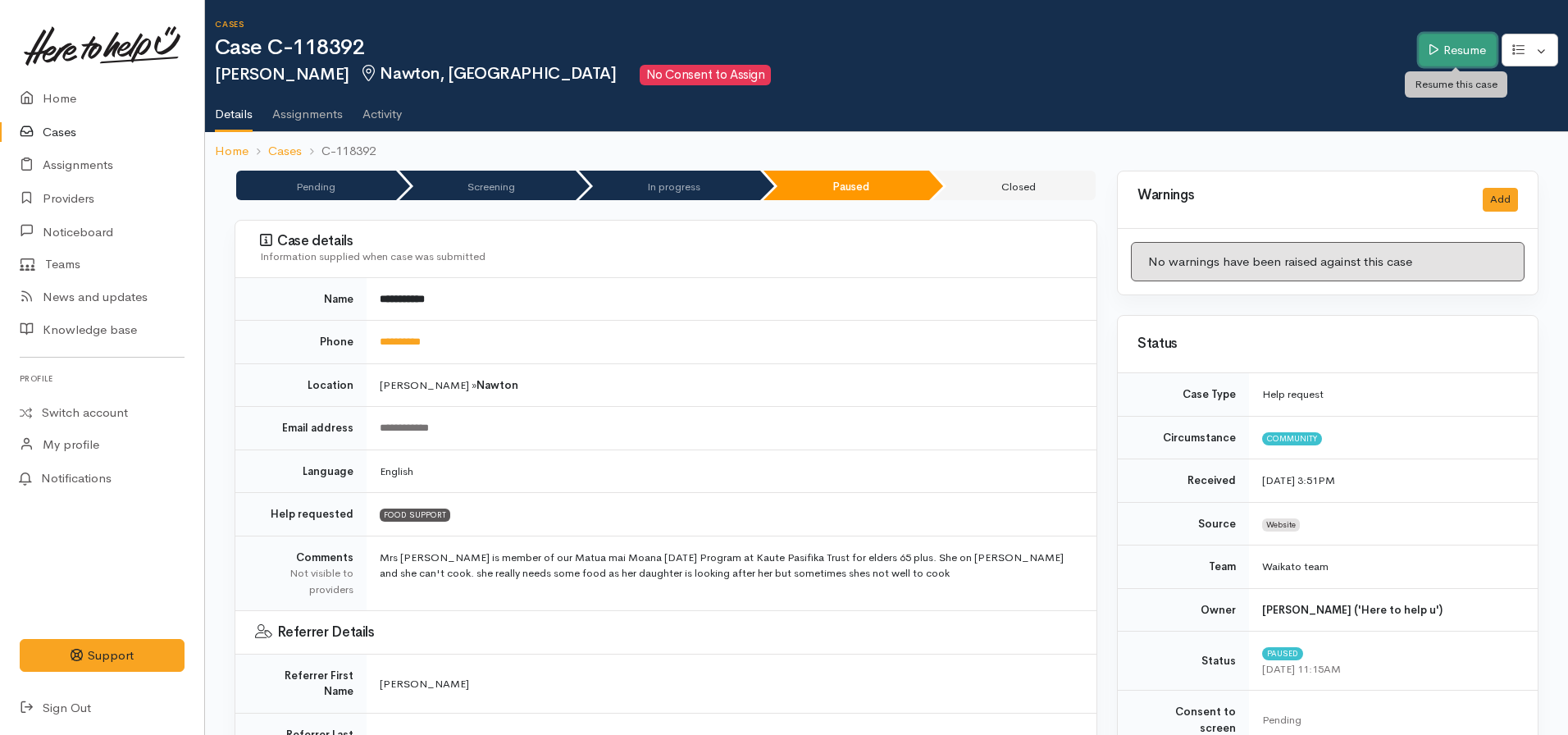
click at [1458, 45] on link "Resume" at bounding box center [1458, 51] width 78 height 34
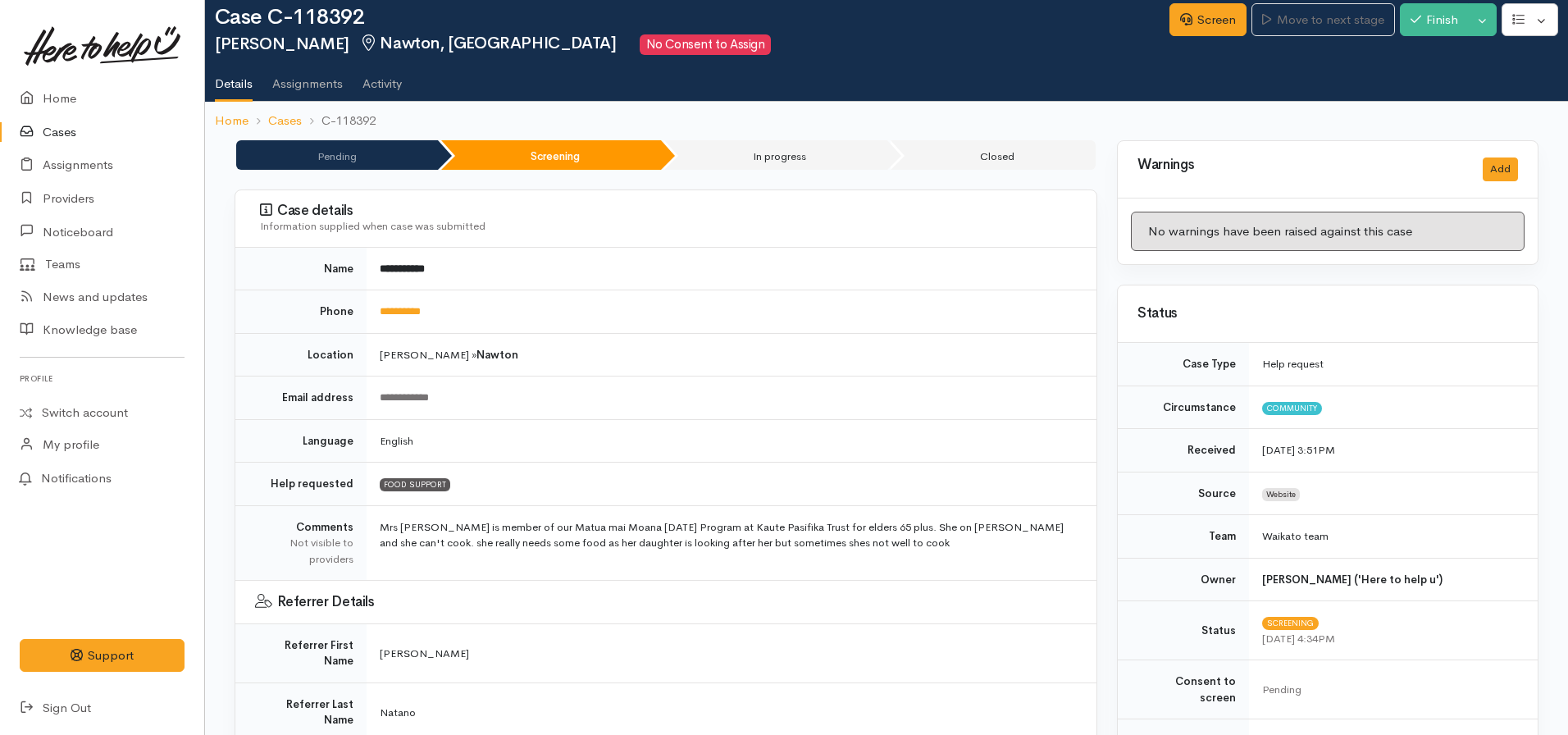
scroll to position [29, 0]
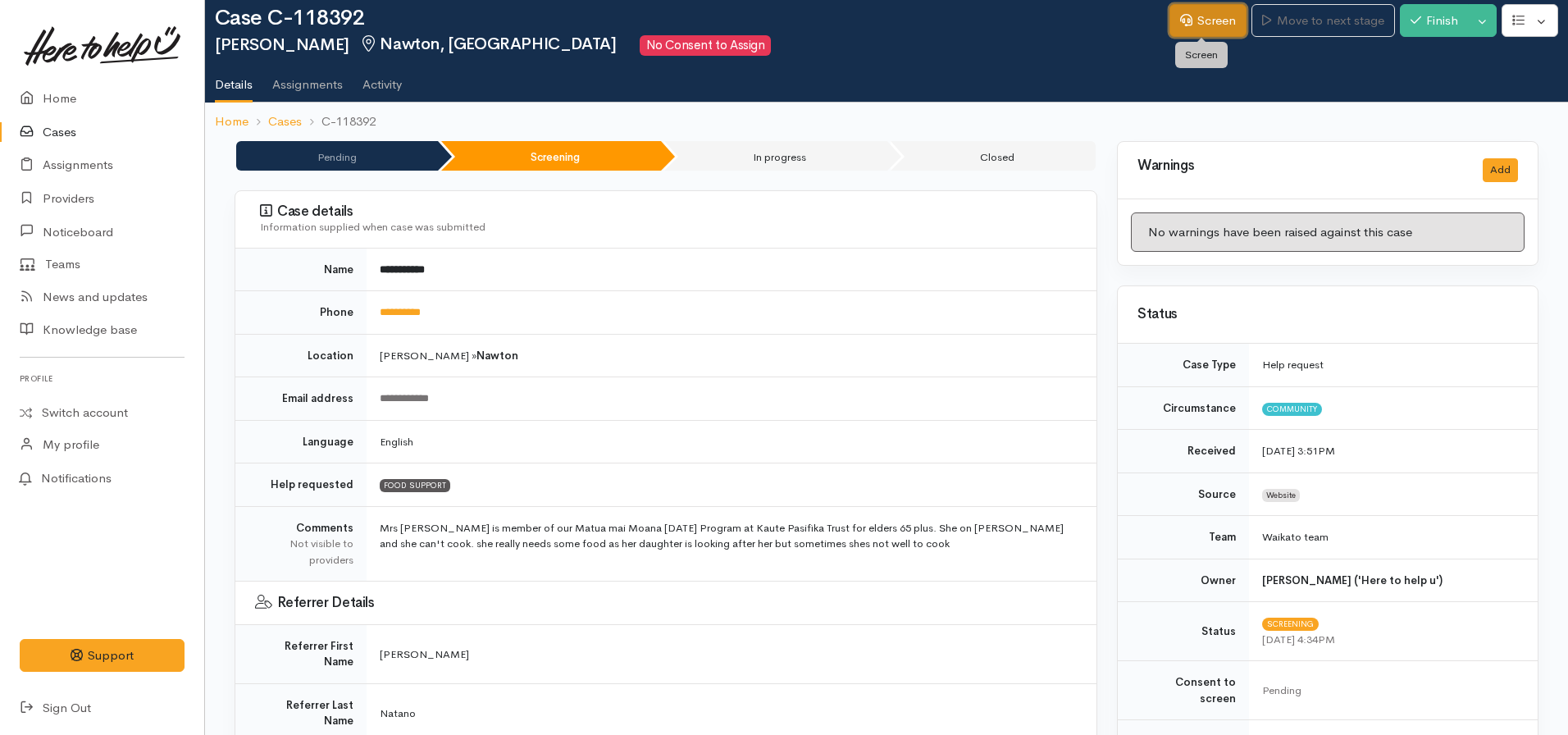
click at [1189, 27] on link "Screen" at bounding box center [1208, 20] width 77 height 34
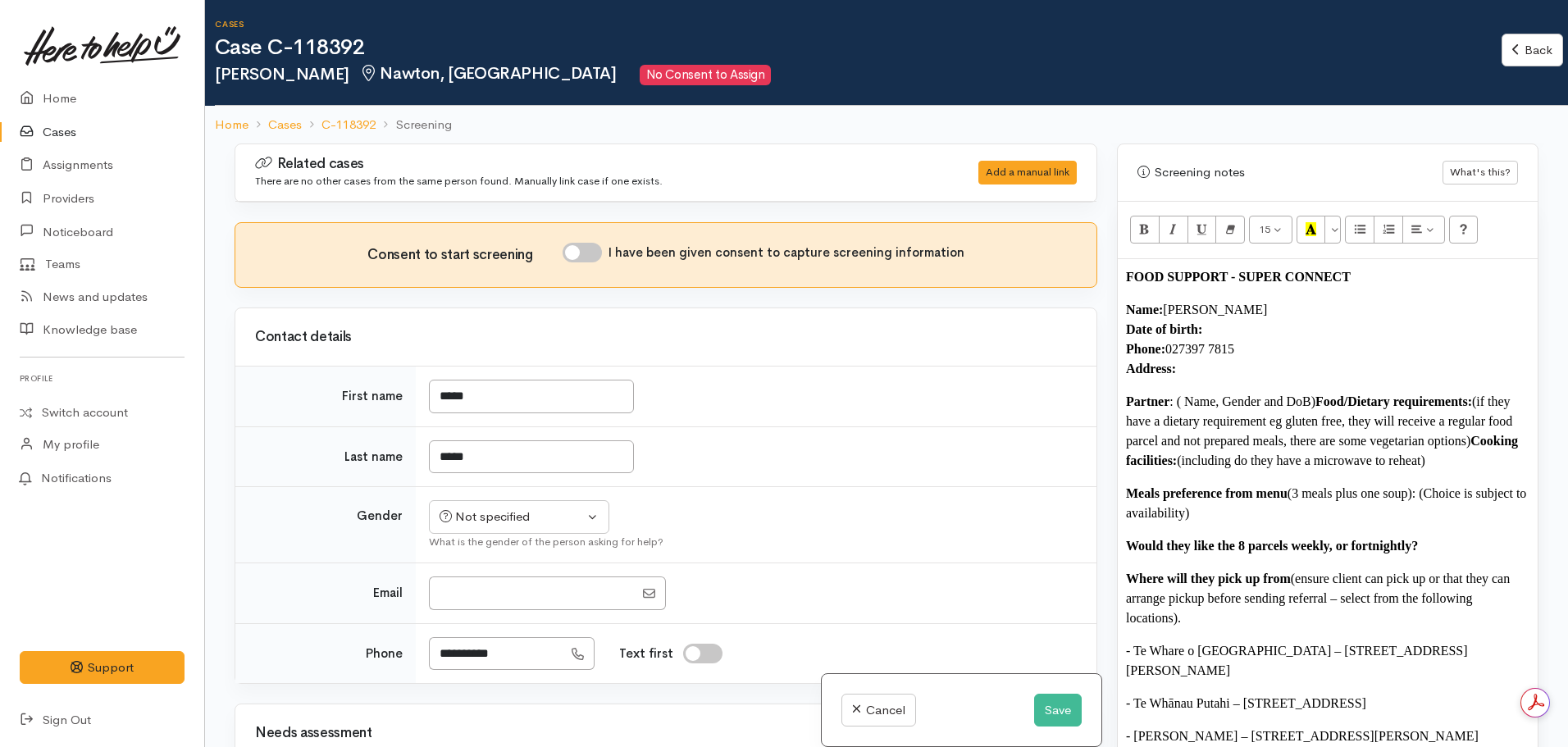
scroll to position [968, 0]
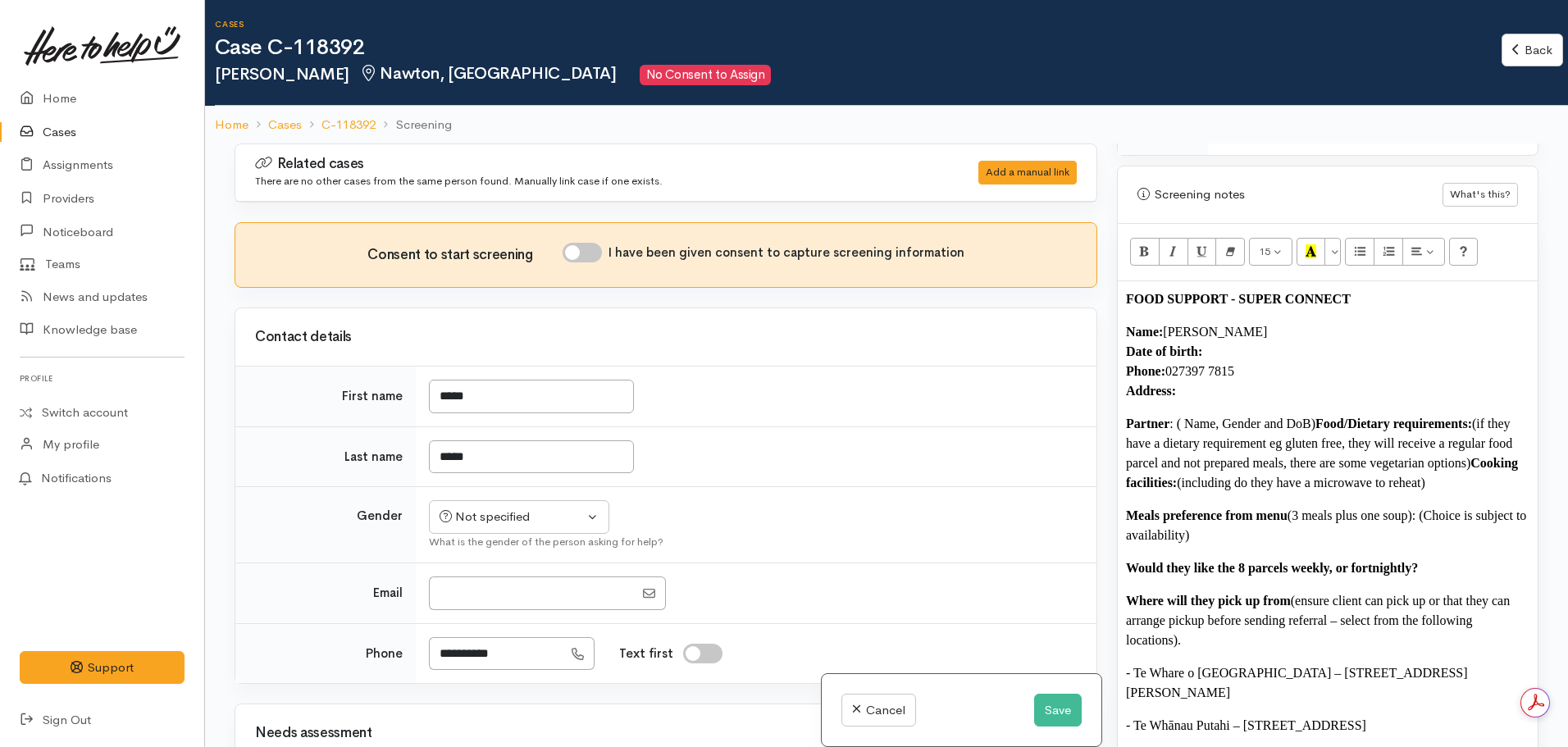
click at [1274, 358] on p "Name: Siutu Leofo Date of birth: Phone:  027397 7815 Address:" at bounding box center [1328, 361] width 404 height 79
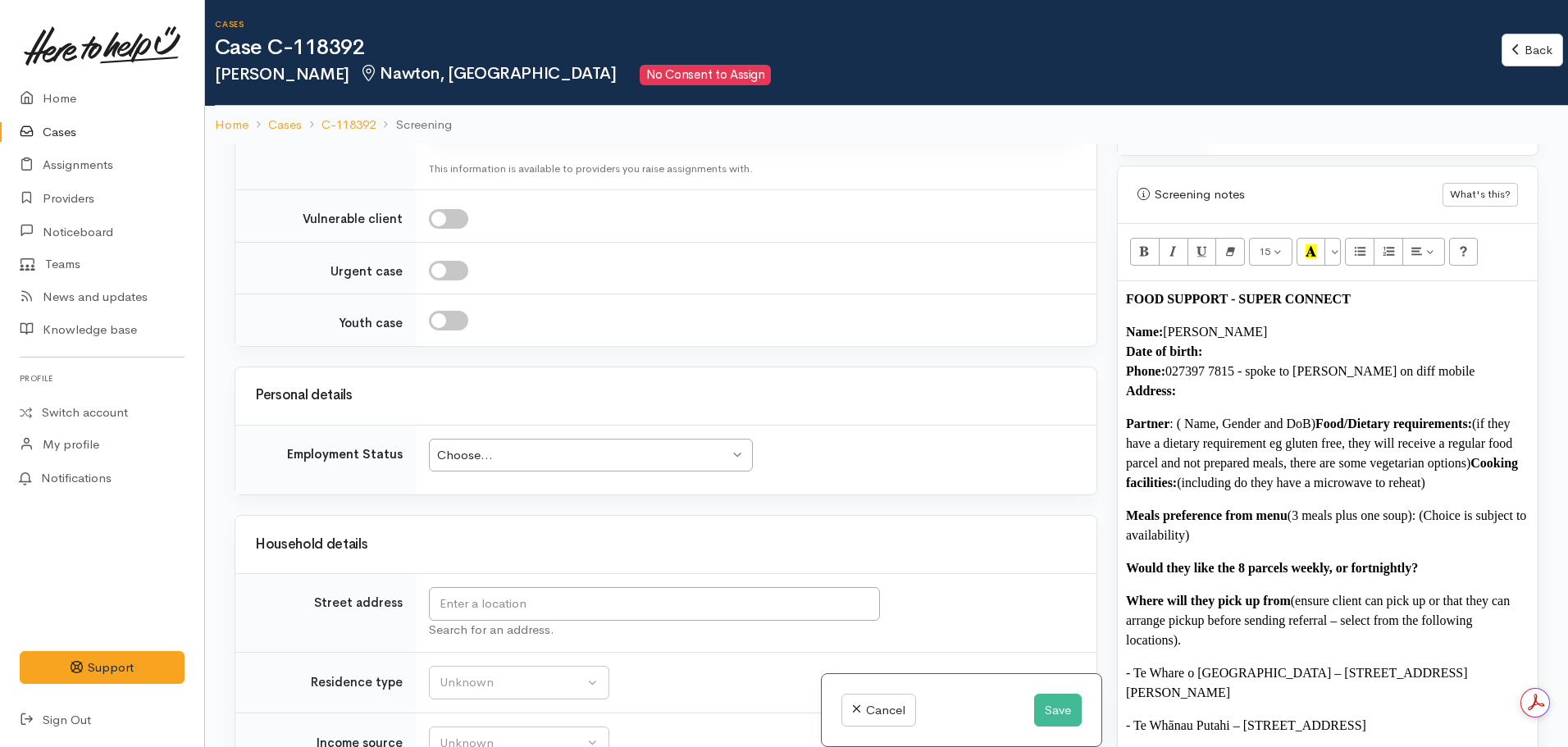
scroll to position [1371, 0]
click at [537, 599] on input "text" at bounding box center [655, 603] width 451 height 34
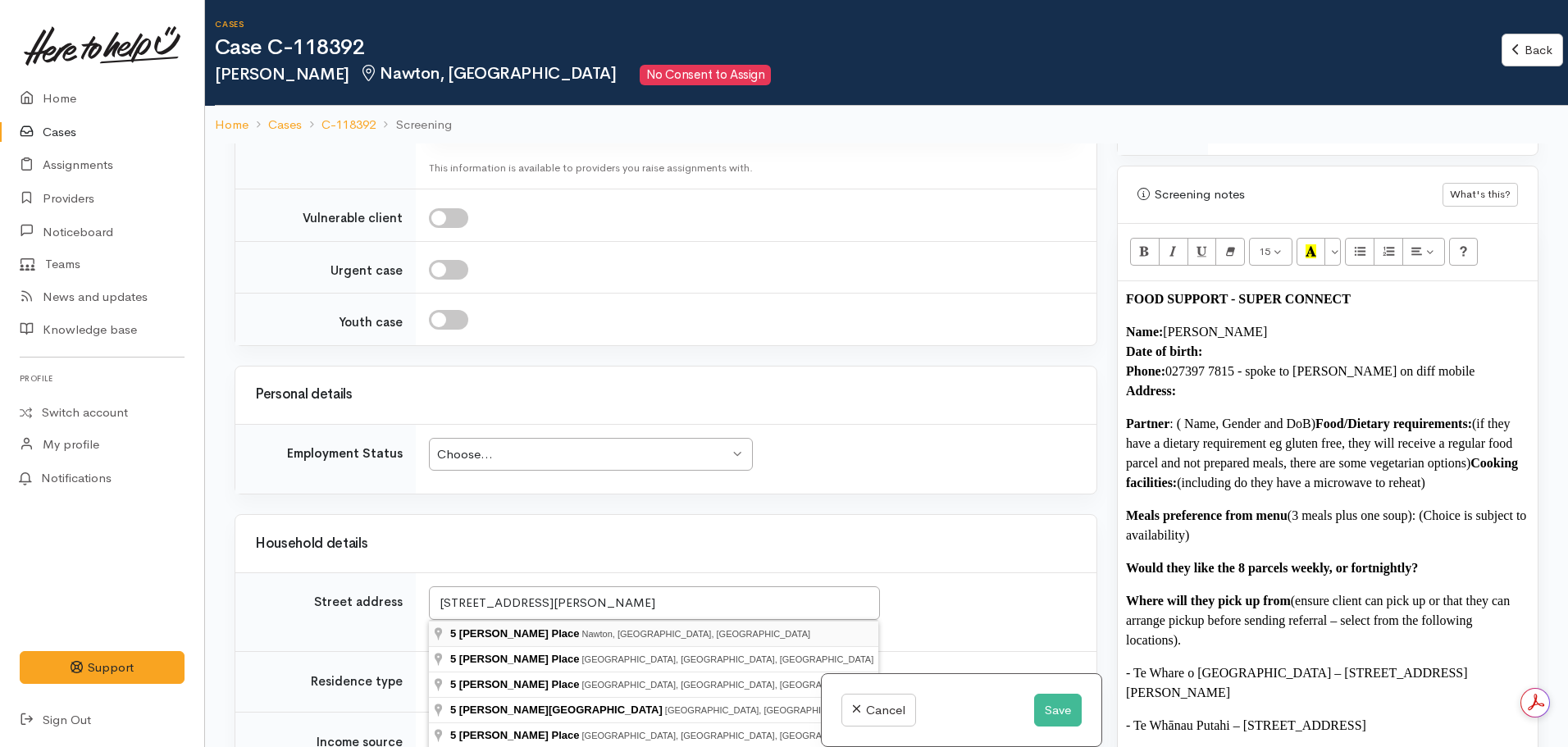
type input "5 Shannon Place, Nawton, Hamilton, New Zealand"
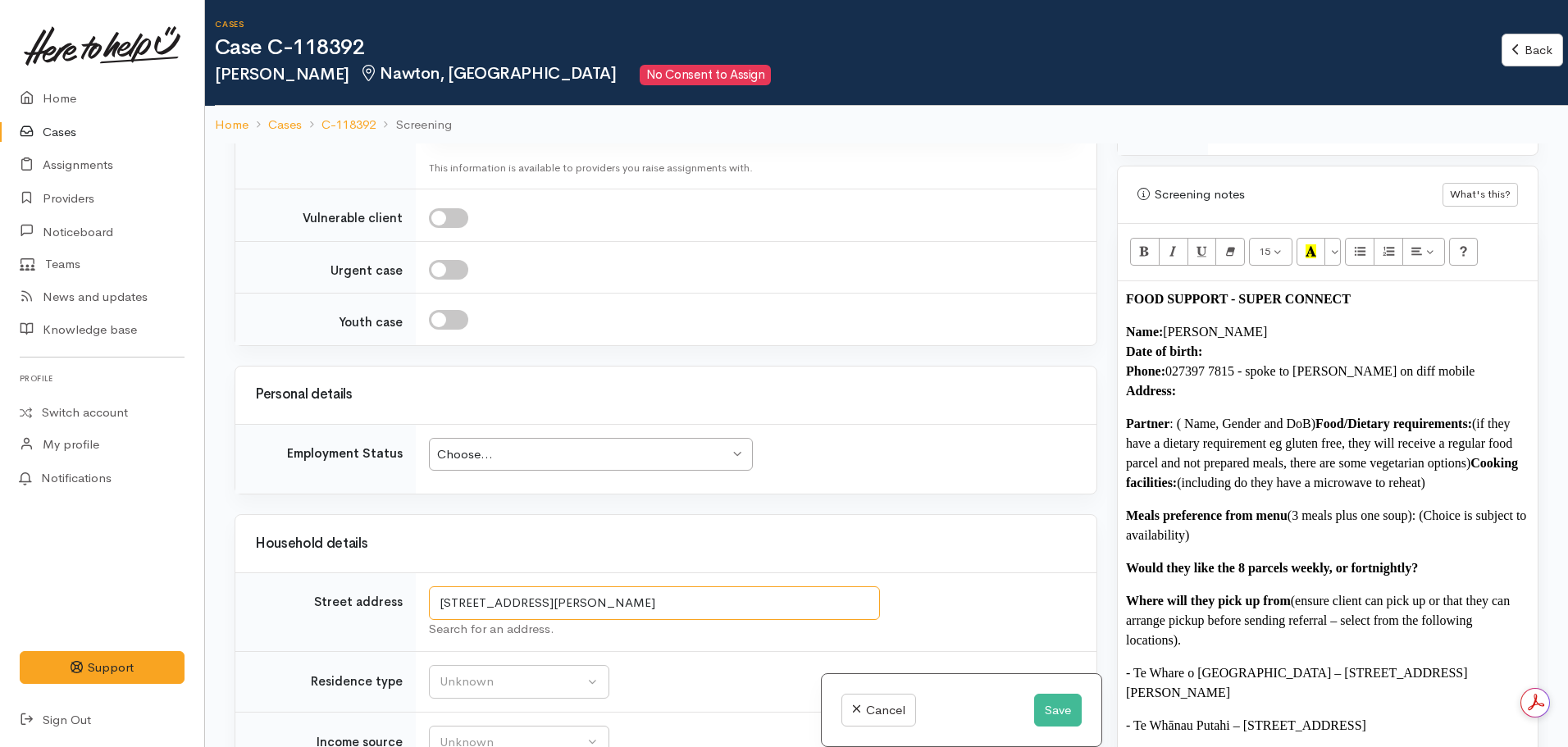
click at [589, 595] on input "5 Shannon Place, Nawton, Hamilton, New Zealand" at bounding box center [655, 603] width 451 height 34
click at [1217, 373] on p "Name: Siutu Leofo Date of birth: Phone:  027397 7815 - spoke to Anna on diff mo…" at bounding box center [1328, 361] width 404 height 79
click at [1214, 333] on p "Name: Siutu Leofo Date of birth: Phone:  027397 7815 - spoke to Anna on diff mo…" at bounding box center [1328, 361] width 404 height 79
drag, startPoint x: 1262, startPoint y: 333, endPoint x: 1206, endPoint y: 336, distance: 56.1
click at [1206, 344] on b "Date of birth: 11.11.1945" at bounding box center [1243, 351] width 233 height 14
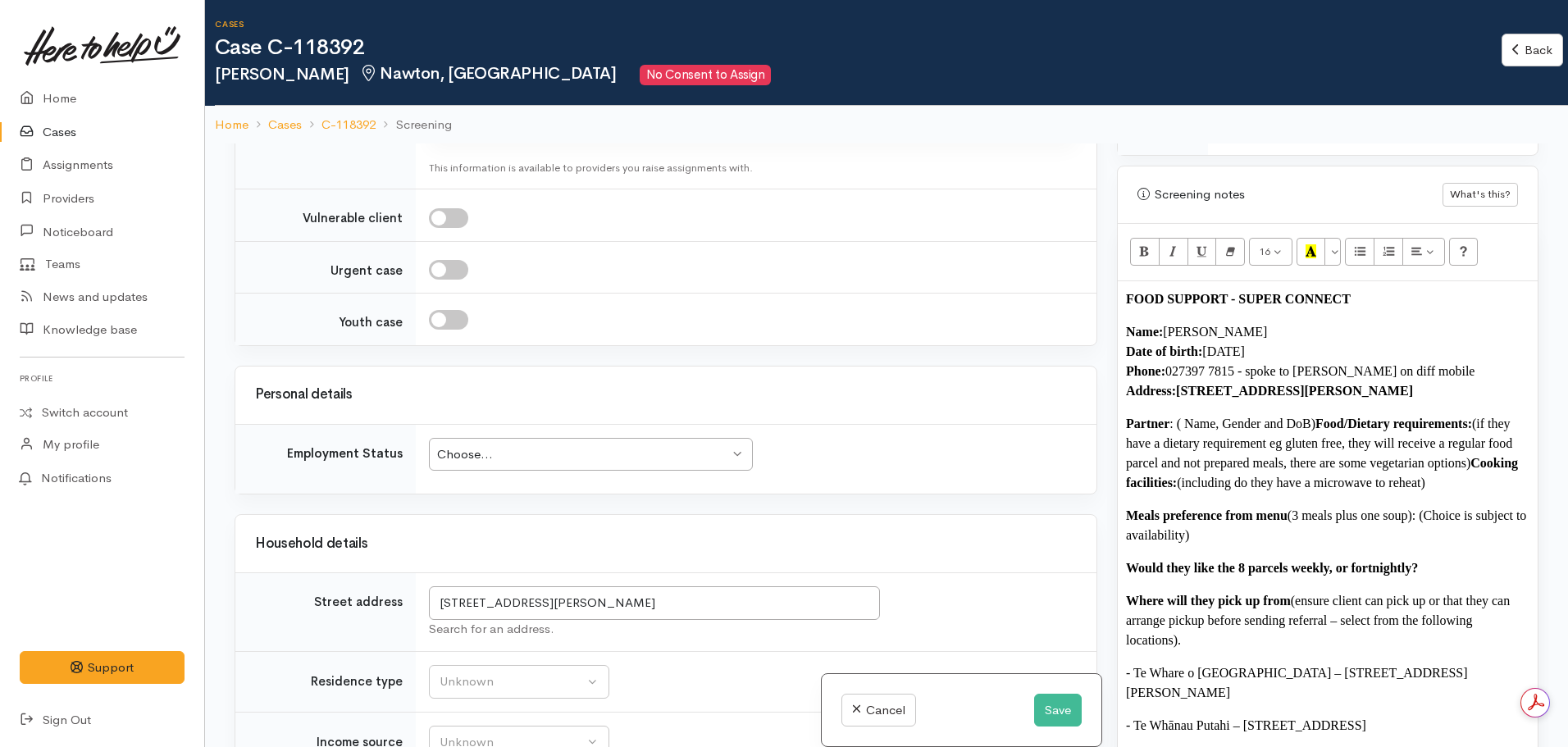
copy span "11.11.1945"
click at [1476, 374] on p "Name: Siutu Leofo Date of birth: 11.11.1945 Phone:  027397 7815 - spoke to Anna…" at bounding box center [1328, 361] width 404 height 79
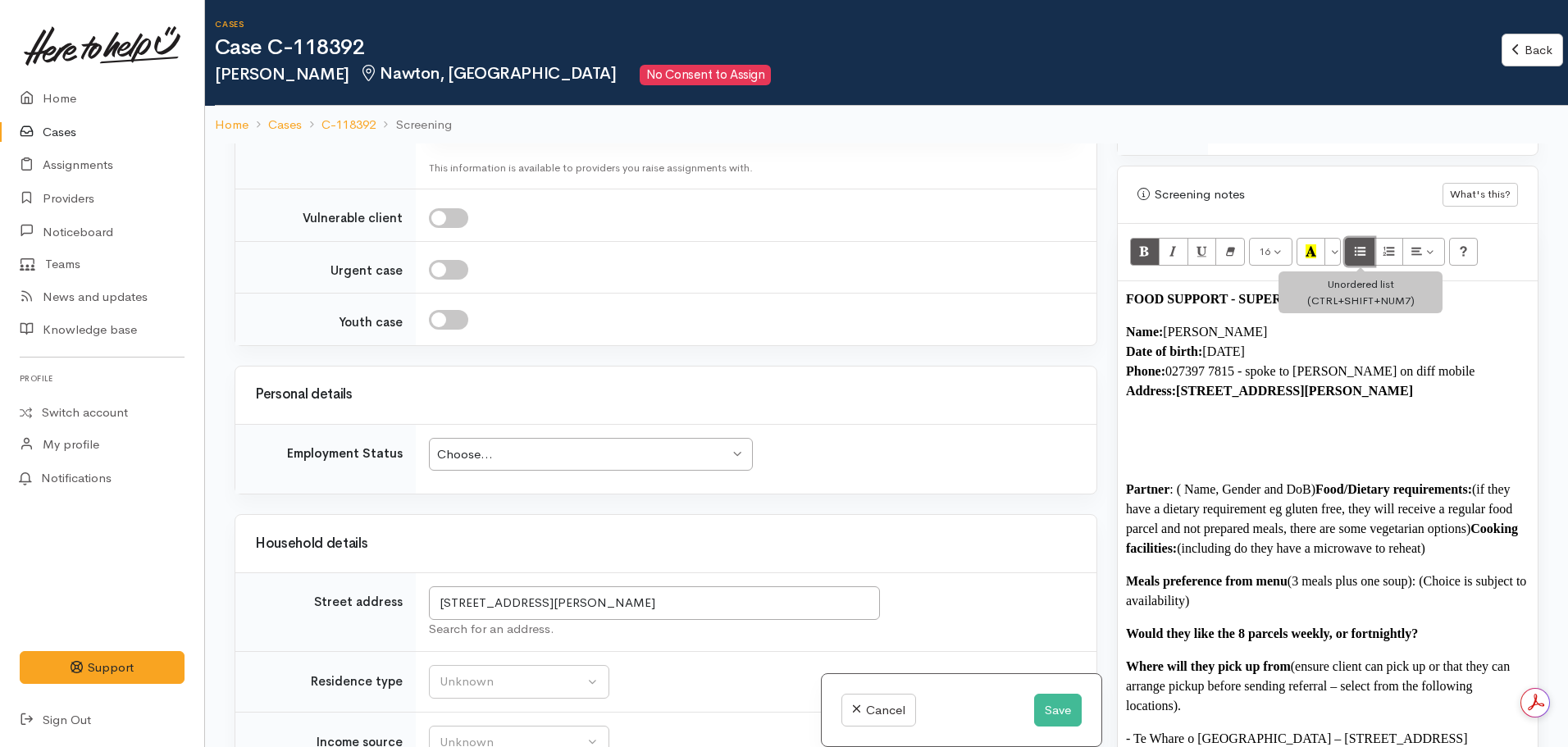
click at [1358, 244] on icon "Unordered list (CTRL+SHIFT+NUM7)" at bounding box center [1360, 251] width 11 height 14
click at [1212, 449] on b "Anna Tuisa)" at bounding box center [1232, 456] width 113 height 14
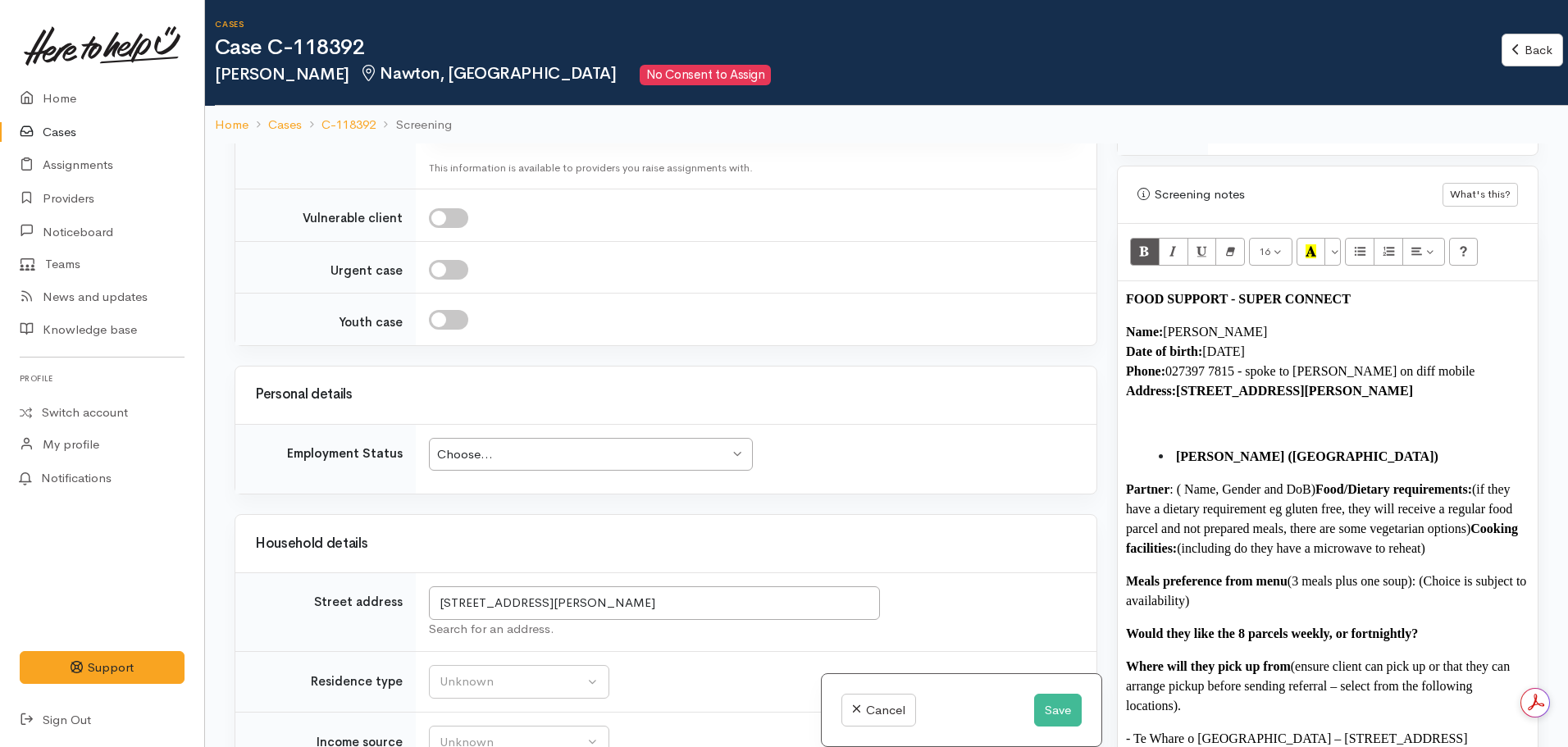
click at [1254, 447] on li "Anna (Tuisa)" at bounding box center [1344, 457] width 371 height 19
click at [1319, 482] on b "Food/Dietary requirements:" at bounding box center [1394, 489] width 157 height 14
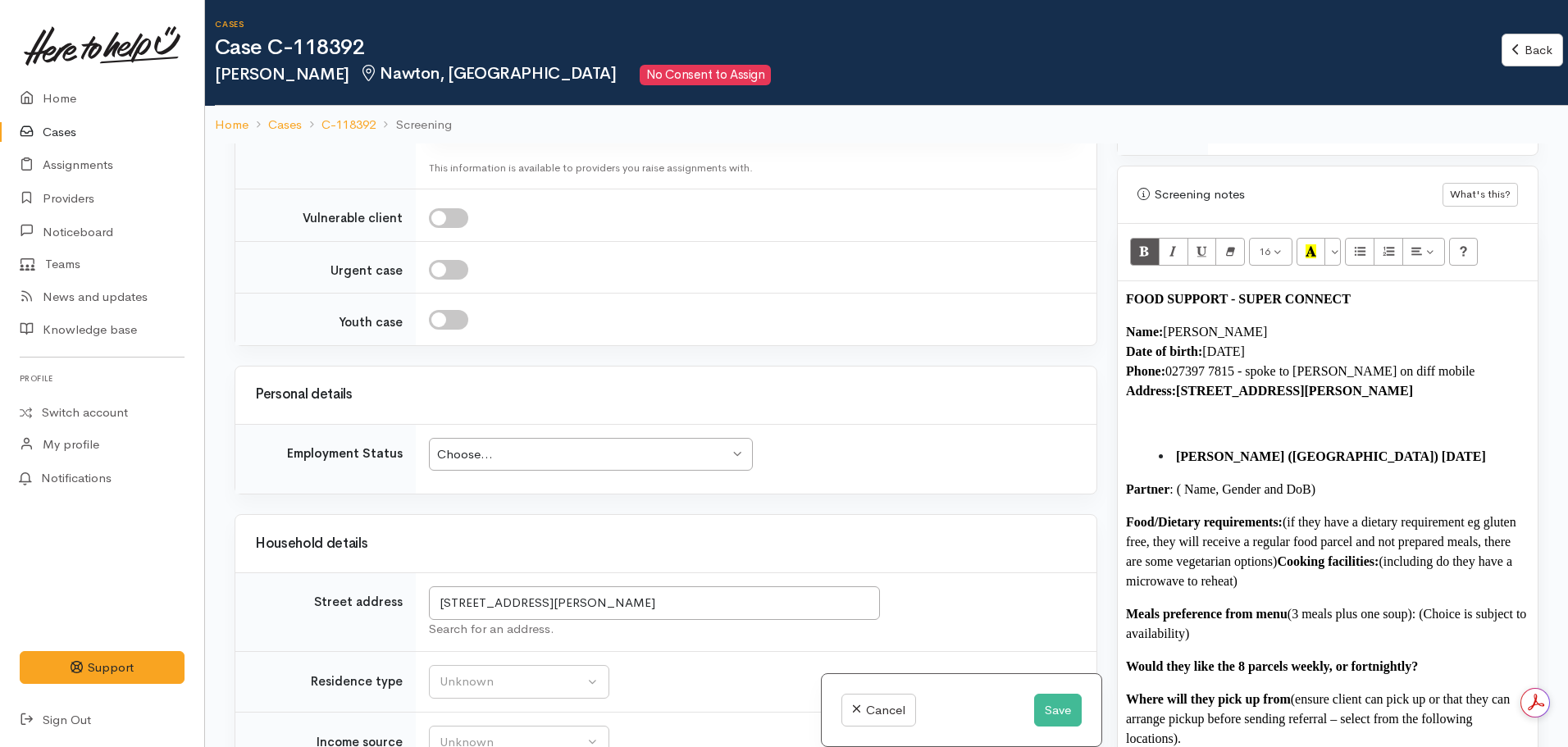
drag, startPoint x: 1285, startPoint y: 504, endPoint x: 1337, endPoint y: 558, distance: 75.0
click at [1337, 558] on p "Food/Dietary requirements: (if they have a dietary requirement eg gluten free, …" at bounding box center [1328, 551] width 404 height 79
click at [1286, 554] on b "Cooking facilities:" at bounding box center [1328, 561] width 102 height 14
click at [1283, 554] on b "Cooking facilities:" at bounding box center [1328, 561] width 102 height 14
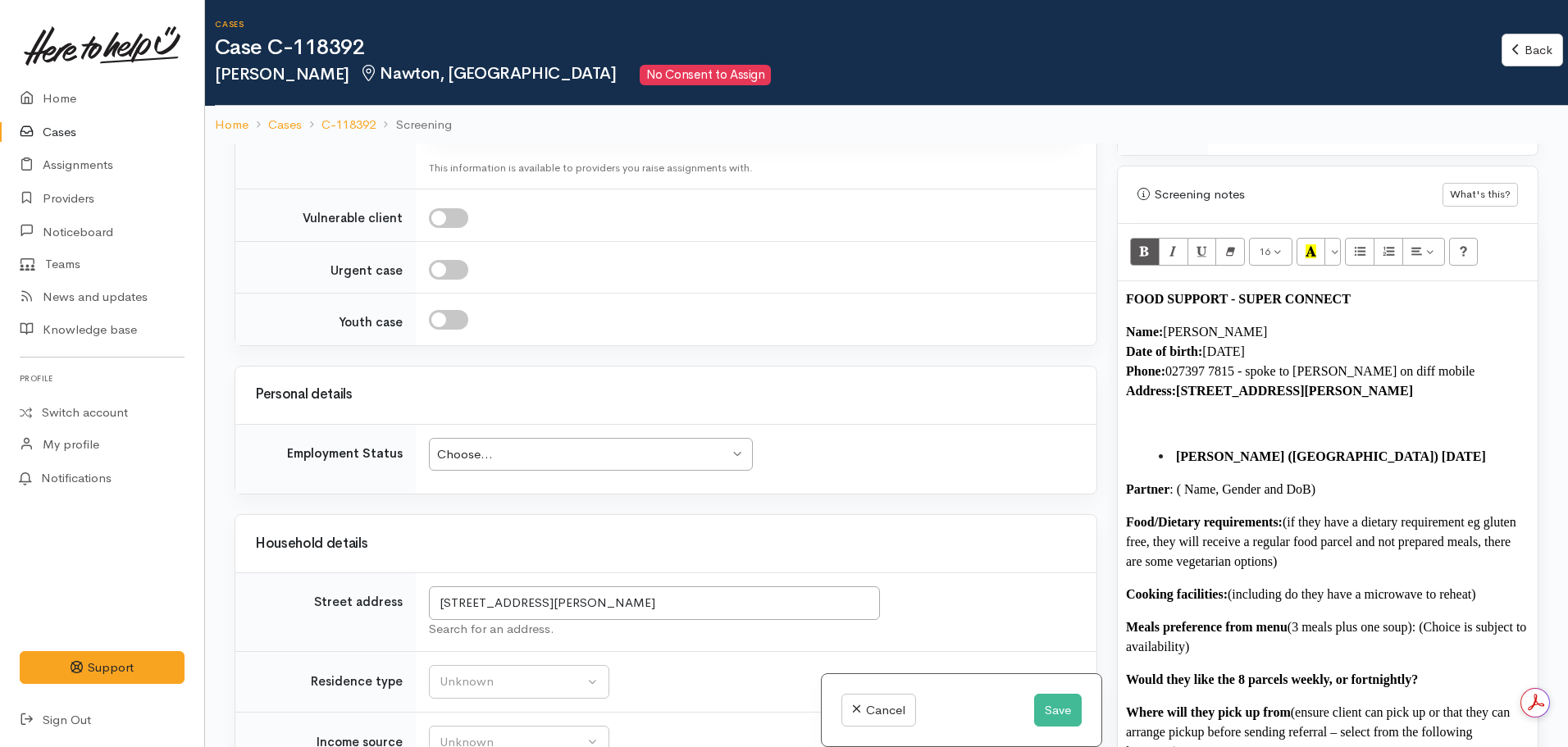
drag, startPoint x: 1289, startPoint y: 500, endPoint x: 1311, endPoint y: 552, distance: 56.5
click at [1311, 552] on p "Food/Dietary requirements: (if they have a dietary requirement eg gluten free, …" at bounding box center [1328, 542] width 404 height 59
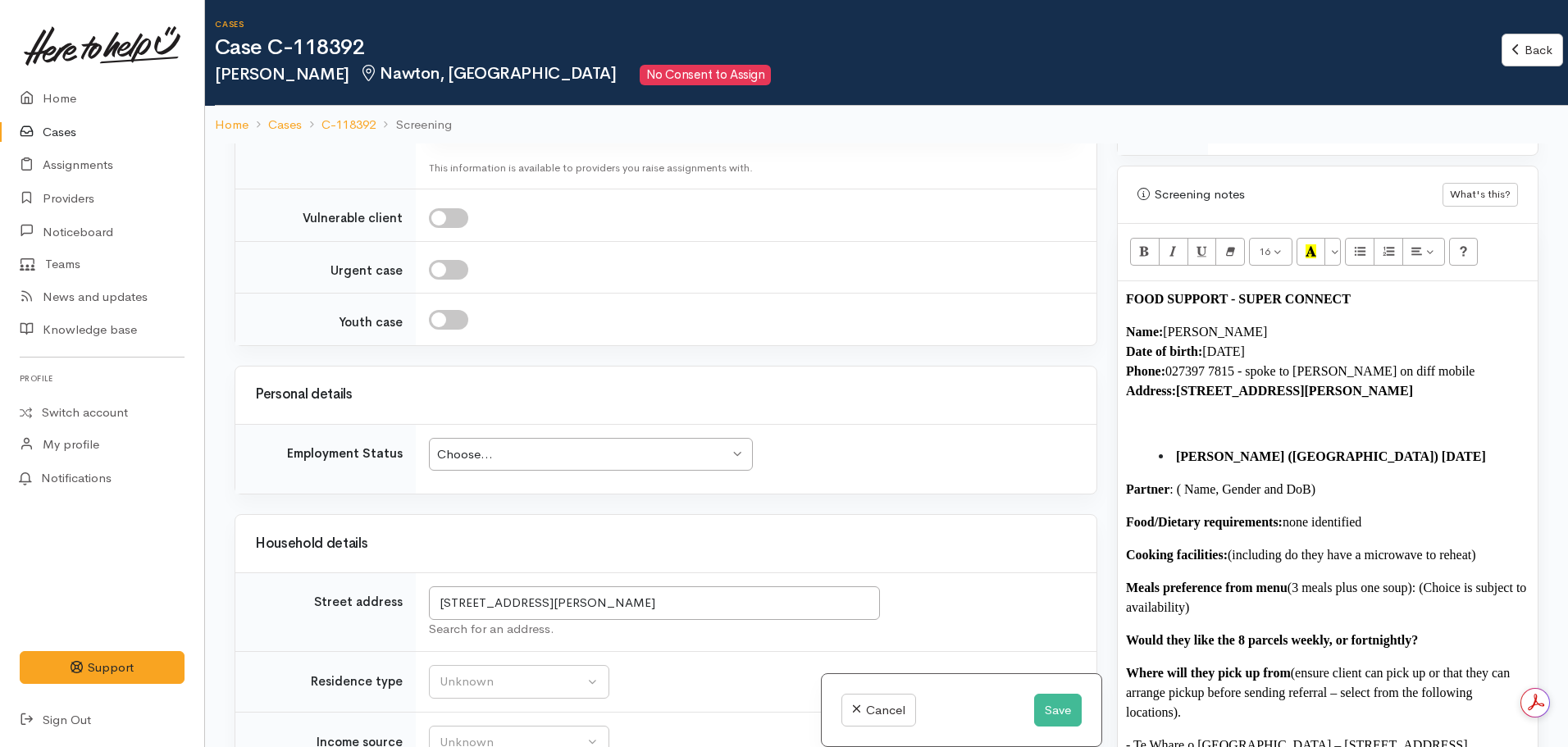
click at [1495, 546] on p "Cooking facilities: (including do they have a microwave to reheat)" at bounding box center [1328, 555] width 404 height 19
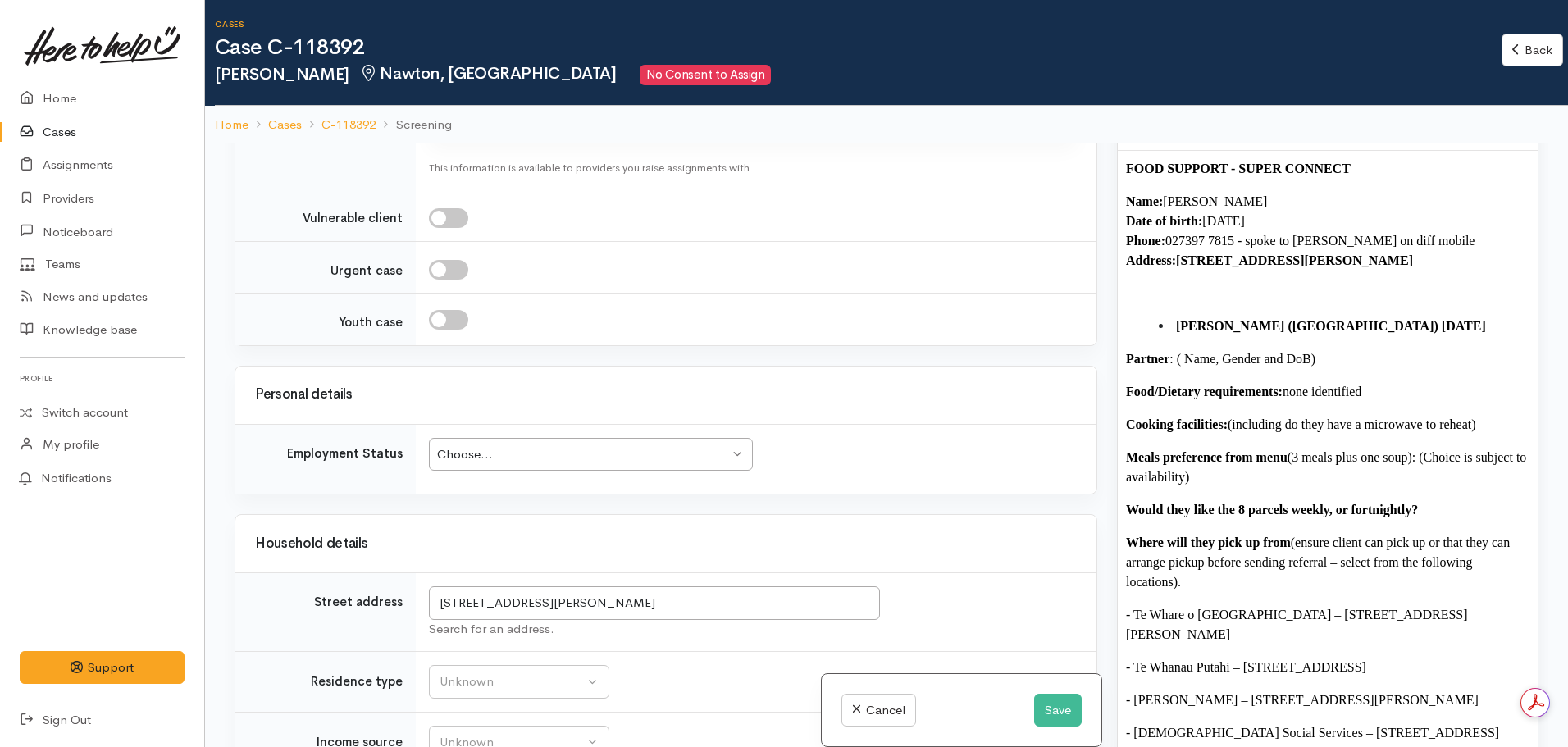
scroll to position [1099, 0]
click at [1122, 437] on div "FOOD SUPPORT - SUPER CONNECT Name: Siutu Leofo Date of birth: 11.11.1945 Phone:…" at bounding box center [1328, 637] width 420 height 975
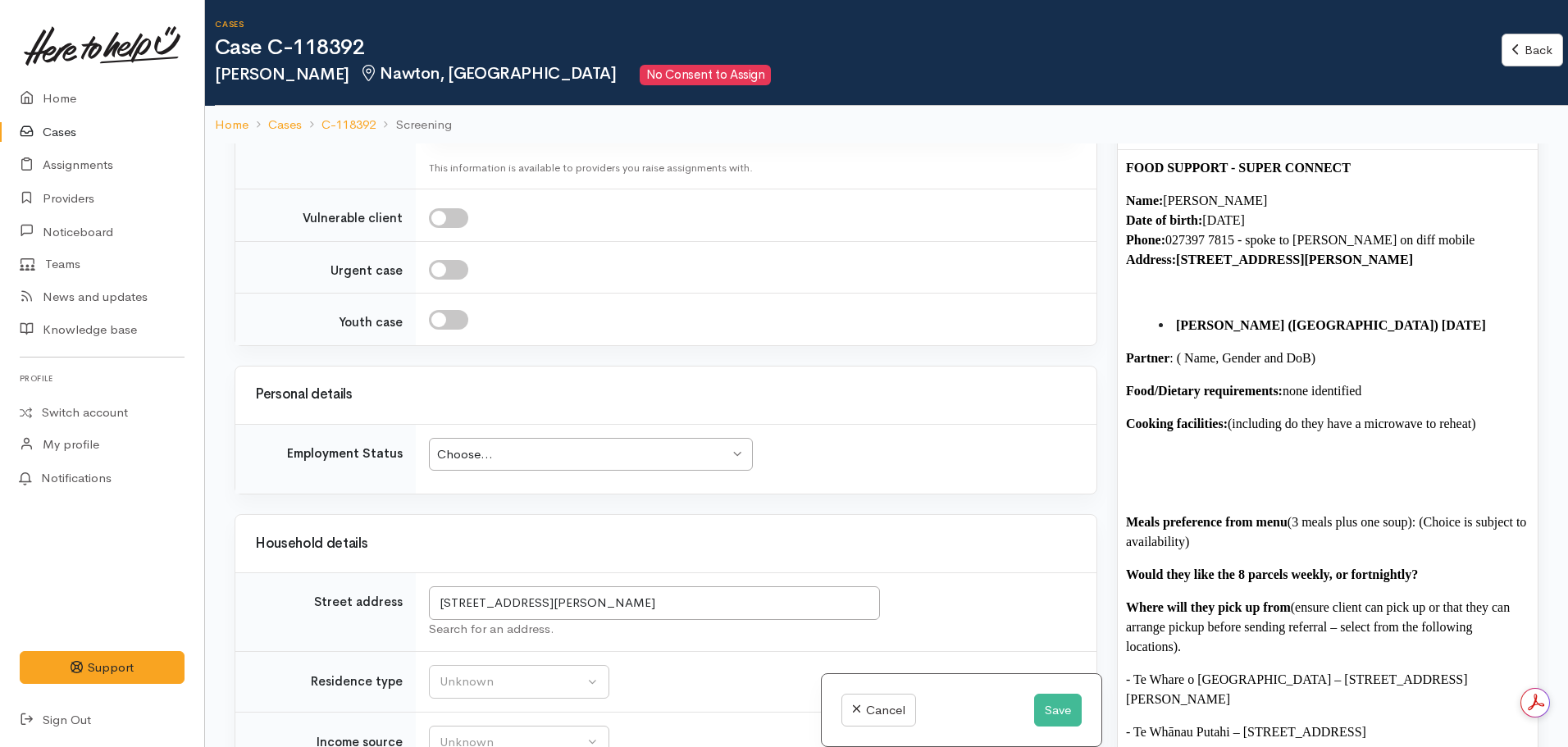
click at [1488, 414] on p "Cooking facilities: (including do they have a microwave to reheat)" at bounding box center [1328, 424] width 404 height 19
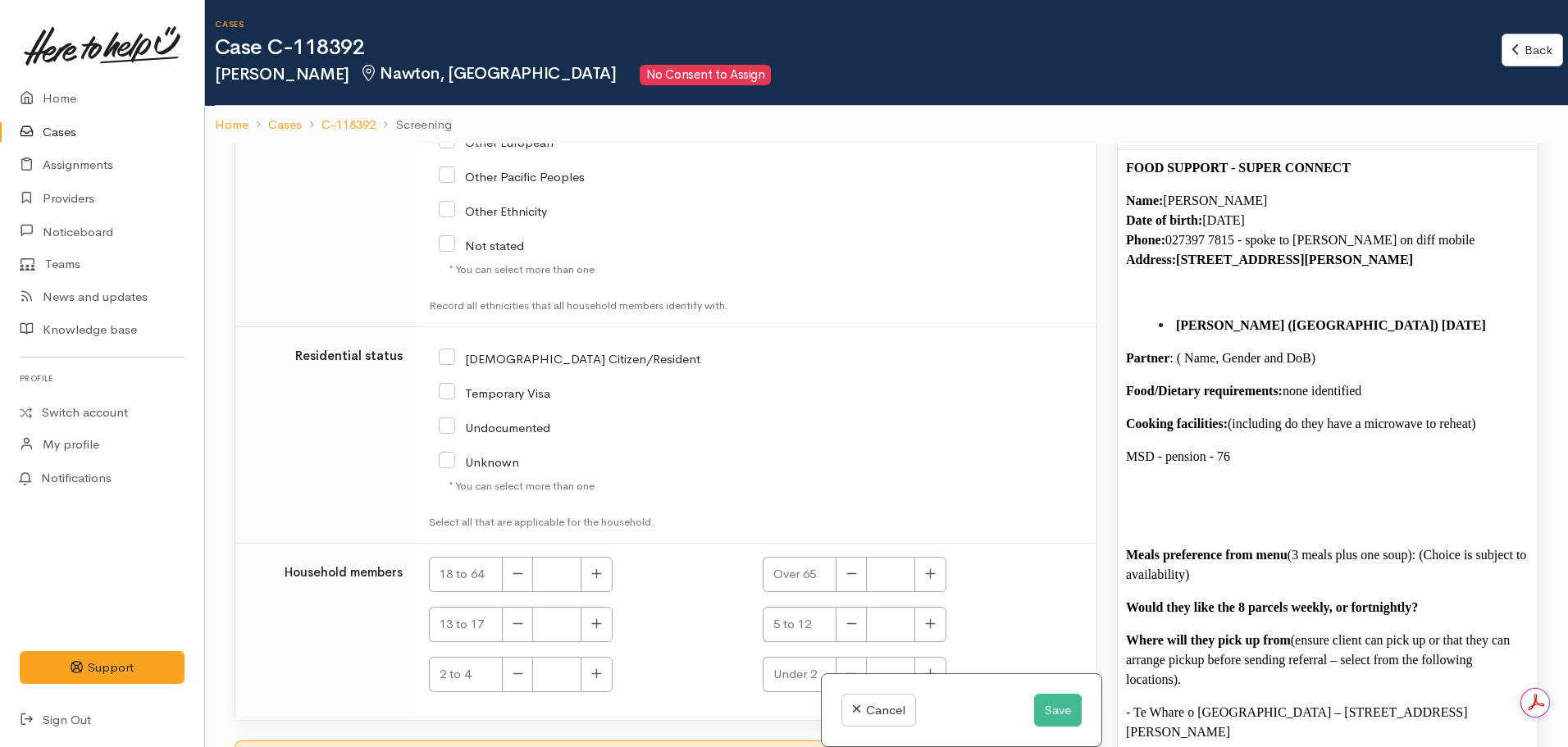
scroll to position [2567, 0]
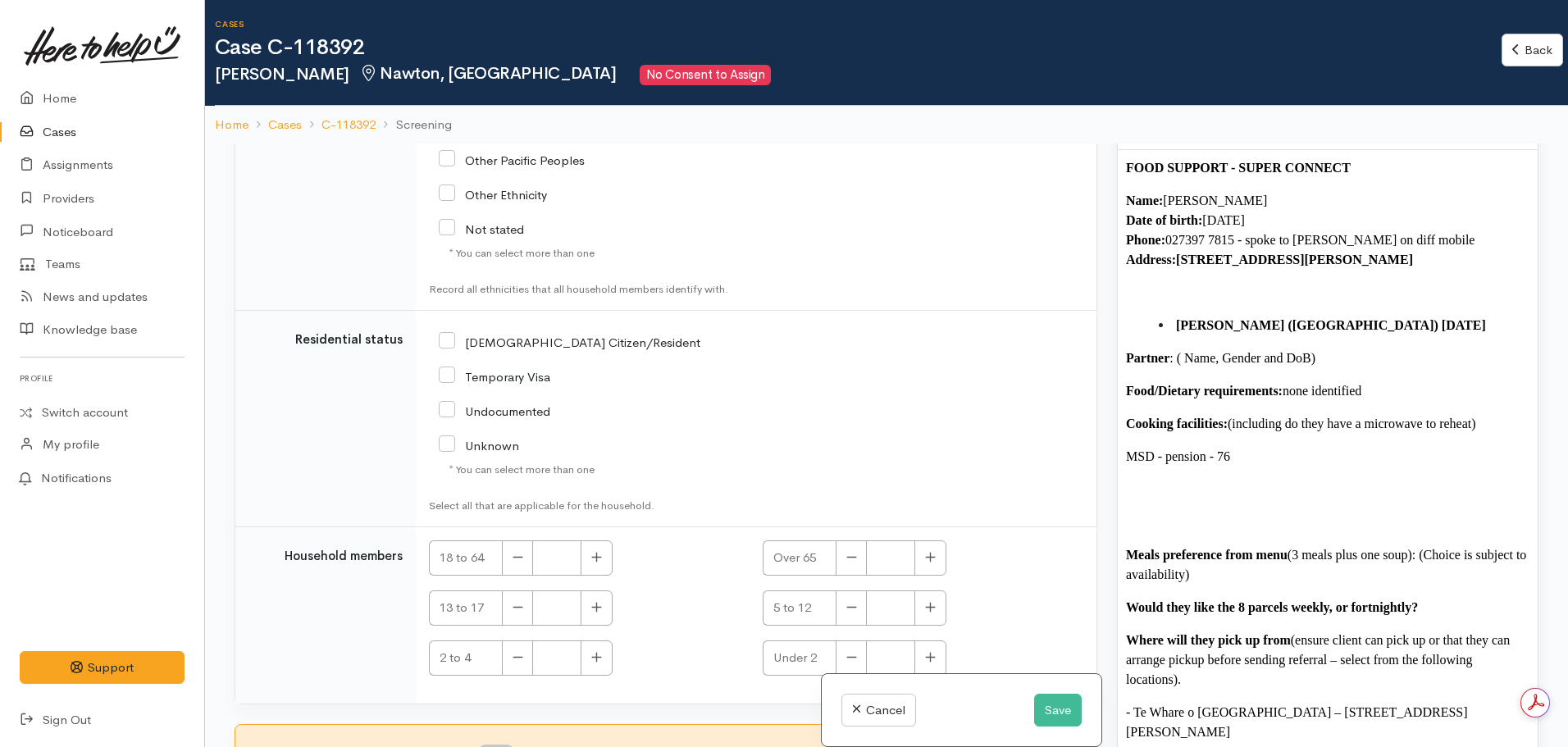
click at [446, 343] on input "NZ Citizen/Resident" at bounding box center [569, 340] width 262 height 15
checkbox input "true"
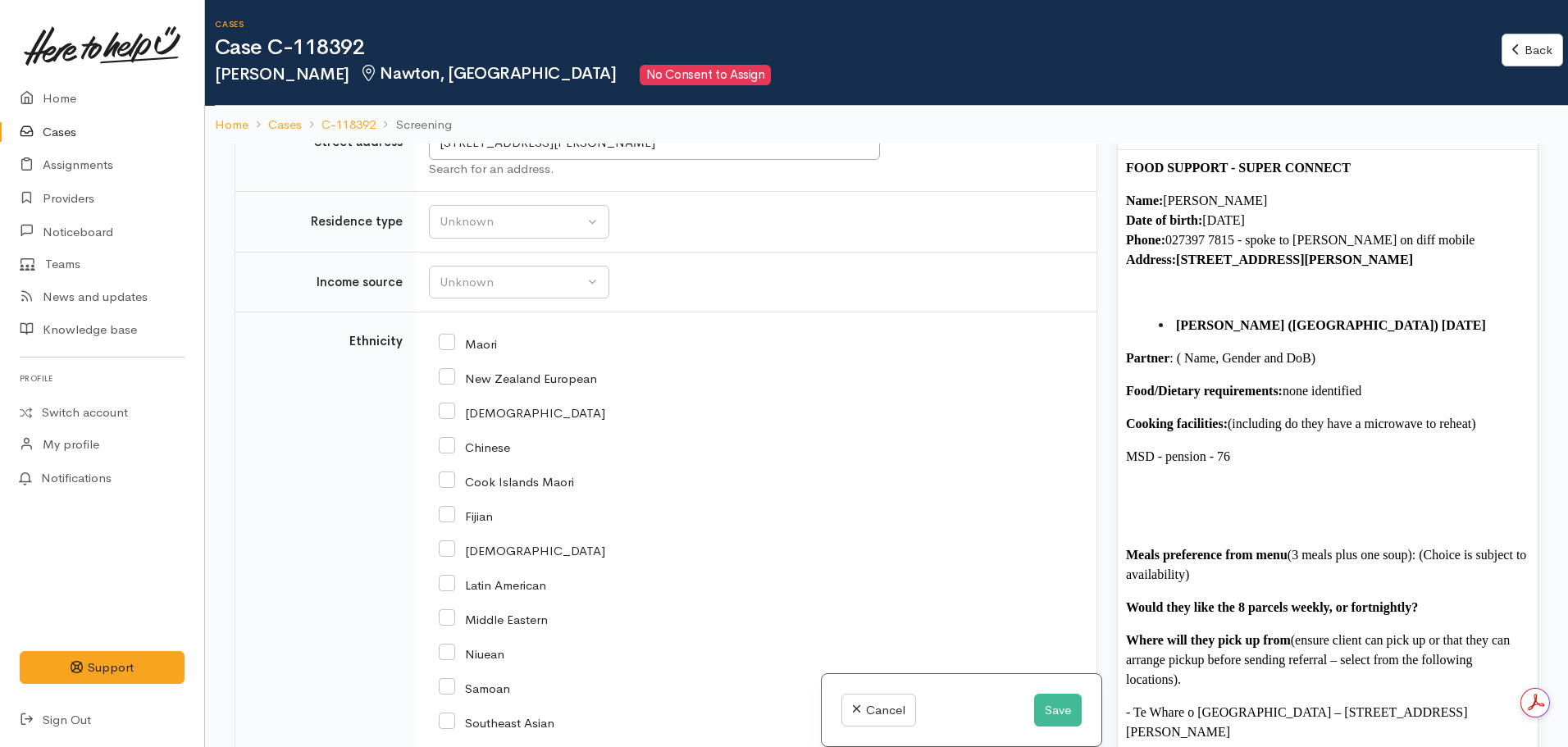
scroll to position [1827, 0]
click at [444, 690] on input "Samoan" at bounding box center [474, 692] width 71 height 15
checkbox input "true"
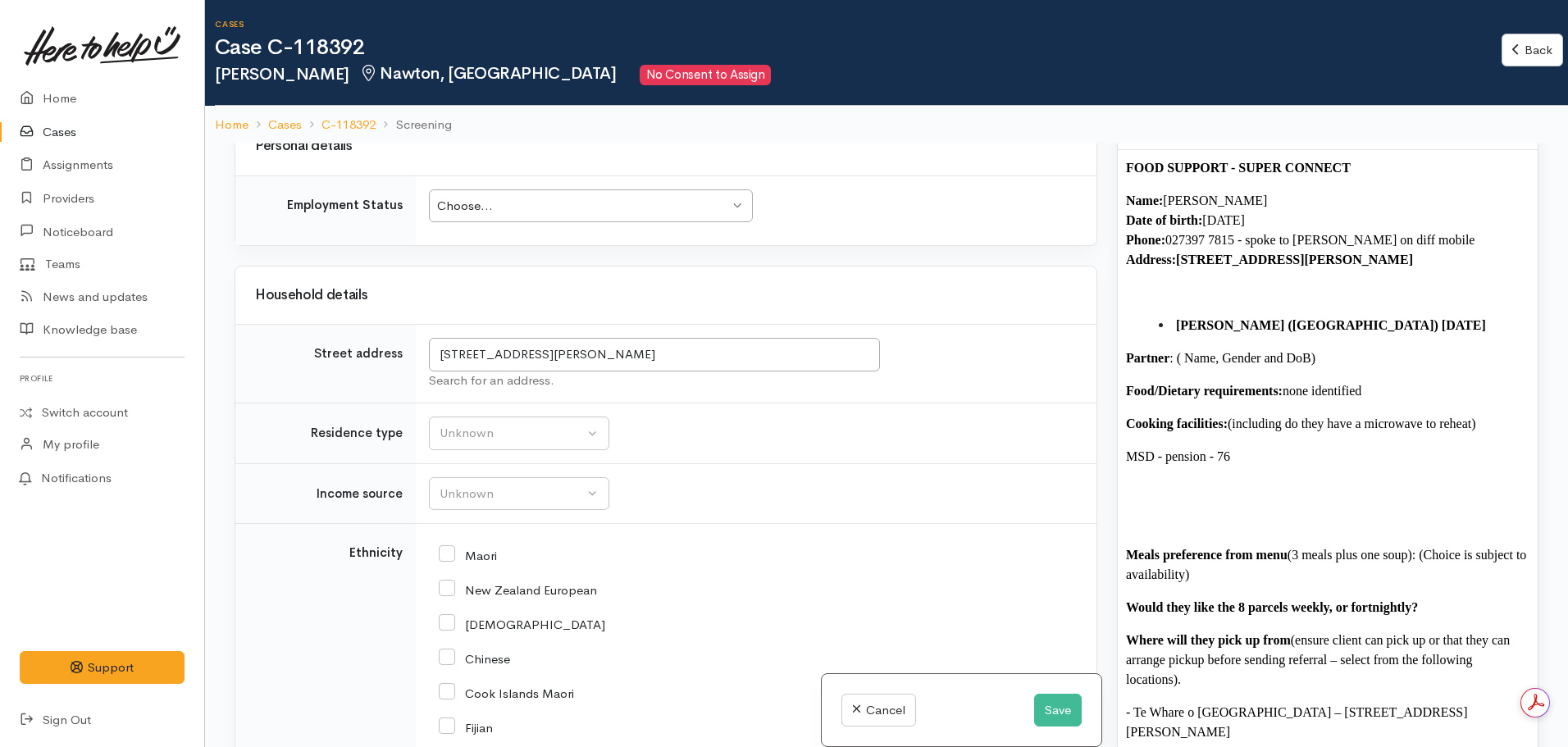
scroll to position [1622, 0]
click at [544, 437] on div "Unknown" at bounding box center [512, 430] width 144 height 18
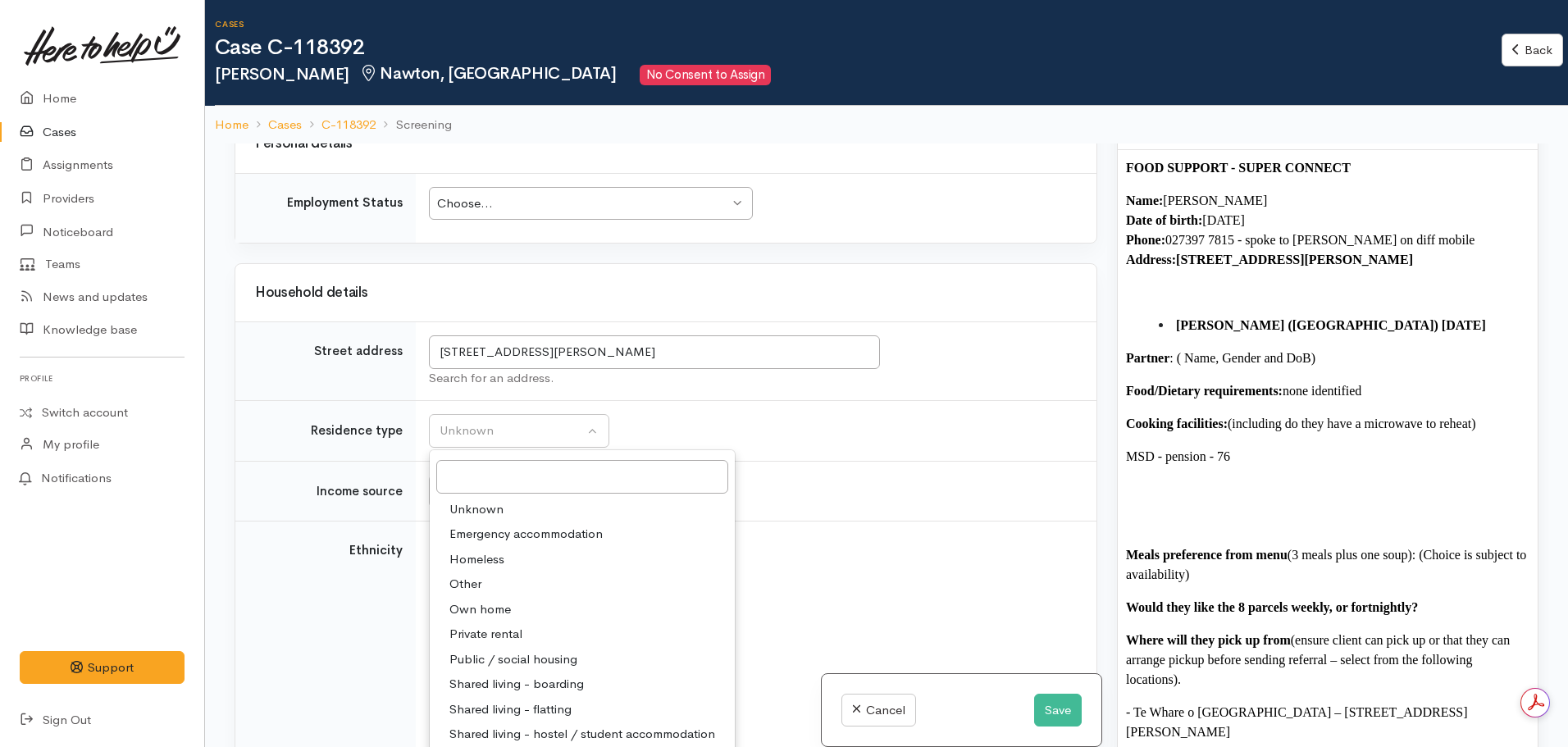
click at [489, 632] on span "Private rental" at bounding box center [485, 634] width 73 height 18
select select "2"
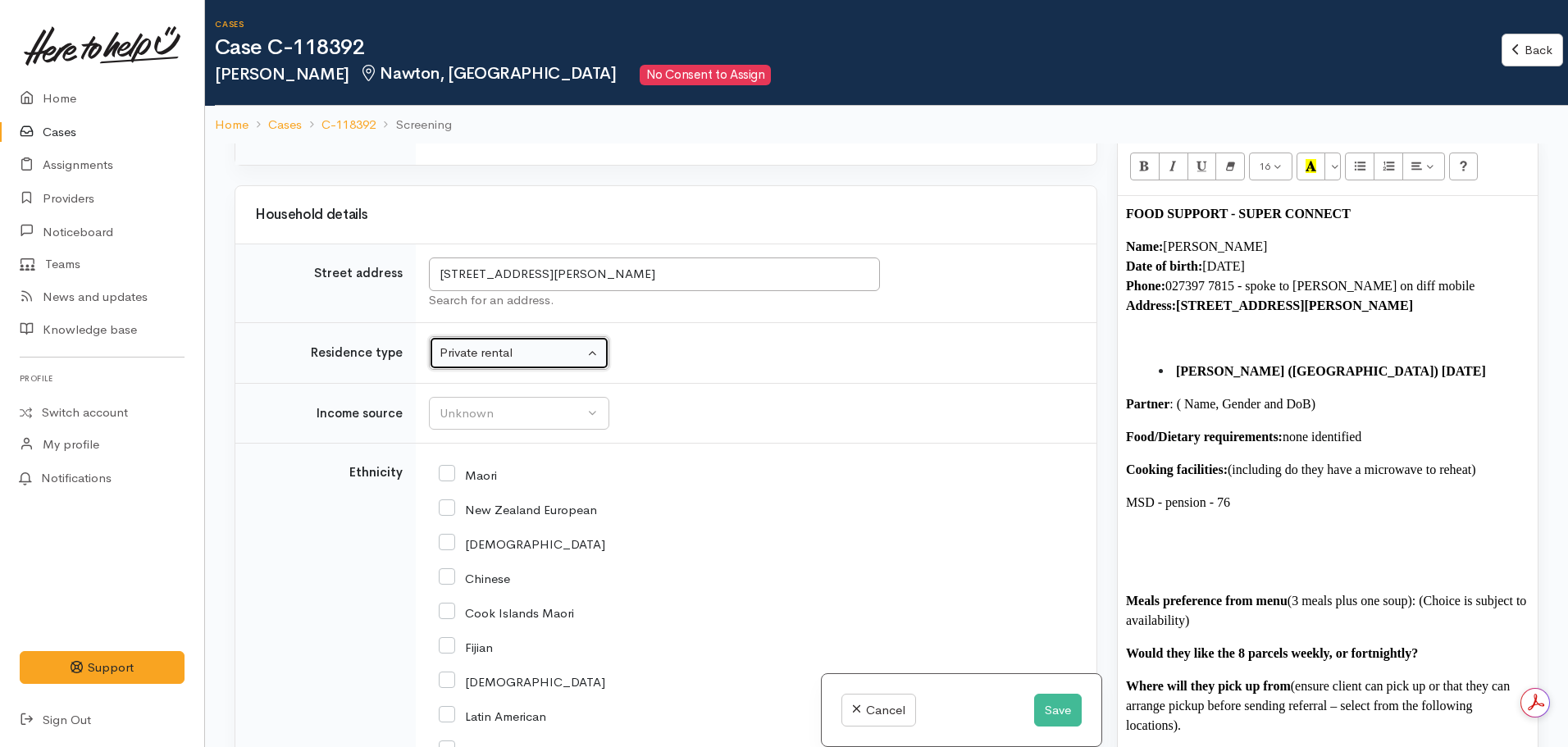
scroll to position [1050, 0]
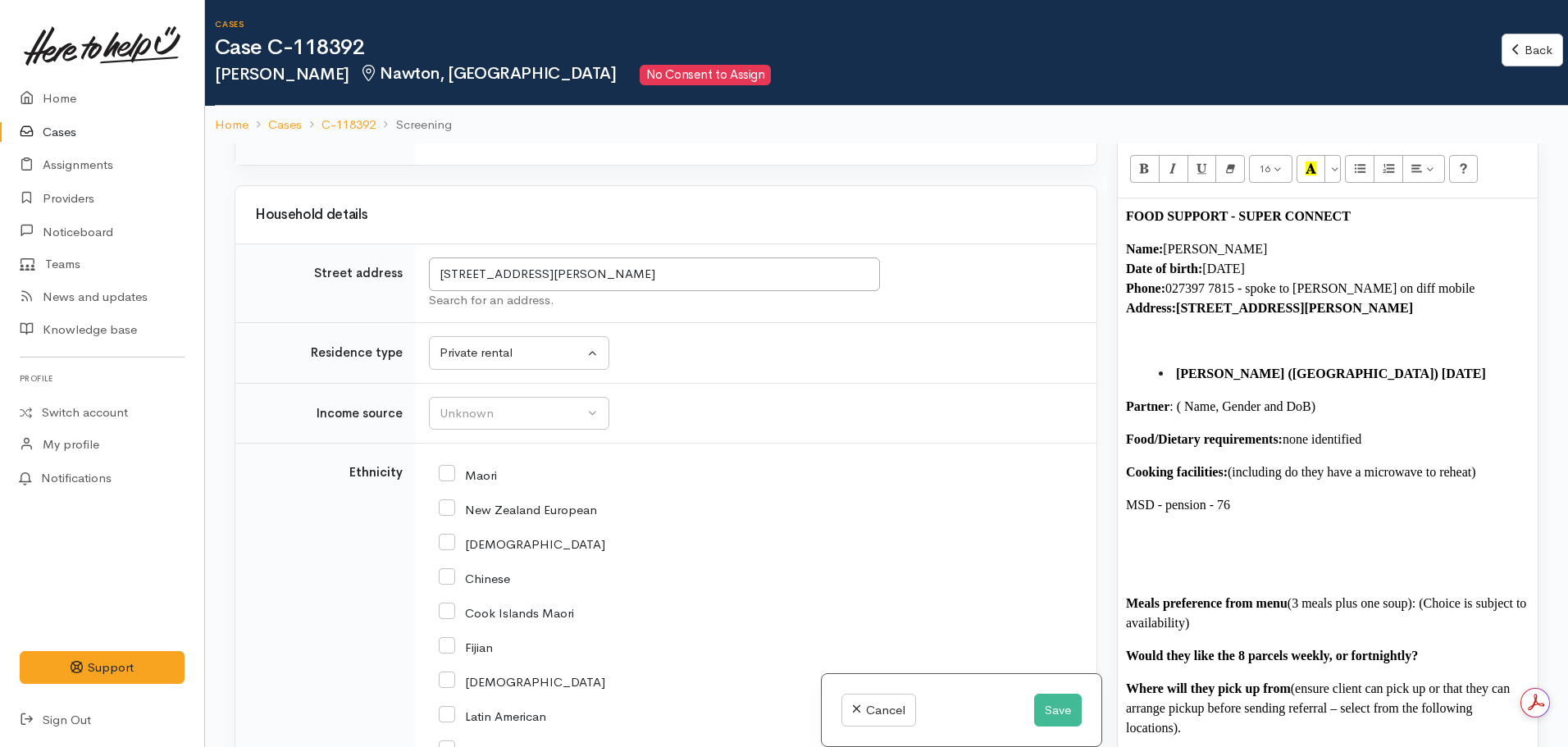
drag, startPoint x: 1359, startPoint y: 202, endPoint x: 1110, endPoint y: 201, distance: 249.0
click at [1110, 201] on div "Warnings Add No warnings have been raised against this case Add Warning Title ●…" at bounding box center [1328, 517] width 442 height 747
click at [1306, 161] on icon "Recent Color" at bounding box center [1311, 168] width 11 height 14
click at [1509, 282] on p "Name: Siutu Leofo Date of birth: 11.11.1945 Phone:  027397 7815 - spoke to Anna…" at bounding box center [1328, 278] width 404 height 79
drag, startPoint x: 1477, startPoint y: 295, endPoint x: 1184, endPoint y: 297, distance: 293.0
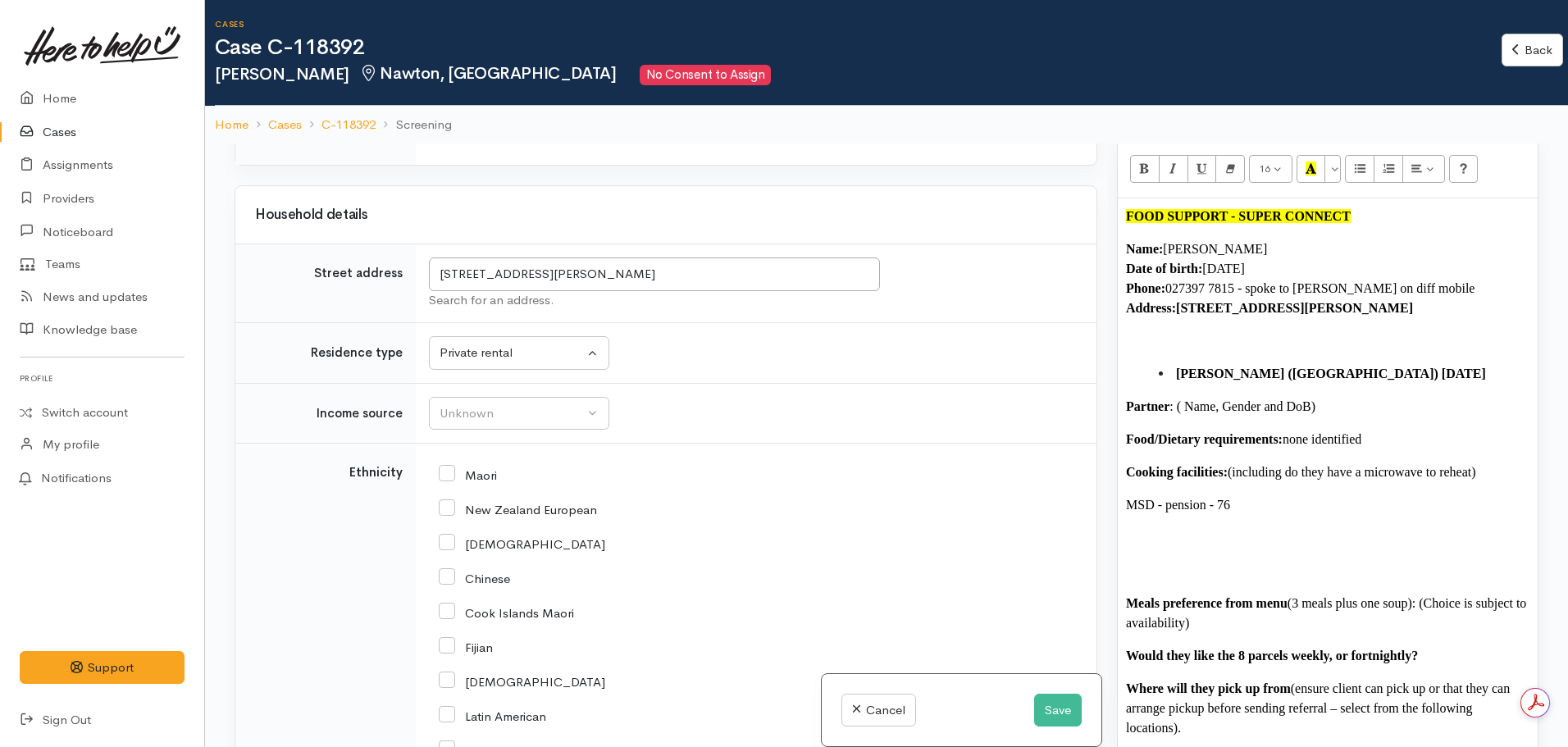
click at [1184, 297] on p "Name: Siutu Leofo Date of birth: 11.11.1945 Phone:  027397 7815 - spoke to Anna…" at bounding box center [1328, 278] width 404 height 79
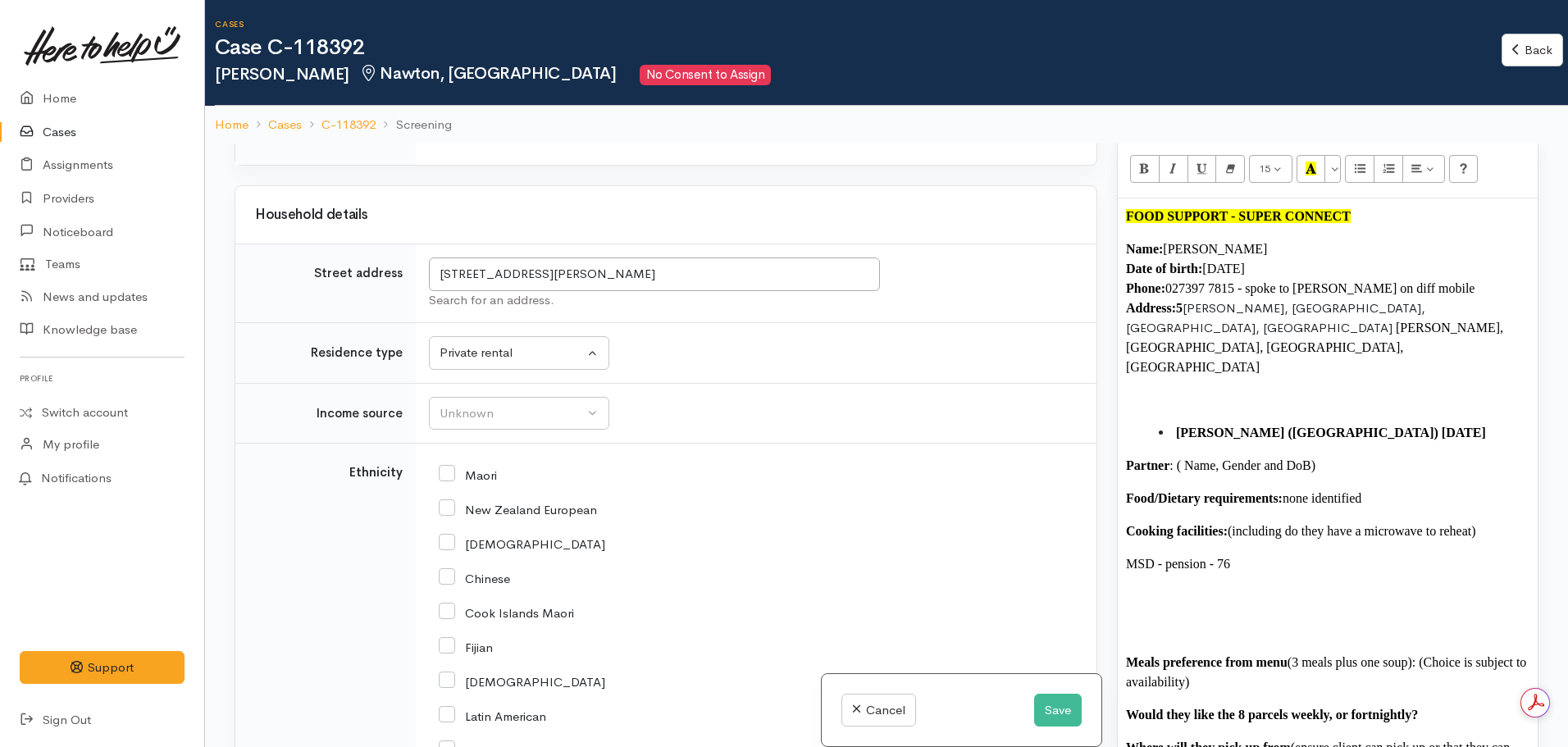
click at [1186, 292] on p "Name: Siutu Leofo Date of birth: 11.11.1945 Phone:  027397 7815 - spoke to Anna…" at bounding box center [1328, 308] width 404 height 138
drag, startPoint x: 1186, startPoint y: 292, endPoint x: 1175, endPoint y: 294, distance: 11.2
click at [1175, 294] on p "Name: Siutu Leofo Date of birth: 11.11.1945 Phone:  027397 7815 - spoke to Anna…" at bounding box center [1328, 308] width 404 height 138
click at [1320, 390] on p at bounding box center [1328, 400] width 404 height 19
click at [562, 409] on div "Unknown" at bounding box center [512, 413] width 144 height 18
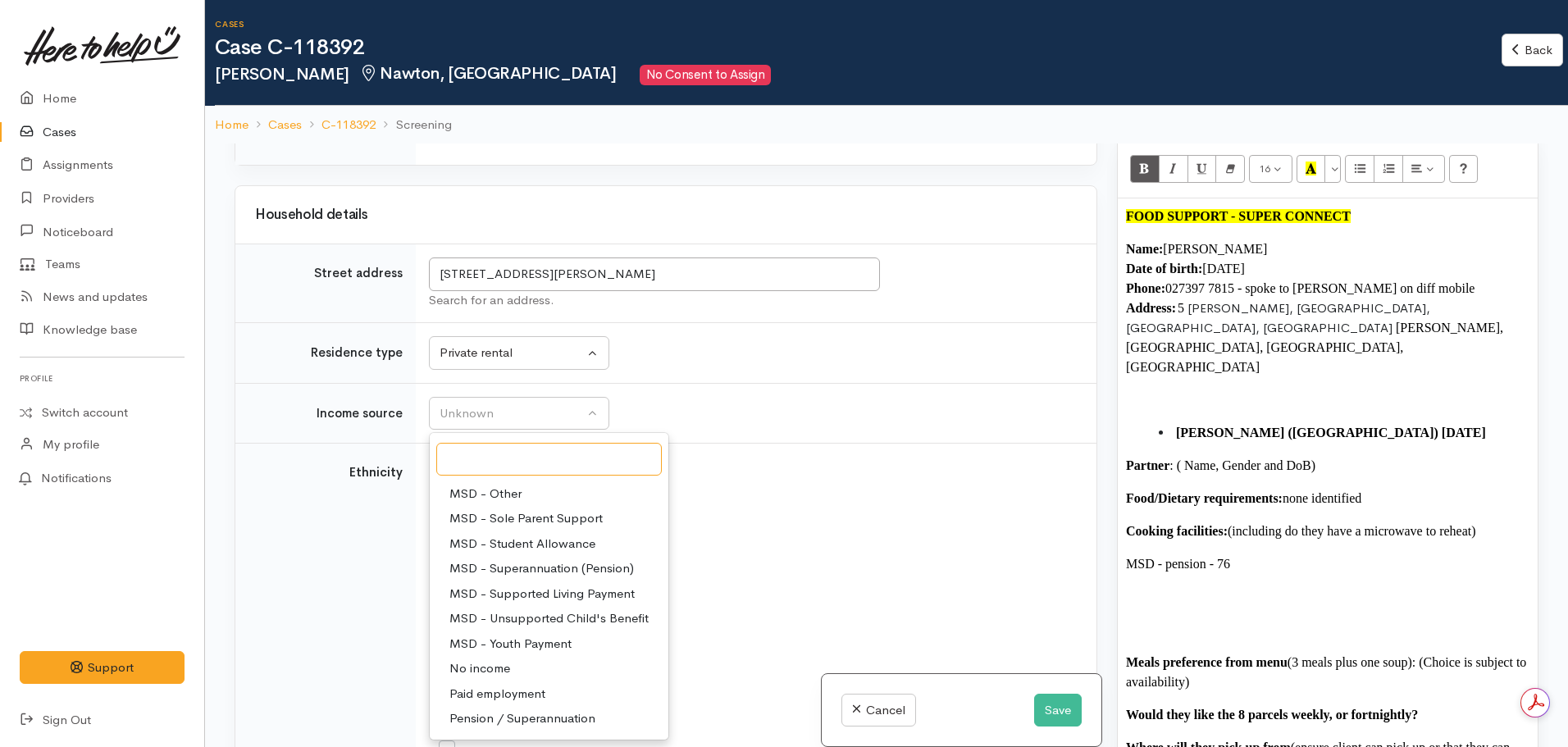
scroll to position [246, 0]
click at [545, 642] on span "Pension / Superannuation" at bounding box center [522, 645] width 146 height 18
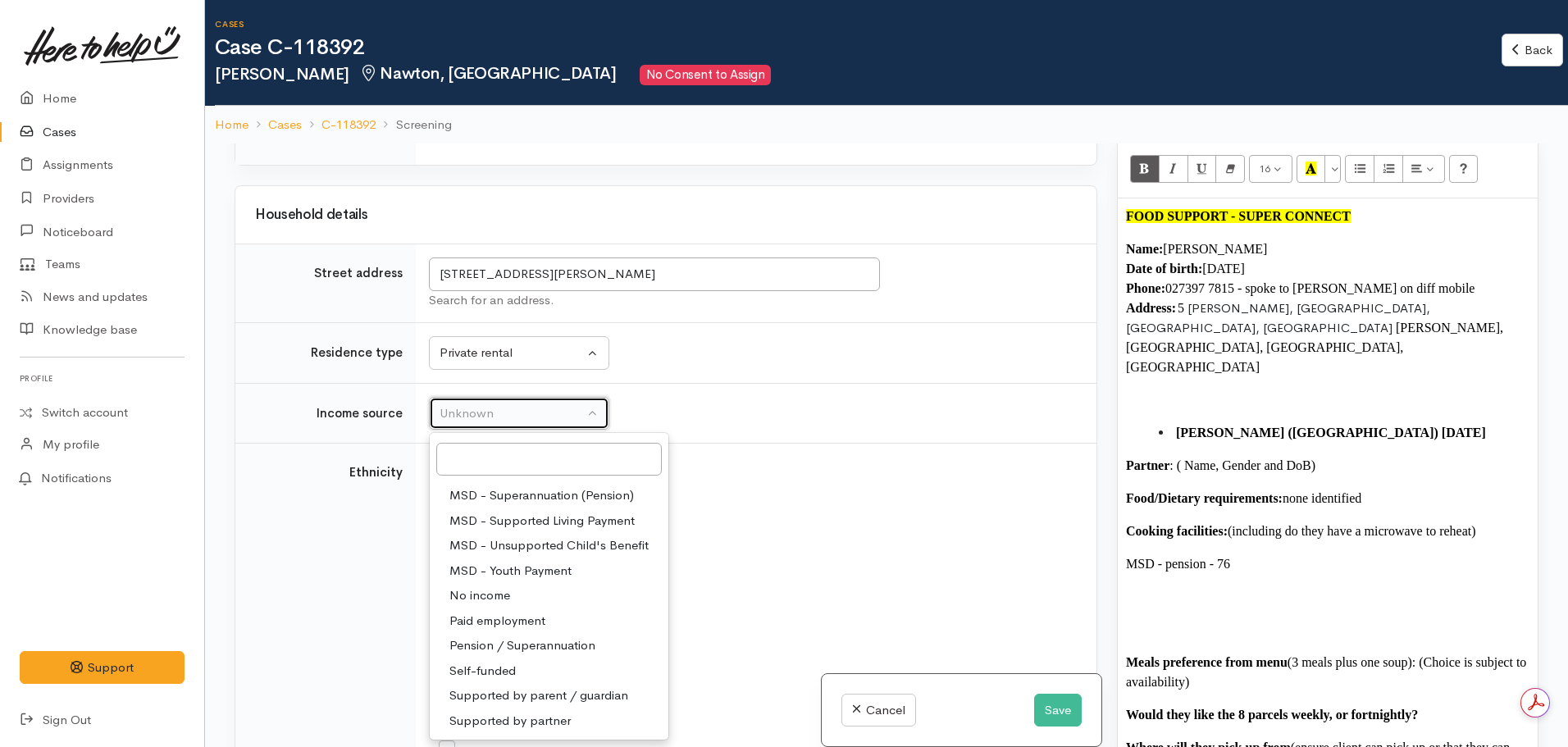
select select "19"
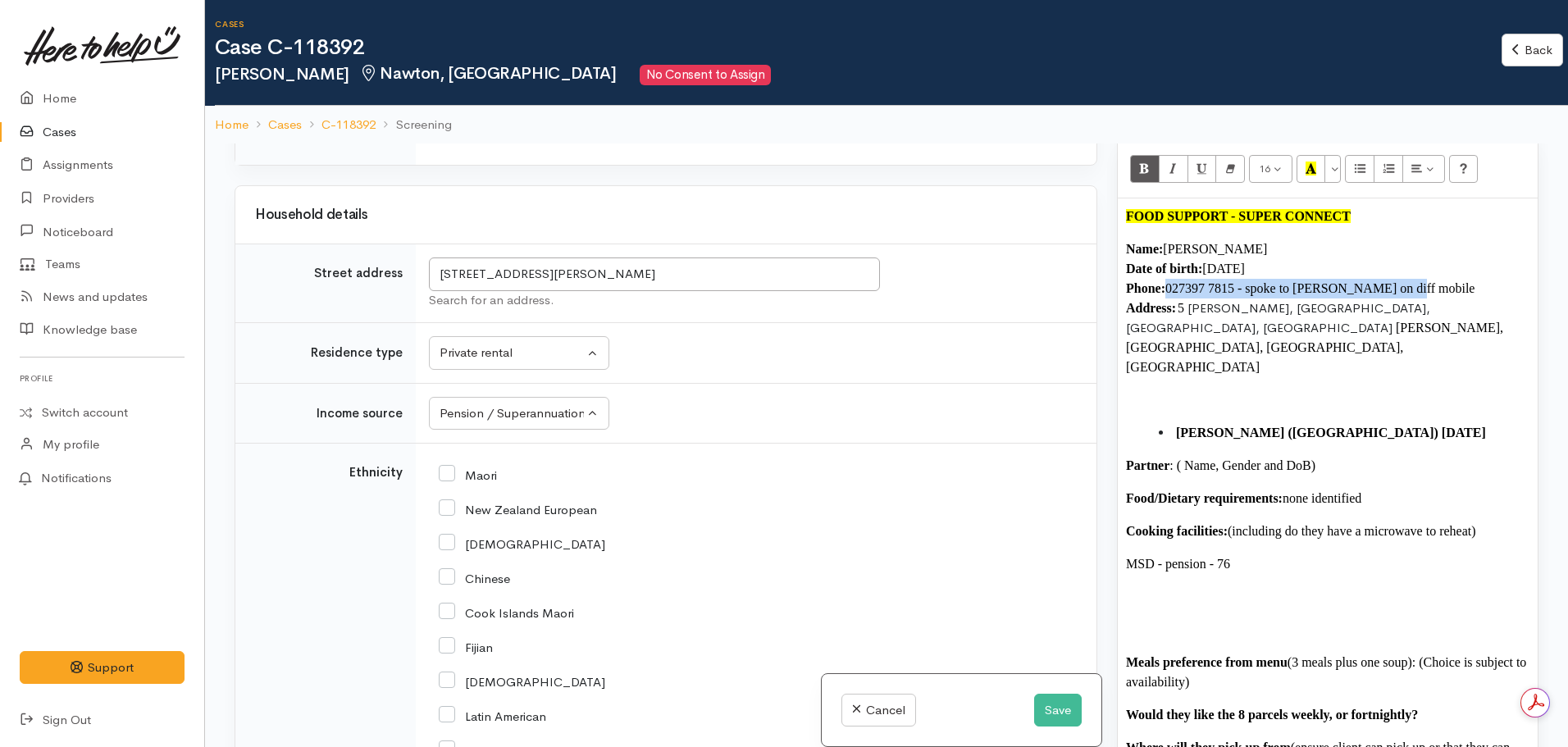
drag, startPoint x: 1407, startPoint y: 267, endPoint x: 1171, endPoint y: 279, distance: 236.3
click at [1171, 279] on p "Name: Siutu Leofo Date of birth: 11.11.1945 Phone:  027397 7815 - spoke to Anna…" at bounding box center [1328, 308] width 404 height 138
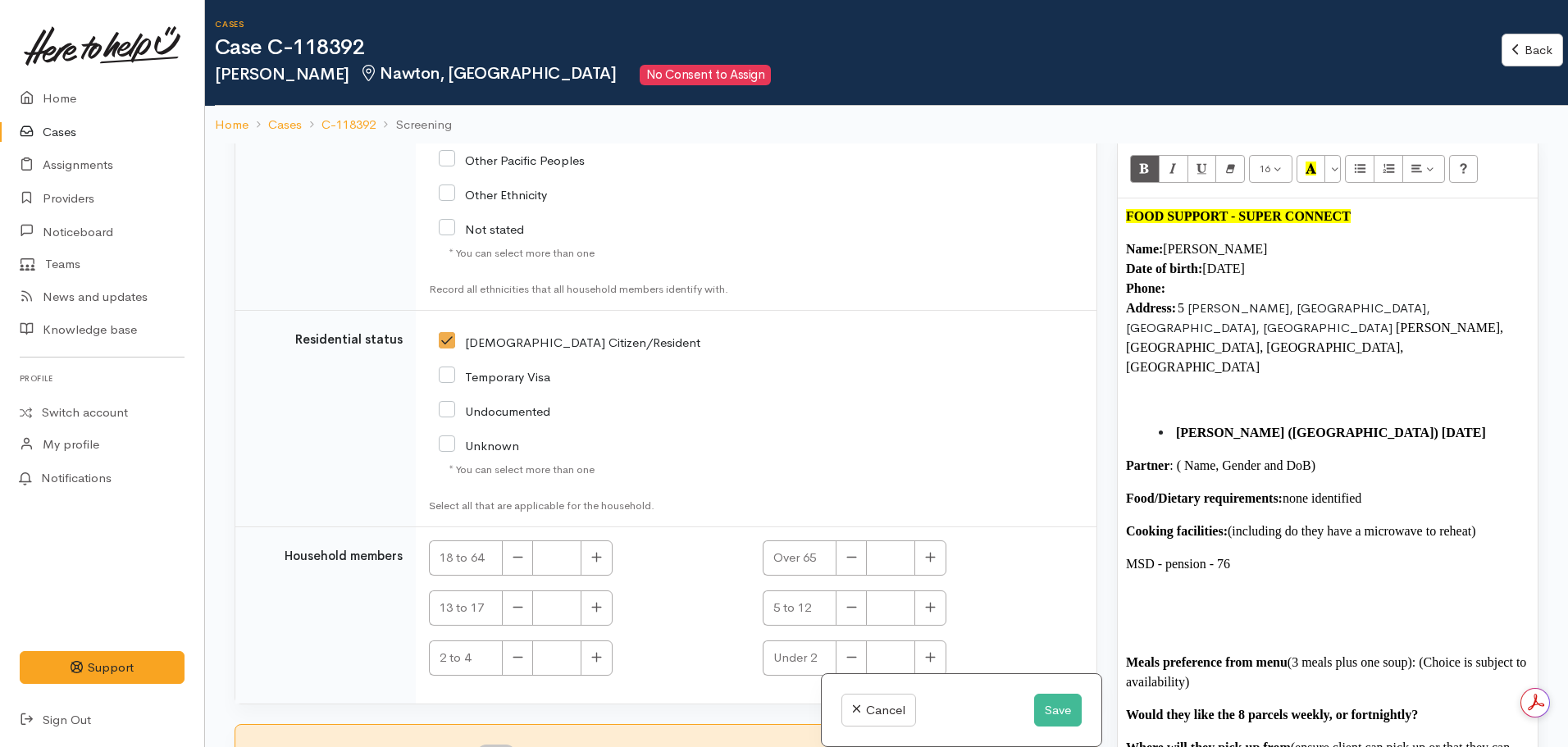
scroll to position [144, 0]
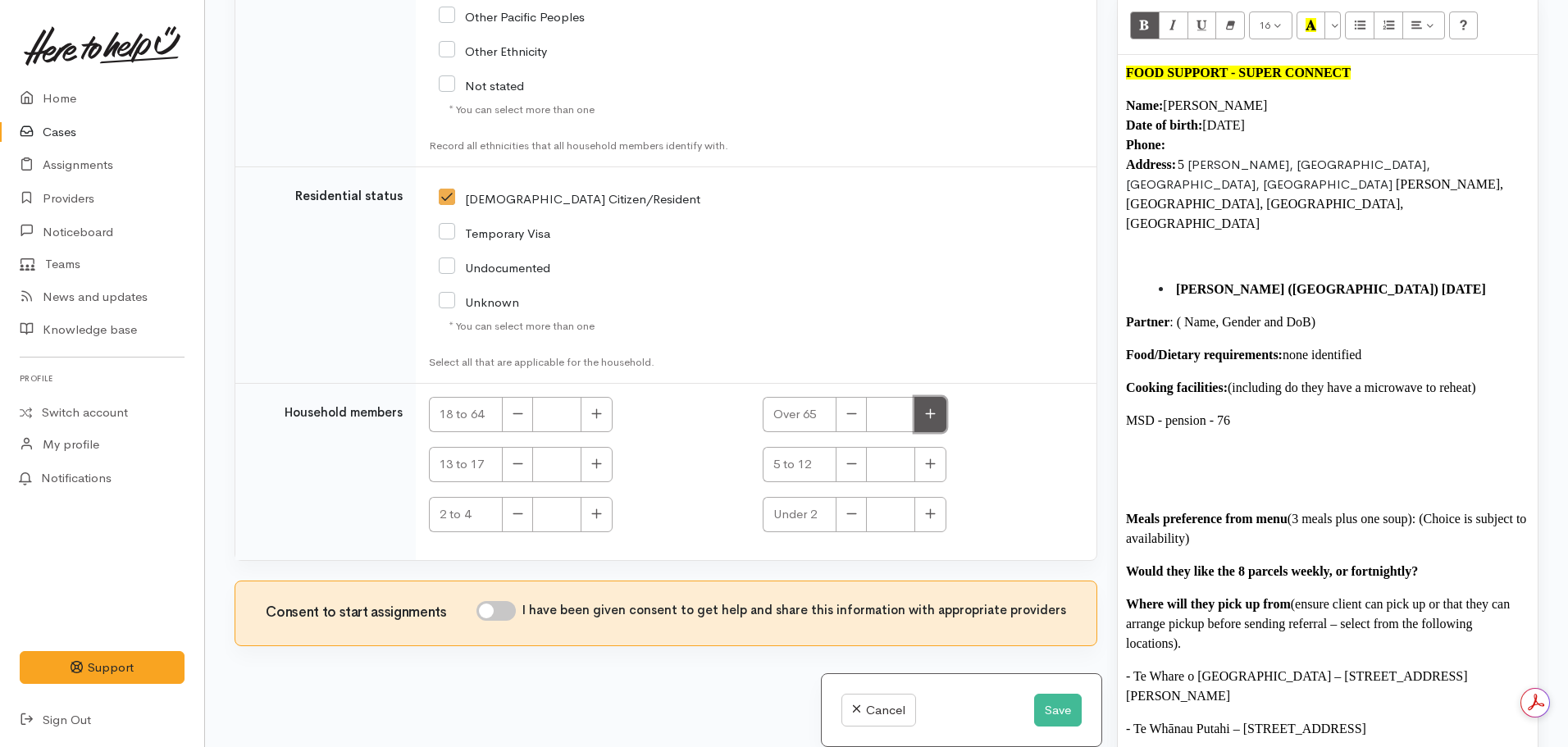
click at [929, 407] on button "button" at bounding box center [930, 414] width 32 height 35
type input "1"
click at [605, 412] on button "button" at bounding box center [596, 414] width 32 height 35
type input "1"
click at [500, 620] on input "I have been given consent to get help and share this information with appropria…" at bounding box center [496, 611] width 39 height 19
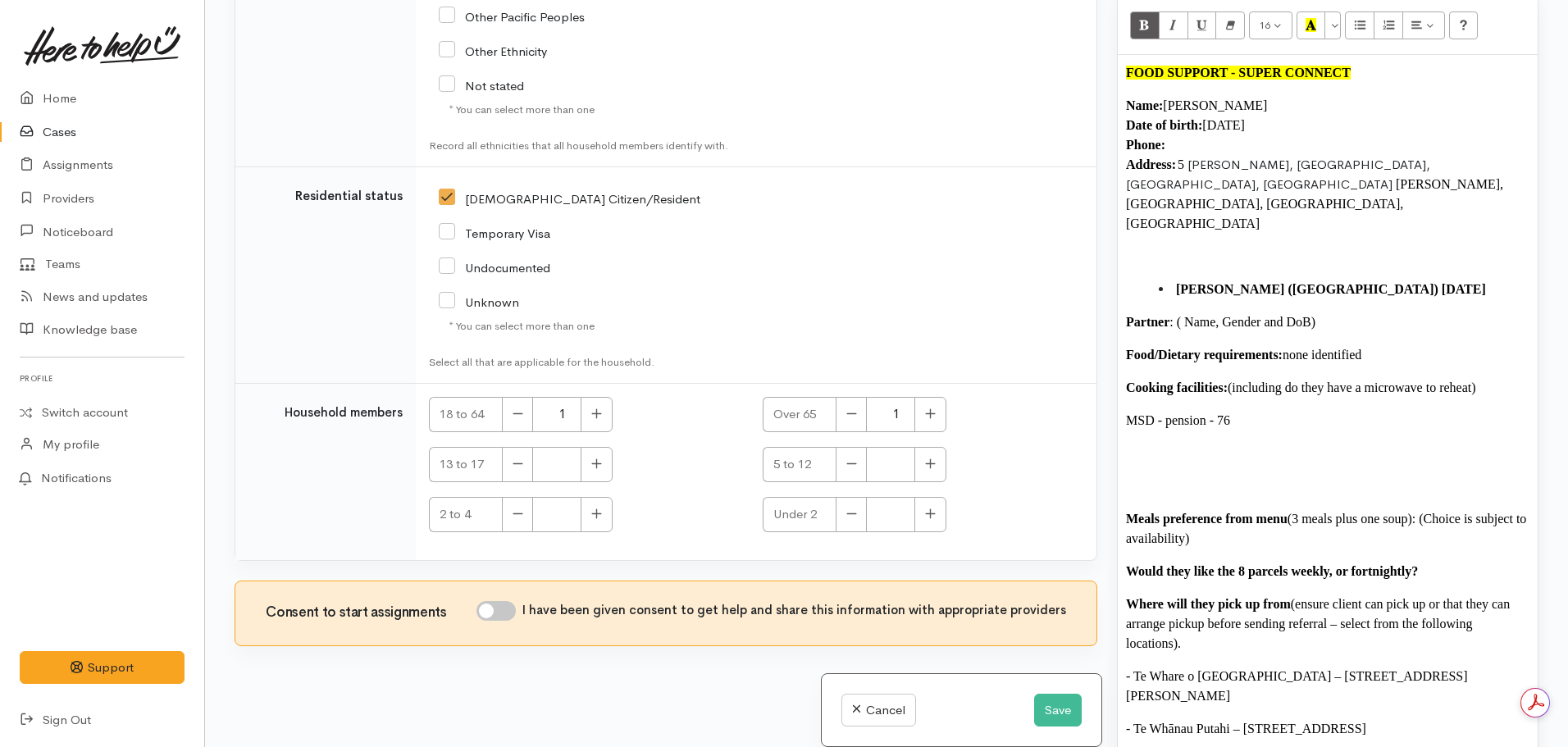
checkbox input "true"
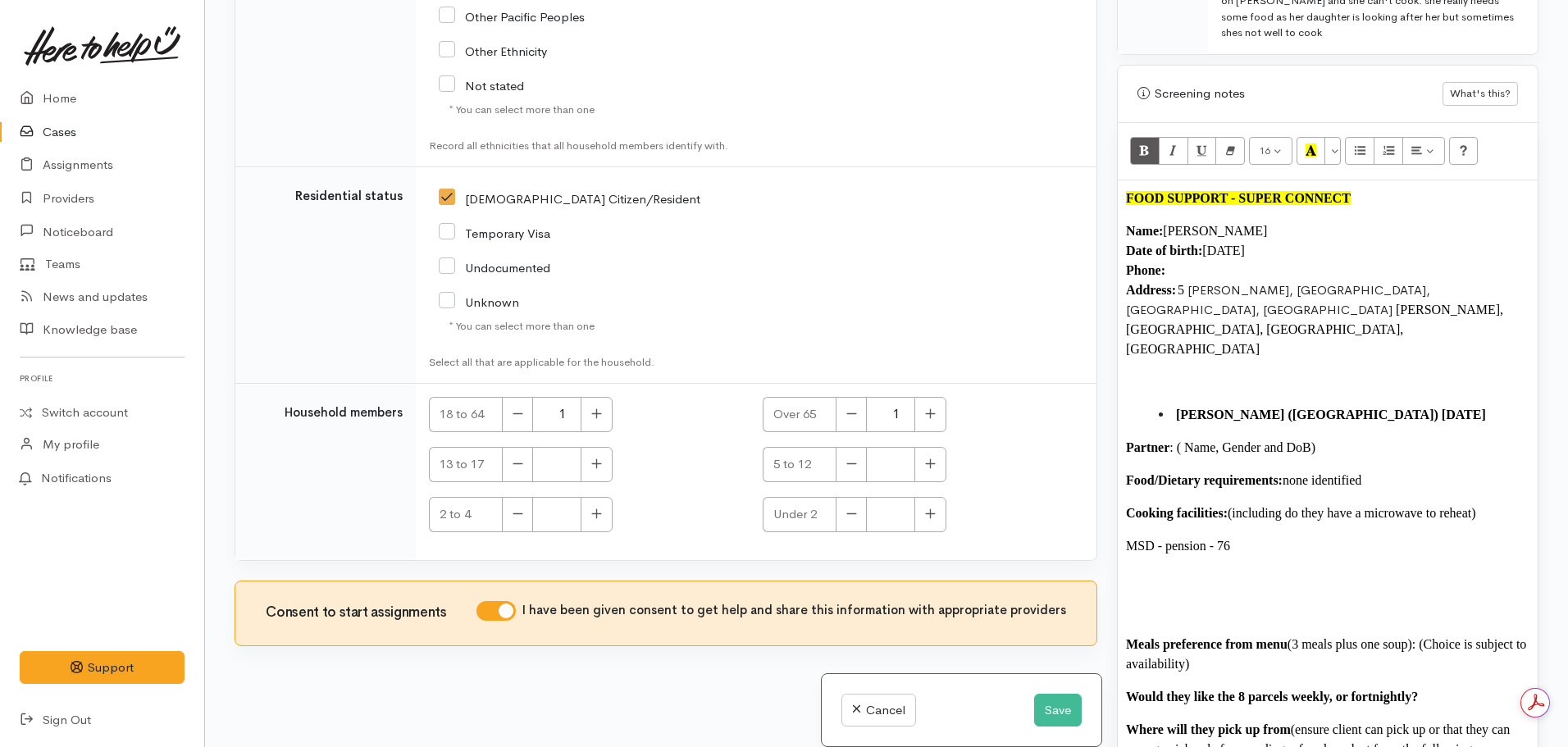
scroll to position [924, 0]
click at [1128, 192] on font "FOOD SUPPORT - SUPER CONNECT" at bounding box center [1238, 198] width 225 height 14
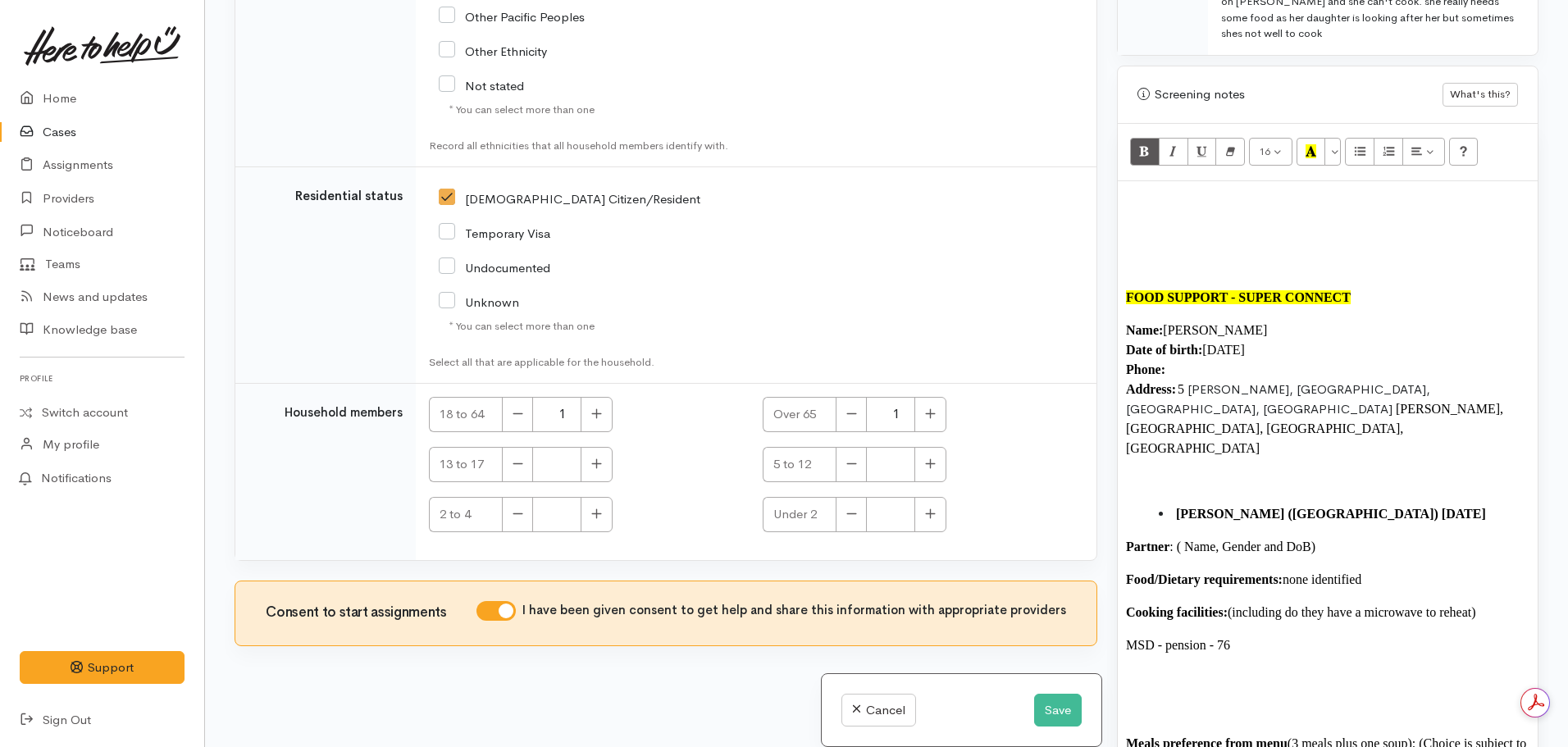
click at [1128, 190] on p at bounding box center [1328, 199] width 404 height 19
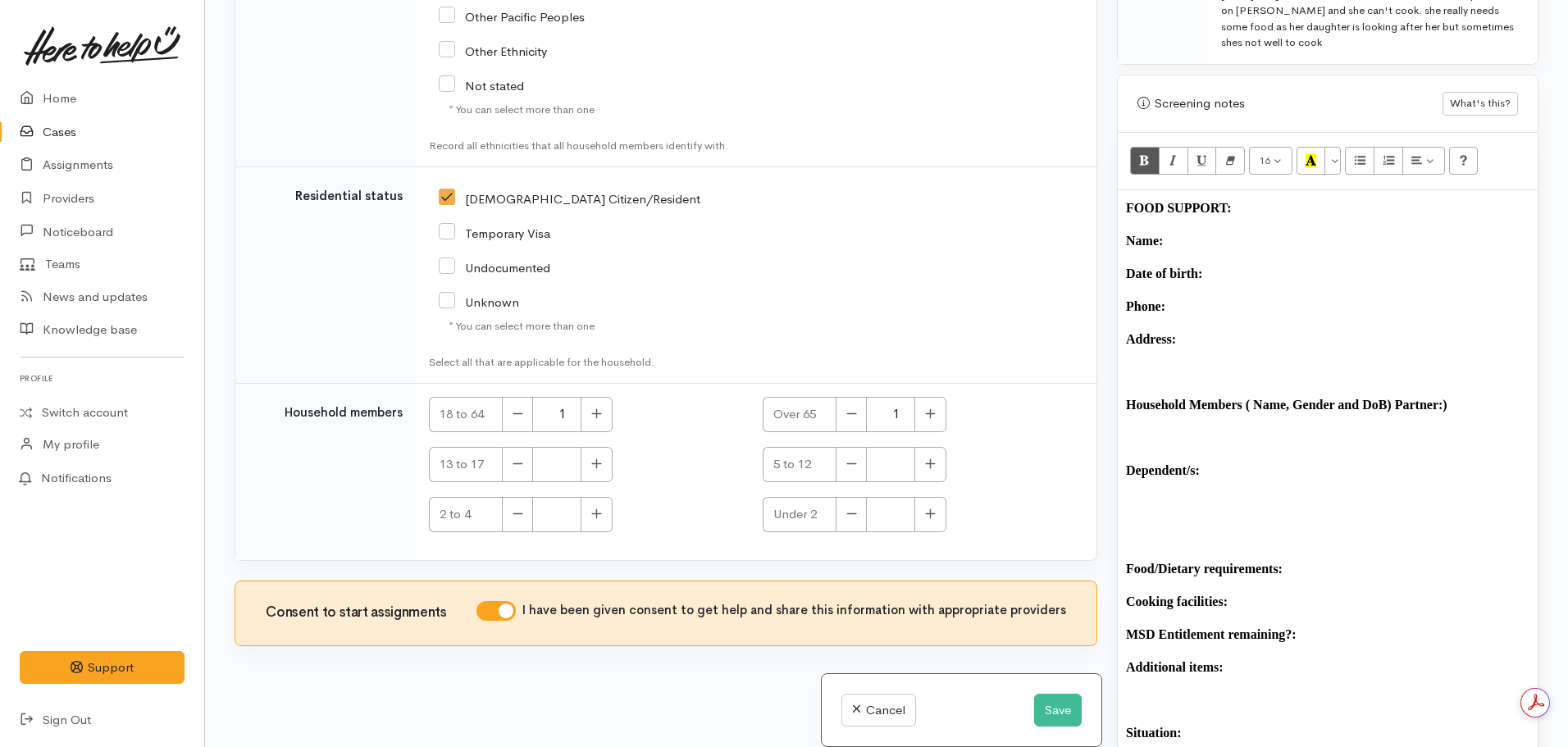
scroll to position [916, 0]
drag, startPoint x: 1275, startPoint y: 187, endPoint x: 1076, endPoint y: 196, distance: 199.2
click at [1076, 196] on div "Related cases There are no other cases from the same person found. Manually lin…" at bounding box center [886, 374] width 1324 height 747
click at [1317, 146] on button "Recent Color" at bounding box center [1311, 160] width 29 height 28
click at [1160, 148] on button "Italic (CTRL+I)" at bounding box center [1174, 160] width 29 height 28
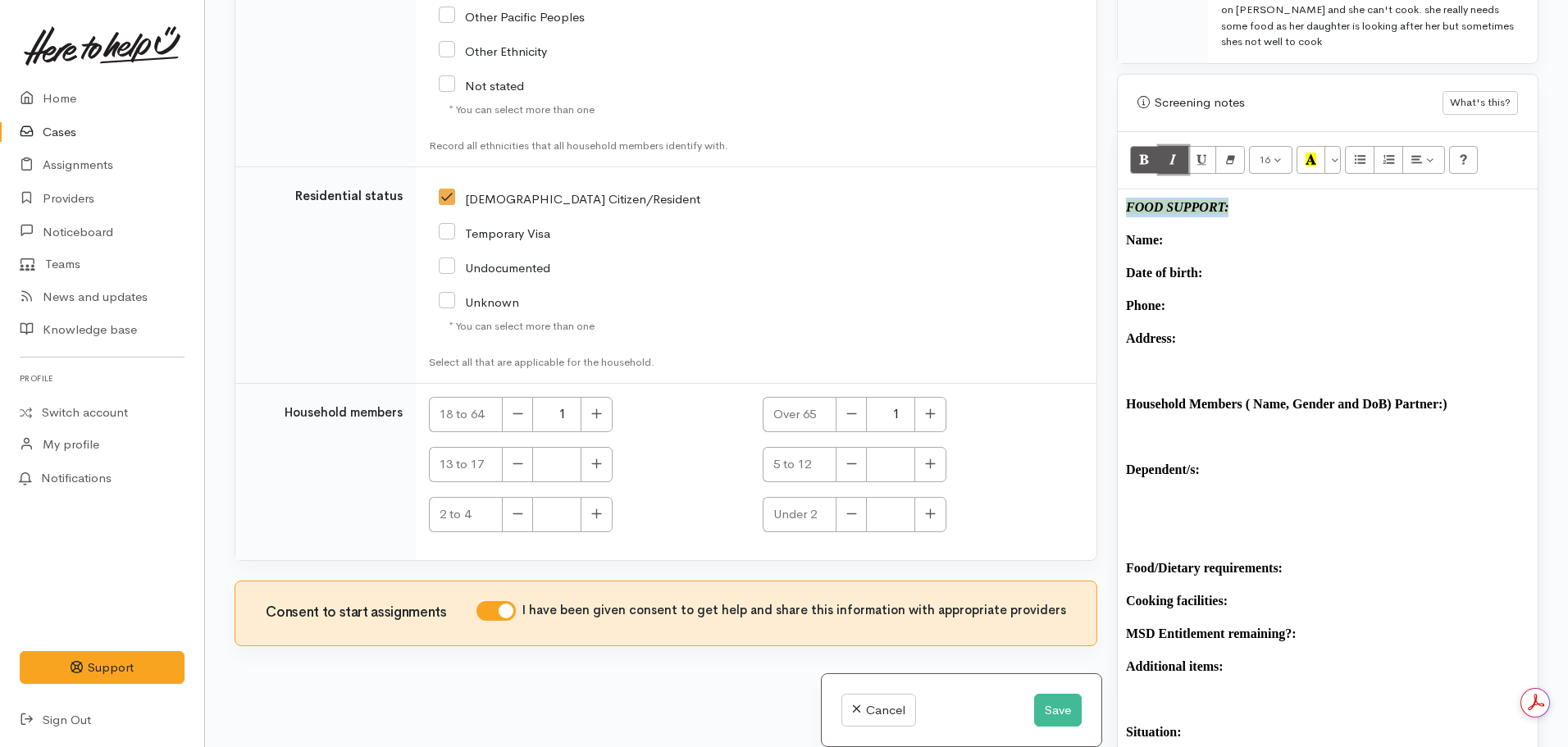
click at [1160, 148] on button "Italic (CTRL+I)" at bounding box center [1174, 160] width 29 height 28
click at [1291, 201] on p "FOOD SUPPORT:" at bounding box center [1328, 207] width 404 height 19
click at [1188, 231] on p "Name:" at bounding box center [1328, 240] width 404 height 19
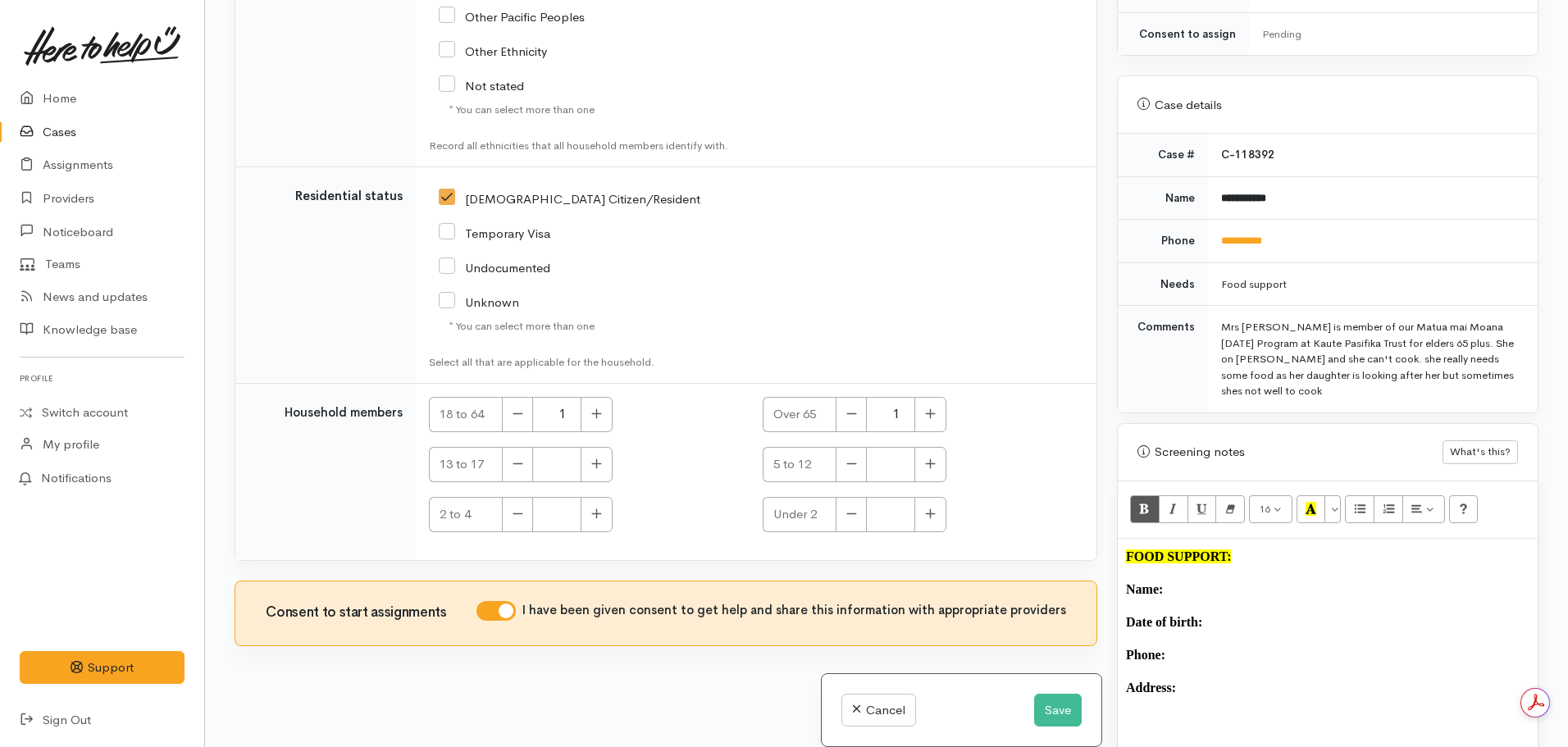
scroll to position [566, 0]
drag, startPoint x: 1280, startPoint y: 181, endPoint x: 1219, endPoint y: 191, distance: 61.8
click at [1219, 191] on td "**********" at bounding box center [1372, 198] width 330 height 44
copy b "**********"
click at [1206, 581] on p "Name:" at bounding box center [1328, 590] width 404 height 19
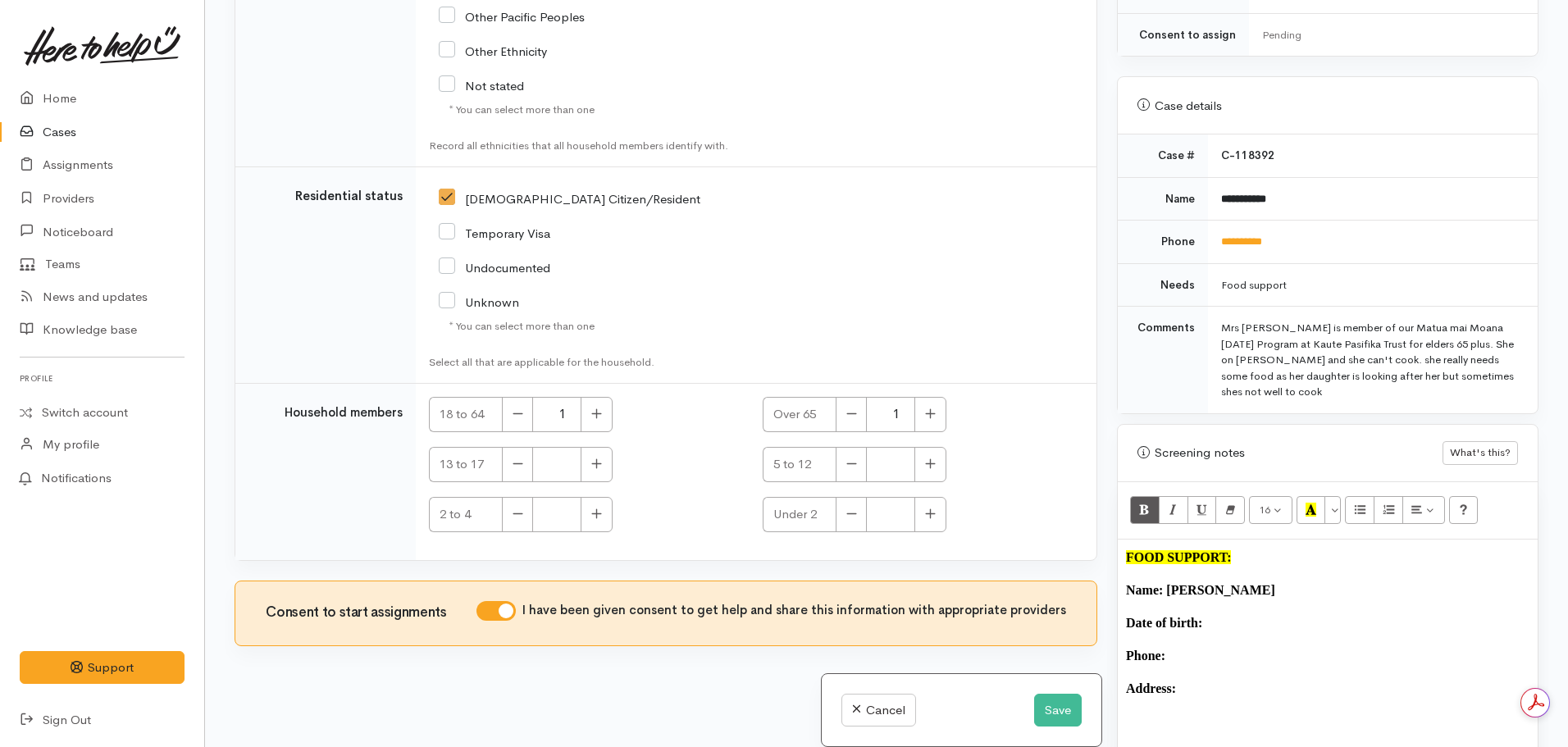
click at [1190, 647] on p "Phone:" at bounding box center [1328, 657] width 404 height 19
drag, startPoint x: 1302, startPoint y: 219, endPoint x: 1206, endPoint y: 238, distance: 97.9
click at [1208, 238] on td "**********" at bounding box center [1372, 242] width 330 height 44
copy link "**********"
click at [1183, 647] on p "Phone:" at bounding box center [1328, 657] width 404 height 19
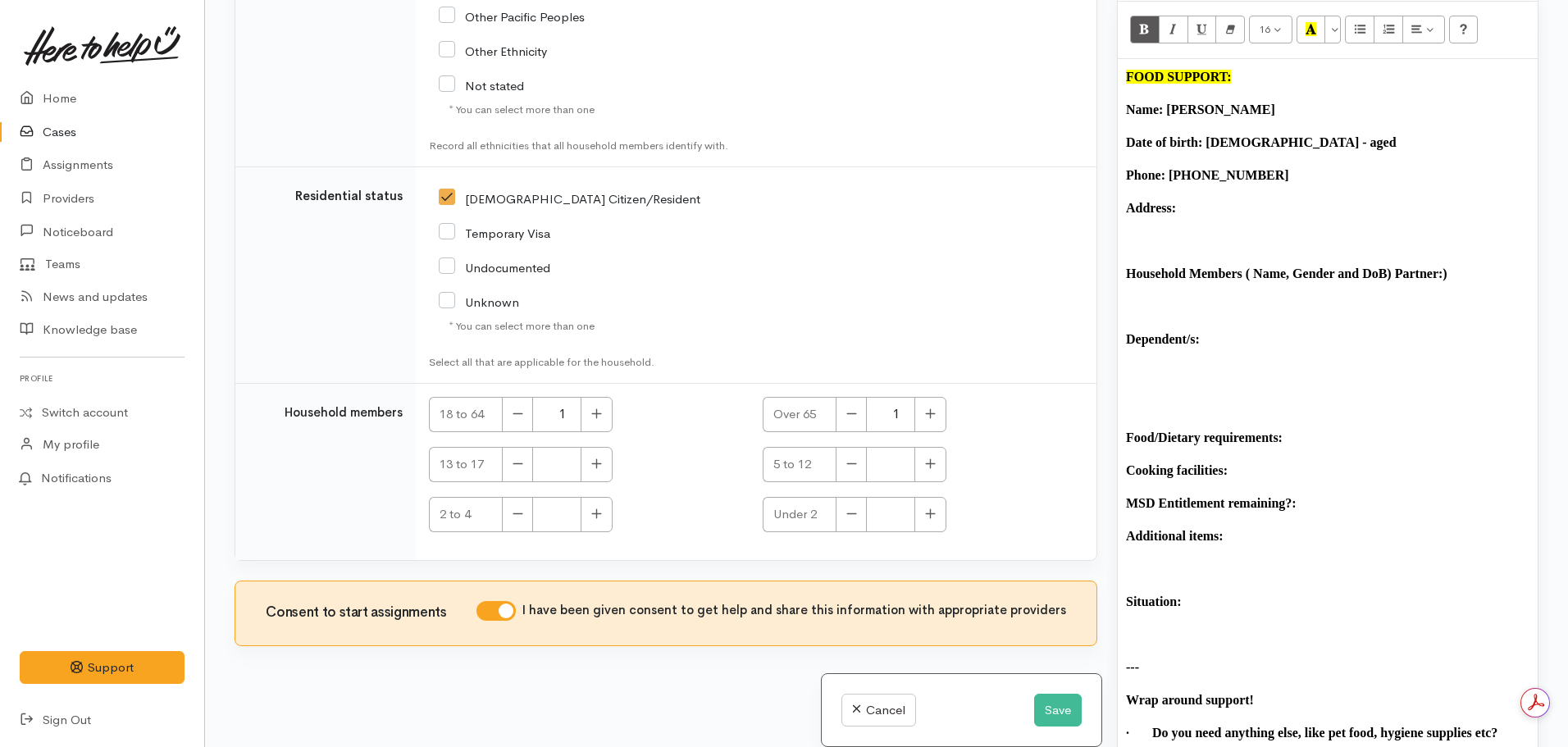
scroll to position [1046, 0]
click at [1332, 133] on p "Date of birth: 11.11.1945 - aged" at bounding box center [1328, 143] width 404 height 19
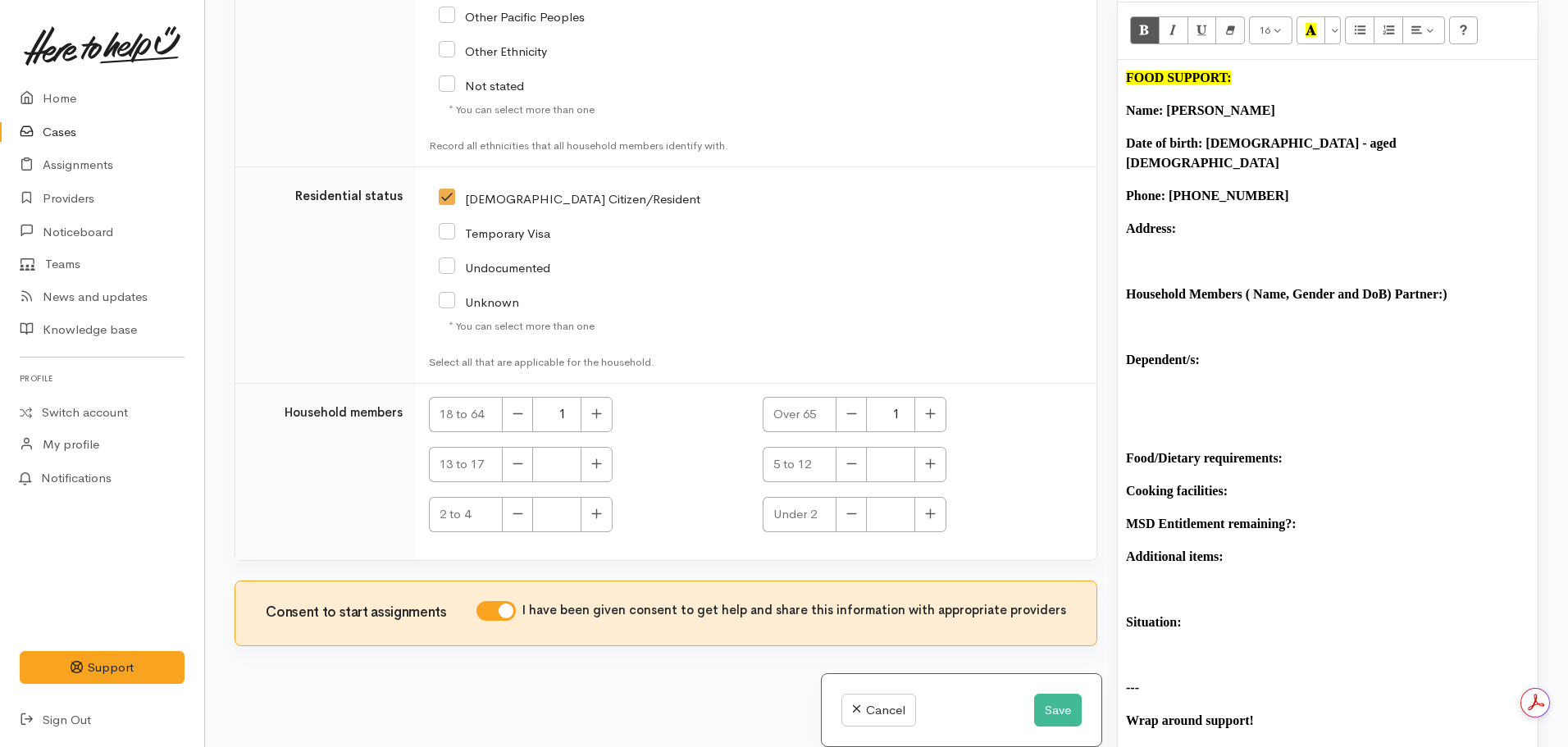
click at [1204, 219] on p "Address:" at bounding box center [1328, 229] width 404 height 19
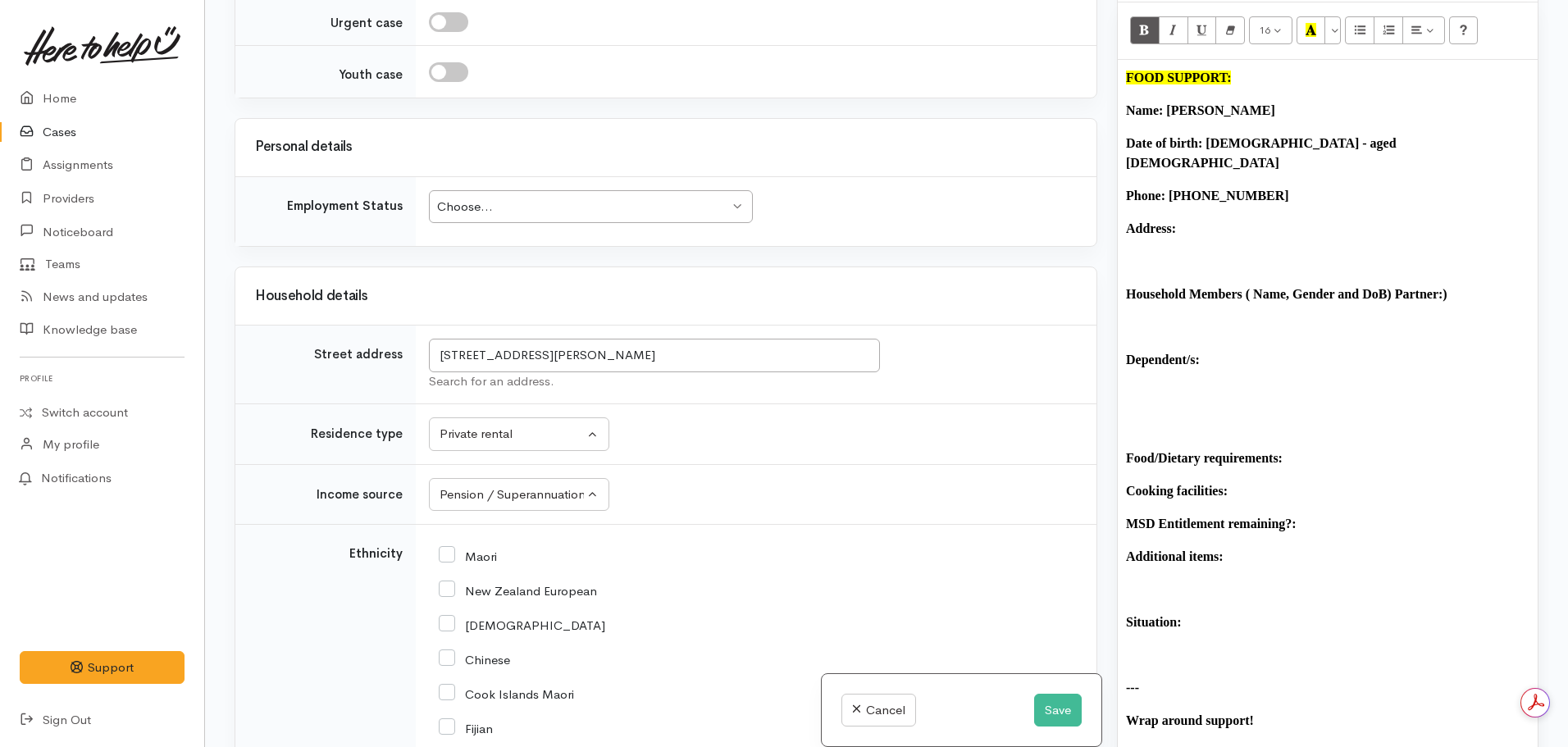
scroll to position [1475, 0]
click at [793, 353] on input "5 Shannon Place, Nawton, Hamilton, New Zealand" at bounding box center [655, 356] width 451 height 34
click at [1191, 219] on p "Address:" at bounding box center [1328, 229] width 404 height 19
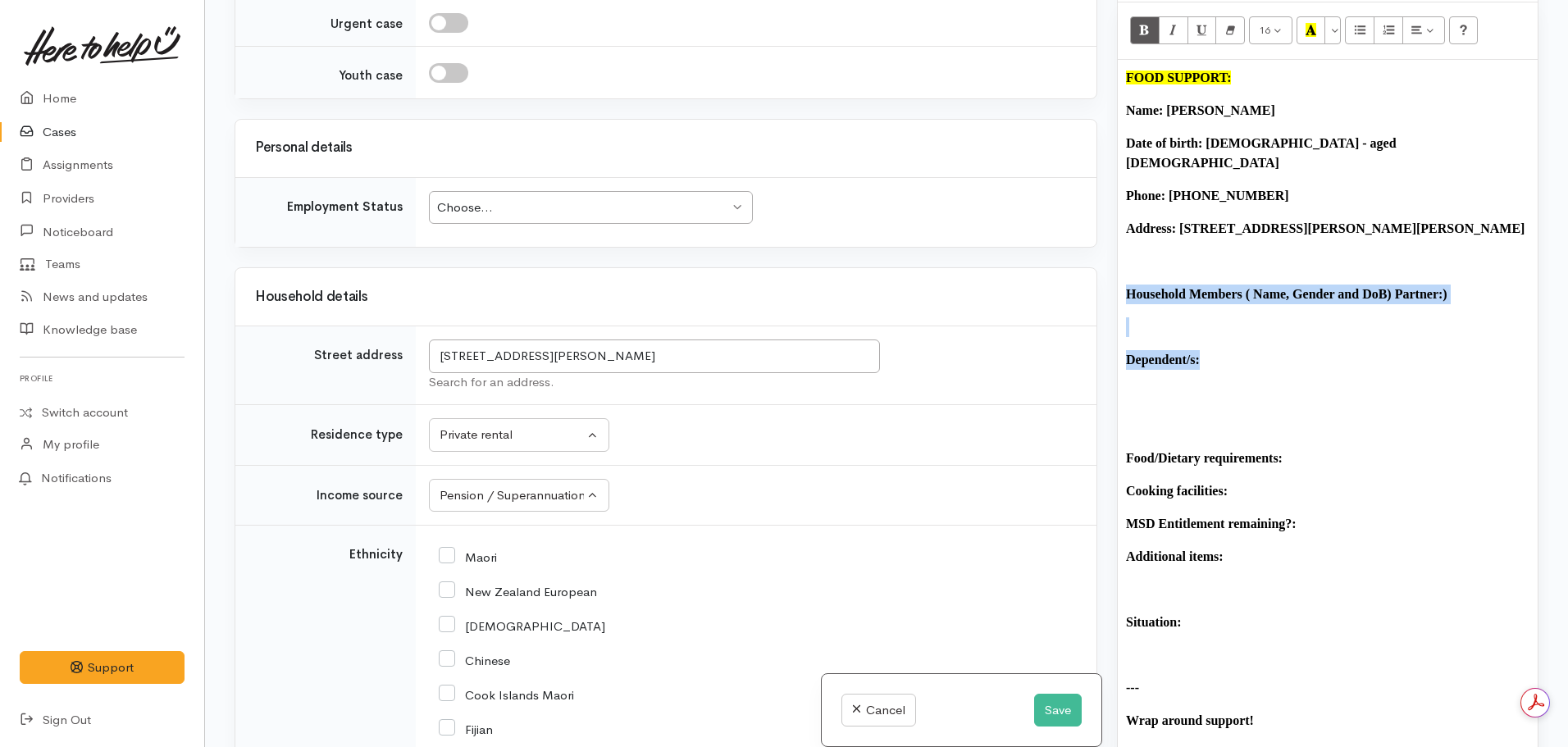
drag, startPoint x: 1125, startPoint y: 265, endPoint x: 1264, endPoint y: 320, distance: 149.5
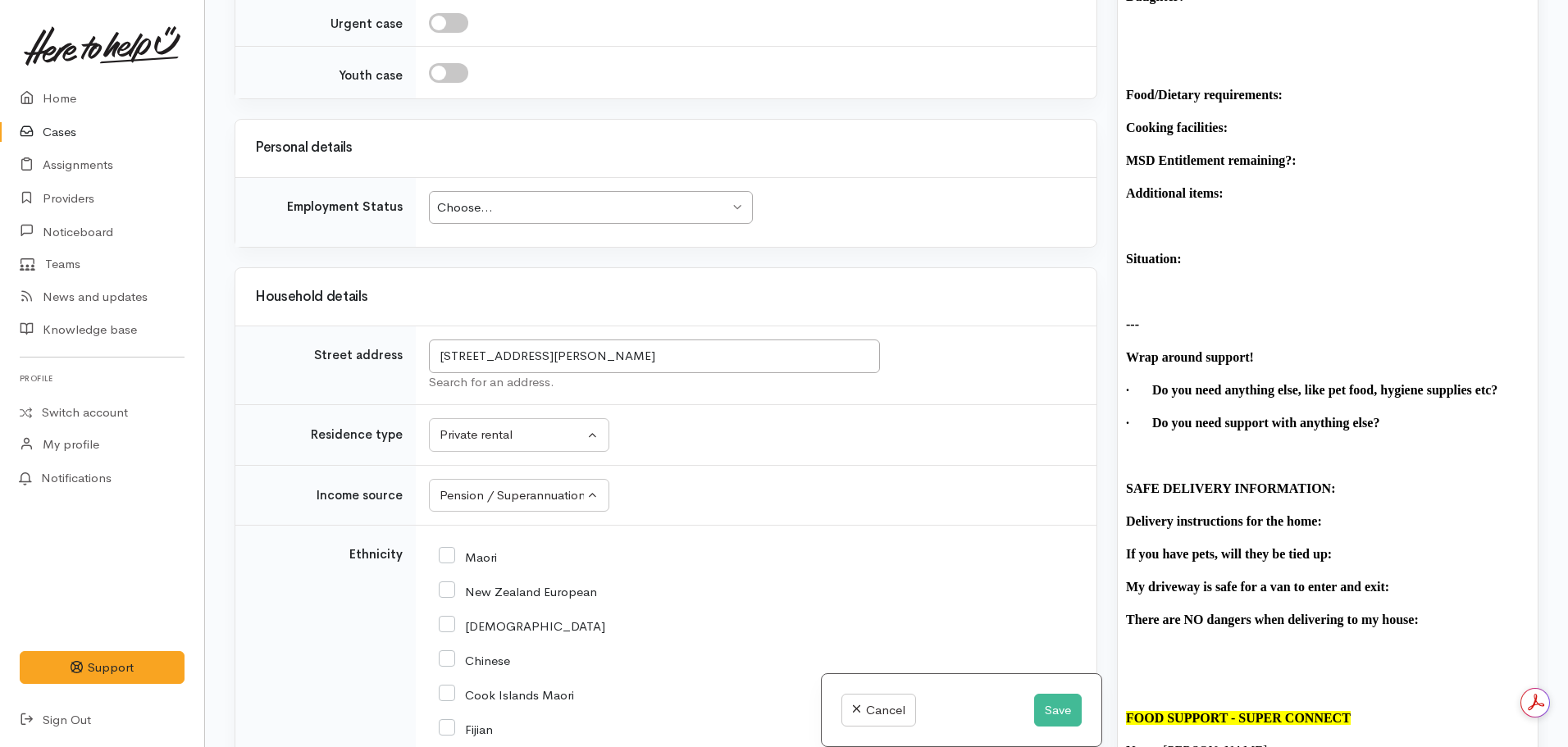
scroll to position [1406, 0]
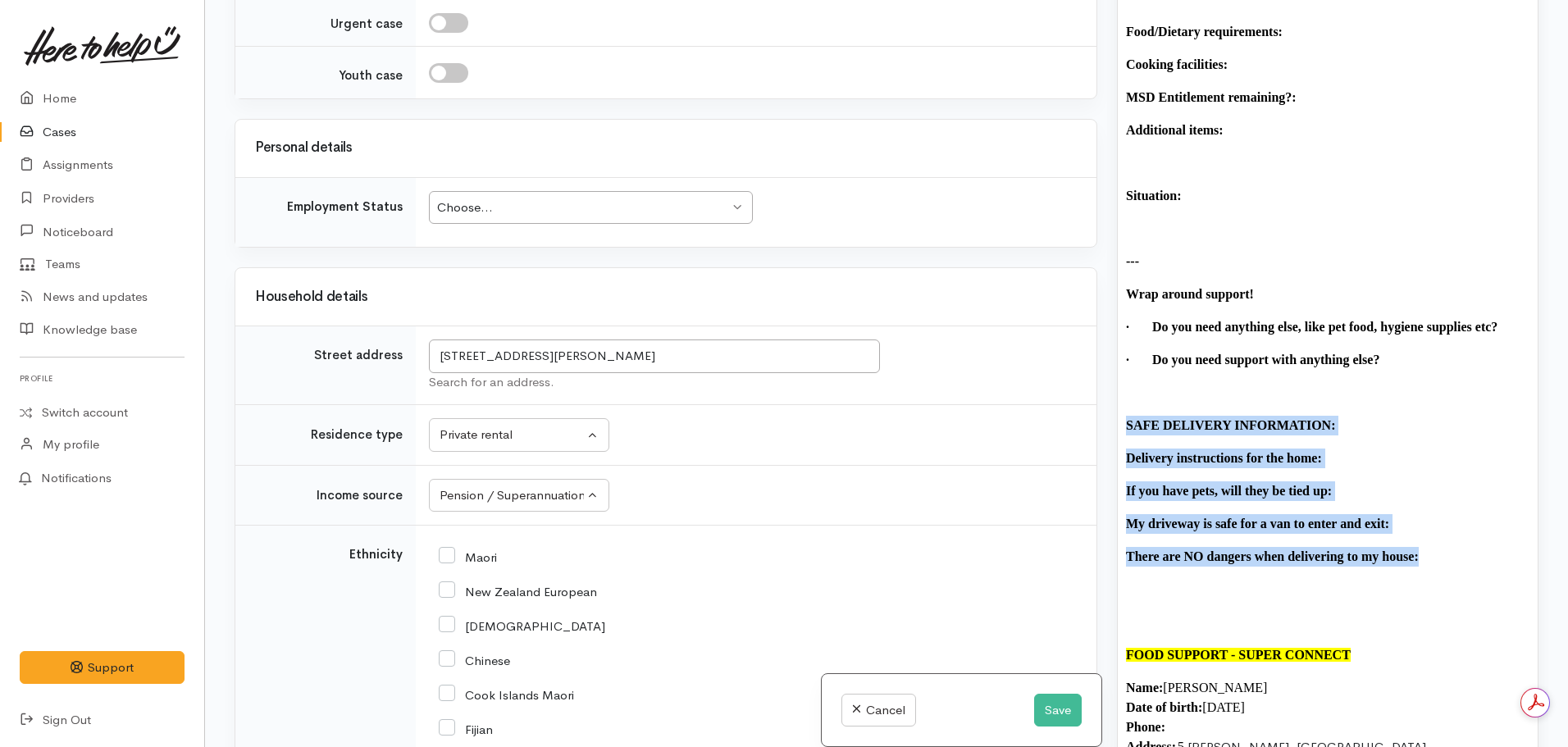
drag, startPoint x: 1440, startPoint y: 537, endPoint x: 1099, endPoint y: 390, distance: 371.3
click at [1099, 390] on div "Related cases There are no other cases from the same person found. Manually lin…" at bounding box center [886, 374] width 1324 height 747
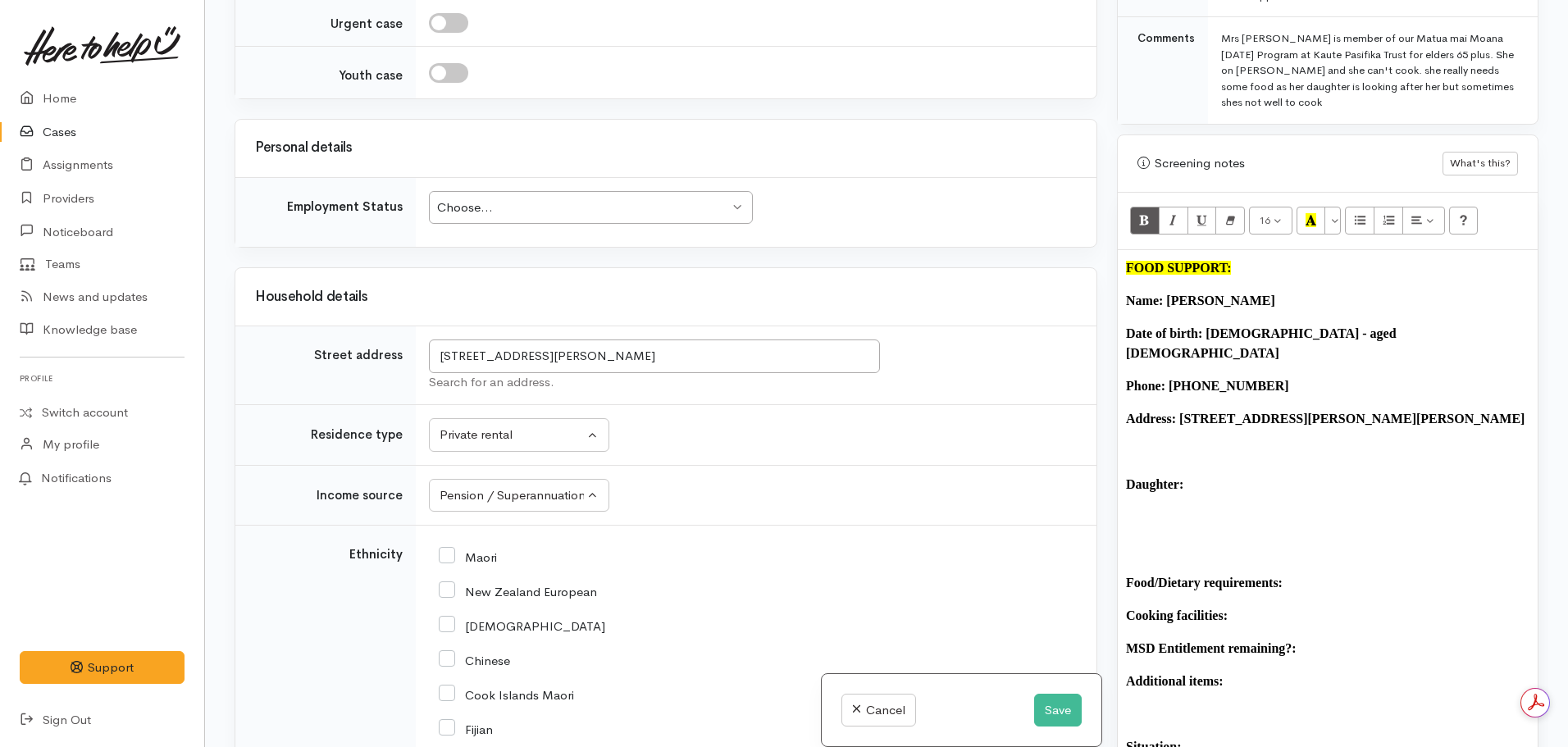
scroll to position [854, 0]
click at [1220, 477] on p "Daughter:" at bounding box center [1328, 486] width 404 height 19
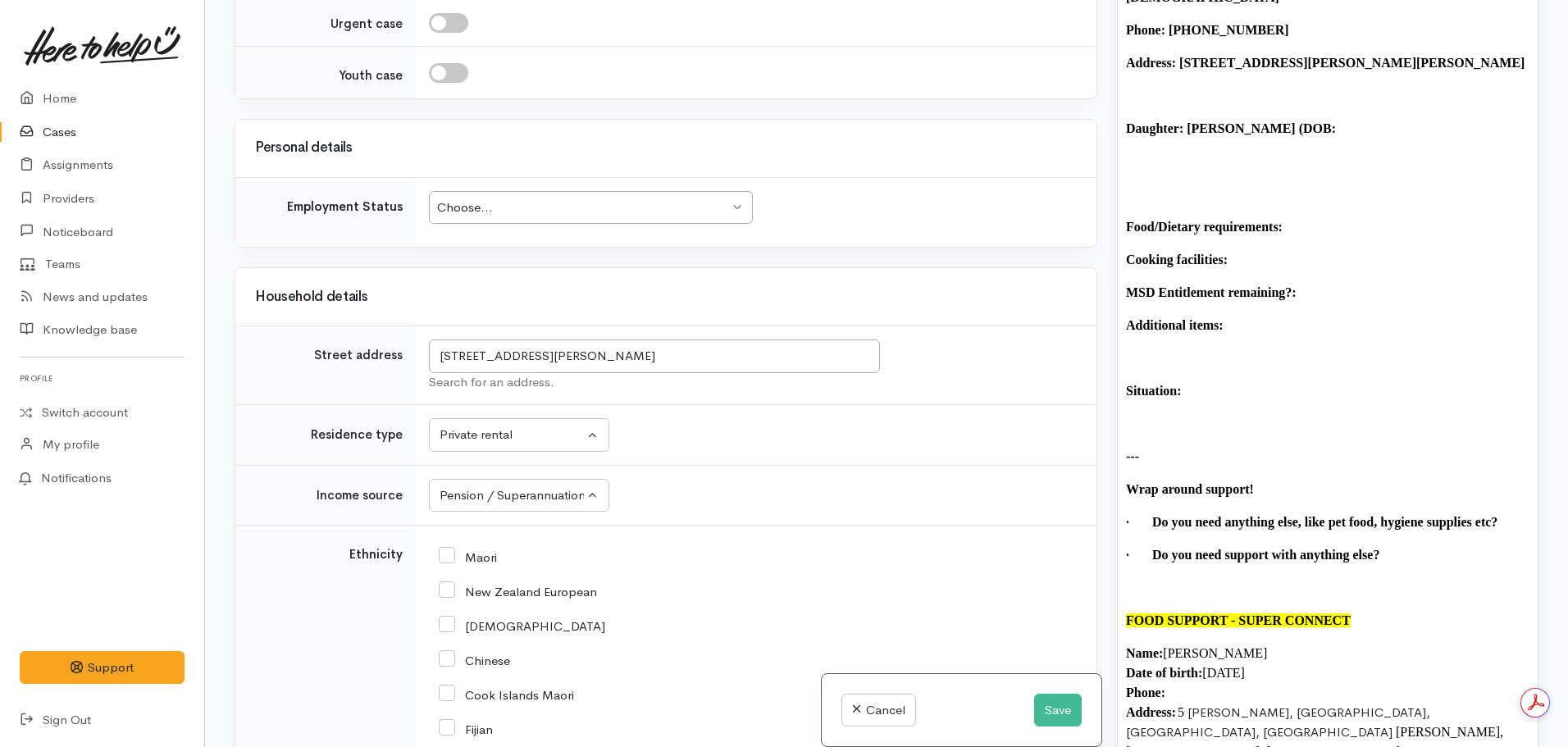
scroll to position [1211, 0]
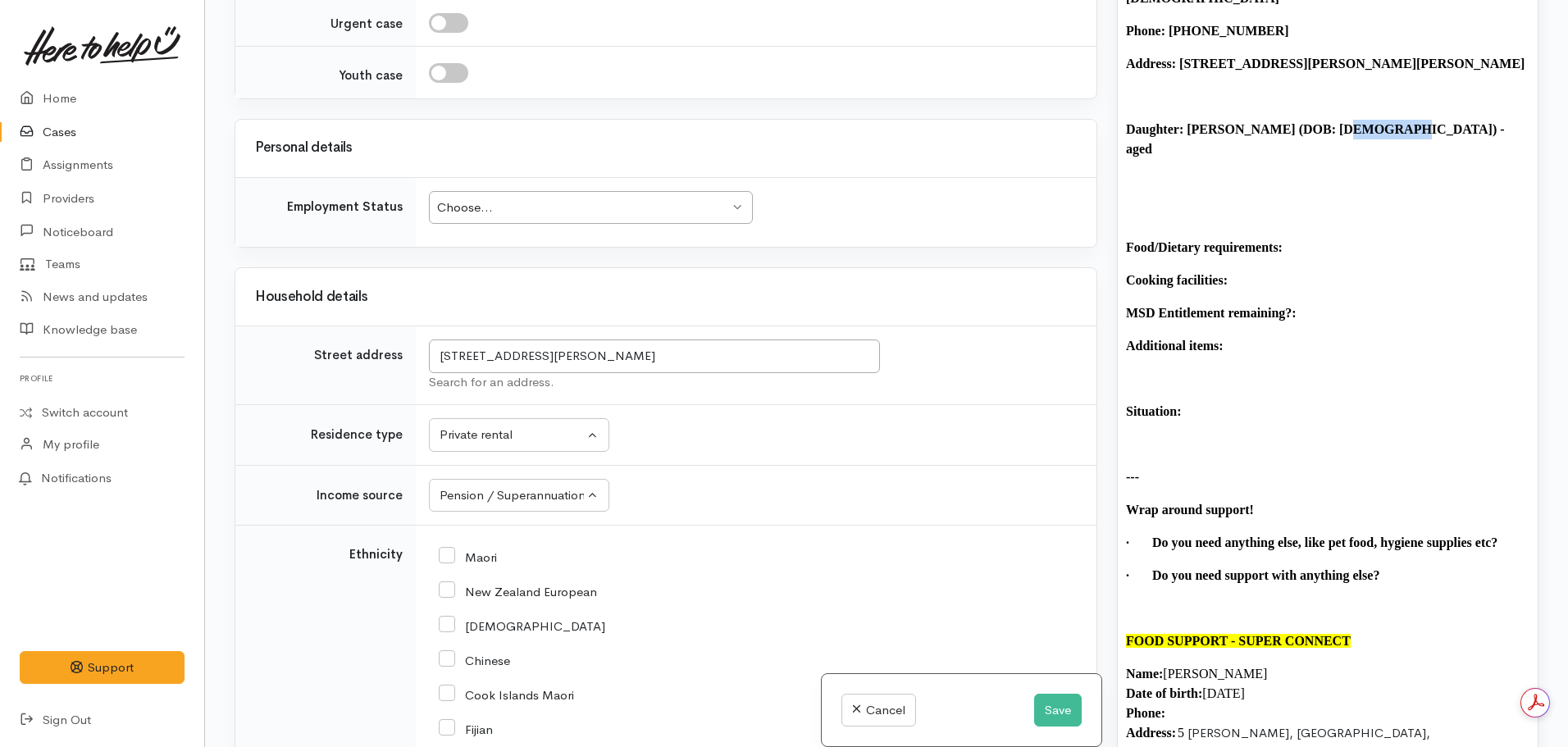
drag, startPoint x: 1378, startPoint y: 87, endPoint x: 1326, endPoint y: 93, distance: 52.3
click at [1326, 120] on p "Daughter: Anna (DOB: 26.03.1973) - aged" at bounding box center [1328, 139] width 404 height 39
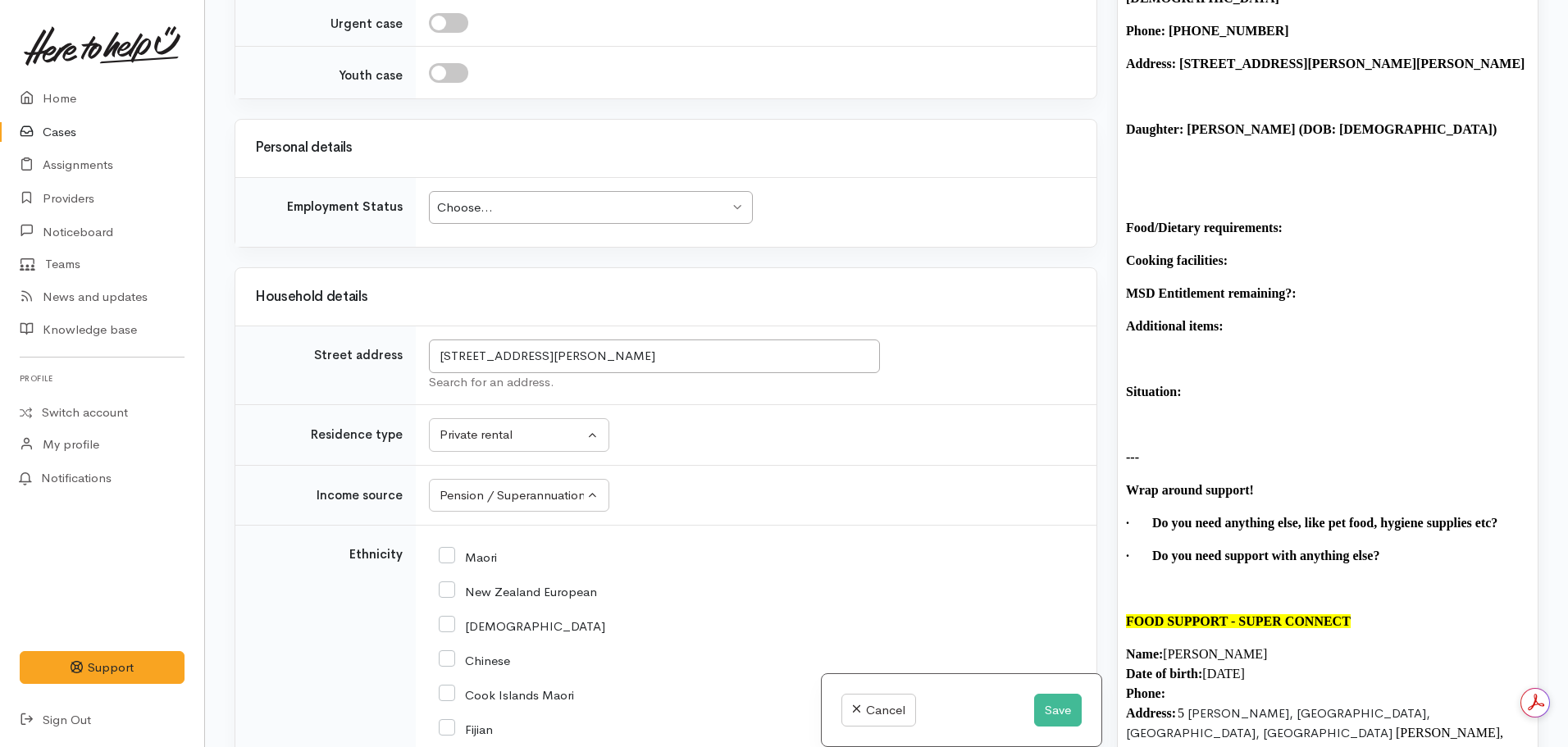
click at [1318, 218] on p "Food/Dietary requirements:" at bounding box center [1328, 228] width 404 height 19
click at [1259, 251] on p "Cooking facilities:" at bounding box center [1328, 261] width 404 height 19
click at [1341, 284] on p "MSD Entitlement remaining?:" at bounding box center [1328, 294] width 404 height 19
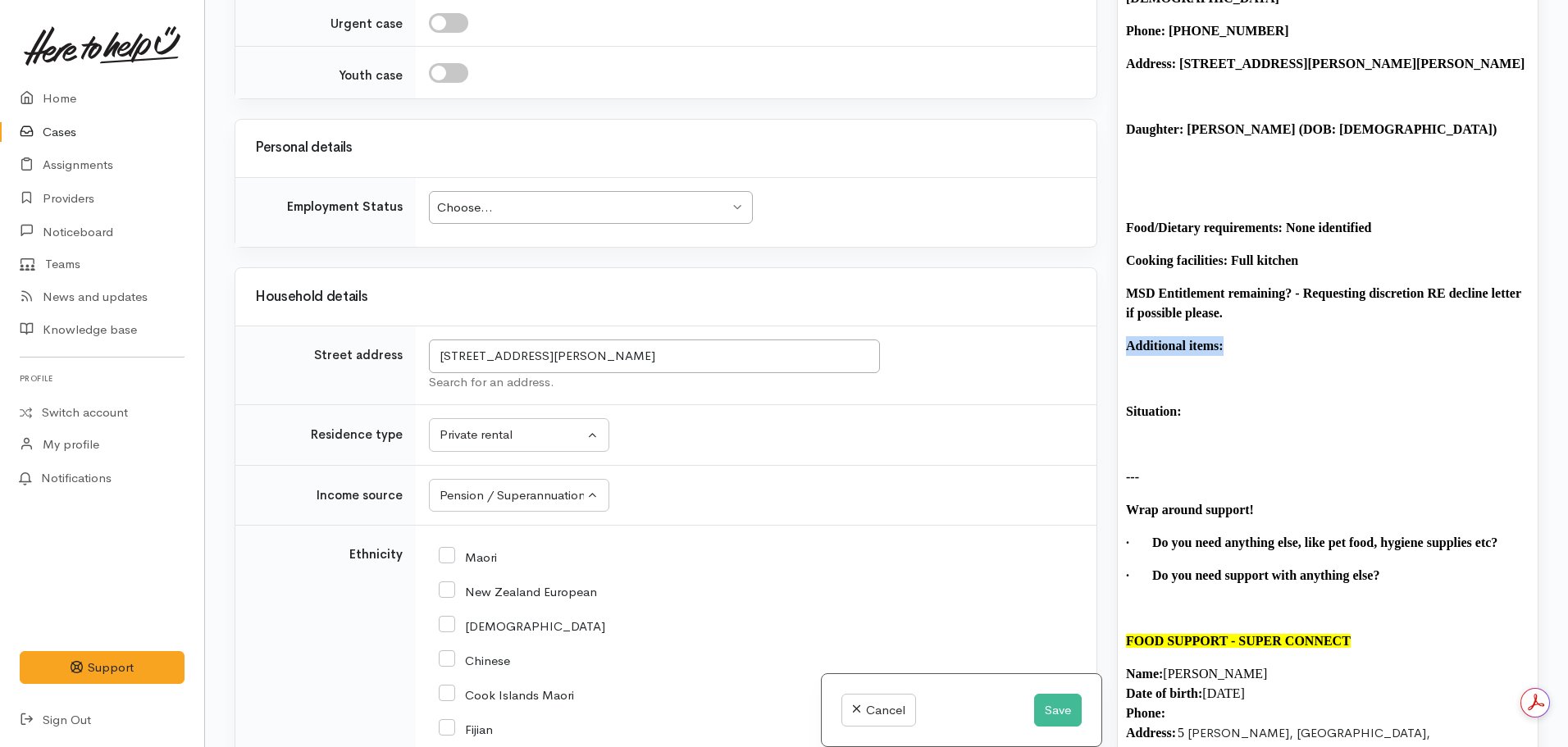
drag, startPoint x: 1252, startPoint y: 306, endPoint x: 1114, endPoint y: 317, distance: 138.4
click at [1114, 317] on div "Warnings Add No warnings have been raised against this case Add Warning Title ●…" at bounding box center [1328, 374] width 442 height 747
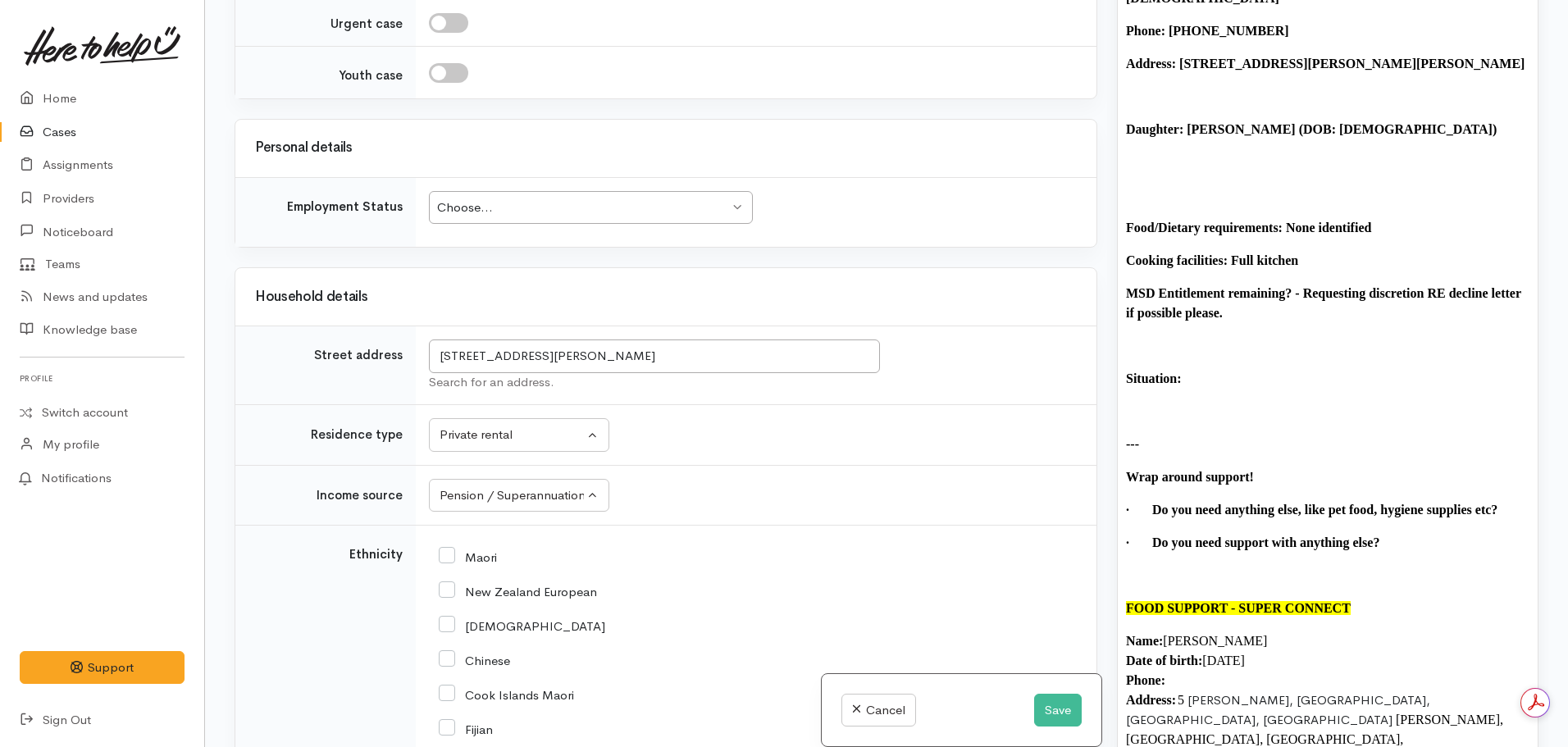
click at [1219, 369] on p "Situation:" at bounding box center [1328, 378] width 404 height 19
click at [1240, 286] on b "MSD Entitlement remaining? - Requesting discretion RE decline letter if possibl…" at bounding box center [1324, 302] width 395 height 34
click at [1237, 284] on p "MSD Entitlement remaining? - Requesting discretion RE decline letter if possibl…" at bounding box center [1328, 303] width 404 height 39
click at [1214, 369] on p "Situation:" at bounding box center [1328, 378] width 404 height 19
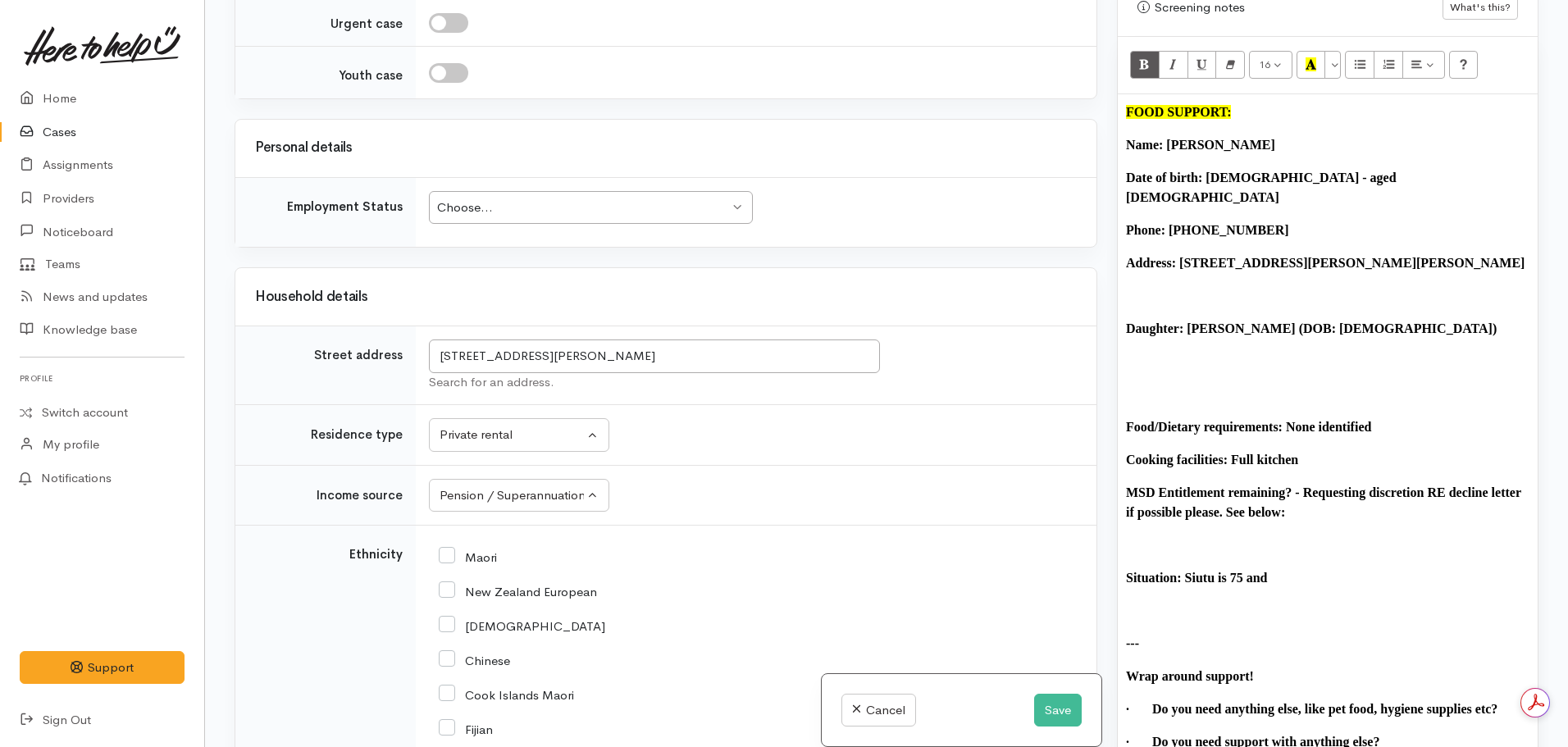
scroll to position [1013, 0]
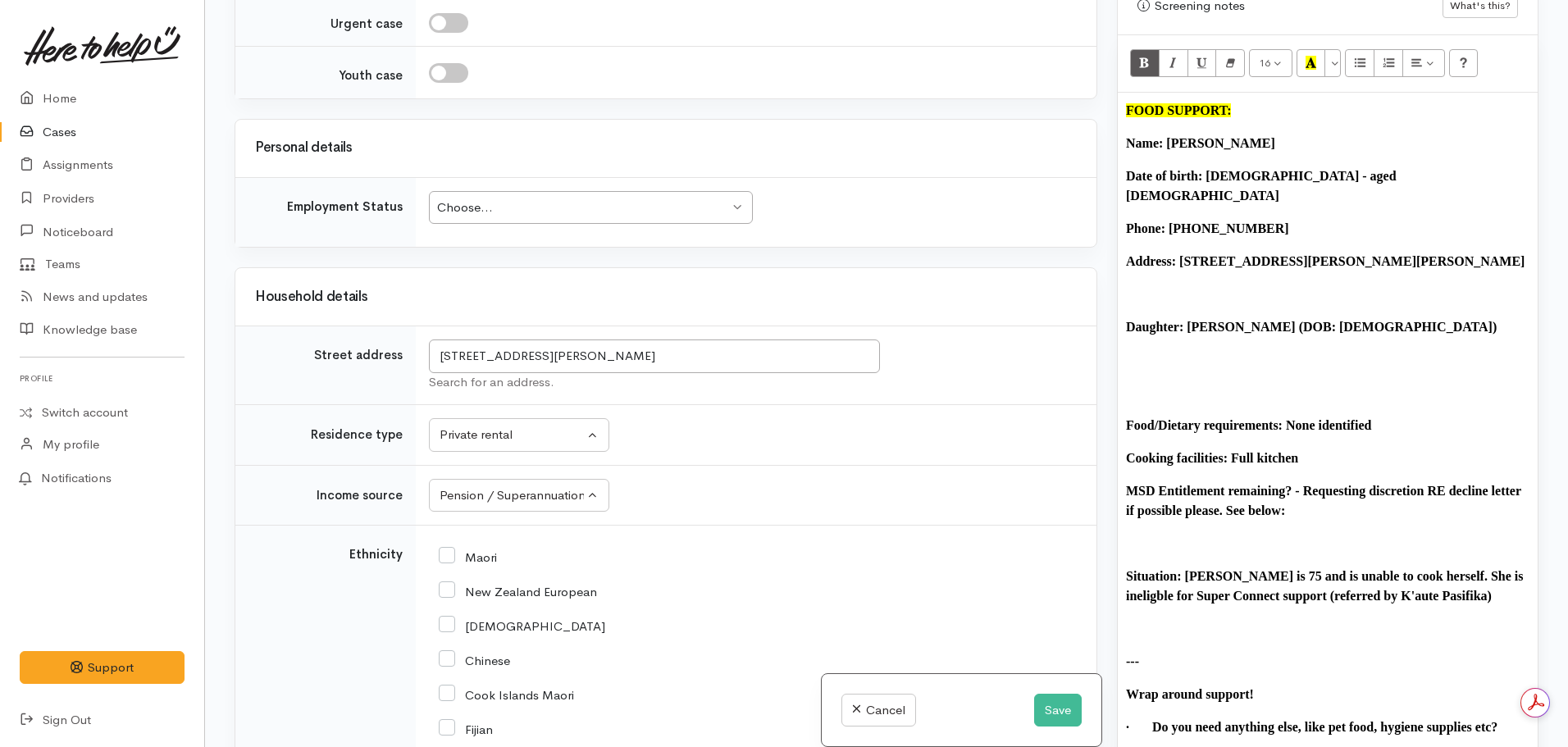
click at [1474, 567] on p "Situation: Siutu is 75 and is unable to cook herself. She is ineligble for Supe…" at bounding box center [1328, 587] width 404 height 39
click at [1469, 569] on b "Situation: Siutu is 75 and is unable to cook herself. She is ineligble for Supe…" at bounding box center [1325, 586] width 398 height 34
click at [1441, 568] on p "Situation: Siutu is 75 and is unable to cook herself. She is ineligible for Sup…" at bounding box center [1328, 587] width 404 height 39
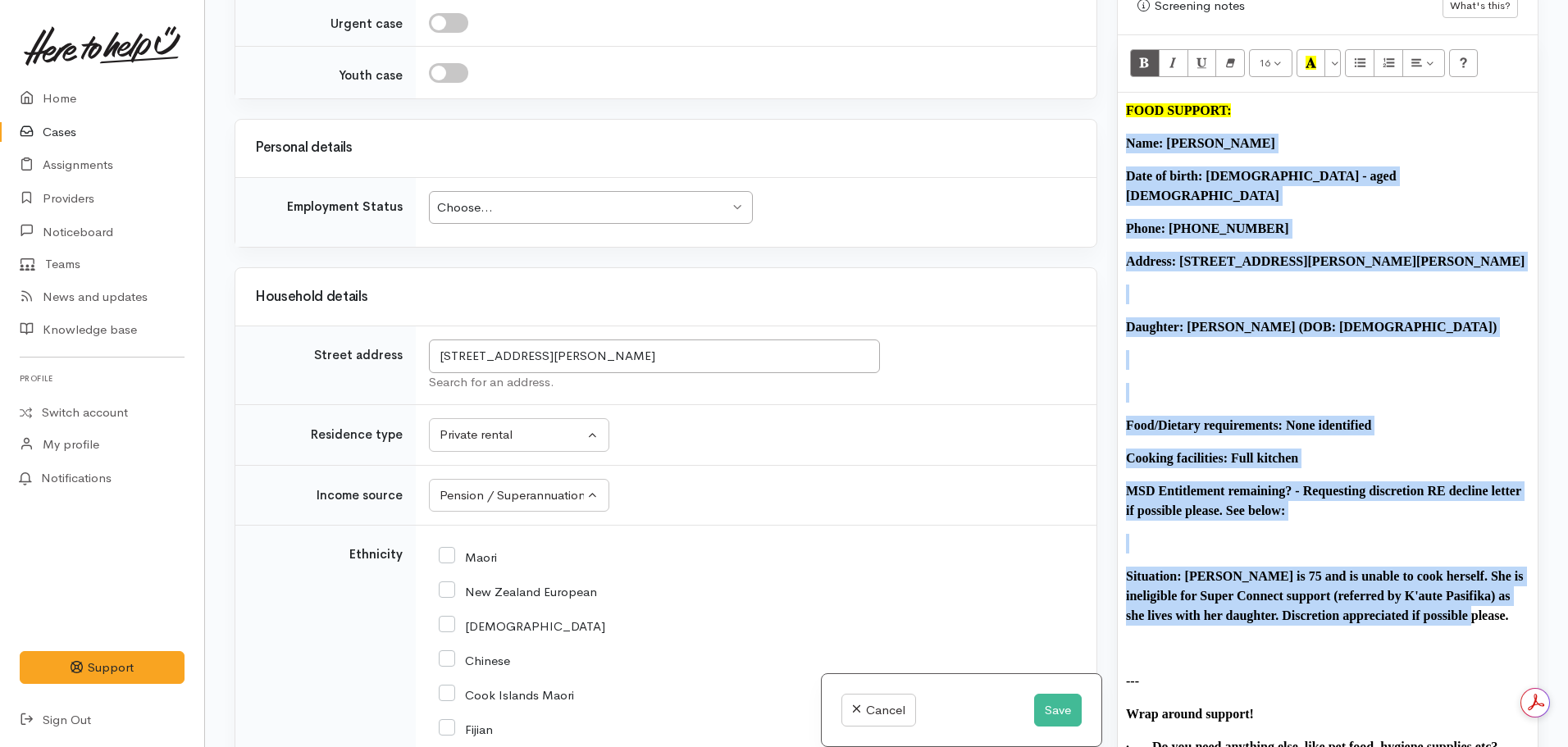
drag, startPoint x: 1447, startPoint y: 573, endPoint x: 1107, endPoint y: 110, distance: 574.4
click at [1107, 110] on div "Related cases There are no other cases from the same person found. Manually lin…" at bounding box center [886, 374] width 1324 height 747
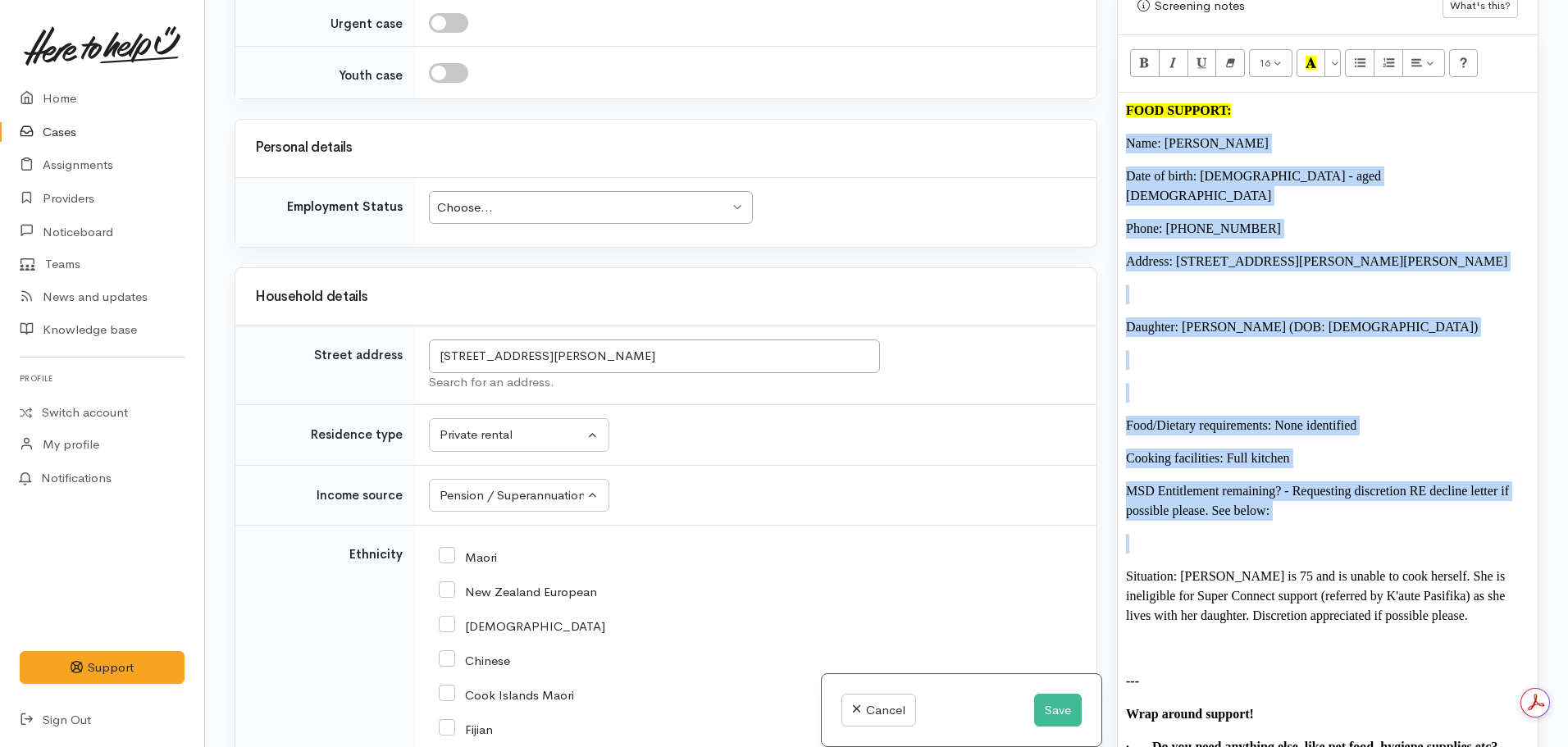
click at [1172, 320] on font "Daughter: Anna (DOB: 26.03.1973)" at bounding box center [1302, 327] width 352 height 14
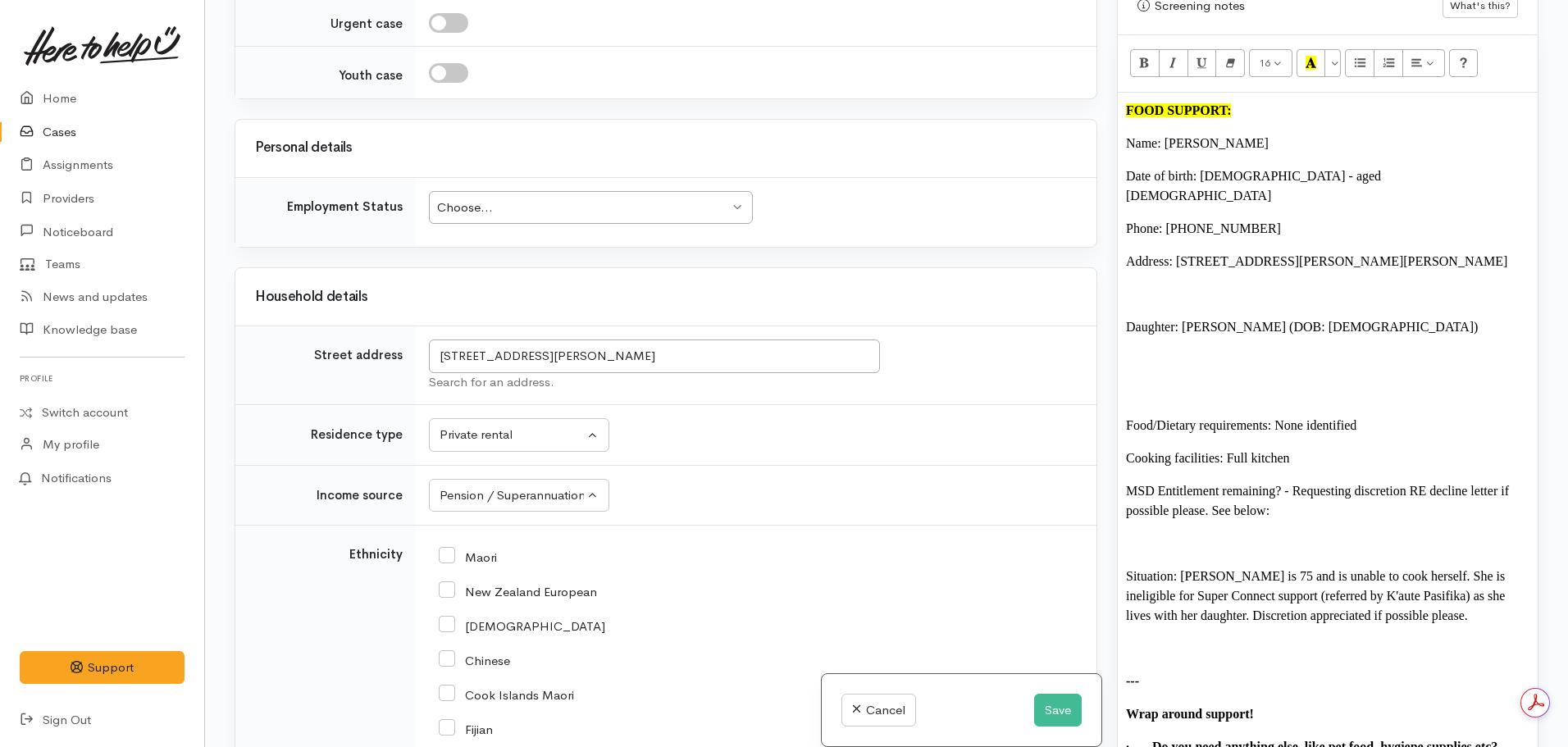
click at [1147, 639] on p at bounding box center [1328, 649] width 404 height 19
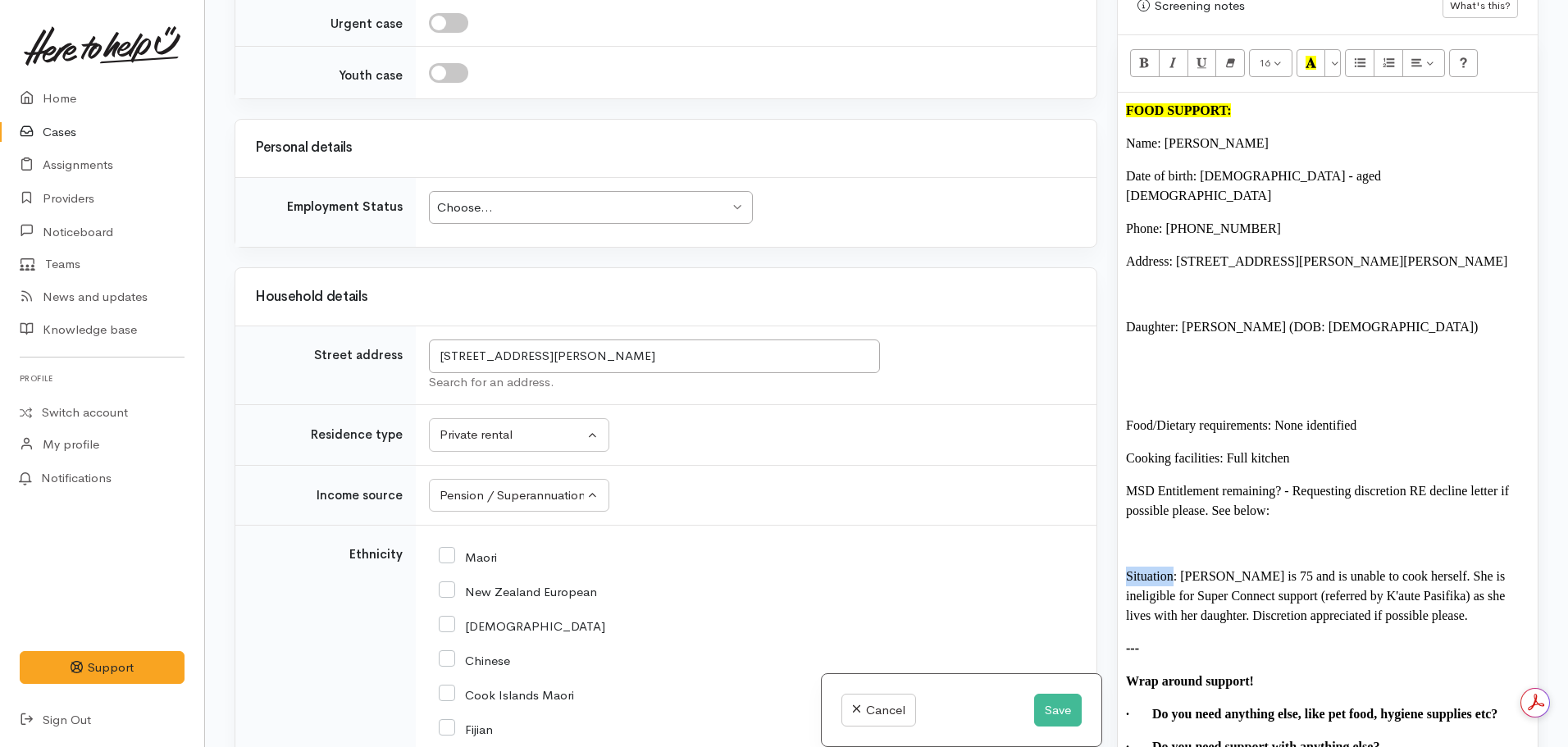
drag, startPoint x: 1173, startPoint y: 544, endPoint x: 1125, endPoint y: 545, distance: 48.0
copy font "Situation"
drag, startPoint x: 1252, startPoint y: 188, endPoint x: 1166, endPoint y: 191, distance: 86.1
click at [1166, 219] on p "Phone: 0273977815" at bounding box center [1328, 229] width 404 height 19
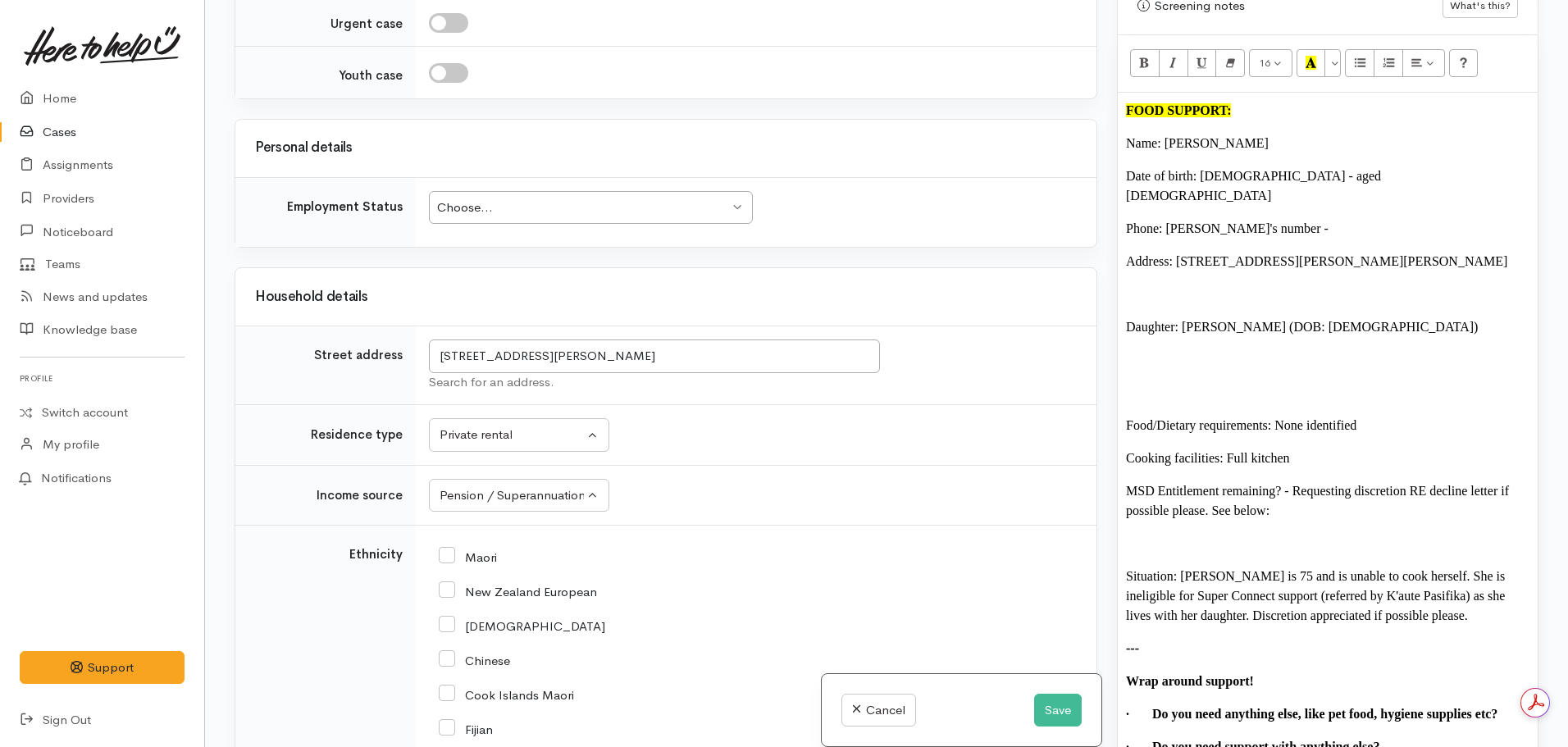
click at [1269, 219] on p "Phone: Anna's number -" at bounding box center [1328, 229] width 404 height 19
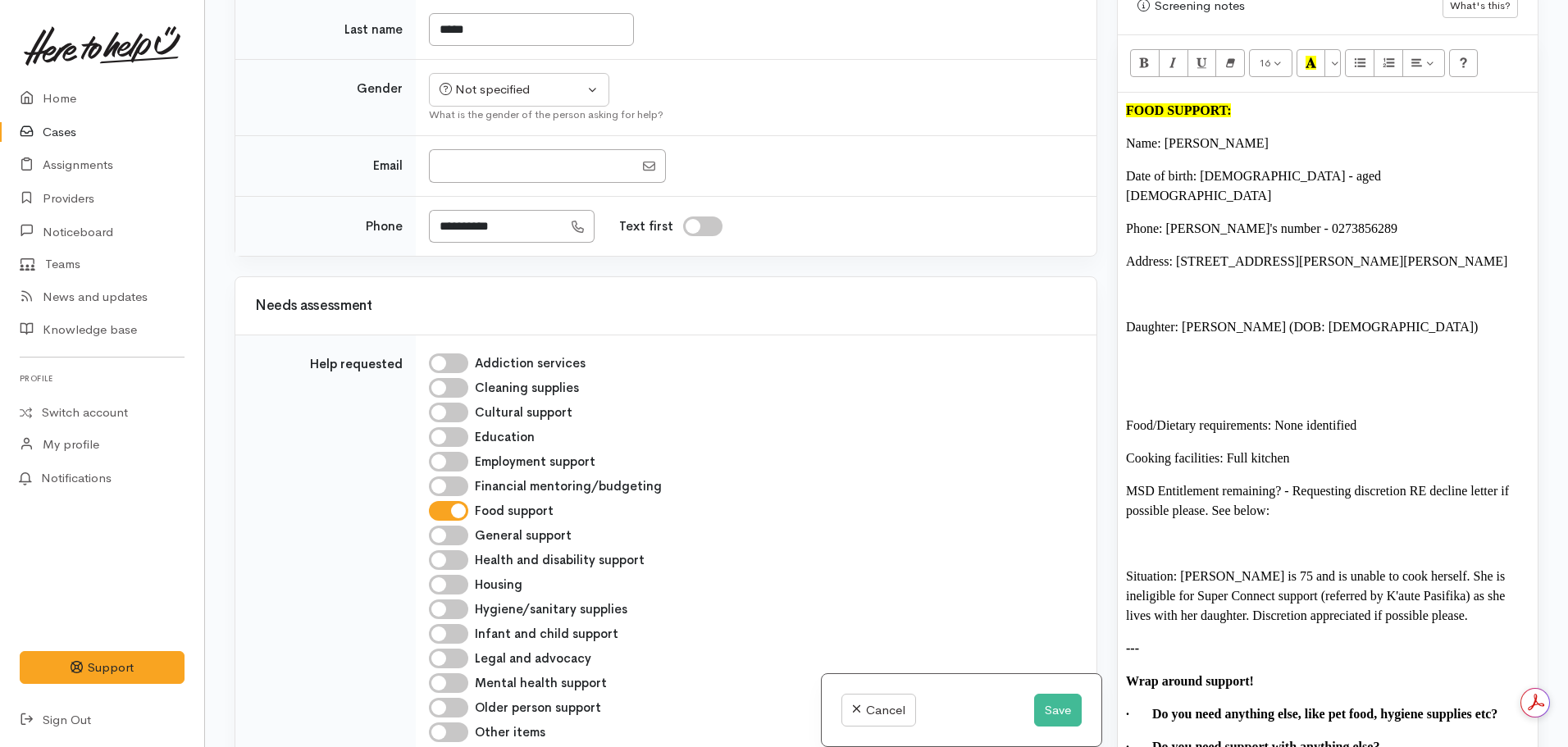
scroll to position [281, 0]
drag, startPoint x: 531, startPoint y: 225, endPoint x: 401, endPoint y: 227, distance: 130.0
click at [401, 227] on tr "**********" at bounding box center [665, 229] width 861 height 60
drag, startPoint x: 1333, startPoint y: 192, endPoint x: 1256, endPoint y: 191, distance: 77.0
click at [1256, 219] on p "Phone: Anna's number - 0273856289" at bounding box center [1328, 229] width 404 height 19
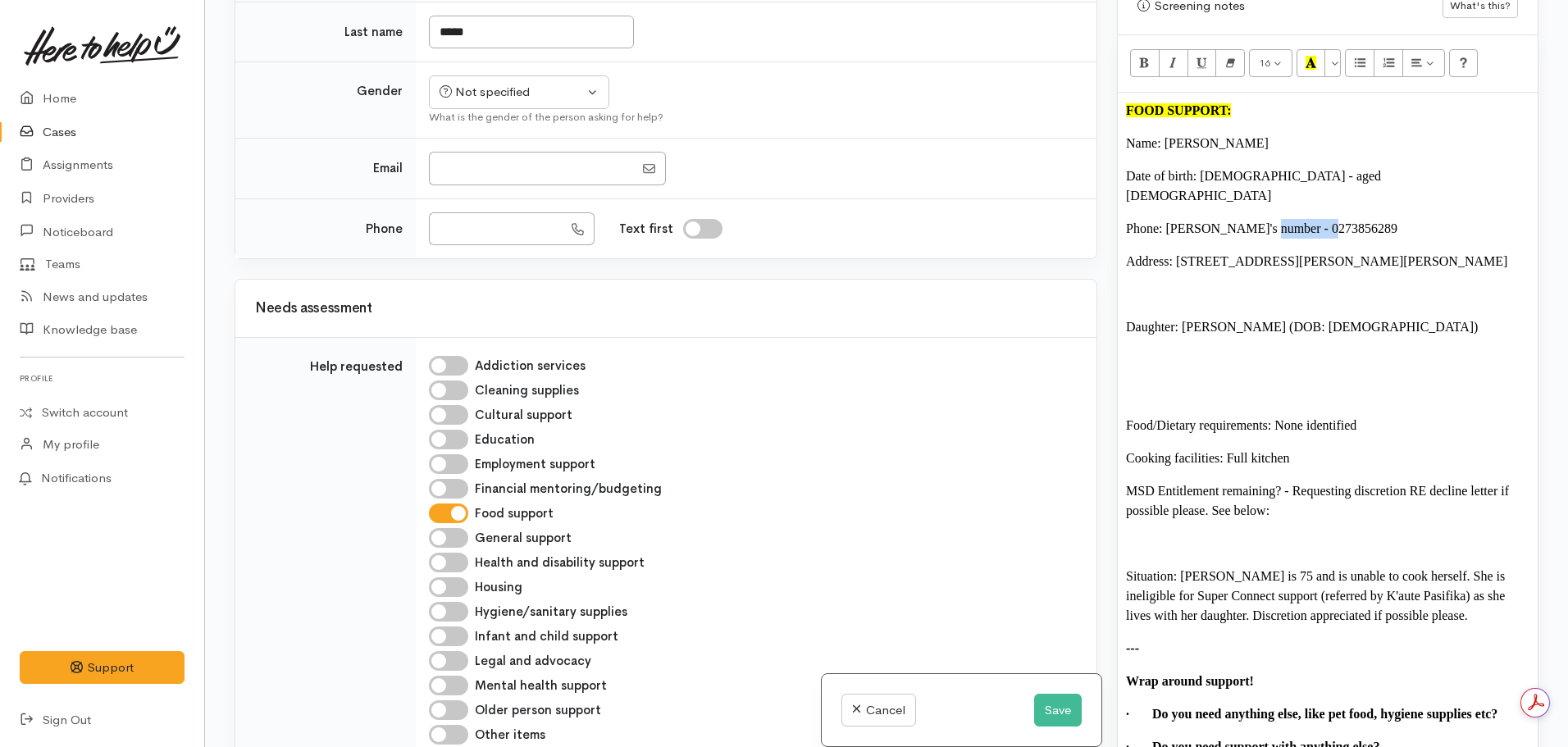
copy font "0273856289"
click at [479, 83] on div "Not specified" at bounding box center [512, 91] width 144 height 18
click at [474, 179] on span "Female" at bounding box center [532, 180] width 140 height 18
select select "Female"
click at [468, 238] on input "Phone" at bounding box center [495, 229] width 133 height 34
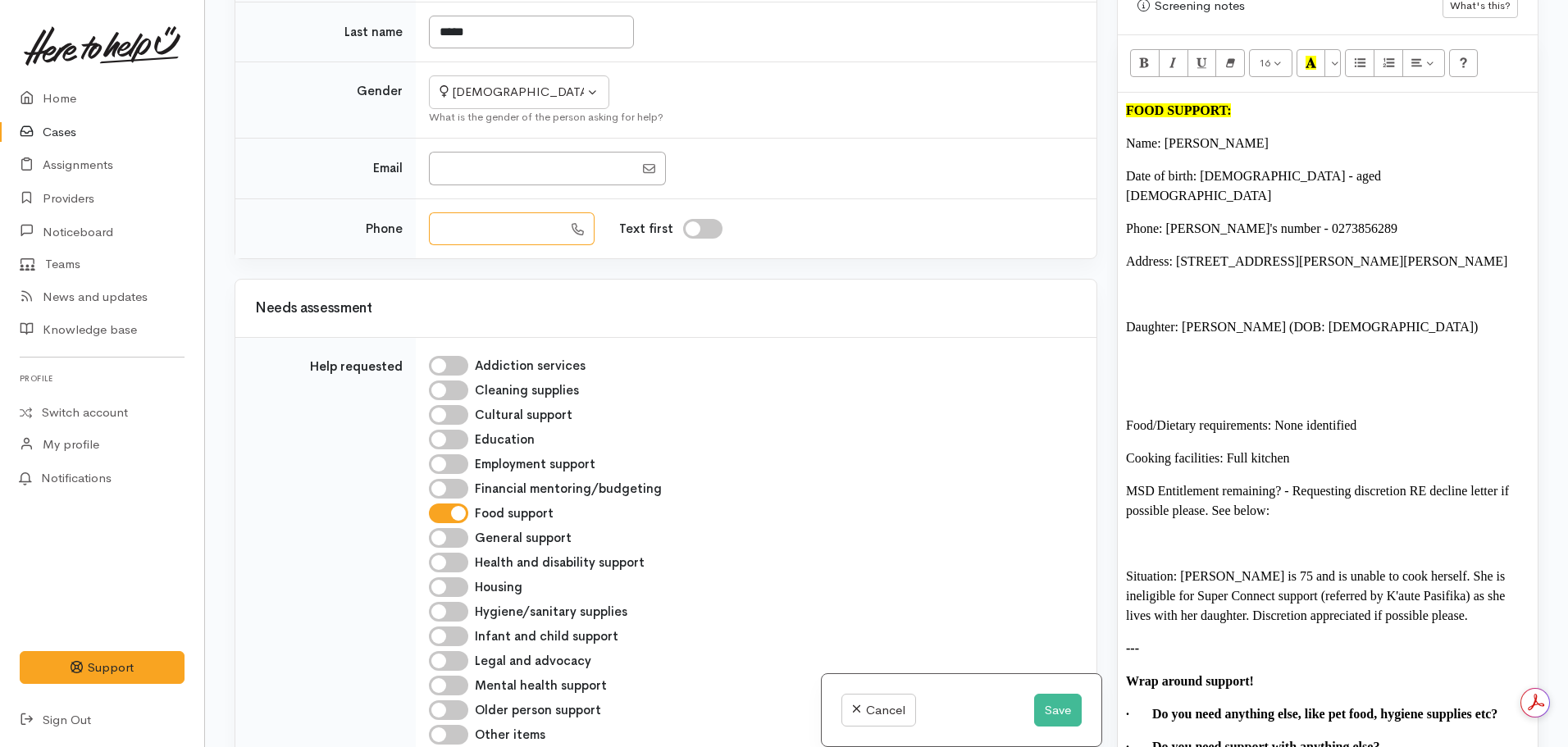
paste input "**********"
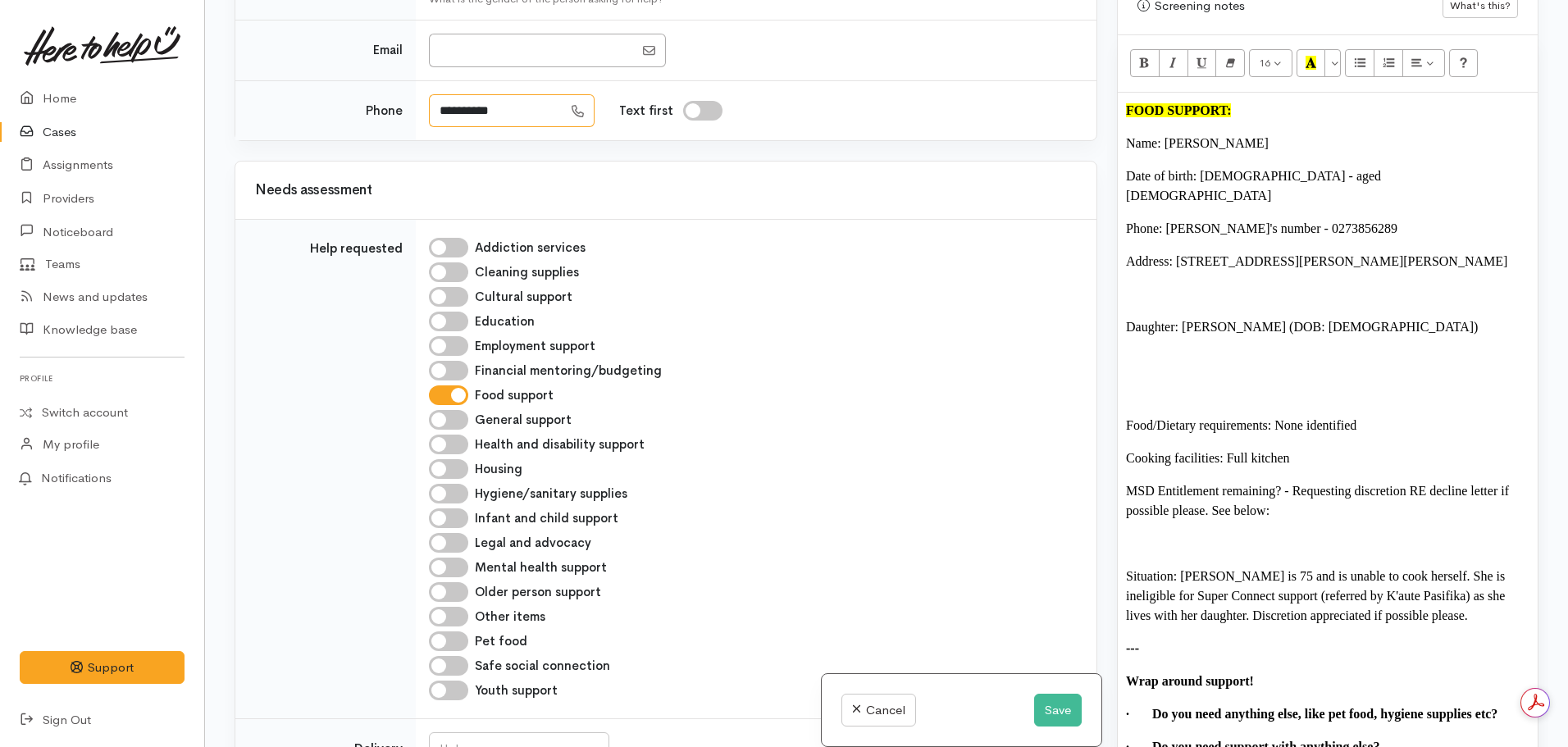
scroll to position [401, 0]
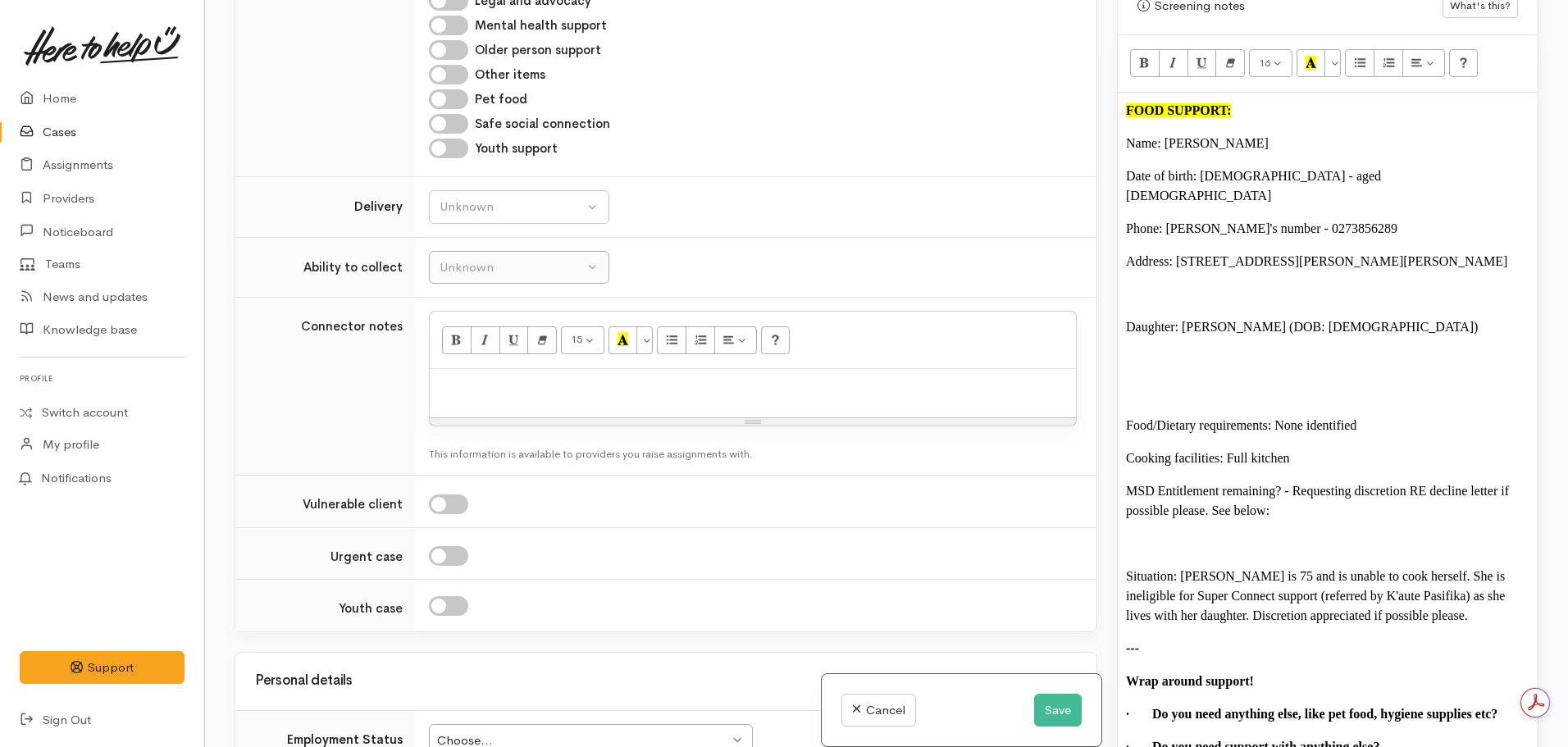
type input "**********"
click at [513, 263] on div "Unknown" at bounding box center [512, 267] width 144 height 18
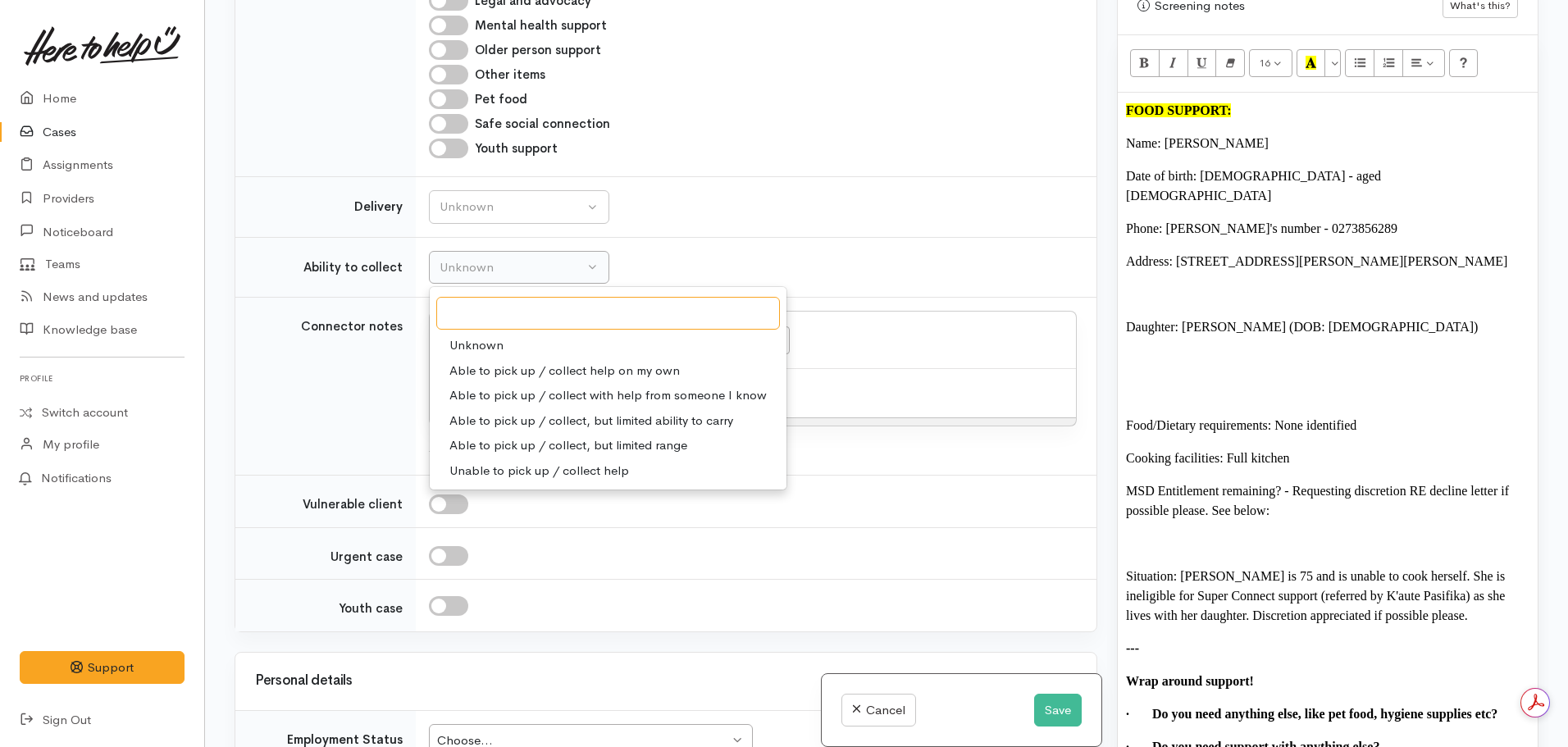
scroll to position [942, 0]
click at [522, 390] on span "Able to pick up / collect with help from someone I know" at bounding box center [608, 395] width 317 height 18
select select "5"
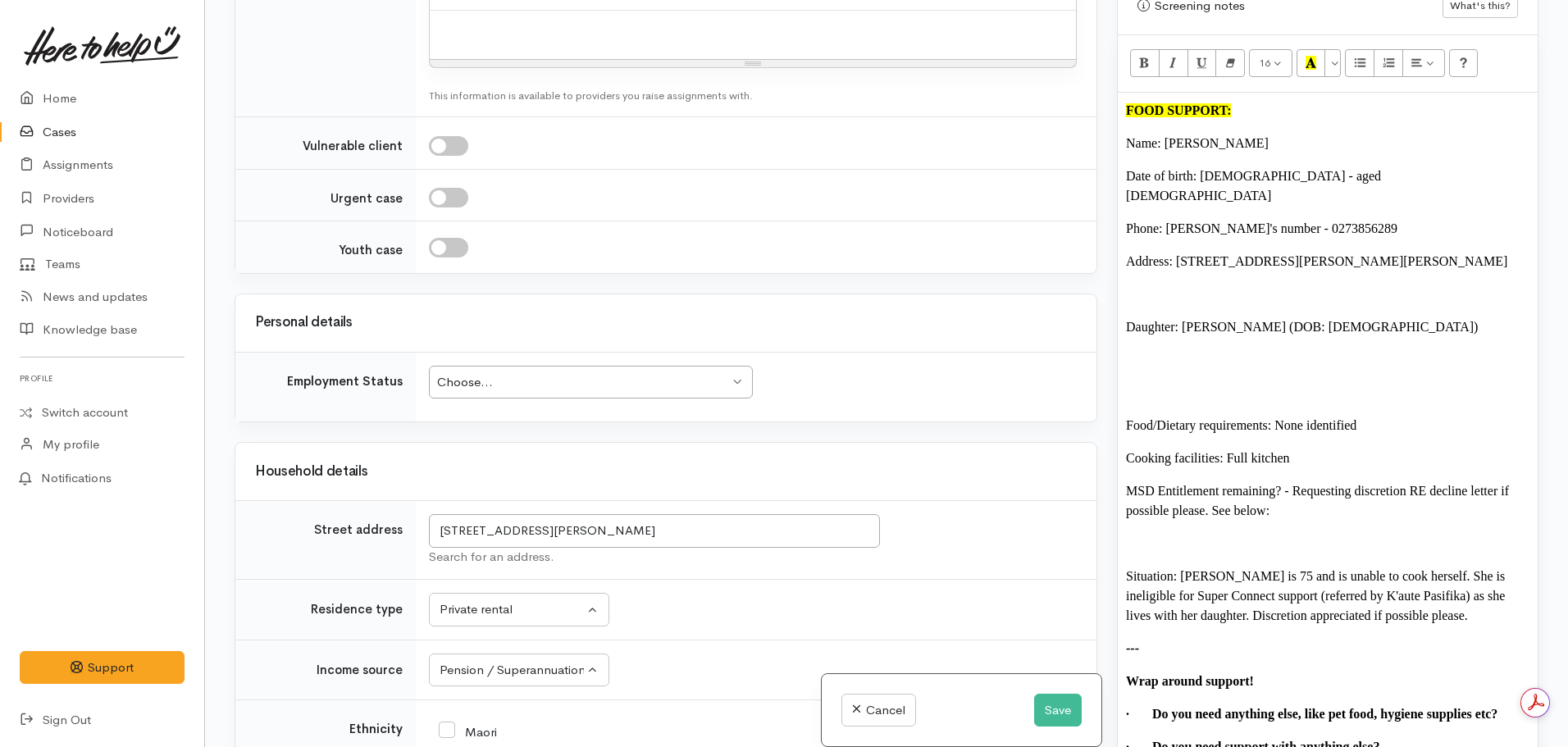
scroll to position [1305, 0]
click at [522, 390] on div "Choose... Choose..." at bounding box center [590, 377] width 324 height 34
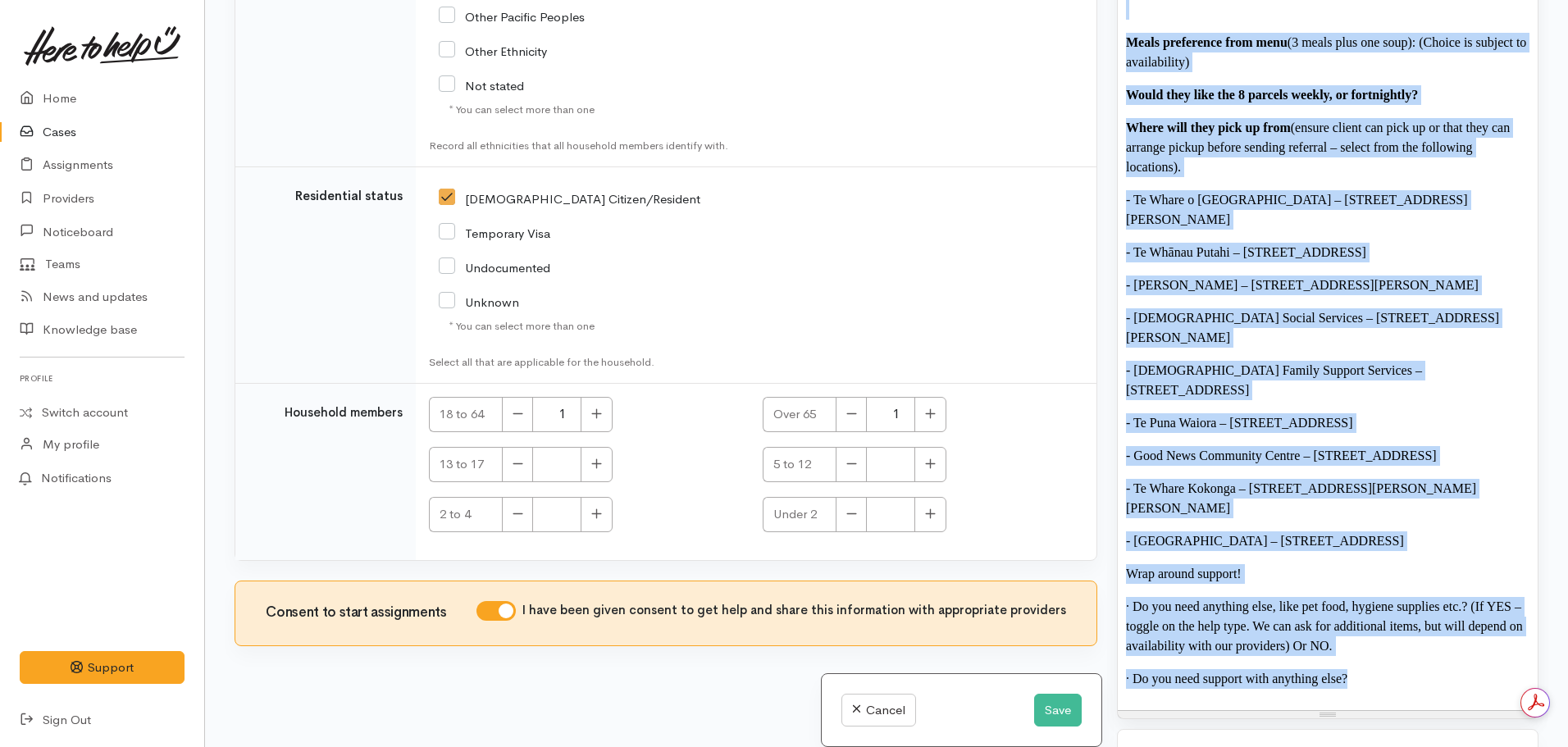
scroll to position [2507, 0]
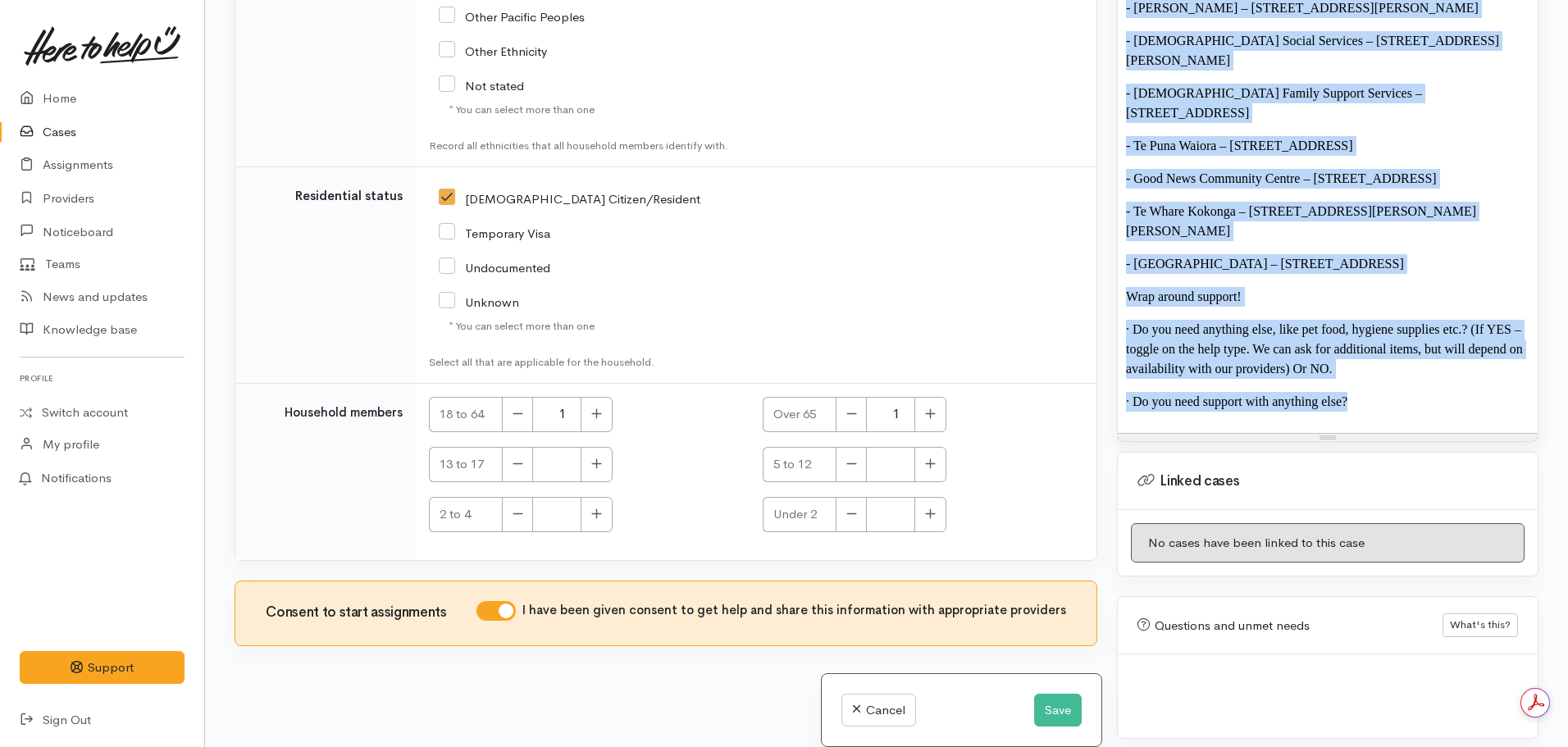
drag, startPoint x: 1121, startPoint y: 421, endPoint x: 1507, endPoint y: 725, distance: 491.3
click at [1507, 725] on div "Warnings Add No warnings have been raised against this case Add Warning Title ●…" at bounding box center [1328, 374] width 442 height 747
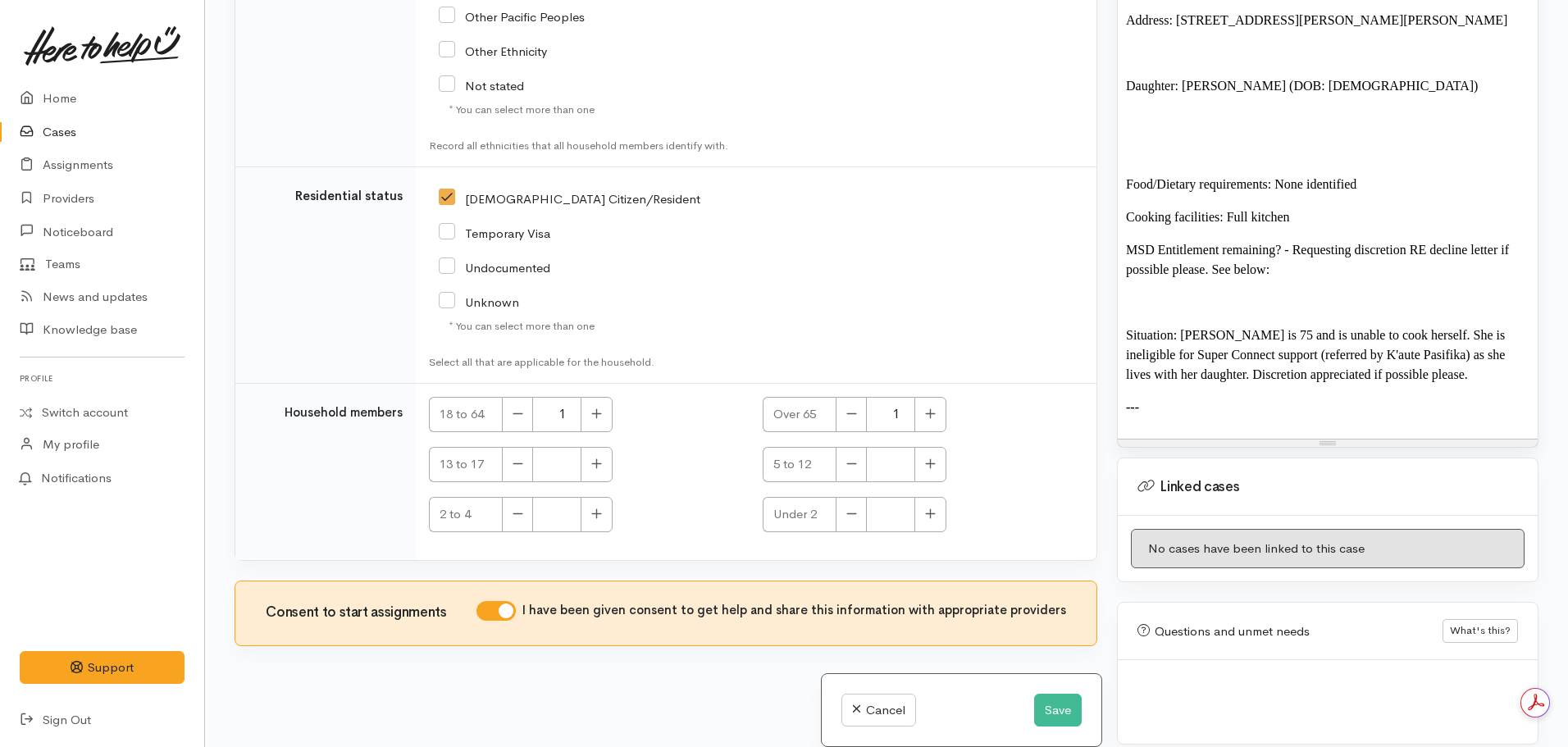
scroll to position [1254, 0]
drag, startPoint x: 1175, startPoint y: 302, endPoint x: 1127, endPoint y: 302, distance: 48.0
click at [1127, 329] on font "Situation: Siutu is 75 and is unable to cook herself. She is ineligible for Sup…" at bounding box center [1316, 355] width 379 height 53
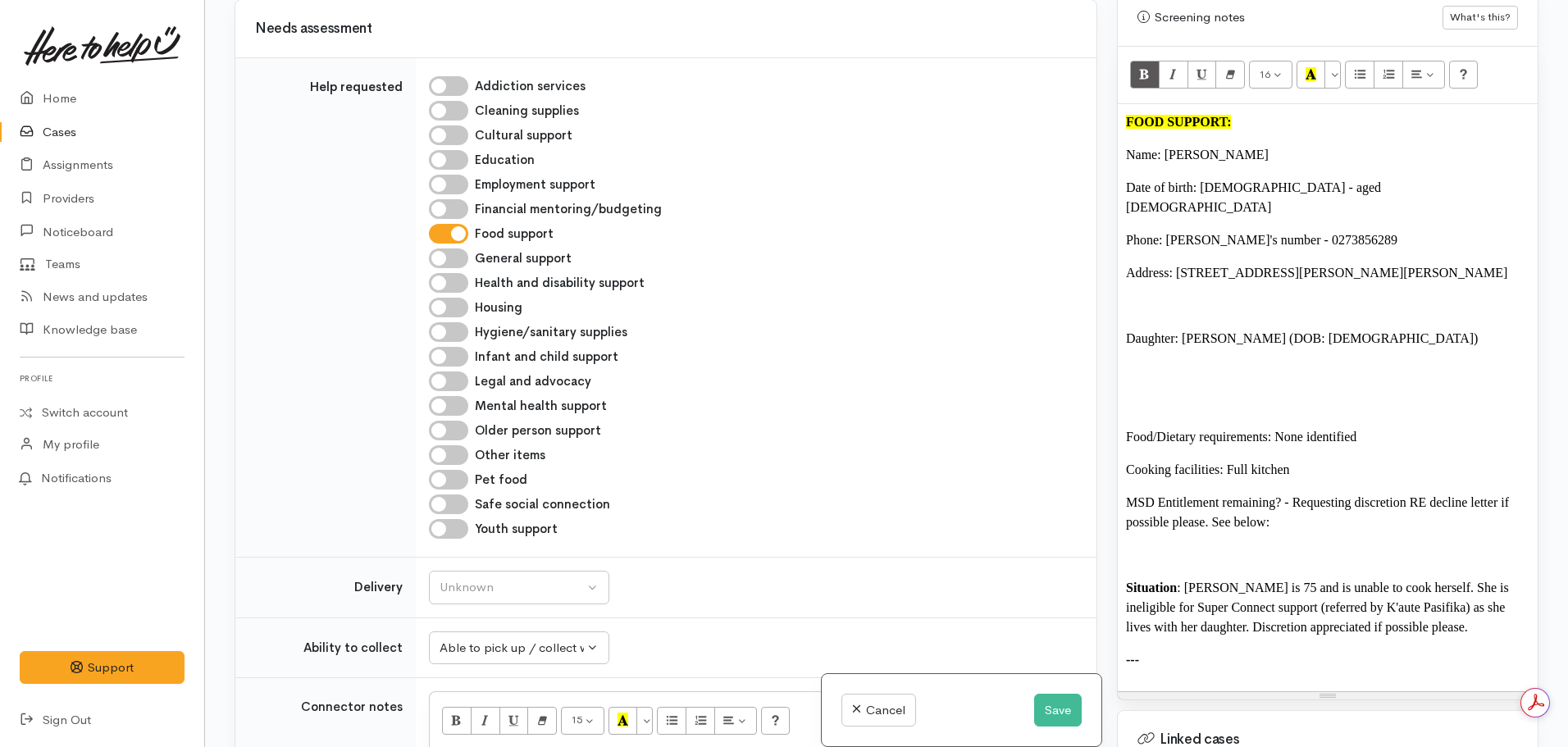
scroll to position [558, 0]
click at [1351, 362] on p at bounding box center [1328, 372] width 404 height 19
drag, startPoint x: 1157, startPoint y: 625, endPoint x: 1094, endPoint y: 625, distance: 63.0
click at [1094, 625] on div "Related cases There are no other cases from the same person found. Manually lin…" at bounding box center [886, 374] width 1324 height 747
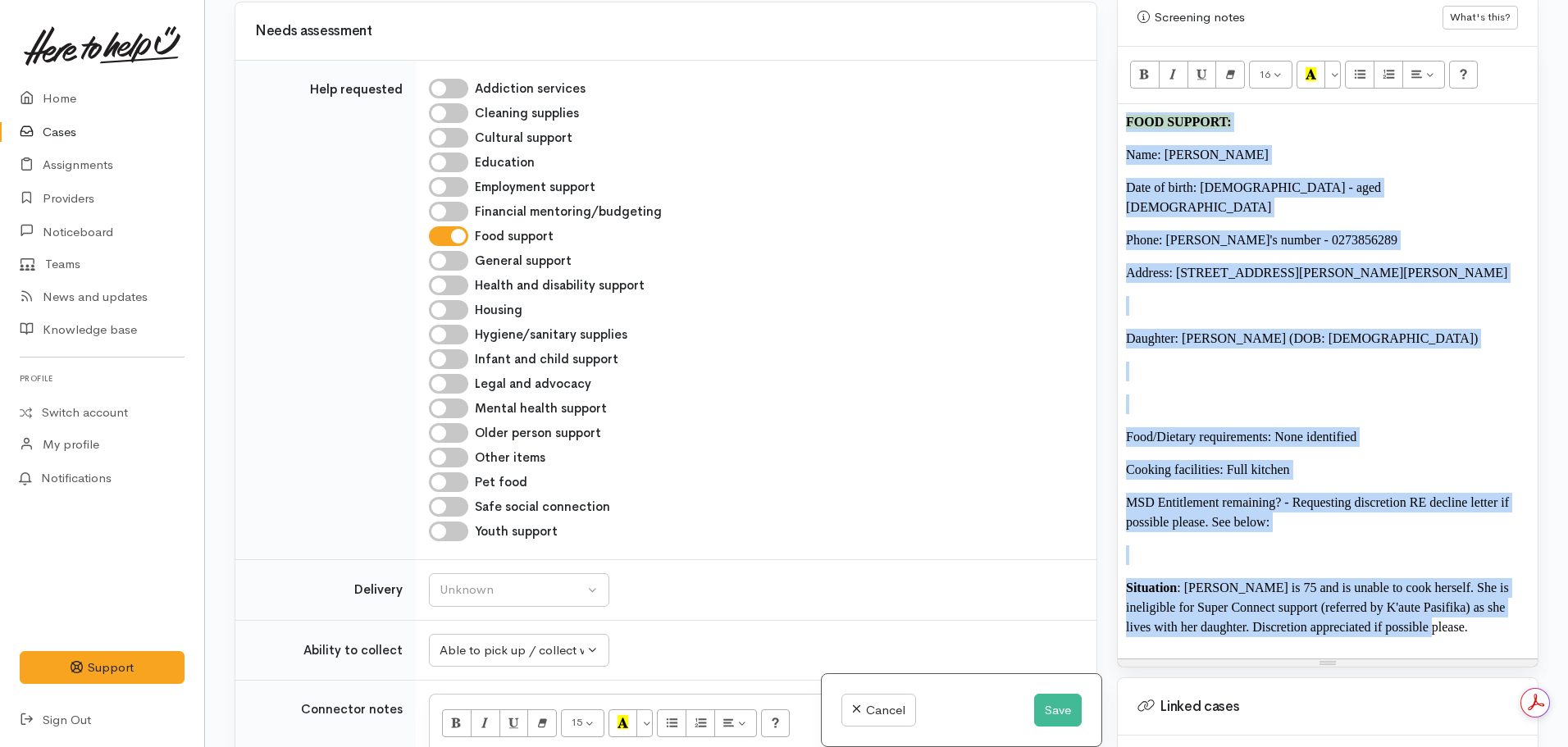
copy div "FOOD SUPPORT: Name: Siutu Leofo Date of birth: 11.11.1945 - aged 75 Phone: Anna…"
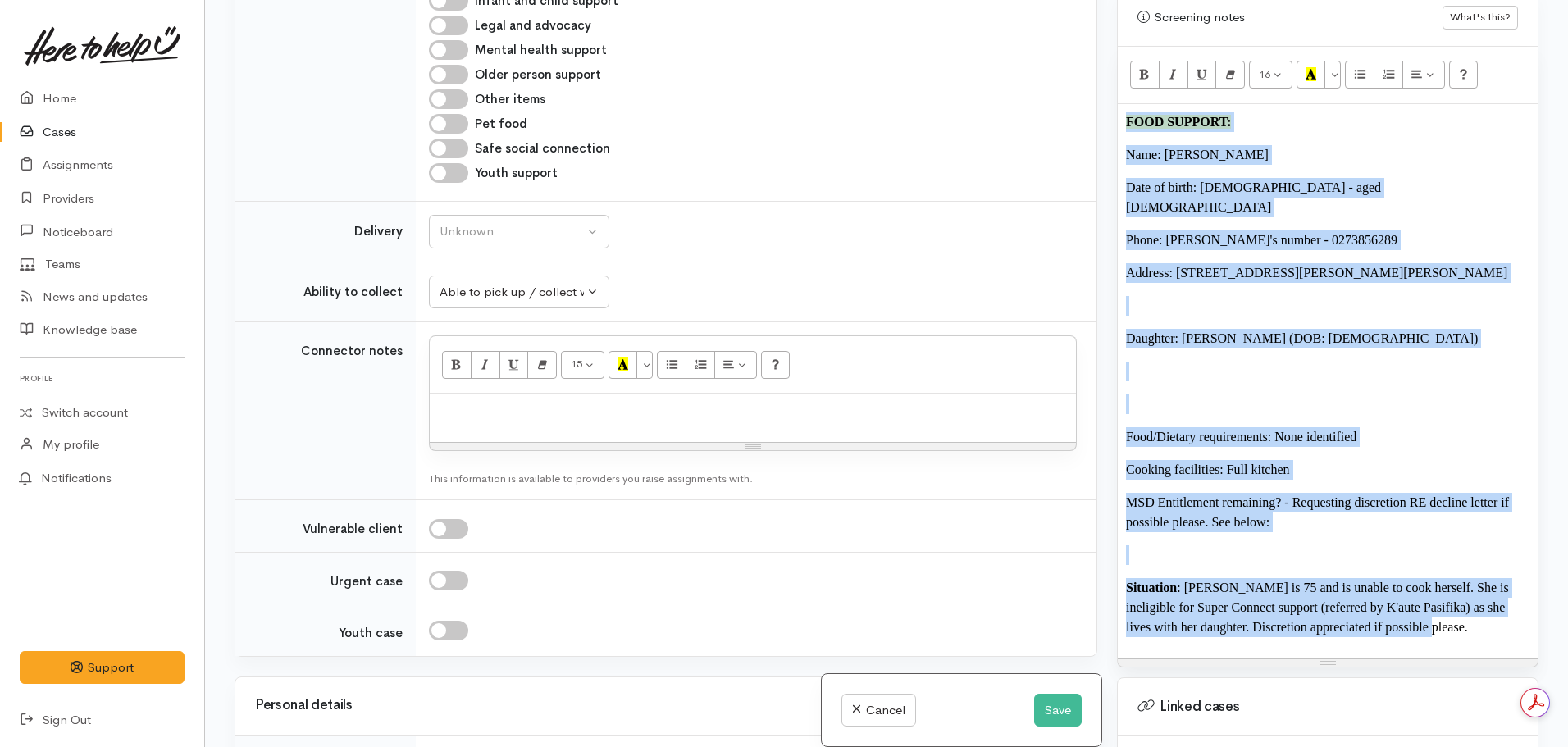
scroll to position [919, 0]
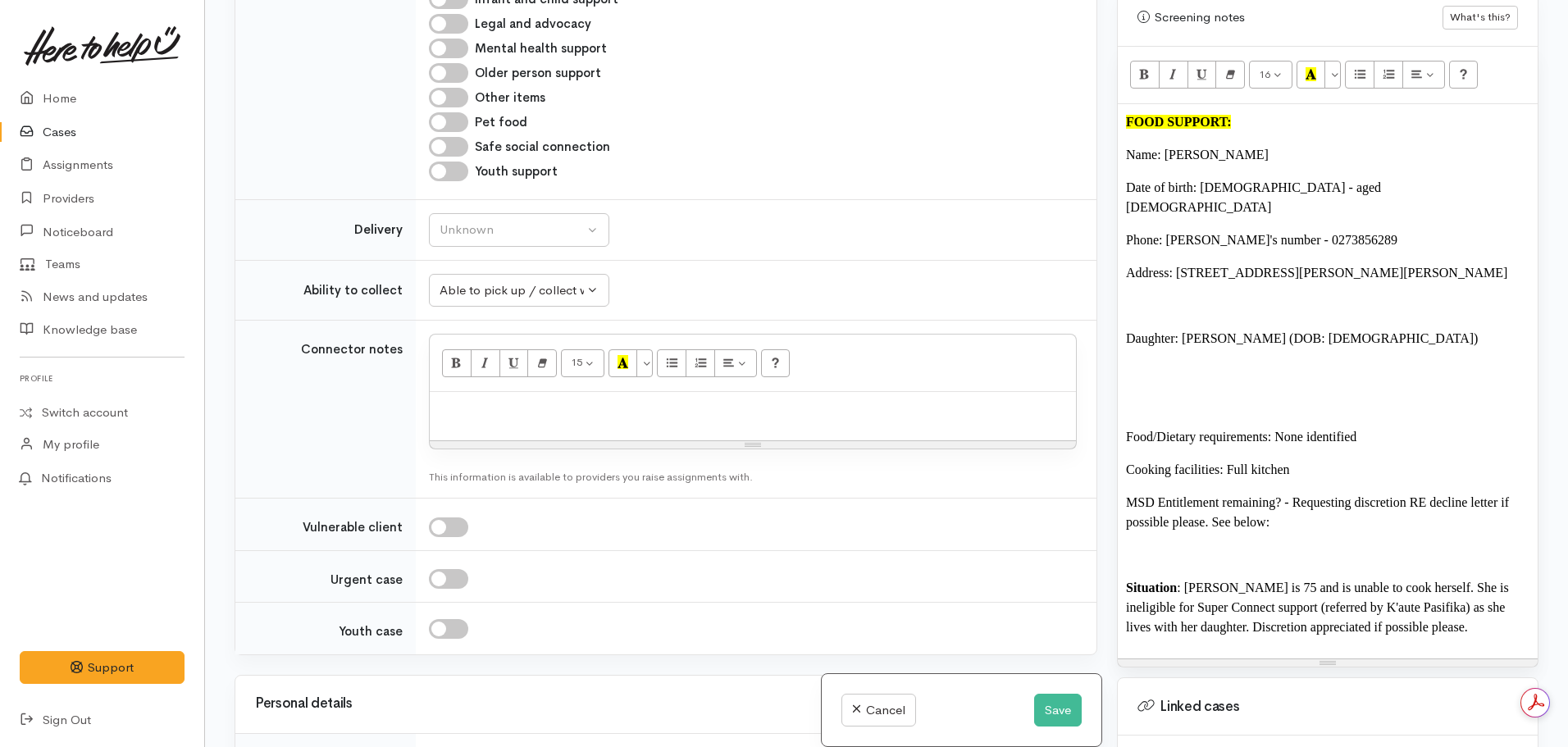
click at [505, 387] on div "15 8 9 10 11 12 14 18 24 36 Background Color Transparent Select #ffff00 Text Co…" at bounding box center [753, 363] width 647 height 57
click at [492, 408] on p at bounding box center [753, 409] width 630 height 18
paste div
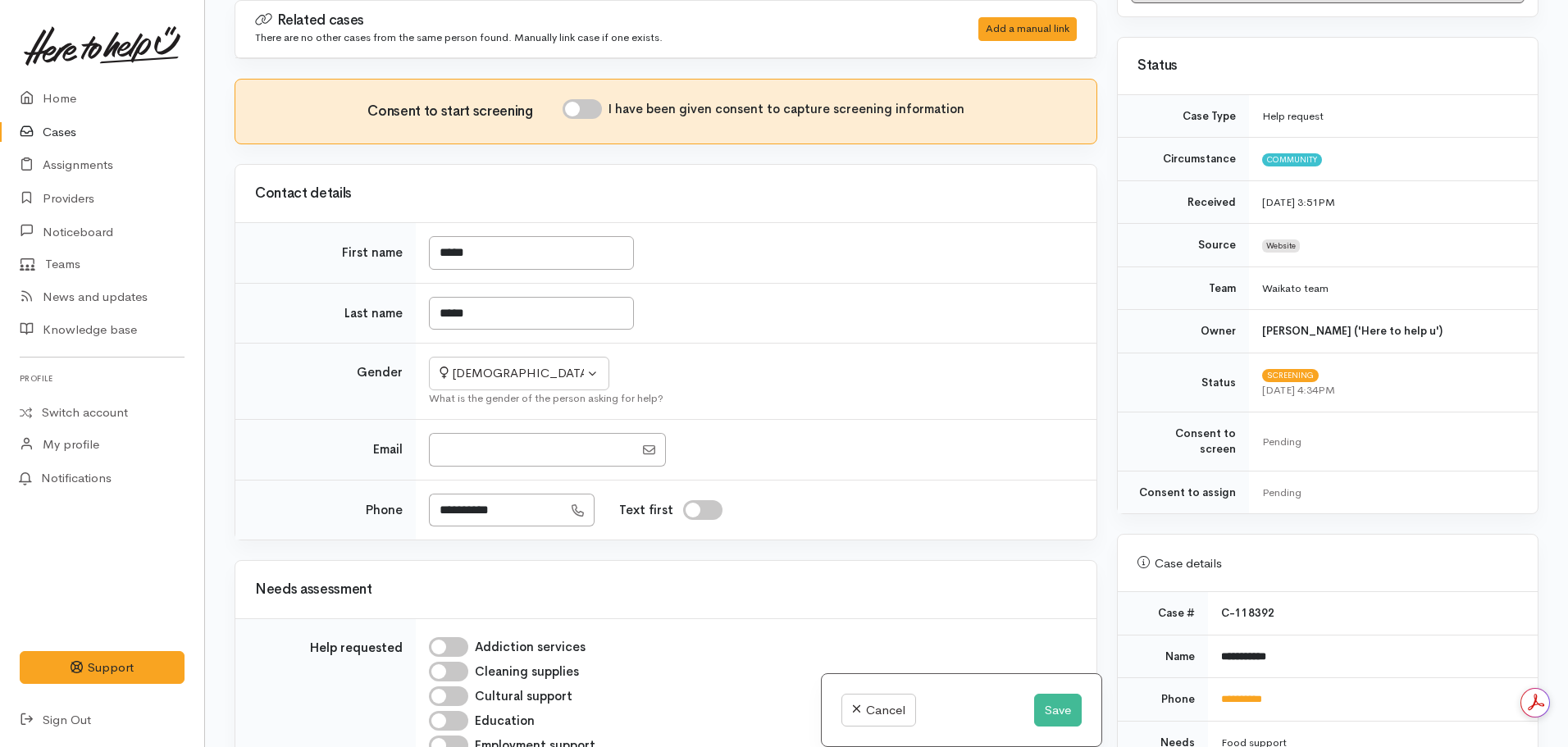
scroll to position [107, 0]
click at [575, 112] on input "I have been given consent to capture screening information" at bounding box center [583, 109] width 39 height 19
checkbox input "true"
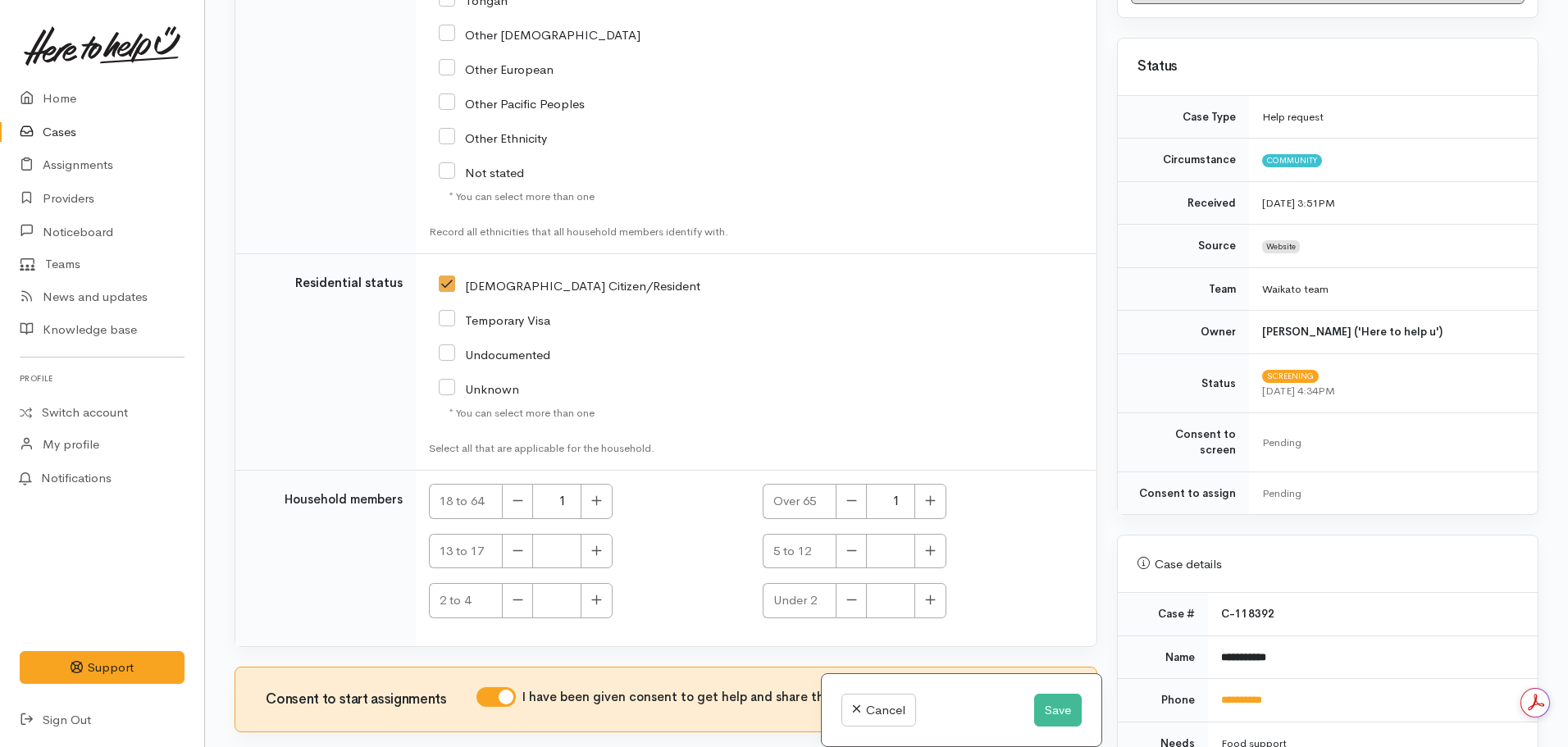
scroll to position [3014, 0]
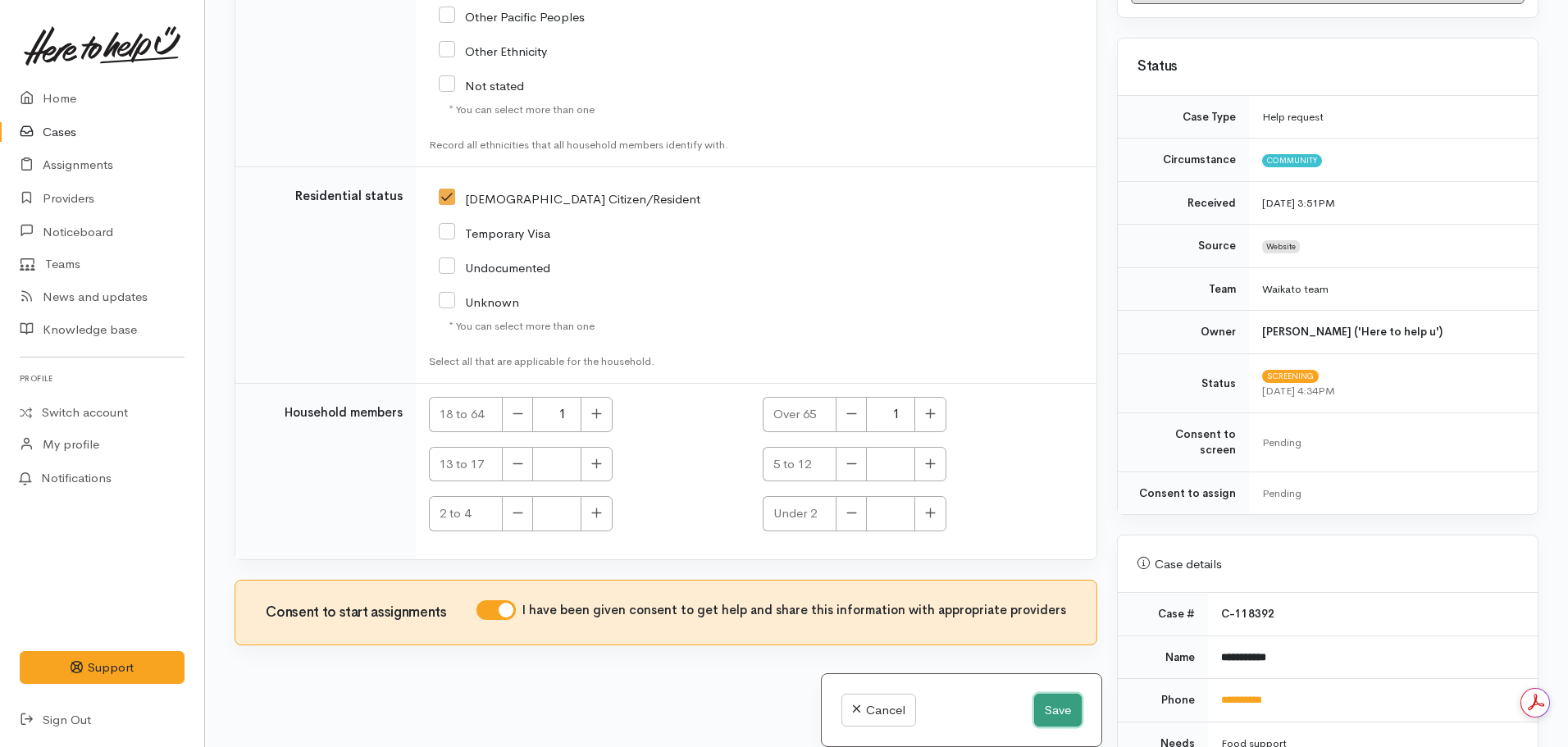
click at [1047, 712] on button "Save" at bounding box center [1057, 710] width 48 height 34
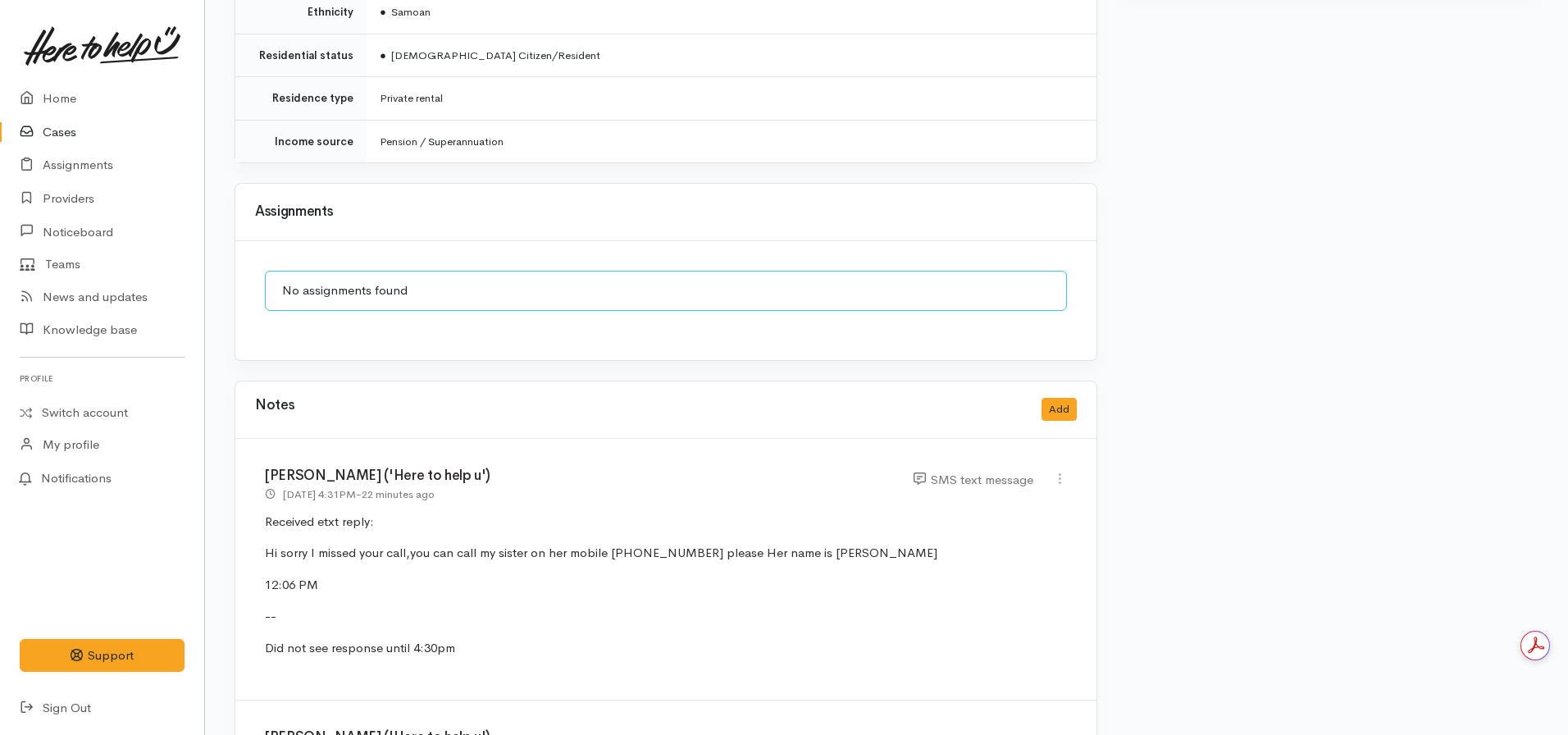
scroll to position [2056, 0]
click at [1065, 397] on button "Add" at bounding box center [1059, 408] width 35 height 23
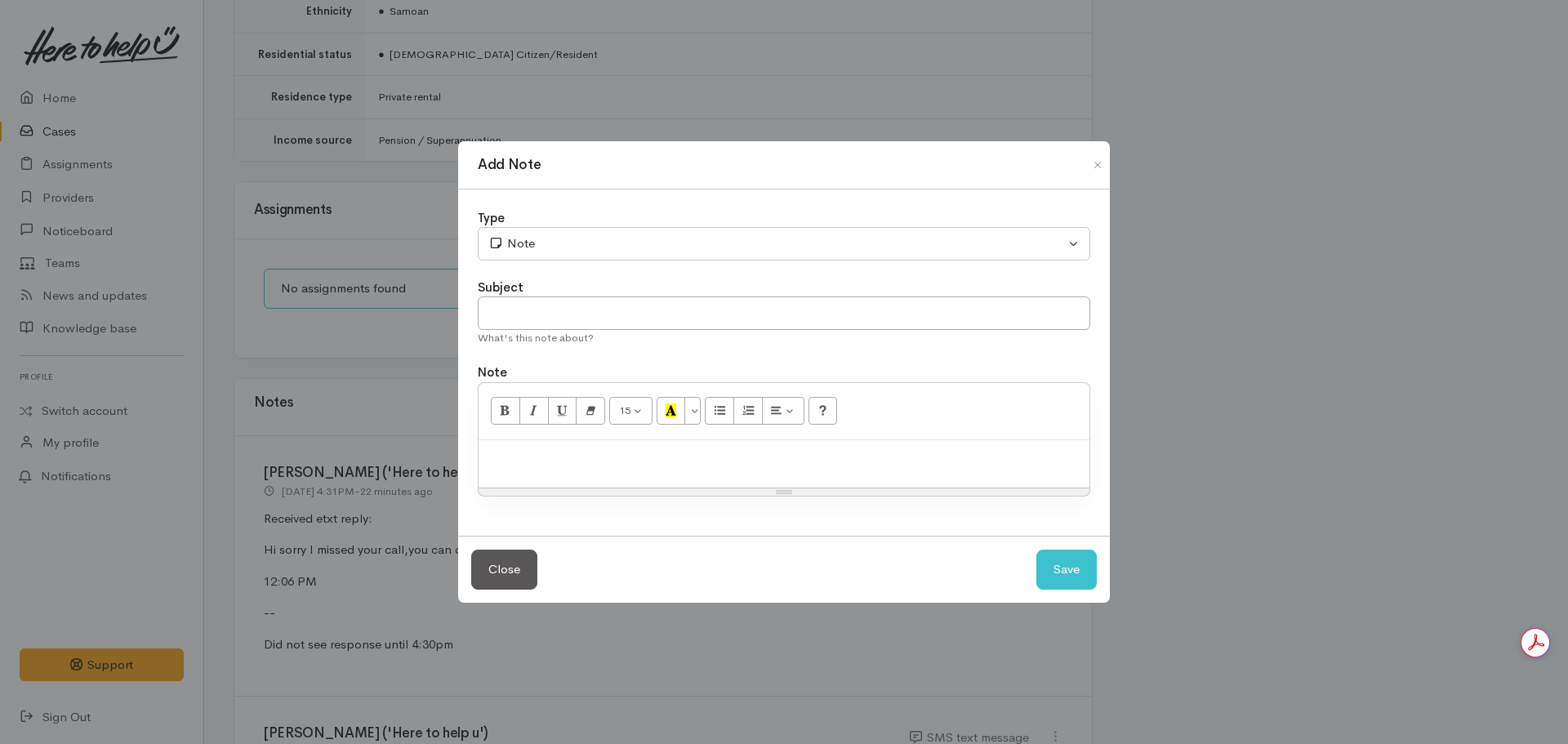
click at [661, 482] on div at bounding box center [784, 465] width 611 height 48
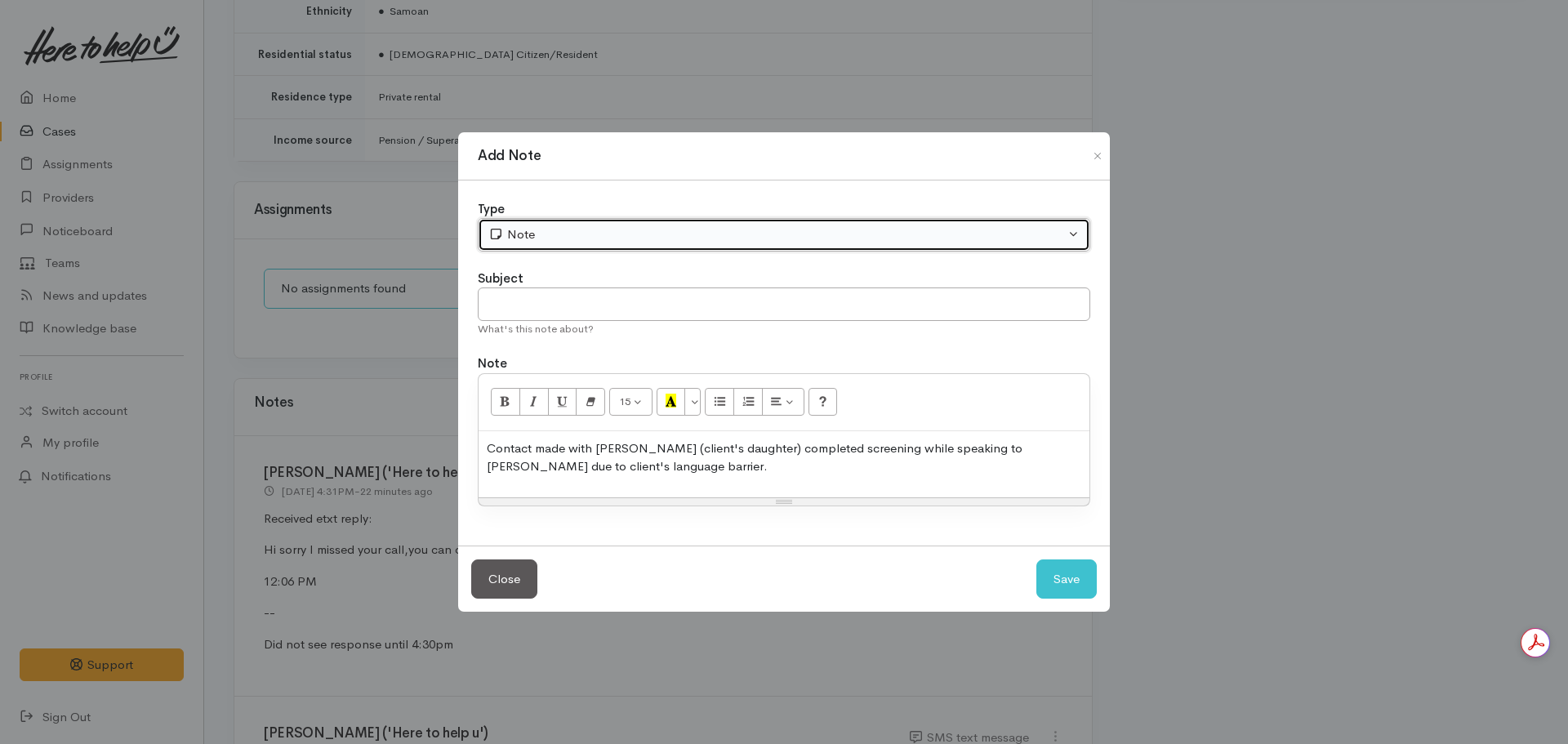
click at [551, 224] on button "Note" at bounding box center [784, 234] width 612 height 34
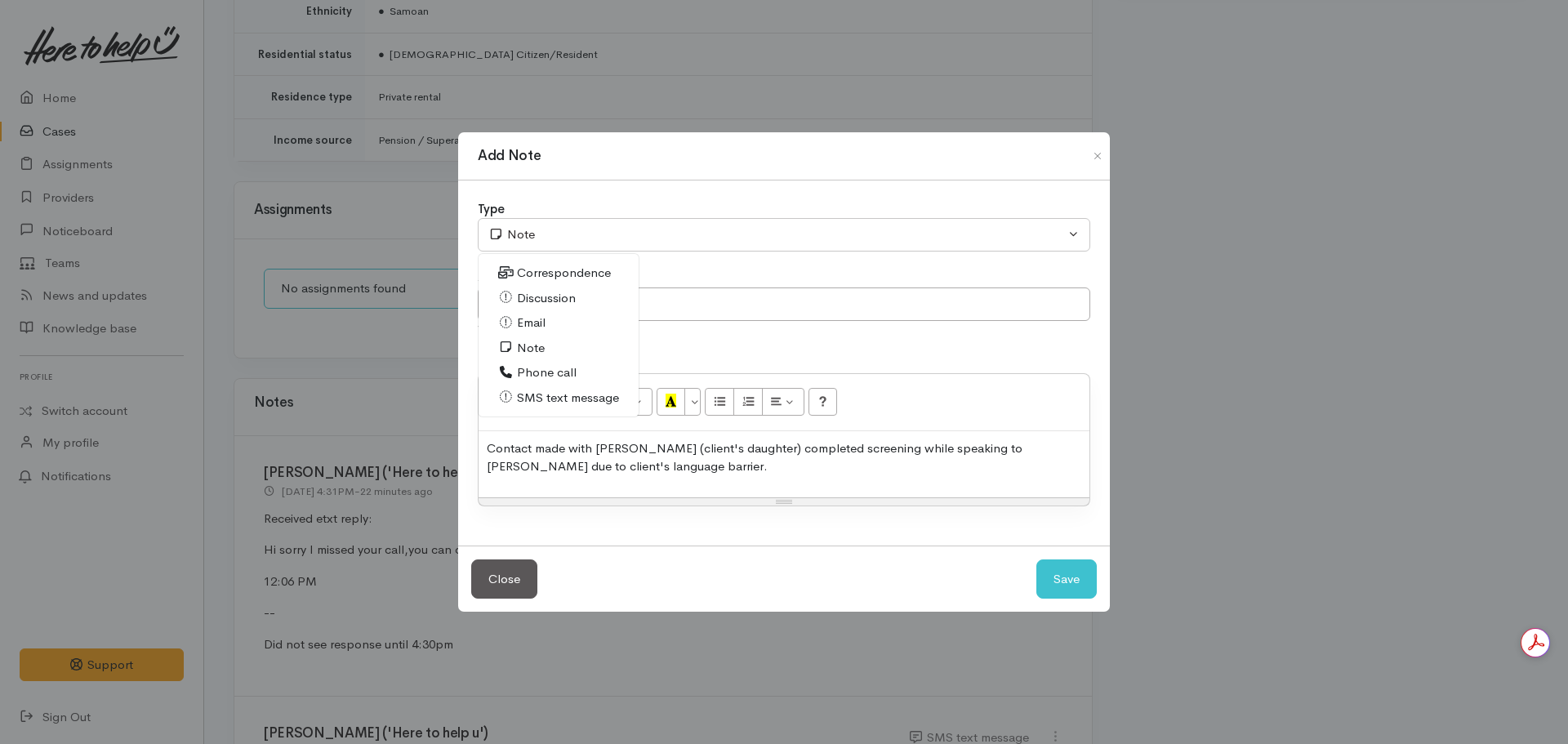
click at [537, 373] on span "Phone call" at bounding box center [547, 372] width 60 height 18
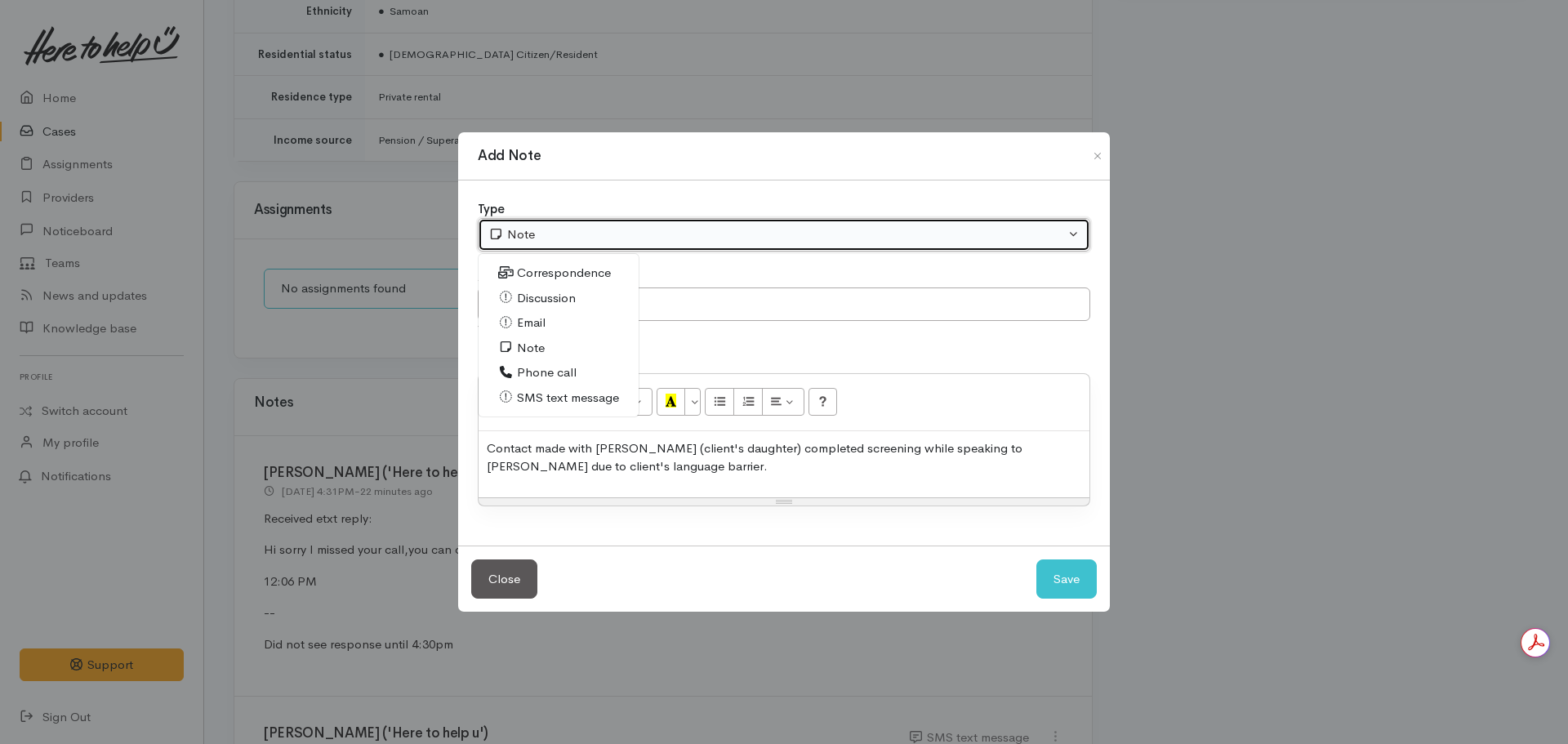
select select "3"
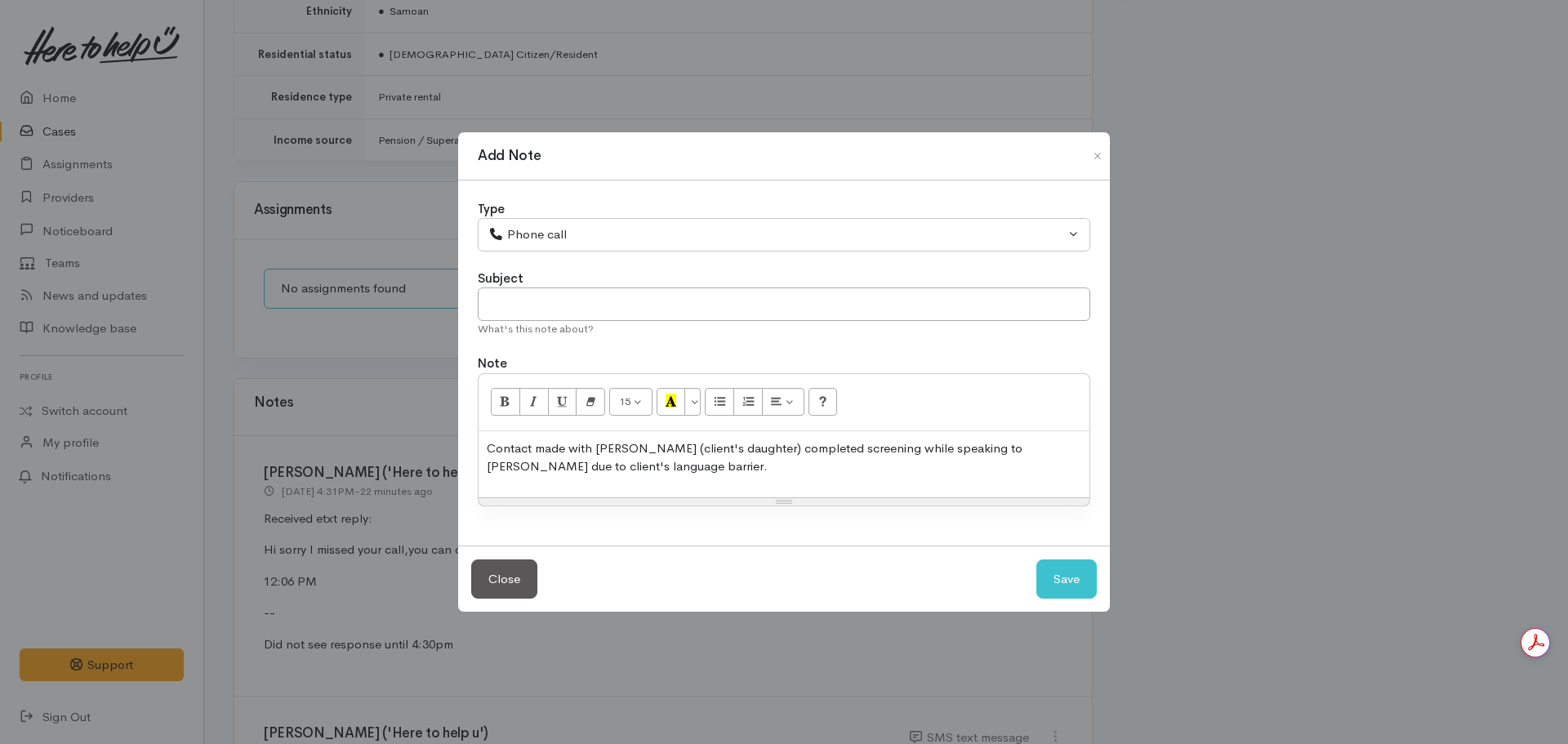
click at [597, 474] on p "Contact made with [PERSON_NAME] (client's daughter) completed screening while s…" at bounding box center [784, 458] width 595 height 37
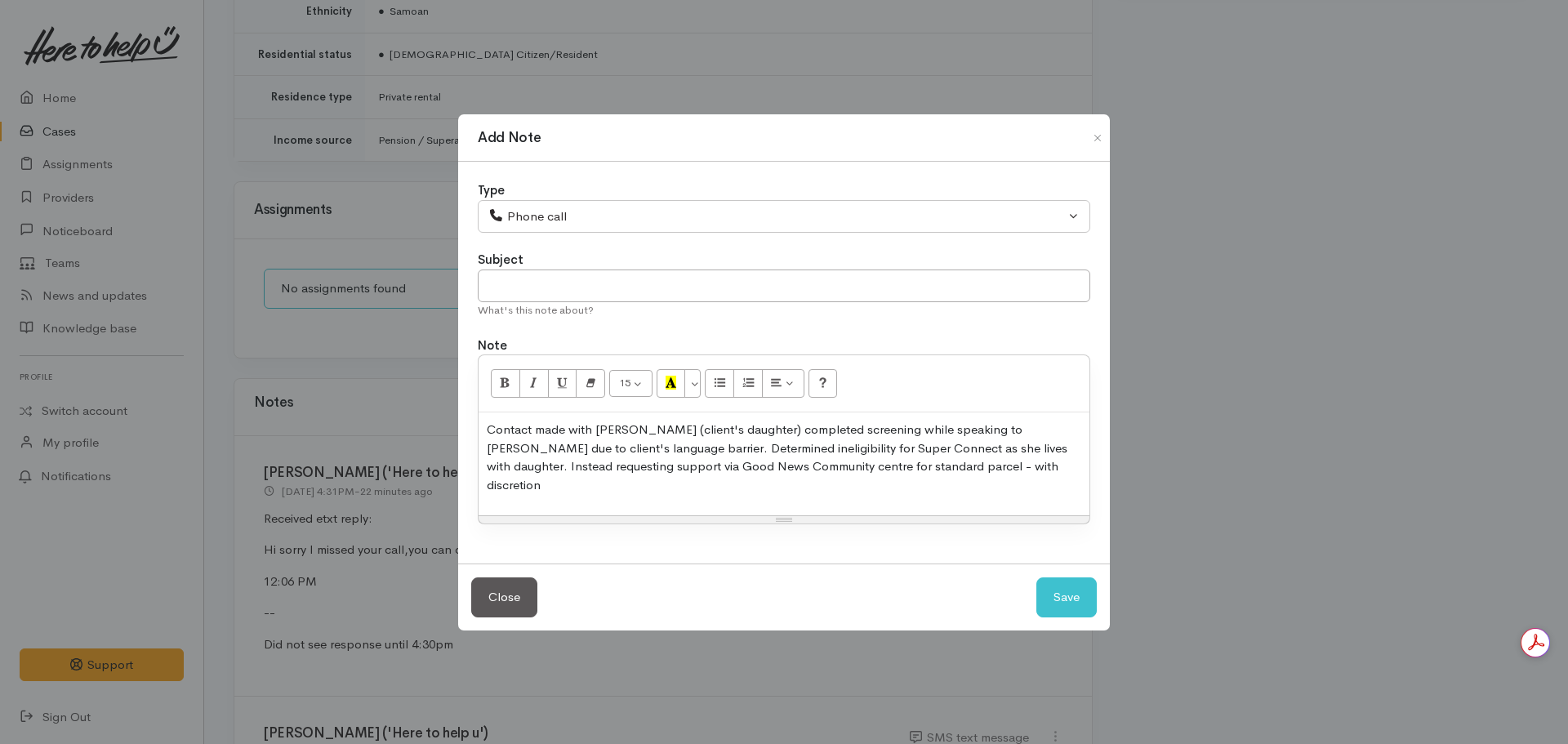
click at [613, 269] on div "Subject" at bounding box center [784, 260] width 612 height 18
click at [601, 303] on input "text" at bounding box center [784, 286] width 612 height 34
type input "C"
type input "Screening complete"
click at [1036, 577] on button "Save" at bounding box center [1066, 597] width 60 height 40
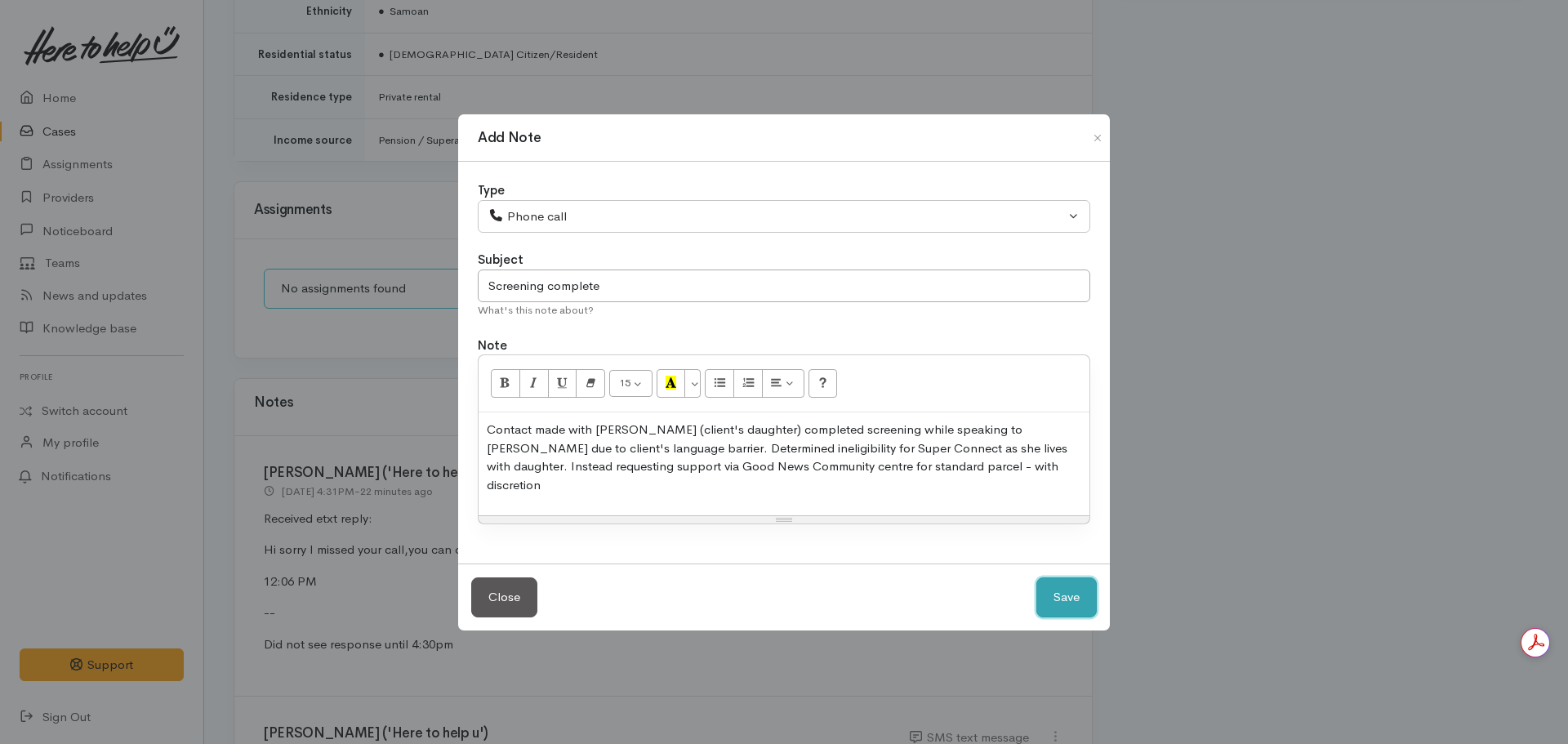
select select "1"
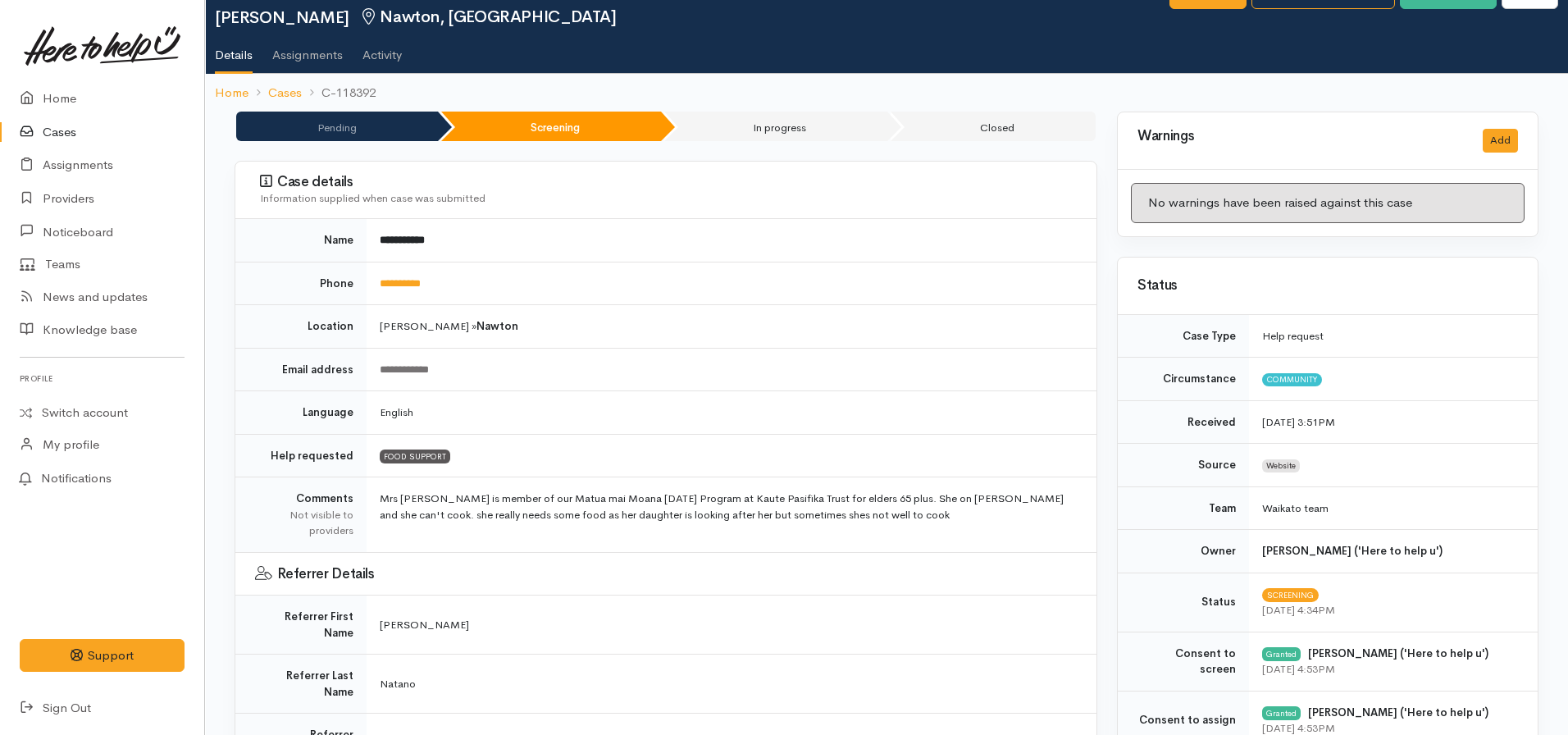
scroll to position [0, 0]
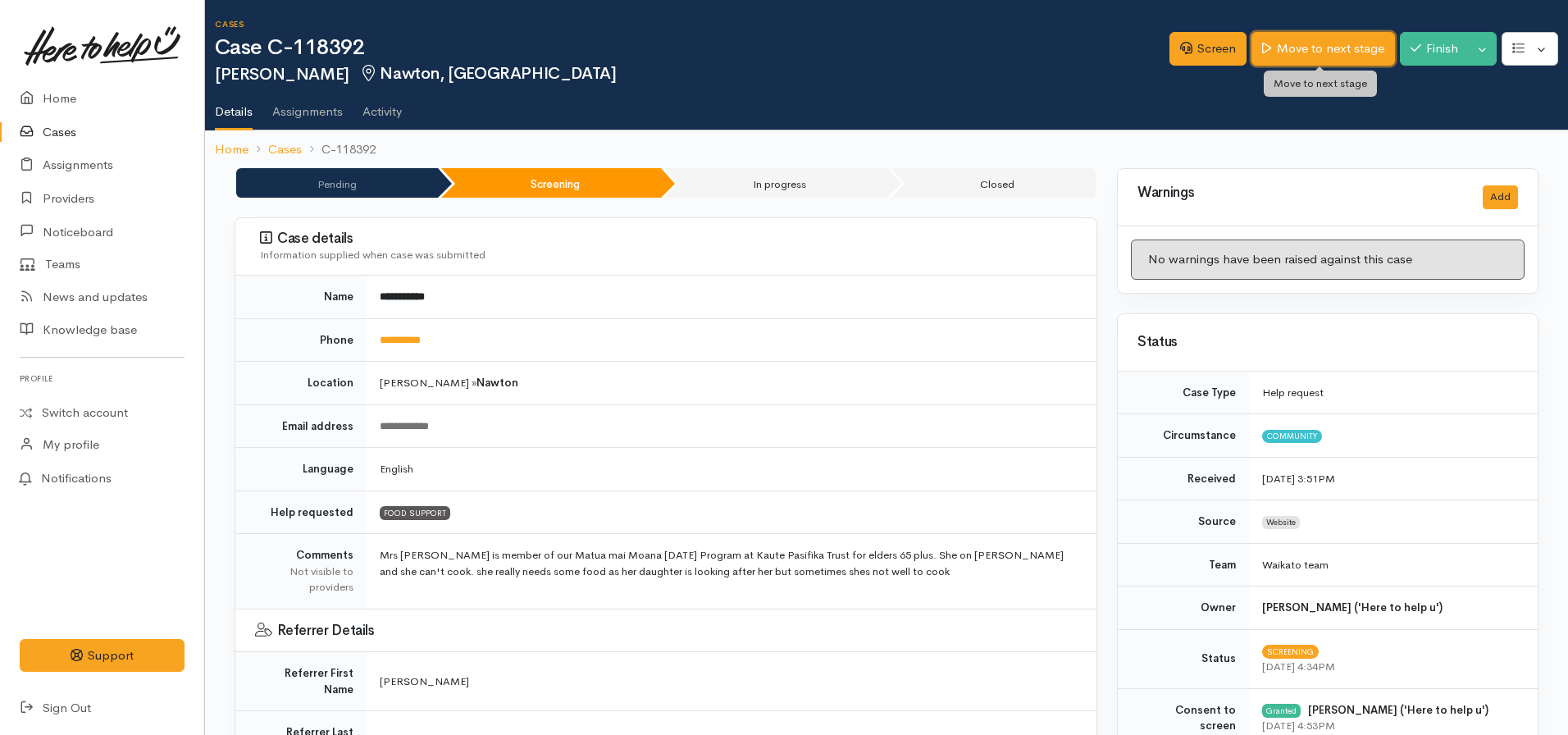
click at [1328, 50] on link "Move to next stage" at bounding box center [1323, 49] width 143 height 34
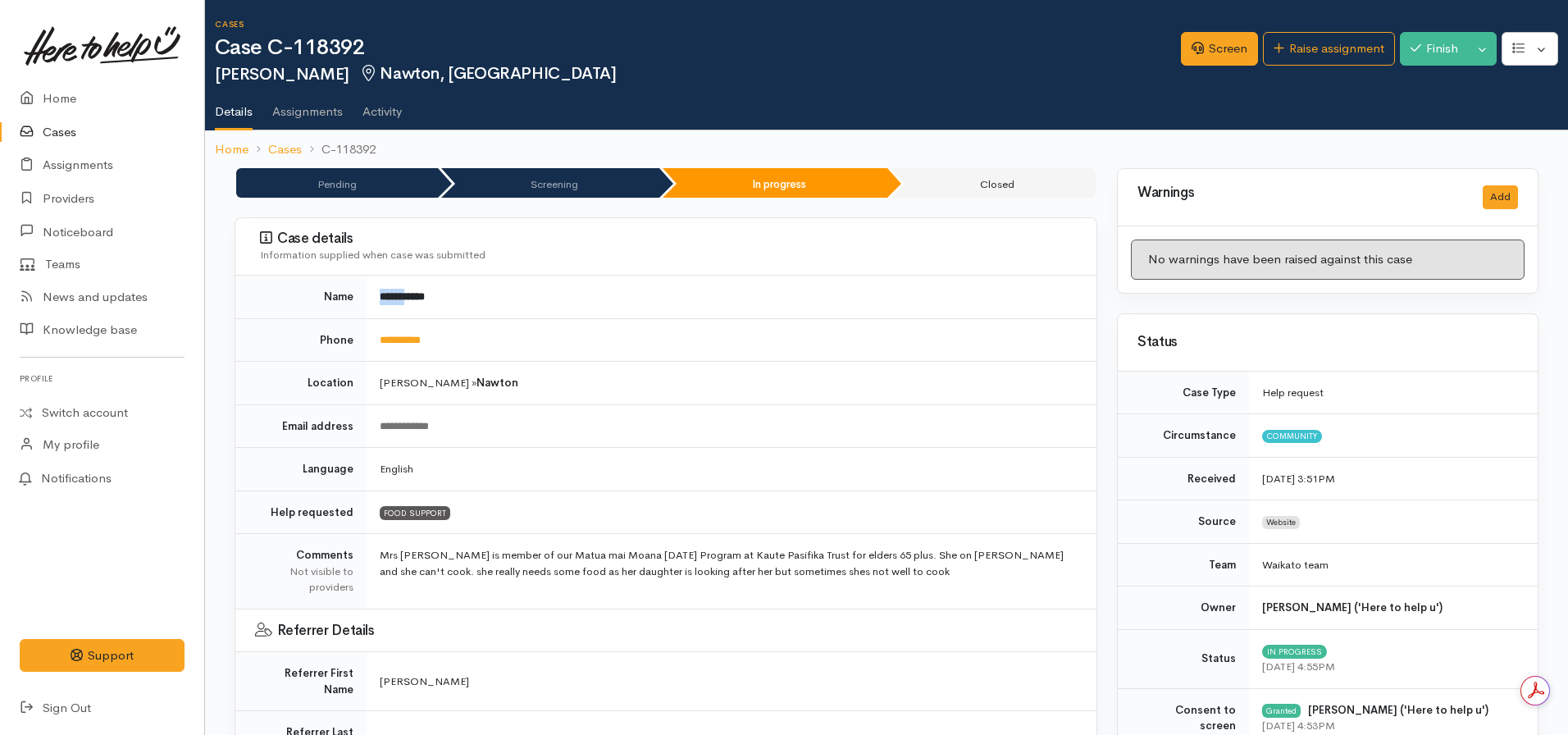
drag, startPoint x: 410, startPoint y: 298, endPoint x: 366, endPoint y: 301, distance: 44.1
click at [366, 301] on tr "**********" at bounding box center [665, 297] width 861 height 43
copy tr "******"
click at [1324, 61] on link "Raise assignment" at bounding box center [1330, 49] width 132 height 34
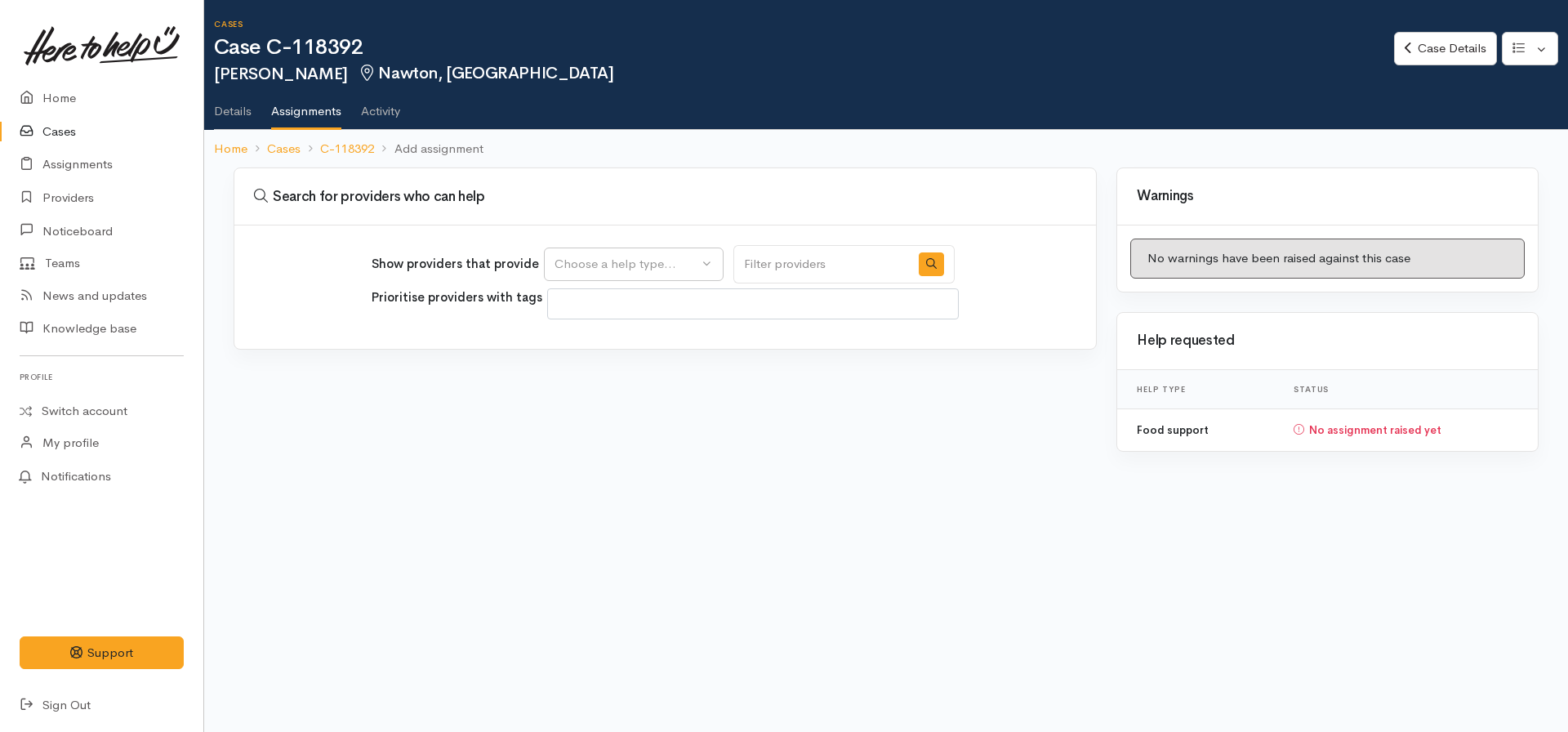
select select
click at [646, 255] on div "Choose a help type..." at bounding box center [627, 263] width 143 height 18
click at [626, 337] on span "Food support" at bounding box center [602, 342] width 76 height 18
select select "3"
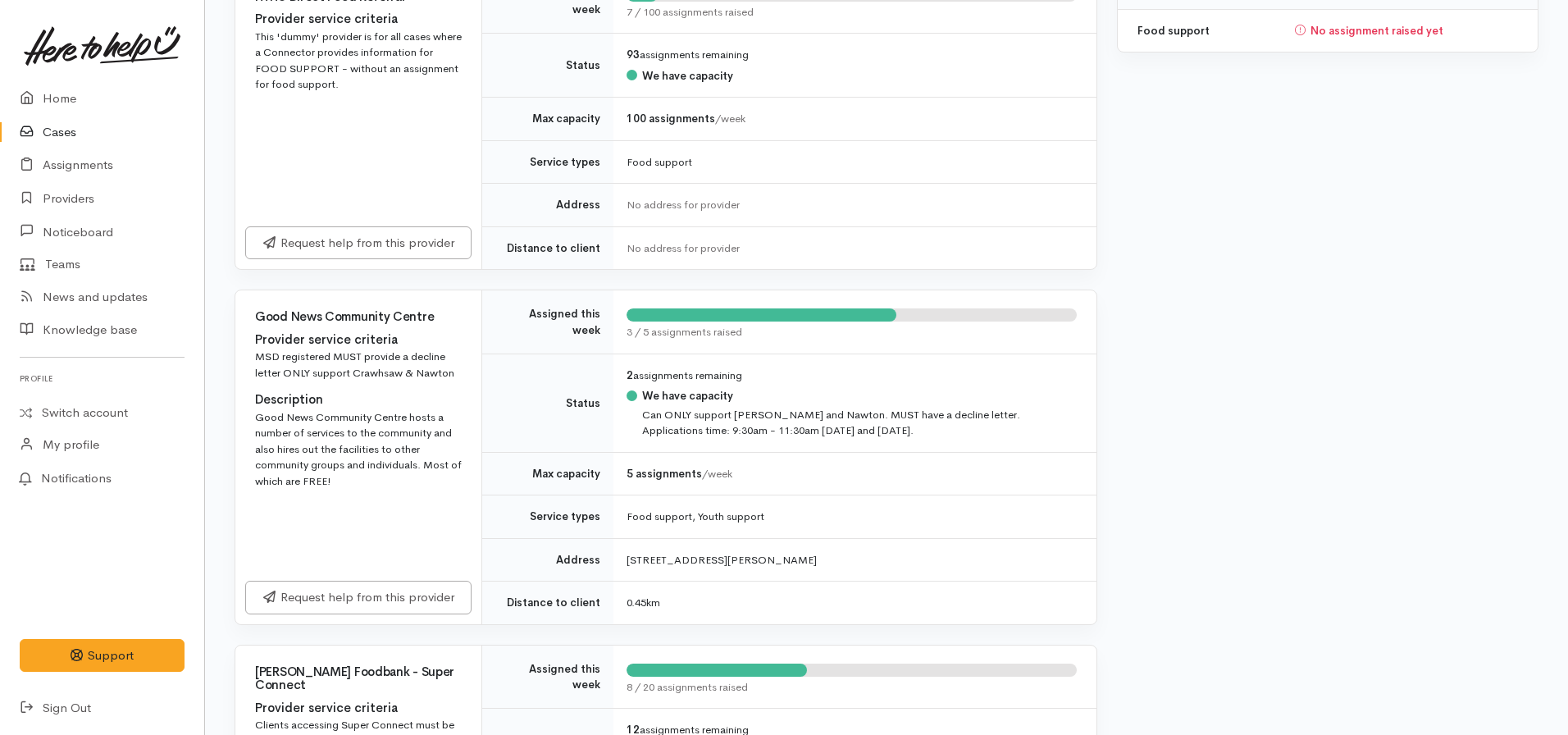
scroll to position [404, 0]
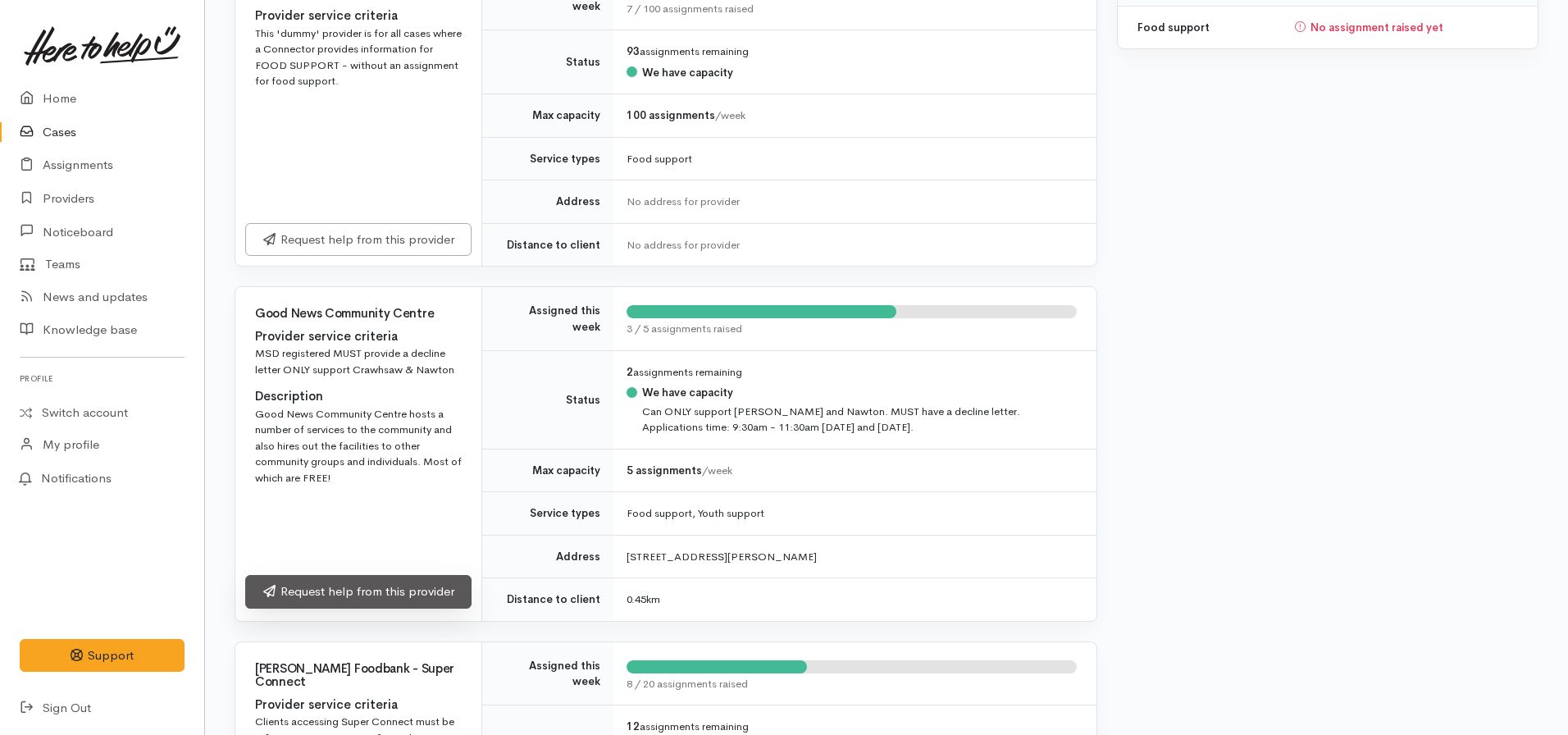
click at [395, 580] on link "Request help from this provider" at bounding box center [358, 591] width 227 height 34
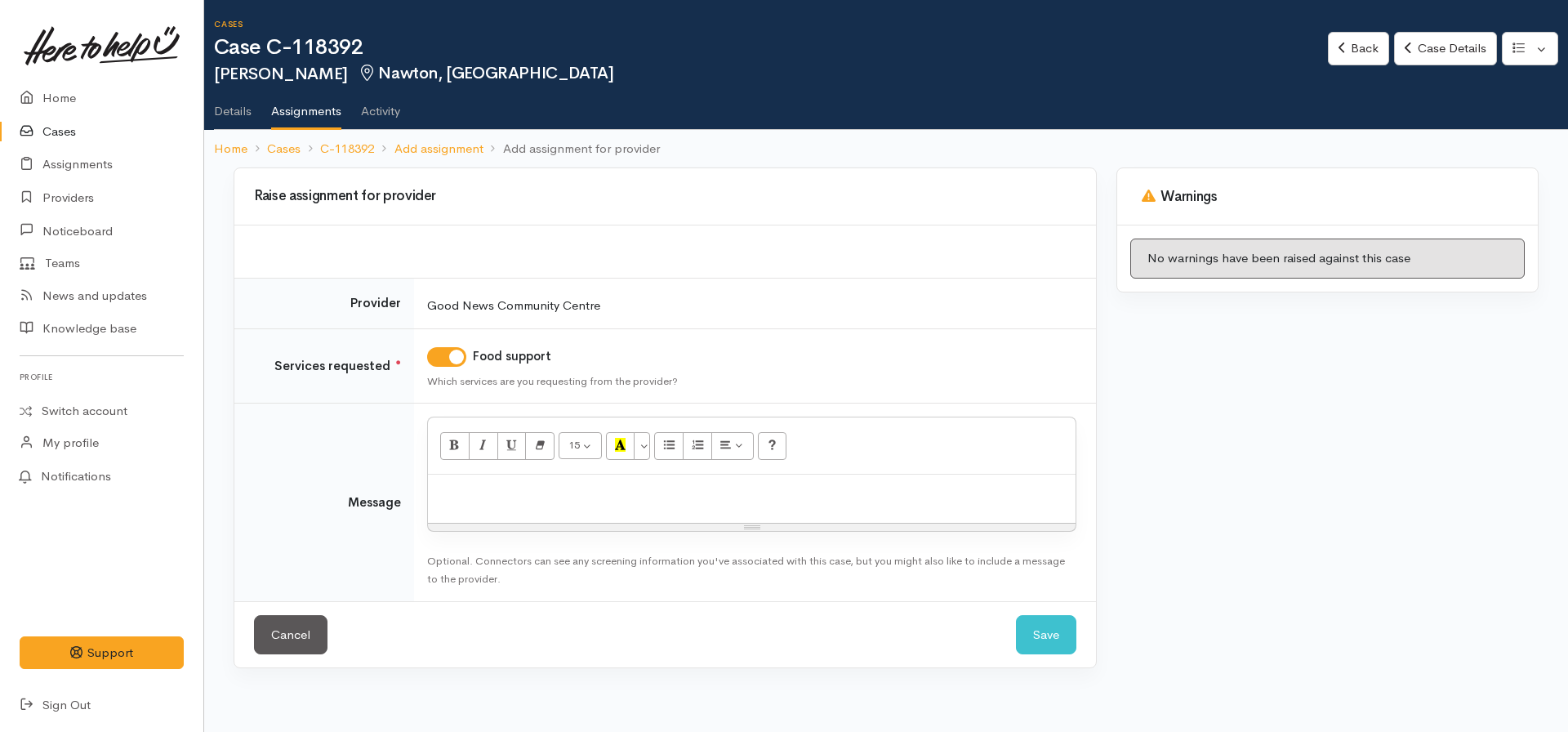
click at [529, 524] on div "Resize" at bounding box center [752, 528] width 648 height 8
click at [518, 510] on div at bounding box center [752, 499] width 648 height 48
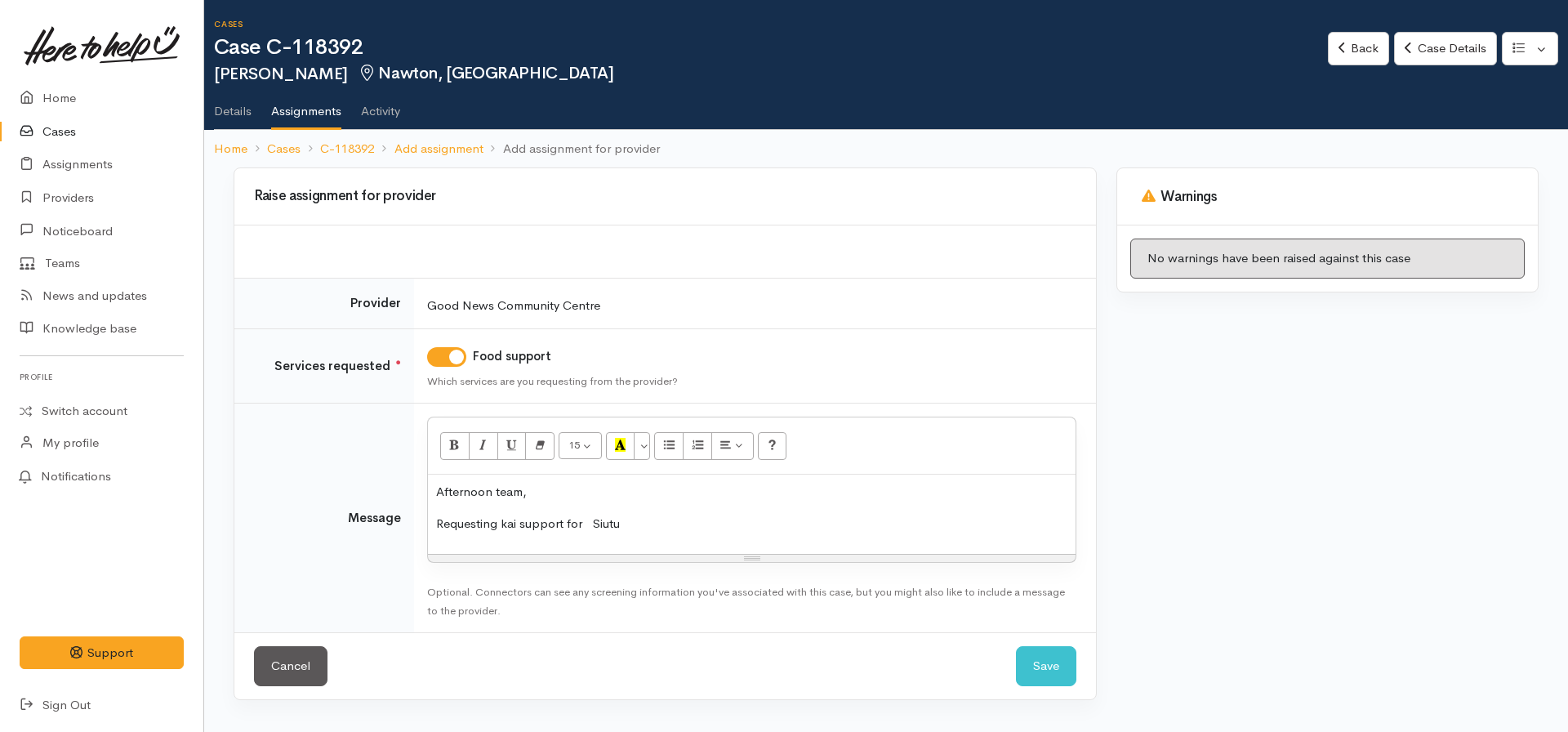
click at [590, 522] on span "Siutu" at bounding box center [600, 523] width 38 height 15
click at [635, 525] on p "Requesting kai support for [PERSON_NAME]" at bounding box center [752, 523] width 631 height 18
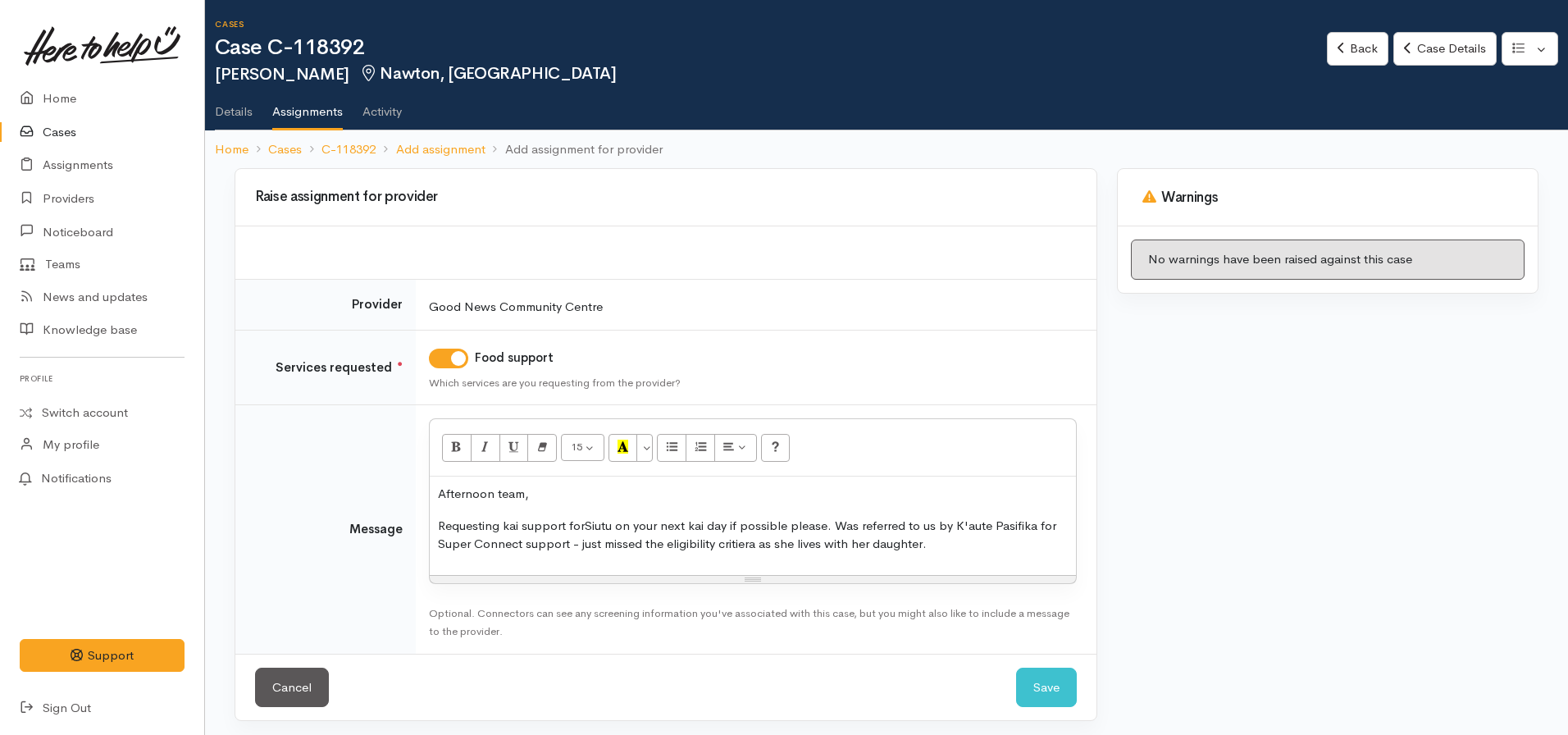
click at [985, 541] on p "Requesting kai support for Siutu on your next kai day if possible please. Was r…" at bounding box center [753, 535] width 630 height 37
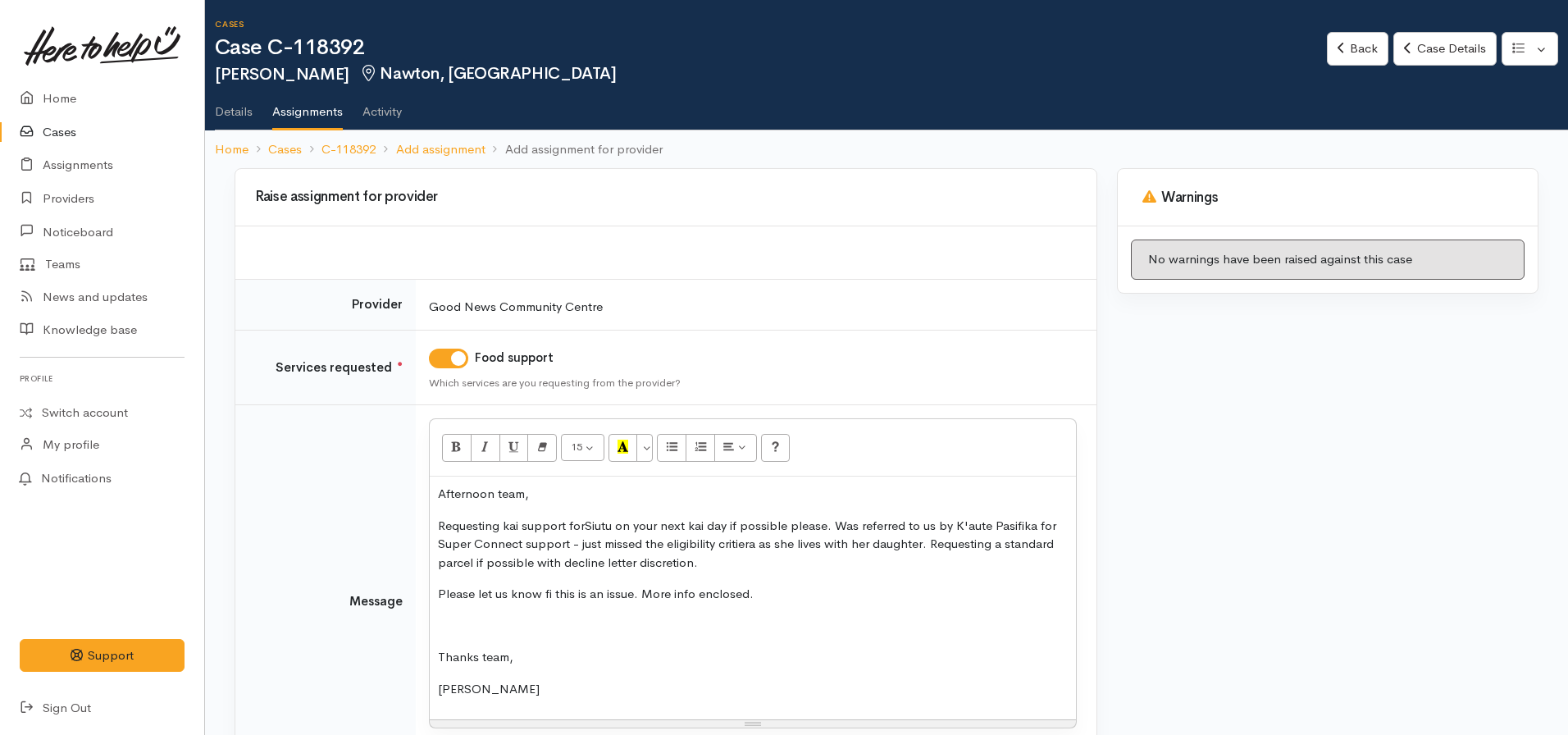
click at [737, 547] on span "Siutu on your next kai day if possible please. Was referred to us by K'aute Pas…" at bounding box center [747, 543] width 619 height 52
click at [606, 532] on span "Siutu on your next kai day if possible please. Was referred to us by K'aute Pas…" at bounding box center [747, 543] width 619 height 52
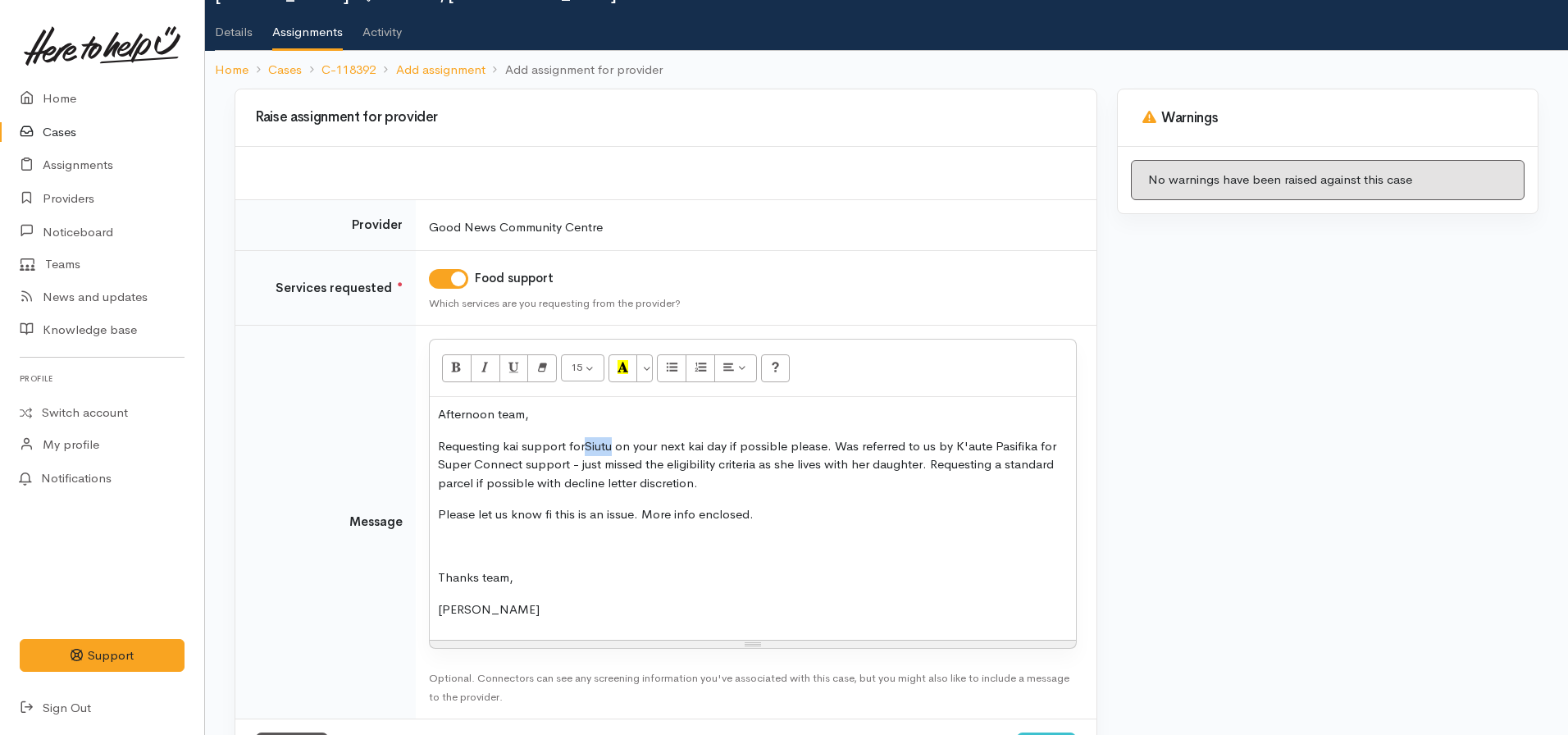
scroll to position [151, 0]
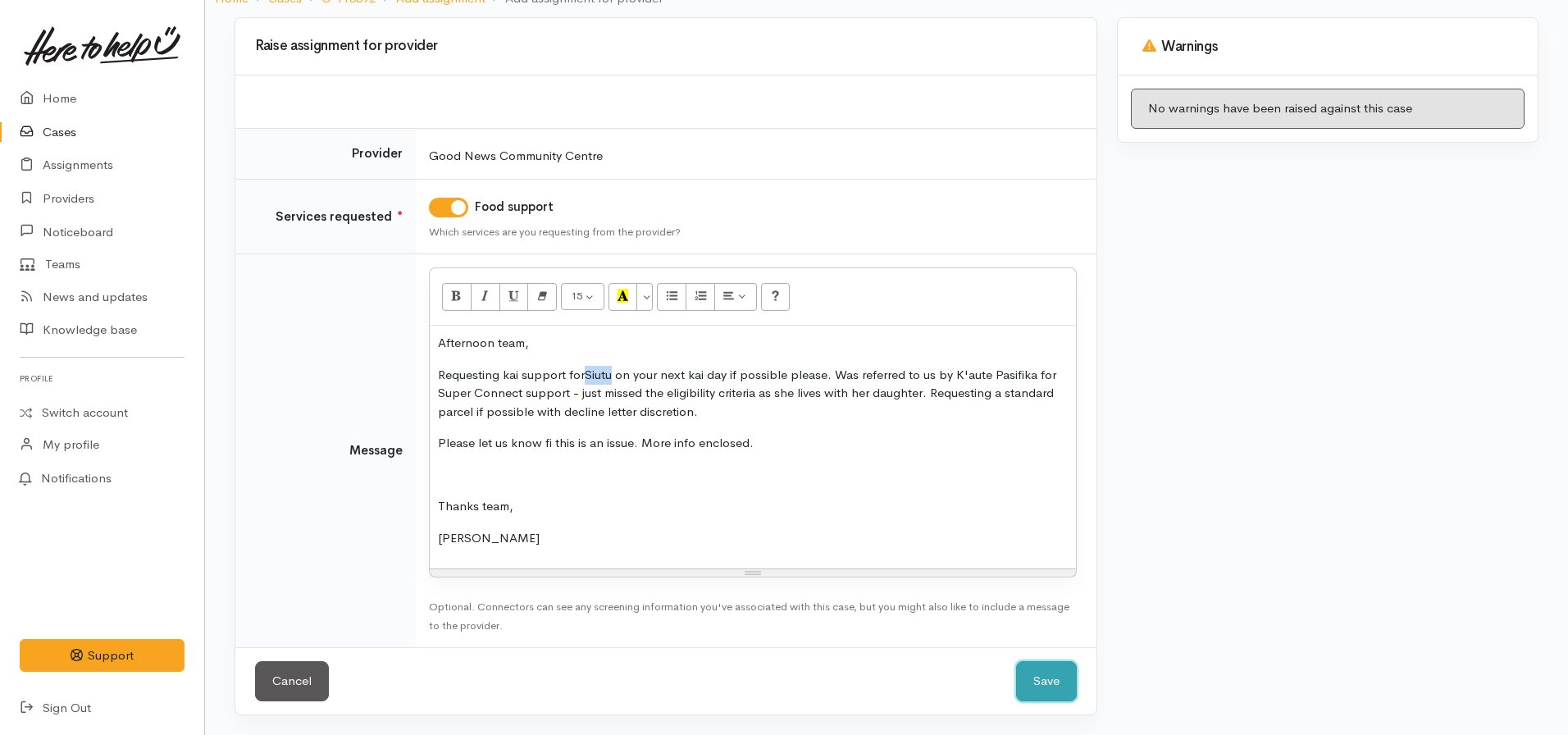
click at [1032, 688] on button "Save" at bounding box center [1047, 681] width 60 height 40
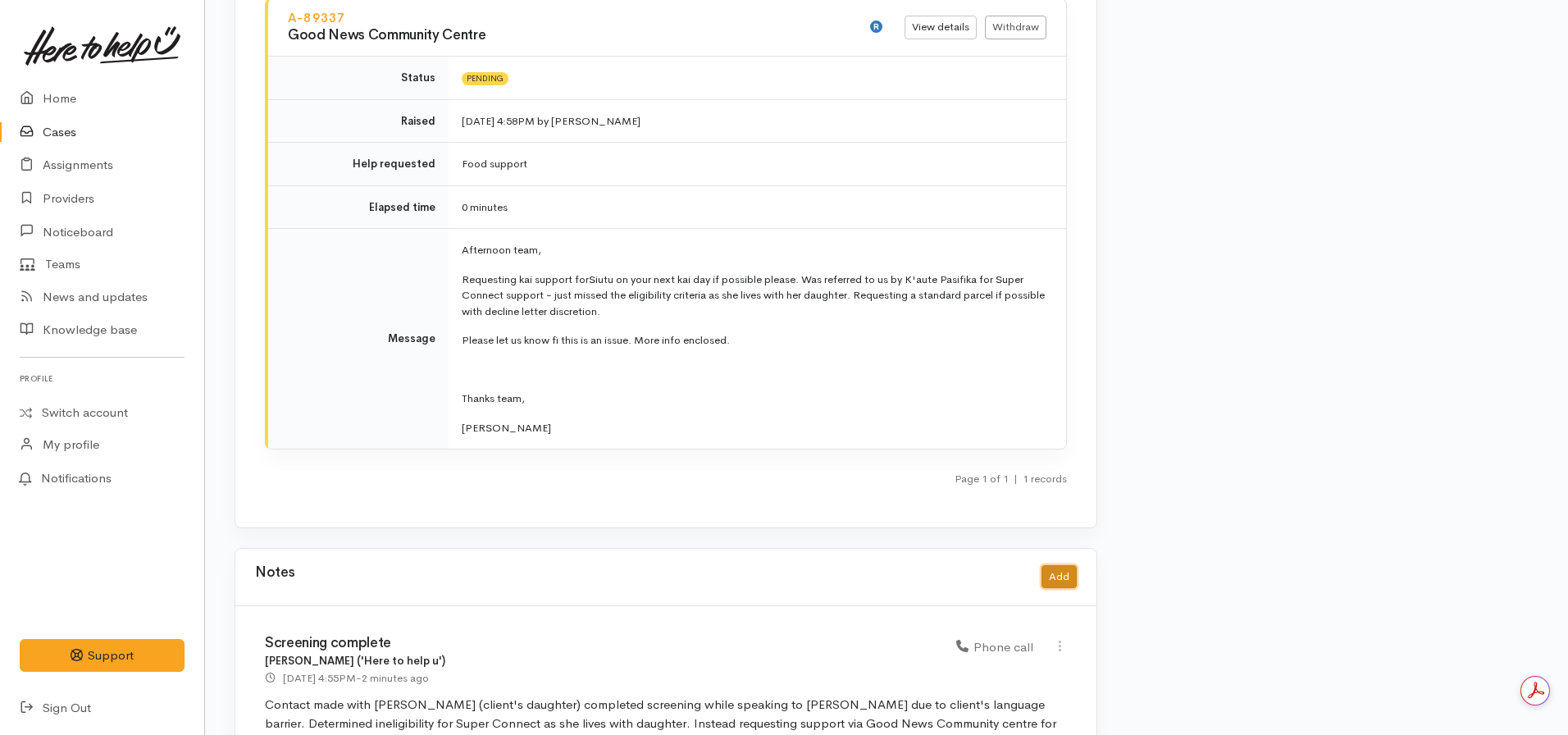
click at [1063, 565] on button "Add" at bounding box center [1059, 577] width 35 height 23
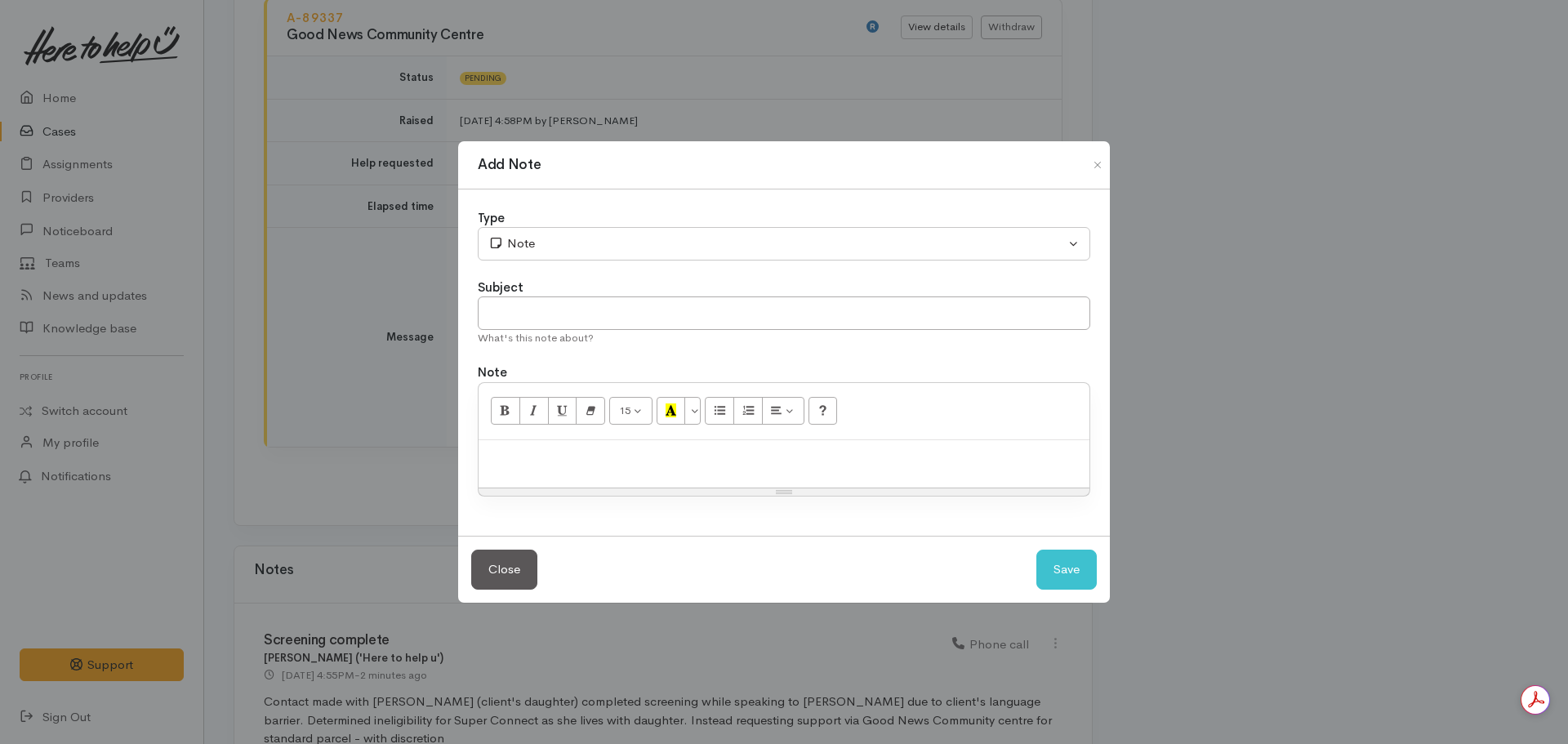
click at [702, 465] on p at bounding box center [784, 457] width 595 height 18
paste div
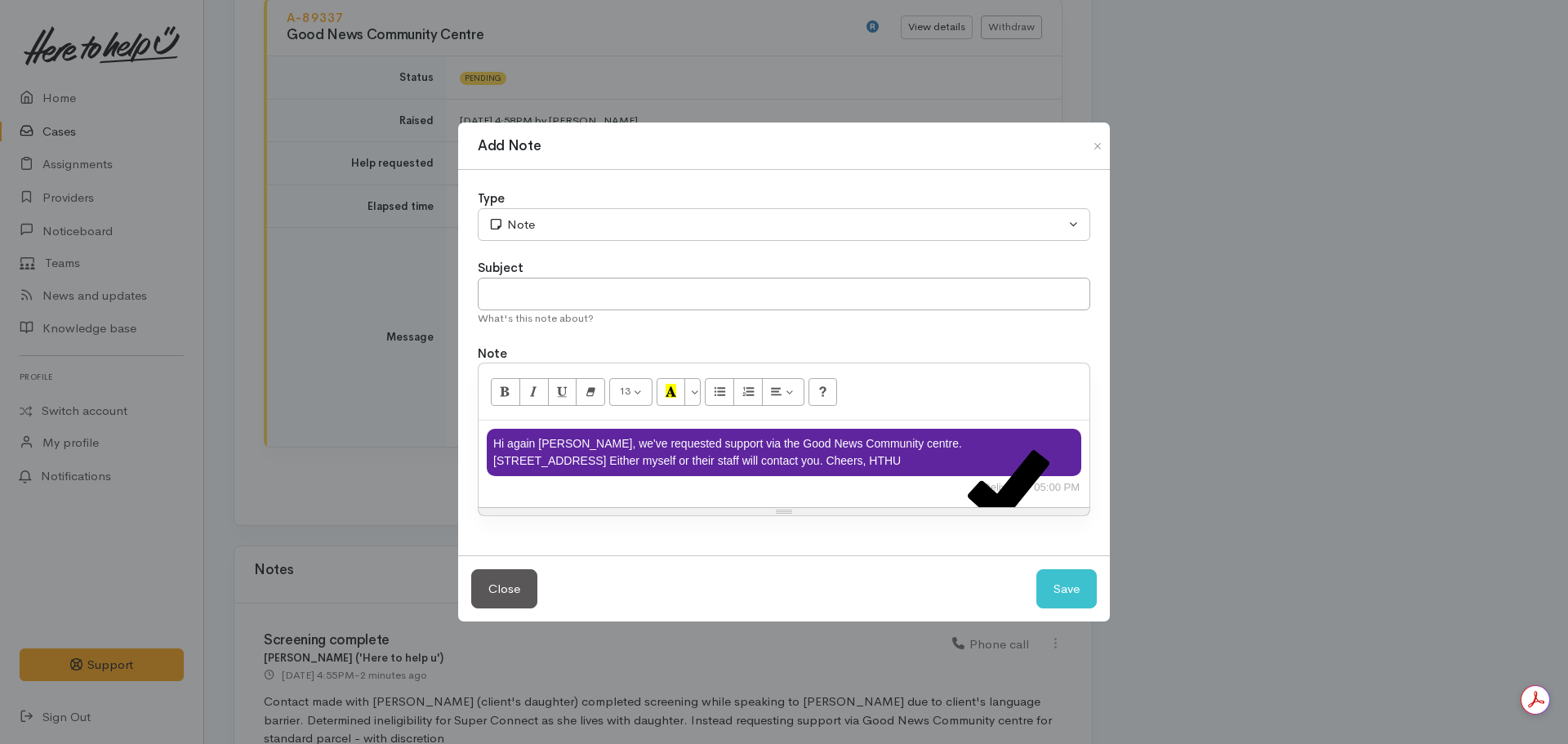
click at [1026, 483] on icon at bounding box center [1008, 487] width 81 height 81
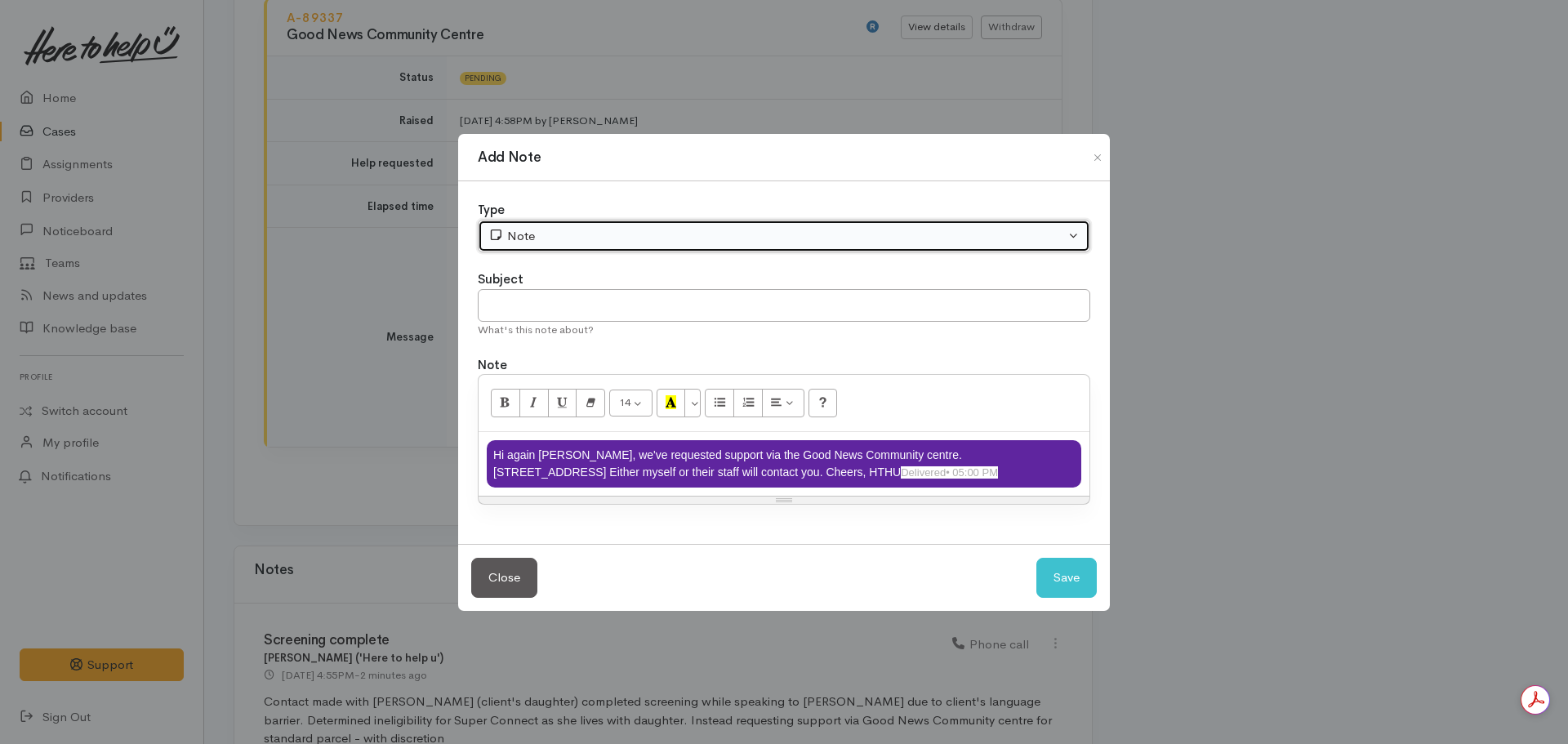
click at [592, 224] on button "Note" at bounding box center [784, 236] width 612 height 34
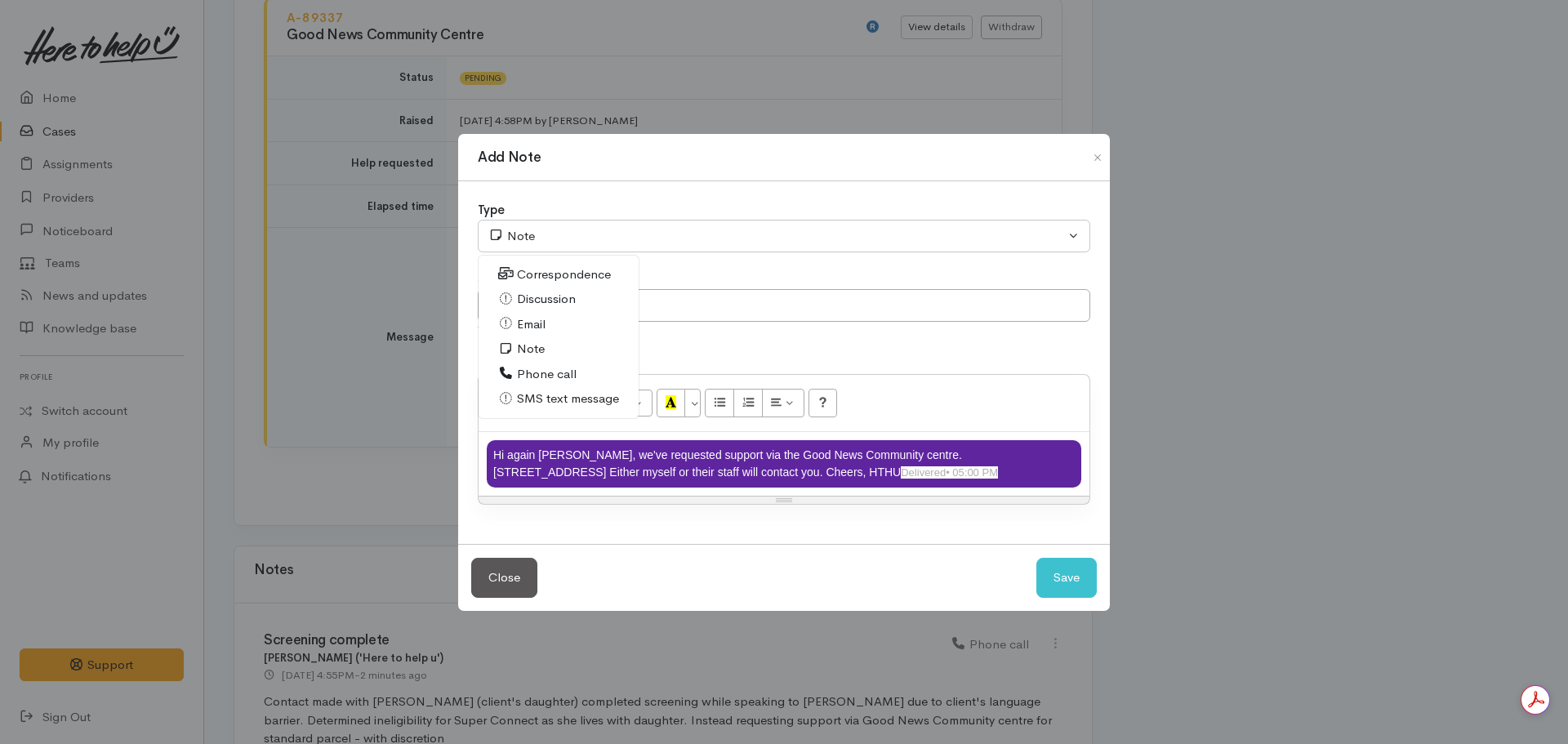
click at [553, 394] on span "SMS text message" at bounding box center [568, 398] width 102 height 18
click at [1051, 580] on button "Save" at bounding box center [1066, 577] width 60 height 40
select select "1"
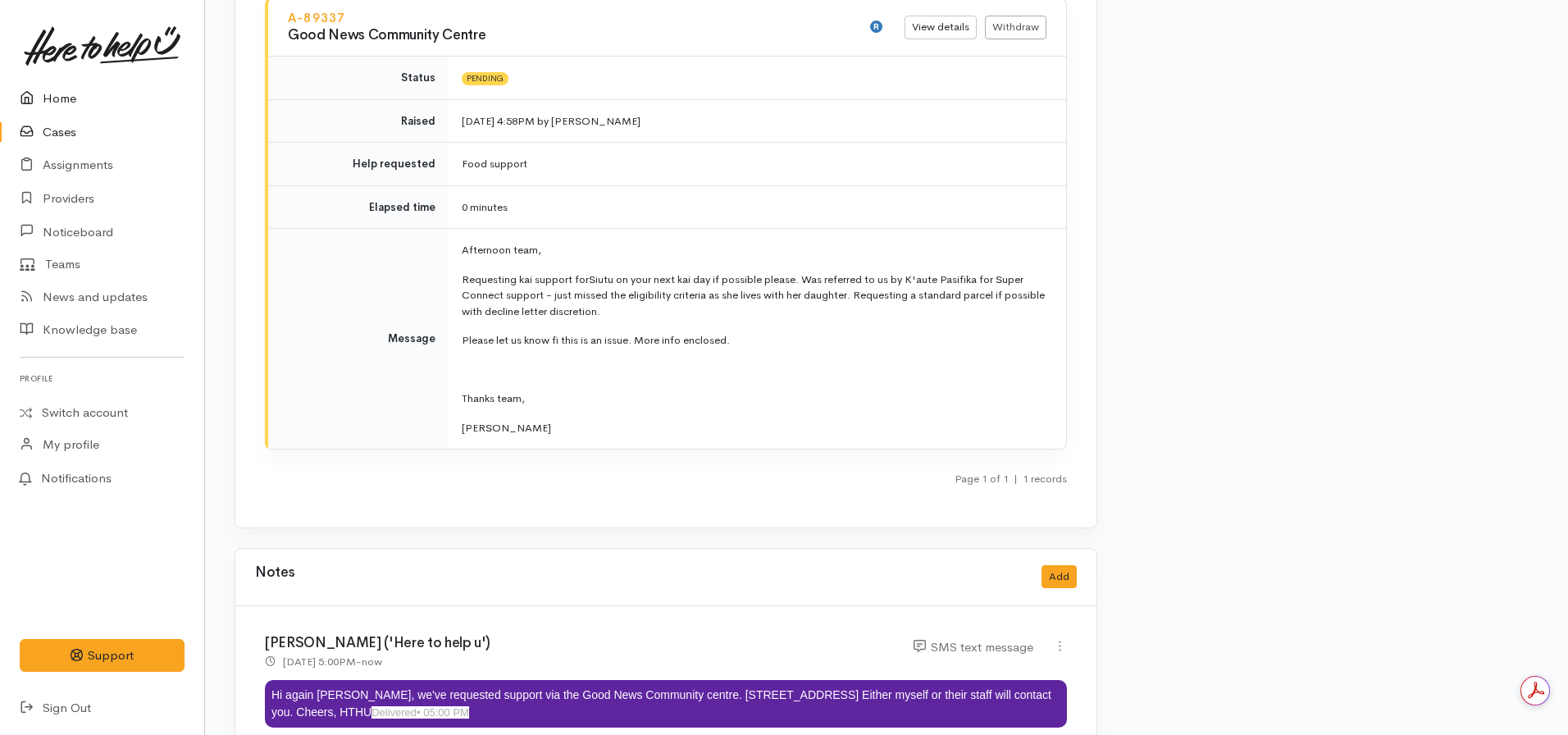
click at [57, 107] on link "Home" at bounding box center [102, 98] width 204 height 34
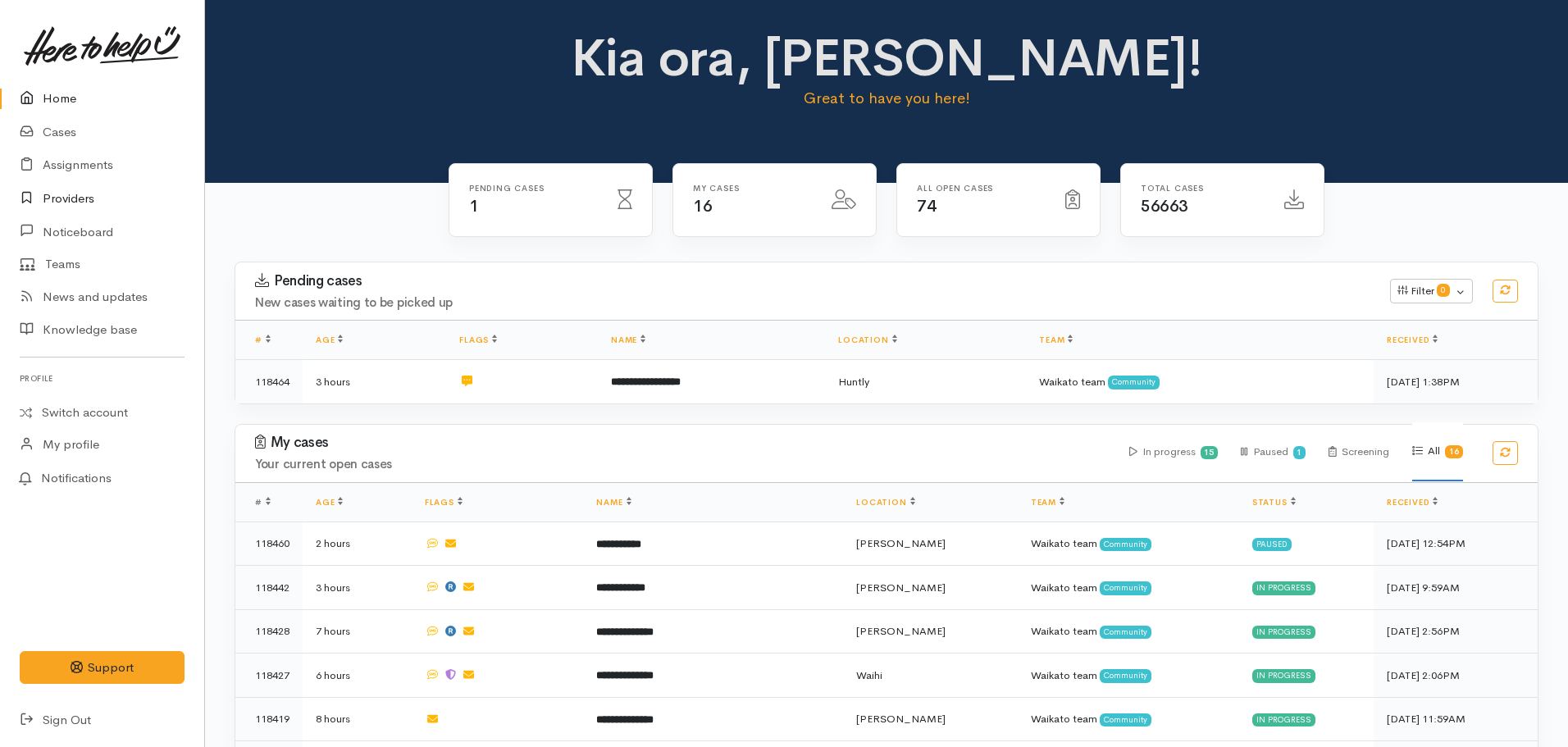
click at [82, 194] on link "Providers" at bounding box center [102, 198] width 204 height 34
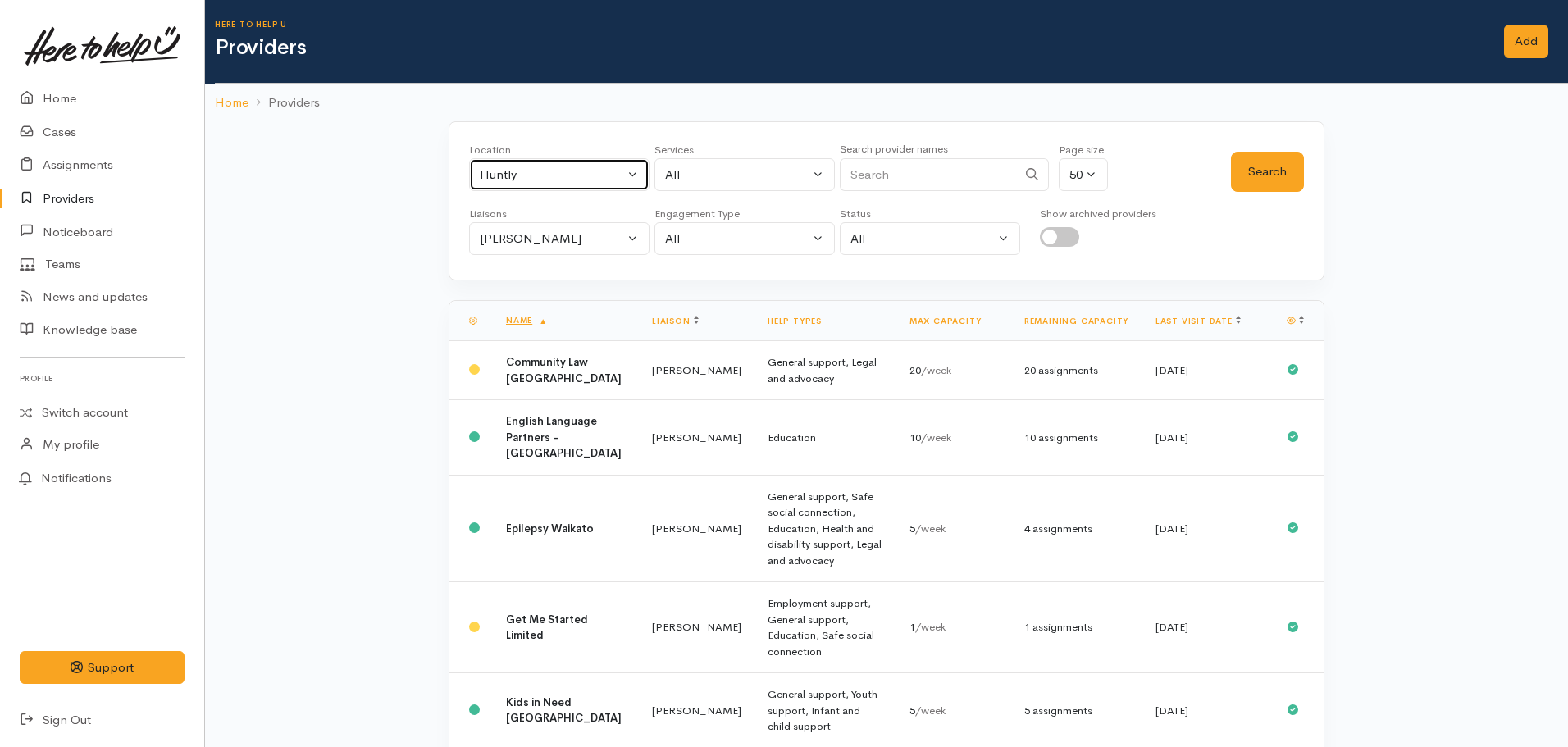
click at [559, 175] on div "Huntly" at bounding box center [552, 174] width 144 height 18
type input "[PERSON_NAME]"
click at [550, 290] on link "[PERSON_NAME]" at bounding box center [559, 282] width 179 height 25
select select "1"
click at [543, 244] on div "Nicole Rusk" at bounding box center [552, 238] width 144 height 18
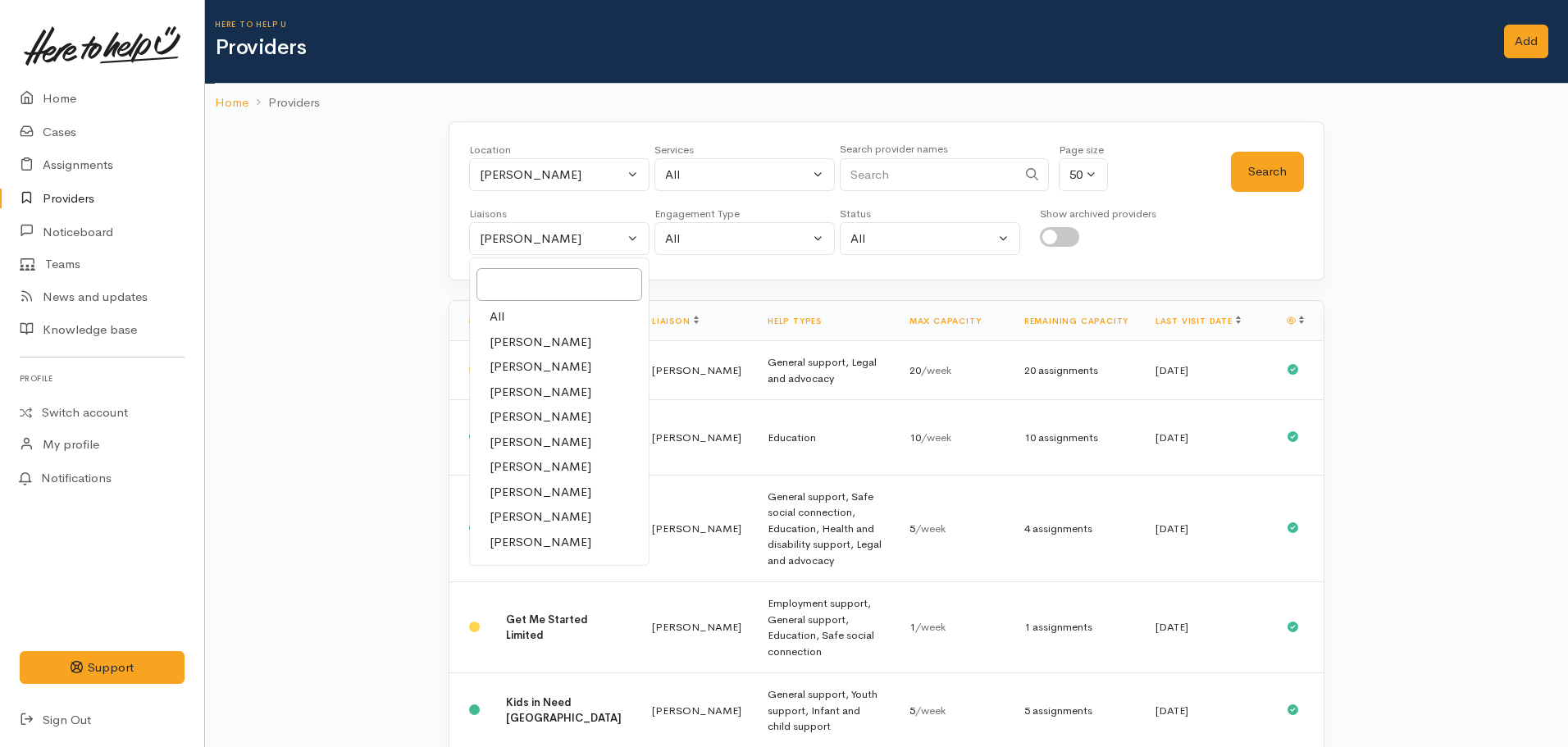
click at [508, 327] on link "All" at bounding box center [559, 317] width 179 height 25
select select "null"
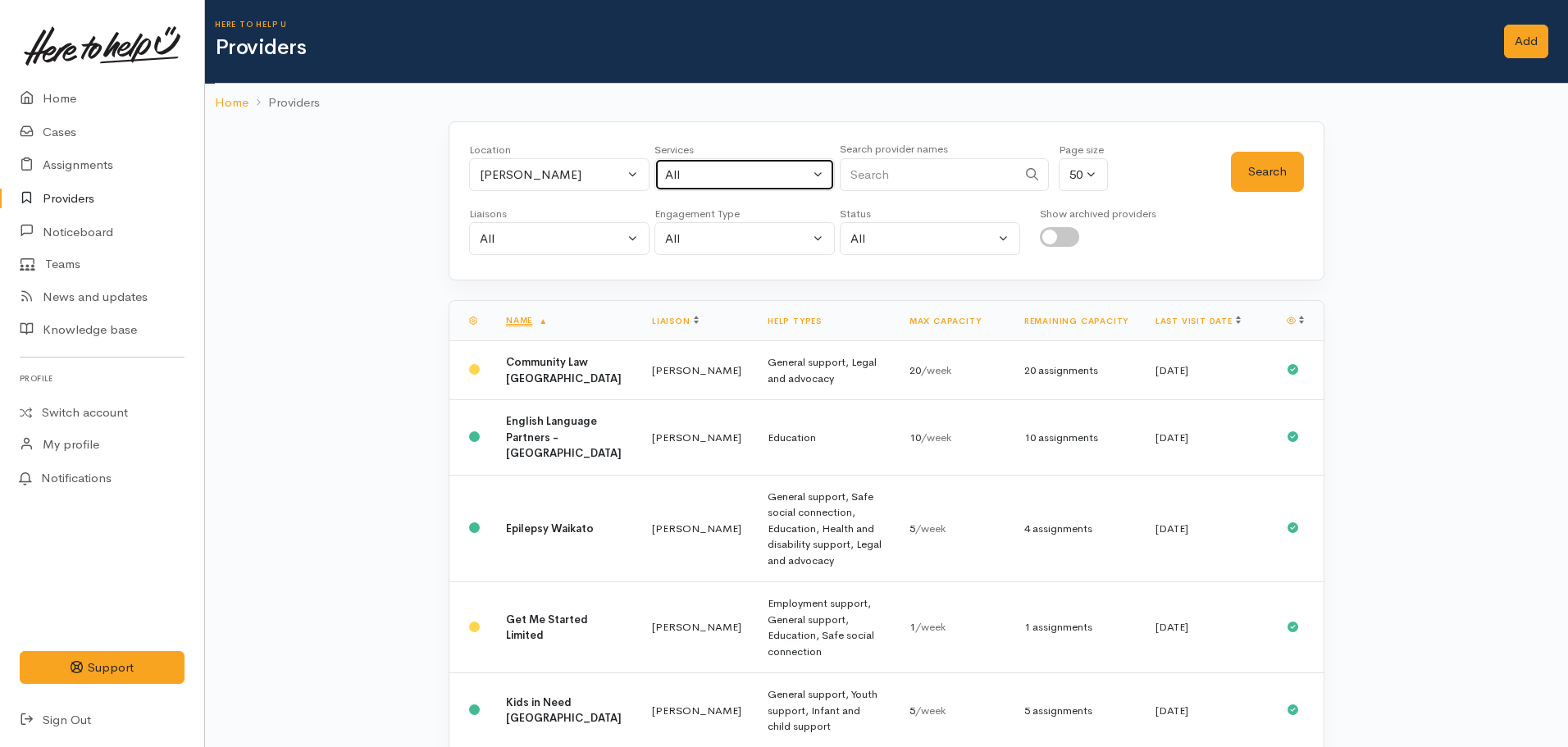
click at [715, 160] on button "All" at bounding box center [745, 175] width 181 height 34
type input "food"
click at [745, 285] on span "Food support" at bounding box center [721, 282] width 76 height 18
select select "3"
click at [1251, 177] on button "Search" at bounding box center [1267, 171] width 73 height 40
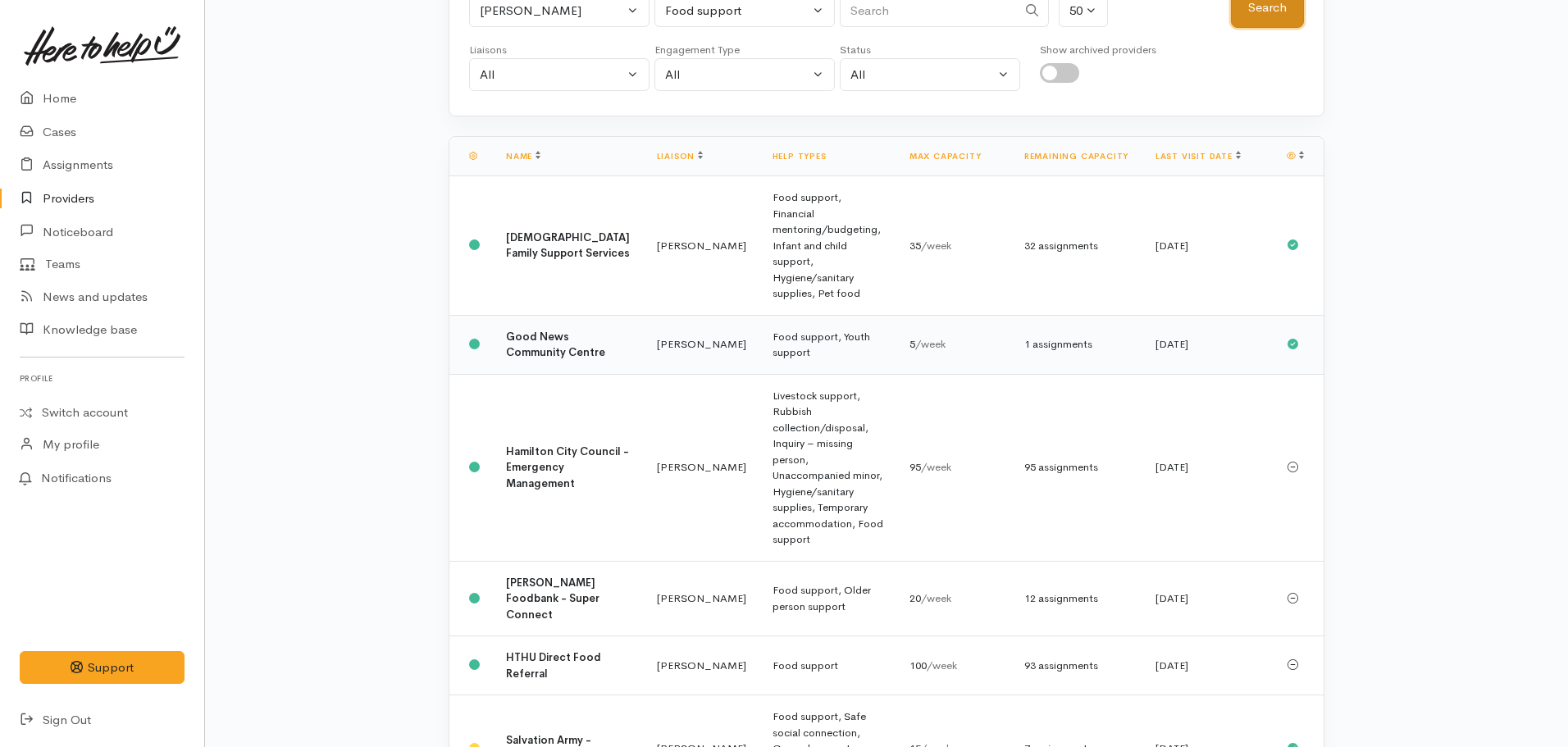
scroll to position [175, 0]
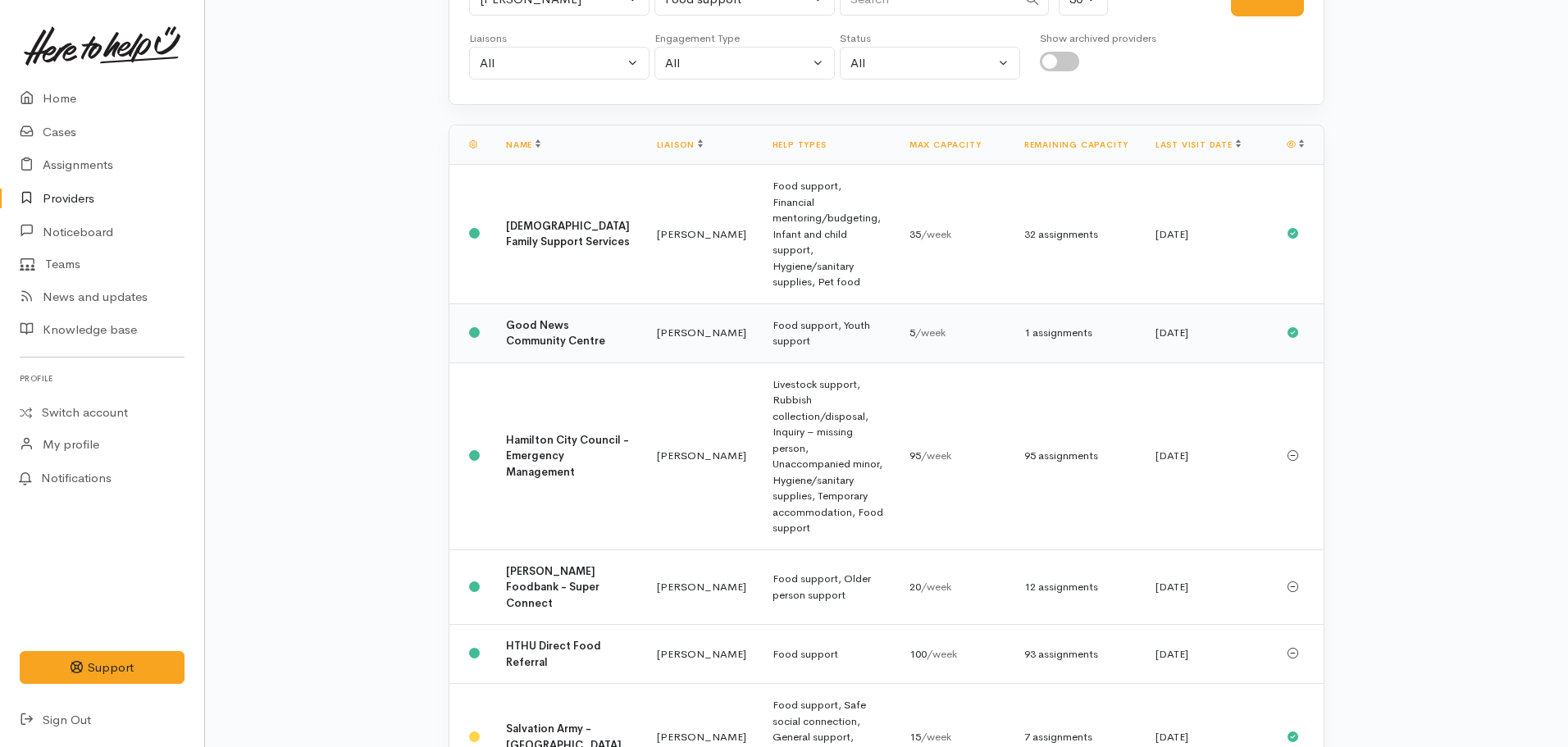
click at [776, 303] on td "Food support, Youth support" at bounding box center [828, 333] width 137 height 59
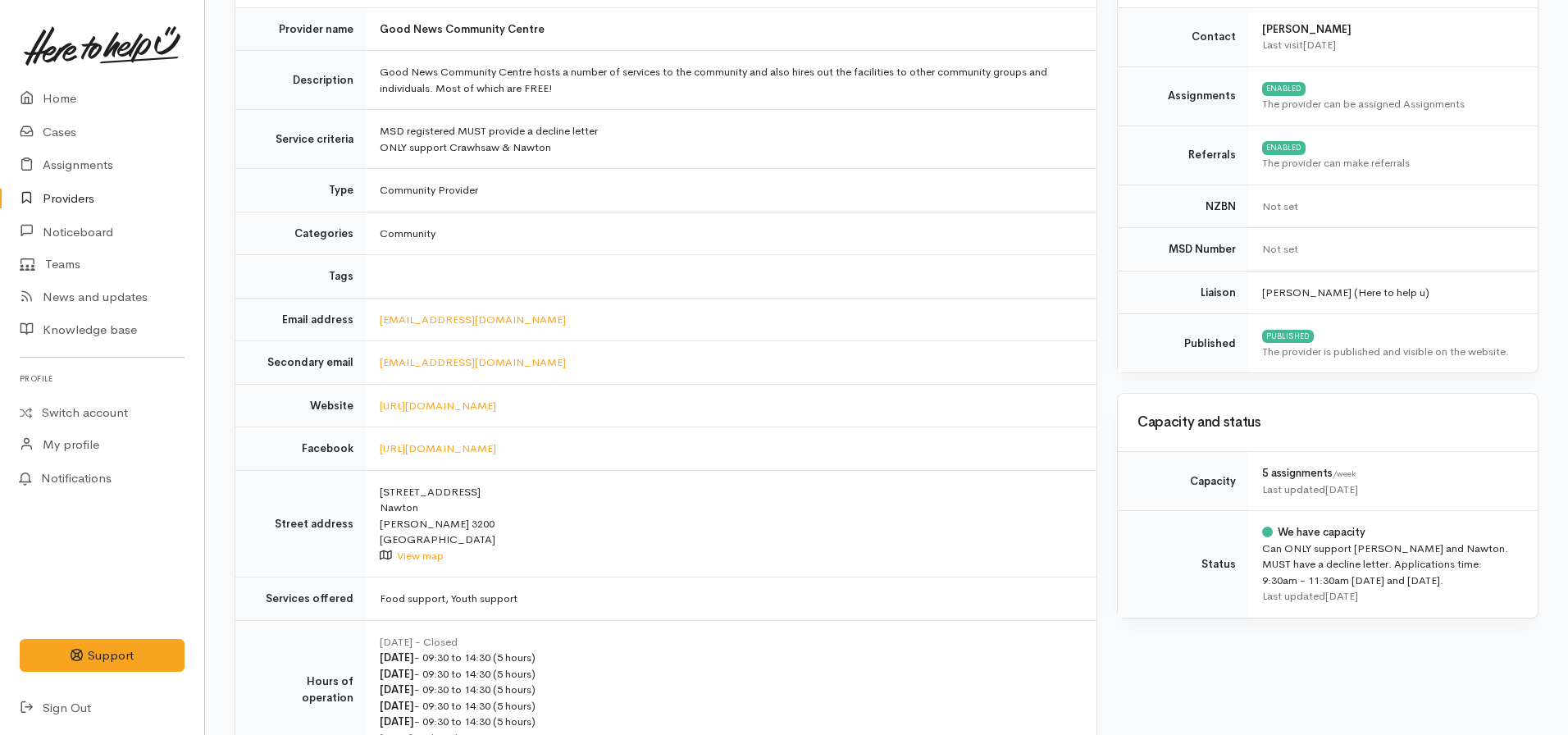
scroll to position [511, 0]
